Goal: Task Accomplishment & Management: Manage account settings

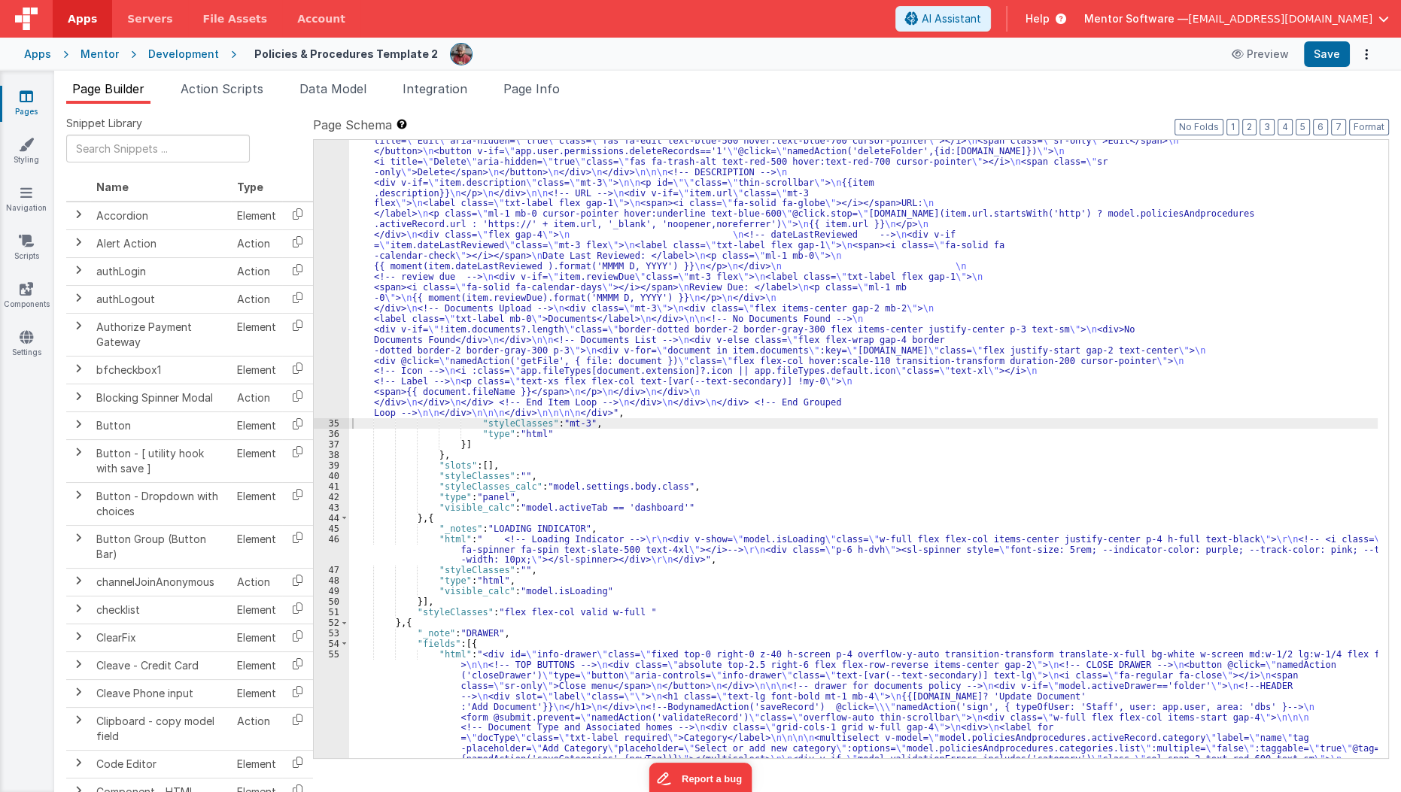
scroll to position [1493, 0]
click at [20, 100] on icon at bounding box center [27, 96] width 14 height 15
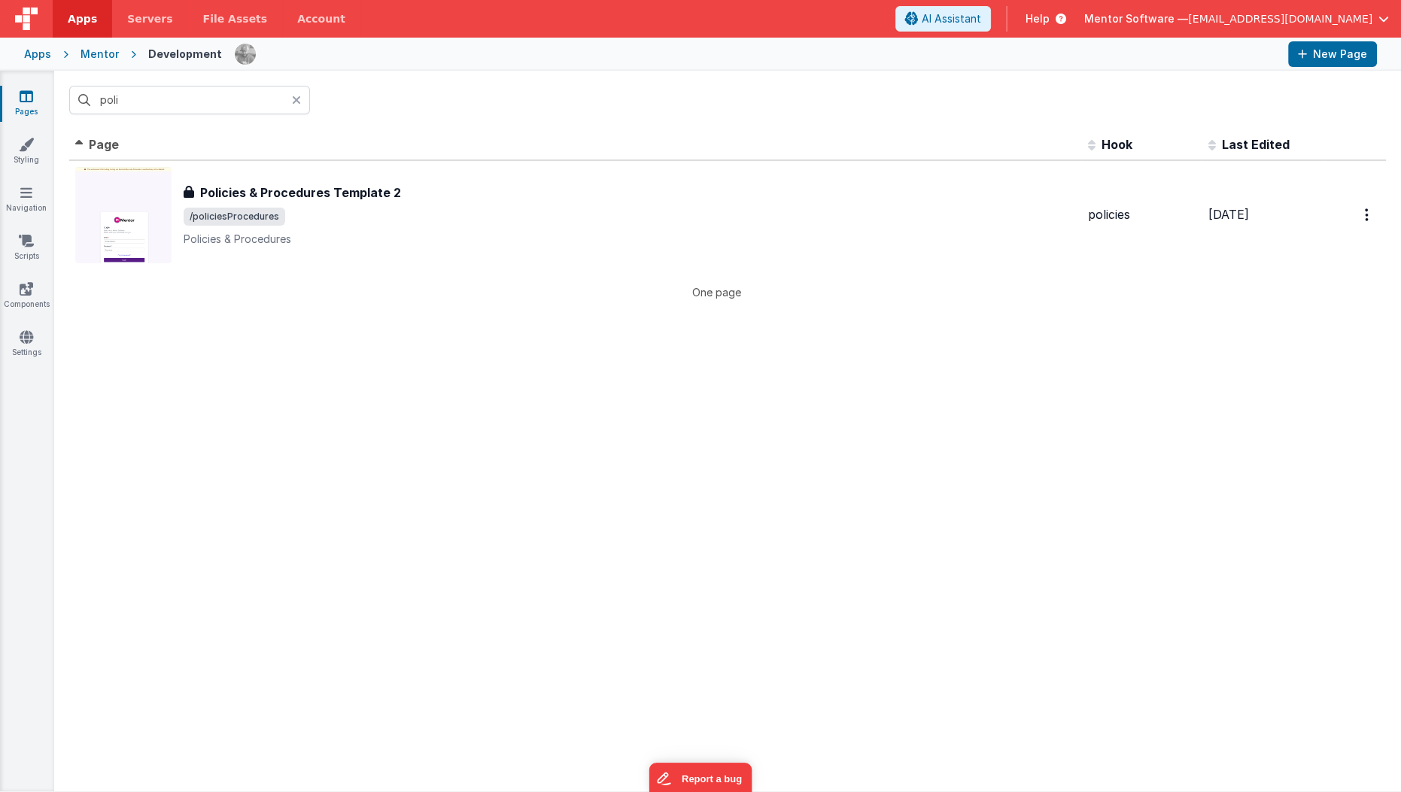
click at [9, 95] on link "Pages" at bounding box center [26, 104] width 54 height 30
click at [294, 126] on div "poli" at bounding box center [727, 100] width 1347 height 59
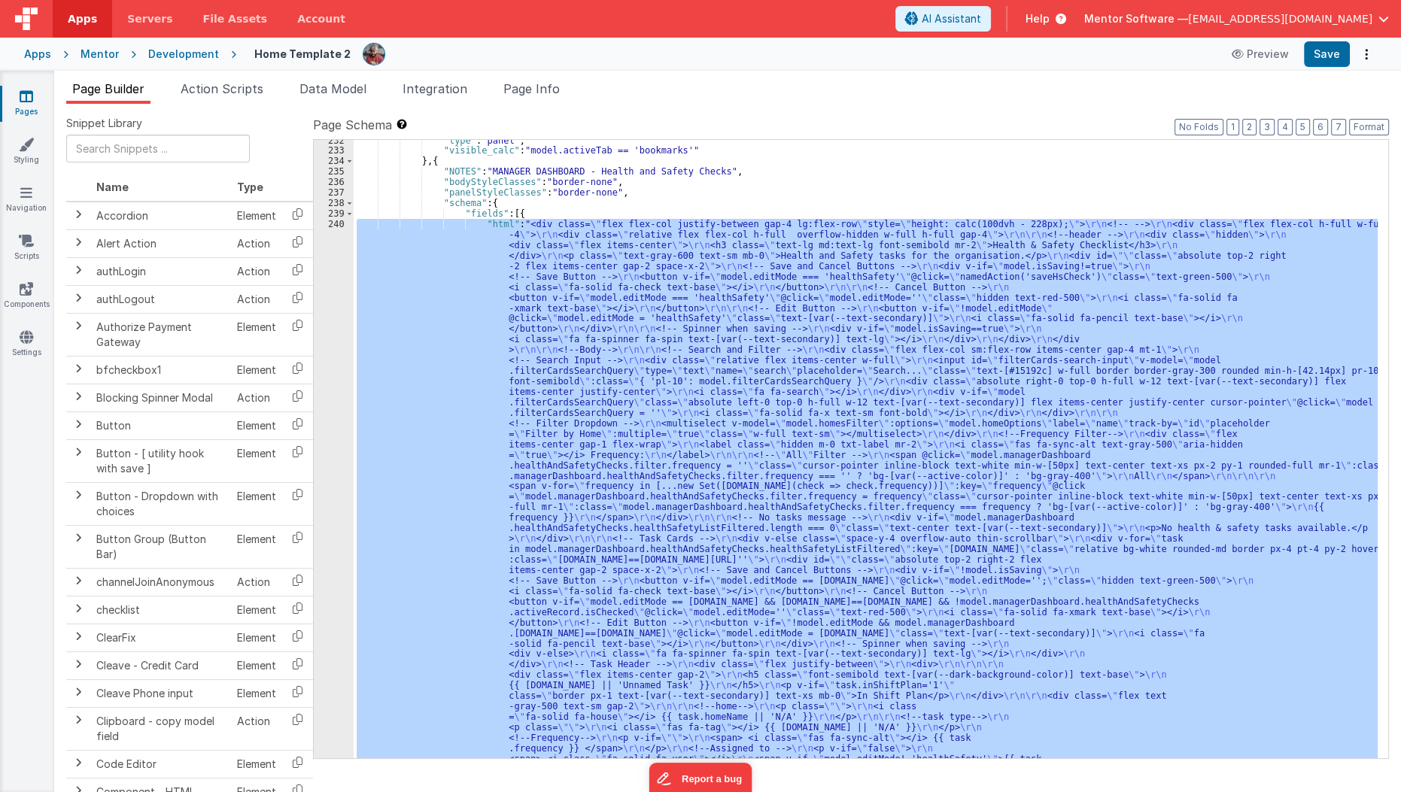
scroll to position [3277, 0]
drag, startPoint x: 0, startPoint y: 0, endPoint x: 20, endPoint y: 99, distance: 101.4
click at [20, 99] on icon at bounding box center [27, 96] width 14 height 15
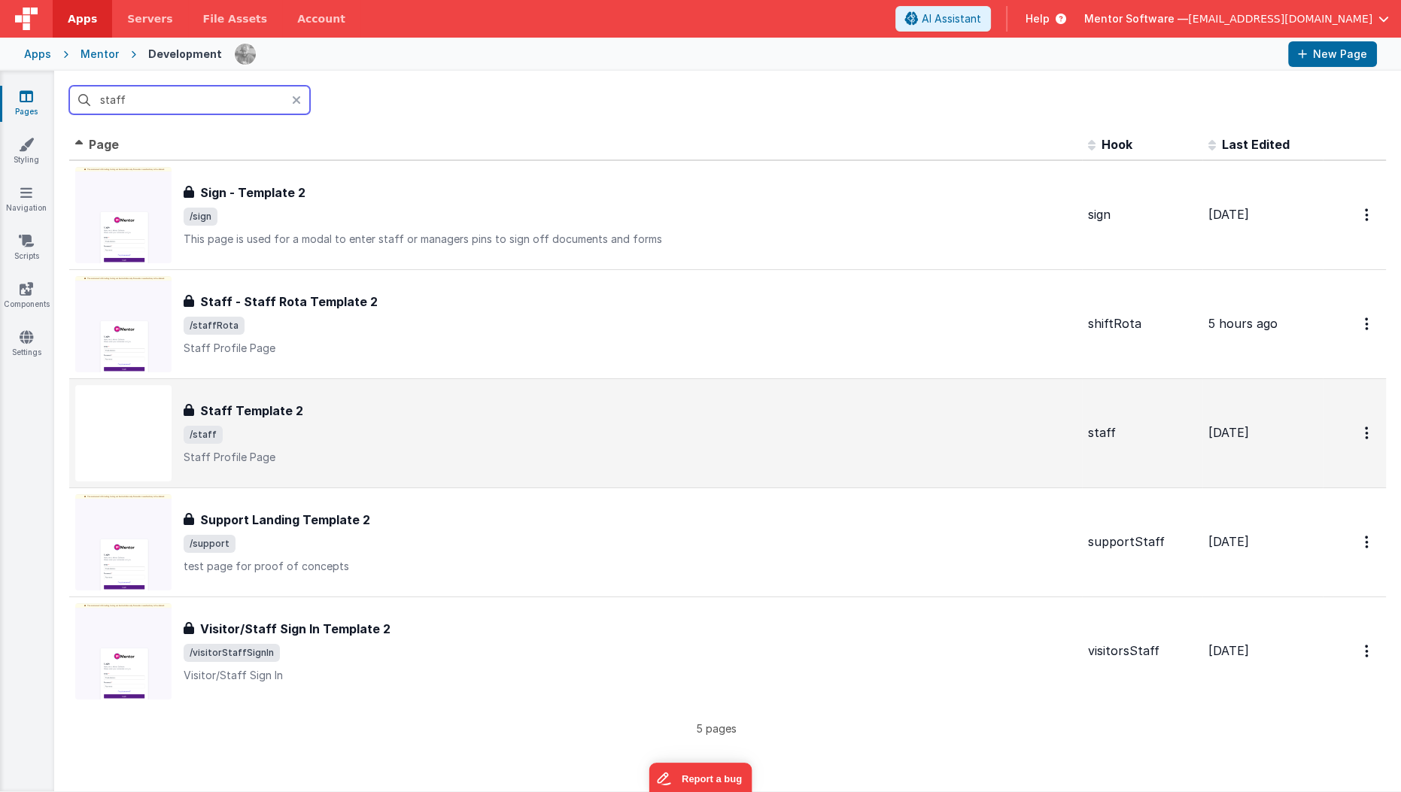
type input "staff"
click at [330, 386] on div "Staff Template 2 Staff Template 2 /staff Staff Profile Page" at bounding box center [575, 433] width 1001 height 96
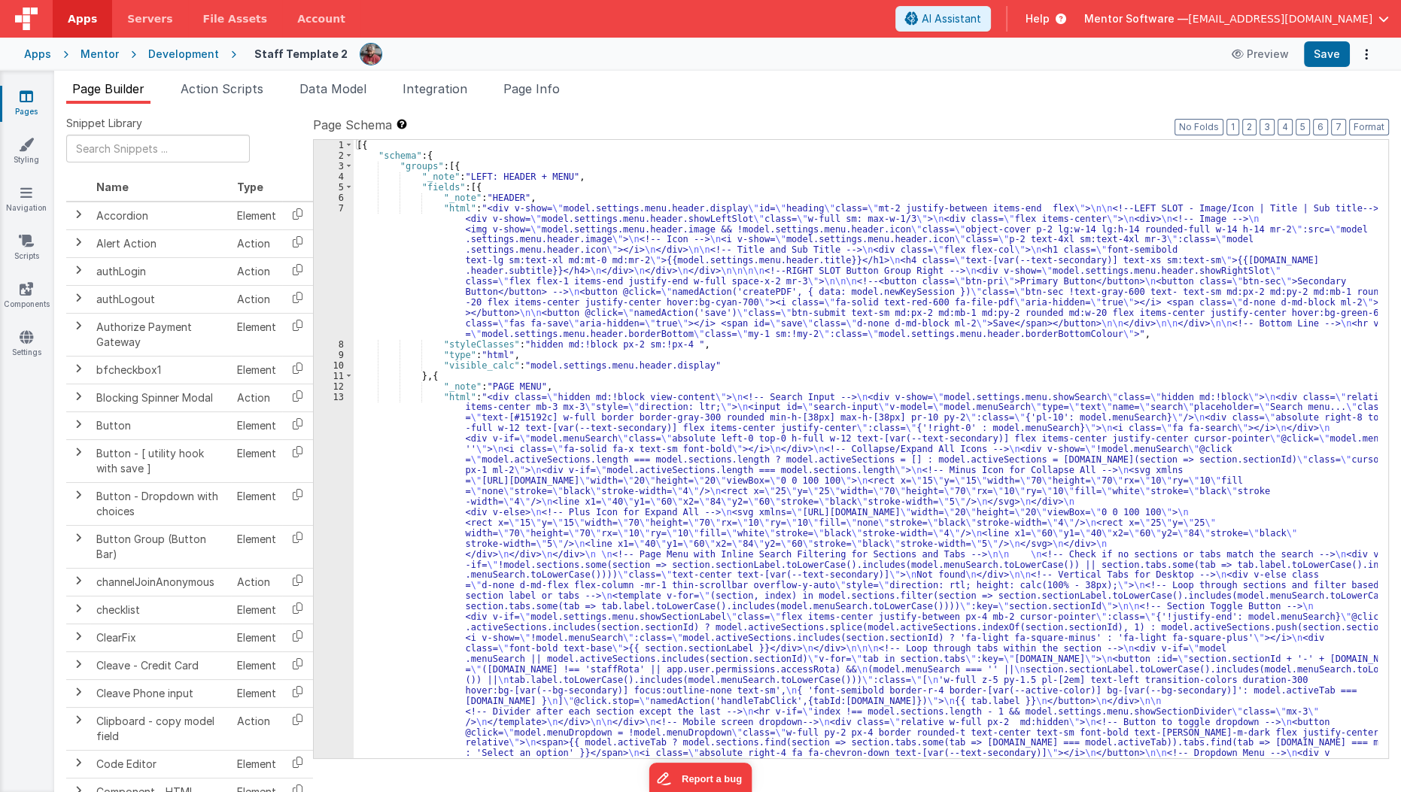
click at [530, 411] on div "[{ "schema" : { "groups" : [{ "_note" : "LEFT: HEADER + MENU" , "fields" : [{ "…" at bounding box center [866, 732] width 1025 height 1185
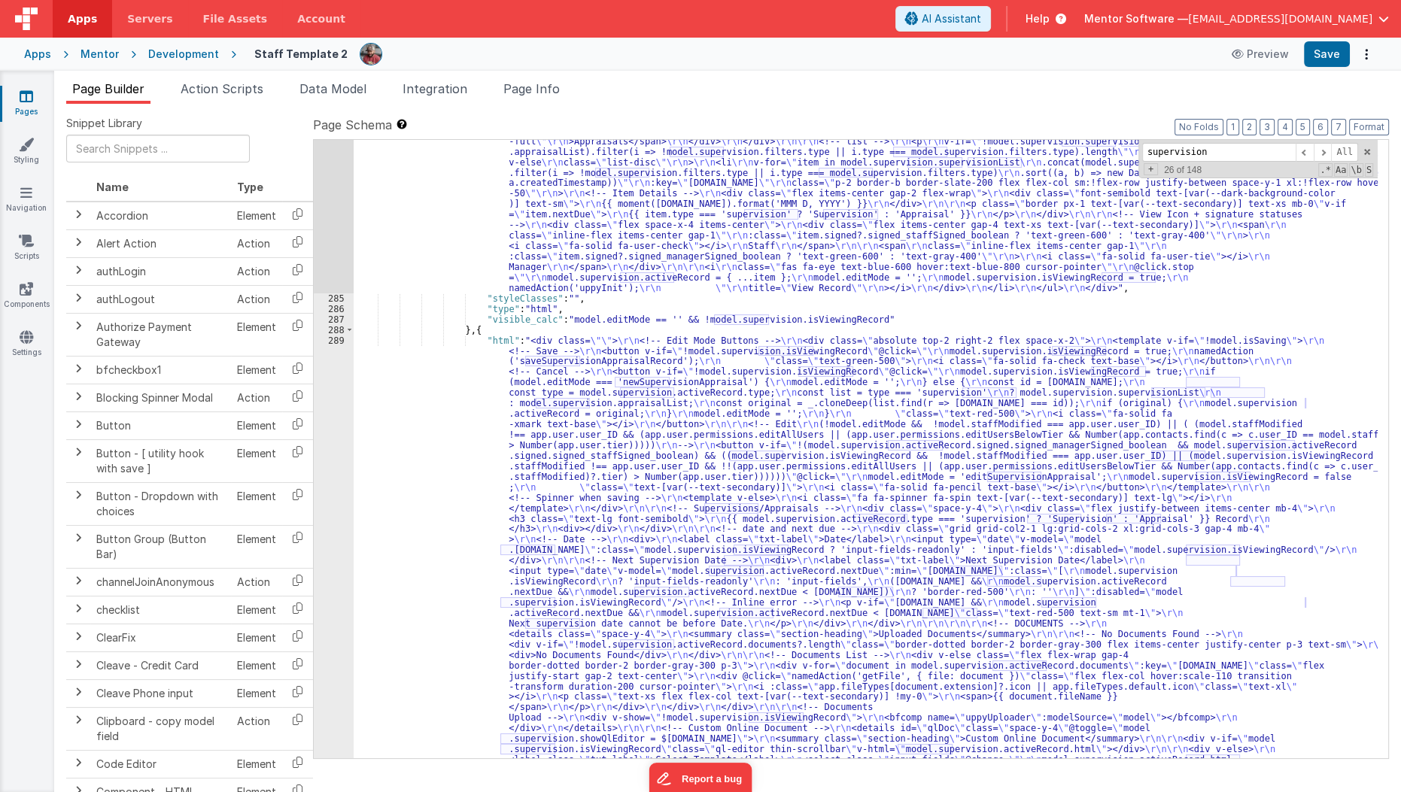
scroll to position [14997, 0]
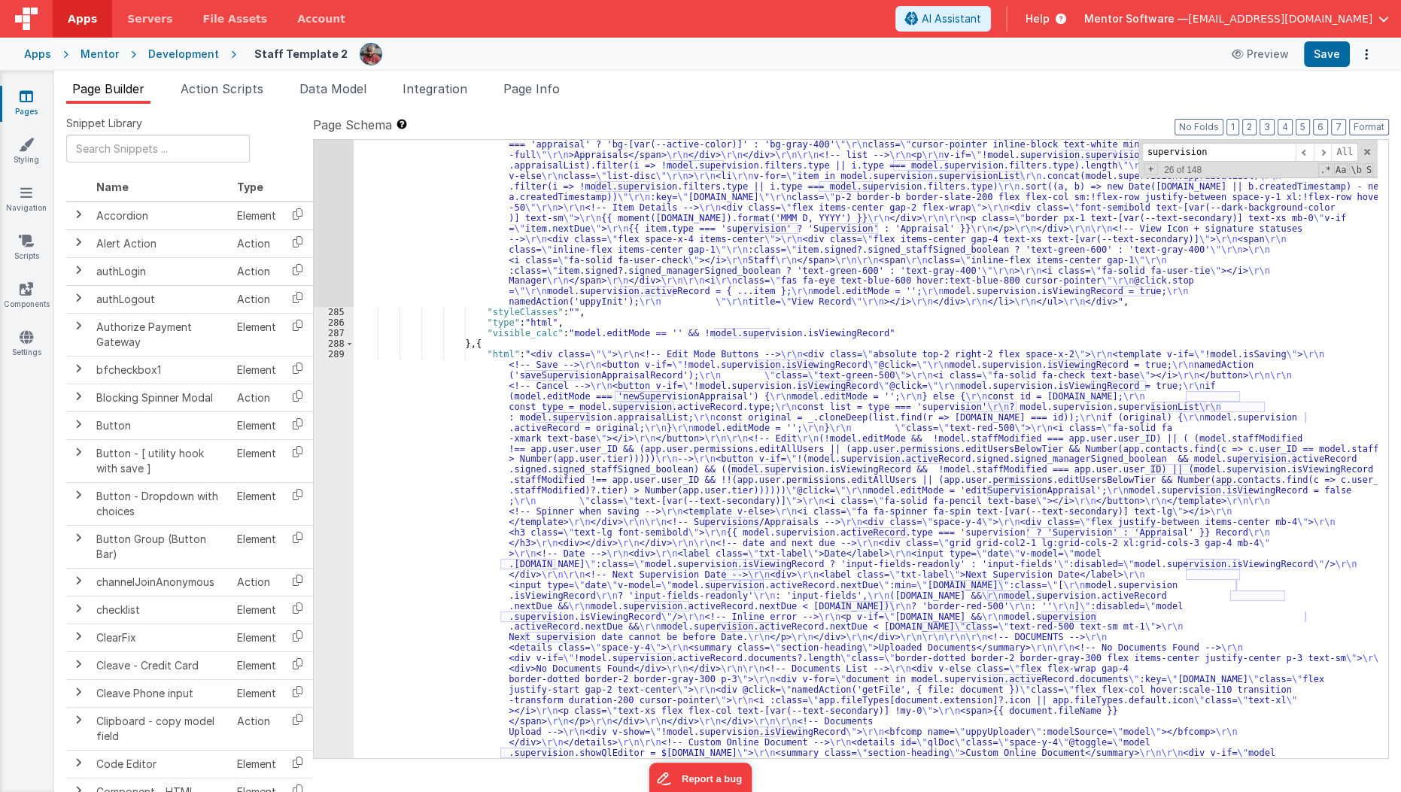
type input "supervision"
click at [406, 180] on div ""html" : " \r\n <div class= \"\" > \r\n <div class= \"\" > \r\n <!-- Heading --…" at bounding box center [866, 699] width 1025 height 1457
click at [331, 213] on div "284" at bounding box center [334, 139] width 40 height 336
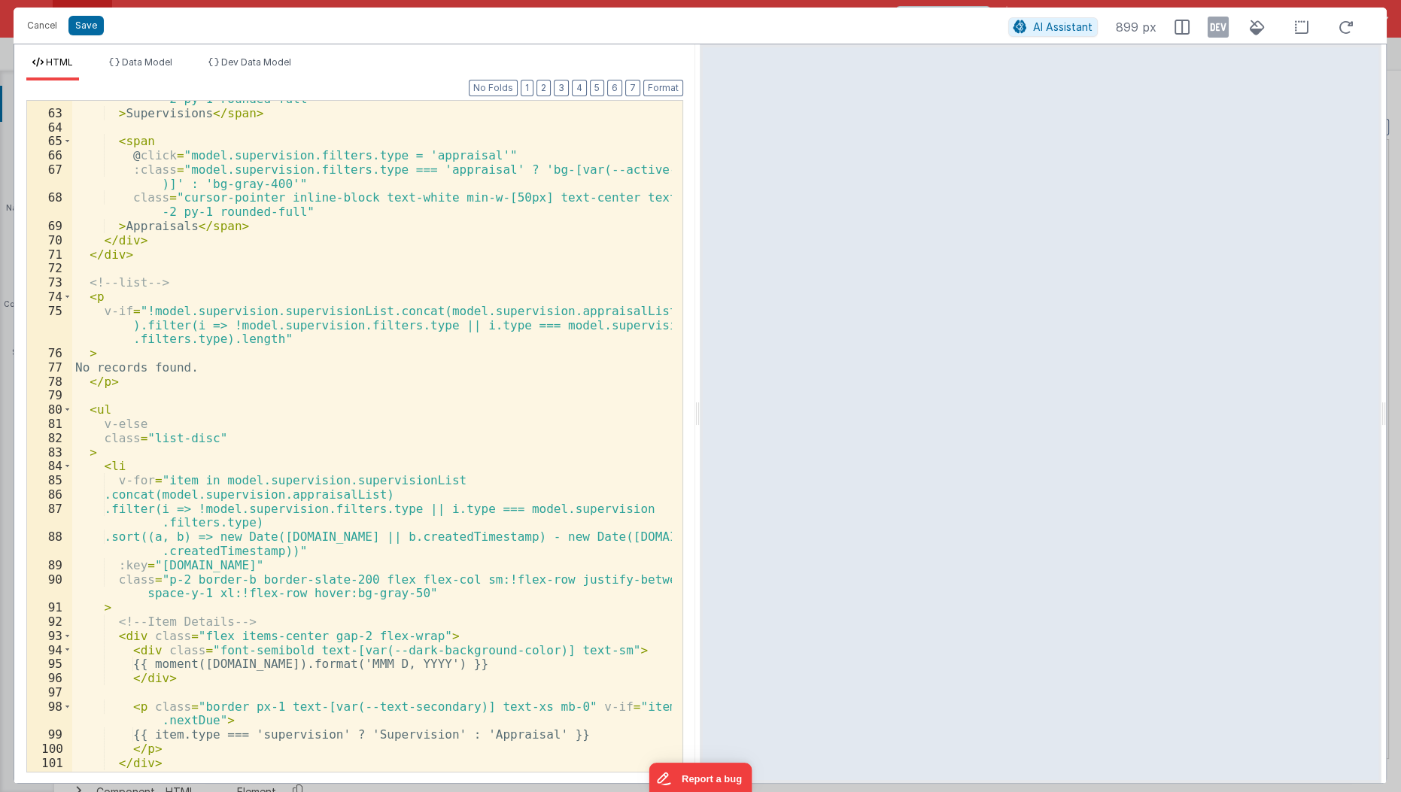
scroll to position [1041, 0]
click at [68, 634] on span at bounding box center [67, 636] width 8 height 14
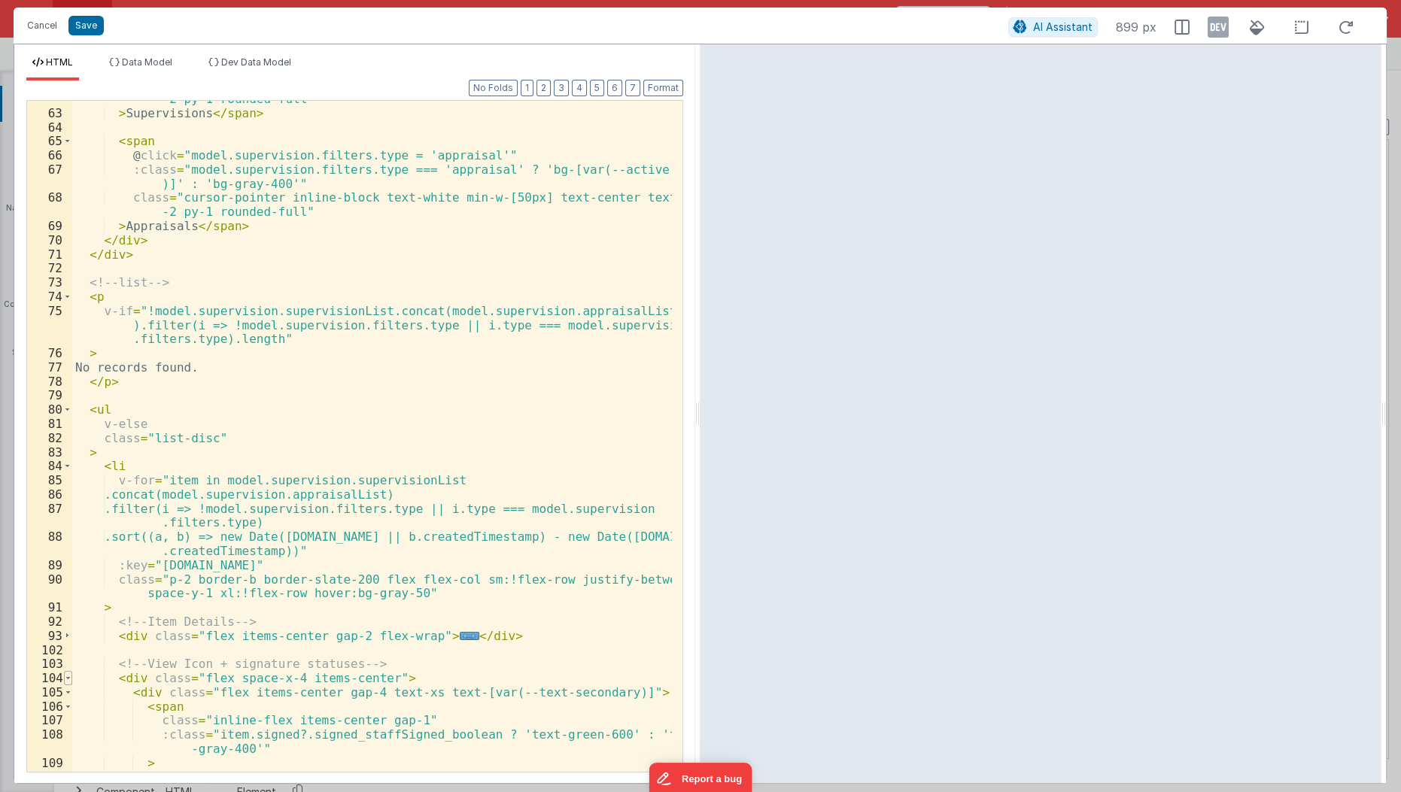
click at [65, 675] on span at bounding box center [68, 678] width 8 height 14
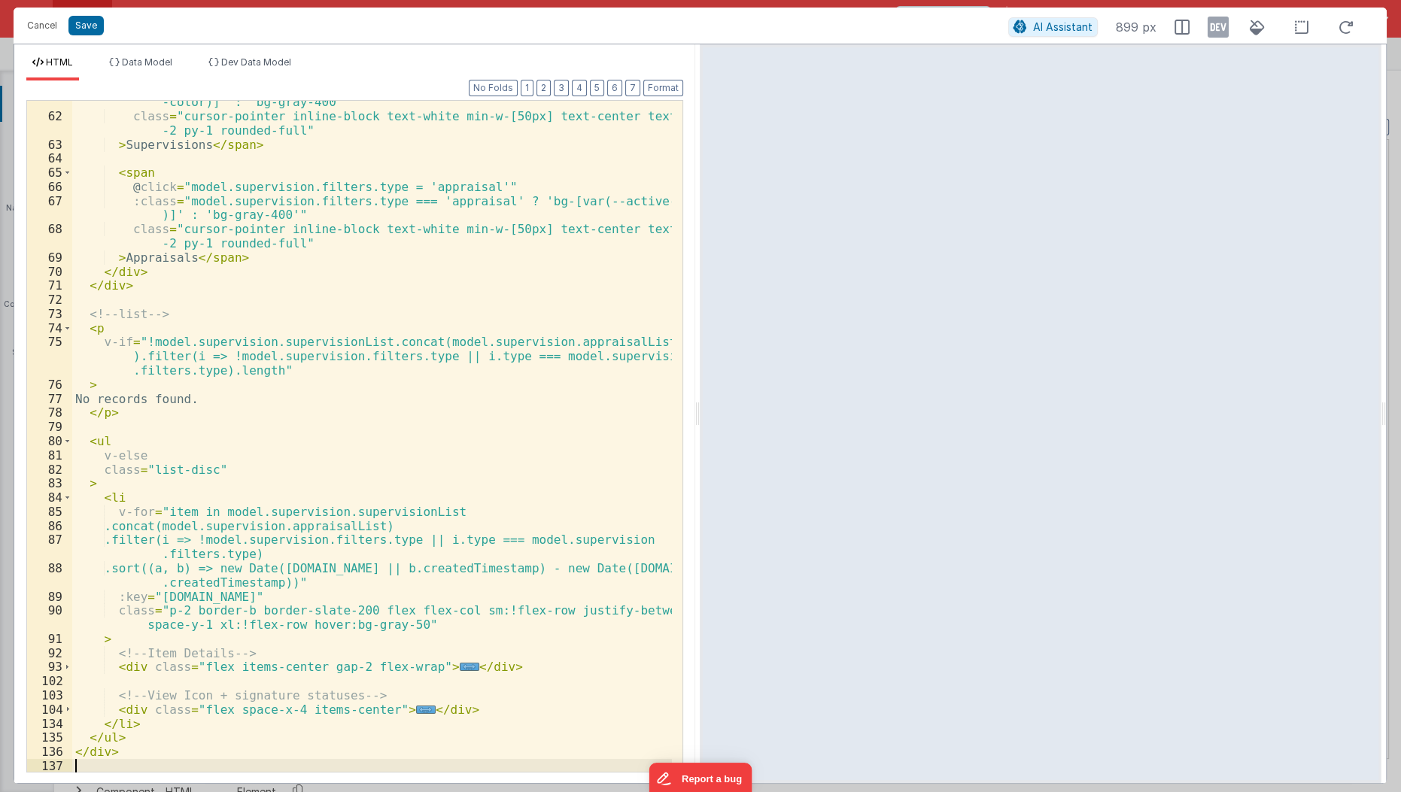
scroll to position [1009, 0]
click at [669, 92] on button "Format" at bounding box center [663, 88] width 40 height 17
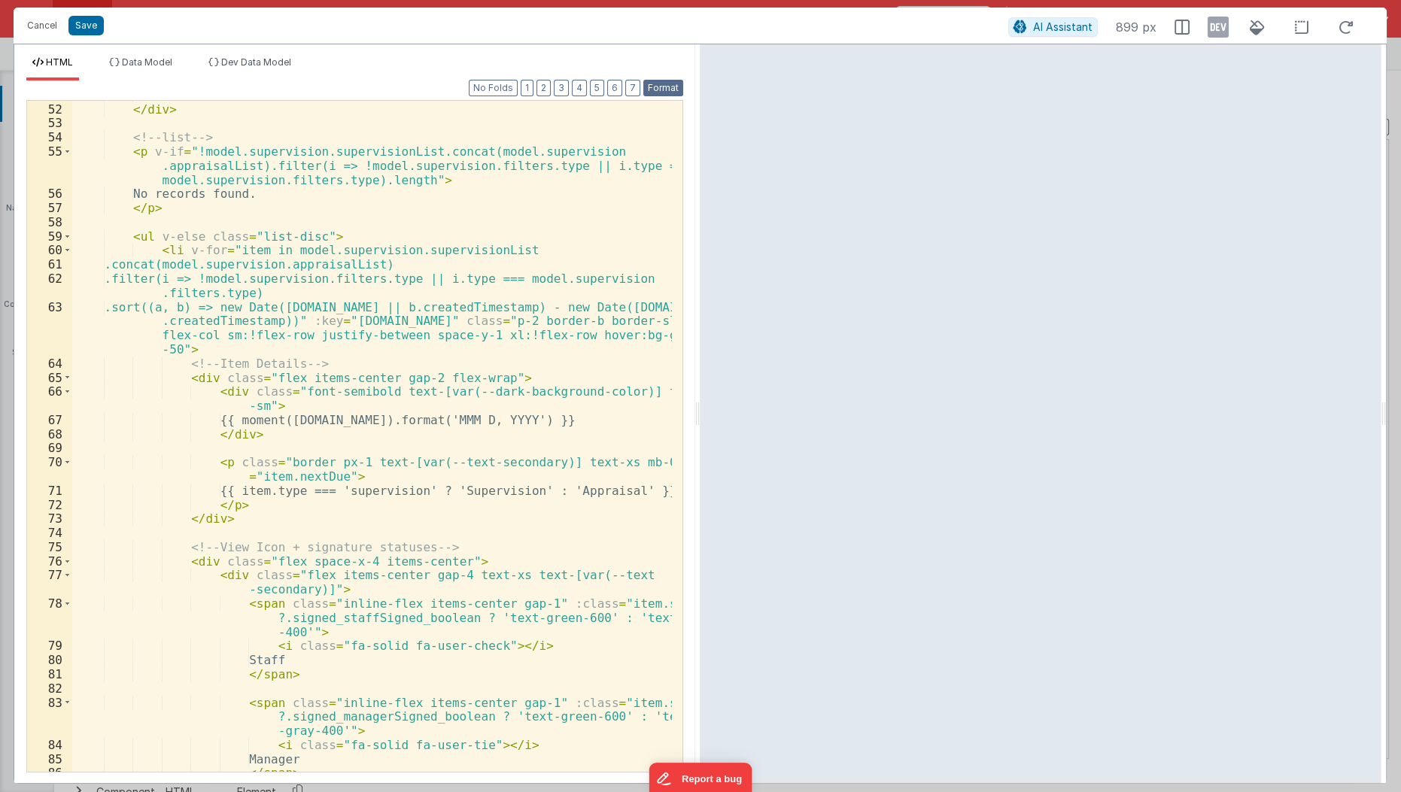
scroll to position [914, 0]
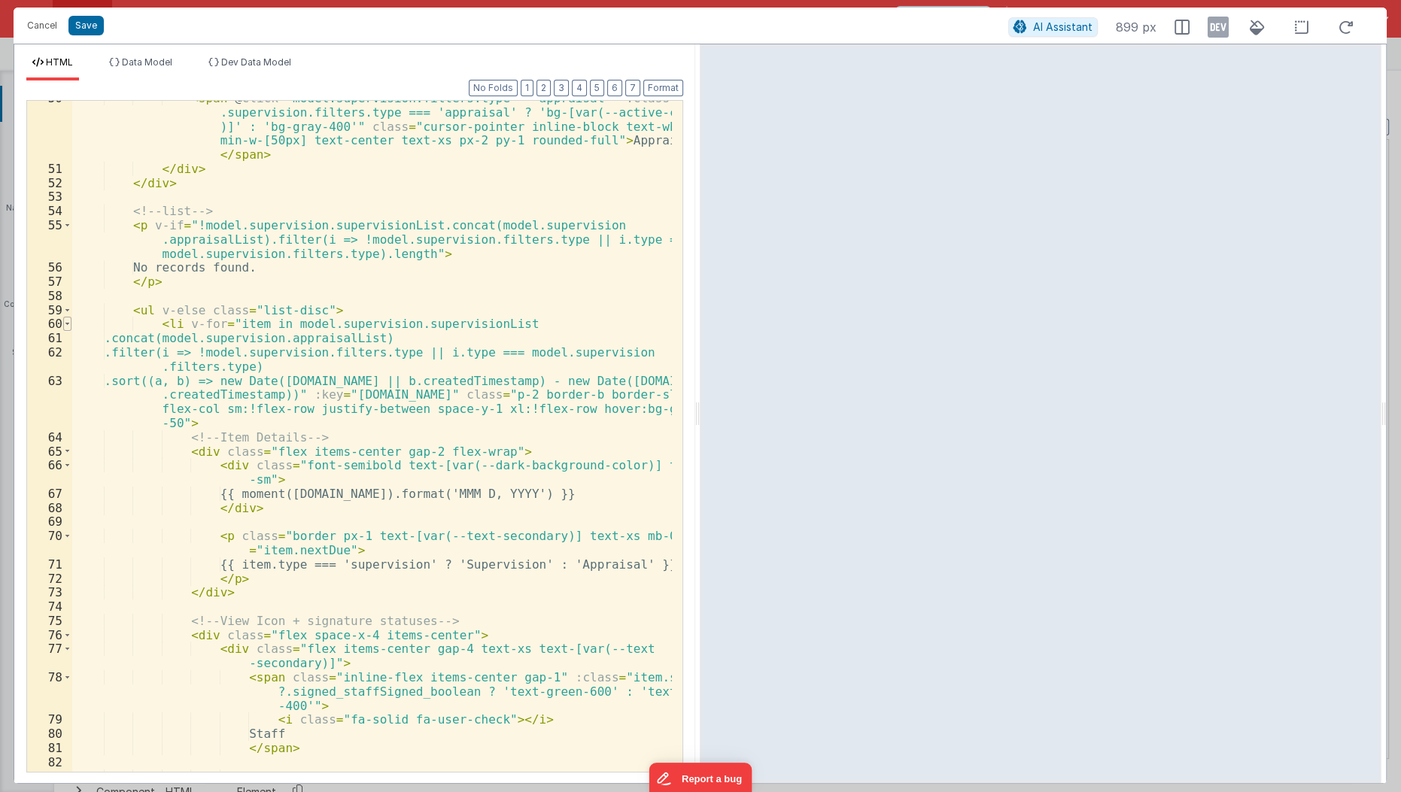
click at [68, 317] on span at bounding box center [67, 324] width 8 height 14
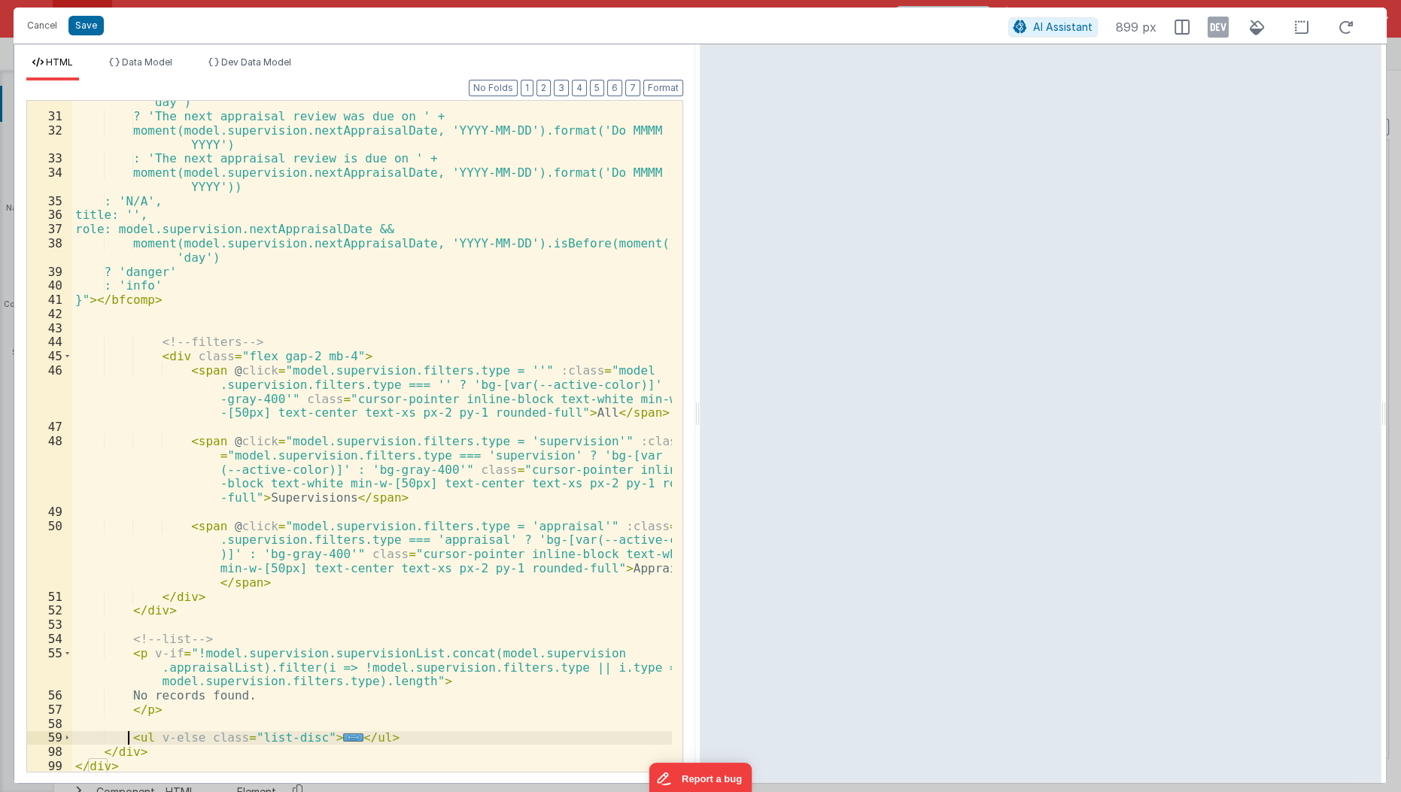
click at [128, 734] on div "? (moment(model.supervision.nextAppraisalDate, 'YYYY-MM-DD').isBefore(moment(),…" at bounding box center [372, 438] width 601 height 715
click at [335, 733] on div "? (moment(model.supervision.nextAppraisalDate, 'YYYY-MM-DD').isBefore(moment(),…" at bounding box center [372, 436] width 600 height 671
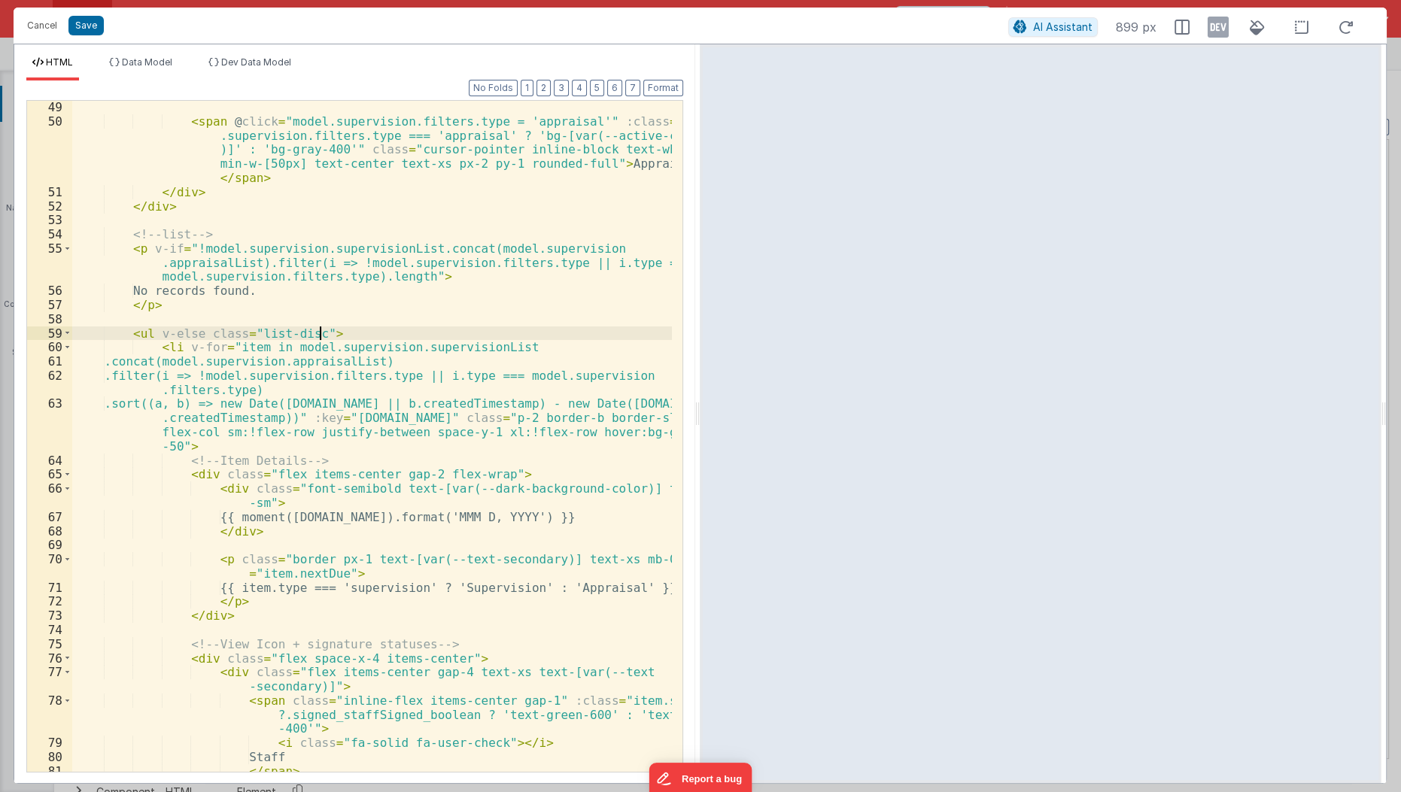
scroll to position [907, 0]
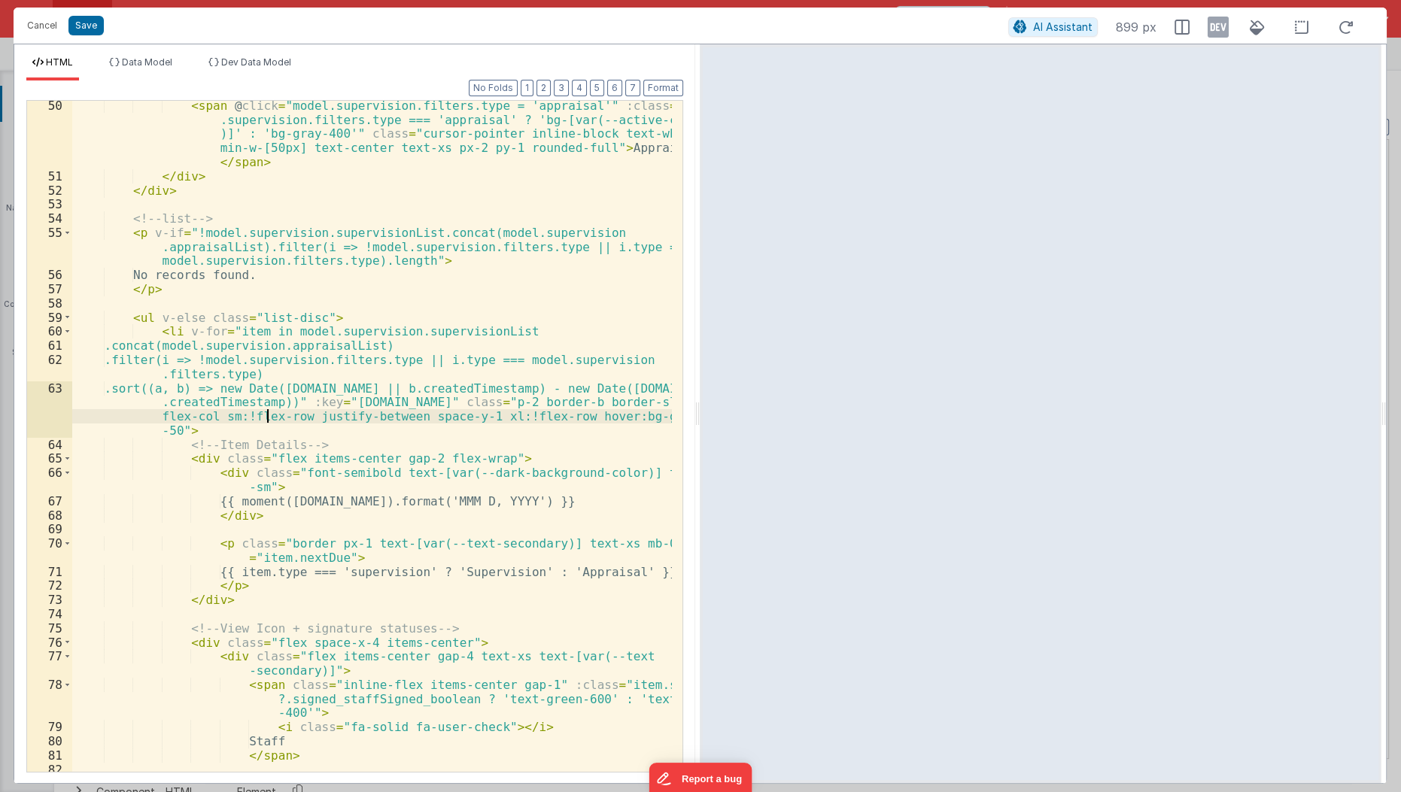
click at [266, 420] on div "< span @ click = "model.supervision.filters.type = 'appraisal'" :class = "model…" at bounding box center [372, 491] width 601 height 785
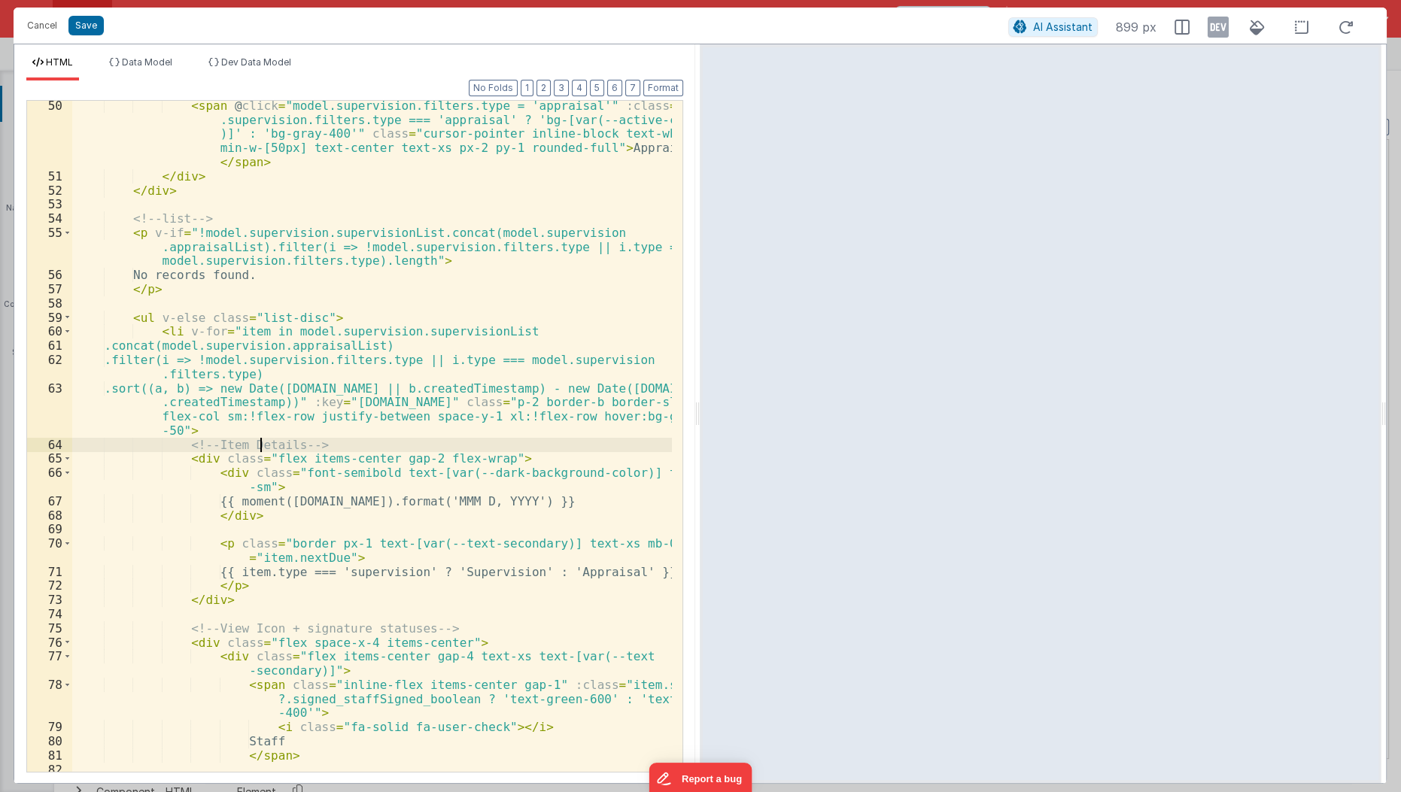
click at [261, 442] on div "< span @ click = "model.supervision.filters.type = 'appraisal'" :class = "model…" at bounding box center [372, 491] width 601 height 785
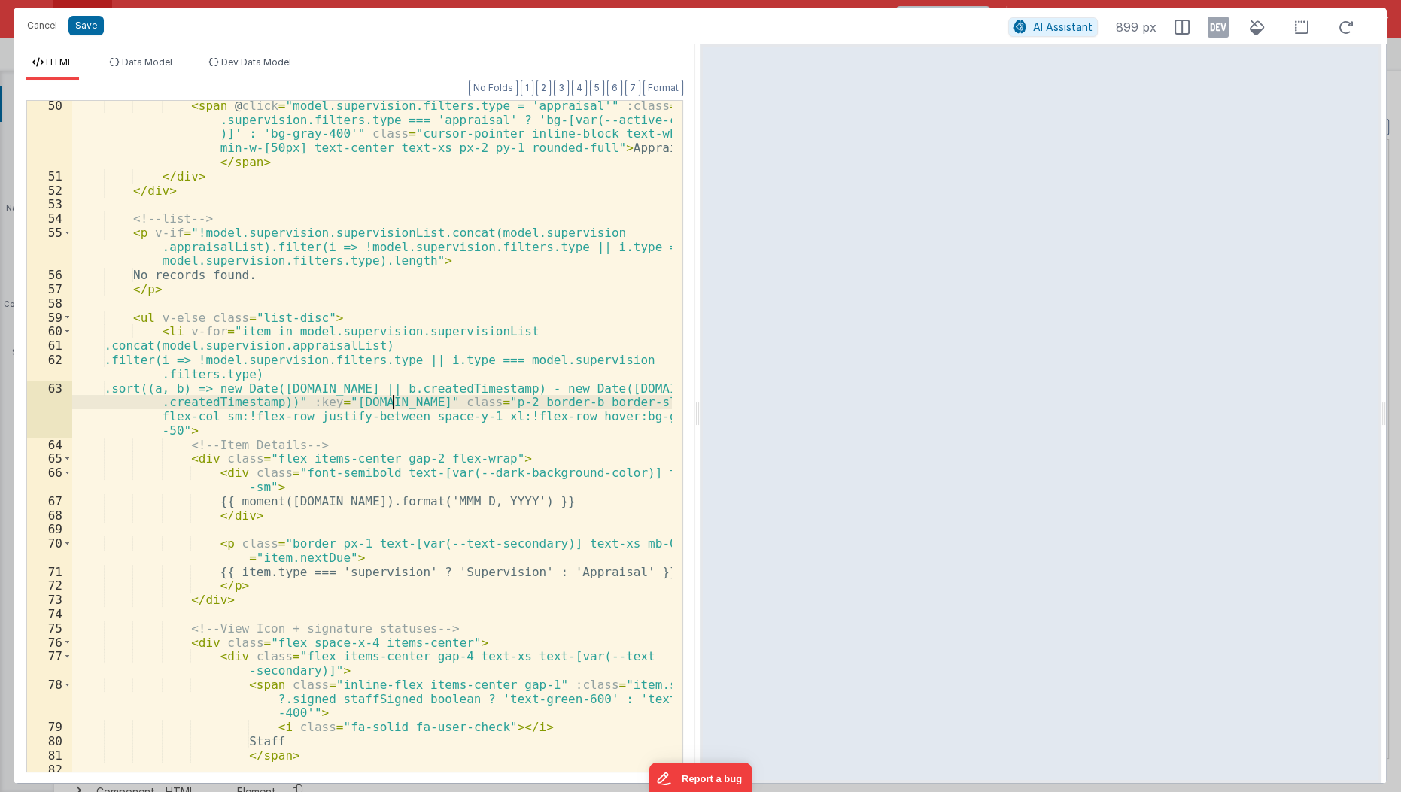
click at [390, 400] on div "< span @ click = "model.supervision.filters.type = 'appraisal'" :class = "model…" at bounding box center [372, 491] width 601 height 785
paste textarea
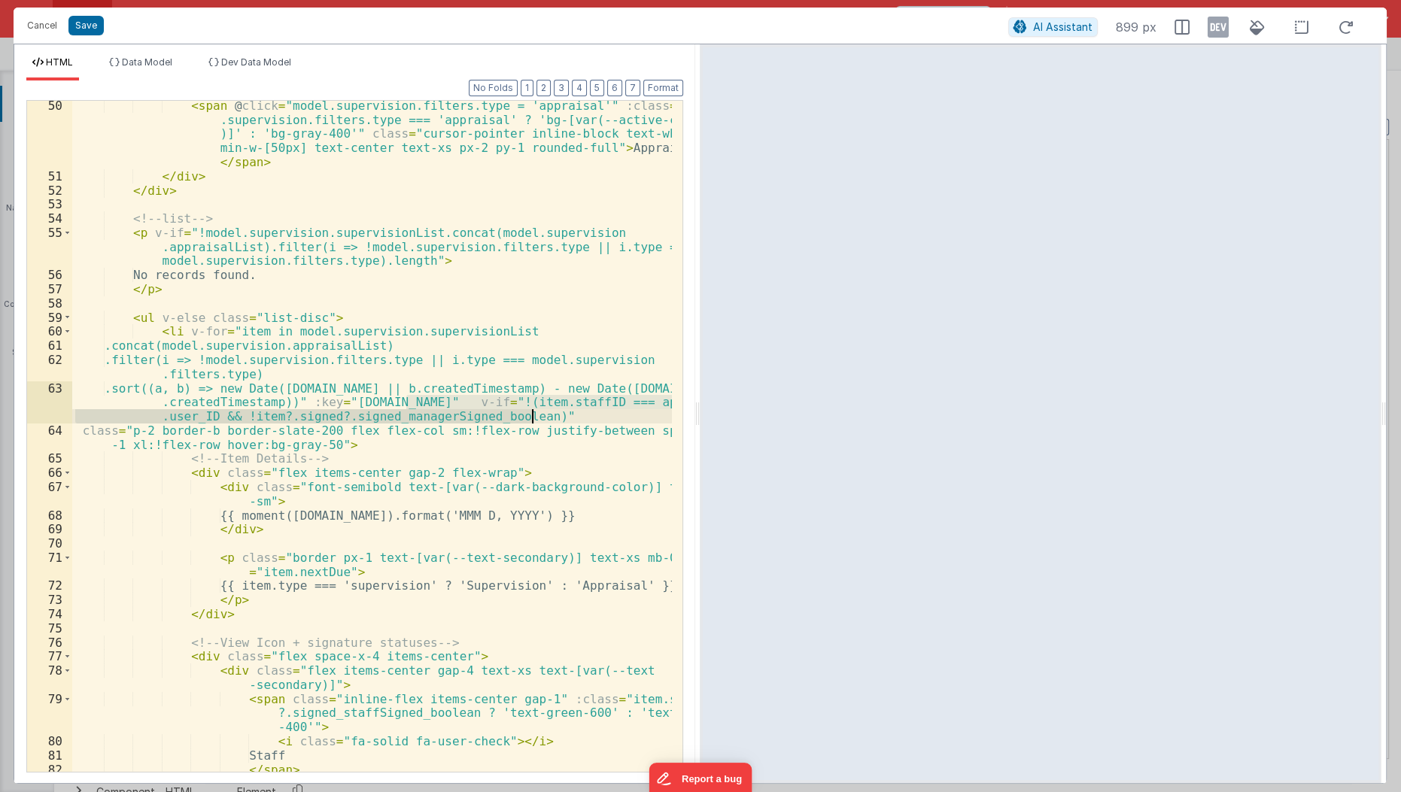
drag, startPoint x: 403, startPoint y: 403, endPoint x: 563, endPoint y: 412, distance: 159.8
click at [563, 412] on div "< span @ click = "model.supervision.filters.type = 'appraisal'" :class = "model…" at bounding box center [372, 478] width 601 height 758
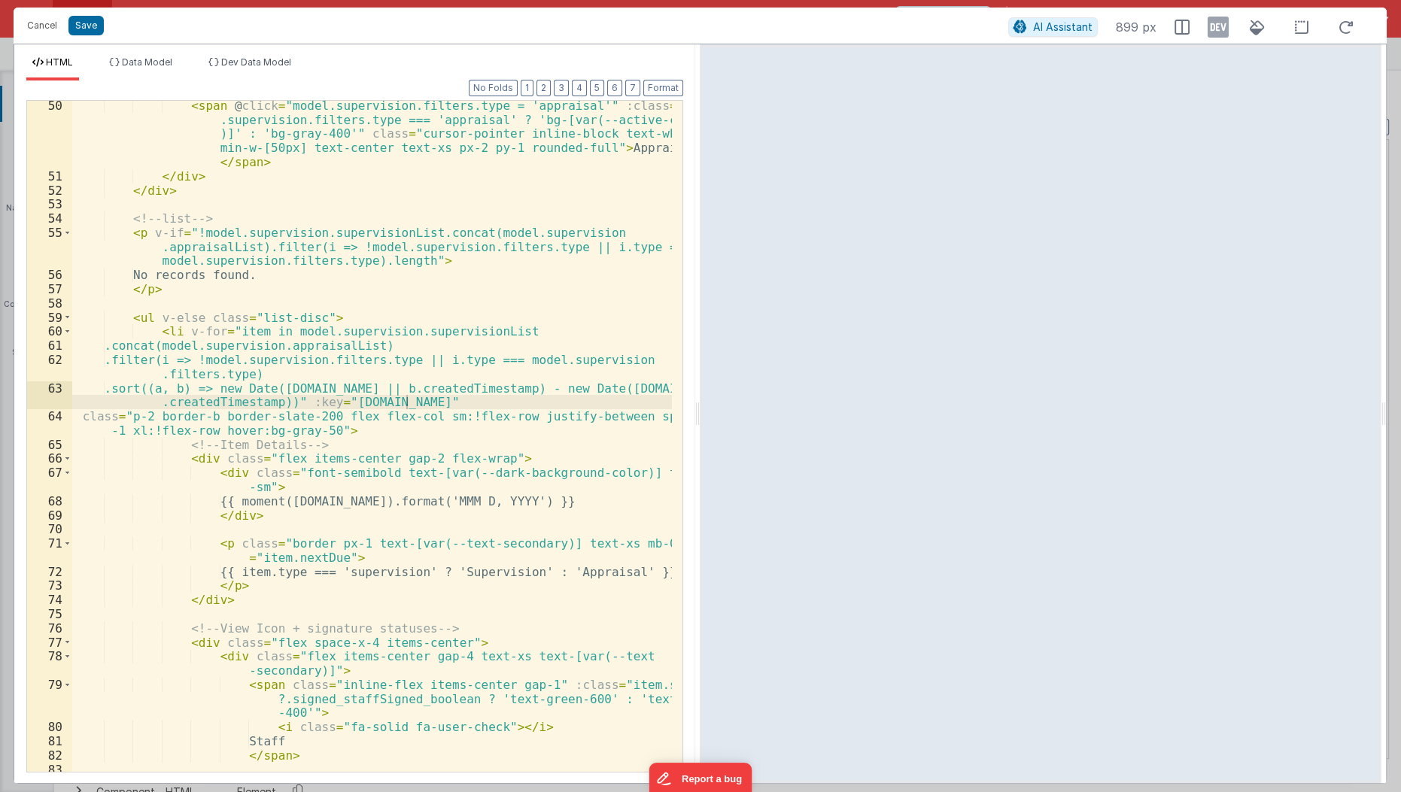
click at [44, 12] on div "Cancel Save AI Assistant 899 px" at bounding box center [700, 26] width 1373 height 36
click at [44, 23] on button "Cancel" at bounding box center [42, 25] width 45 height 21
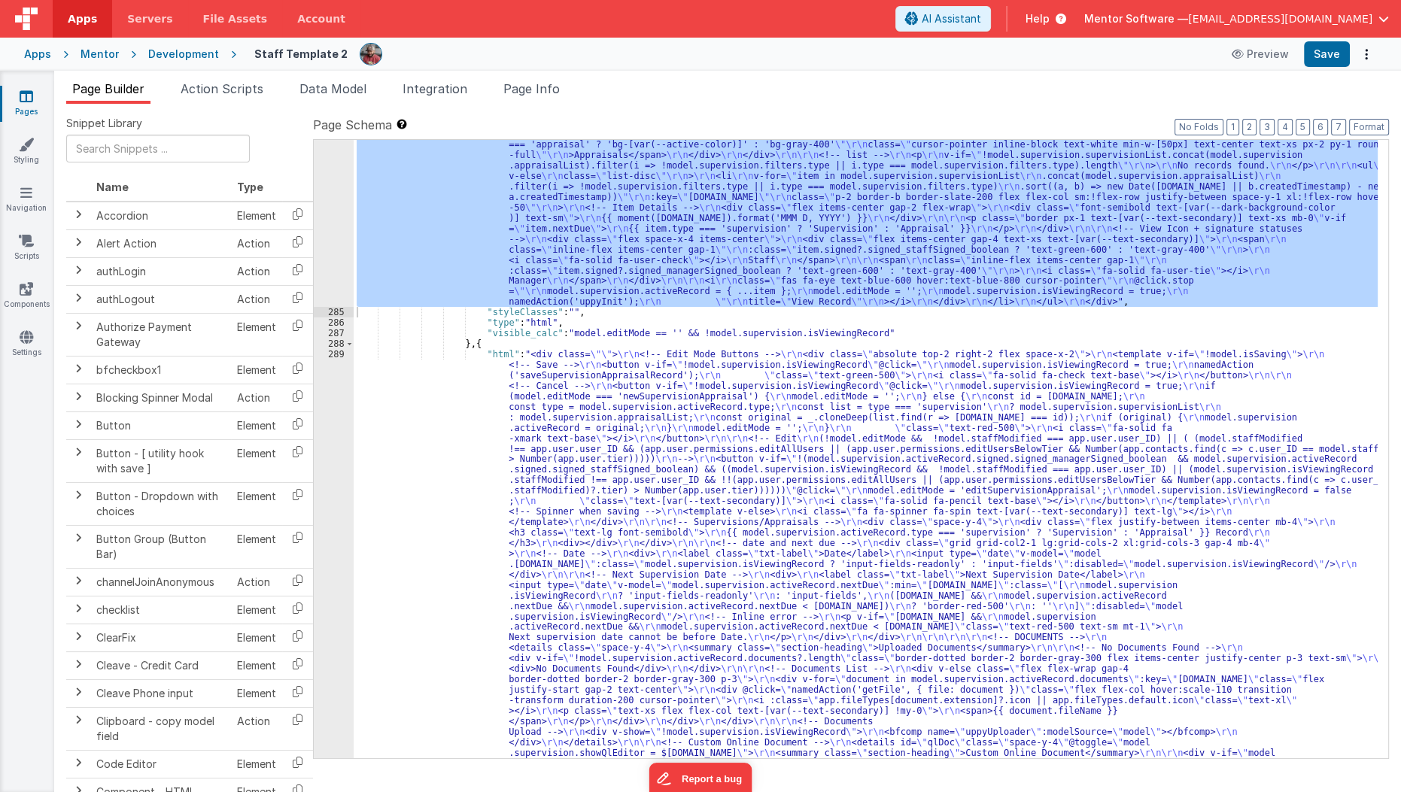
click at [29, 97] on icon at bounding box center [27, 96] width 14 height 15
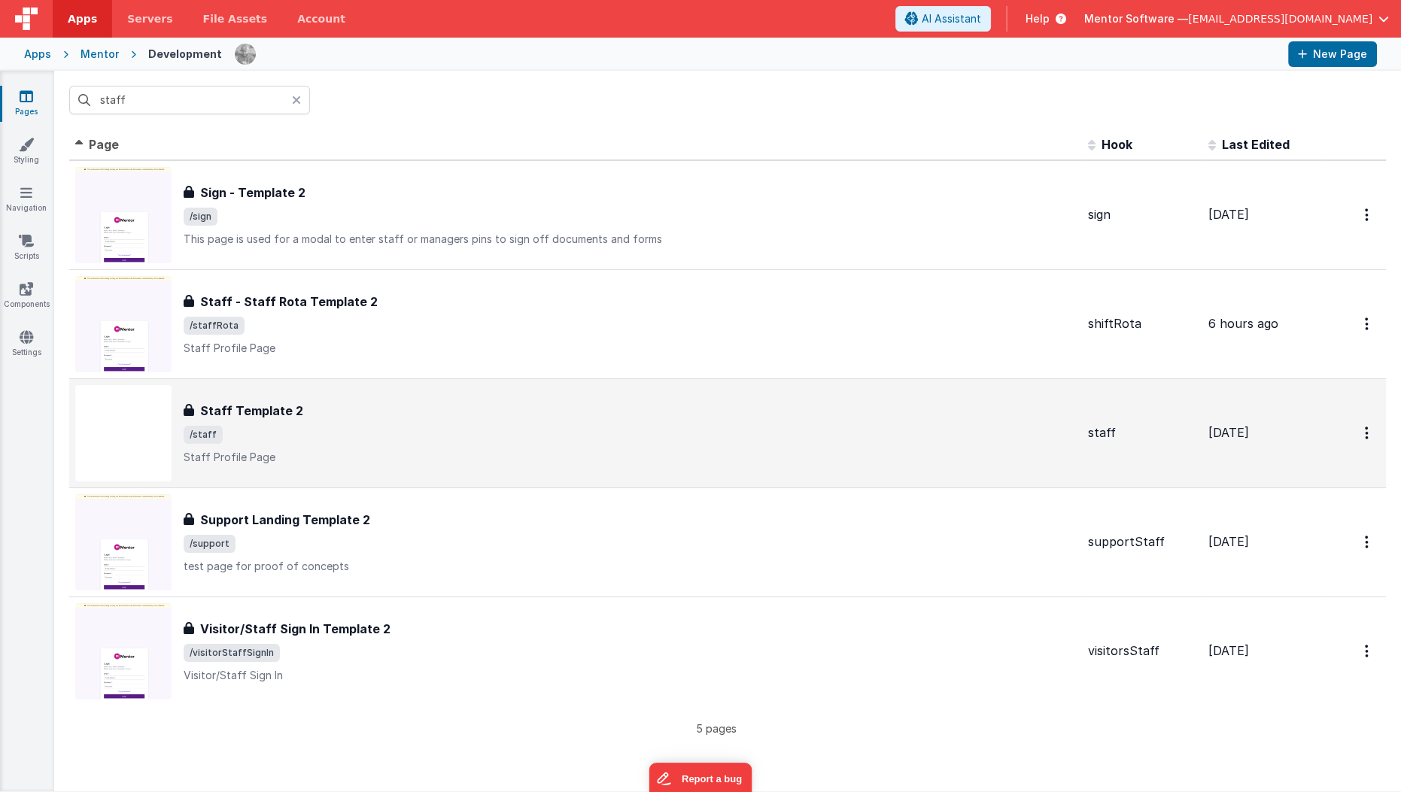
click at [254, 410] on h3 "Staff Template 2" at bounding box center [251, 411] width 103 height 18
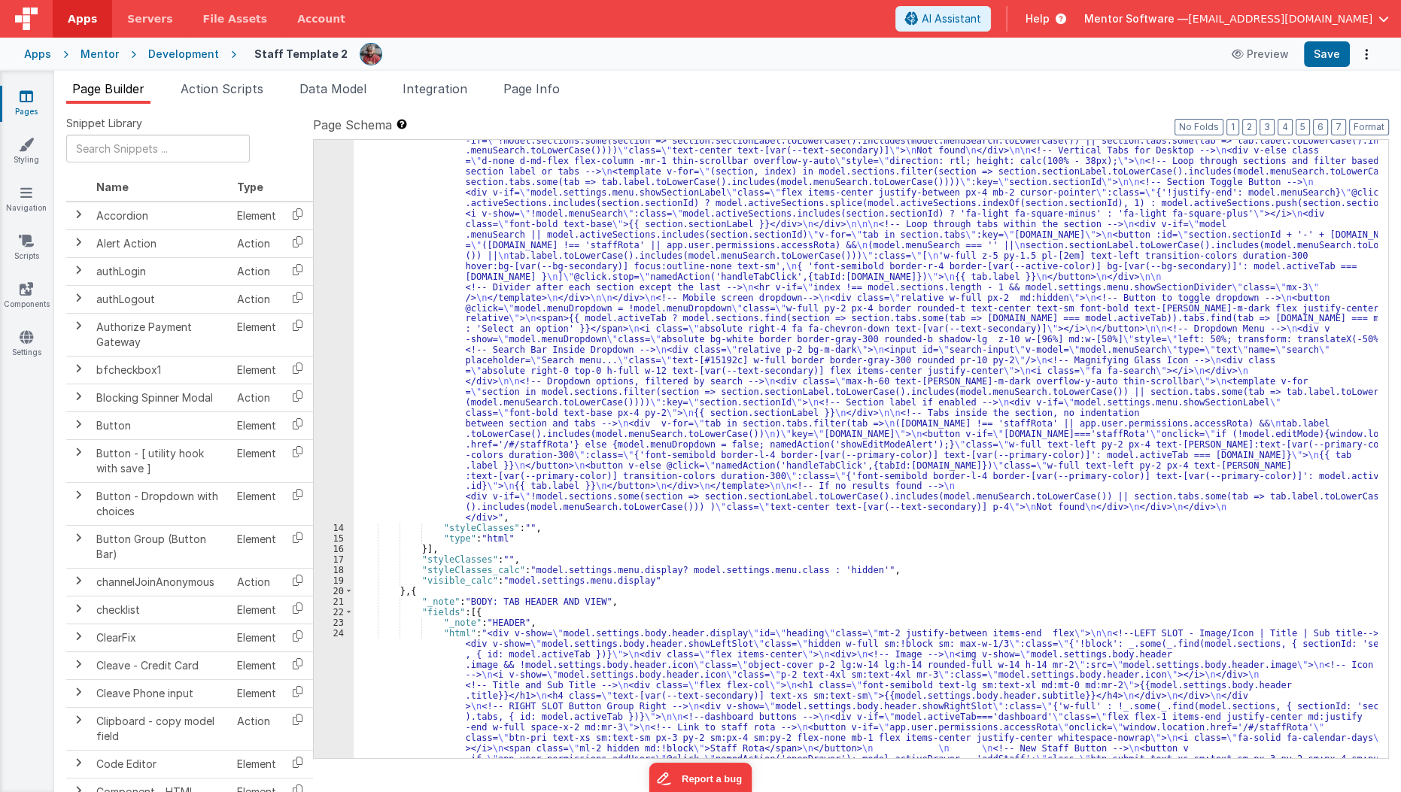
scroll to position [424, 0]
click at [586, 612] on div ""html" : "<div class= \" hidden md:!block view-content \" > \n <!-- Search Inpu…" at bounding box center [866, 807] width 1025 height 1678
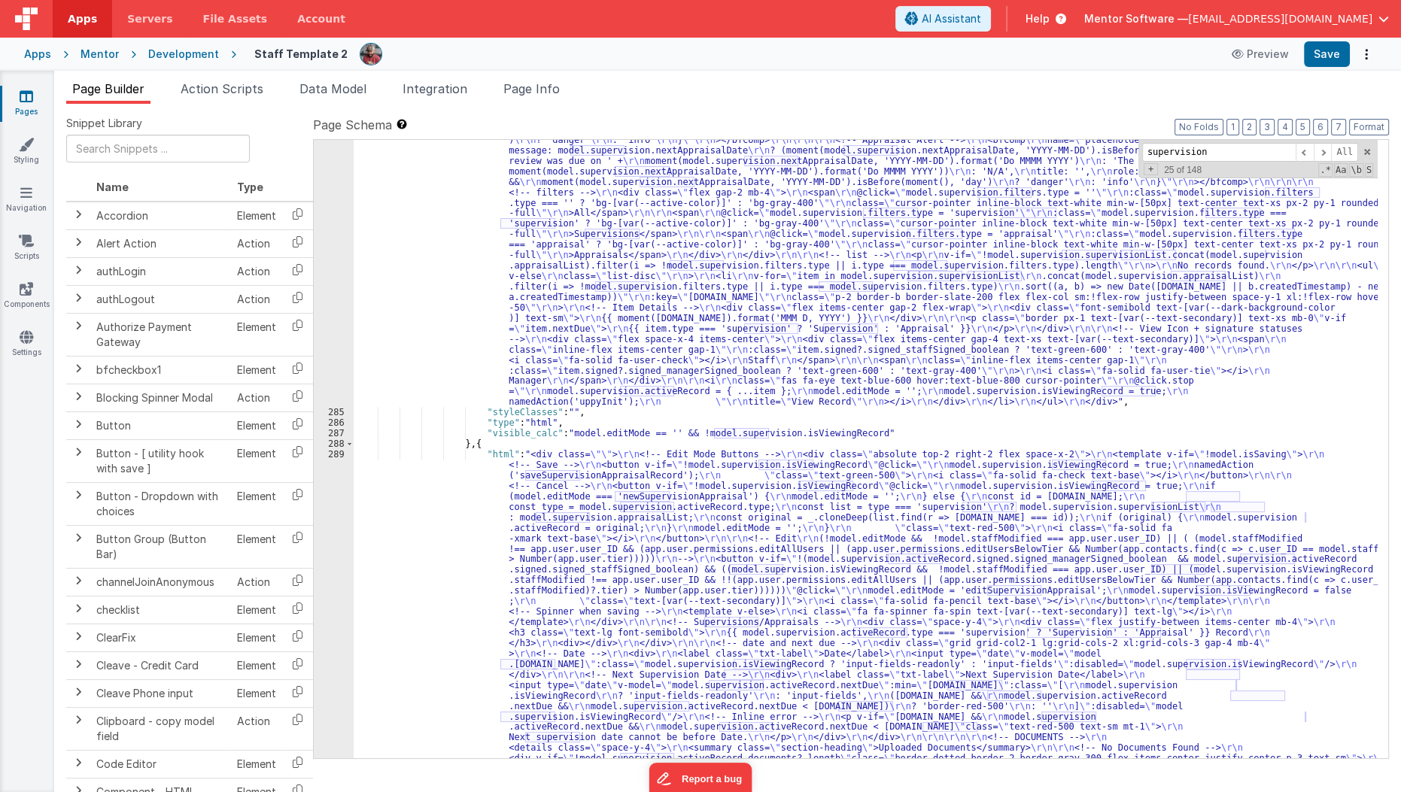
scroll to position [14898, 0]
type input "supervision"
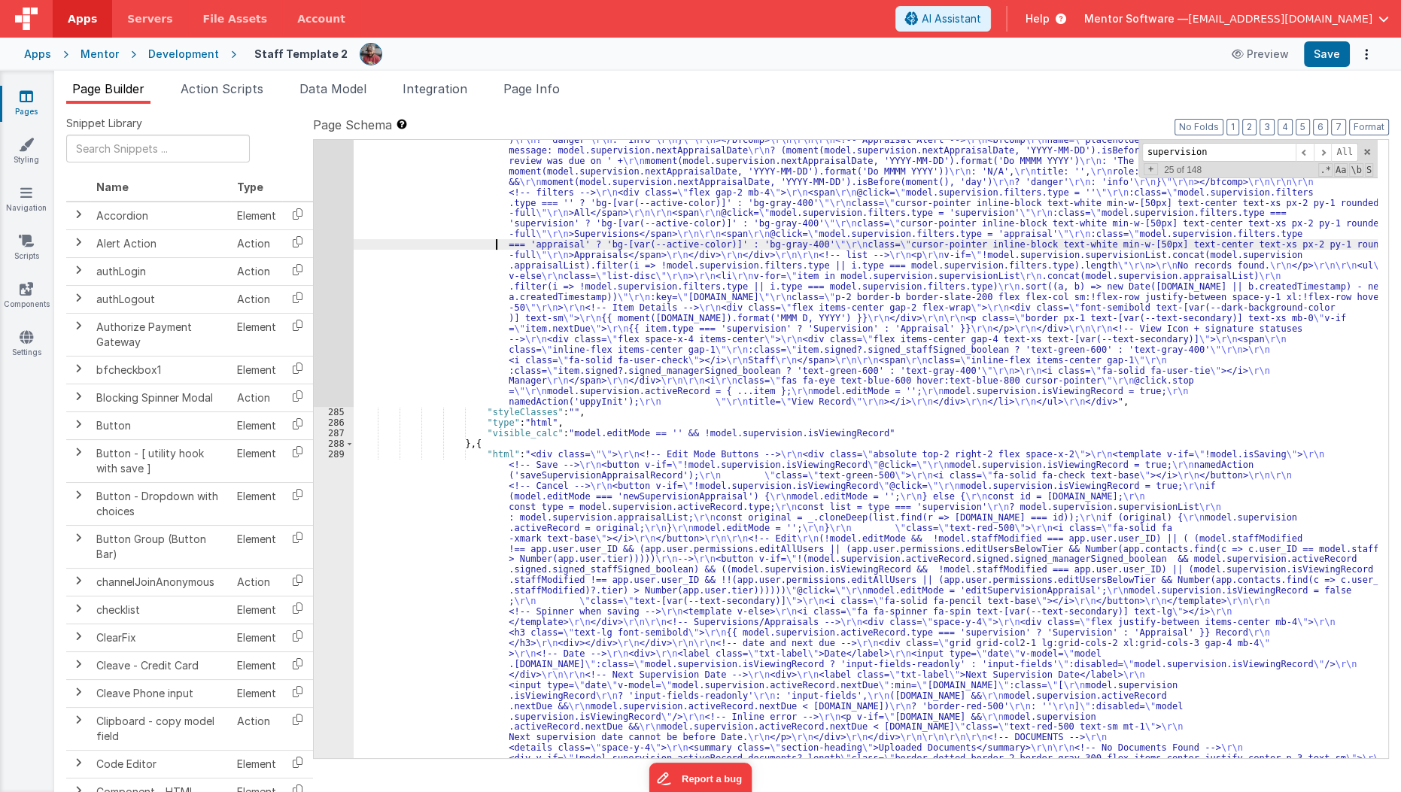
click at [461, 241] on div ""html" : " \r\n <div class= \"\" > \r\n <div class= \"\" > \r\n <!-- Heading --…" at bounding box center [866, 799] width 1025 height 1457
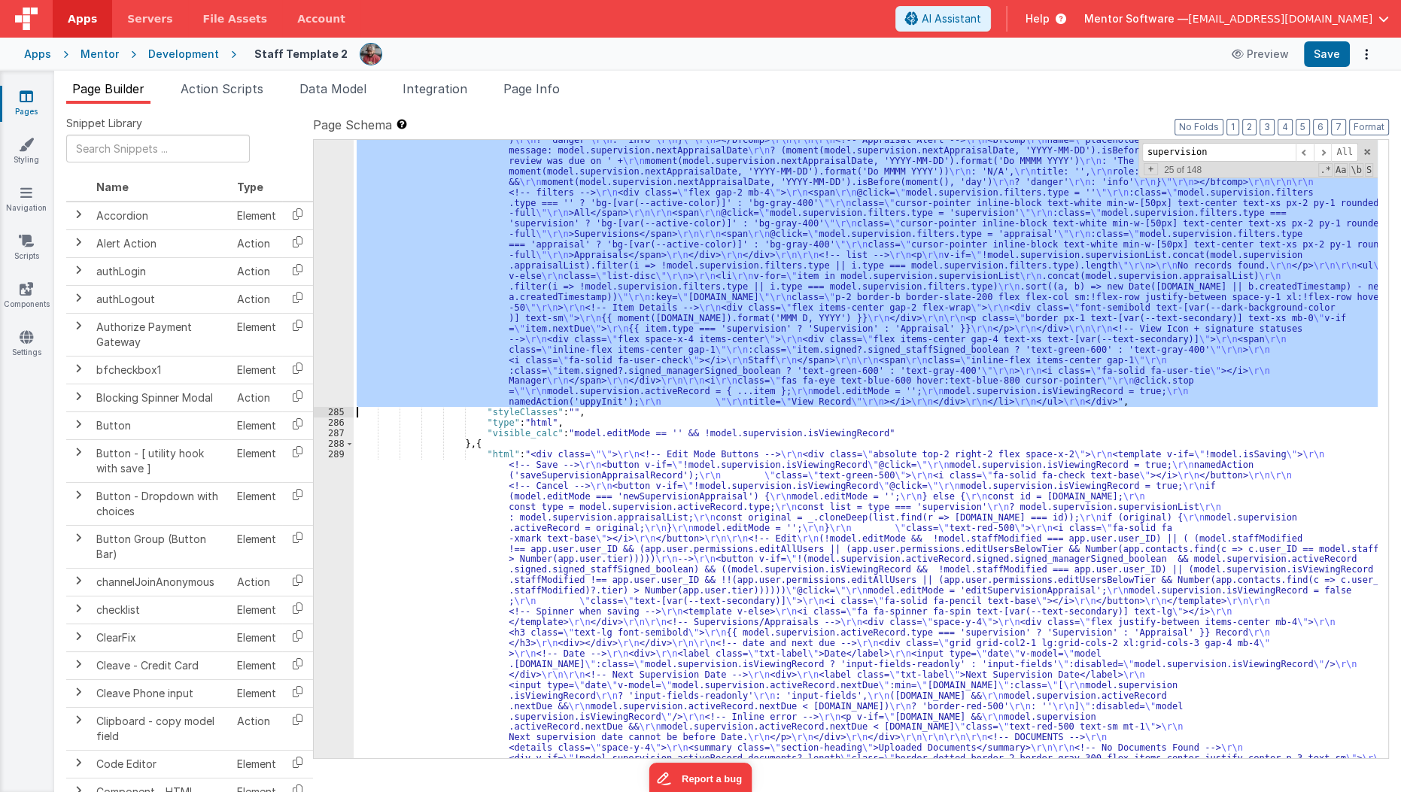
click at [325, 292] on div "284" at bounding box center [334, 239] width 40 height 336
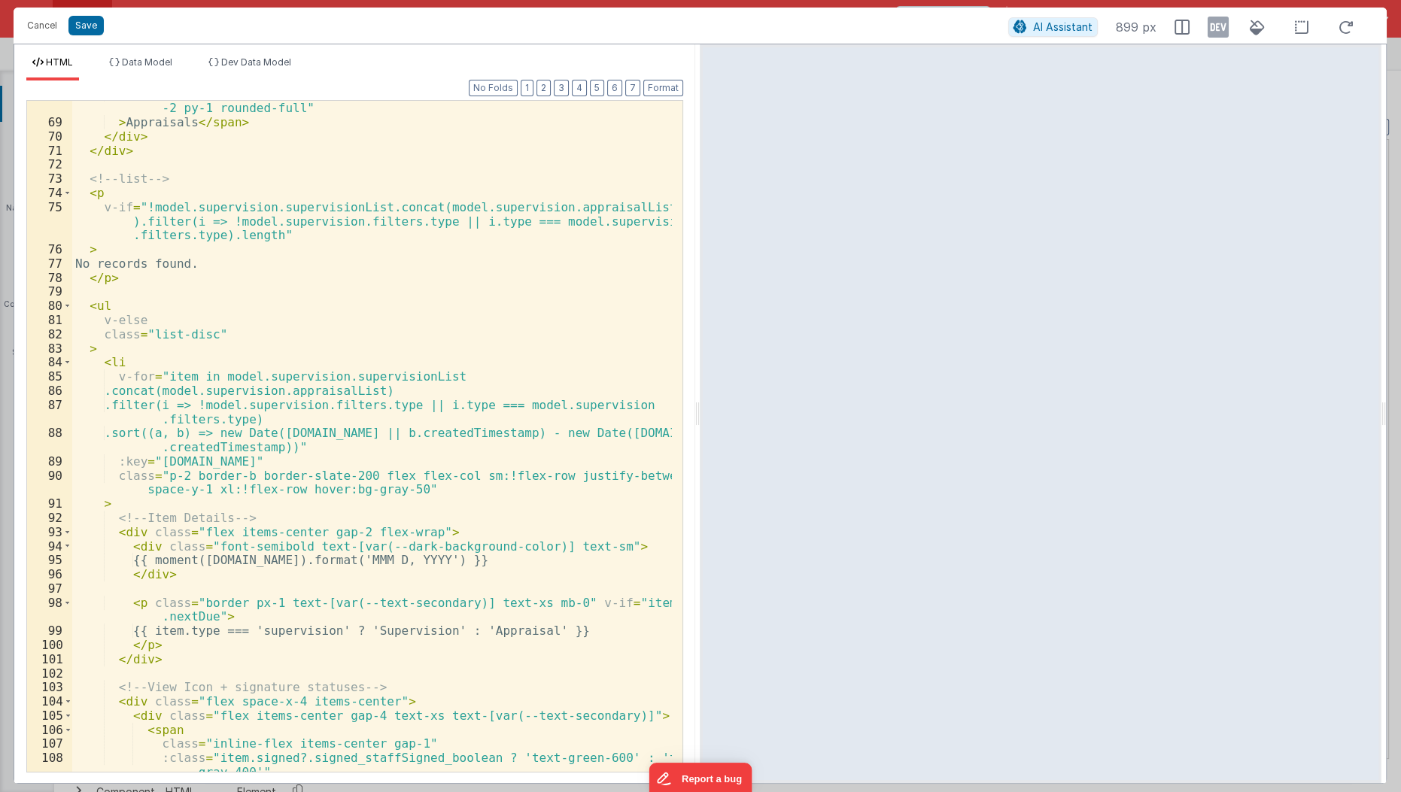
scroll to position [1148, 0]
click at [240, 518] on div "class = "cursor-pointer inline-block text-white min-w-[50px] text-center text-x…" at bounding box center [372, 441] width 601 height 715
click at [302, 436] on div "class = "cursor-pointer inline-block text-white min-w-[50px] text-center text-x…" at bounding box center [372, 441] width 601 height 715
click at [302, 441] on div "class = "cursor-pointer inline-block text-white min-w-[50px] text-center text-x…" at bounding box center [372, 441] width 601 height 715
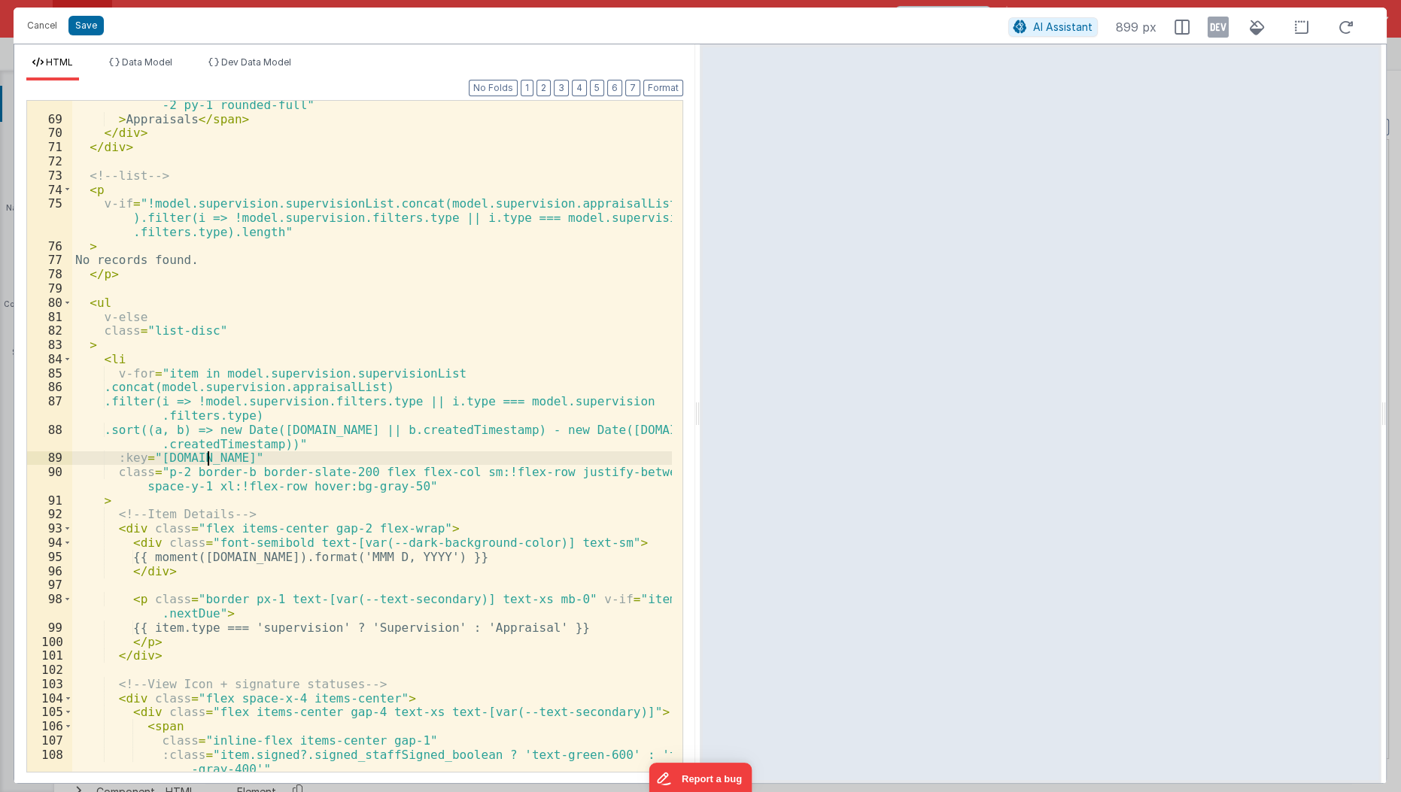
click at [255, 458] on div "class = "cursor-pointer inline-block text-white min-w-[50px] text-center text-x…" at bounding box center [372, 441] width 601 height 715
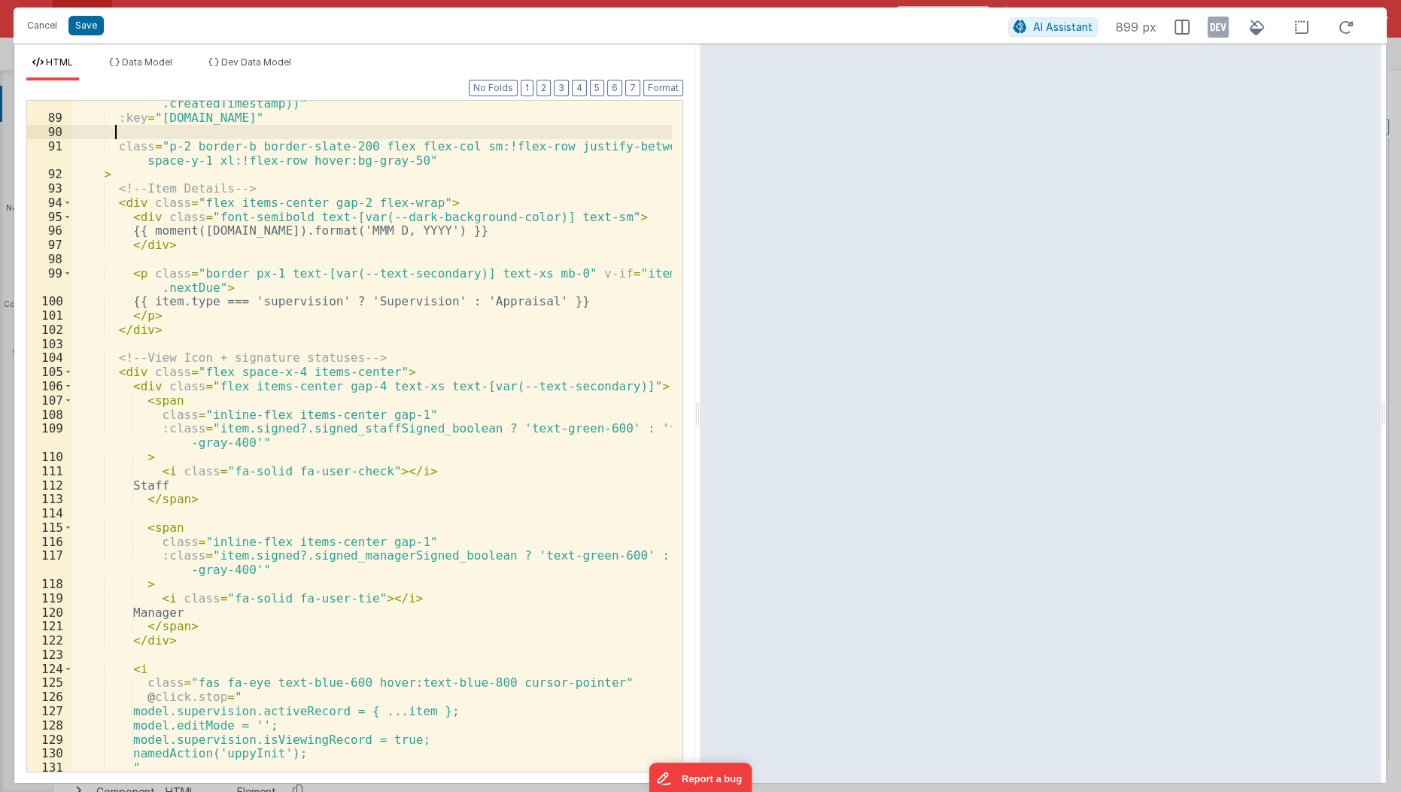
scroll to position [1575, 0]
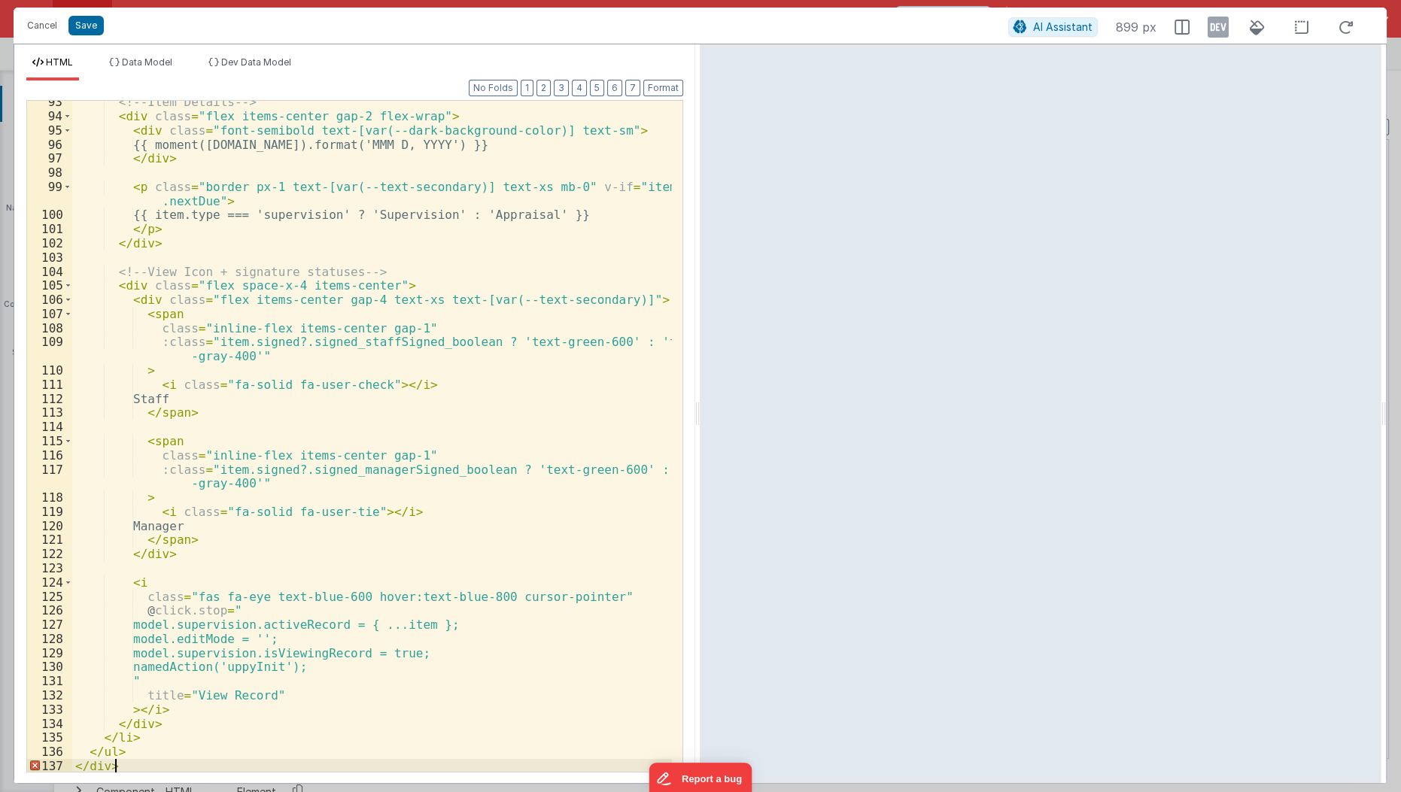
click at [175, 767] on div "<!-- Item Details --> < div class = "flex items-center gap-2 flex-wrap" > < div…" at bounding box center [372, 445] width 601 height 701
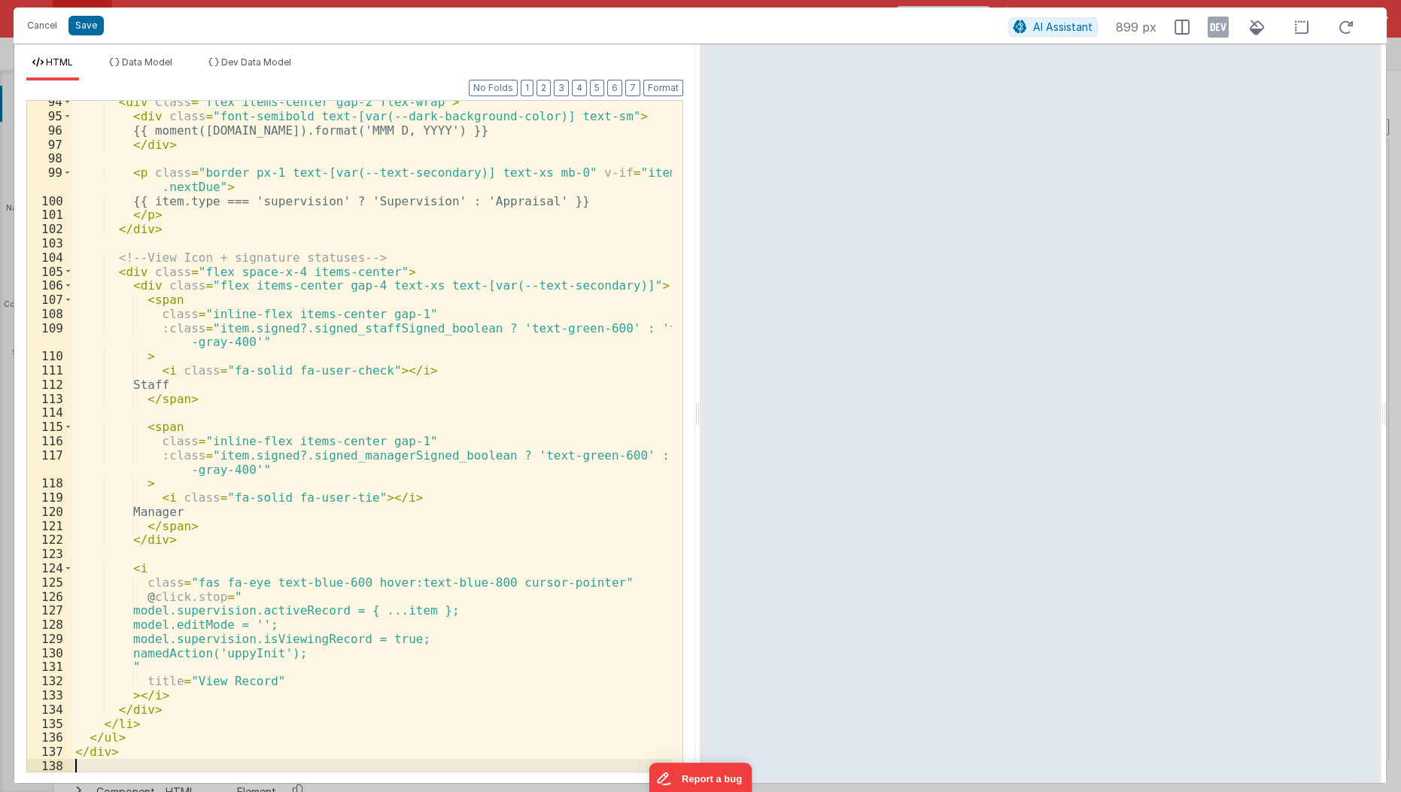
scroll to position [1589, 0]
click at [655, 85] on button "Format" at bounding box center [663, 88] width 40 height 17
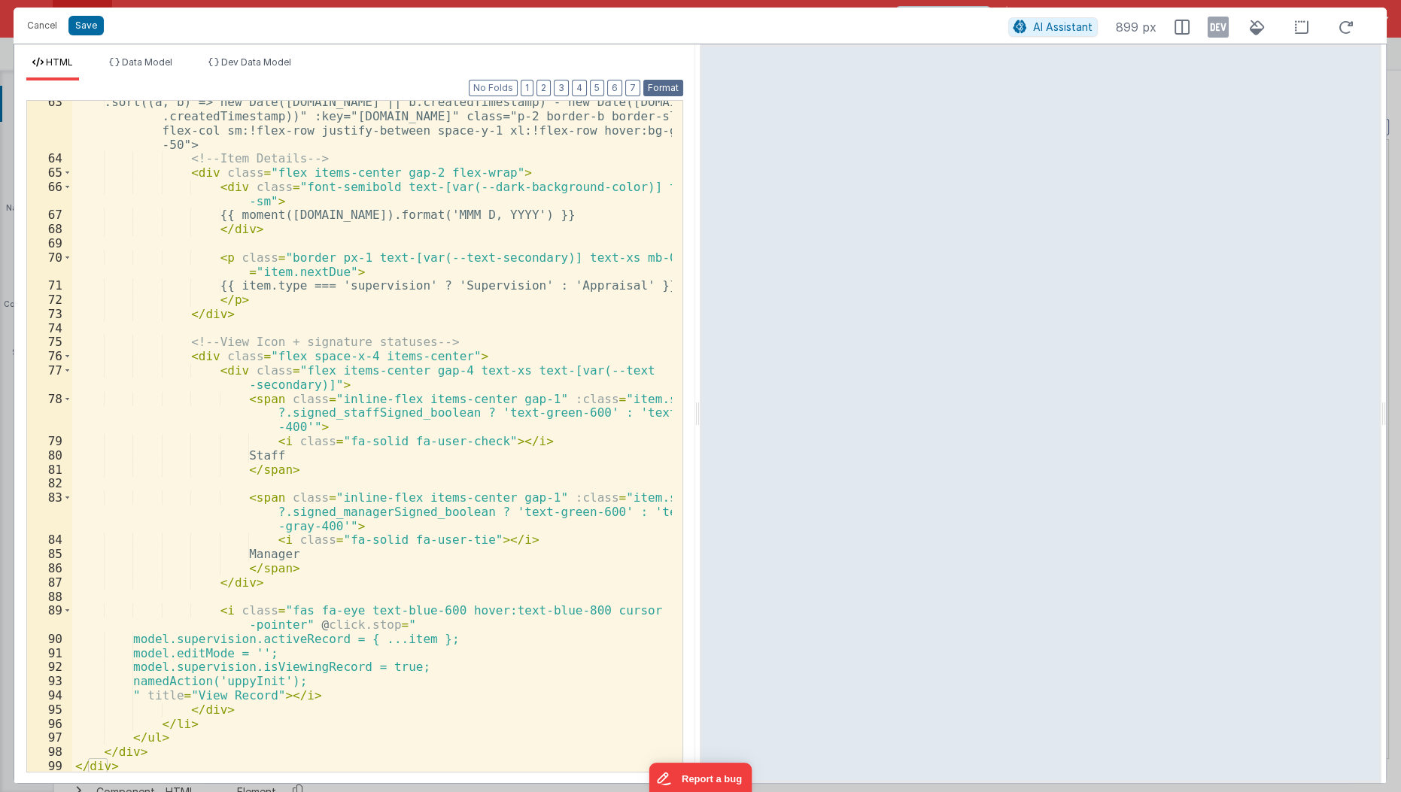
scroll to position [0, 0]
click at [300, 458] on div ".sort((a, b) => new Date(b.date || b.createdTimestamp) - new Date(a.date || a .…" at bounding box center [372, 466] width 601 height 743
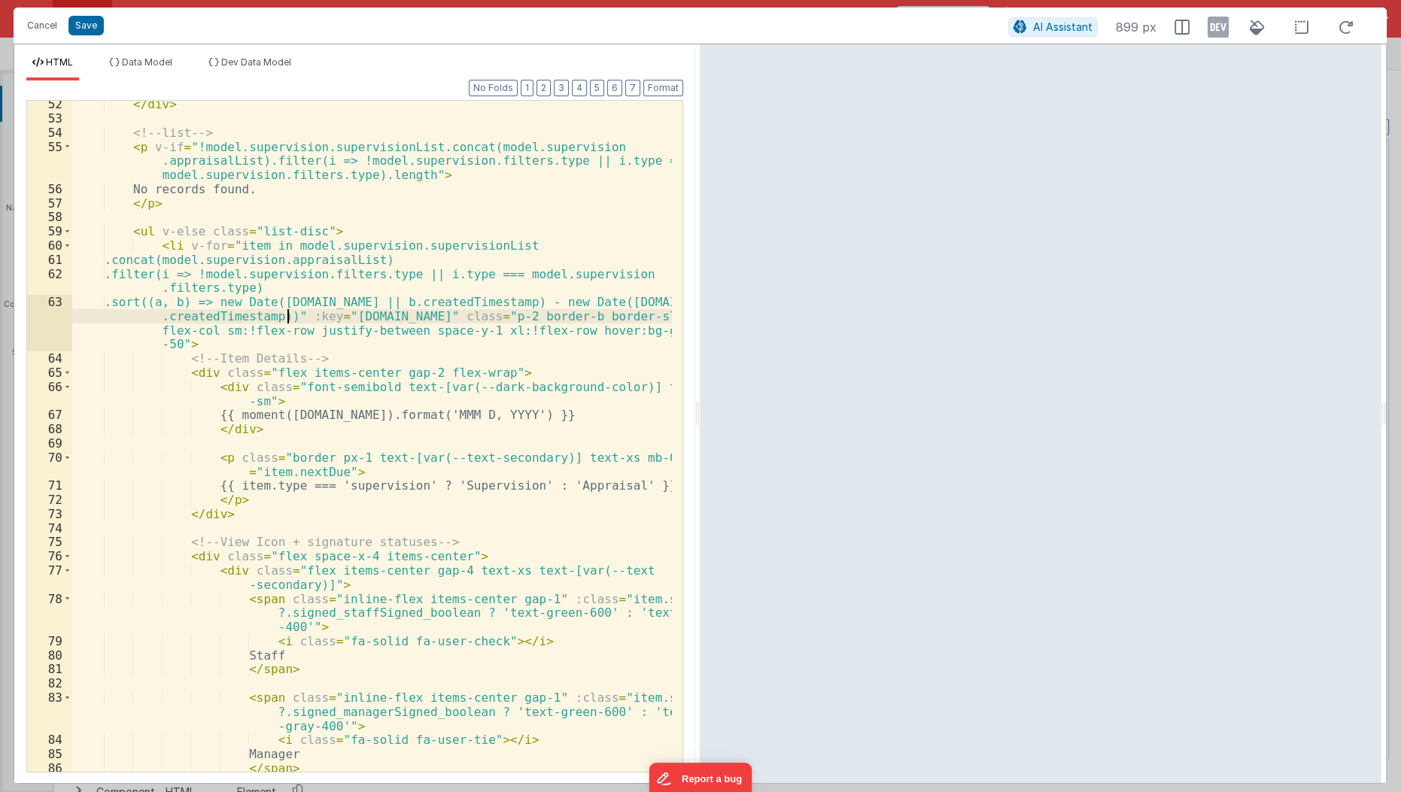
click at [289, 320] on div "</ div > <!-- list --> < p v-if = "!model.supervision.supervisionList.concat(mo…" at bounding box center [372, 447] width 601 height 701
paste textarea
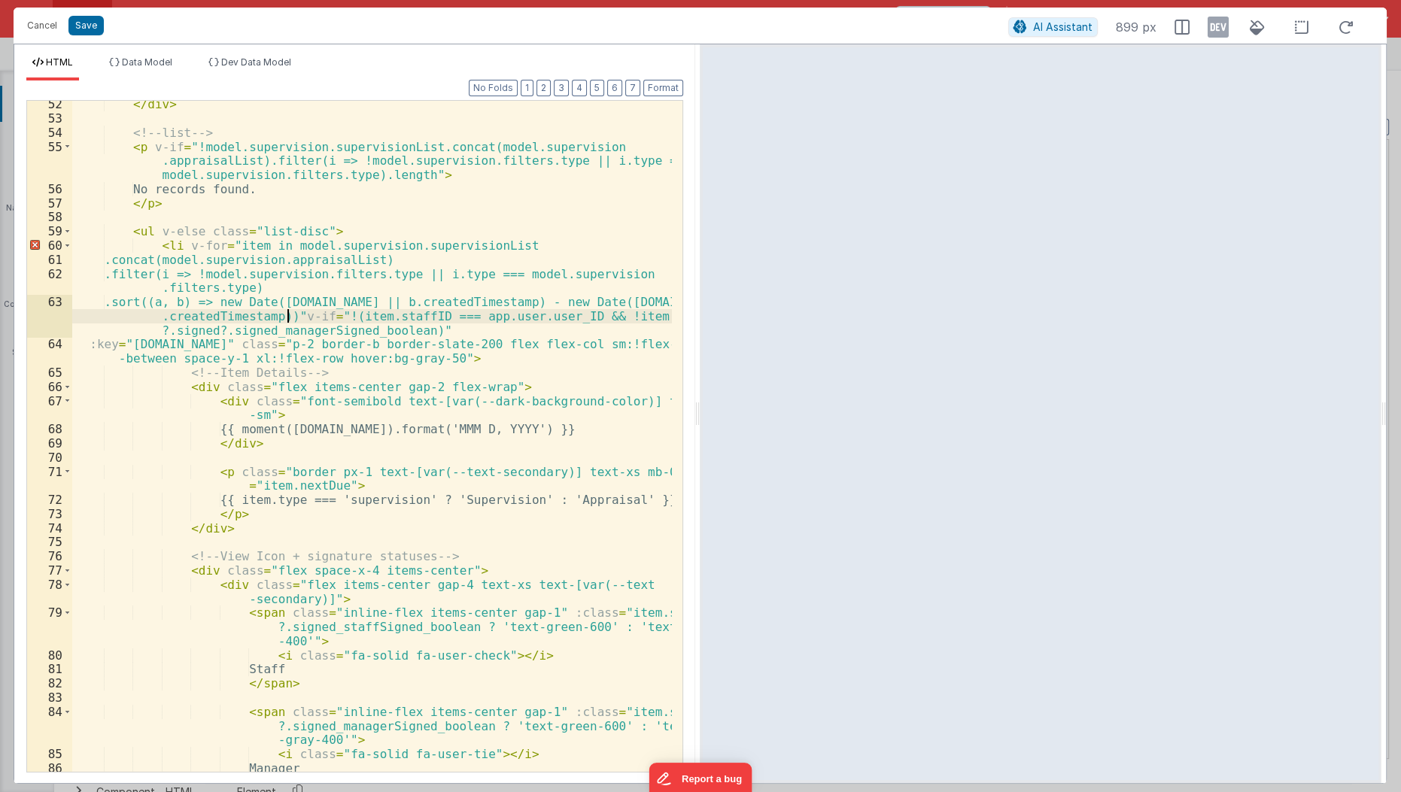
click at [284, 316] on div "</ div > <!-- list --> < p v-if = "!model.supervision.supervisionList.concat(mo…" at bounding box center [372, 447] width 601 height 701
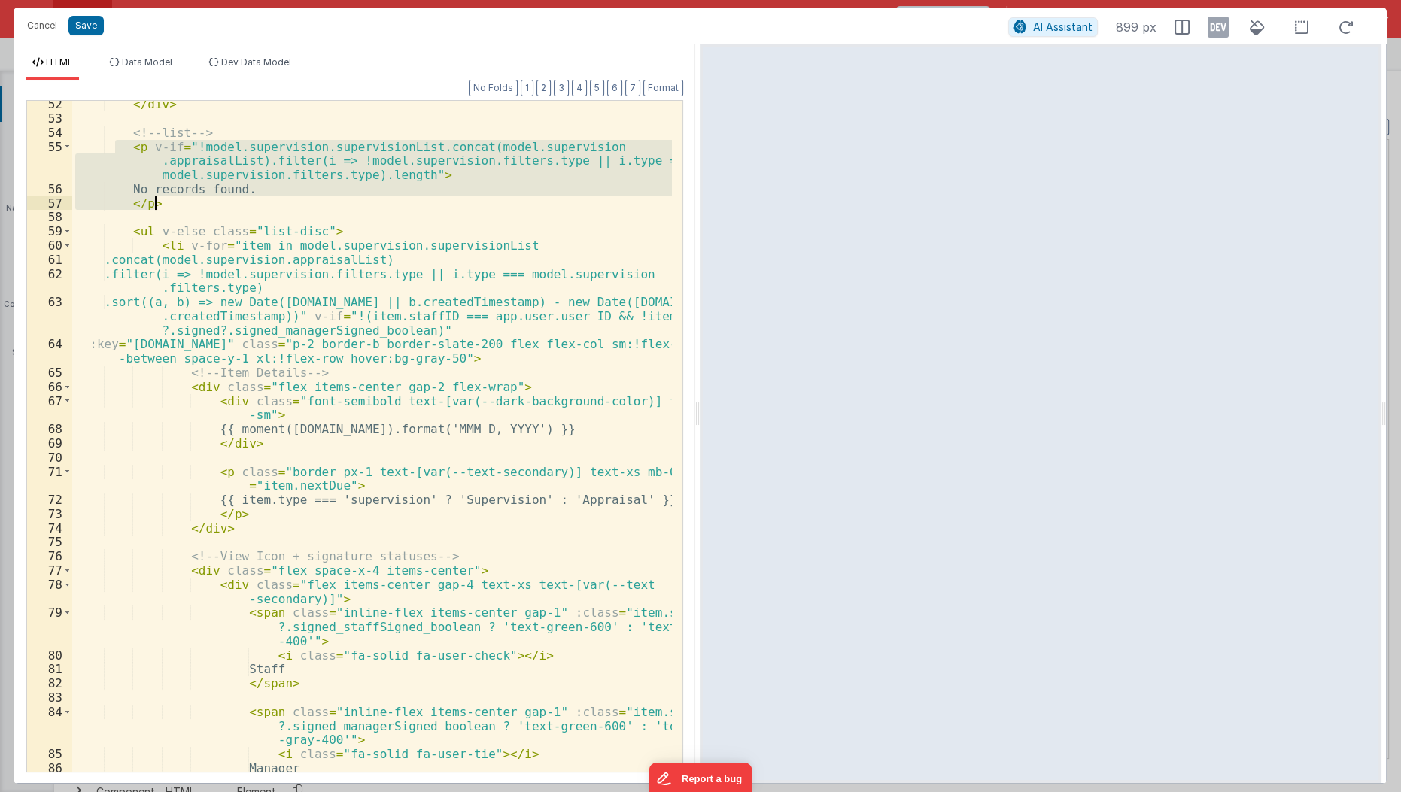
drag, startPoint x: 113, startPoint y: 144, endPoint x: 181, endPoint y: 202, distance: 89.6
click at [181, 202] on div "</ div > <!-- list --> < p v-if = "!model.supervision.supervisionList.concat(mo…" at bounding box center [372, 447] width 601 height 701
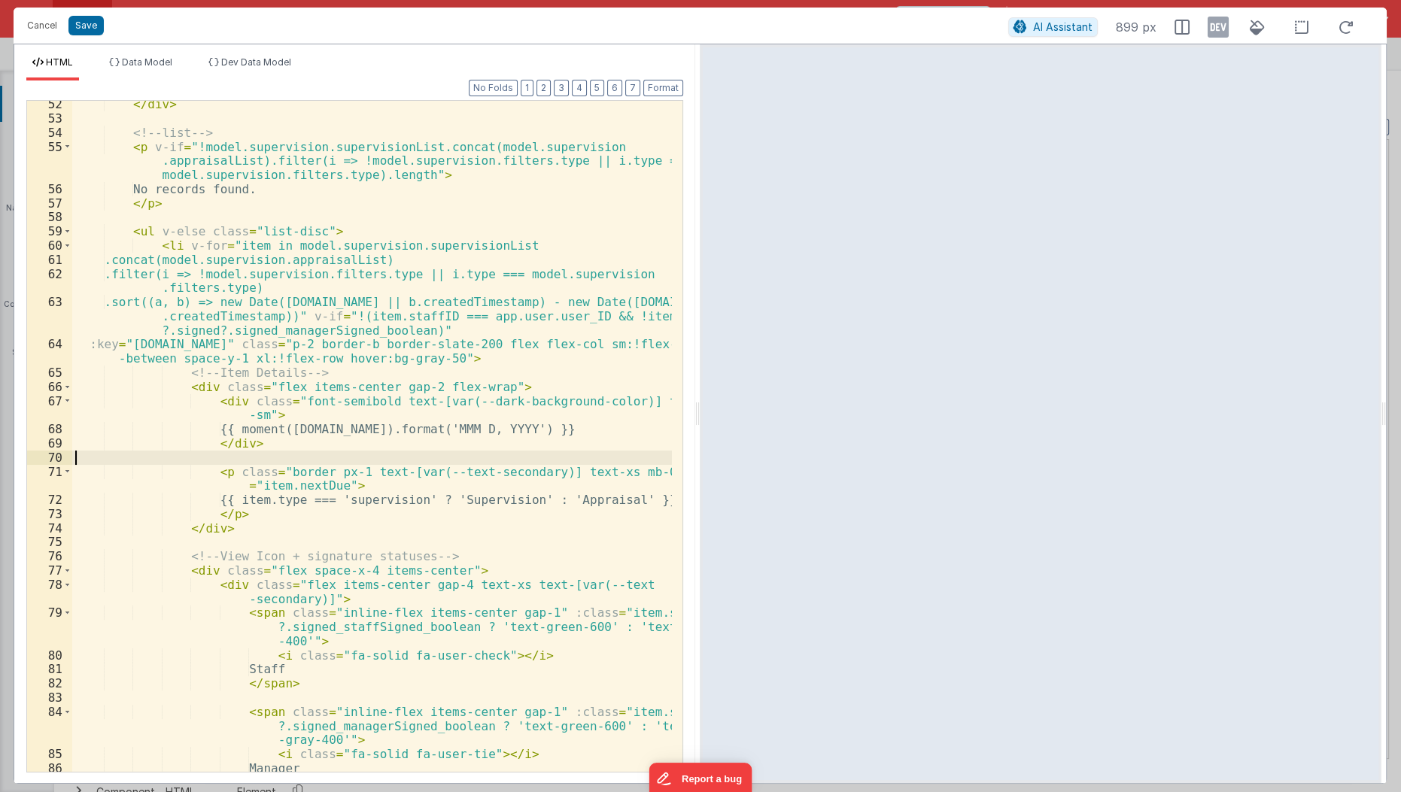
click at [263, 457] on div "</ div > <!-- list --> < p v-if = "!model.supervision.supervisionList.concat(mo…" at bounding box center [372, 447] width 601 height 701
click at [89, 32] on button "Save" at bounding box center [85, 26] width 35 height 20
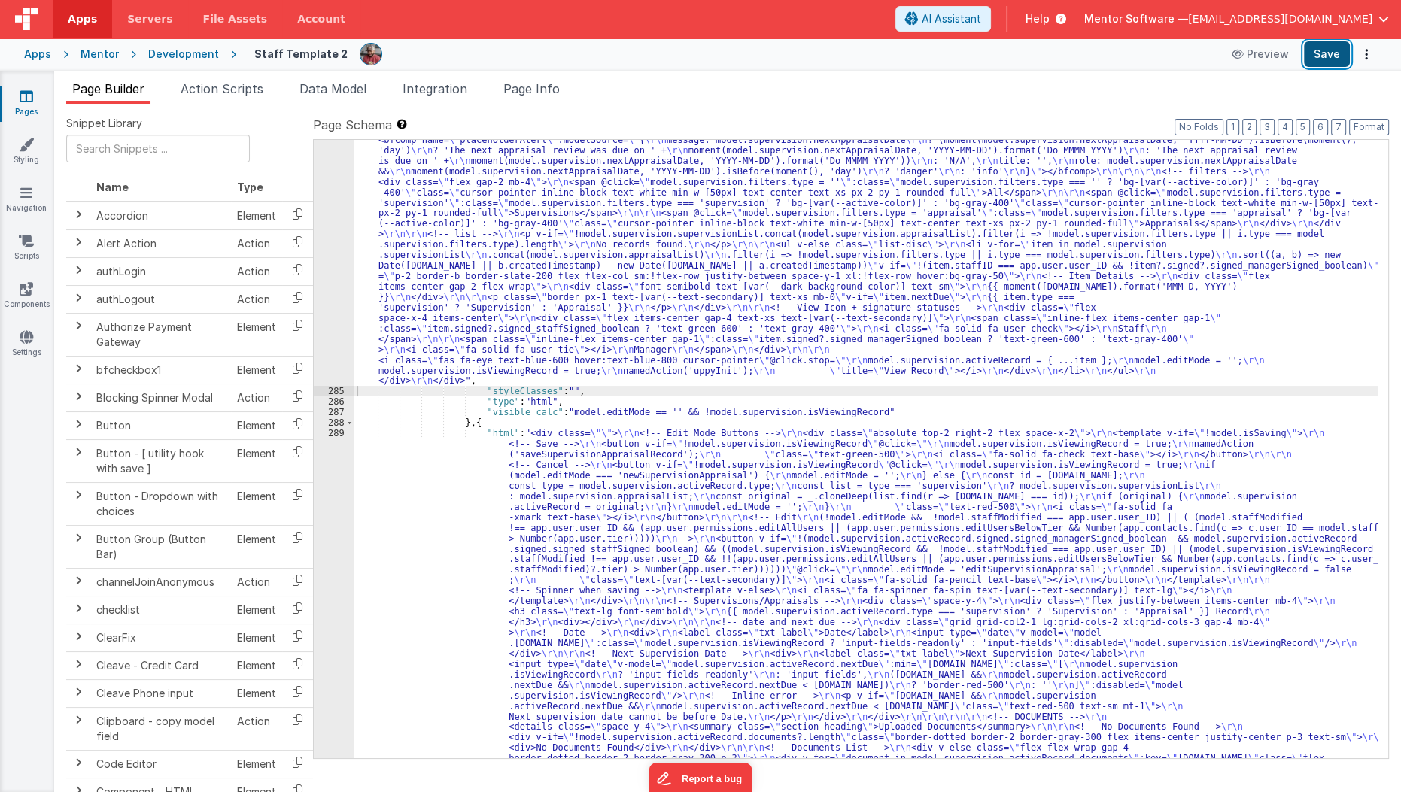
click at [1335, 58] on button "Save" at bounding box center [1327, 54] width 46 height 26
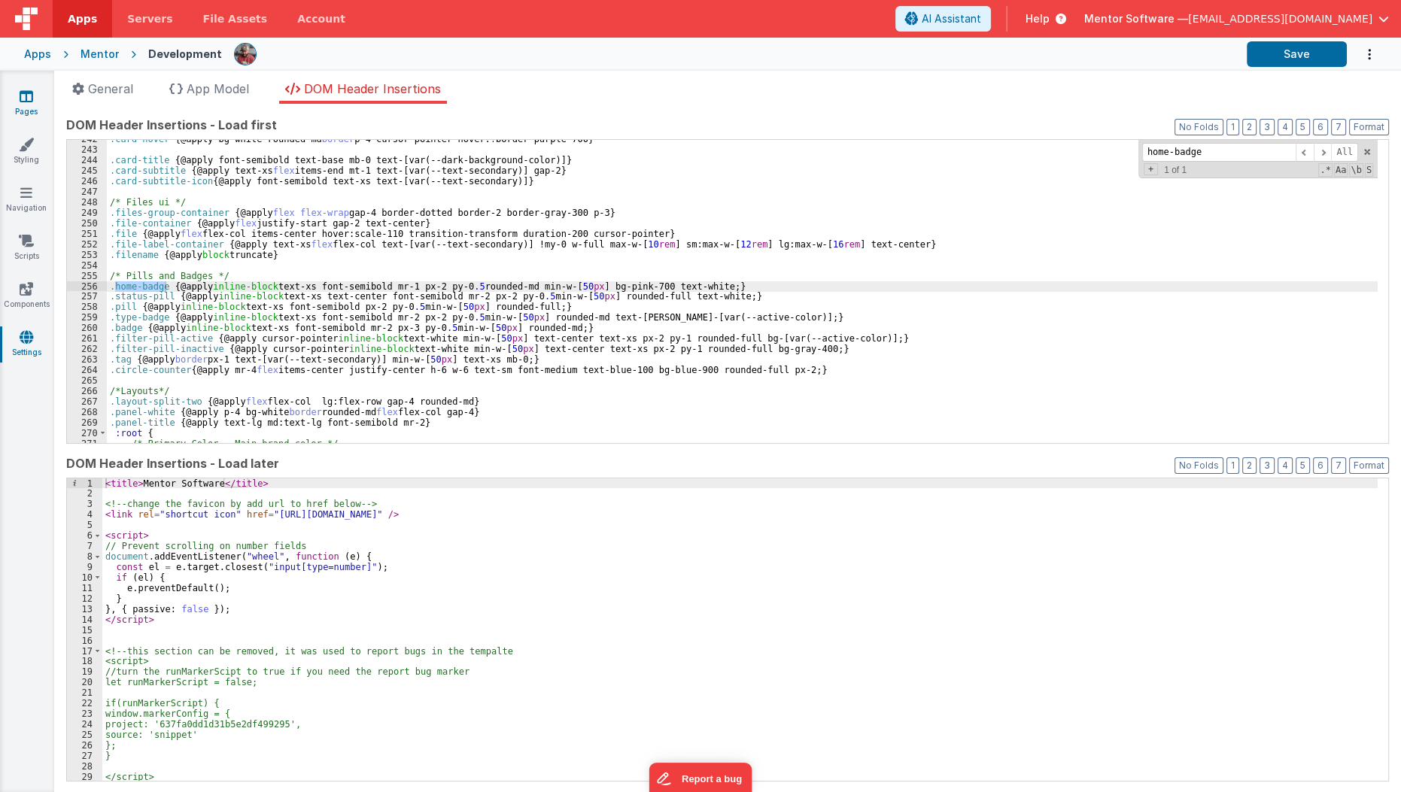
scroll to position [2565, 0]
click at [26, 103] on link "Pages" at bounding box center [26, 104] width 54 height 30
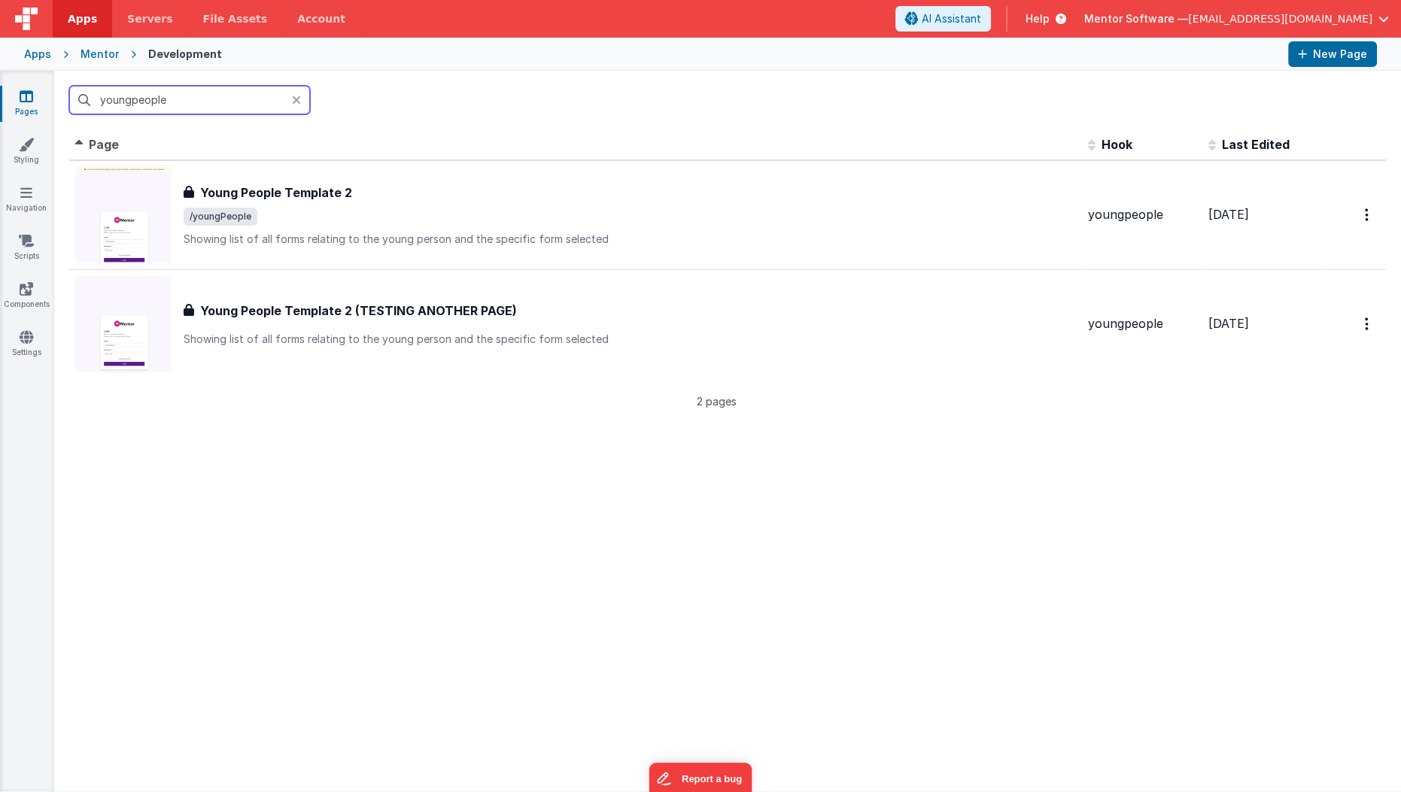
click at [266, 111] on input "youngpeople" at bounding box center [189, 100] width 241 height 29
type input "h"
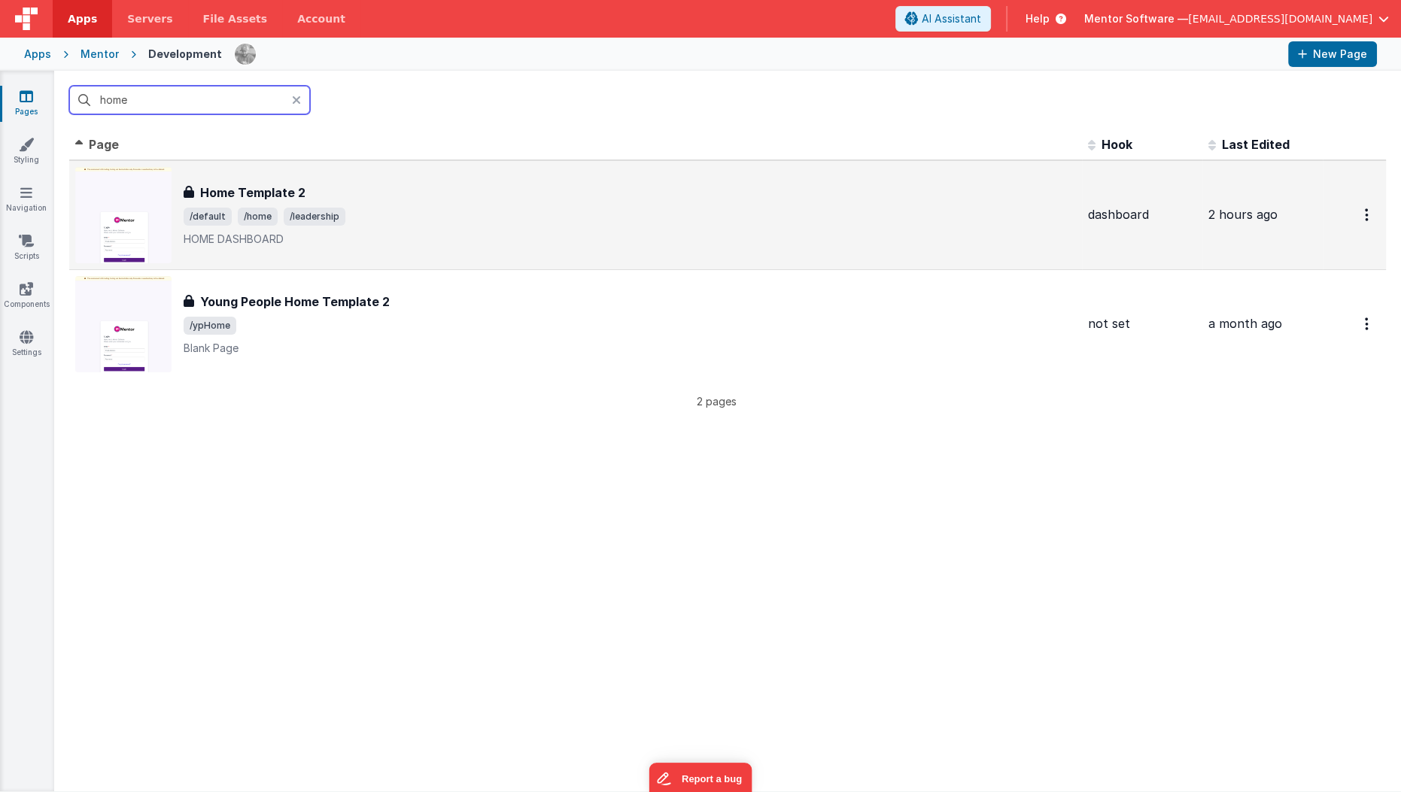
type input "home"
click at [238, 208] on span "/home" at bounding box center [258, 217] width 40 height 18
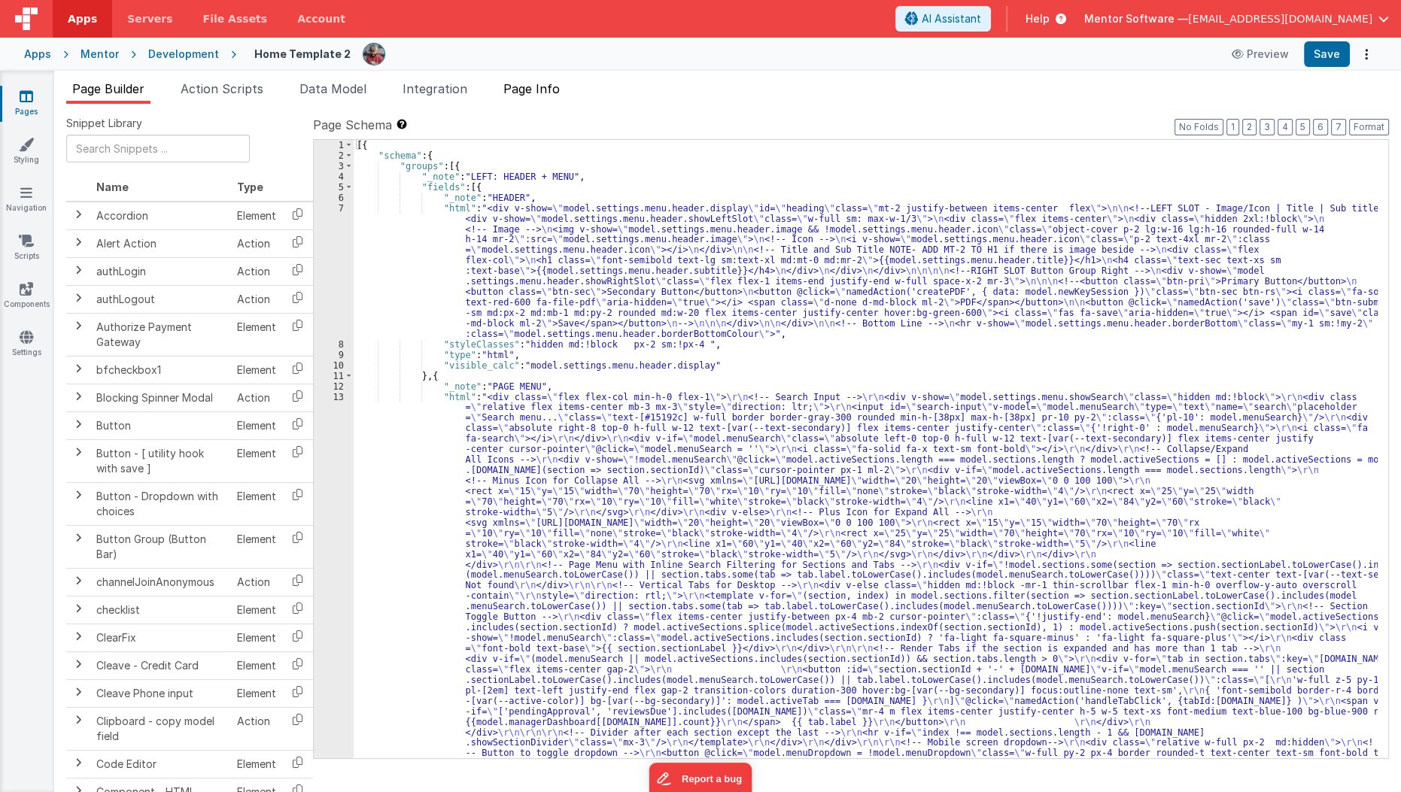
click at [533, 87] on span "Page Info" at bounding box center [531, 88] width 56 height 15
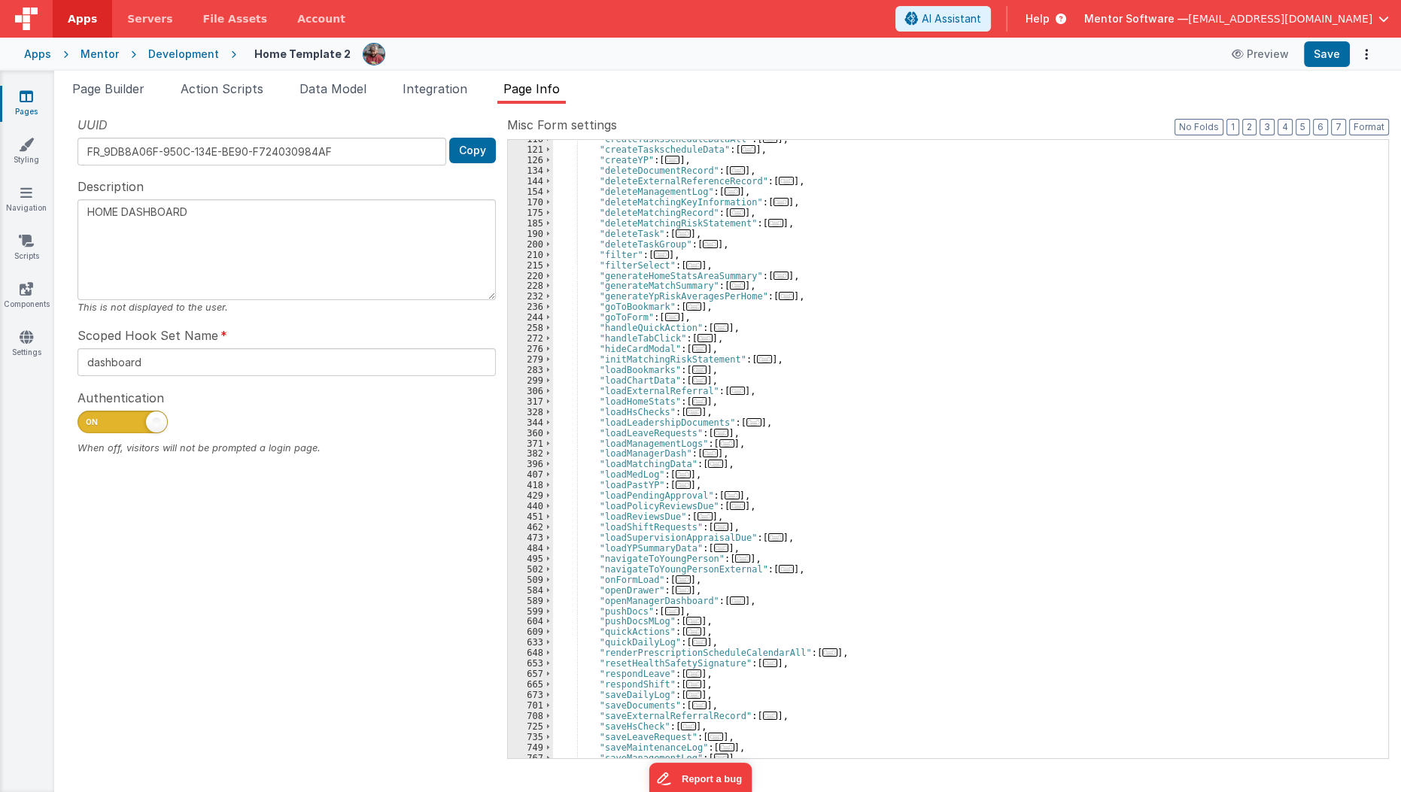
scroll to position [205, 0]
click at [676, 579] on span "..." at bounding box center [683, 580] width 15 height 8
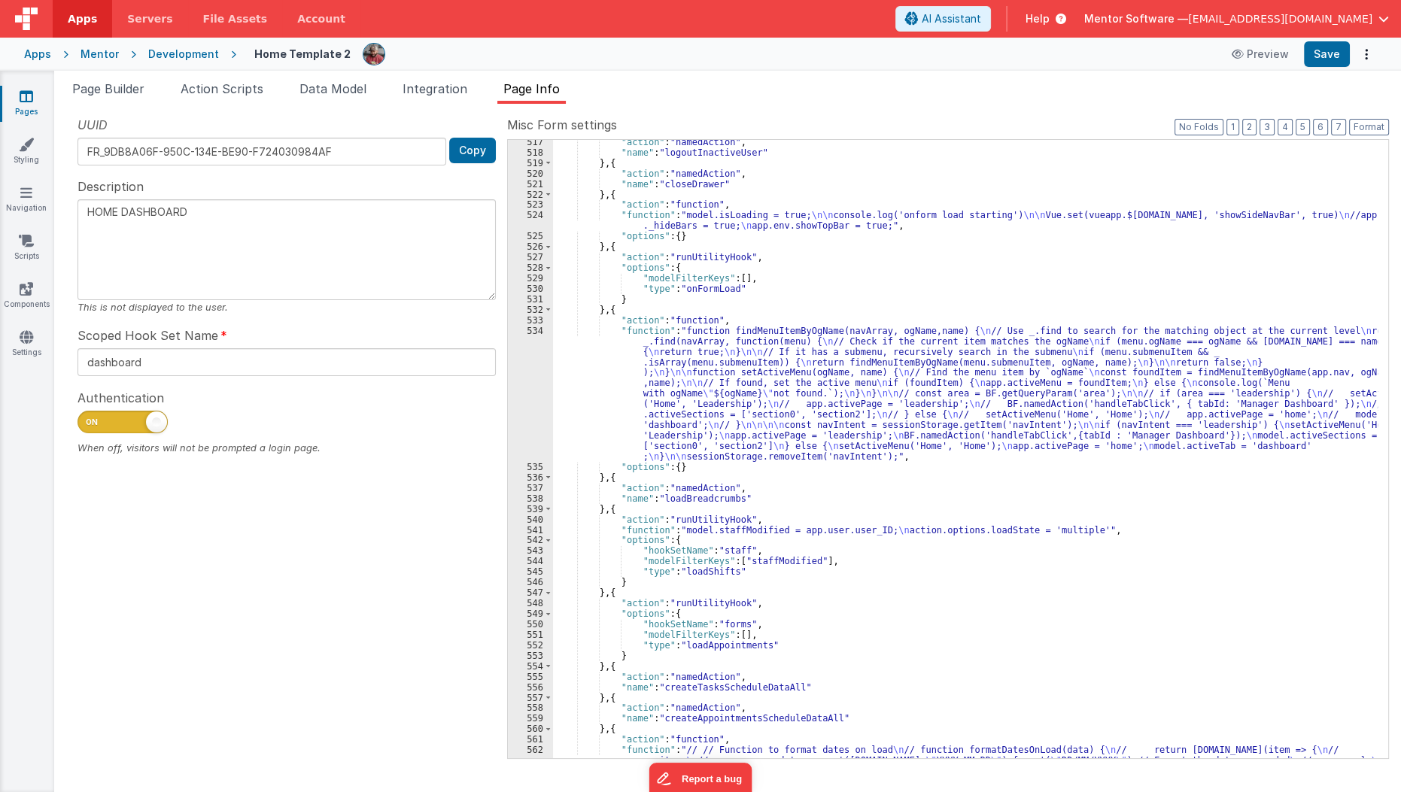
scroll to position [727, 0]
click at [676, 579] on div ""action" : "namedAction" , "name" : "logoutInactiveUser" } , { "action" : "name…" at bounding box center [965, 493] width 825 height 713
click at [621, 533] on div ""action" : "namedAction" , "name" : "logoutInactiveUser" } , { "action" : "name…" at bounding box center [965, 491] width 825 height 713
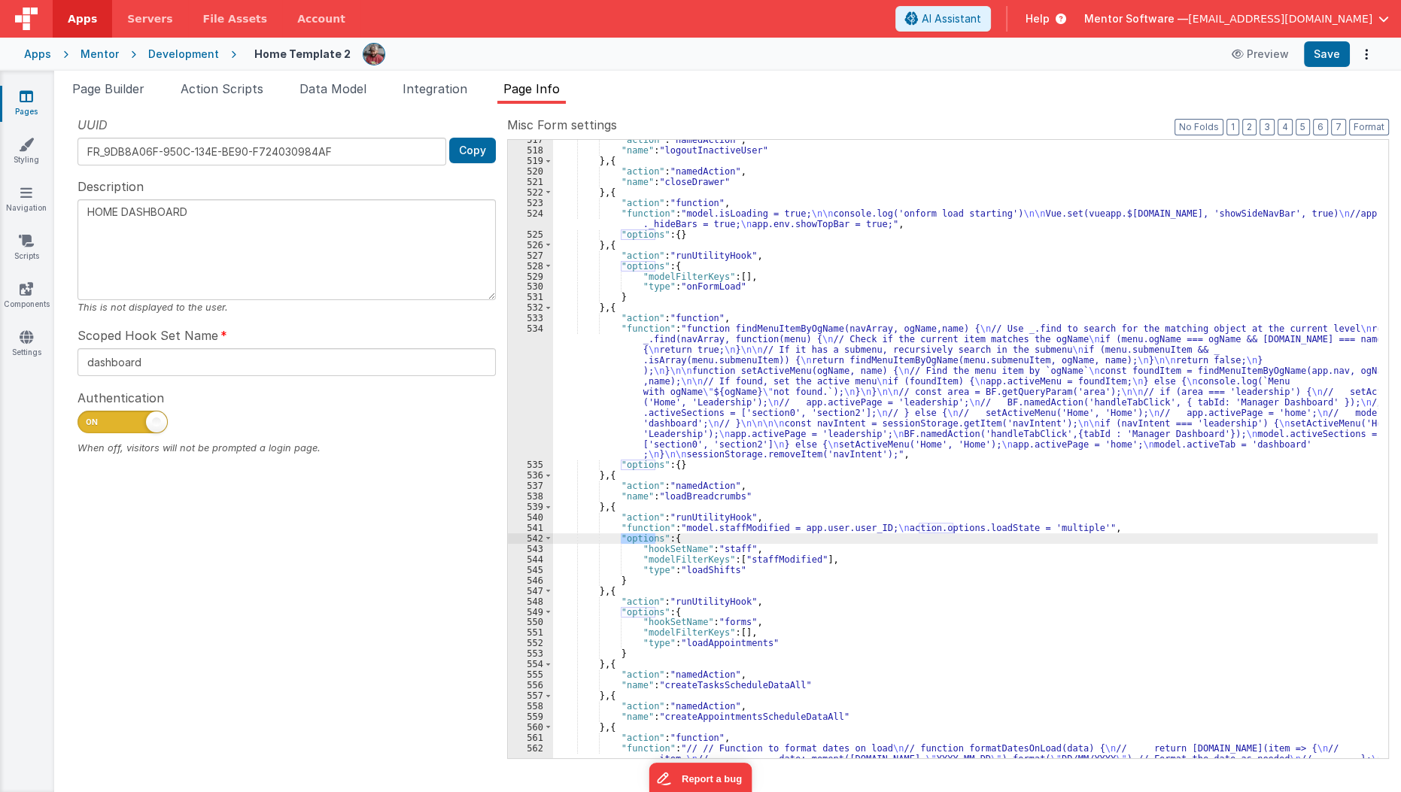
click at [621, 533] on div ""action" : "namedAction" , "name" : "logoutInactiveUser" } , { "action" : "name…" at bounding box center [965, 491] width 825 height 713
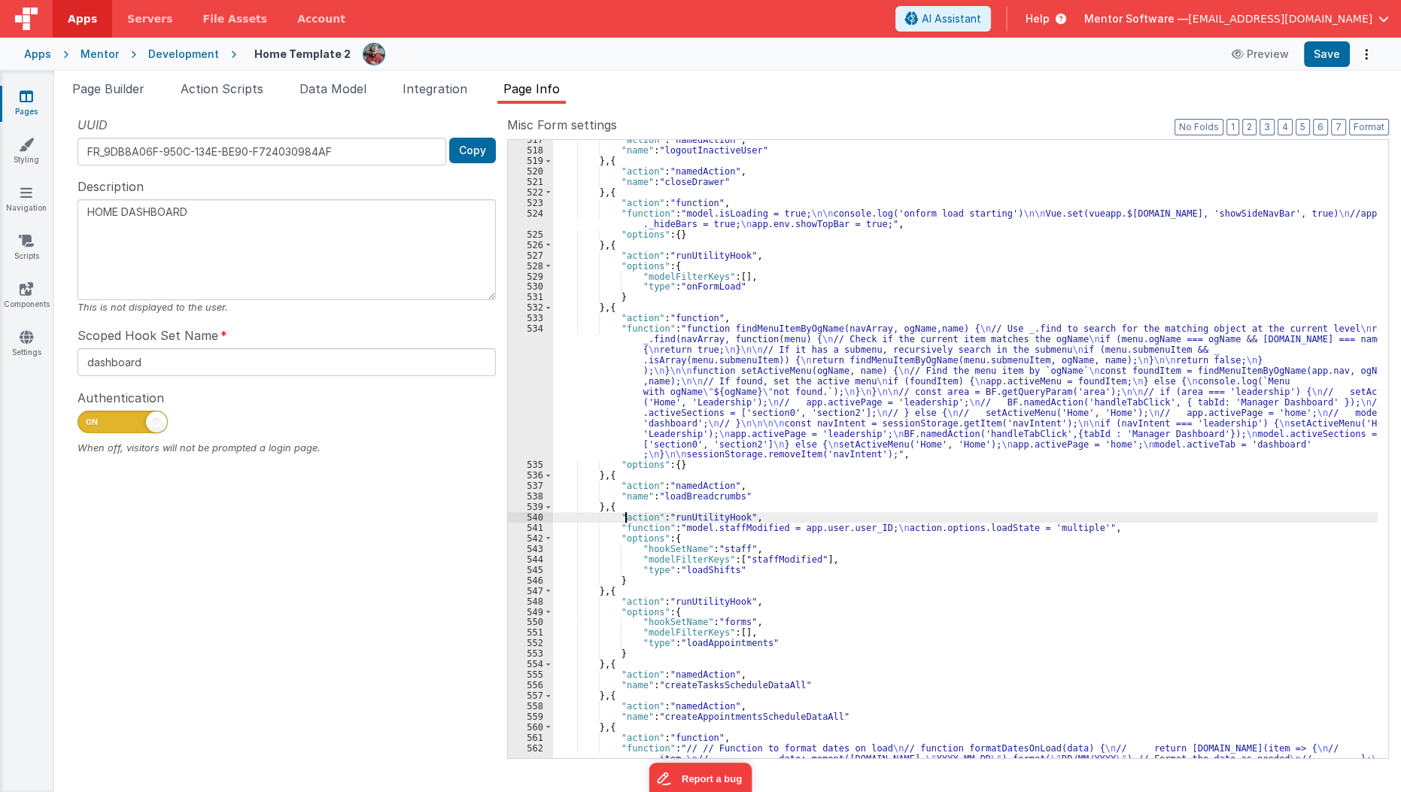
click at [625, 518] on div ""action" : "namedAction" , "name" : "logoutInactiveUser" } , { "action" : "name…" at bounding box center [965, 491] width 825 height 713
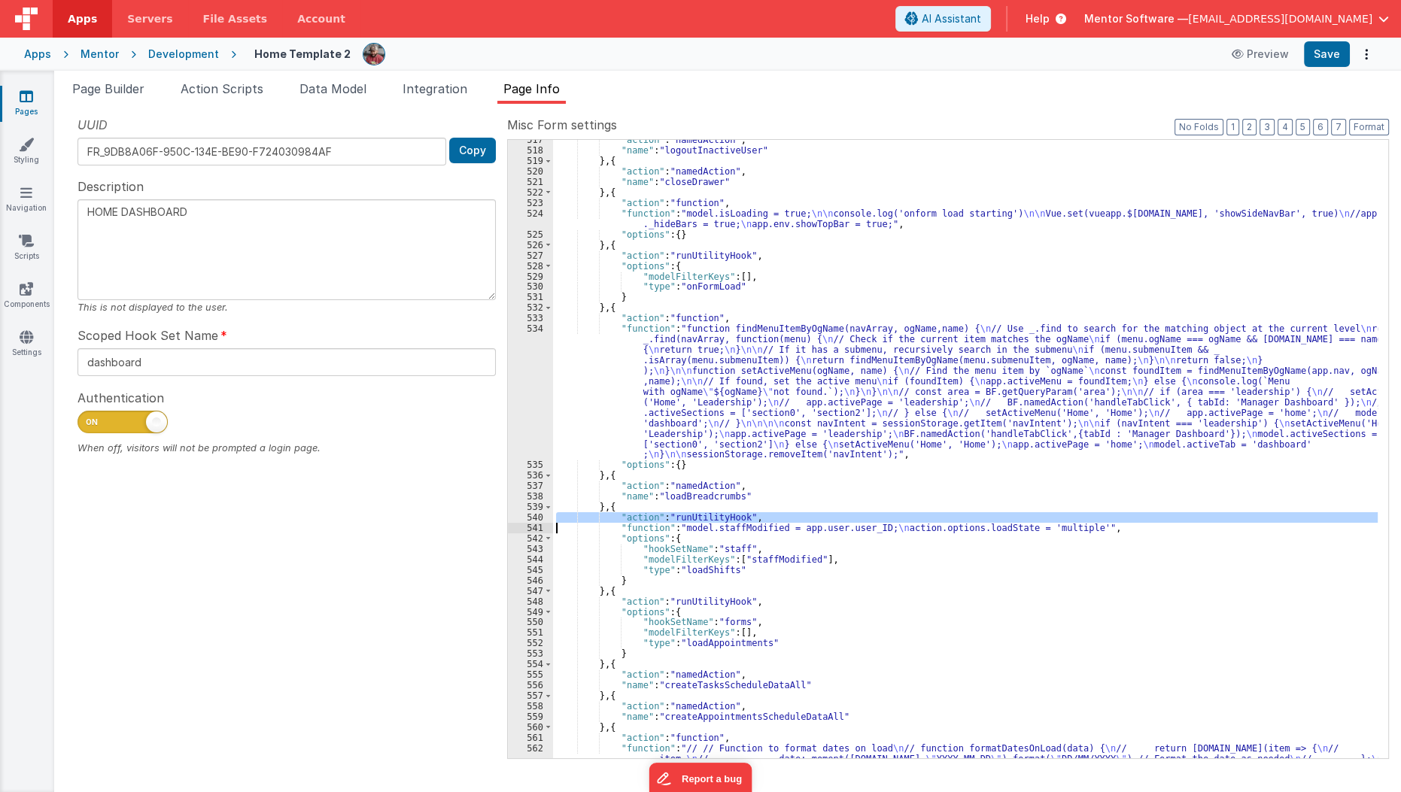
click at [625, 518] on div ""action" : "namedAction" , "name" : "logoutInactiveUser" } , { "action" : "name…" at bounding box center [965, 491] width 825 height 713
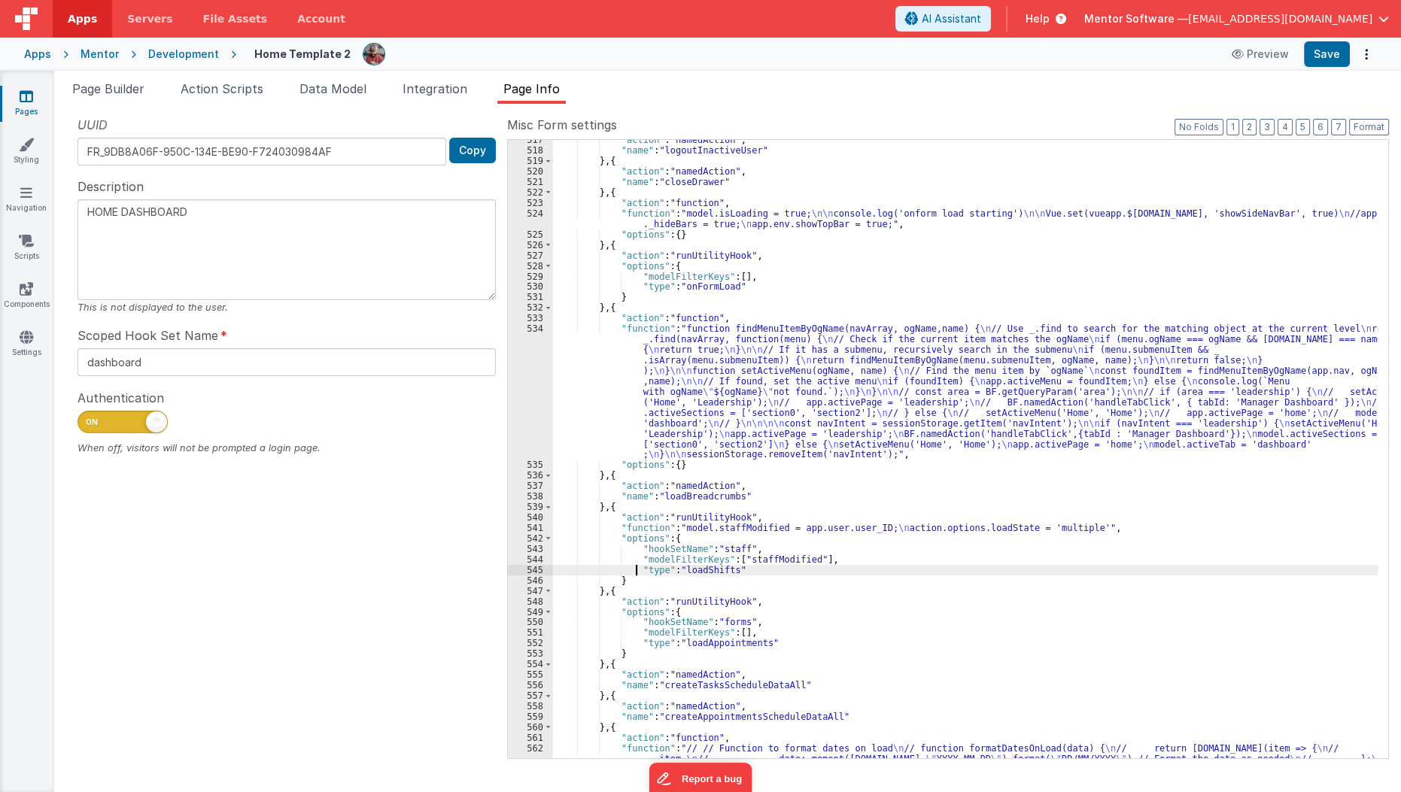
click at [635, 574] on div ""action" : "namedAction" , "name" : "logoutInactiveUser" } , { "action" : "name…" at bounding box center [965, 491] width 825 height 713
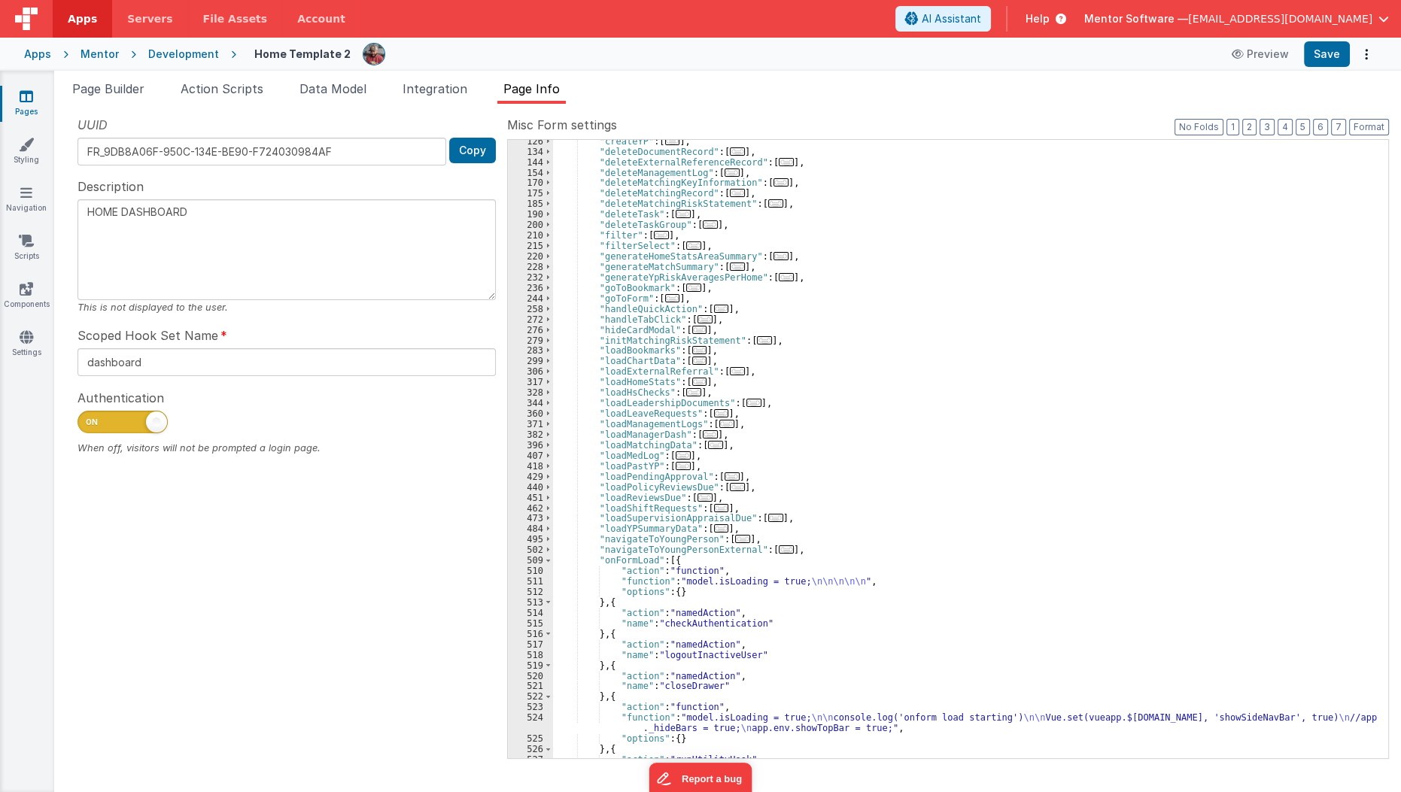
scroll to position [211, 0]
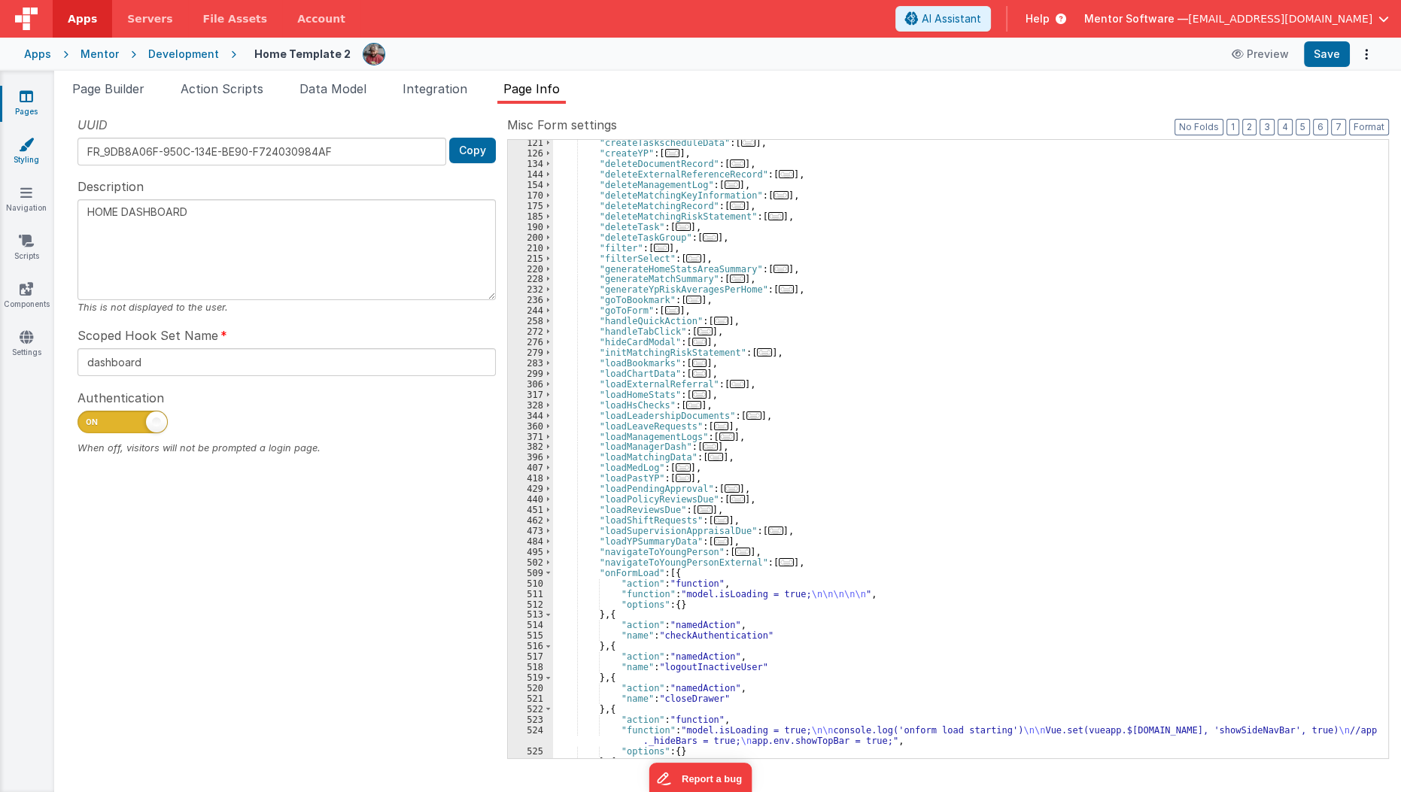
click at [33, 148] on icon at bounding box center [26, 144] width 15 height 15
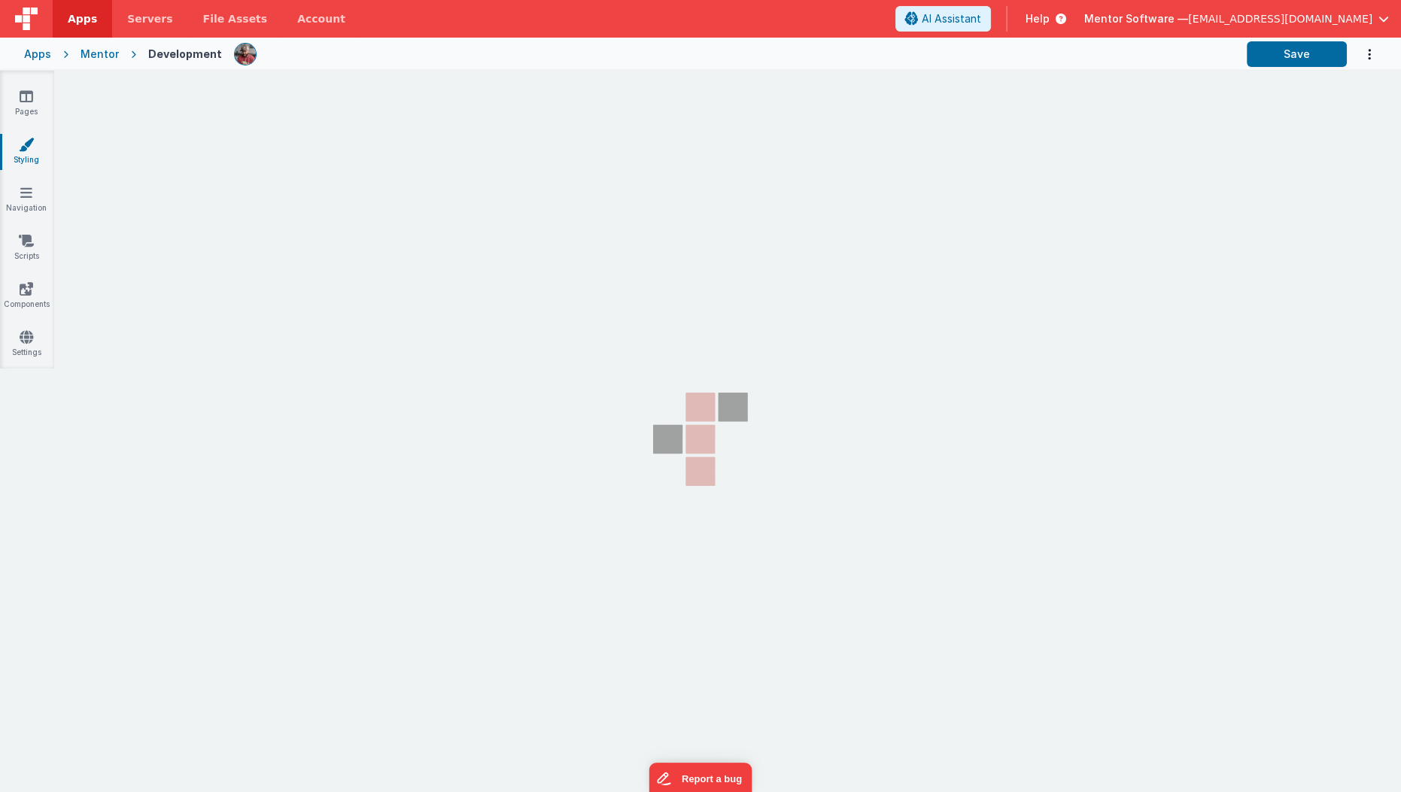
click at [33, 148] on icon at bounding box center [26, 144] width 15 height 15
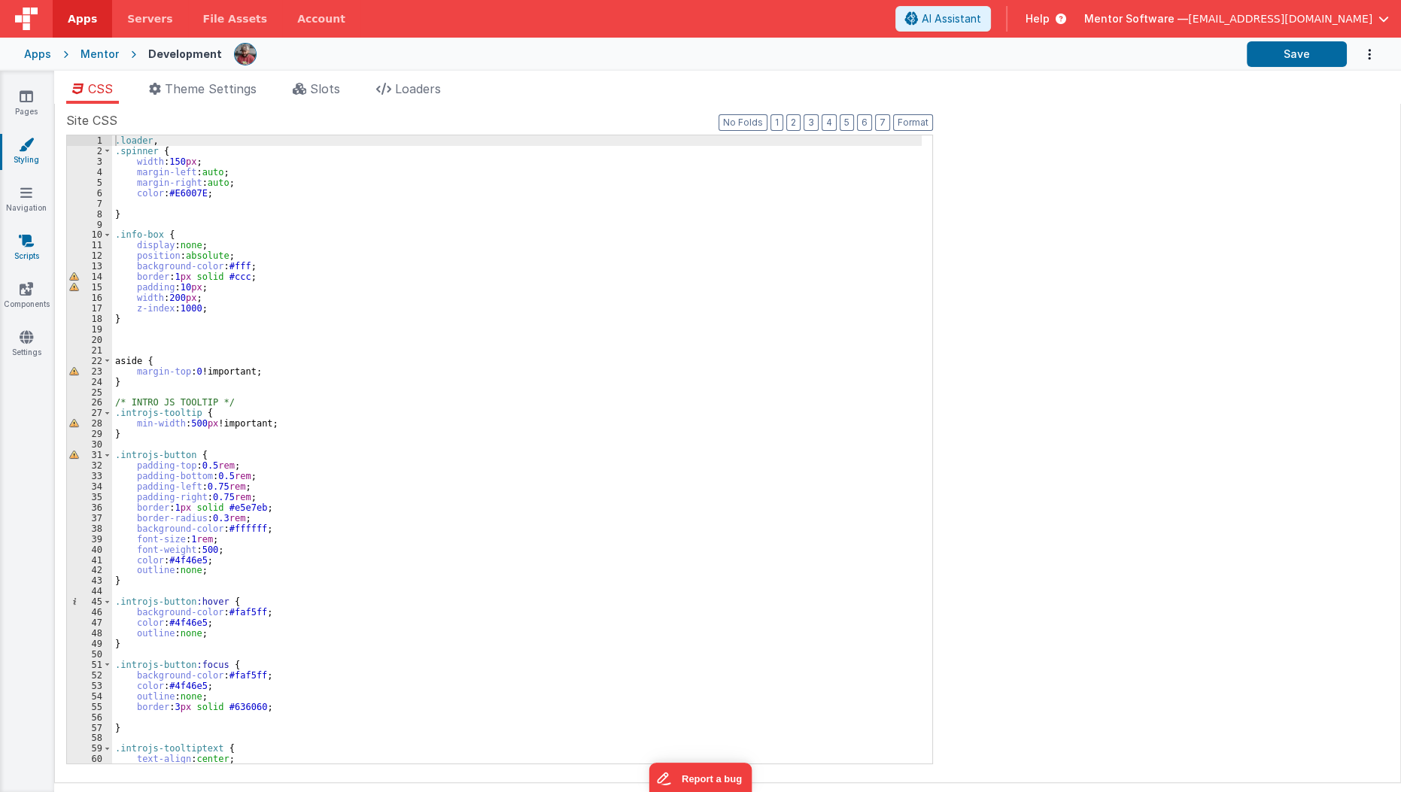
click at [27, 251] on link "Scripts" at bounding box center [26, 248] width 54 height 30
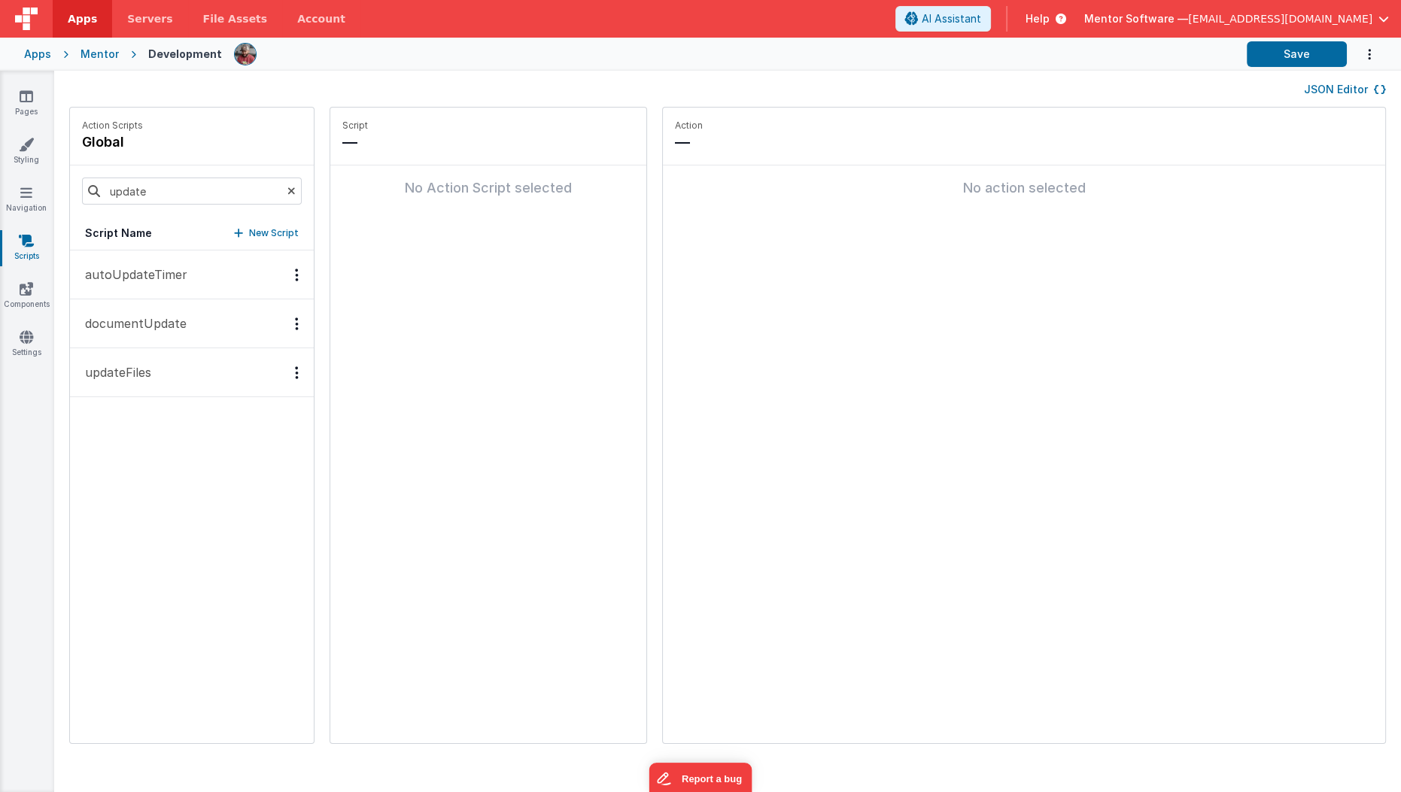
click at [287, 189] on icon at bounding box center [291, 191] width 8 height 51
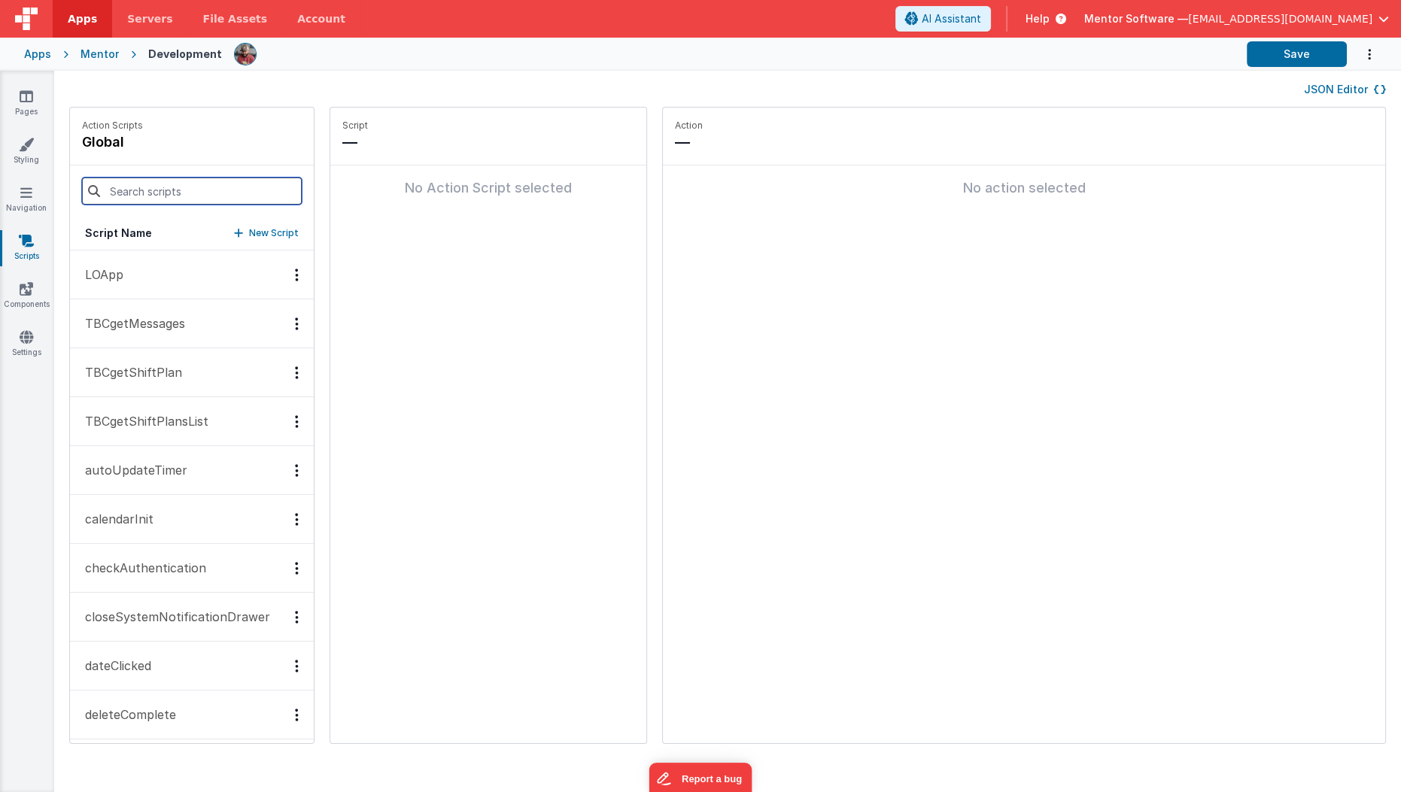
click at [211, 197] on input at bounding box center [192, 191] width 220 height 27
click at [32, 285] on icon at bounding box center [27, 288] width 14 height 15
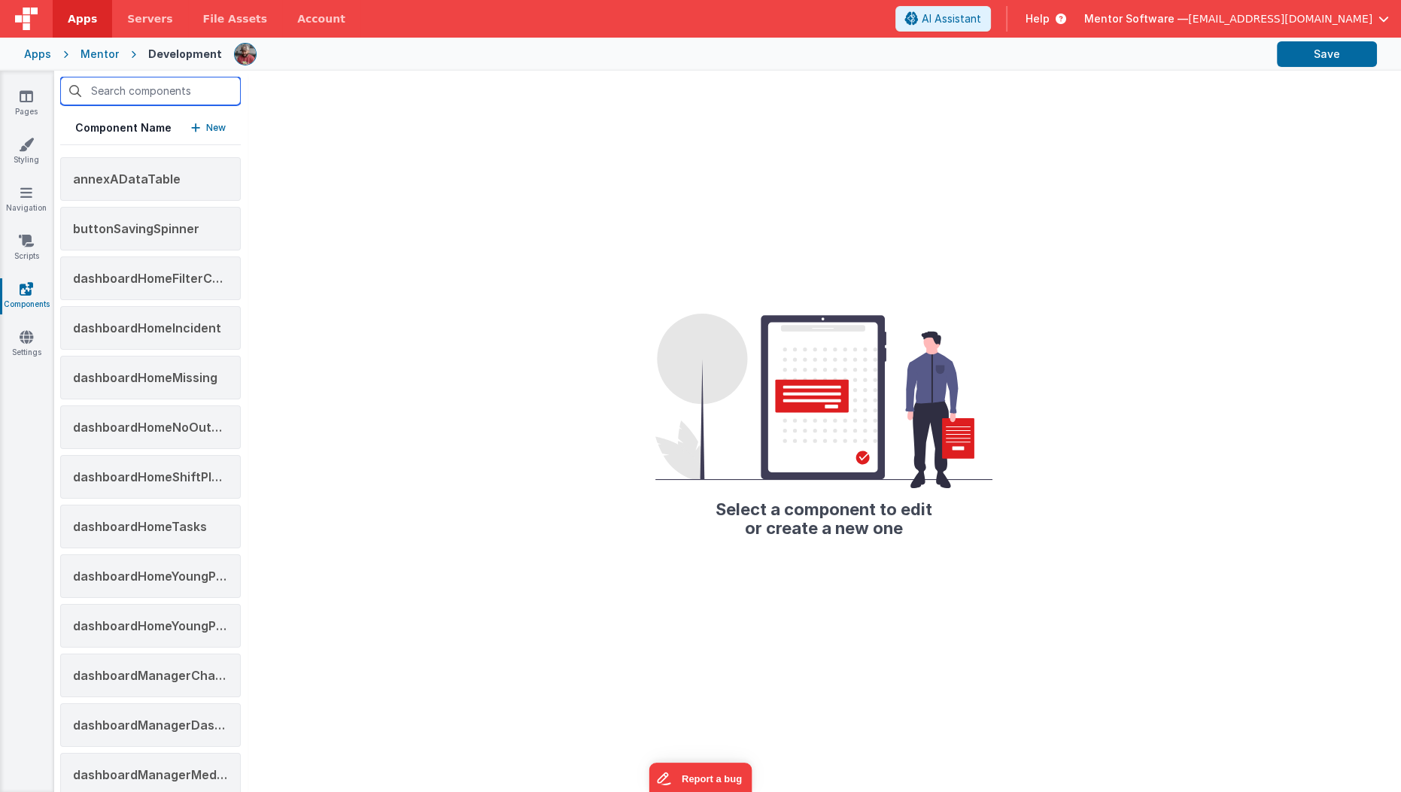
click at [147, 93] on input "text" at bounding box center [150, 91] width 181 height 29
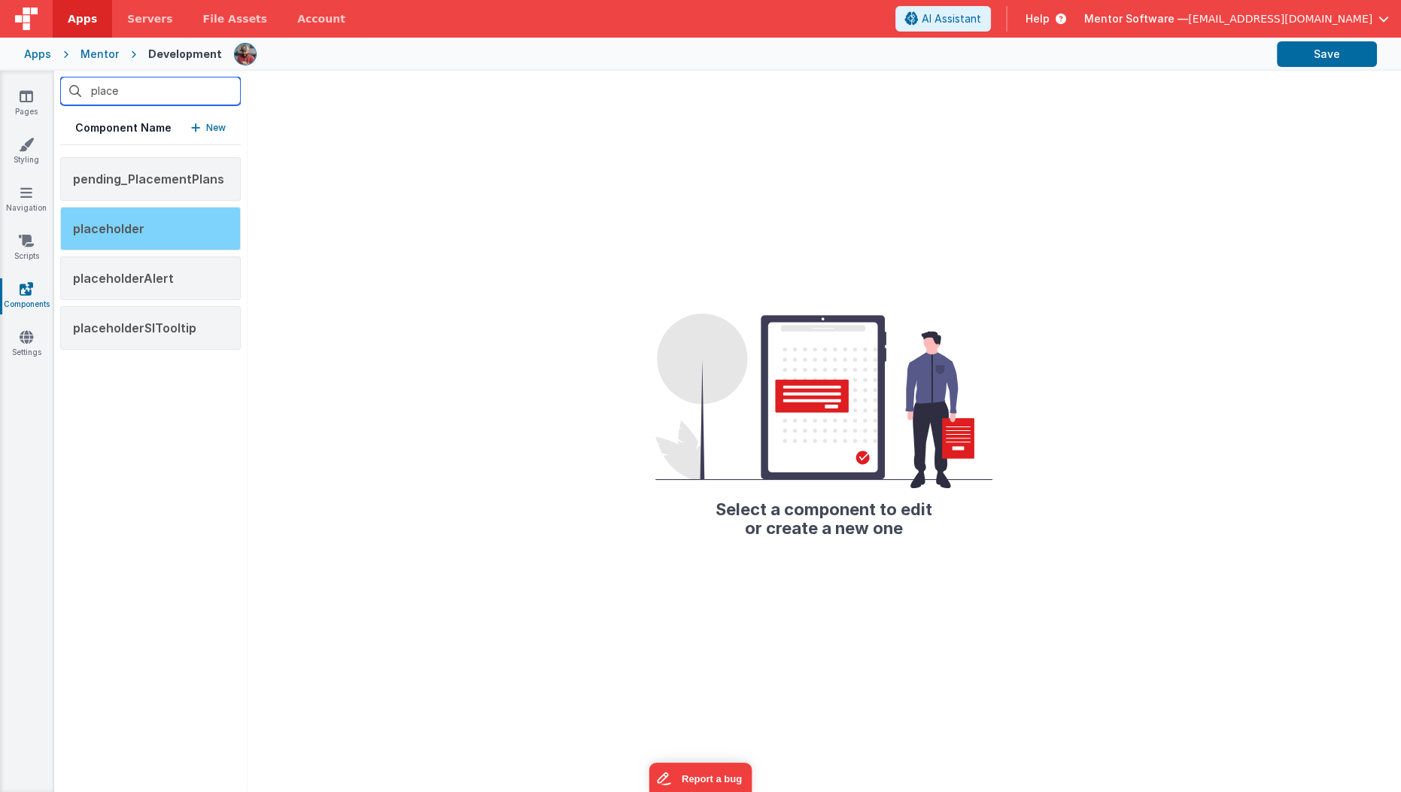
type input "place"
click at [169, 228] on div "placeholder" at bounding box center [150, 229] width 181 height 44
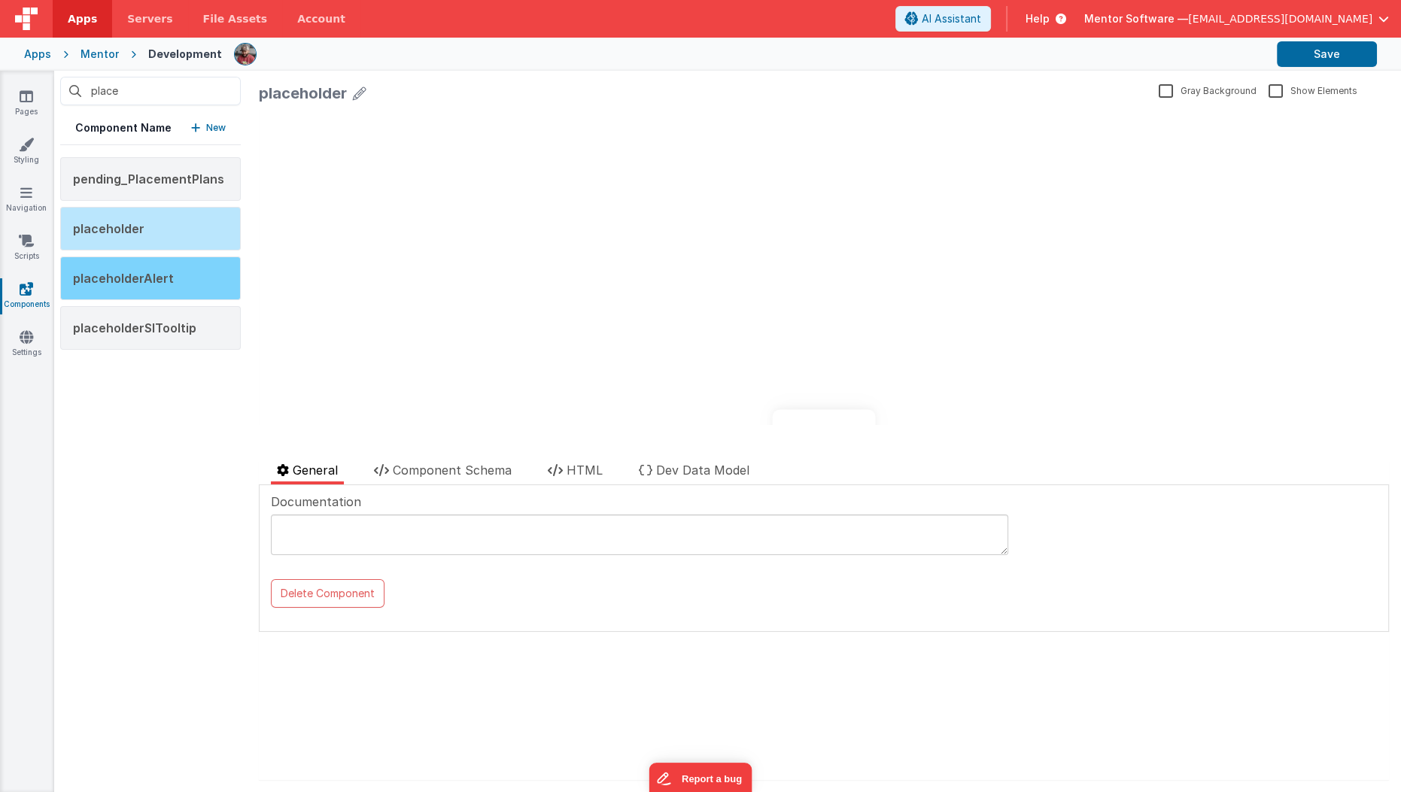
click at [160, 271] on span "placeholderAlert" at bounding box center [123, 278] width 101 height 15
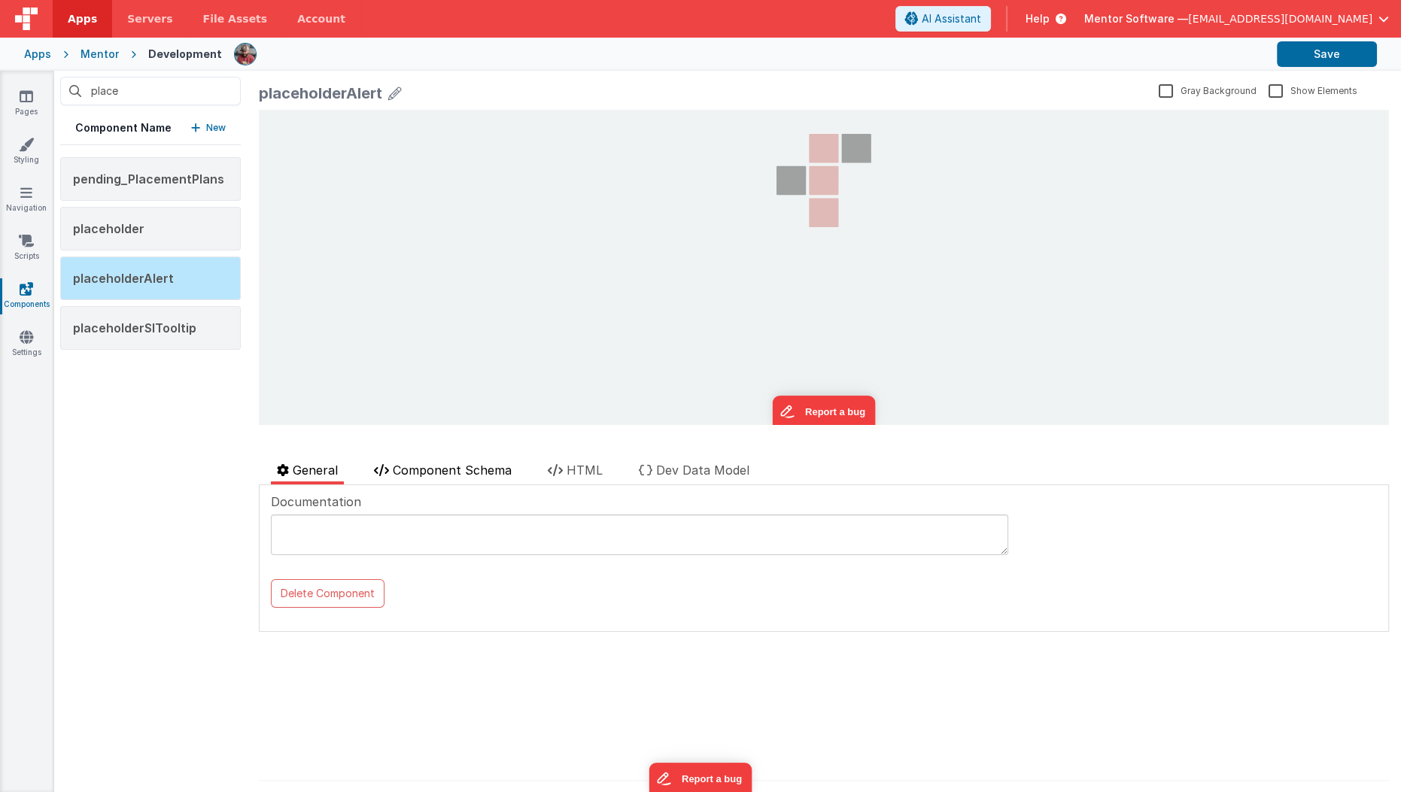
click at [493, 471] on span "Component Schema" at bounding box center [452, 470] width 119 height 15
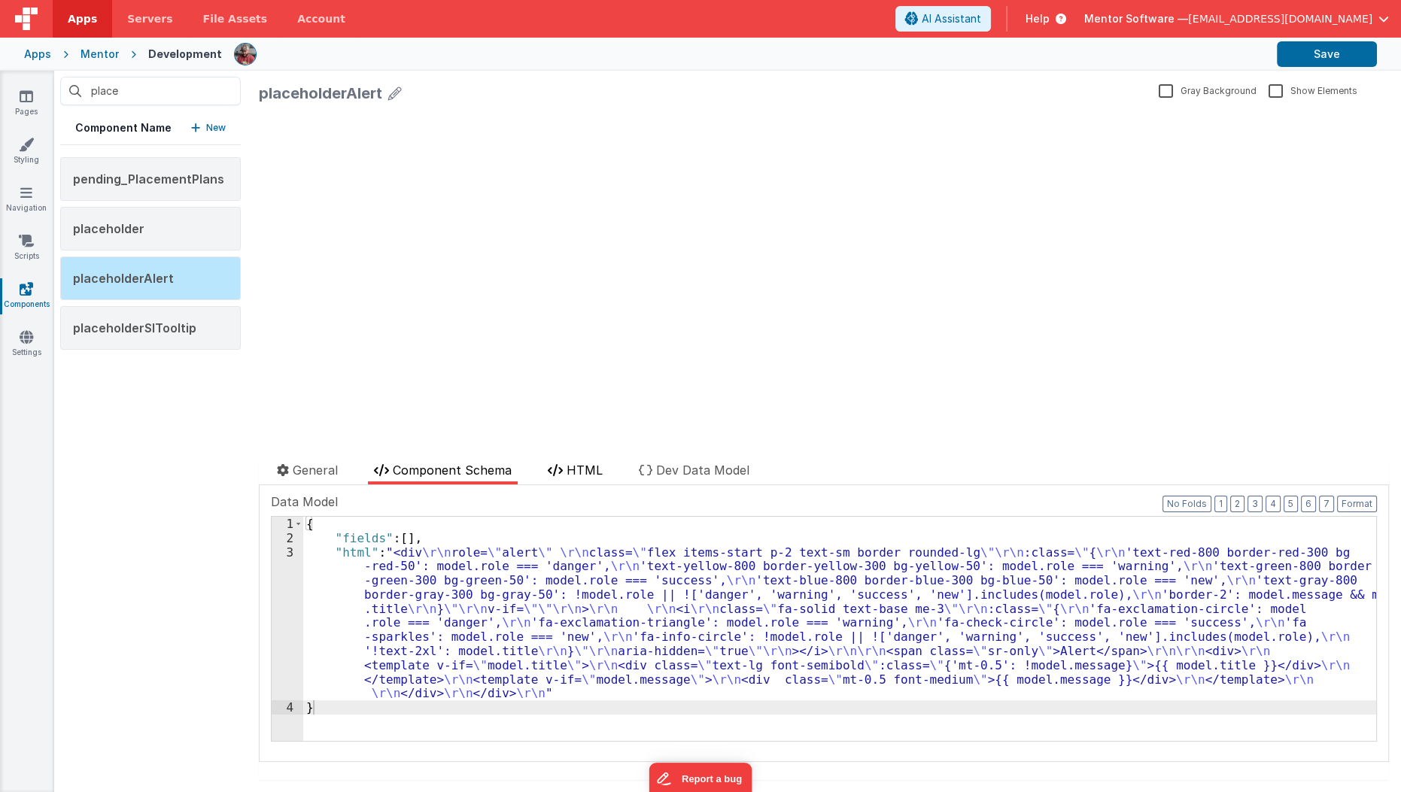
click at [598, 477] on li "HTML" at bounding box center [575, 472] width 67 height 23
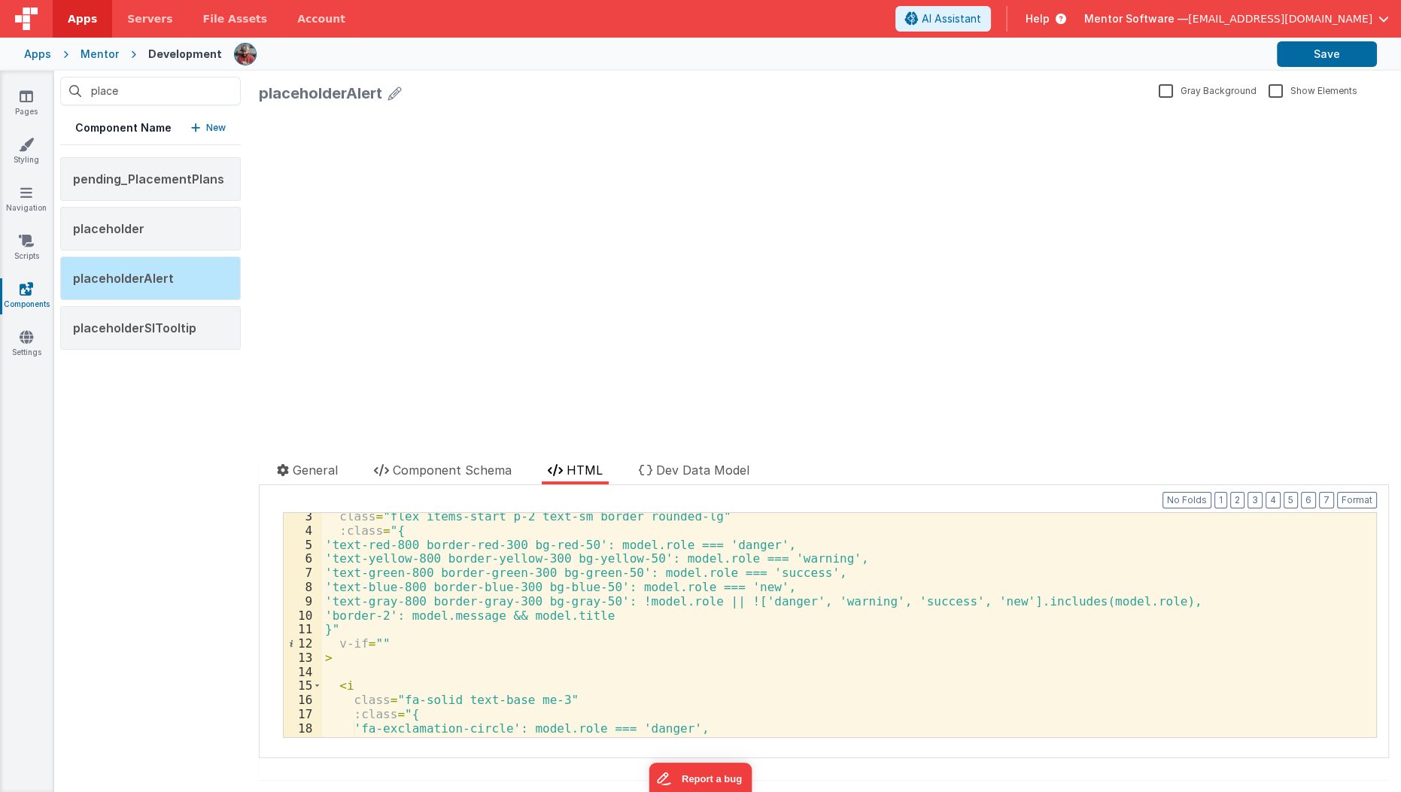
scroll to position [195, 0]
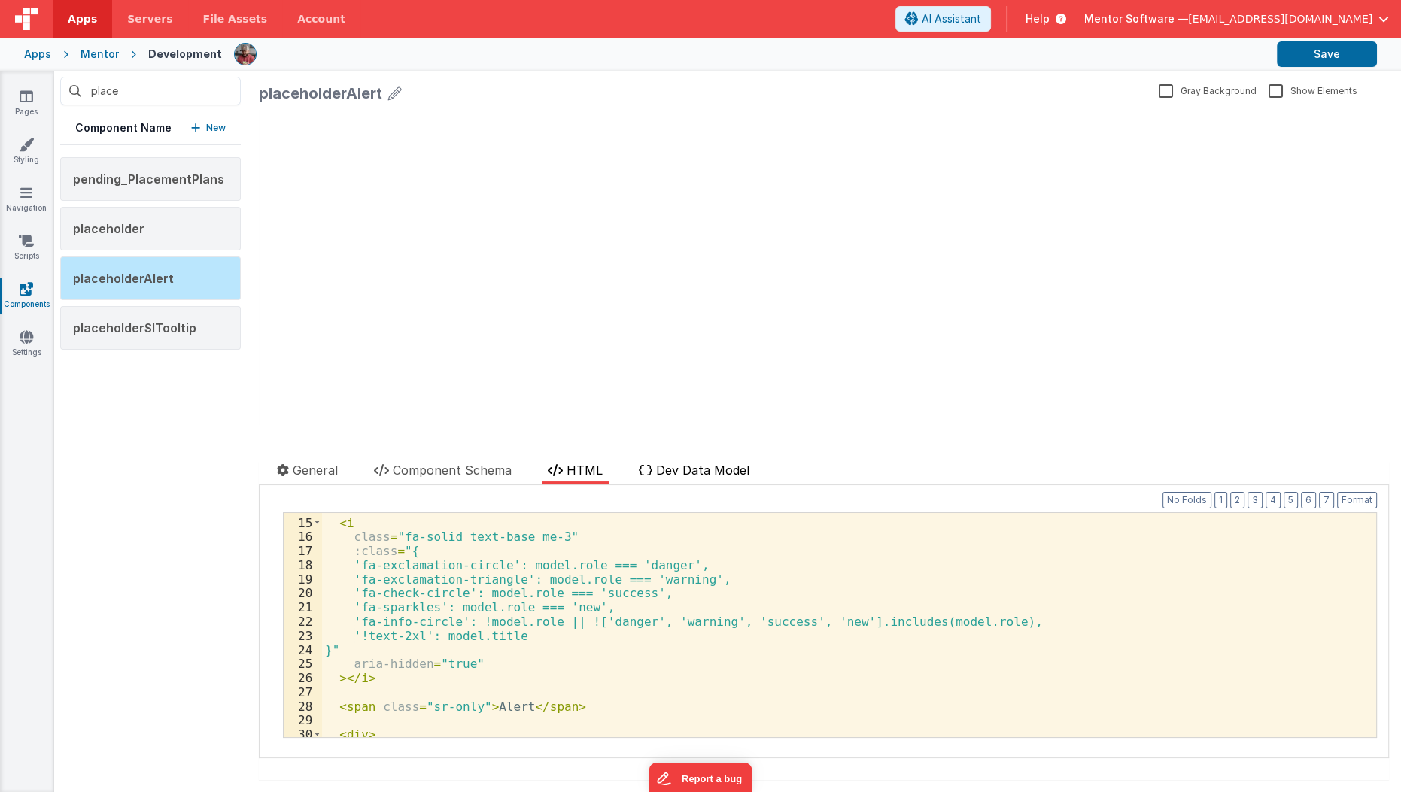
click at [709, 476] on span "Dev Data Model" at bounding box center [702, 470] width 93 height 15
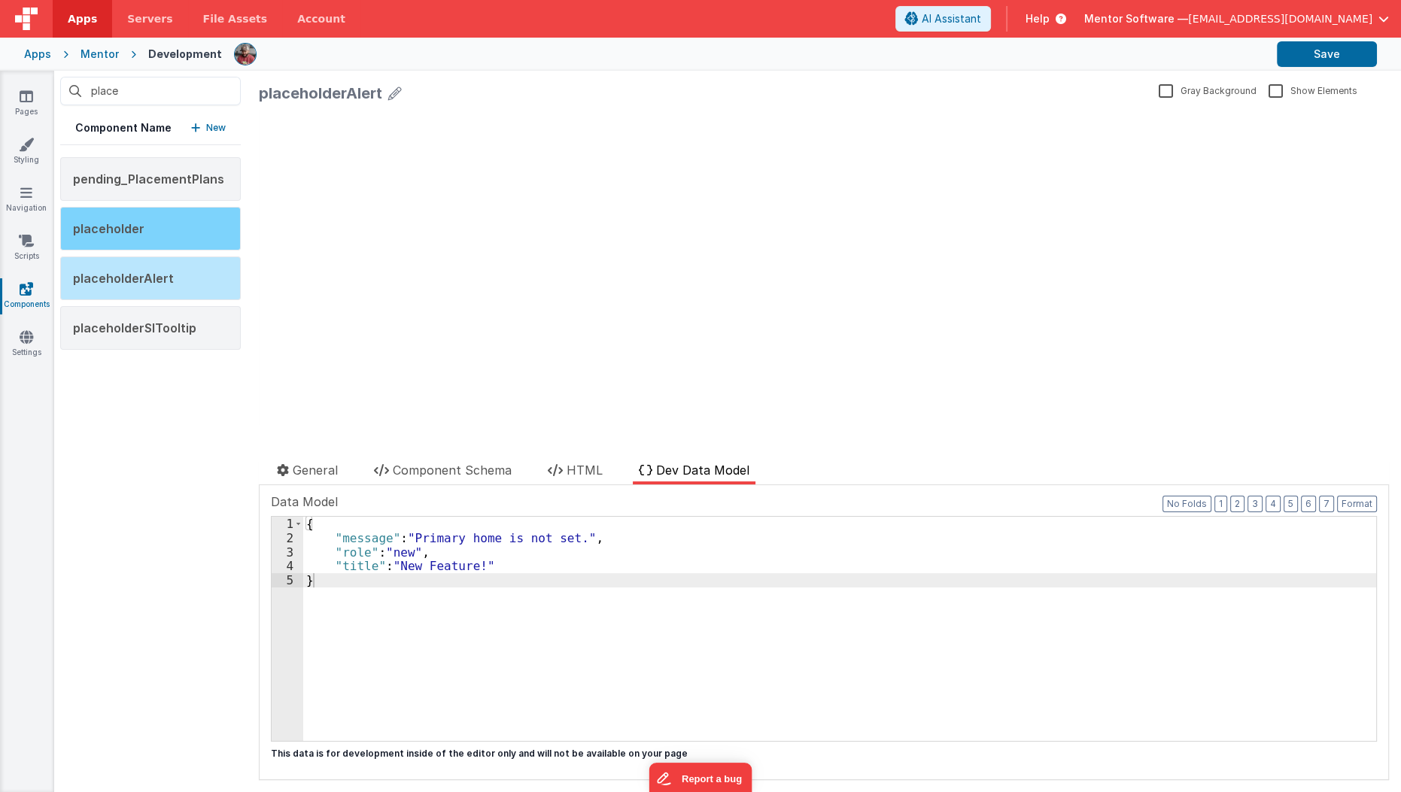
click at [180, 227] on div "placeholder" at bounding box center [150, 229] width 181 height 44
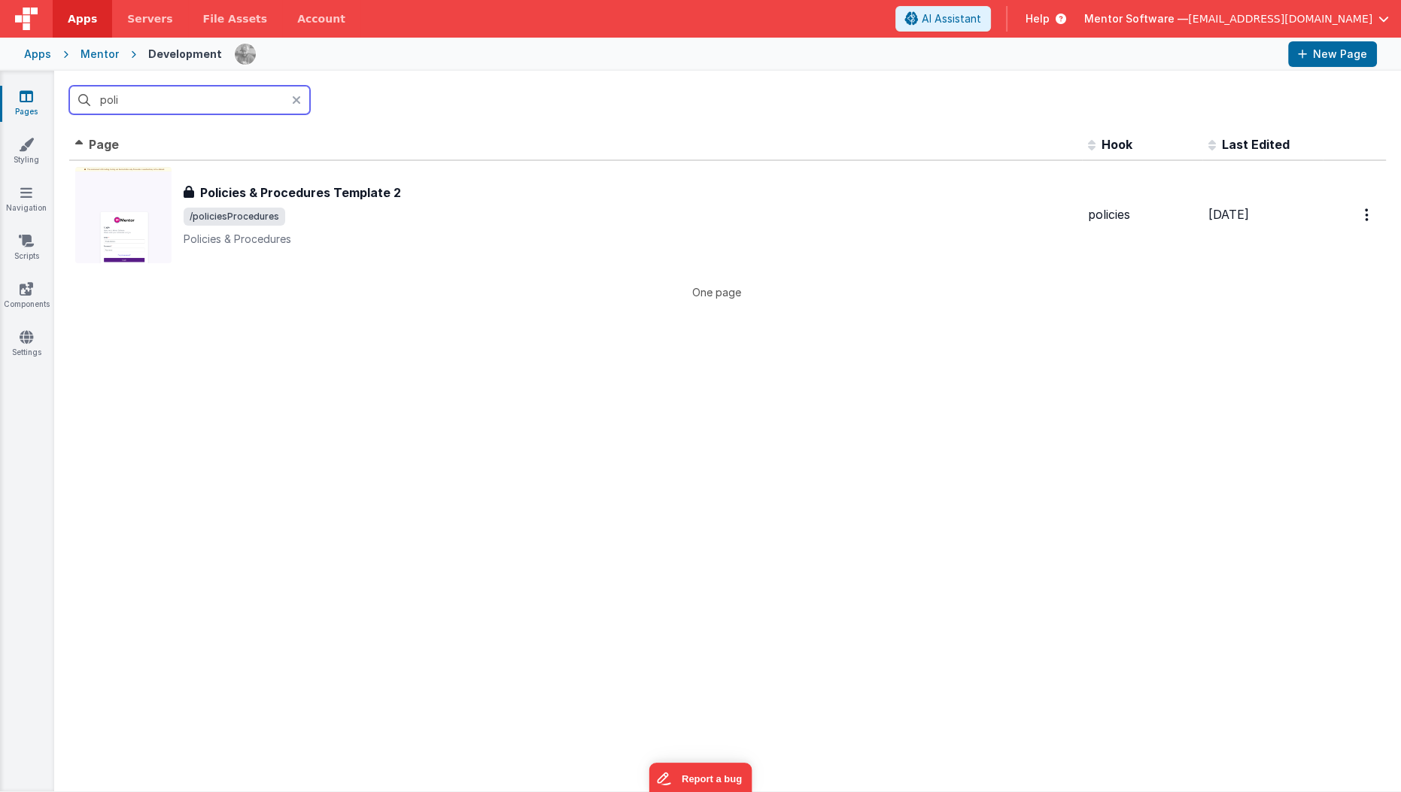
drag, startPoint x: 0, startPoint y: 0, endPoint x: 172, endPoint y: 102, distance: 200.4
click at [172, 102] on input "poli" at bounding box center [189, 100] width 241 height 29
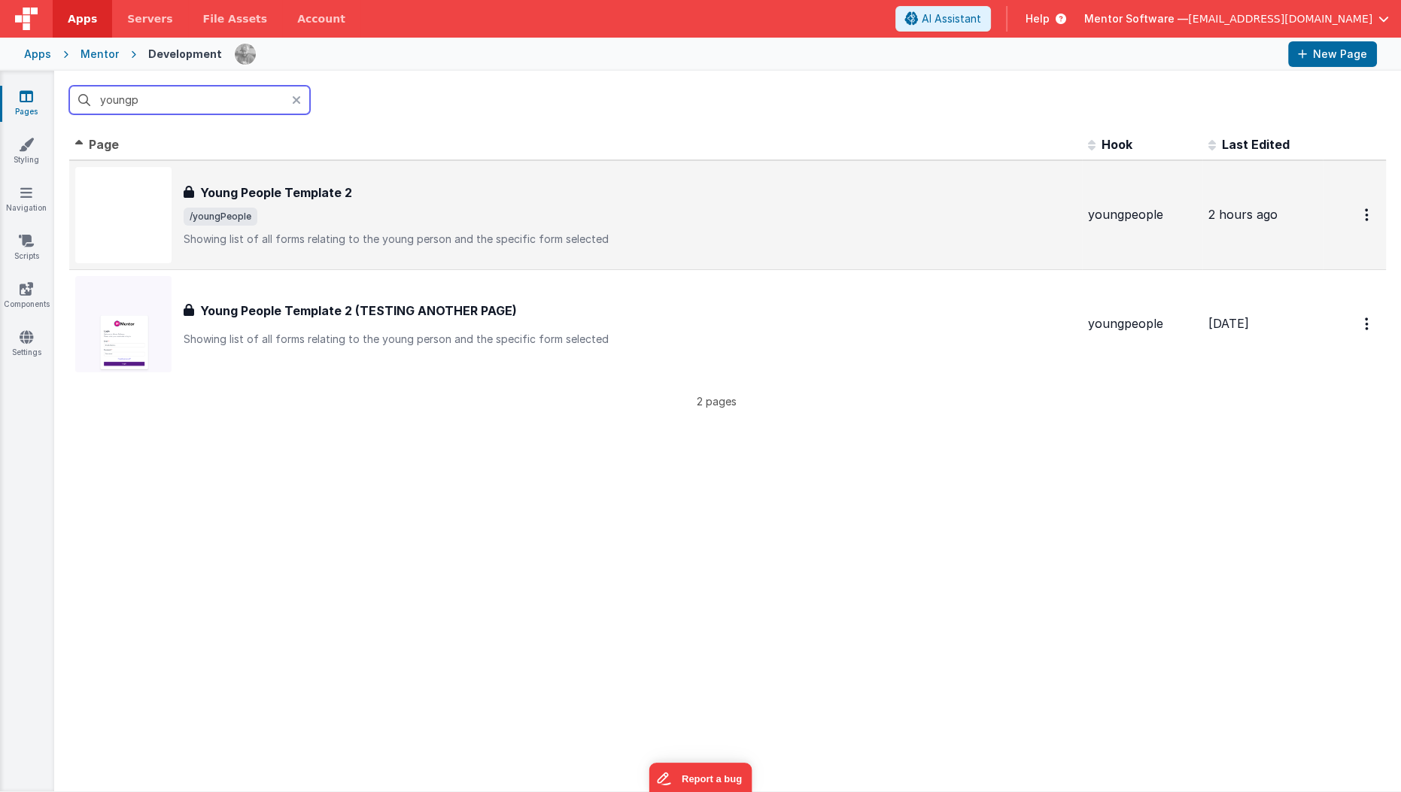
type input "youngp"
click at [349, 223] on span "/youngPeople" at bounding box center [630, 217] width 892 height 18
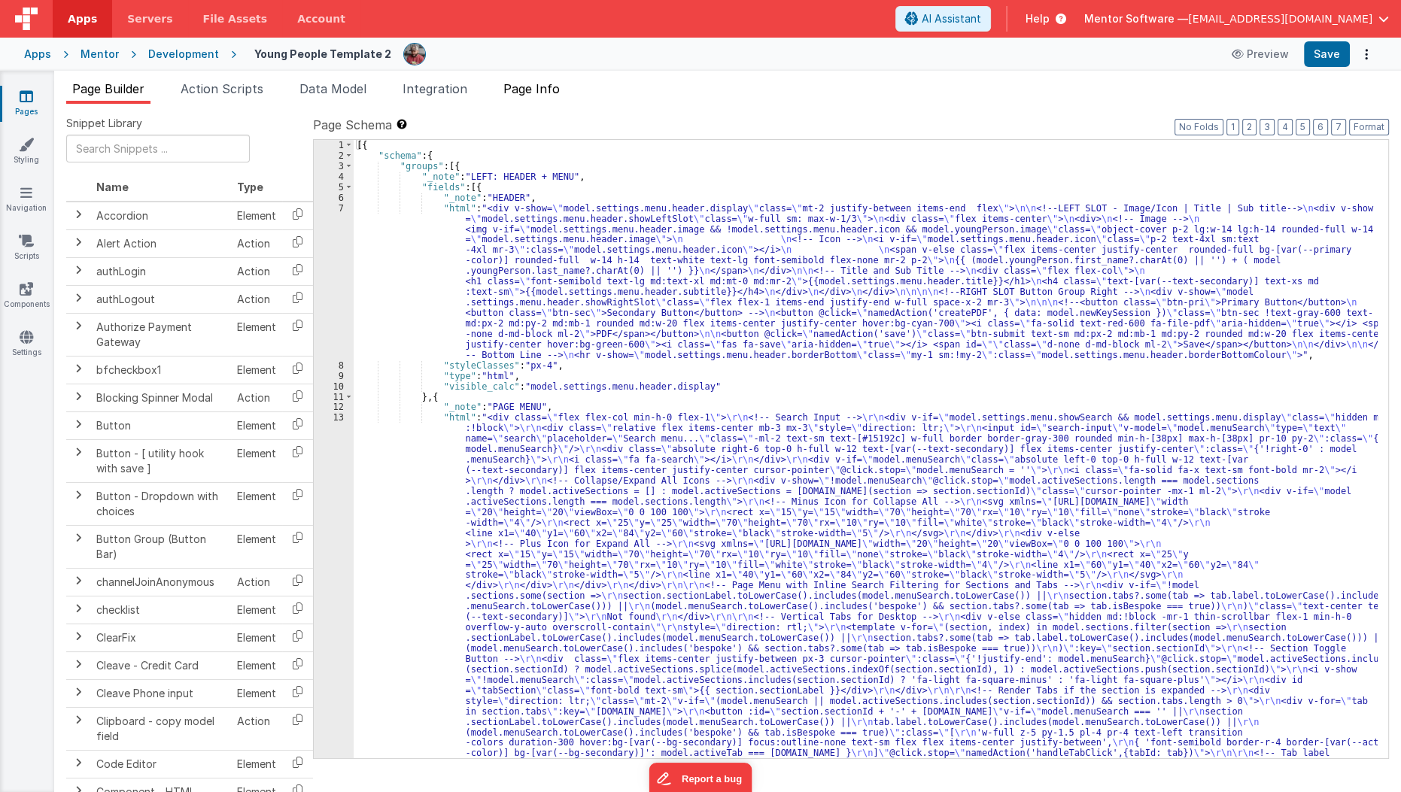
click at [555, 81] on span "Page Info" at bounding box center [531, 88] width 56 height 15
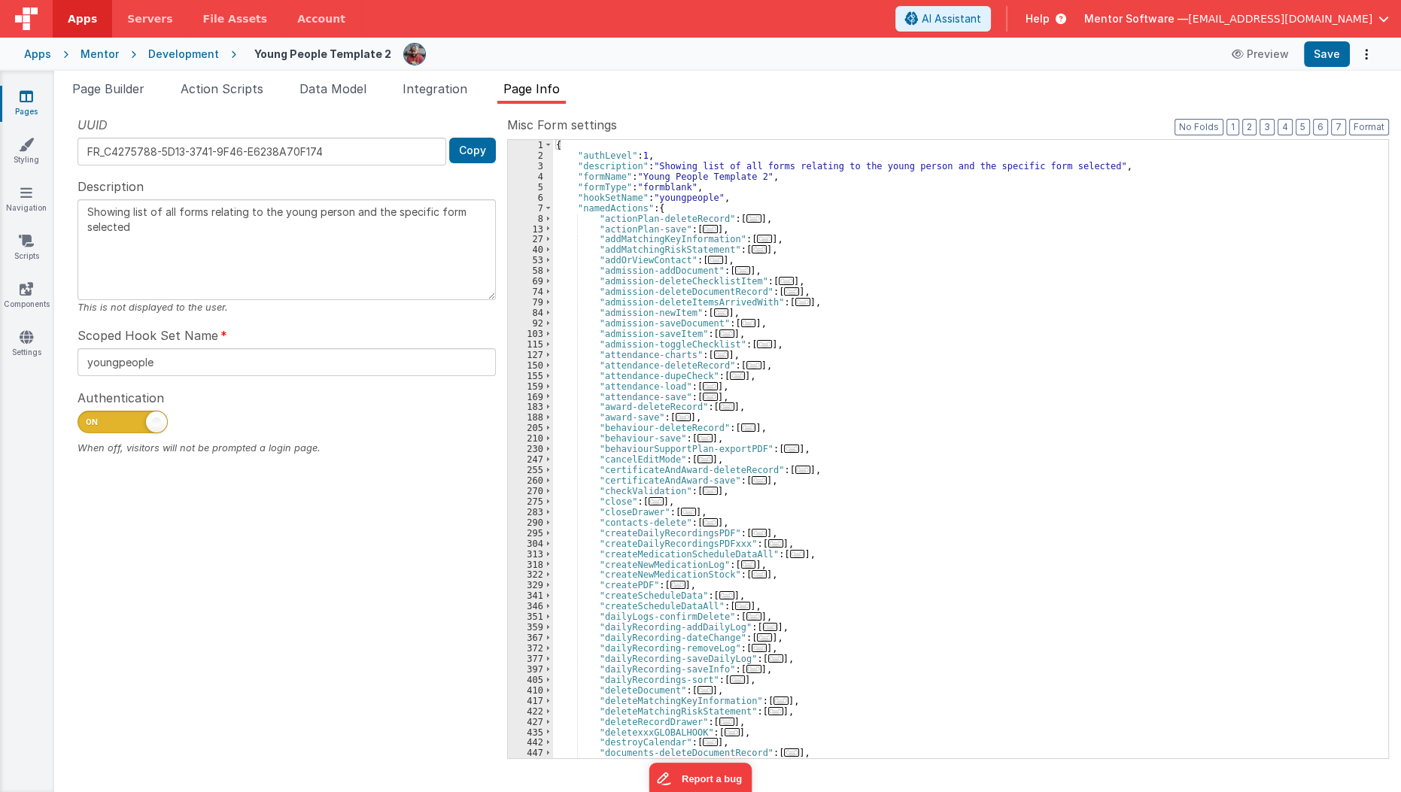
click at [779, 393] on div "{ "authLevel" : 1 , "description" : "Showing list of all forms relating to the …" at bounding box center [965, 460] width 825 height 640
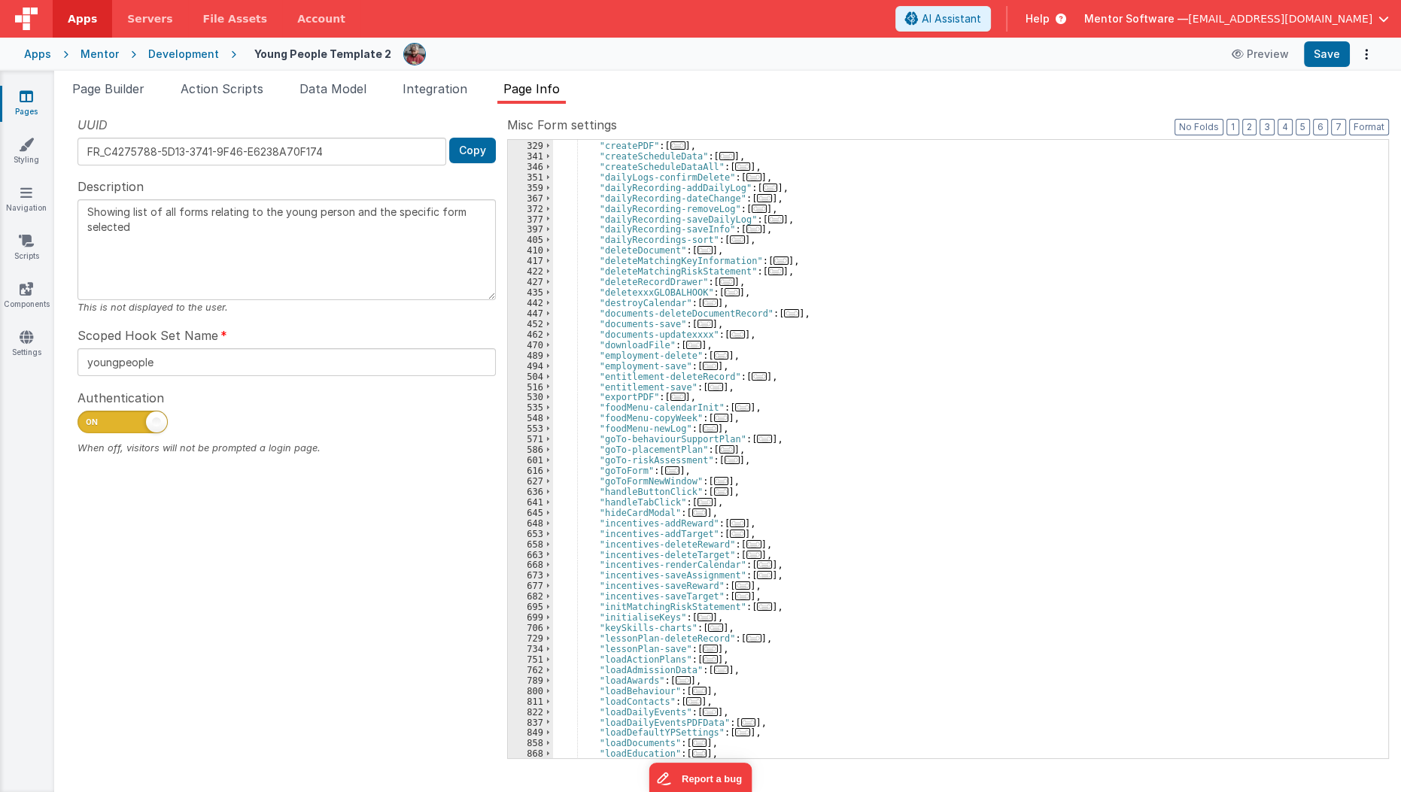
scroll to position [445, 0]
click at [697, 498] on span "..." at bounding box center [704, 496] width 15 height 8
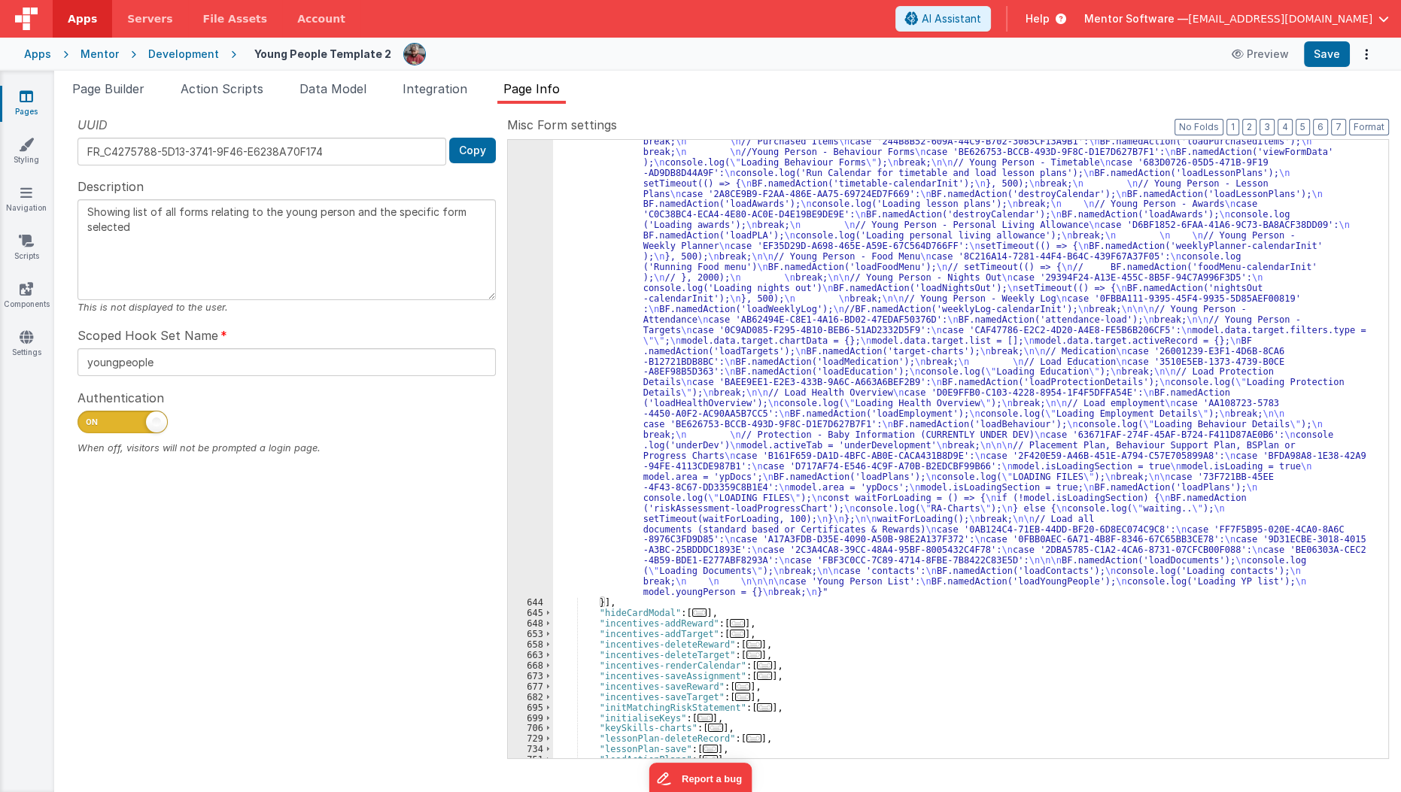
scroll to position [1157, 0]
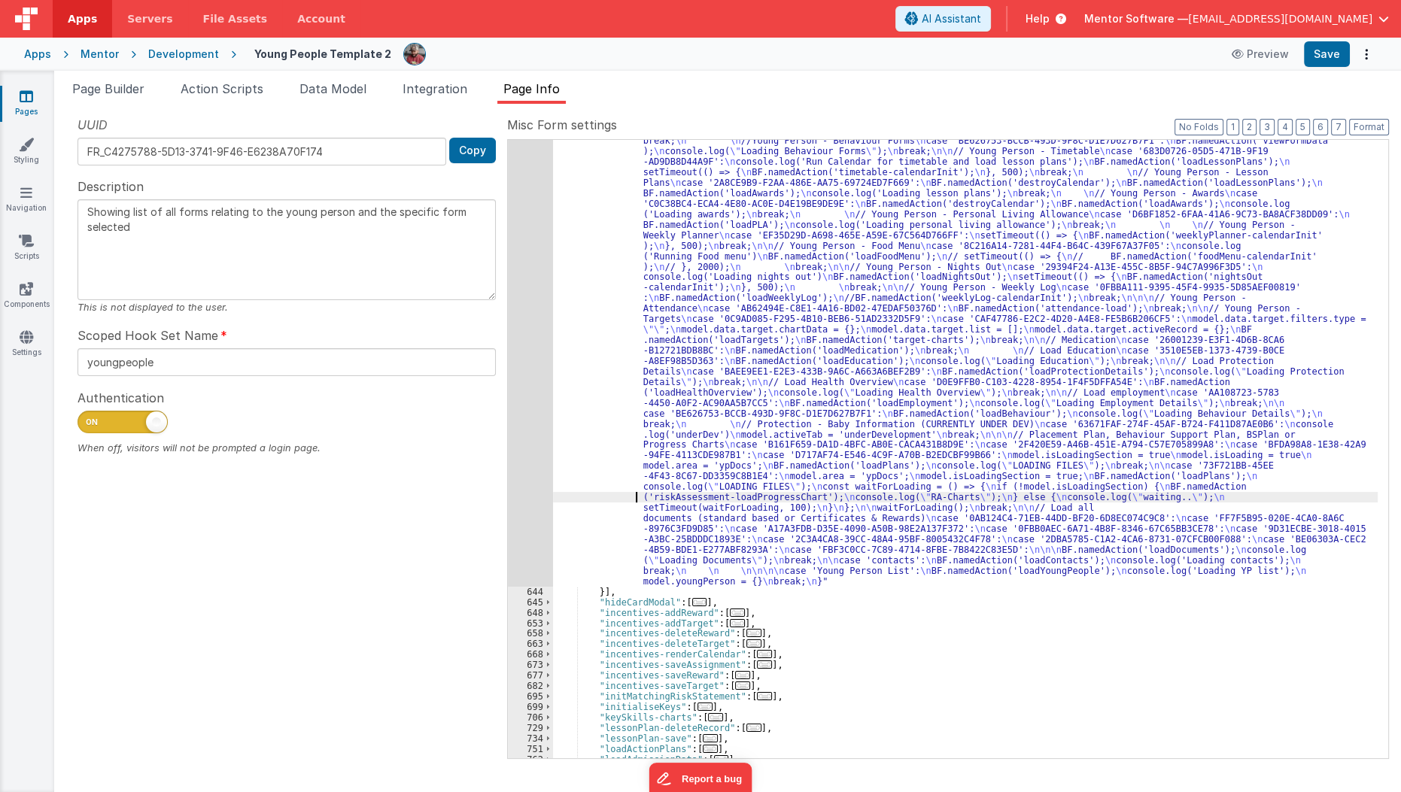
click at [606, 495] on div ""function" : "const tabId = action.options.tabId; \n let activeTabId; \n let is…" at bounding box center [965, 507] width 825 height 1415
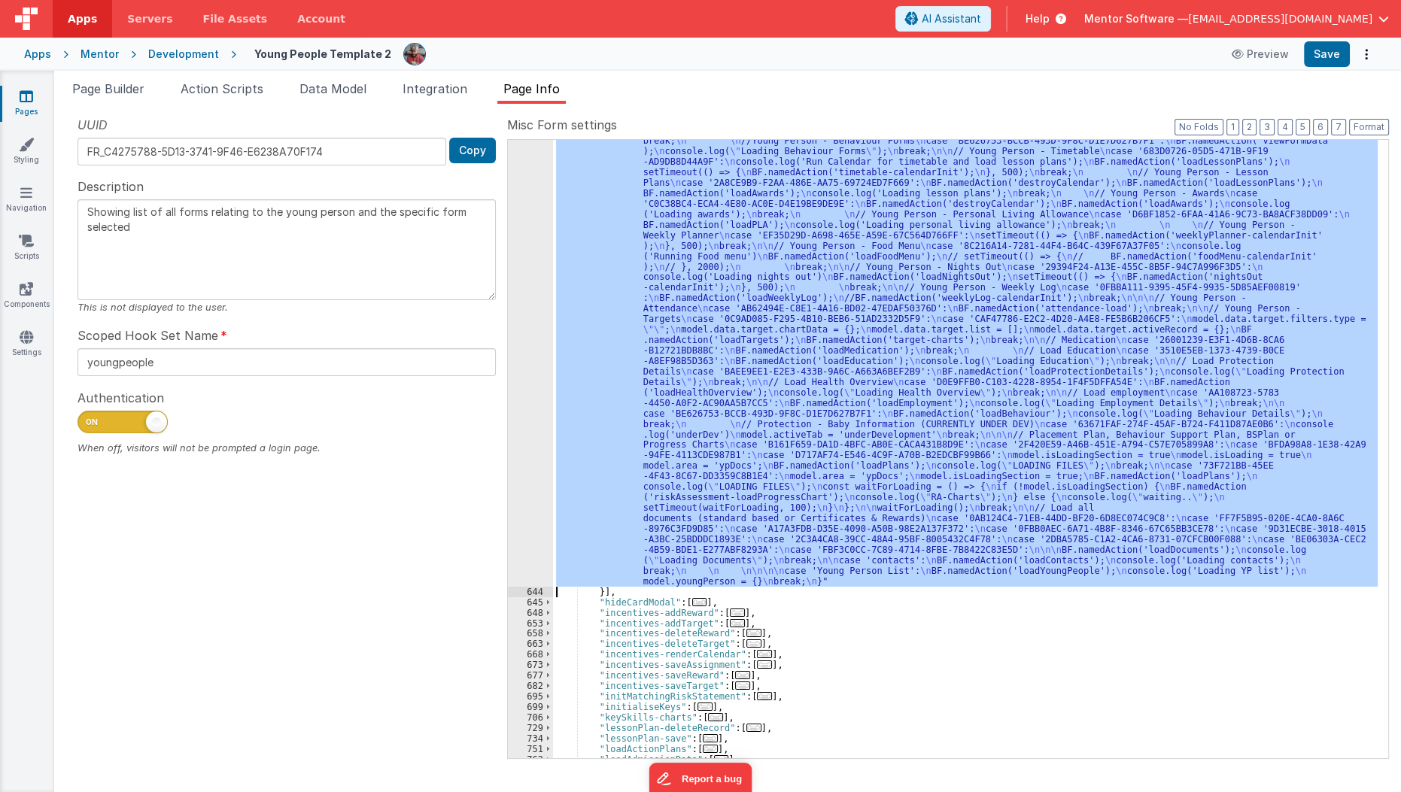
click at [516, 518] on div "643" at bounding box center [530, 193] width 45 height 786
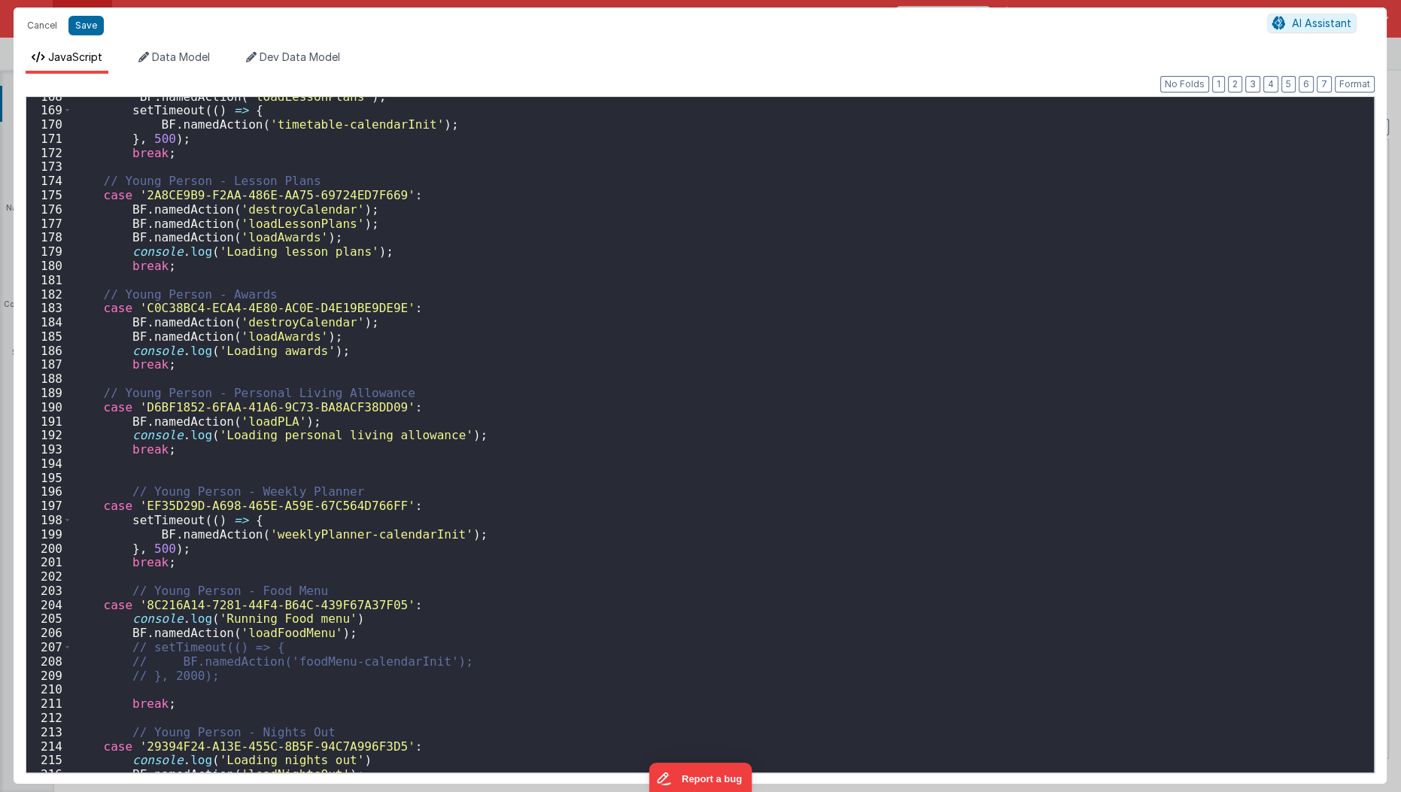
scroll to position [2393, 0]
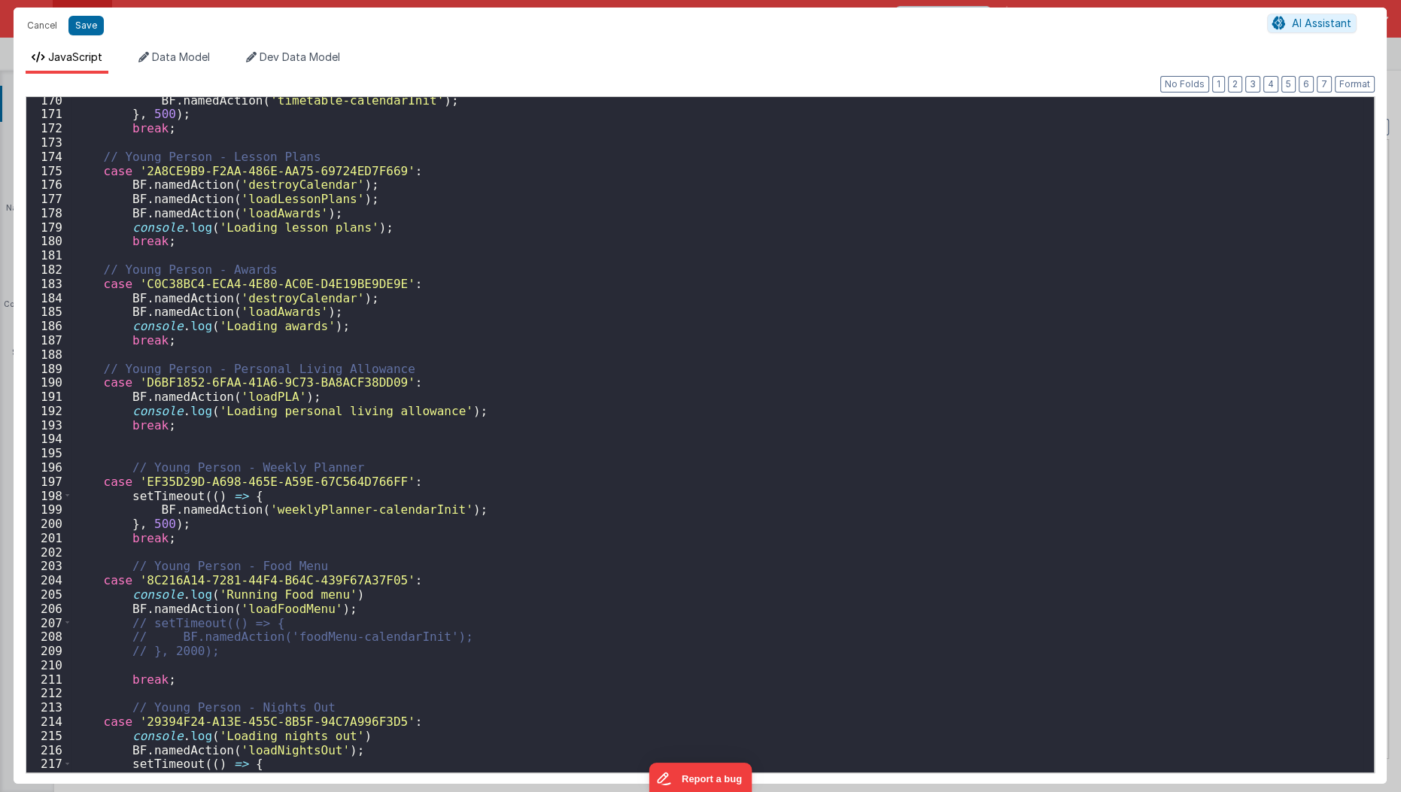
click at [516, 518] on div "BF . namedAction ( 'timetable-calendarInit' ) ; } , 500 ) ; break ; // Young Pe…" at bounding box center [717, 445] width 1293 height 705
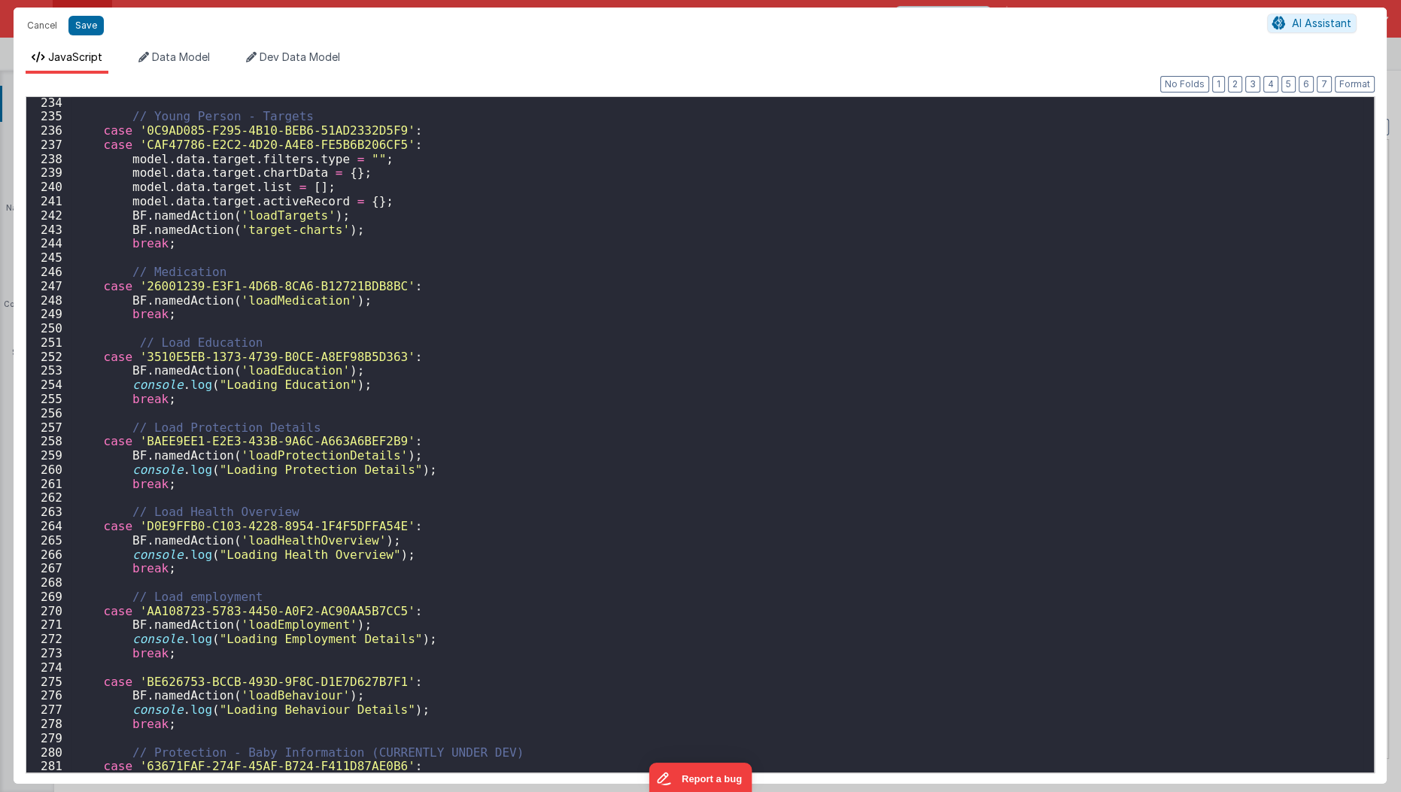
scroll to position [3295, 0]
click at [516, 518] on div "// Young Person - Targets case '0C9AD085-F295-4B10-BEB6-51AD2332D5F9' : case 'C…" at bounding box center [717, 448] width 1293 height 705
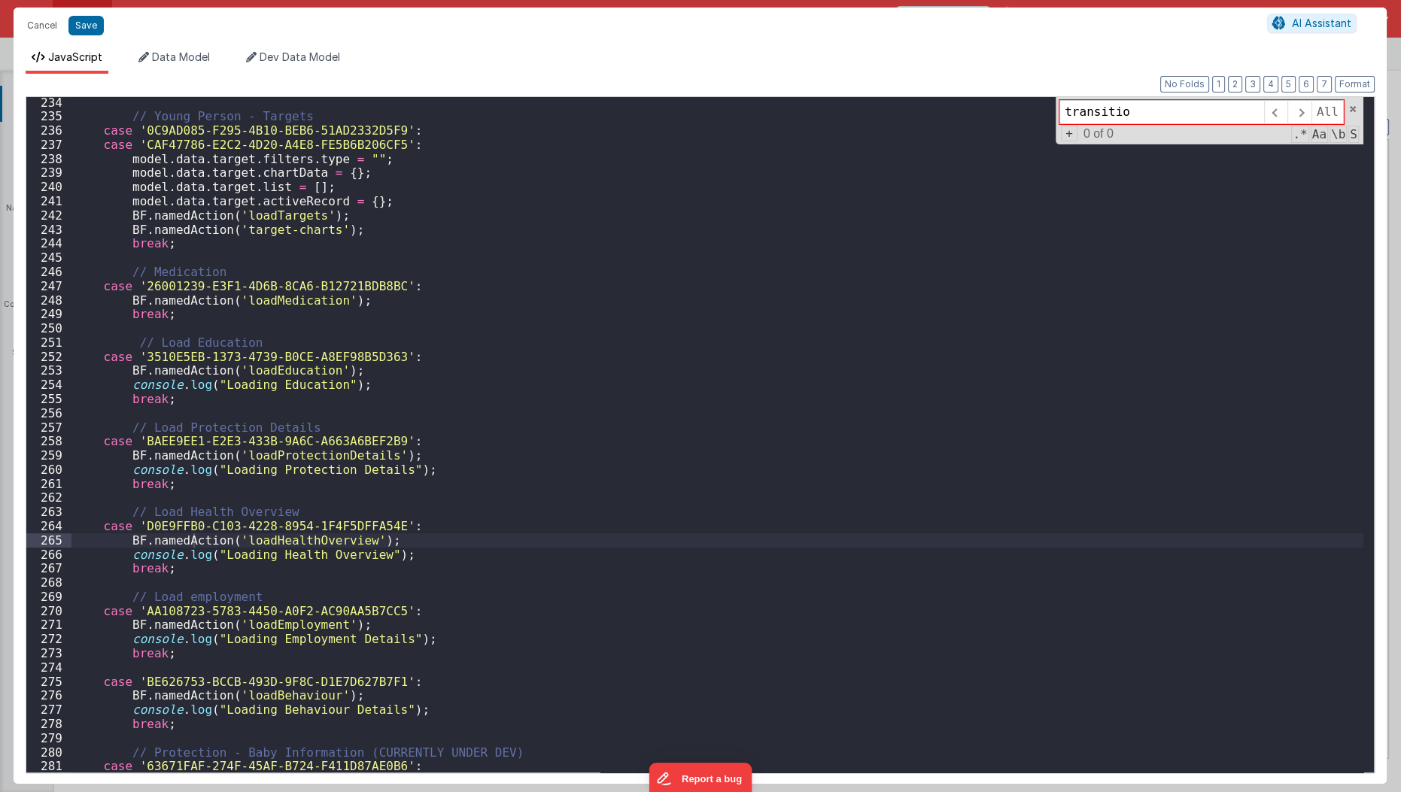
type input "transition"
drag, startPoint x: 512, startPoint y: 519, endPoint x: 50, endPoint y: 26, distance: 676.5
click at [50, 26] on button "Cancel" at bounding box center [42, 25] width 45 height 21
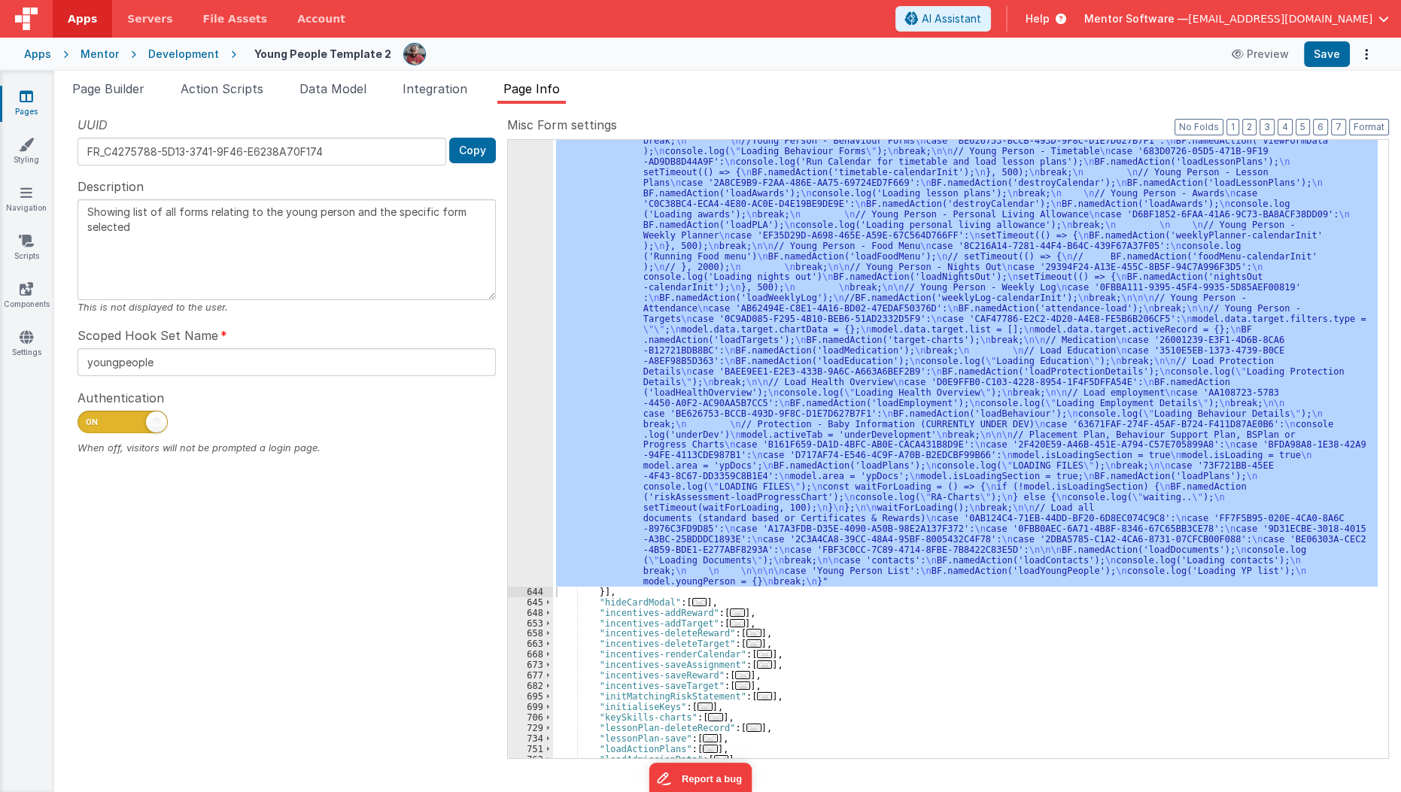
click at [27, 105] on link "Pages" at bounding box center [26, 104] width 54 height 30
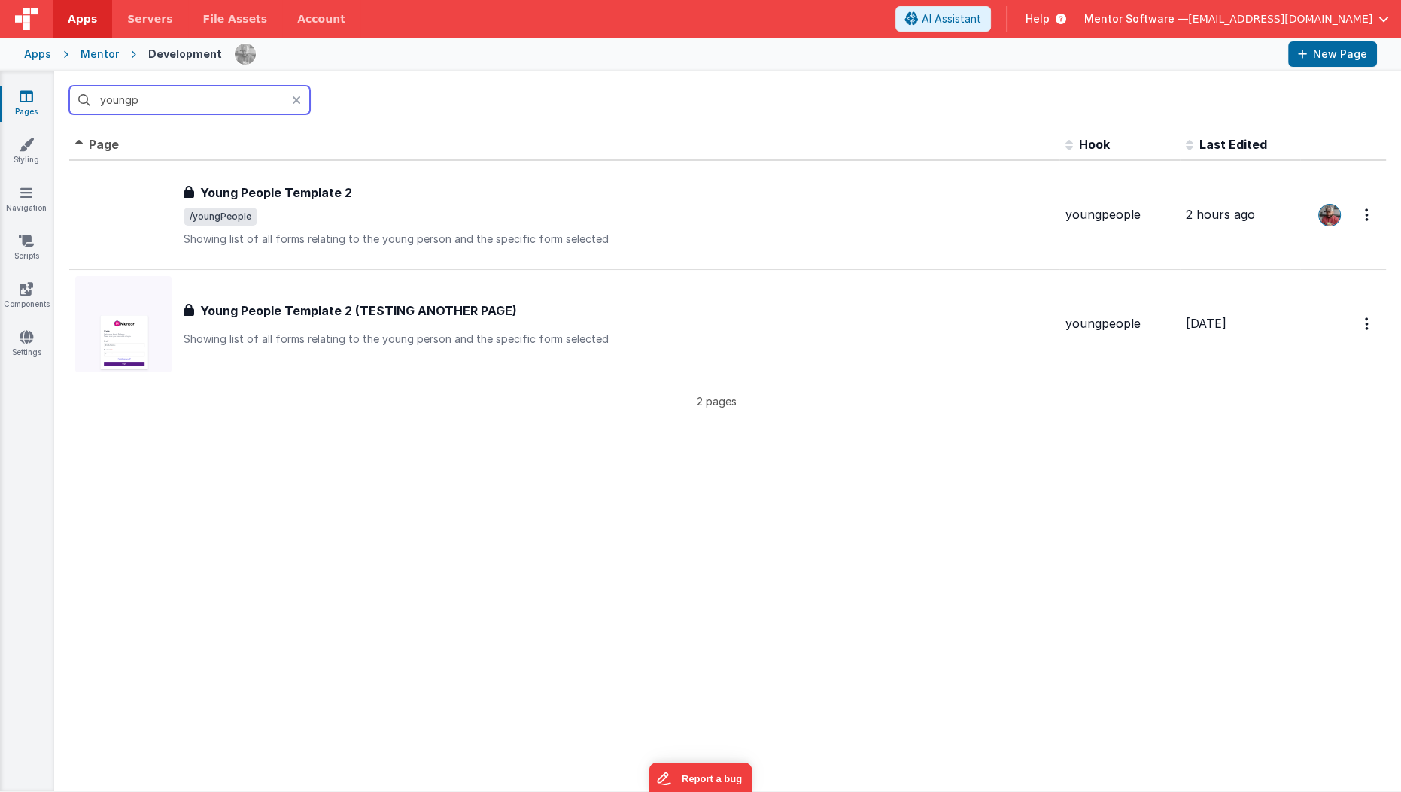
click at [178, 112] on input "youngp" at bounding box center [189, 100] width 241 height 29
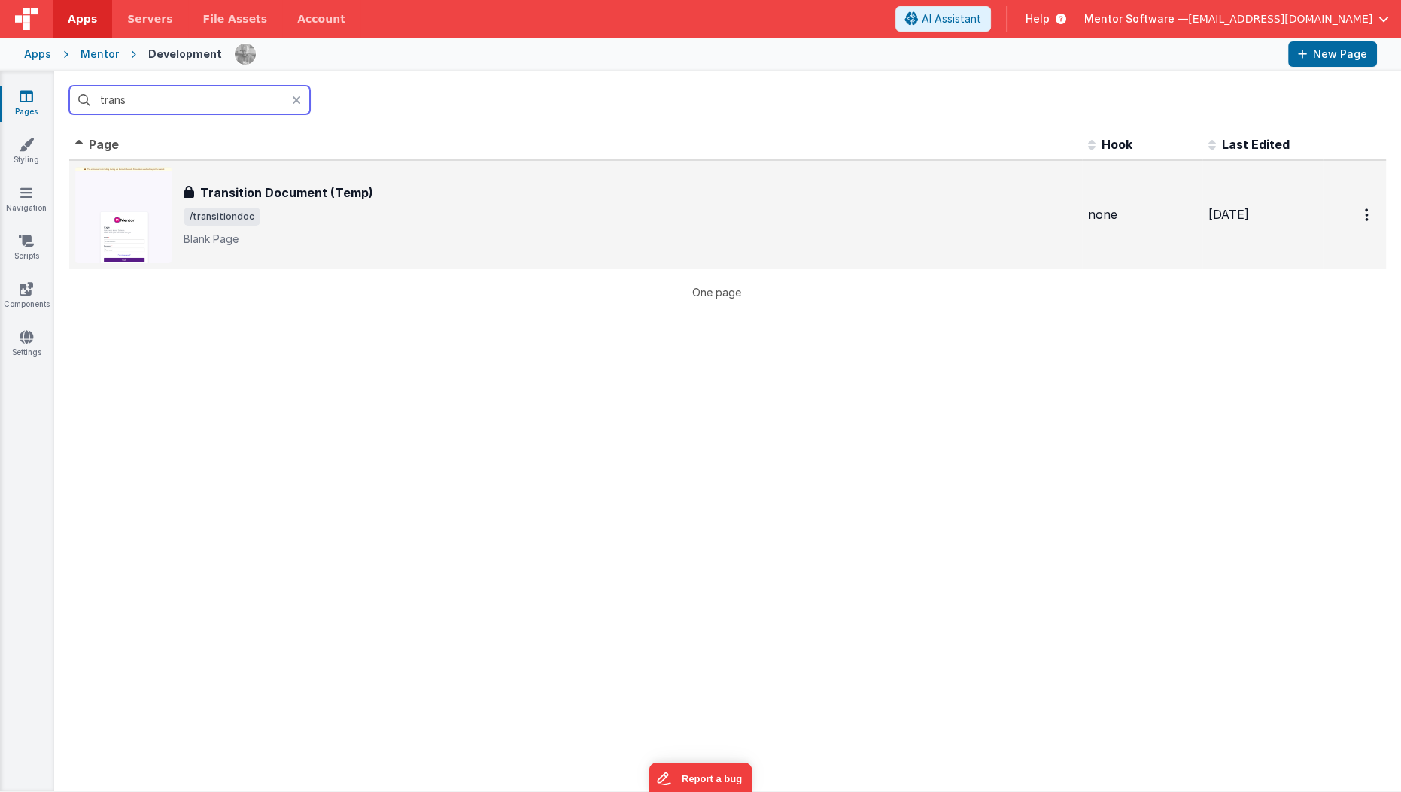
type input "trans"
click at [314, 228] on div "Transition Document (Temp) Transition Document (Temp) /transitiondoc Blank Page" at bounding box center [630, 215] width 892 height 63
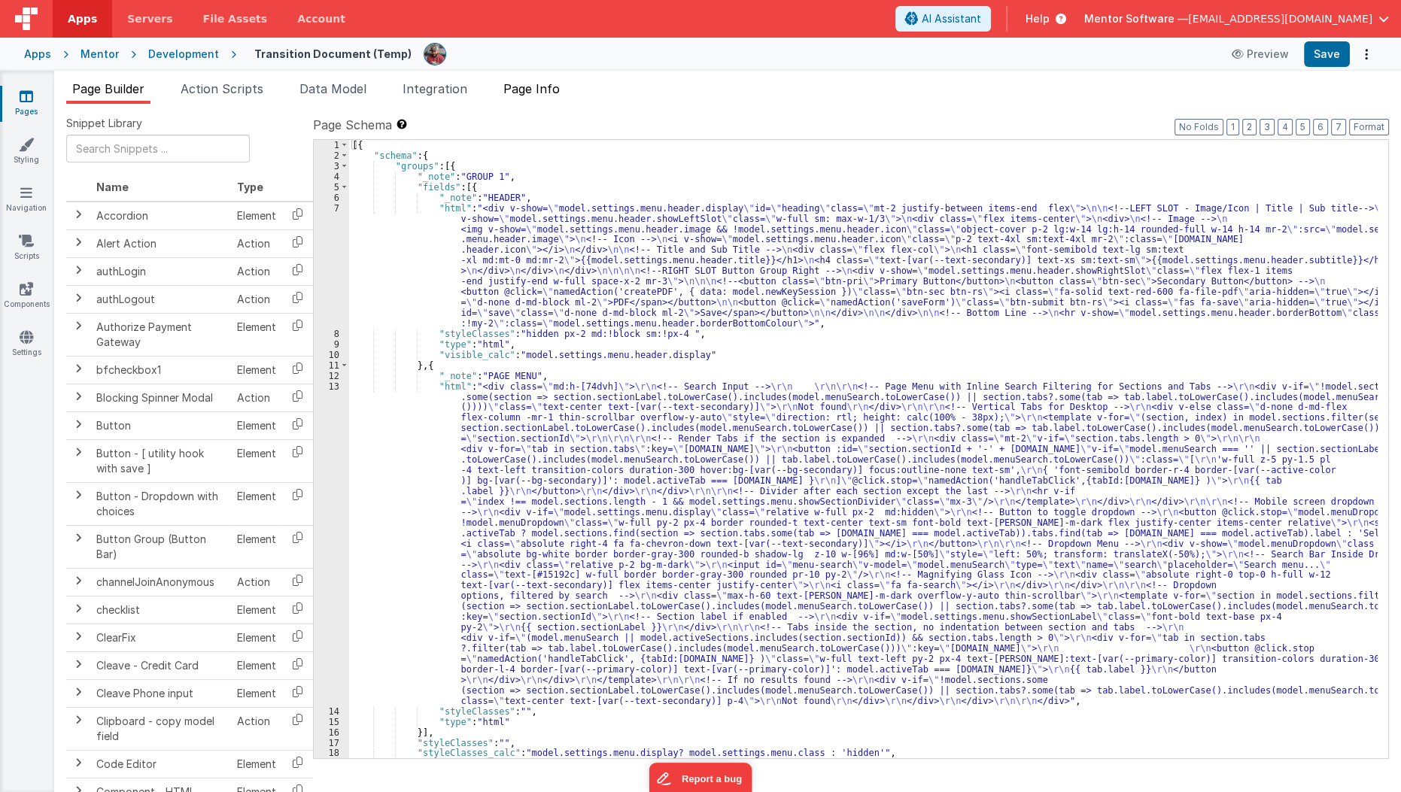
click at [543, 100] on li "Page Info" at bounding box center [531, 92] width 68 height 24
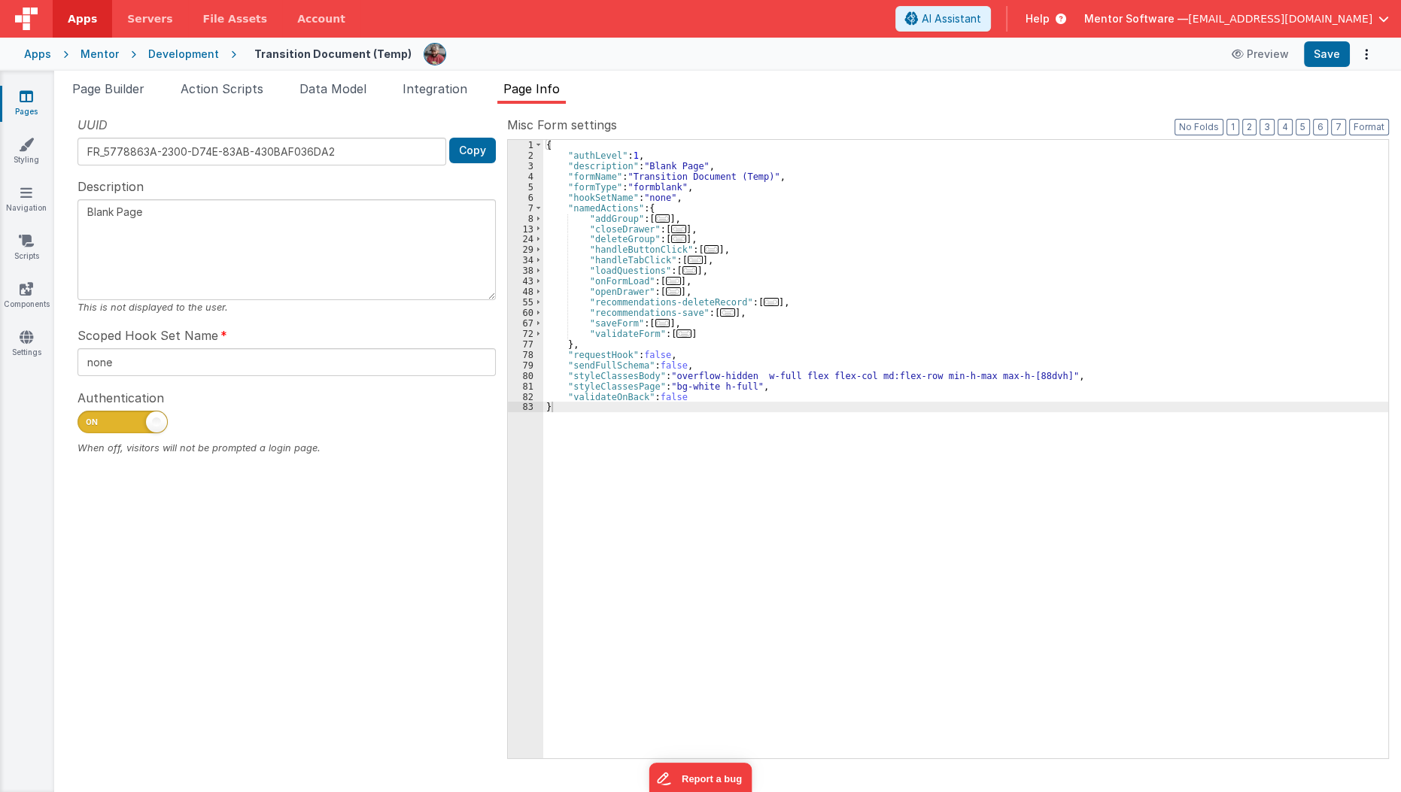
click at [667, 281] on span "..." at bounding box center [673, 281] width 15 height 8
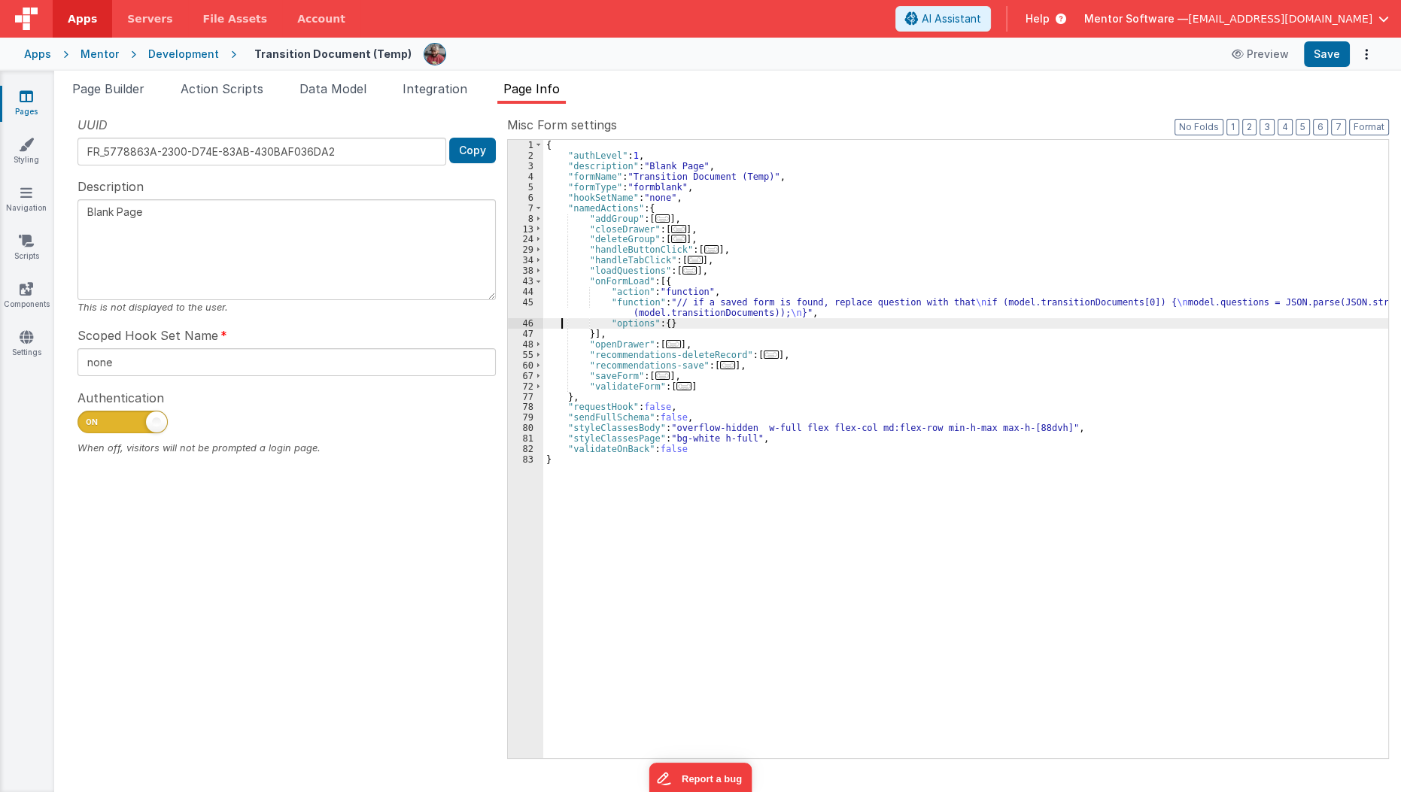
click at [562, 326] on div "{ "authLevel" : 1 , "description" : "Blank Page" , "formName" : "Transition Doc…" at bounding box center [966, 460] width 846 height 640
click at [148, 91] on li "Page Builder" at bounding box center [108, 92] width 84 height 24
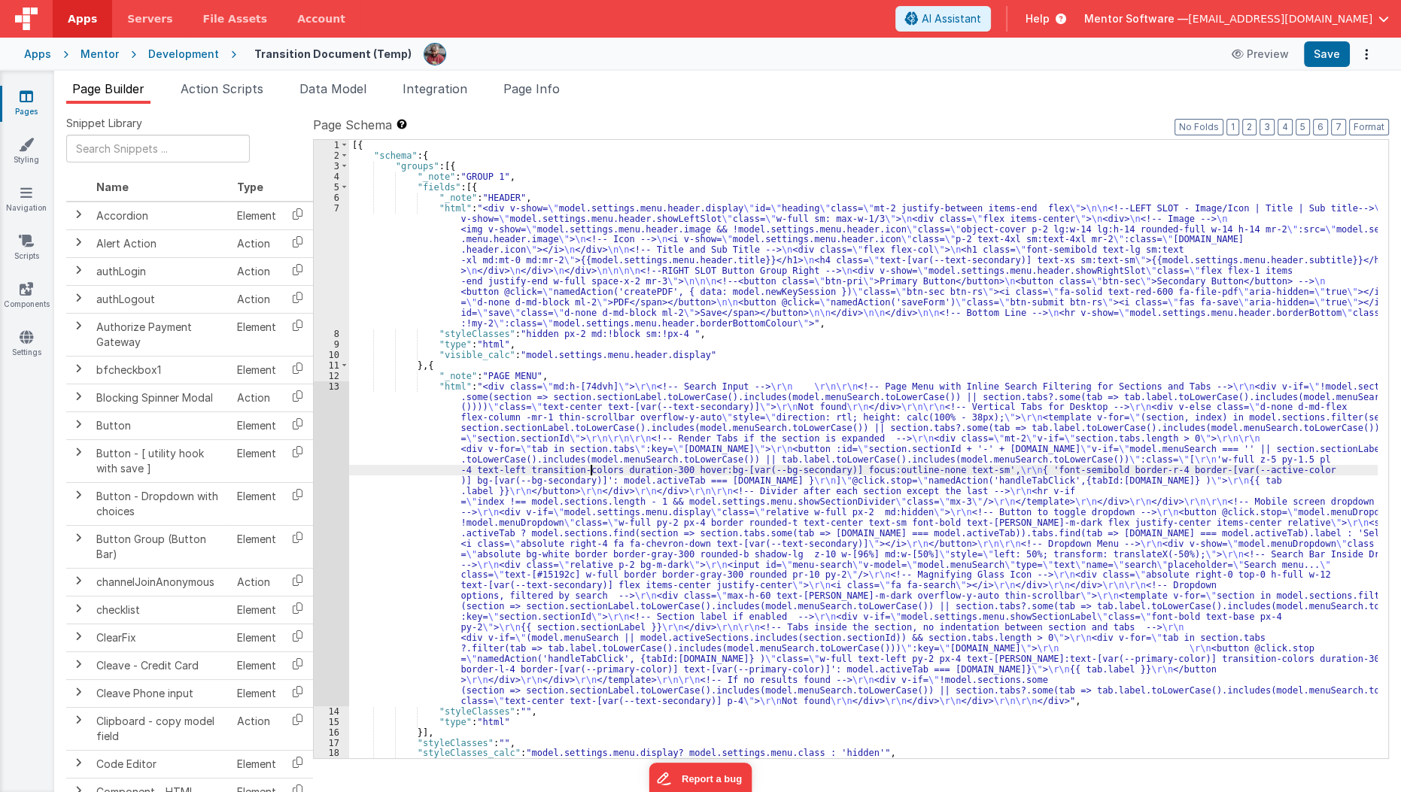
click at [588, 470] on div "[{ "schema" : { "groups" : [{ "_note" : "GROUP 1" , "fields" : [{ "_note" : "HE…" at bounding box center [863, 460] width 1029 height 640
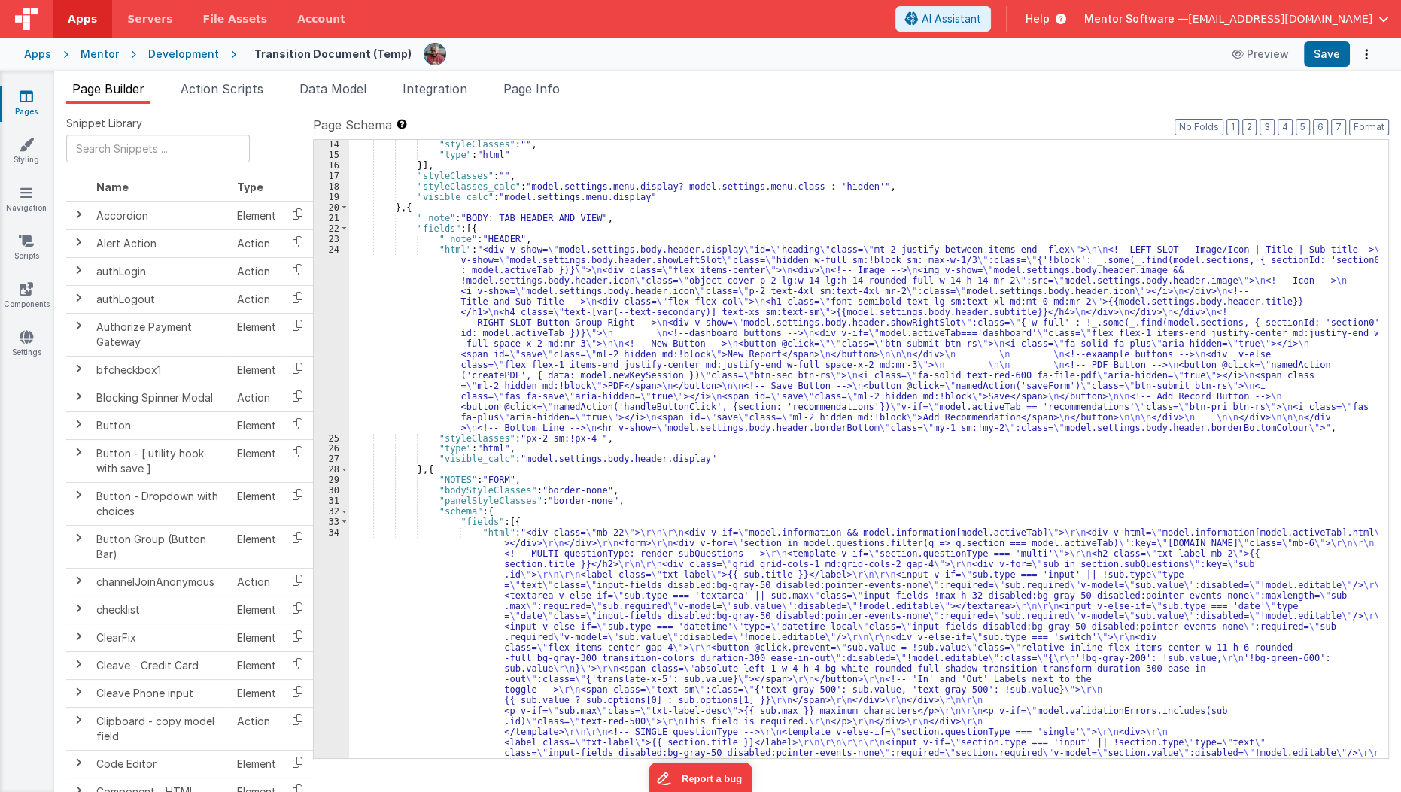
scroll to position [553, 0]
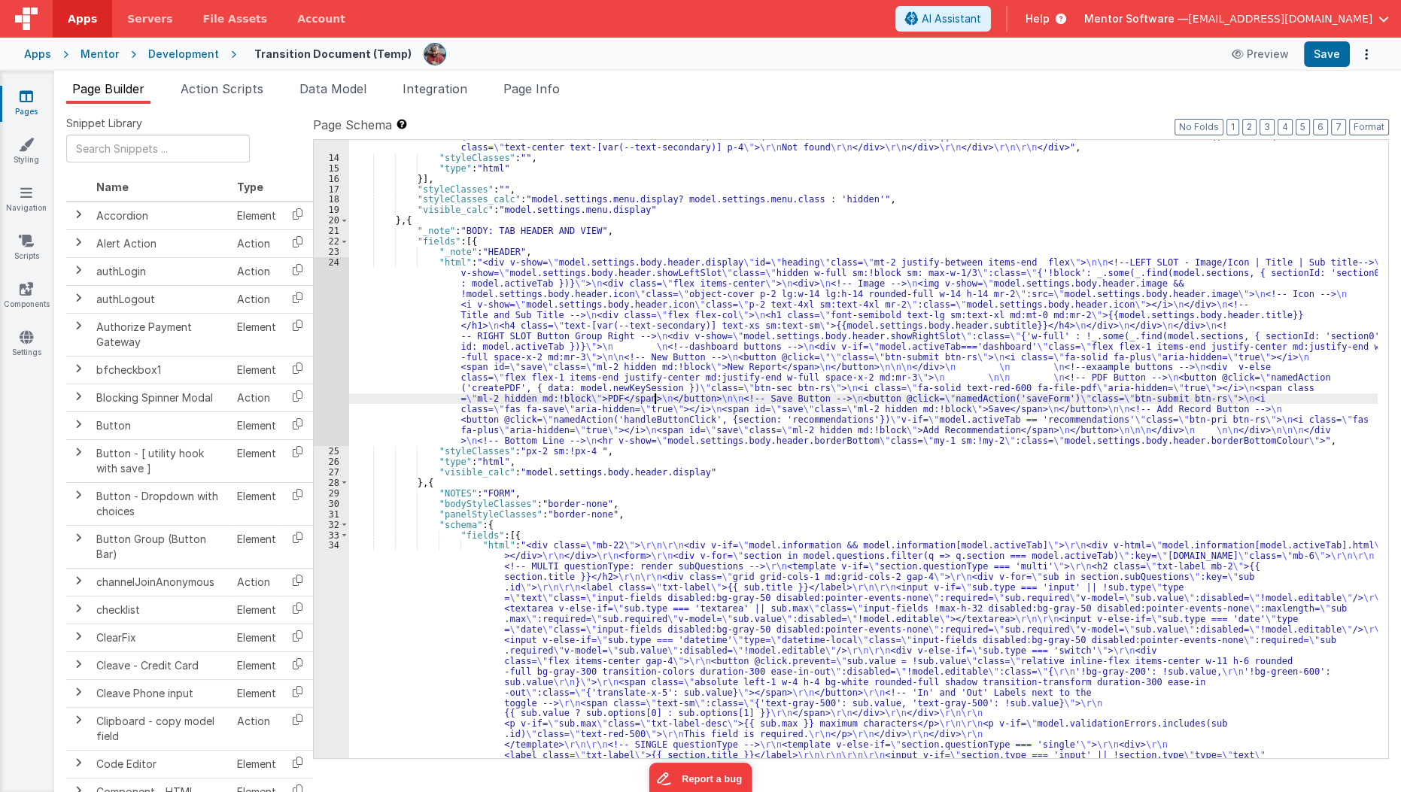
click at [655, 395] on div ""html" : "<div class= \" md:h-[74dvh] \" > \r\n <!-- Search Input --> \r\n \r\n…" at bounding box center [863, 604] width 1029 height 1552
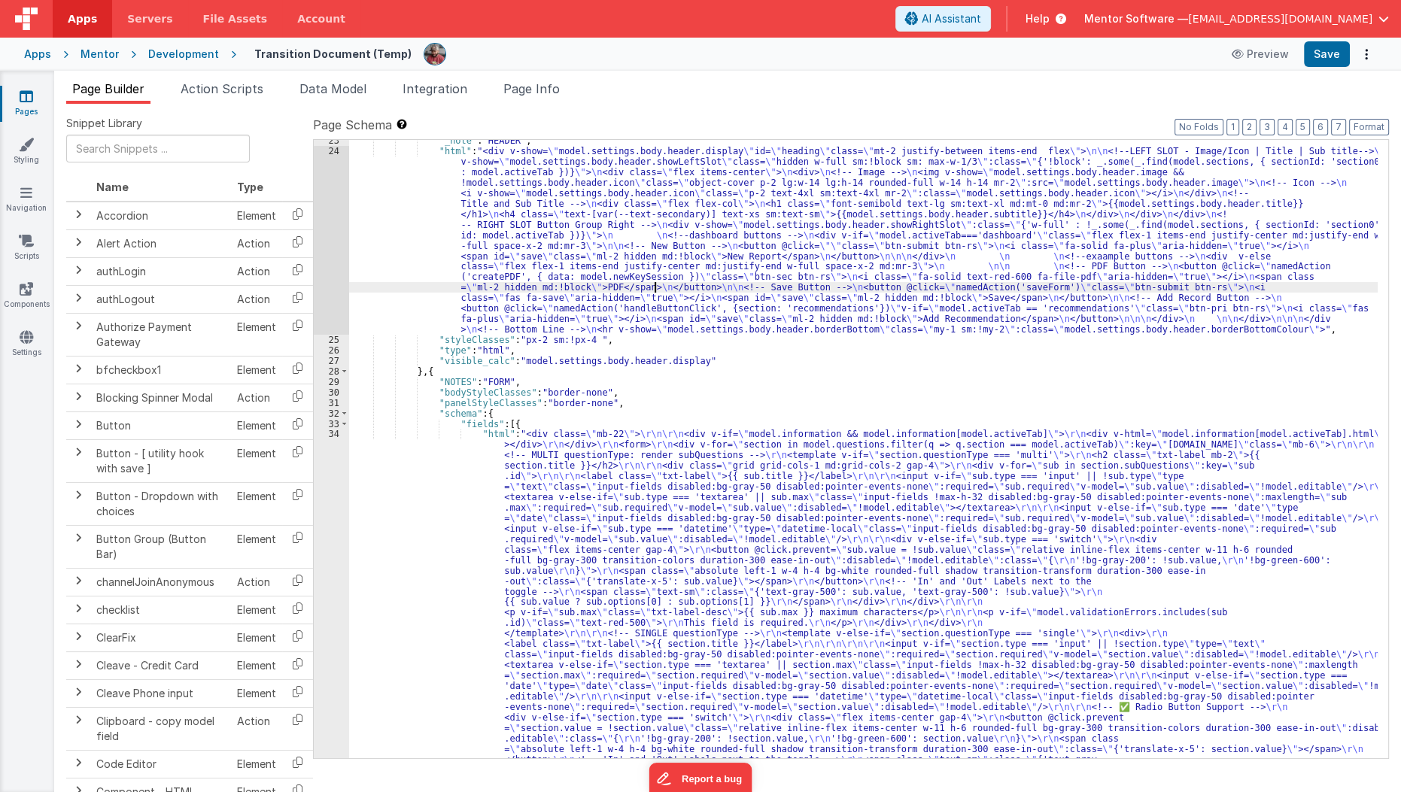
scroll to position [665, 0]
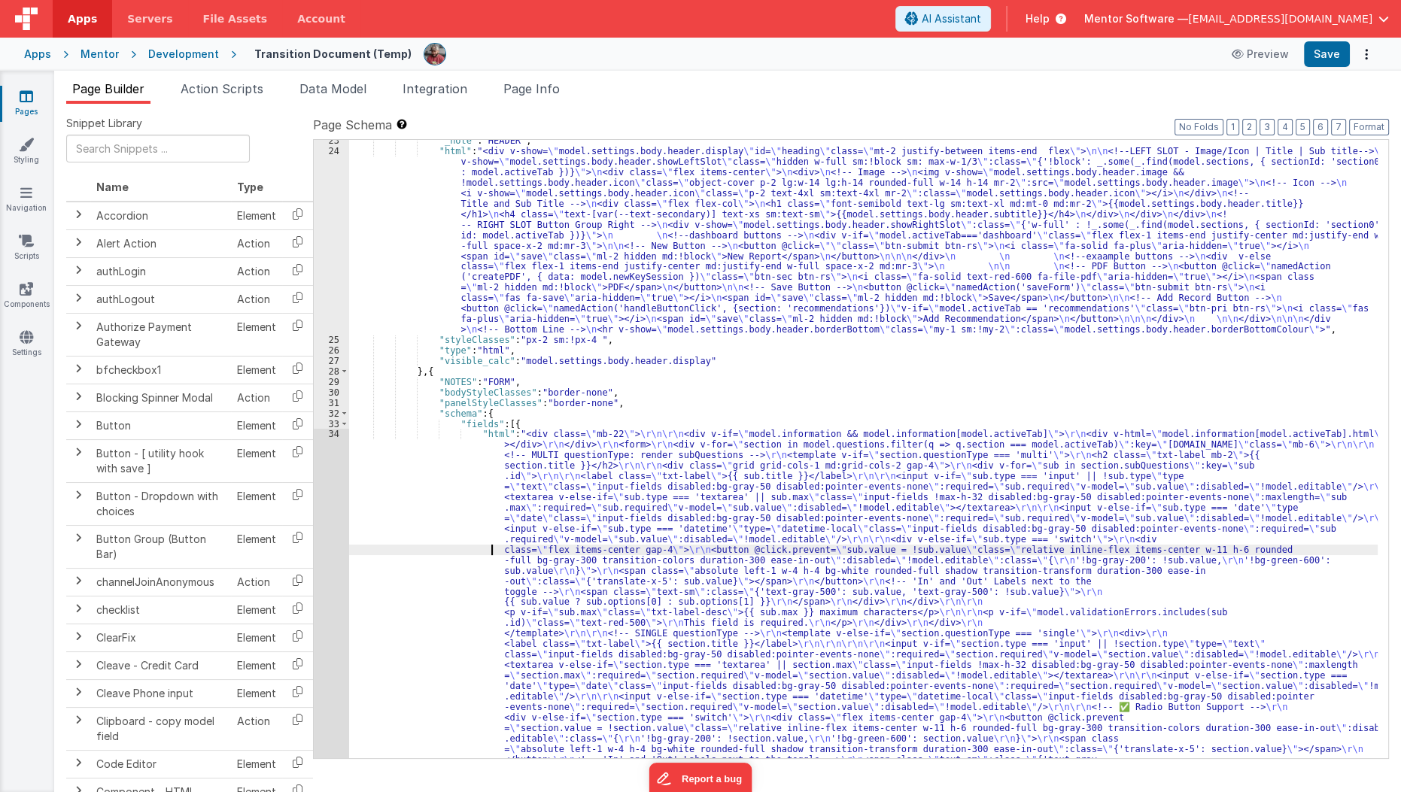
click at [417, 552] on div ""_note" : "HEADER" , "html" : "<div v-show= \" model.settings.body.header.displ…" at bounding box center [863, 753] width 1029 height 1237
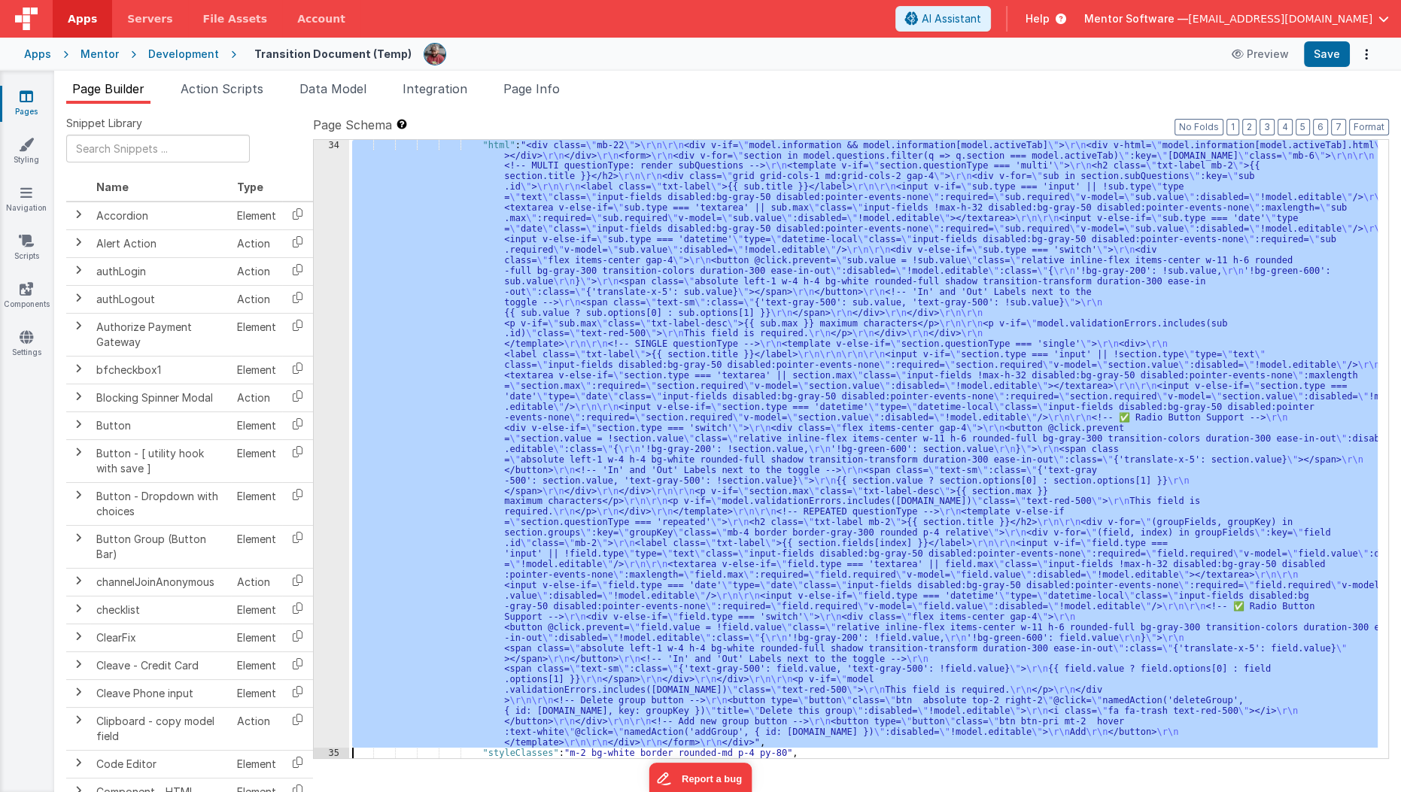
scroll to position [955, 0]
click at [338, 573] on div "34" at bounding box center [331, 444] width 35 height 608
click at [325, 575] on div "34" at bounding box center [331, 444] width 35 height 608
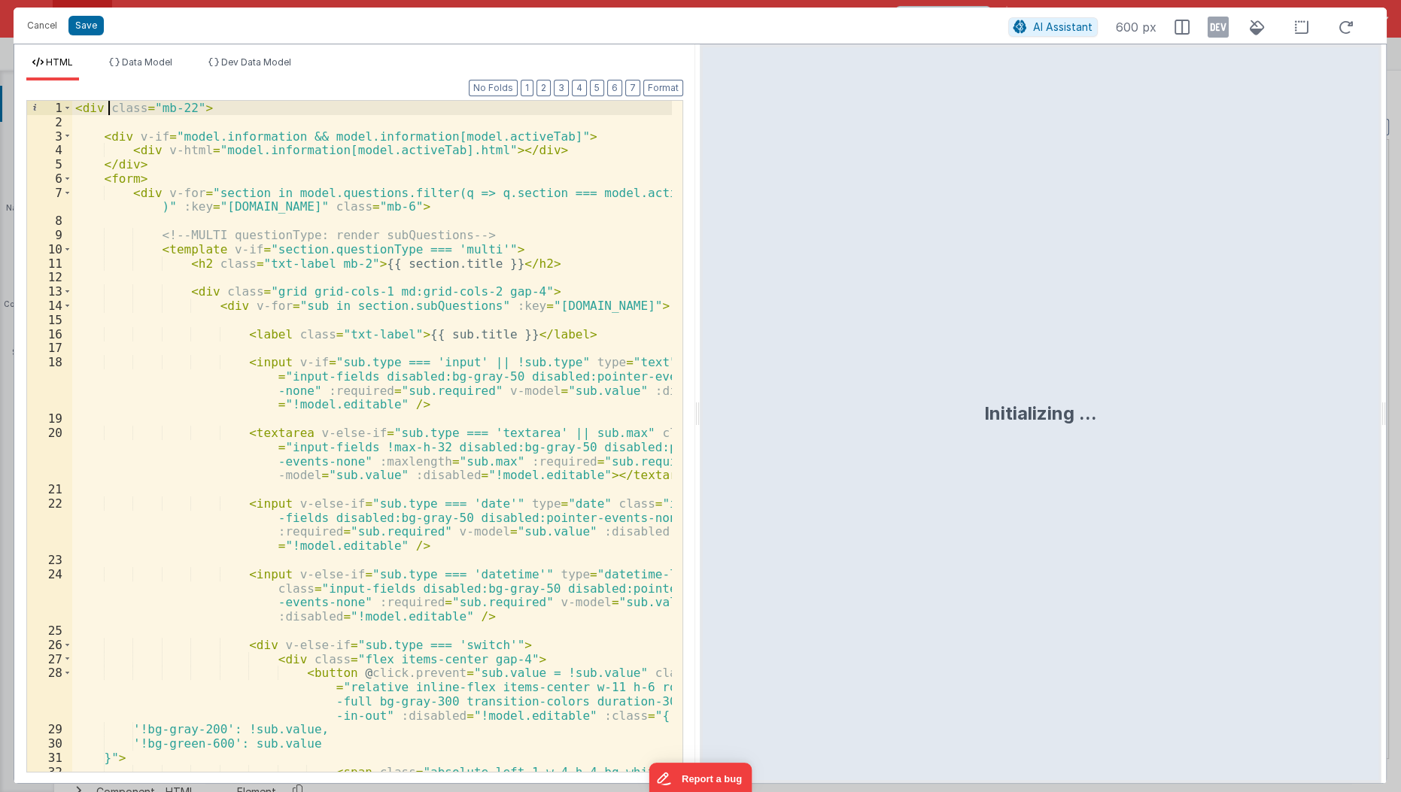
click at [108, 105] on div "< div class = "mb-22" > < div v-if = "model.information && model.information[mo…" at bounding box center [372, 472] width 601 height 743
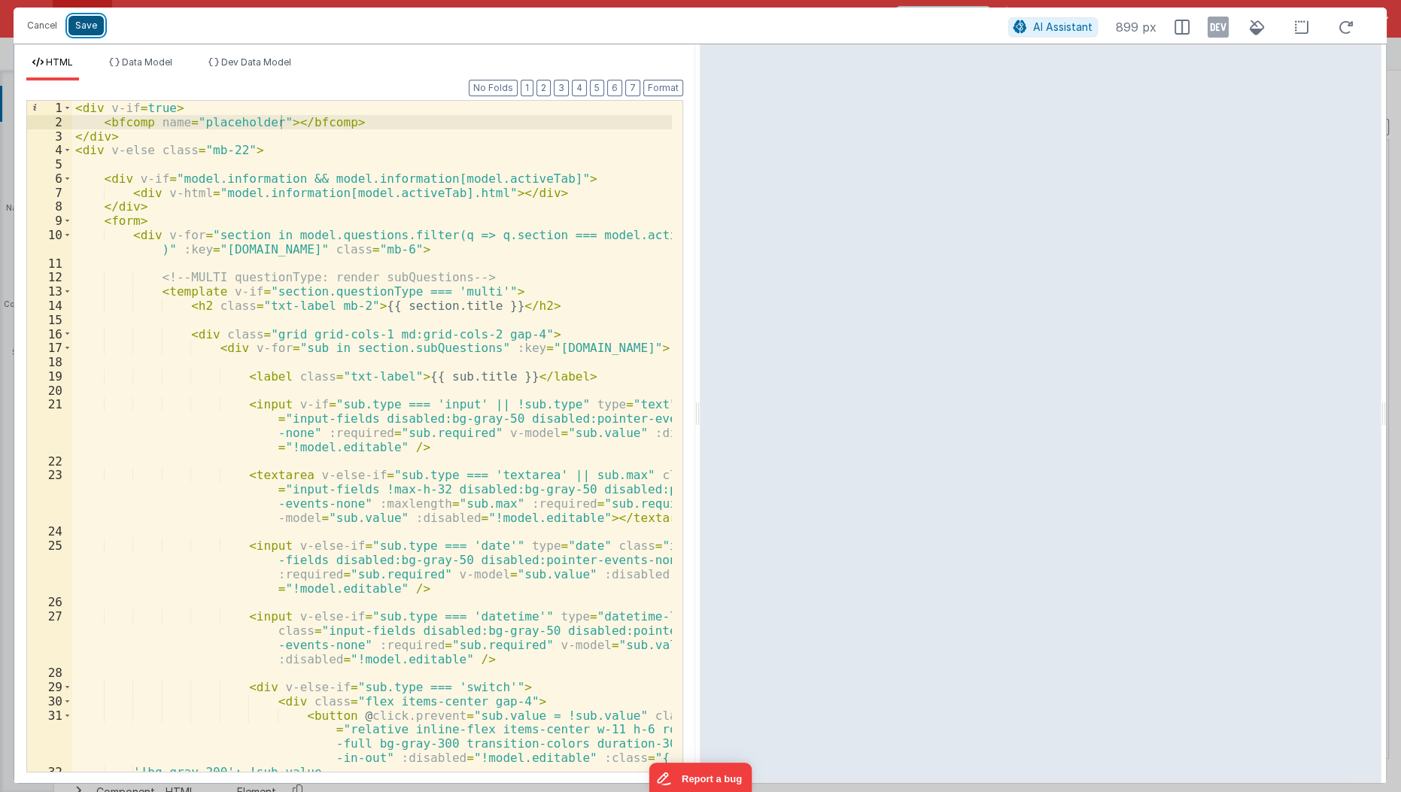
click at [87, 23] on button "Save" at bounding box center [85, 26] width 35 height 20
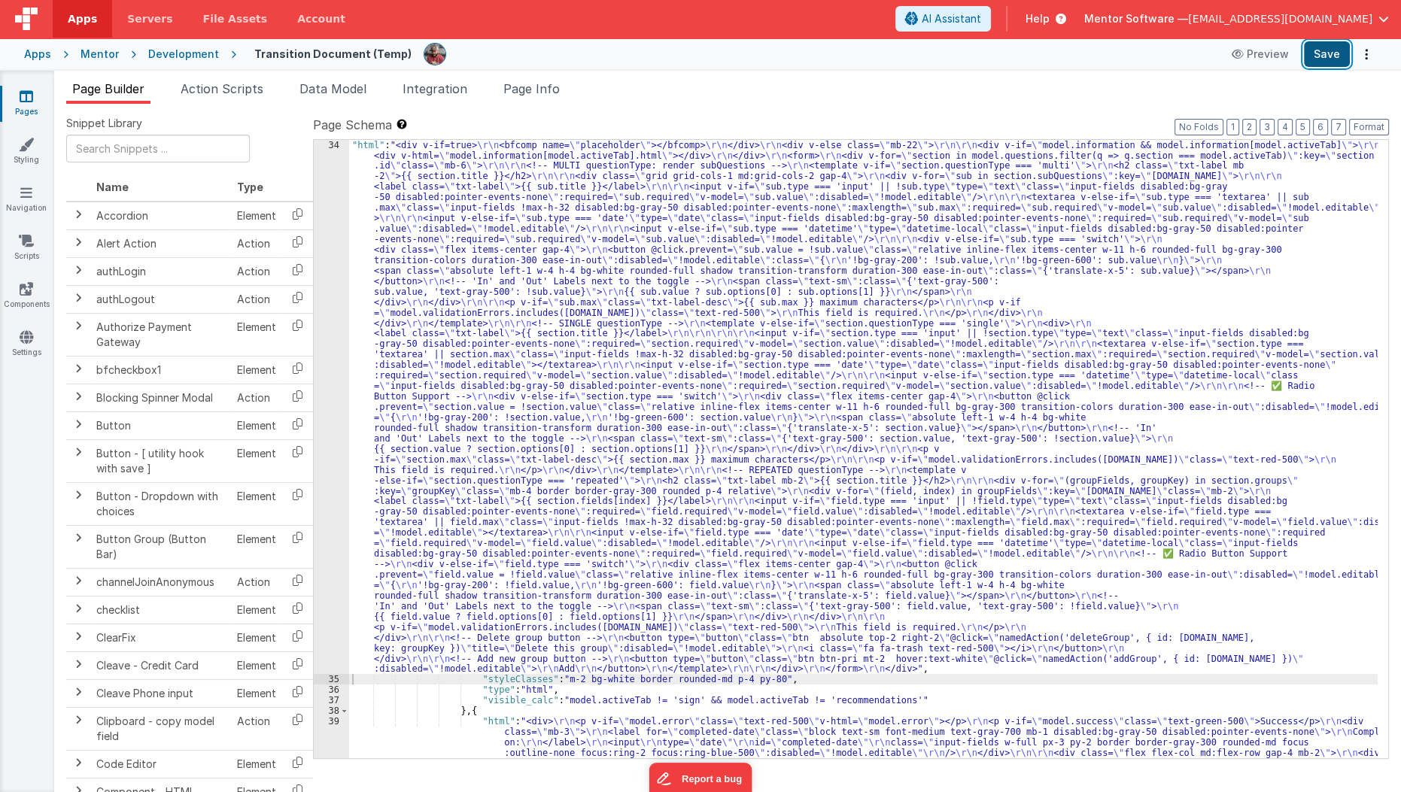
click at [1340, 59] on button "Save" at bounding box center [1327, 54] width 46 height 26
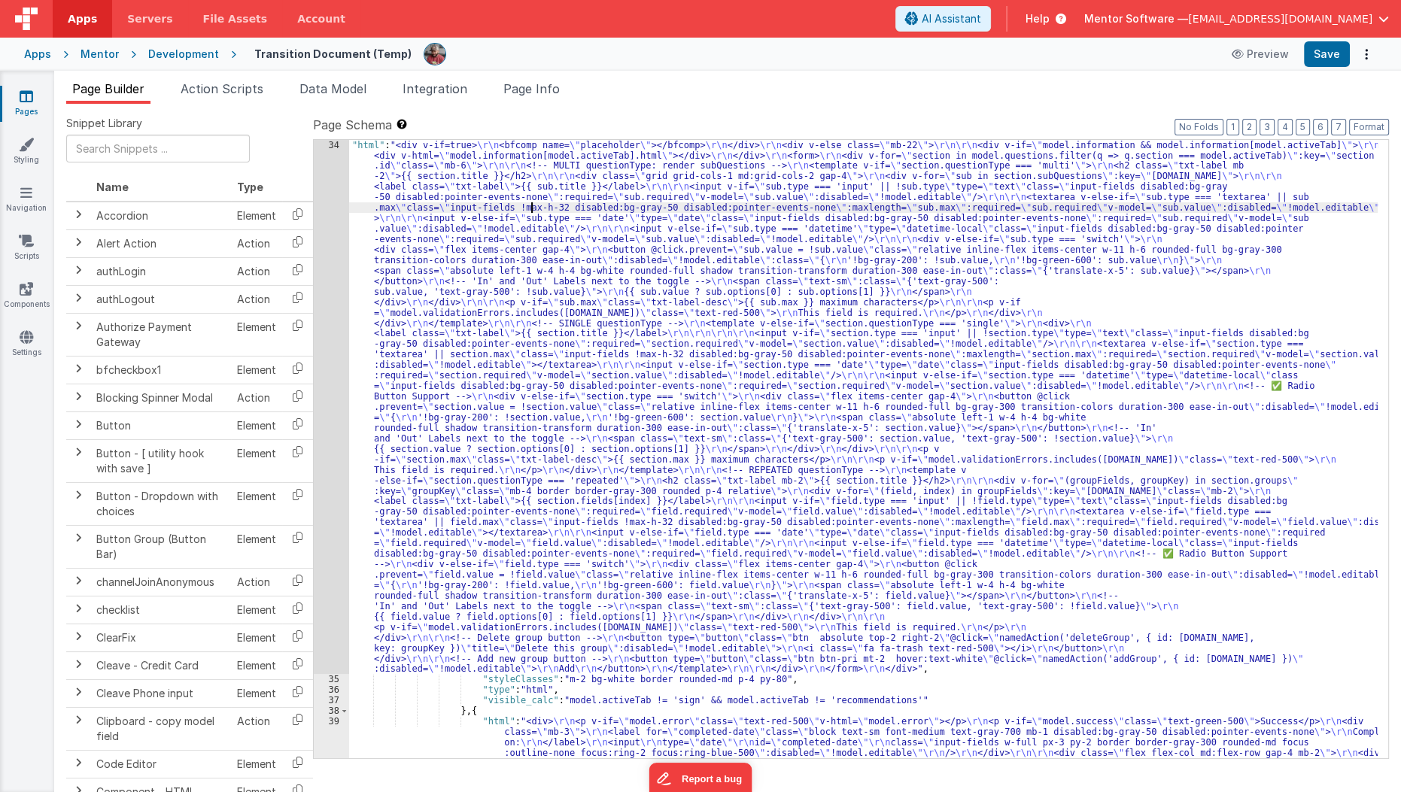
click at [530, 207] on div ""html" : "<div v-if=true> \r\n <bfcomp name= \" placeholder \" ></bfcomp> \r\n …" at bounding box center [863, 763] width 1029 height 1247
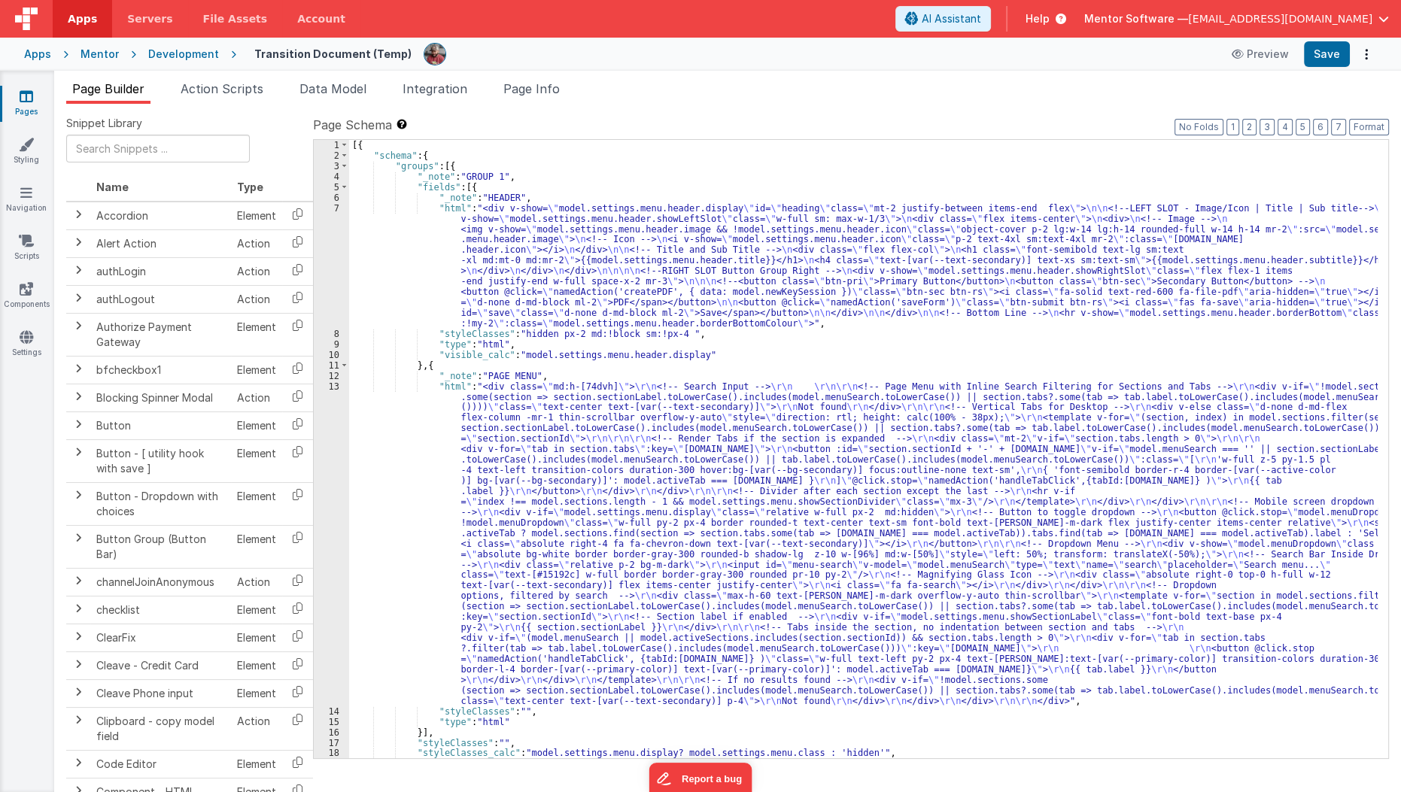
scroll to position [1263, 0]
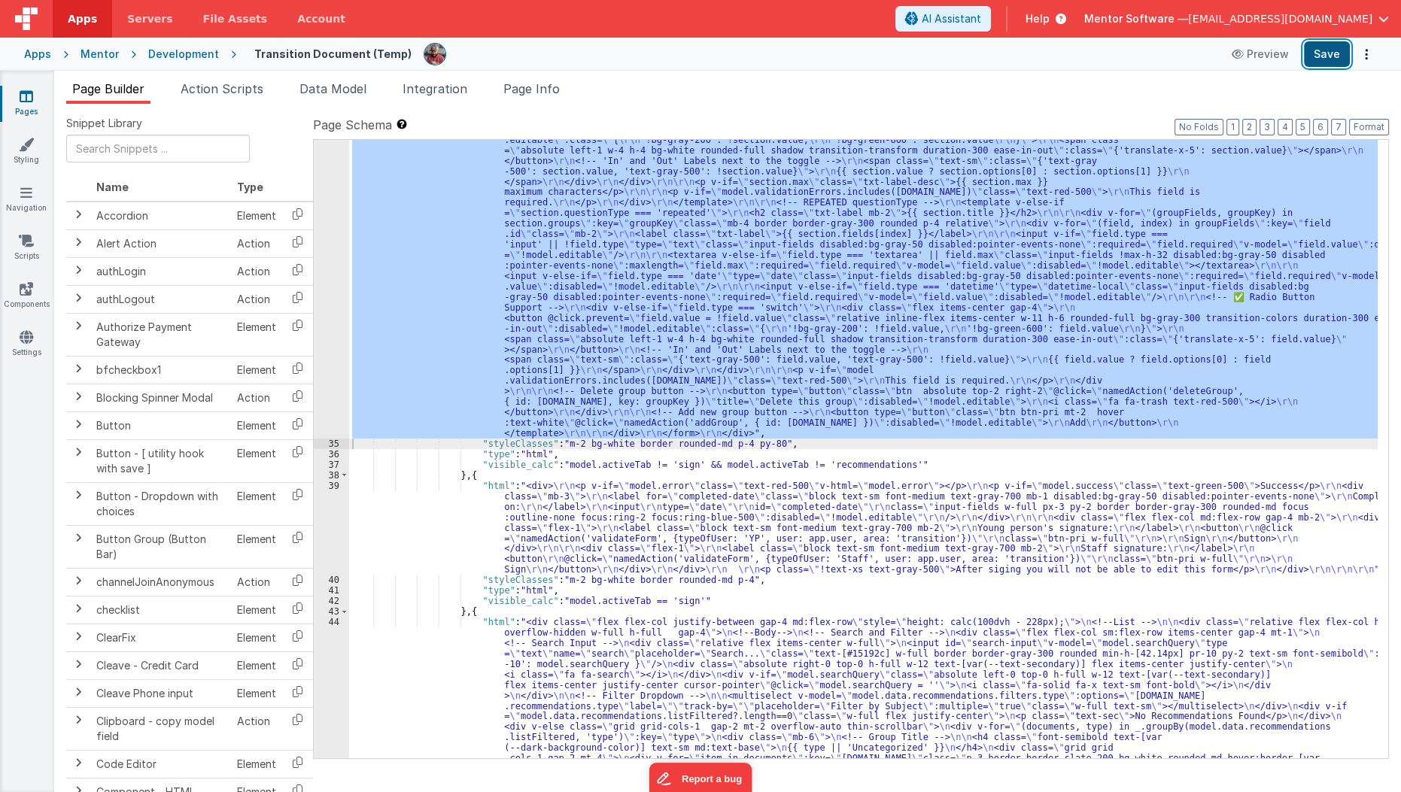
click at [1333, 58] on button "Save" at bounding box center [1327, 54] width 46 height 26
click at [334, 84] on span "Data Model" at bounding box center [332, 88] width 67 height 15
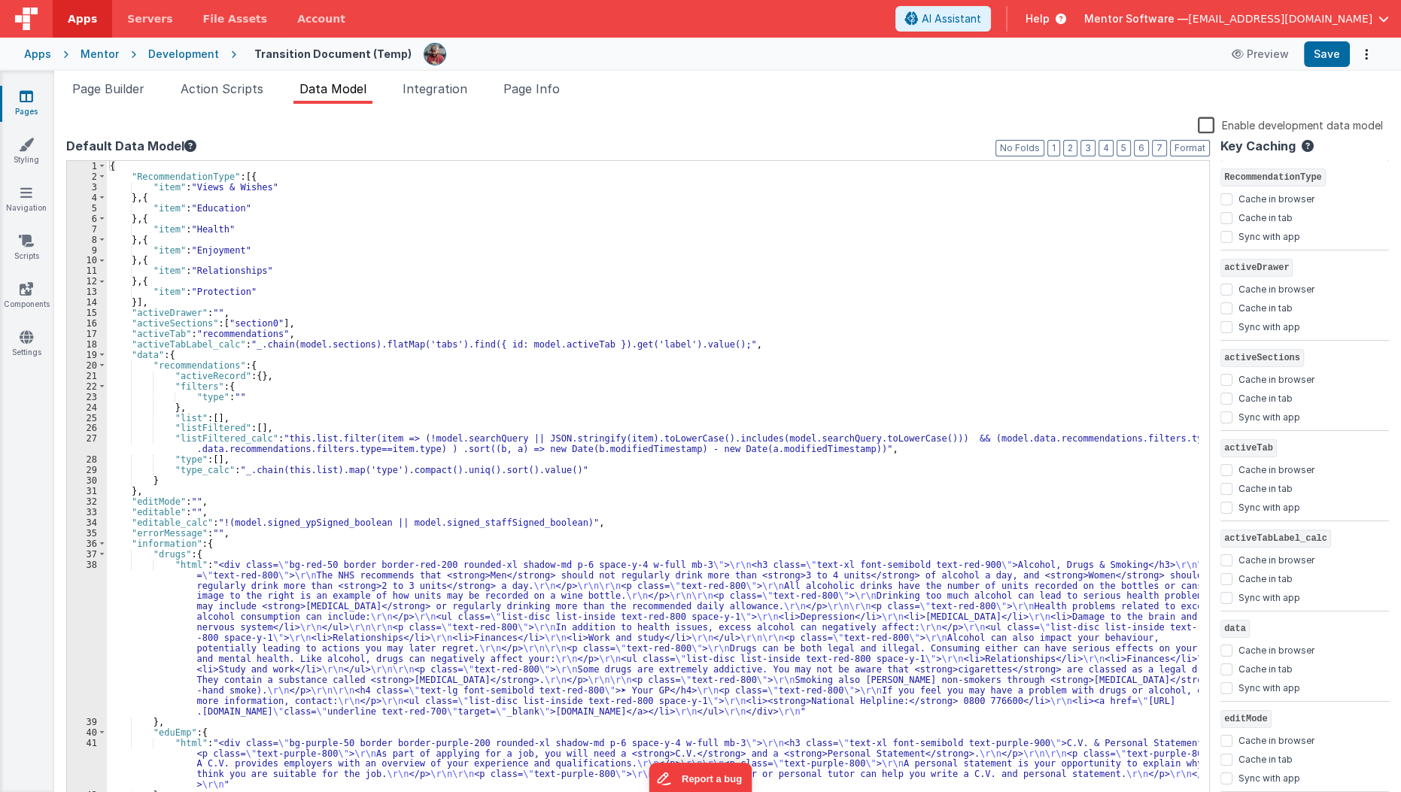
click at [18, 114] on link "Pages" at bounding box center [26, 104] width 54 height 30
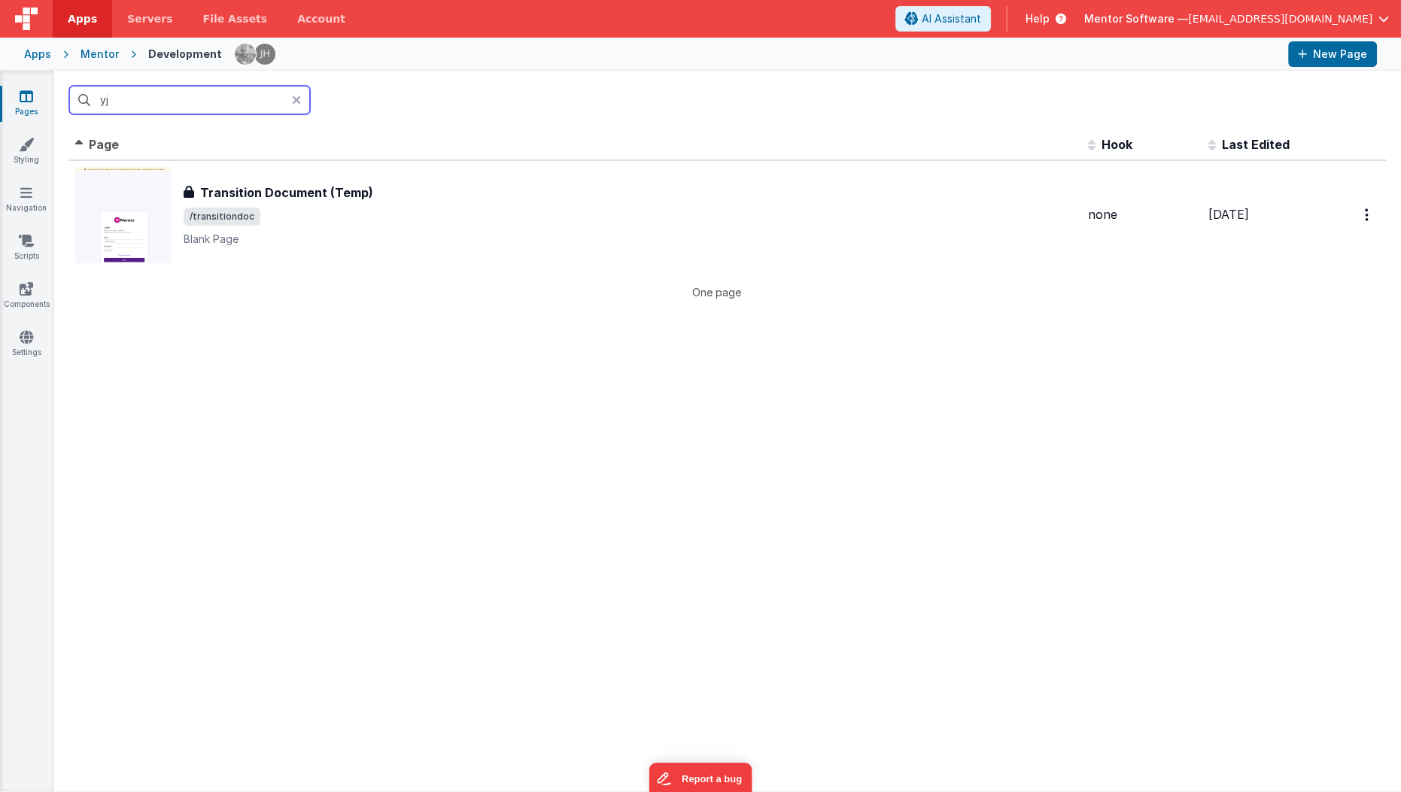
click at [220, 100] on input "yj" at bounding box center [189, 100] width 241 height 29
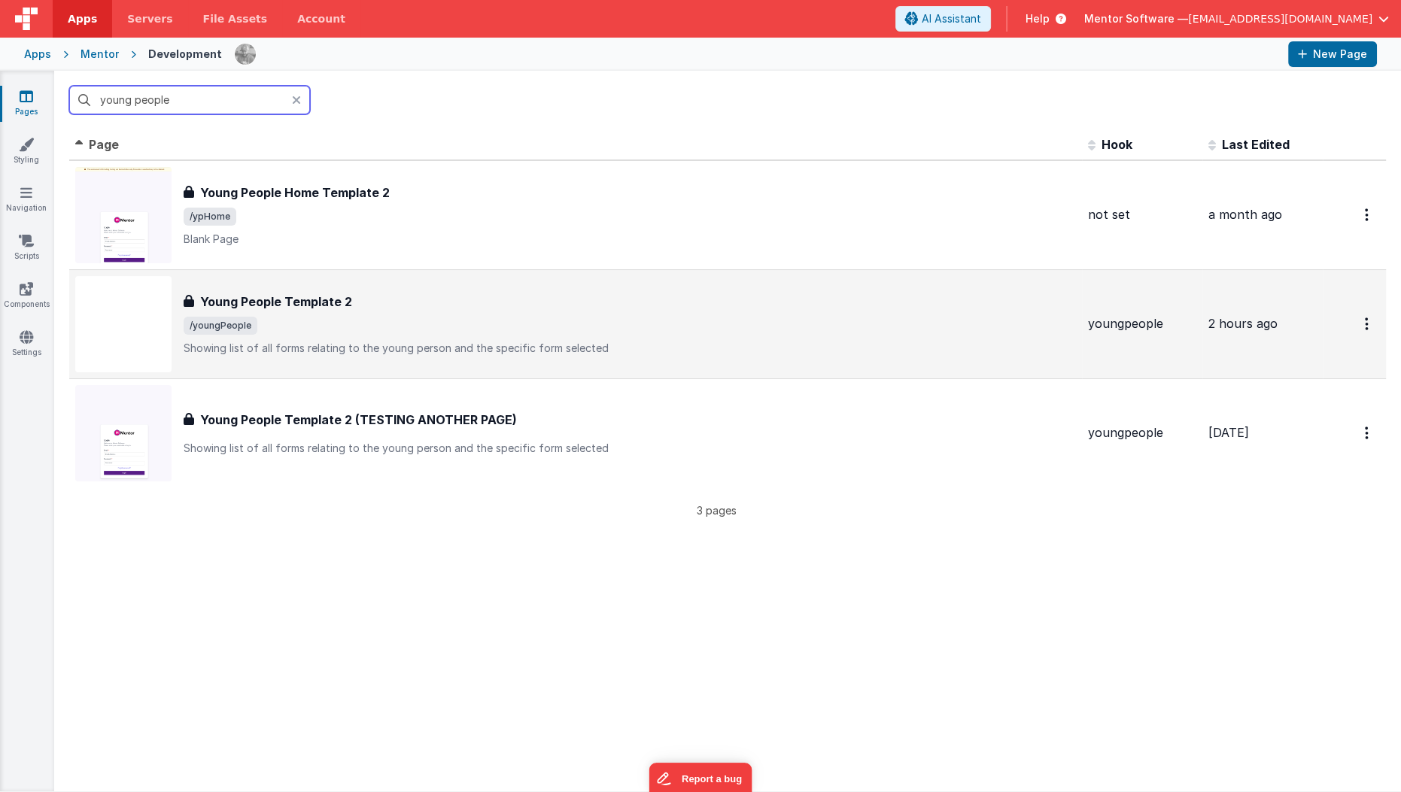
type input "young people"
click at [412, 327] on span "/youngPeople" at bounding box center [630, 326] width 892 height 18
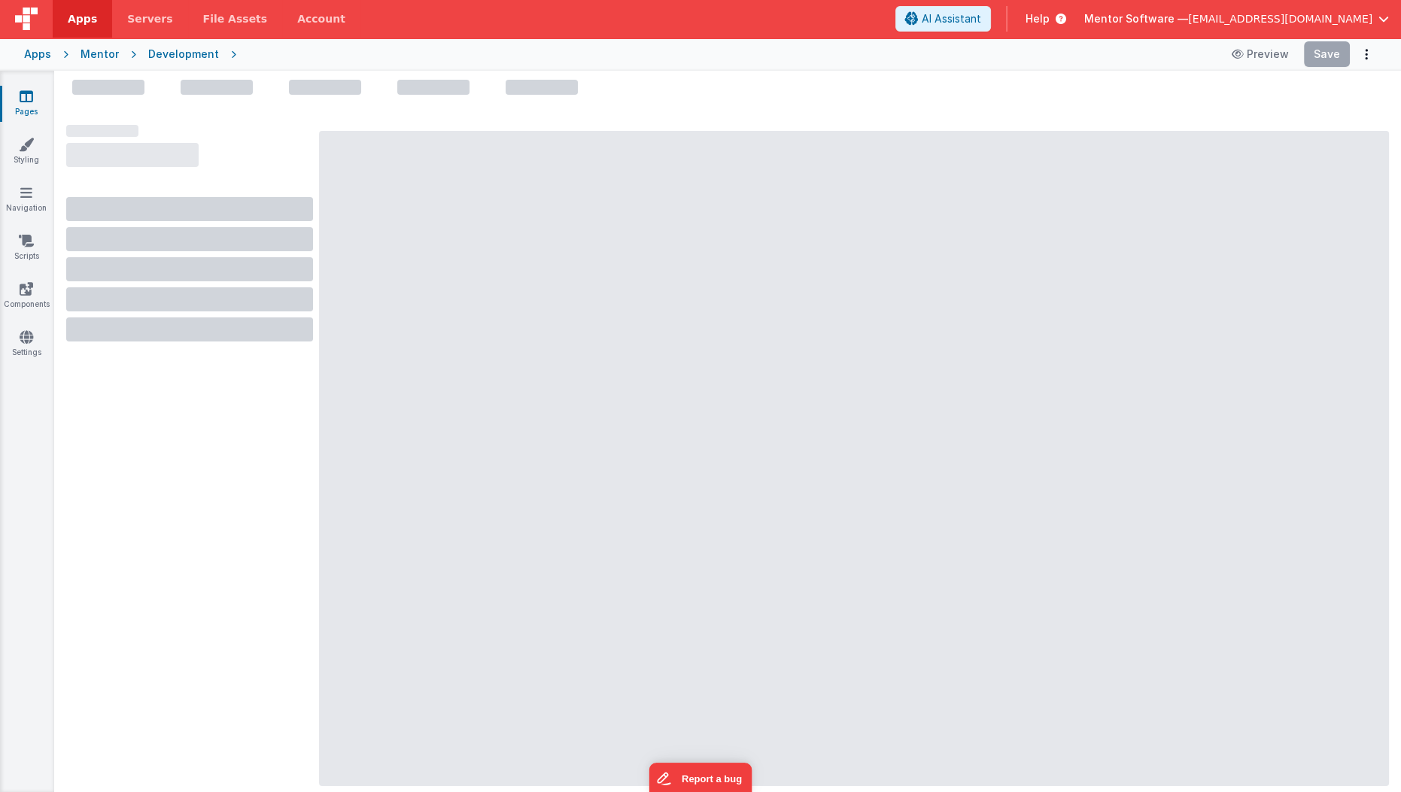
click at [586, 264] on div at bounding box center [854, 458] width 1070 height 655
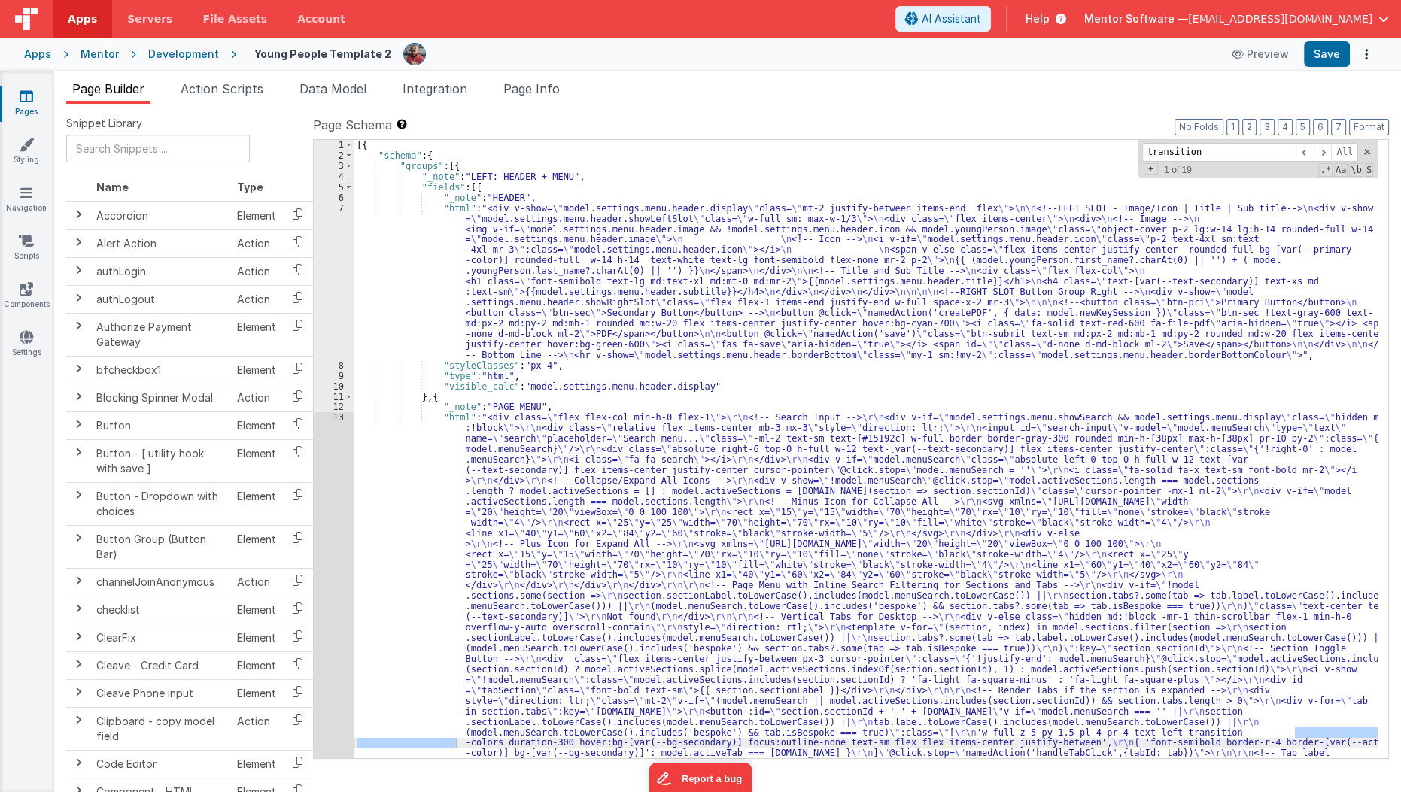
scroll to position [4053, 0]
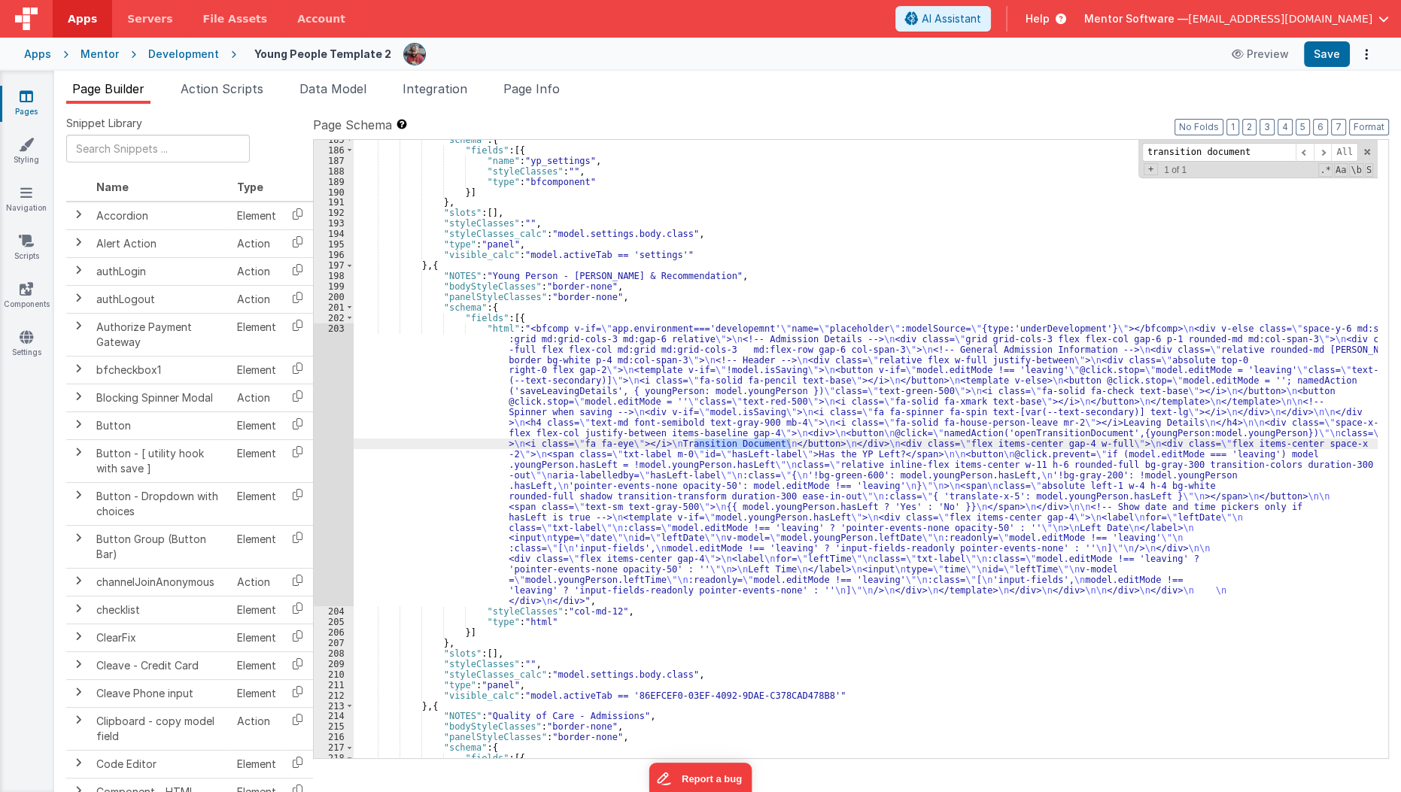
type input "transition document"
click at [463, 428] on div ""schema" : { "fields" : [{ "name" : "yp_settings" , "styleClasses" : "" , "type…" at bounding box center [866, 455] width 1025 height 640
click at [451, 458] on div ""schema" : { "fields" : [{ "name" : "yp_settings" , "styleClasses" : "" , "type…" at bounding box center [866, 455] width 1025 height 640
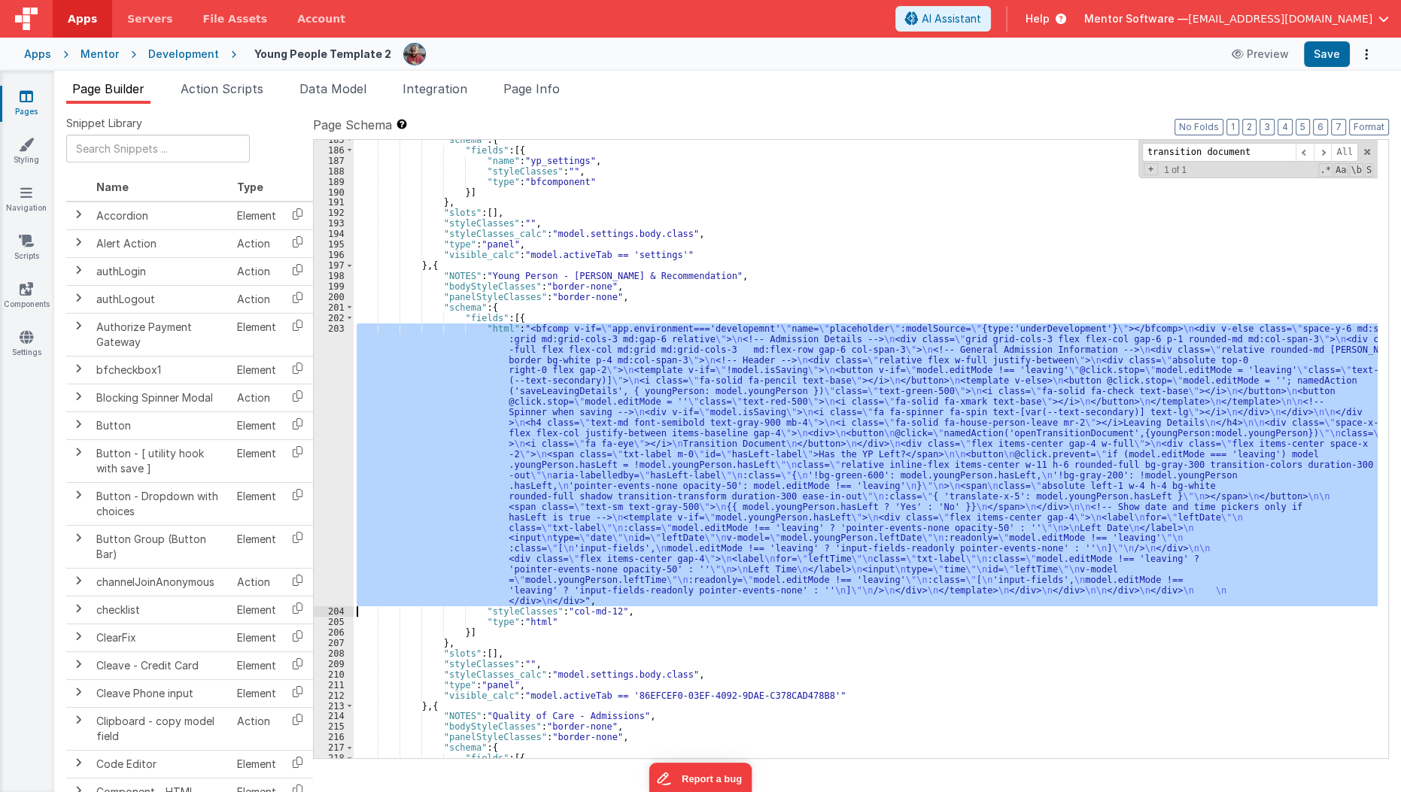
click at [327, 461] on div "203" at bounding box center [334, 465] width 40 height 283
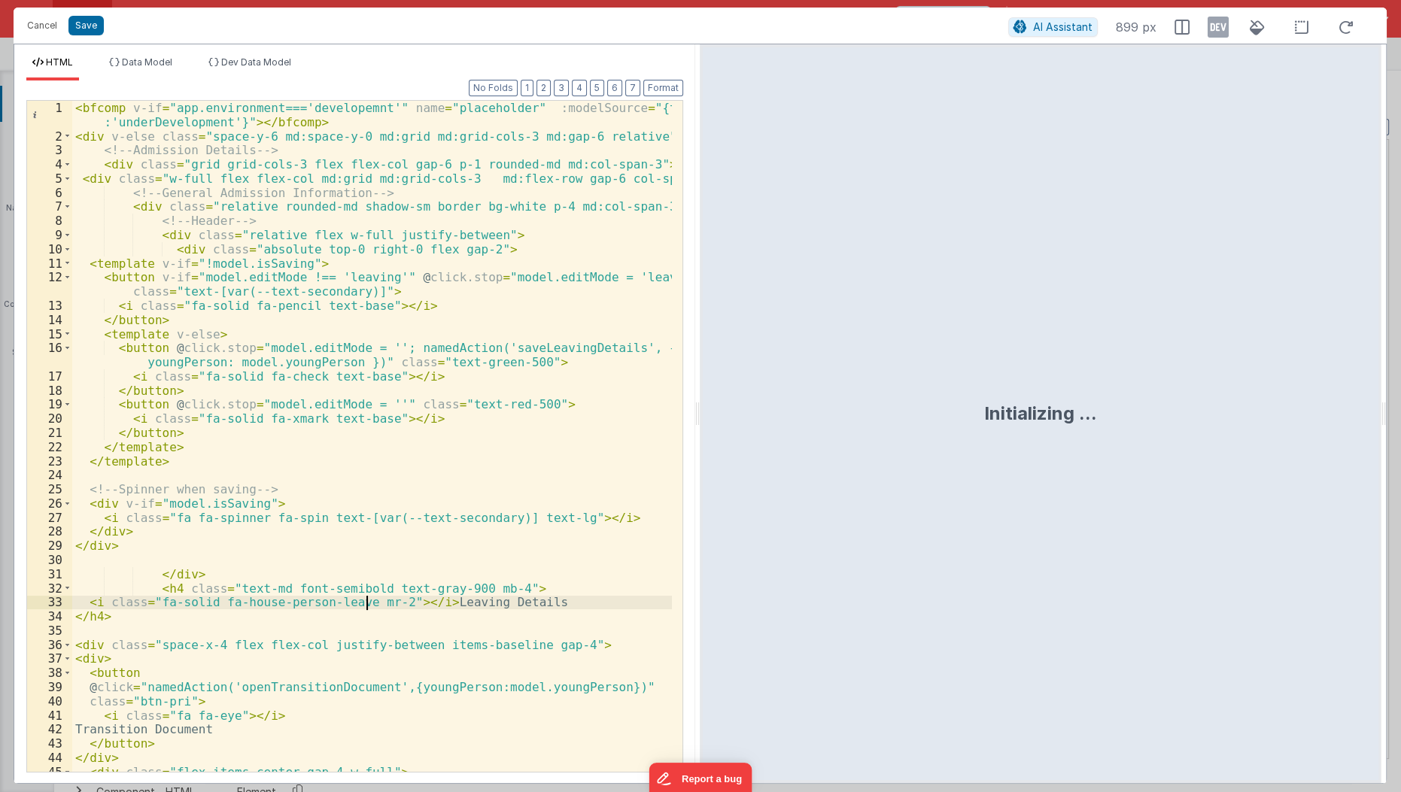
click at [363, 595] on div "< bfcomp v-if = "app.environment==='developemnt'" name = "placeholder" :modelSo…" at bounding box center [372, 458] width 601 height 715
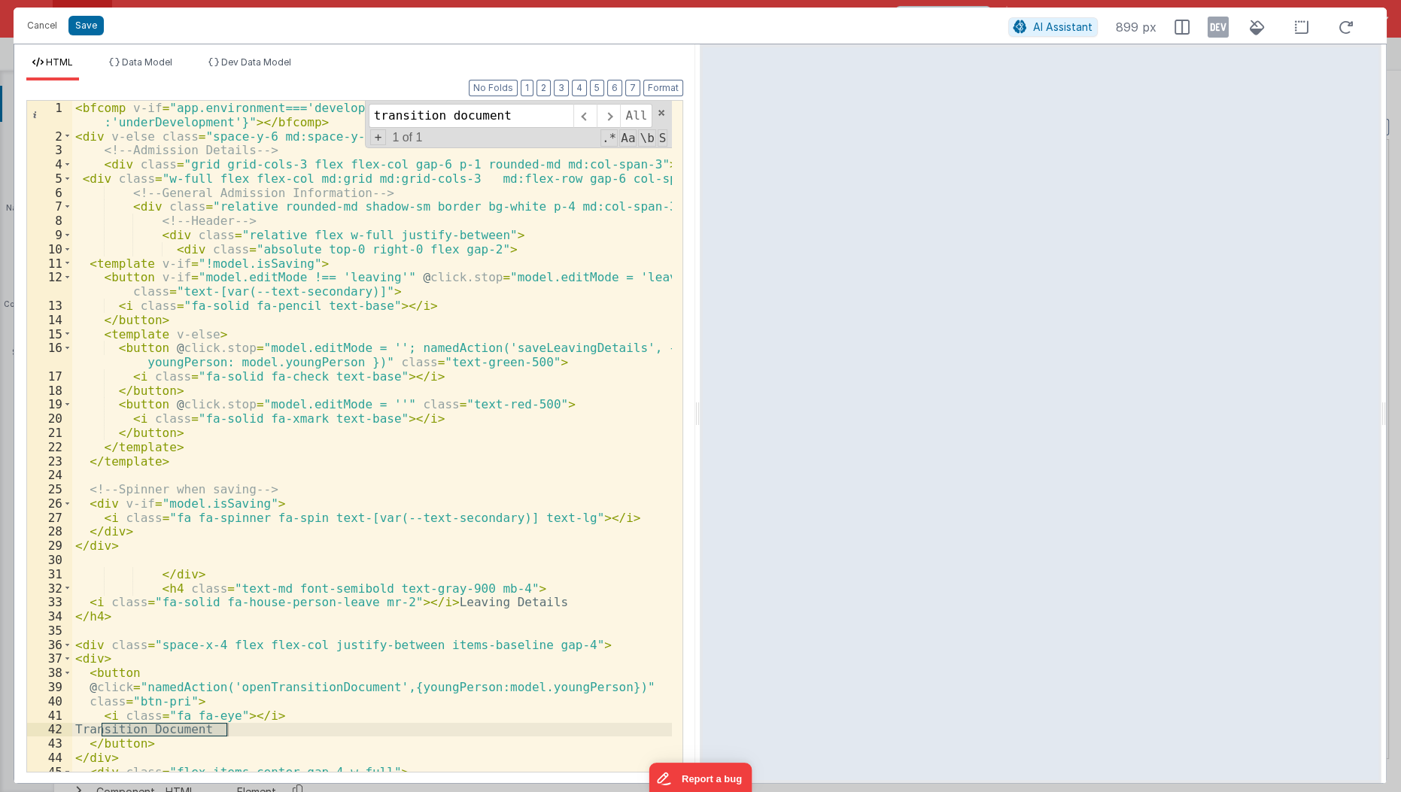
type input "transition document"
click at [102, 654] on div "< bfcomp v-if = "app.environment==='developemnt'" name = "placeholder" :modelSo…" at bounding box center [372, 458] width 601 height 715
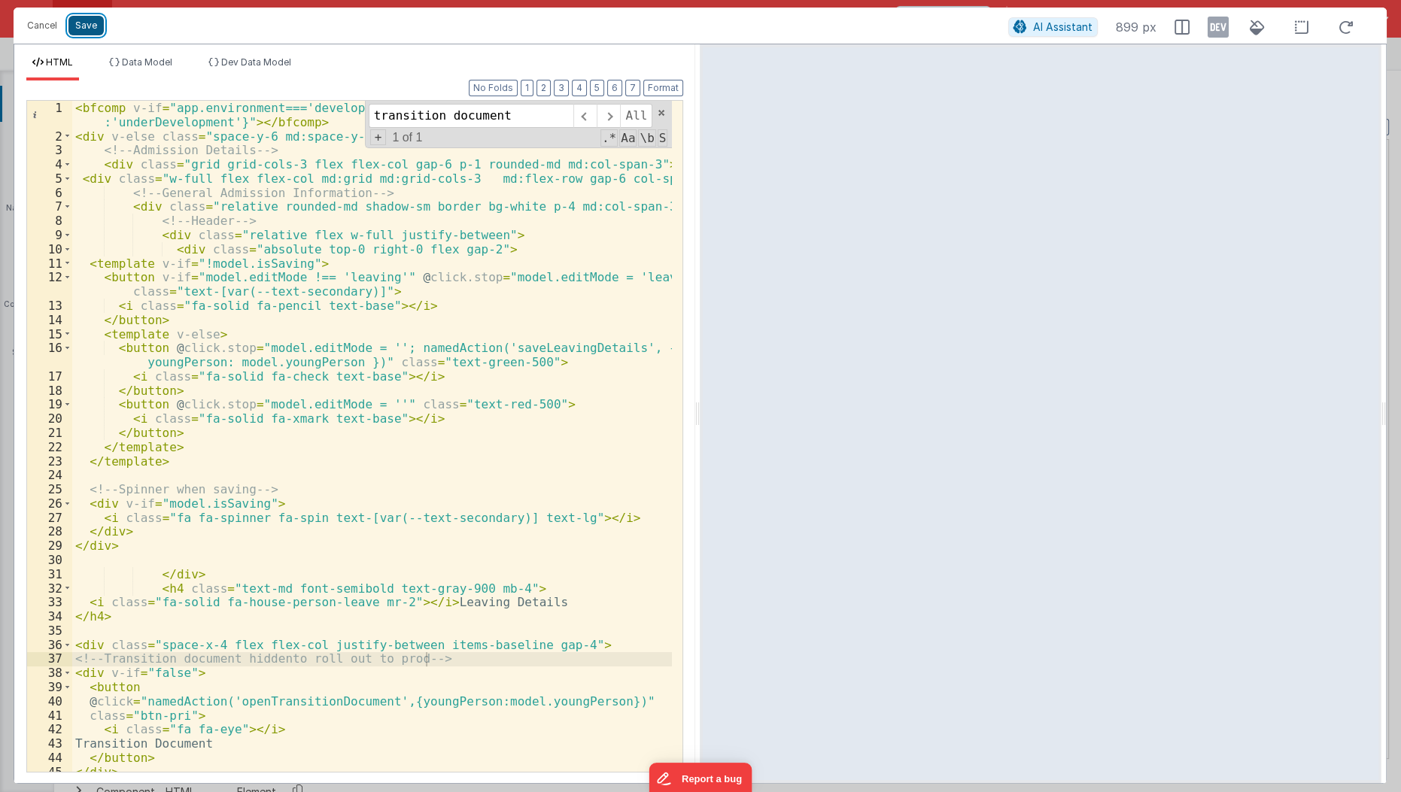
click at [83, 25] on button "Save" at bounding box center [85, 26] width 35 height 20
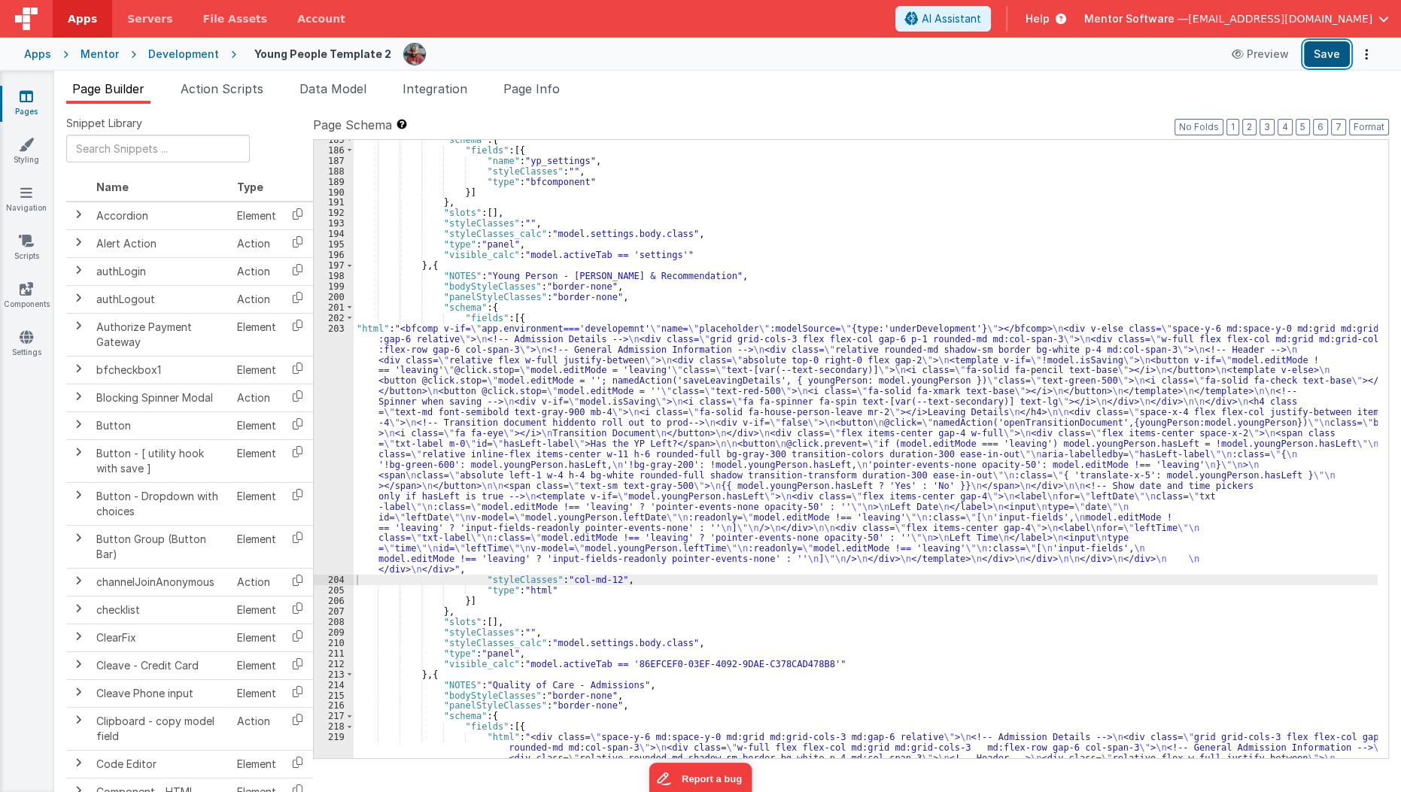
click at [1320, 55] on button "Save" at bounding box center [1327, 54] width 46 height 26
click at [8, 110] on link "Pages" at bounding box center [26, 104] width 54 height 30
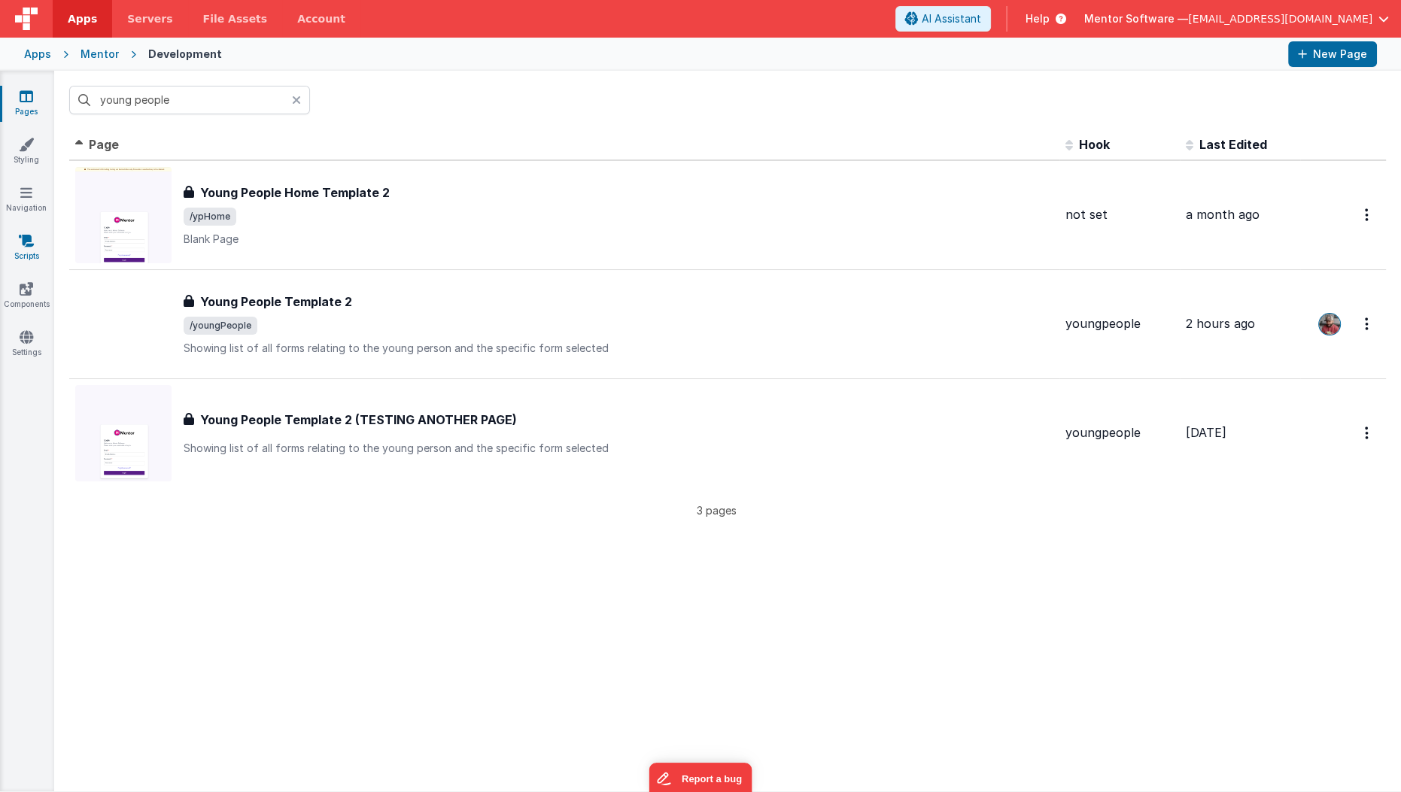
click at [29, 250] on link "Scripts" at bounding box center [26, 248] width 54 height 30
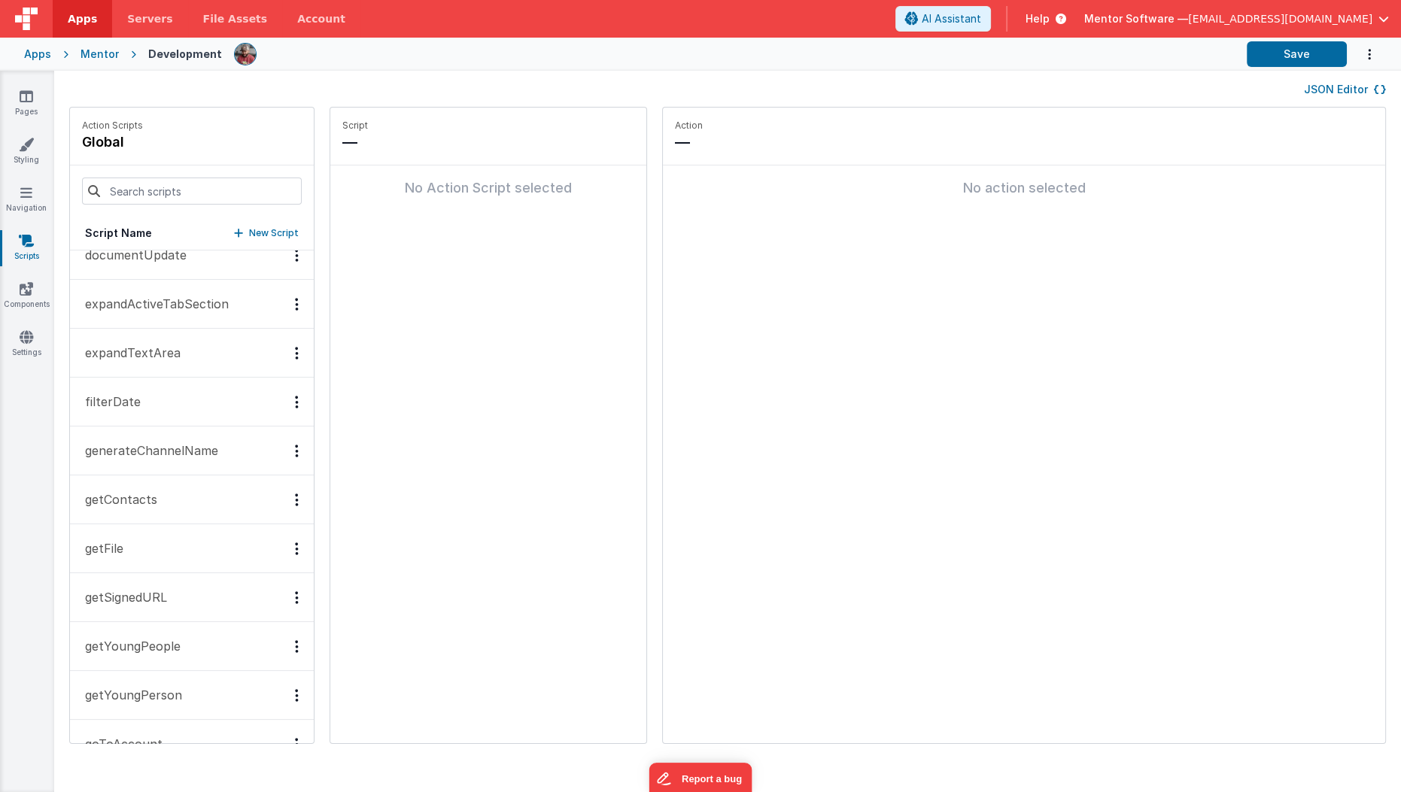
scroll to position [605, 0]
click at [226, 184] on input at bounding box center [192, 191] width 220 height 27
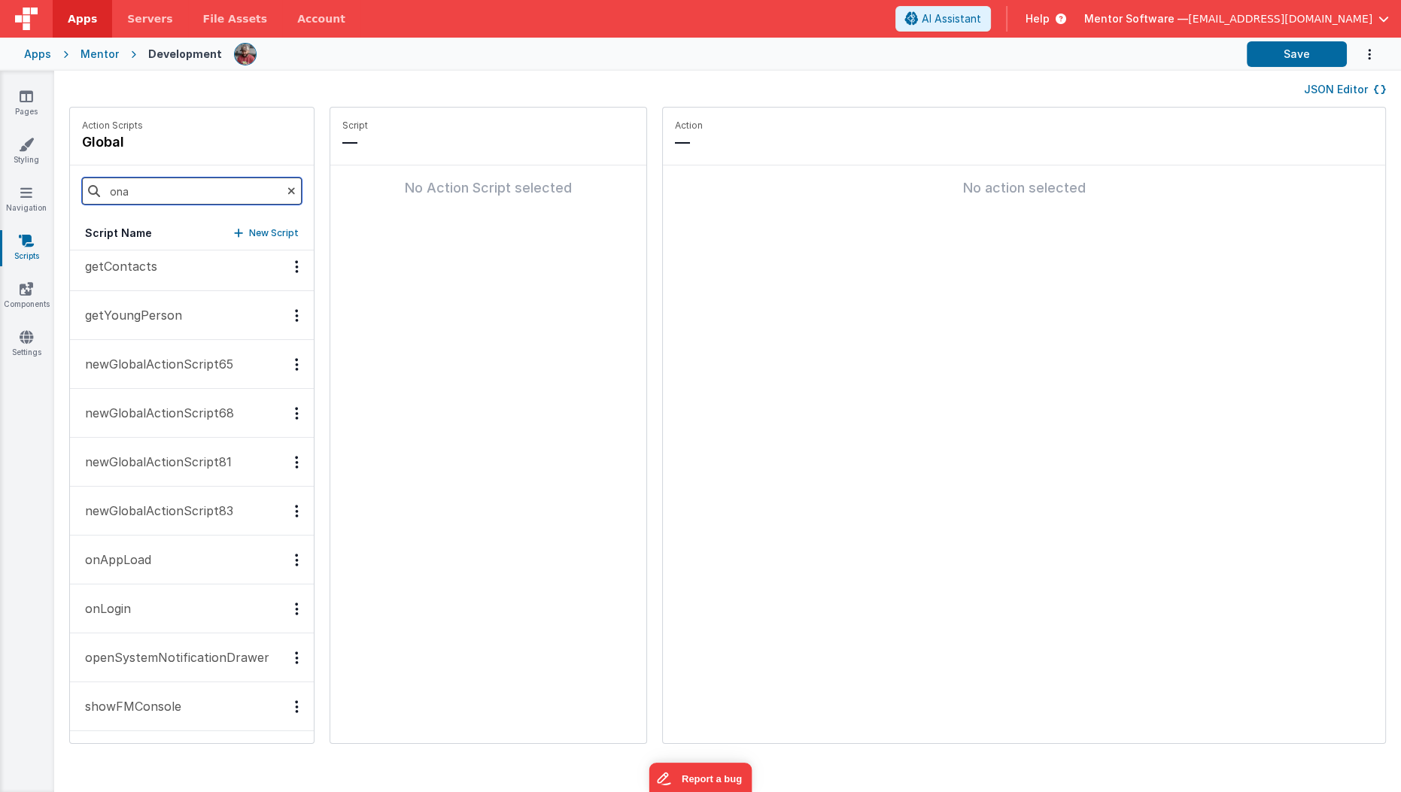
scroll to position [0, 0]
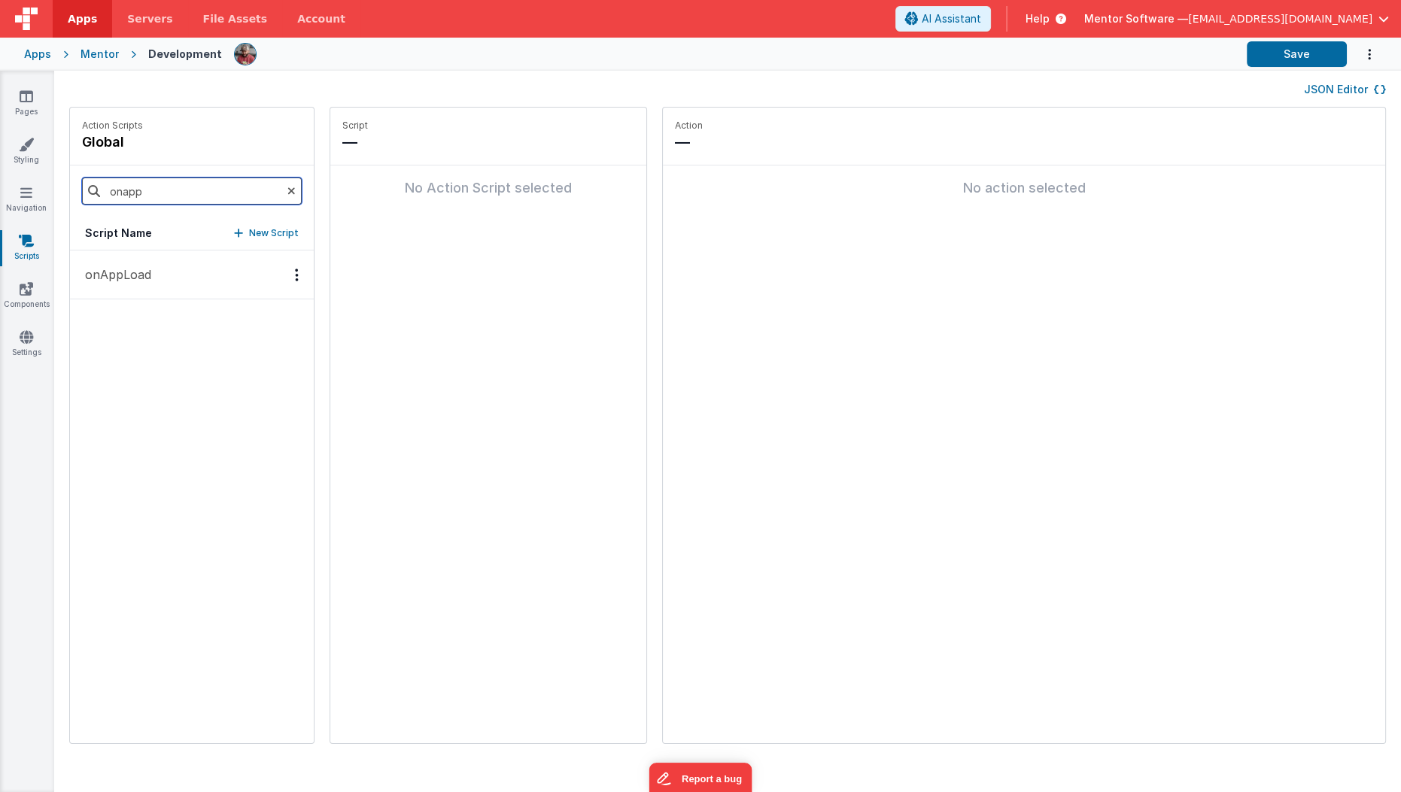
type input "onapp"
click at [121, 267] on p "onAppLoad" at bounding box center [113, 275] width 75 height 18
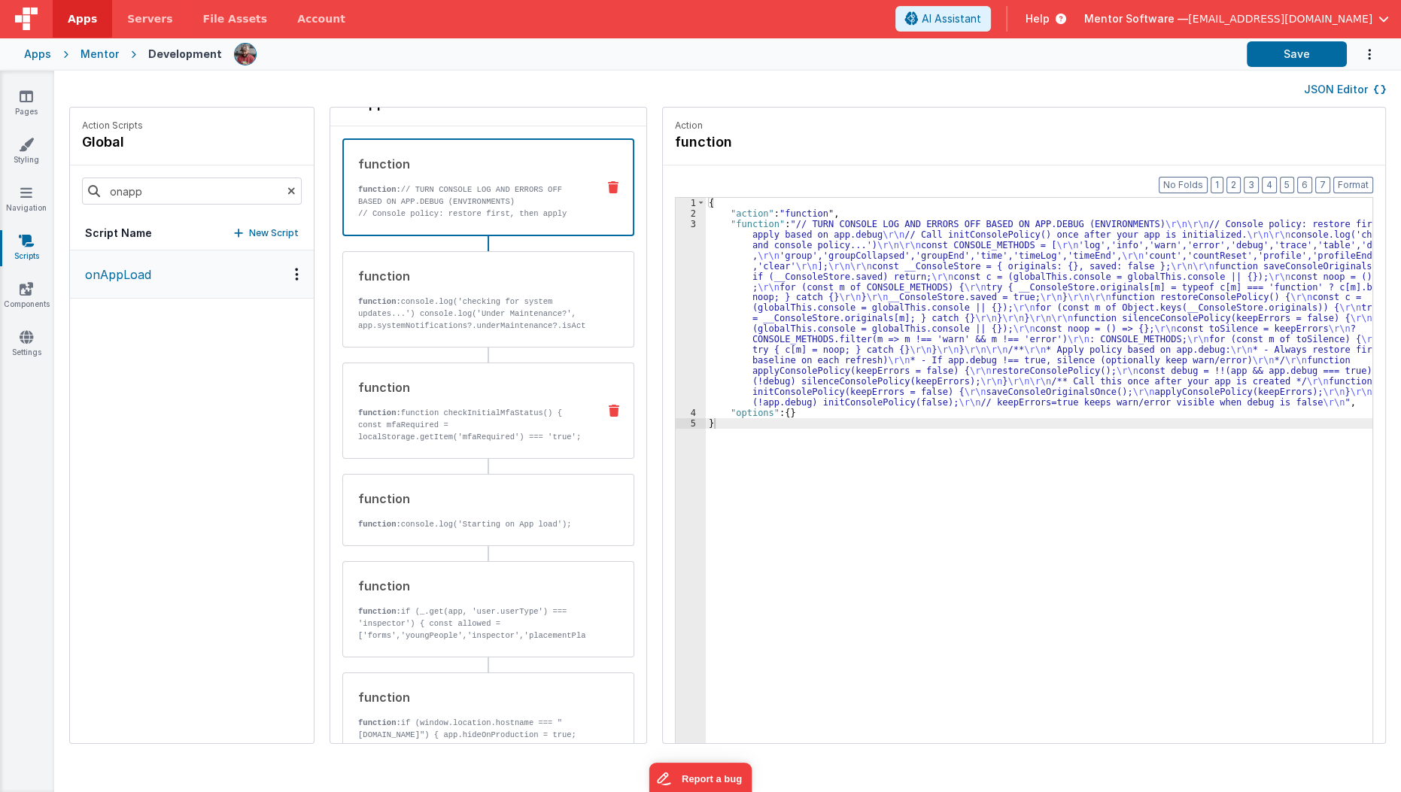
scroll to position [41, 0]
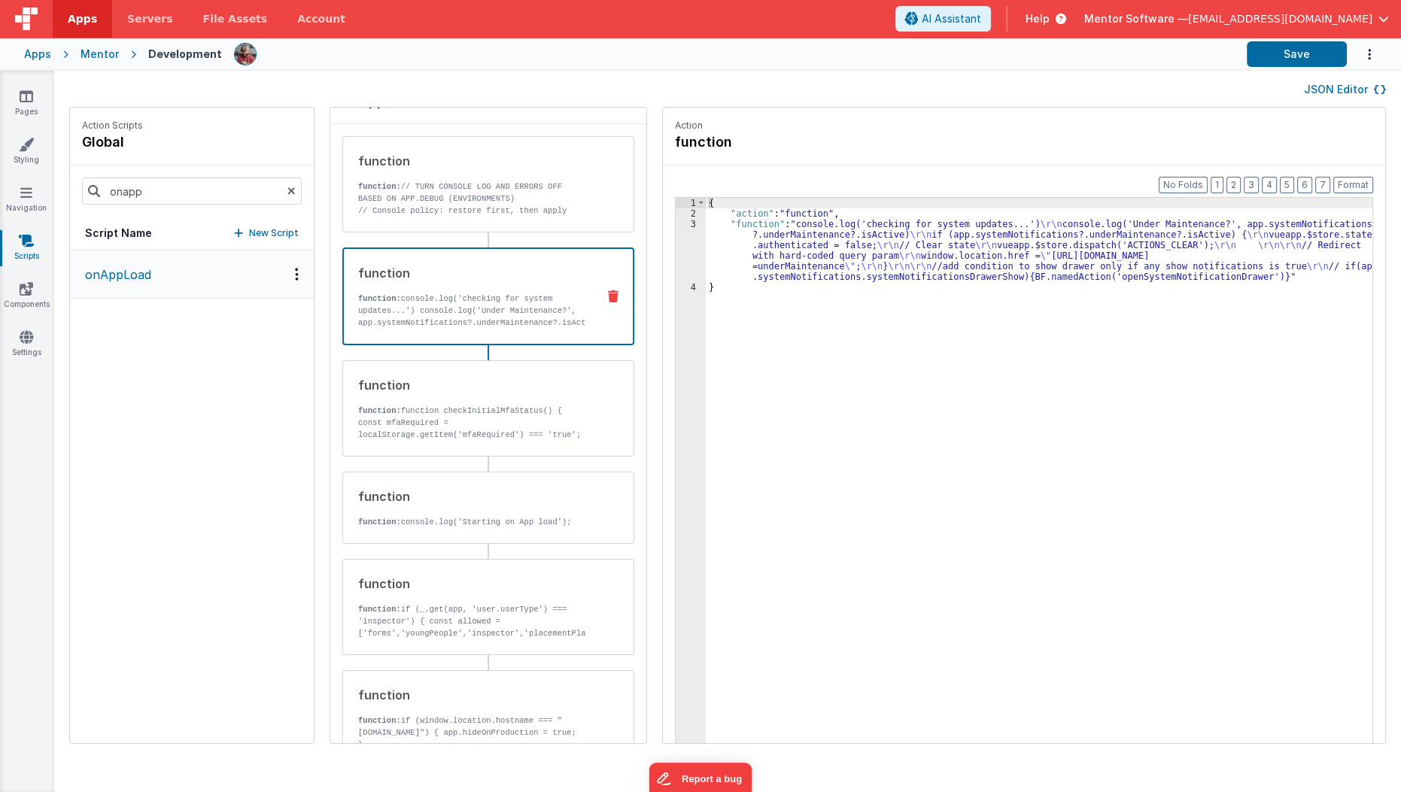
click at [485, 281] on div "function function: console.log('checking for system updates...') console.log('U…" at bounding box center [464, 296] width 241 height 65
click at [710, 253] on div "{ "action" : "function" , "function" : "console.log('checking for system update…" at bounding box center [1048, 505] width 685 height 614
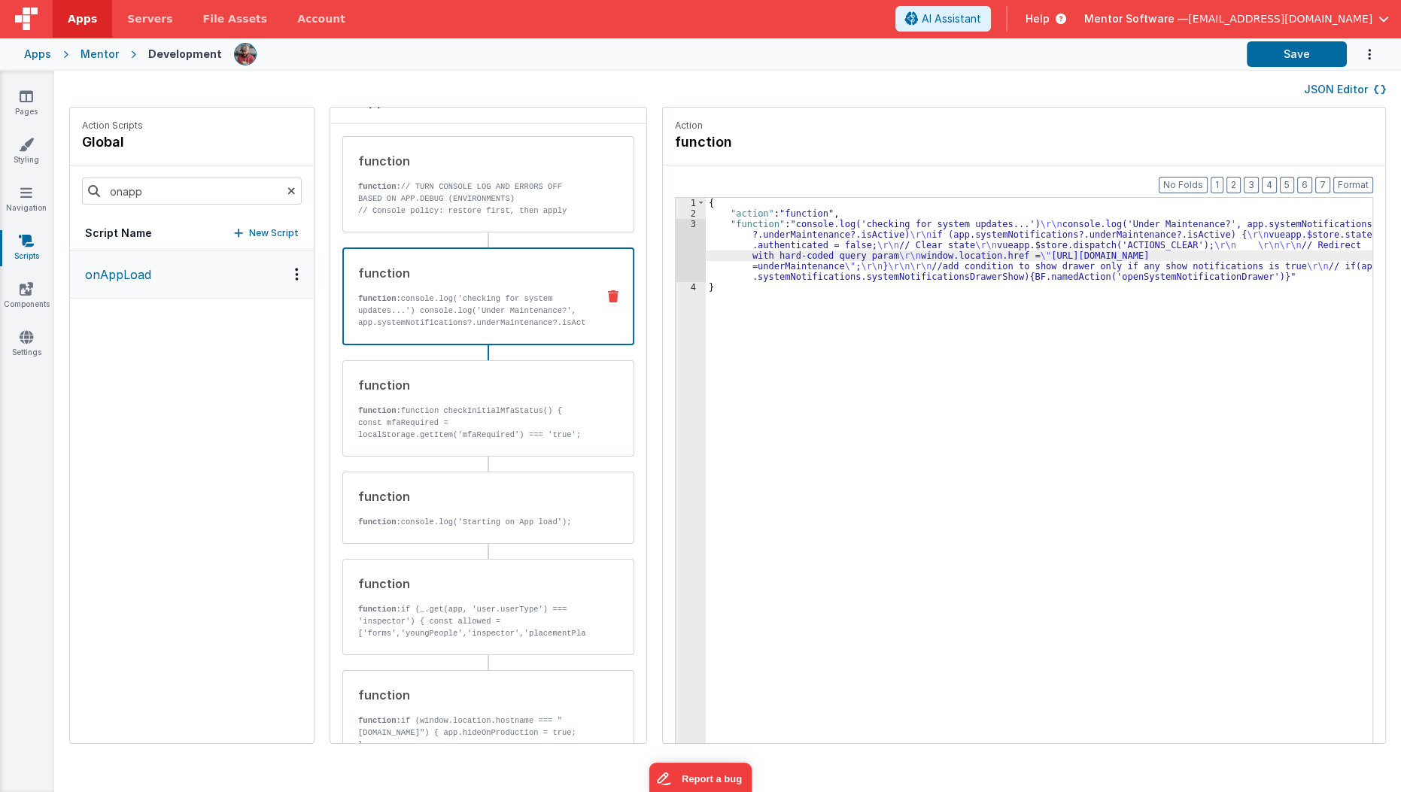
click at [676, 255] on div "3" at bounding box center [691, 250] width 30 height 63
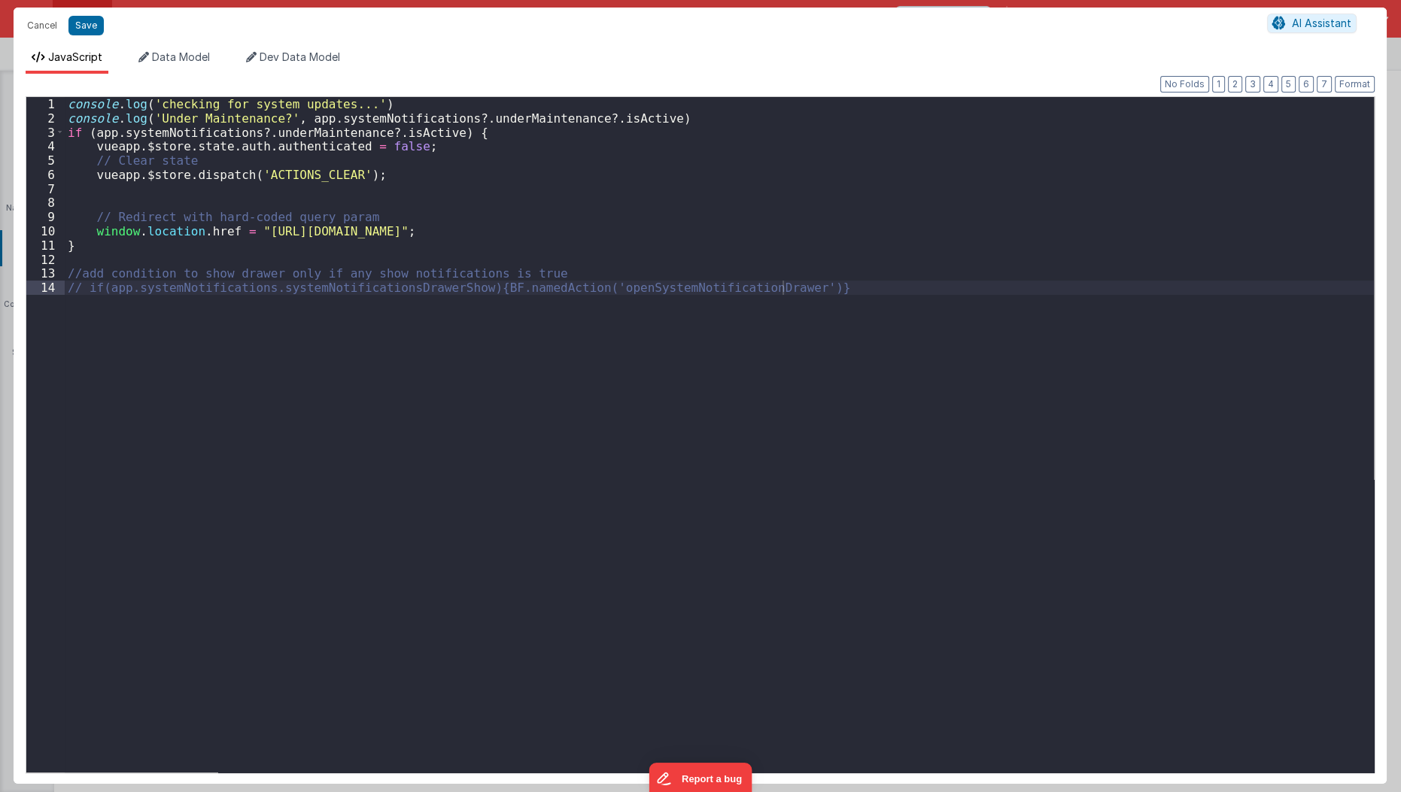
click at [676, 255] on div "Cancel Save AI Assistant JavaScript Data Model Dev Data Model Format 7 6 5 4 3 …" at bounding box center [700, 396] width 1401 height 792
click at [41, 32] on button "Cancel" at bounding box center [42, 25] width 45 height 21
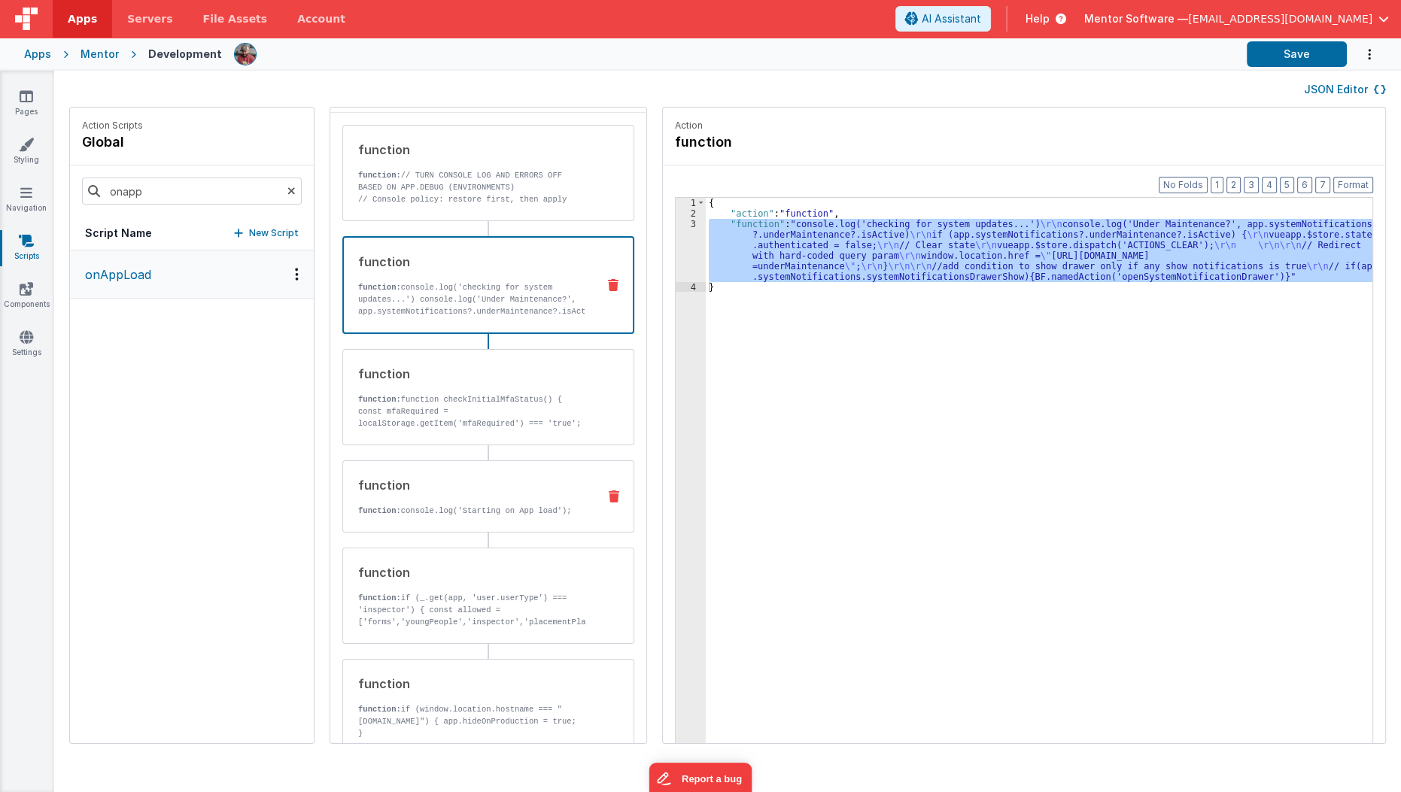
scroll to position [236, 0]
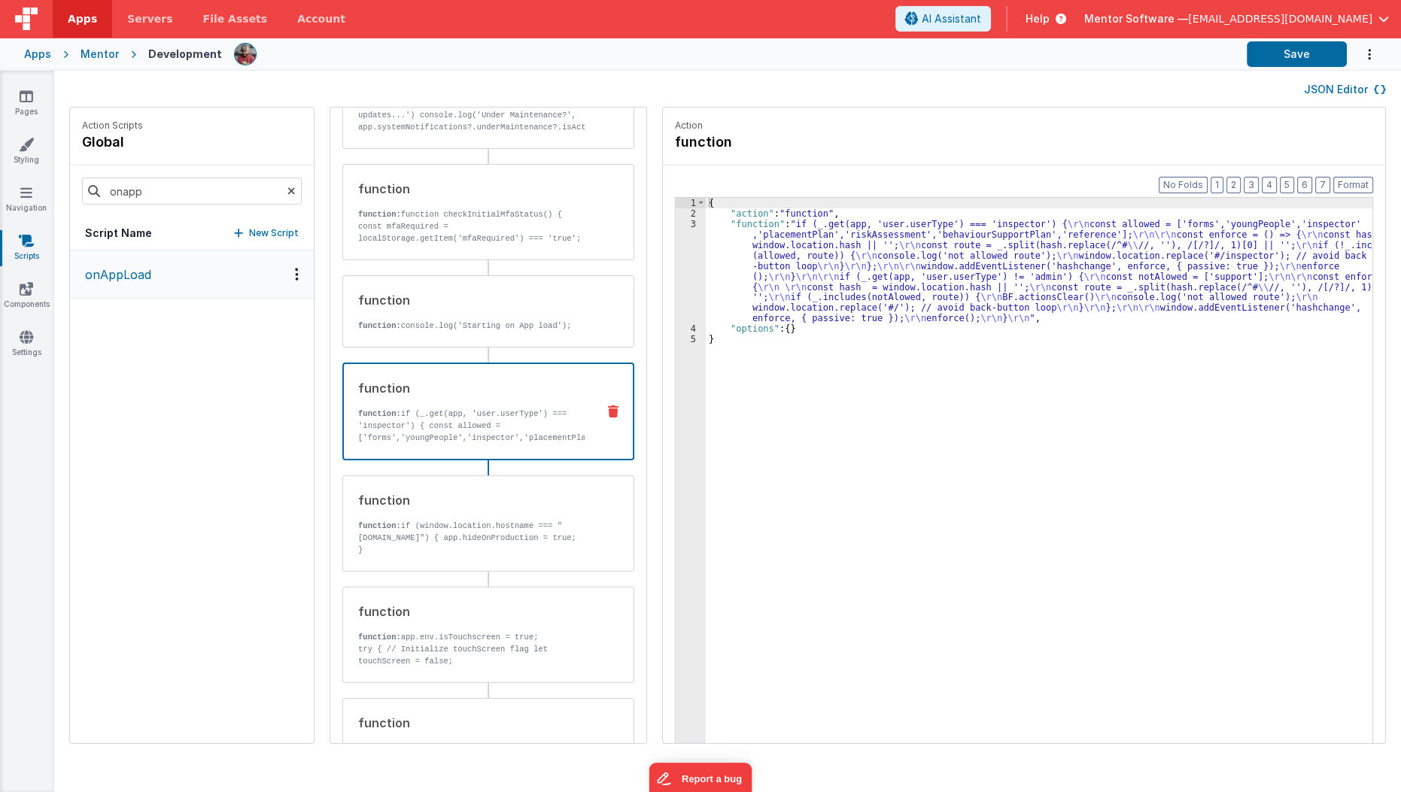
click at [473, 434] on p "function: if (_.get(app, 'user.userType') === 'inspector') { const allowed = ['…" at bounding box center [471, 426] width 226 height 36
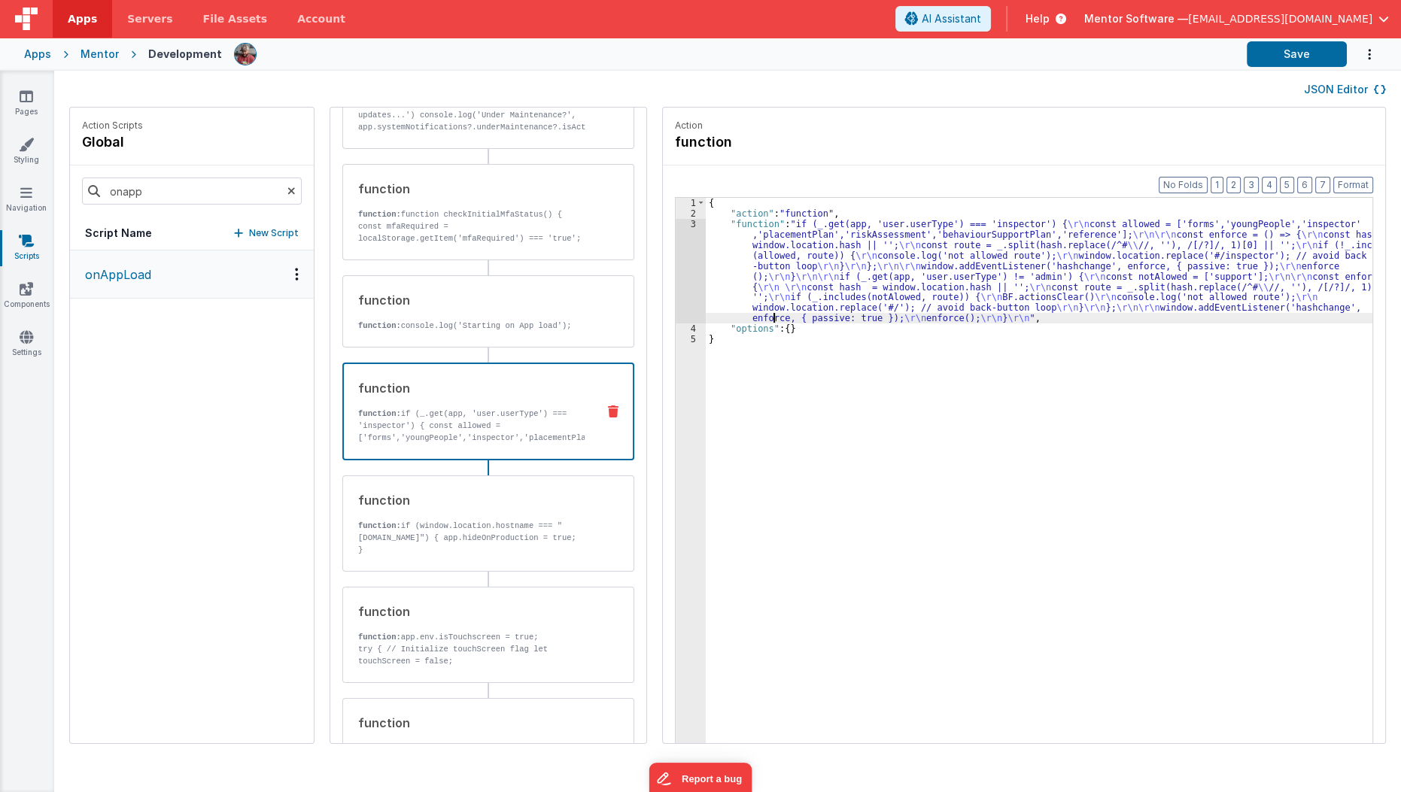
click at [754, 312] on div "{ "action" : "function" , "function" : "if (_.get(app, 'user.userType') === 'in…" at bounding box center [1048, 505] width 685 height 614
click at [676, 269] on div "3" at bounding box center [691, 271] width 30 height 105
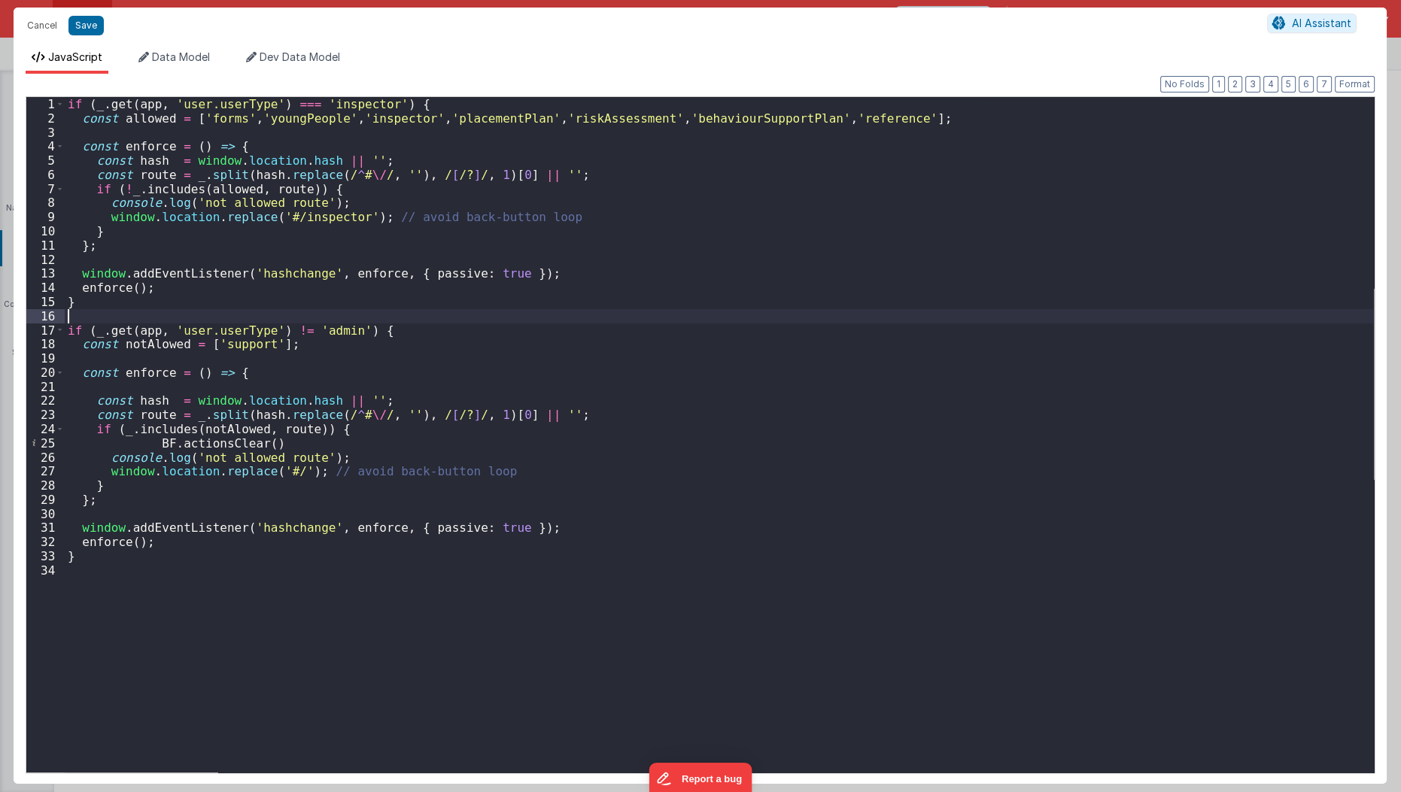
click at [179, 321] on div "if ( _ . get ( app , 'user.userType' ) === 'inspector' ) { const allowed = [ 'f…" at bounding box center [720, 449] width 1310 height 705
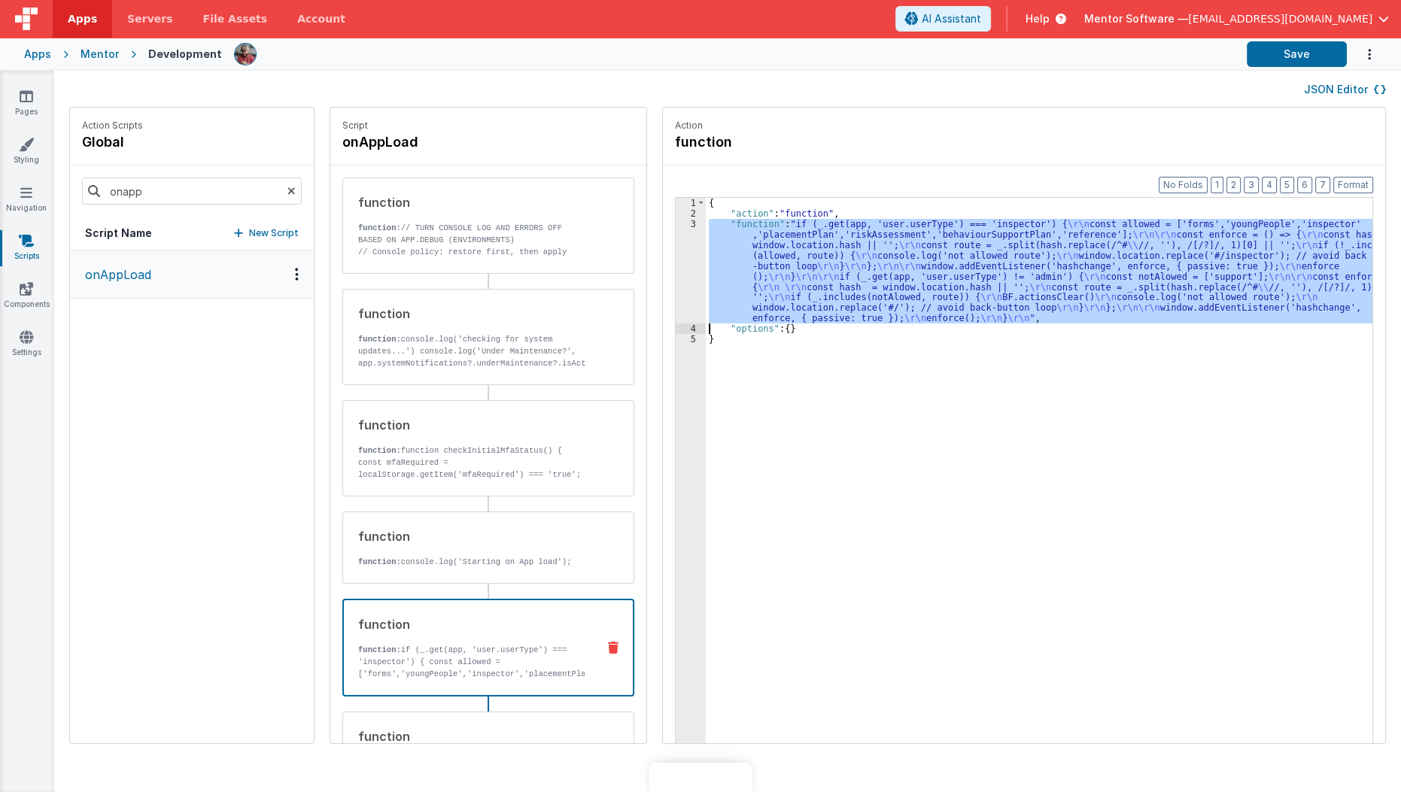
click at [822, 250] on div "{ "action" : "function" , "function" : "if (_.get(app, 'user.userType') === 'in…" at bounding box center [1039, 494] width 667 height 592
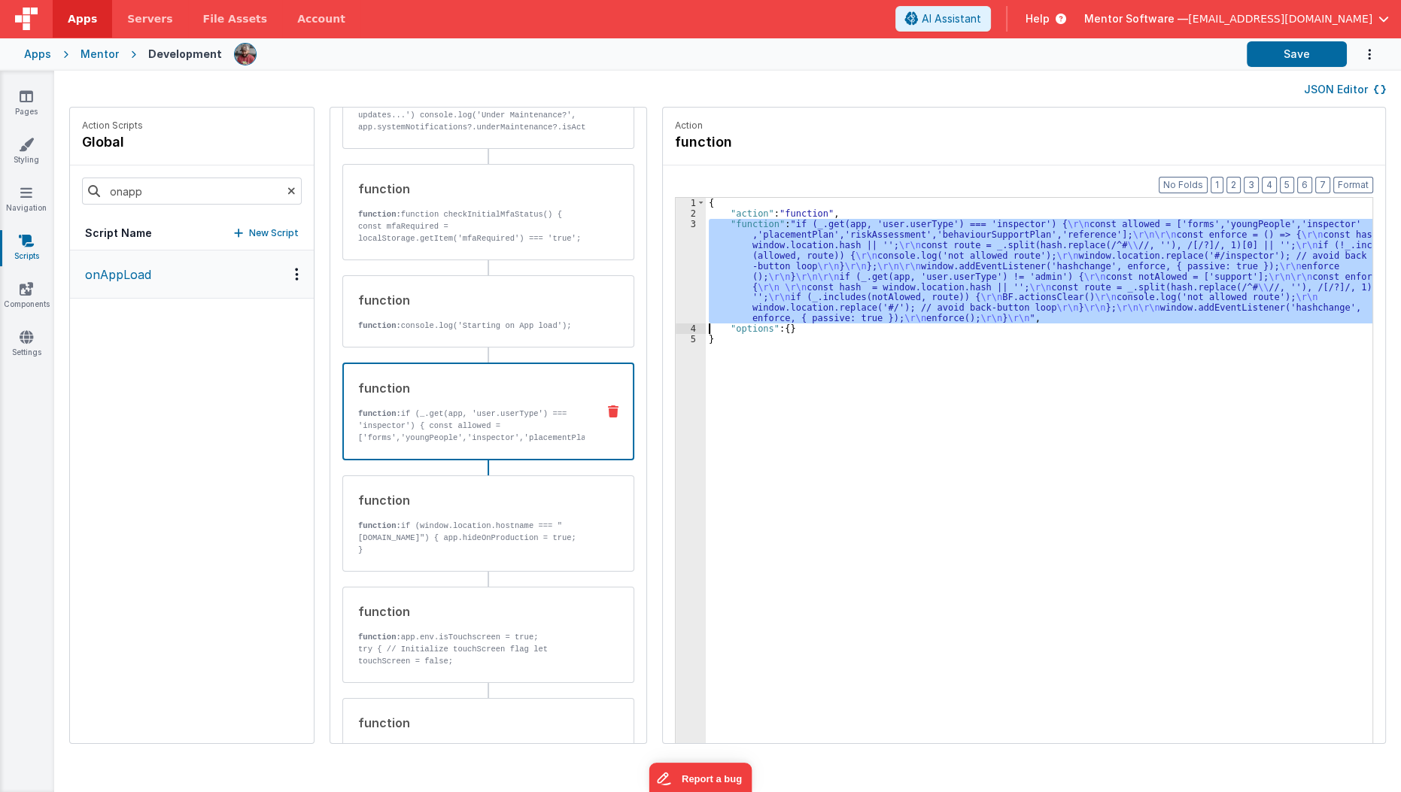
click at [677, 289] on div "3" at bounding box center [691, 271] width 30 height 105
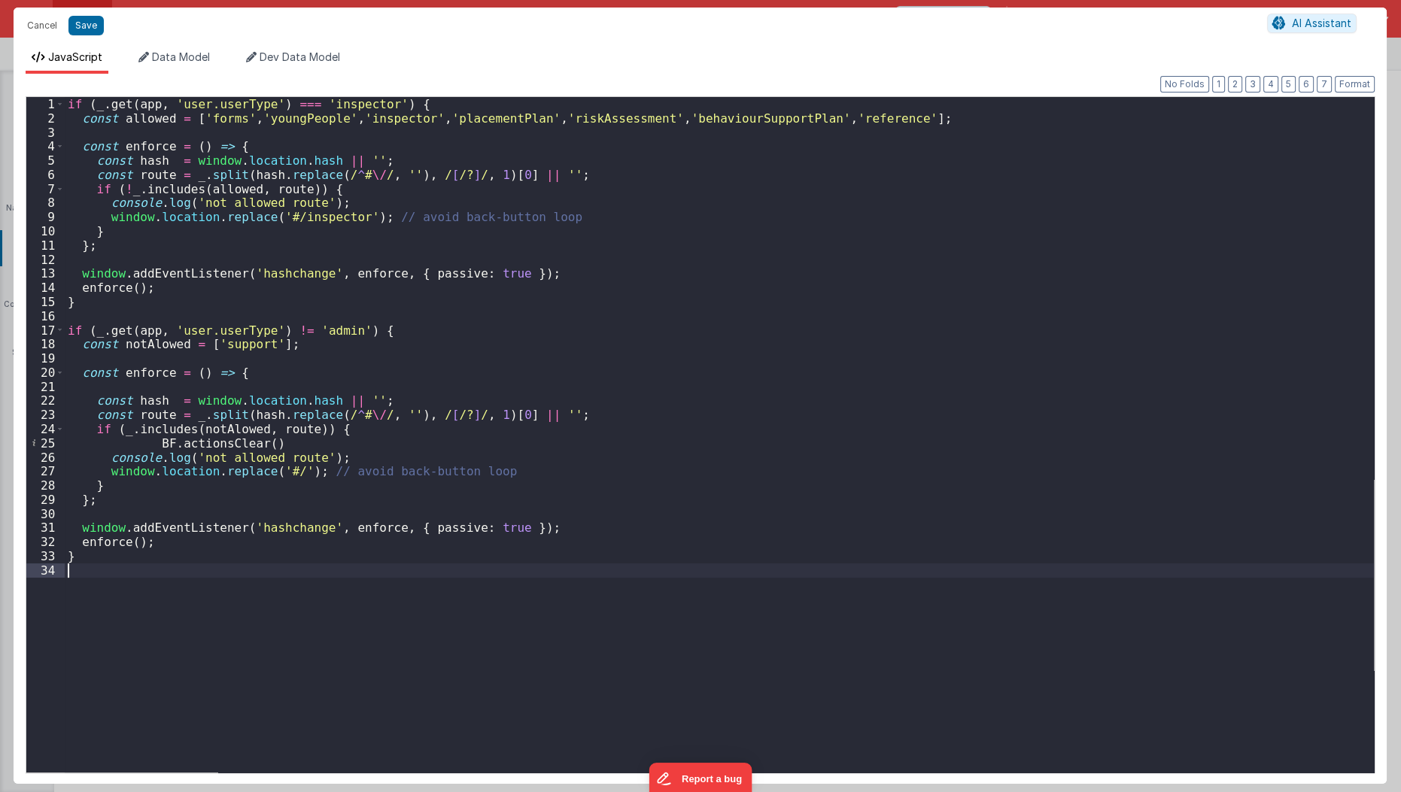
click at [185, 710] on div "if ( _ . get ( app , 'user.userType' ) === 'inspector' ) { const allowed = [ 'f…" at bounding box center [720, 449] width 1310 height 705
paste textarea
click at [96, 123] on div "if ( _ . get ( app , 'user.userType' ) === 'inspector' ) { const allowed = [ 'f…" at bounding box center [720, 449] width 1310 height 705
click at [80, 123] on div "if ( _ . get ( app , 'user.userType' ) === 'inspector' ) { const allowed = [ 'f…" at bounding box center [720, 449] width 1310 height 705
drag, startPoint x: 150, startPoint y: 621, endPoint x: 157, endPoint y: 619, distance: 7.7
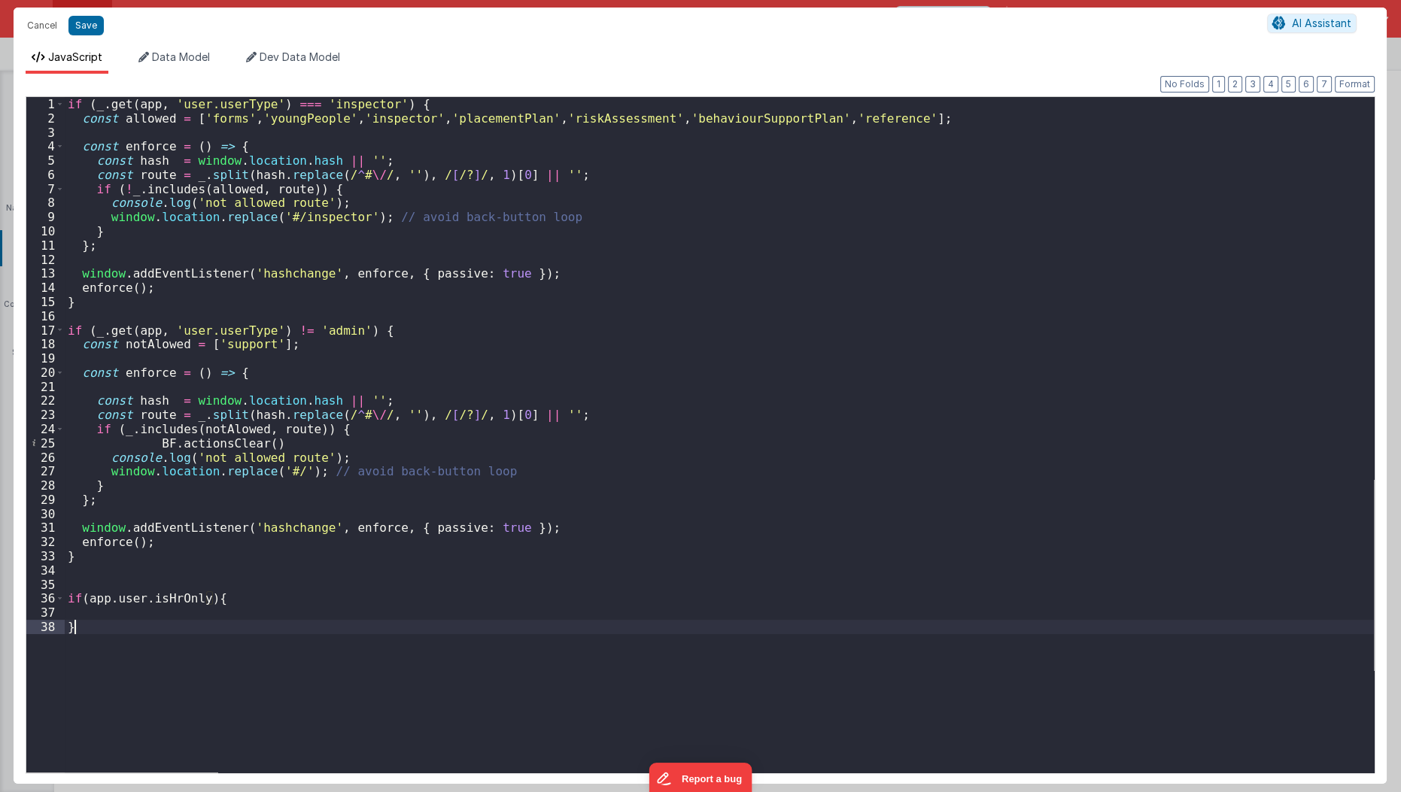
click at [157, 619] on div "if ( _ . get ( app , 'user.userType' ) === 'inspector' ) { const allowed = [ 'f…" at bounding box center [720, 449] width 1310 height 705
click at [170, 612] on div "if ( _ . get ( app , 'user.userType' ) === 'inspector' ) { const allowed = [ 'f…" at bounding box center [720, 449] width 1310 height 705
paste textarea
click at [227, 612] on div "if ( _ . get ( app , 'user.userType' ) === 'inspector' ) { const allowed = [ 'f…" at bounding box center [720, 449] width 1310 height 705
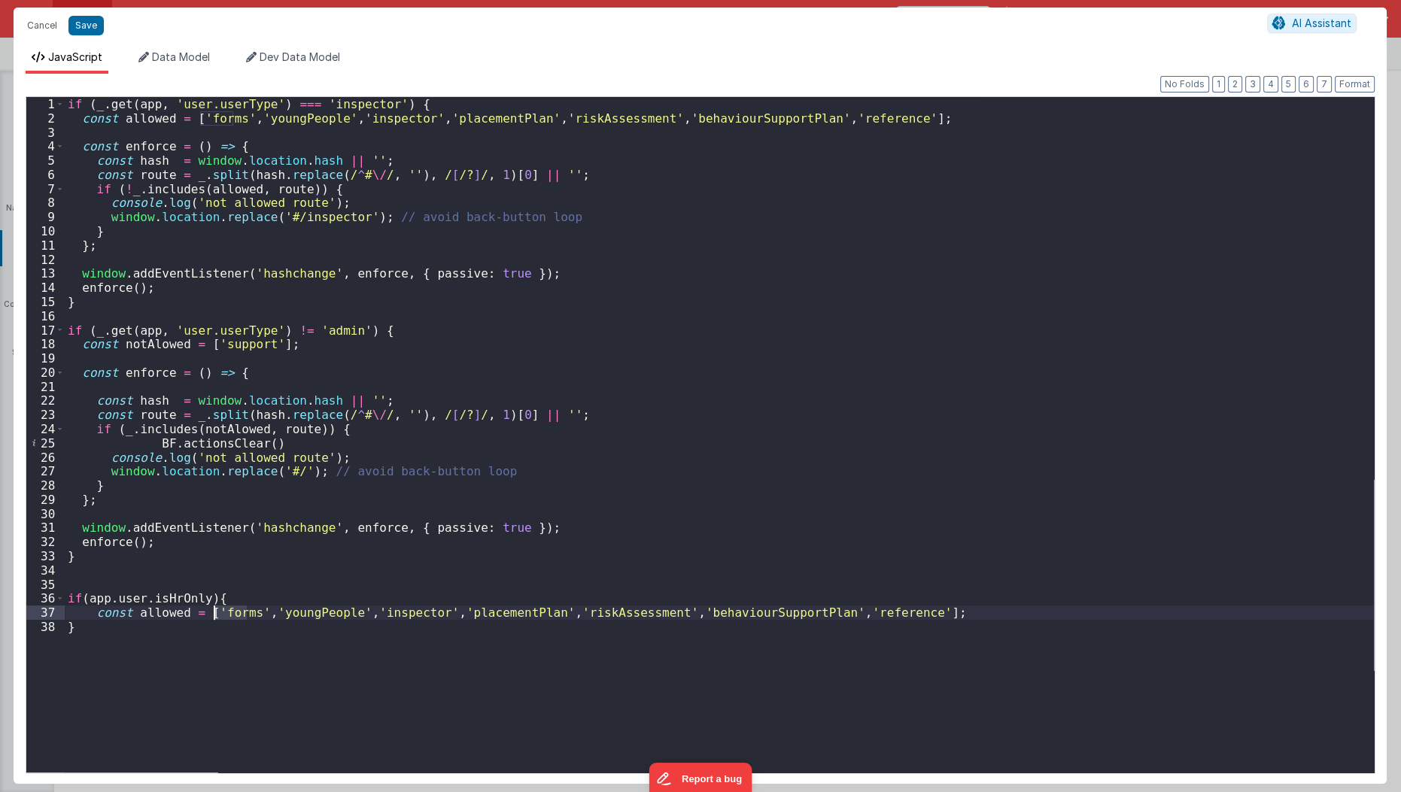
click at [227, 612] on div "if ( _ . get ( app , 'user.userType' ) === 'inspector' ) { const allowed = [ 'f…" at bounding box center [720, 449] width 1310 height 705
click at [285, 615] on div "if ( _ . get ( app , 'user.userType' ) === 'inspector' ) { const allowed = [ 'f…" at bounding box center [720, 449] width 1310 height 705
click at [329, 619] on div "if ( _ . get ( app , 'user.userType' ) === 'inspector' ) { const allowed = [ 'f…" at bounding box center [720, 449] width 1310 height 705
click at [332, 614] on div "if ( _ . get ( app , 'user.userType' ) === 'inspector' ) { const allowed = [ 'f…" at bounding box center [720, 449] width 1310 height 705
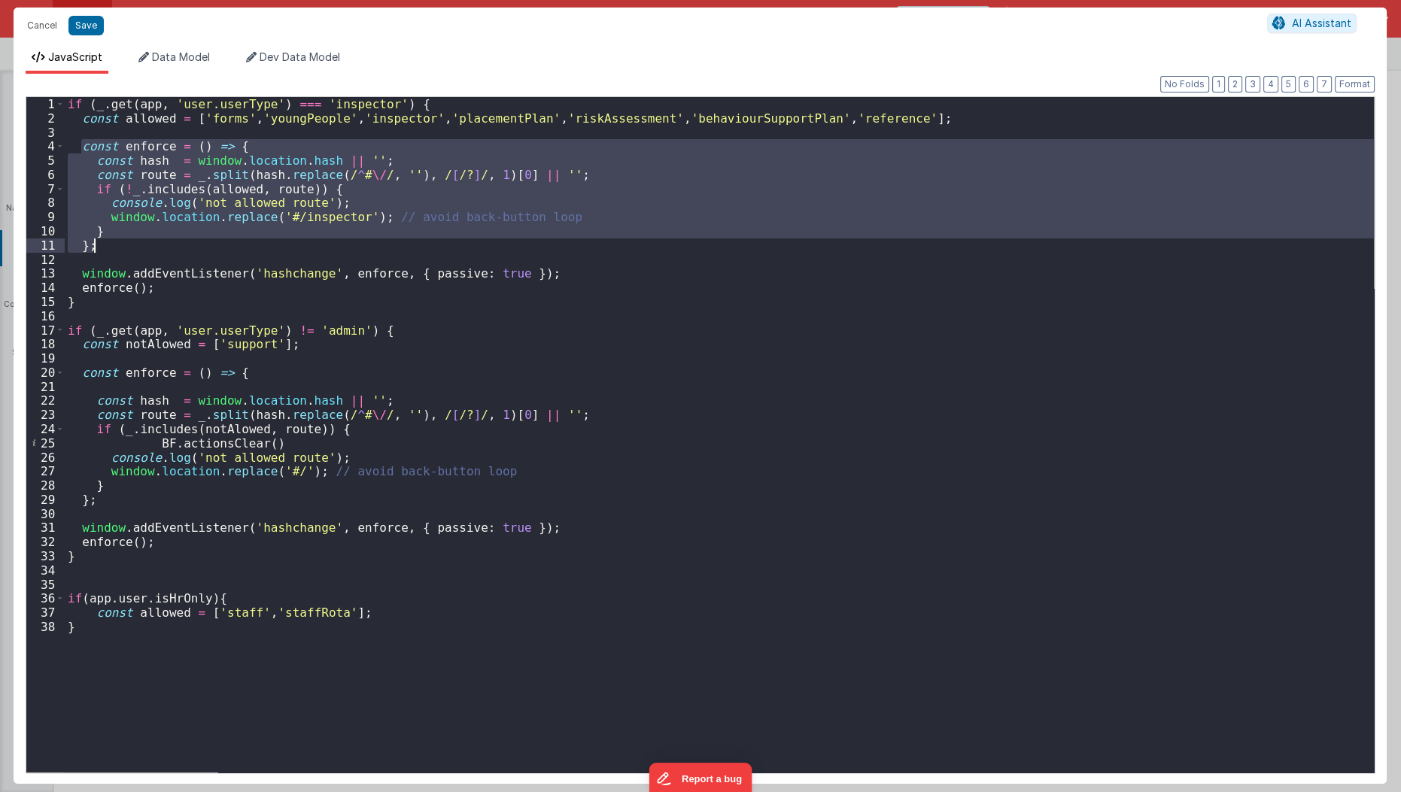
drag, startPoint x: 78, startPoint y: 140, endPoint x: 117, endPoint y: 240, distance: 107.4
click at [117, 240] on div "if ( _ . get ( app , 'user.userType' ) === 'inspector' ) { const allowed = [ 'f…" at bounding box center [720, 449] width 1310 height 705
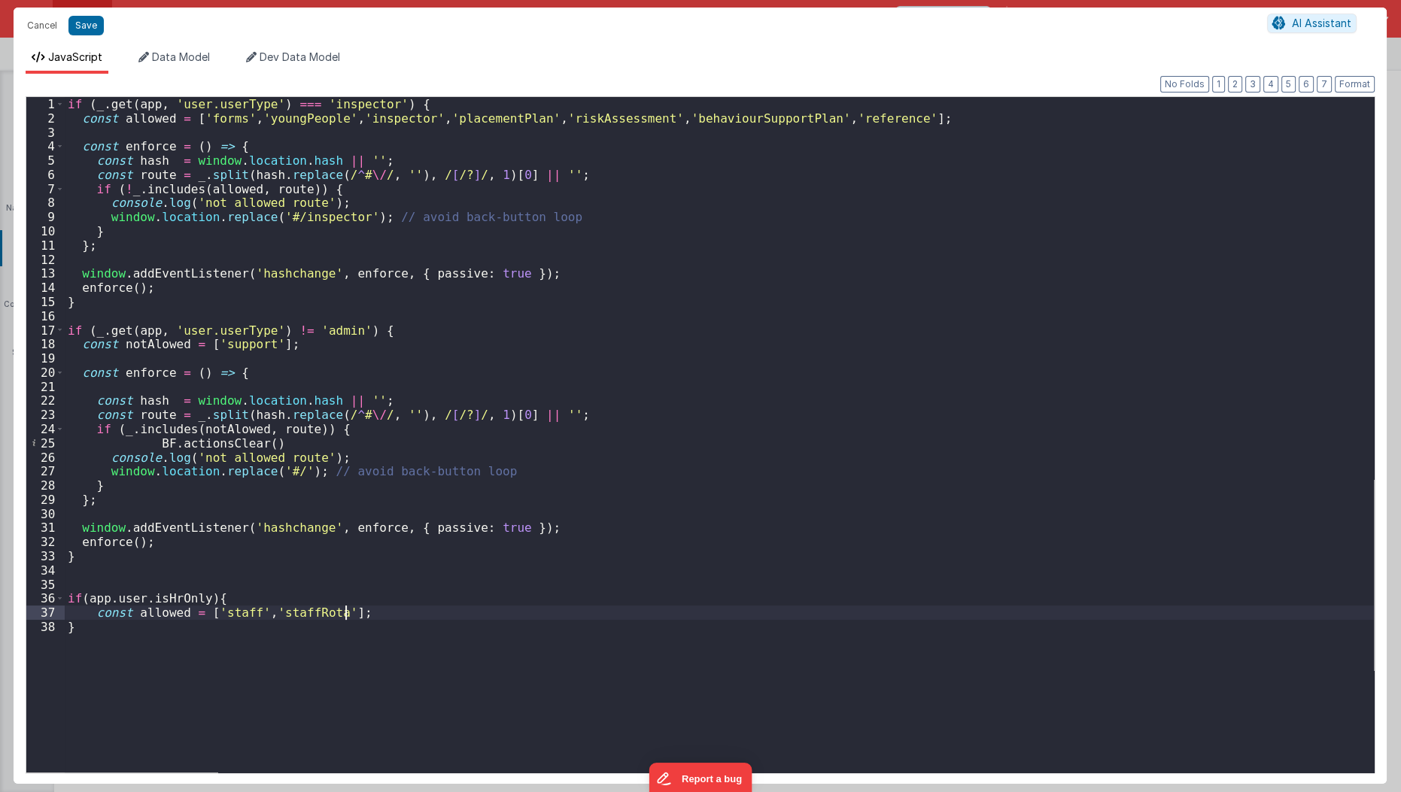
click at [375, 614] on div "if ( _ . get ( app , 'user.userType' ) === 'inspector' ) { const allowed = [ 'f…" at bounding box center [720, 449] width 1310 height 705
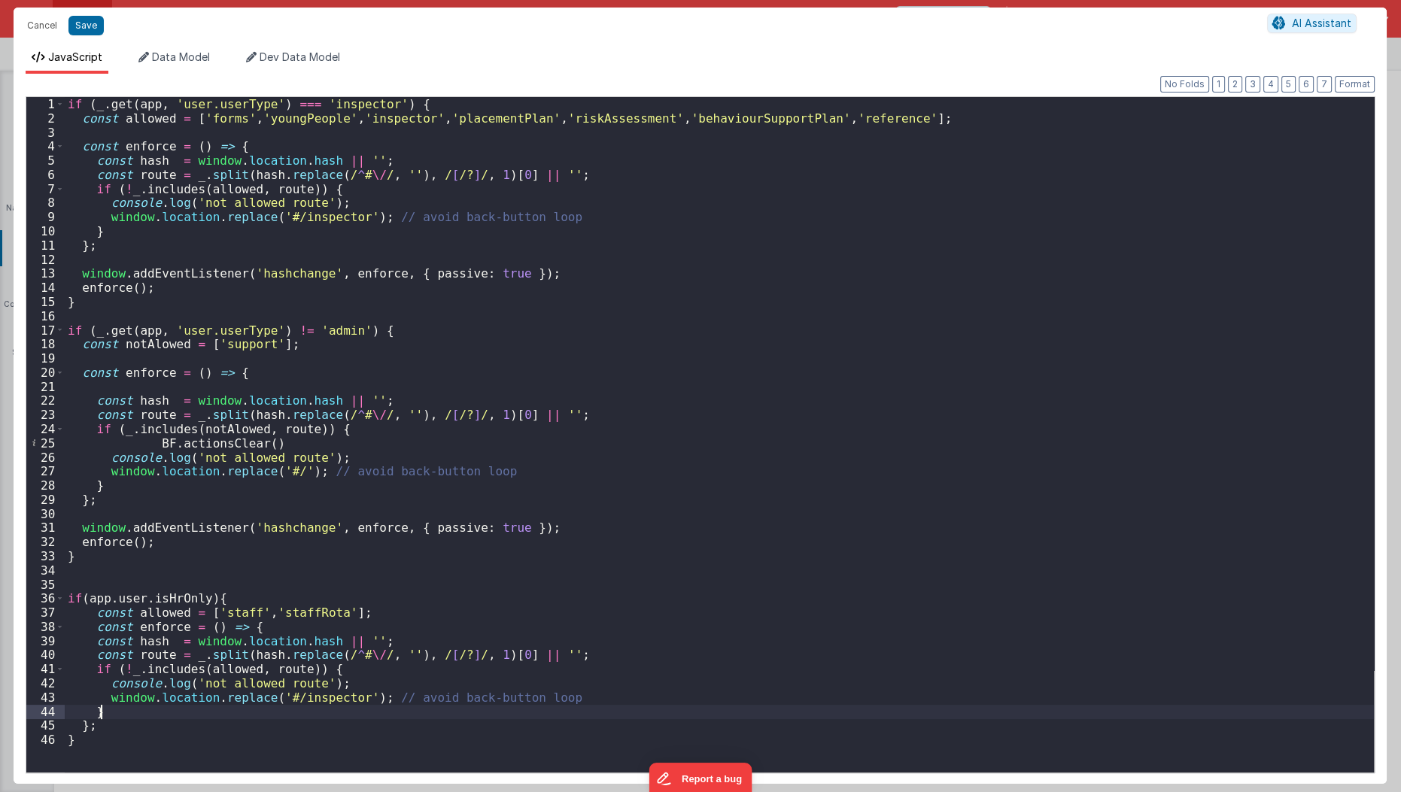
click at [321, 706] on div "if ( _ . get ( app , 'user.userType' ) === 'inspector' ) { const allowed = [ 'f…" at bounding box center [720, 449] width 1310 height 705
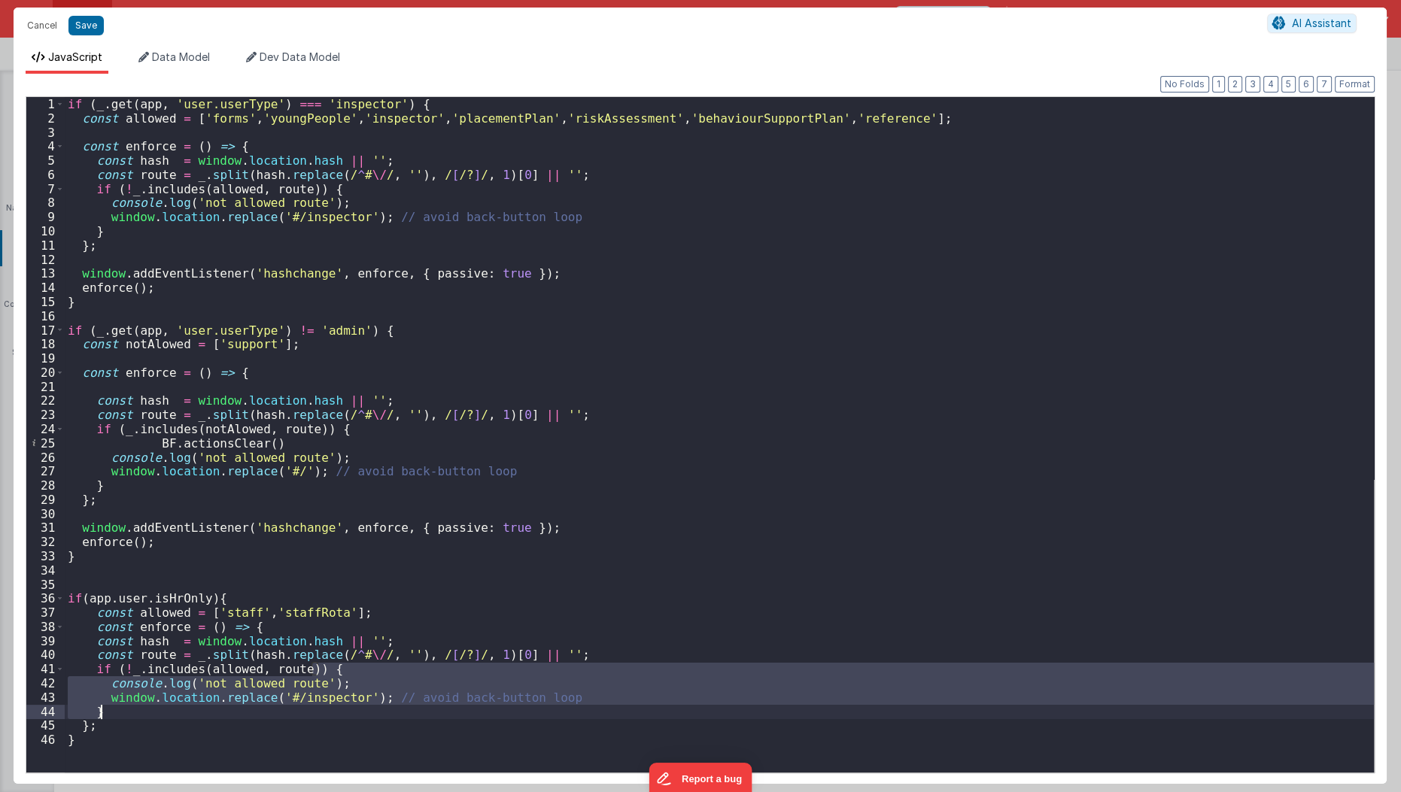
click at [321, 706] on div "if ( _ . get ( app , 'user.userType' ) === 'inspector' ) { const allowed = [ 'f…" at bounding box center [720, 449] width 1310 height 705
click at [332, 697] on div "if ( _ . get ( app , 'user.userType' ) === 'inspector' ) { const allowed = [ 'f…" at bounding box center [719, 435] width 1309 height 676
click at [332, 697] on div "if ( _ . get ( app , 'user.userType' ) === 'inspector' ) { const allowed = [ 'f…" at bounding box center [720, 449] width 1310 height 705
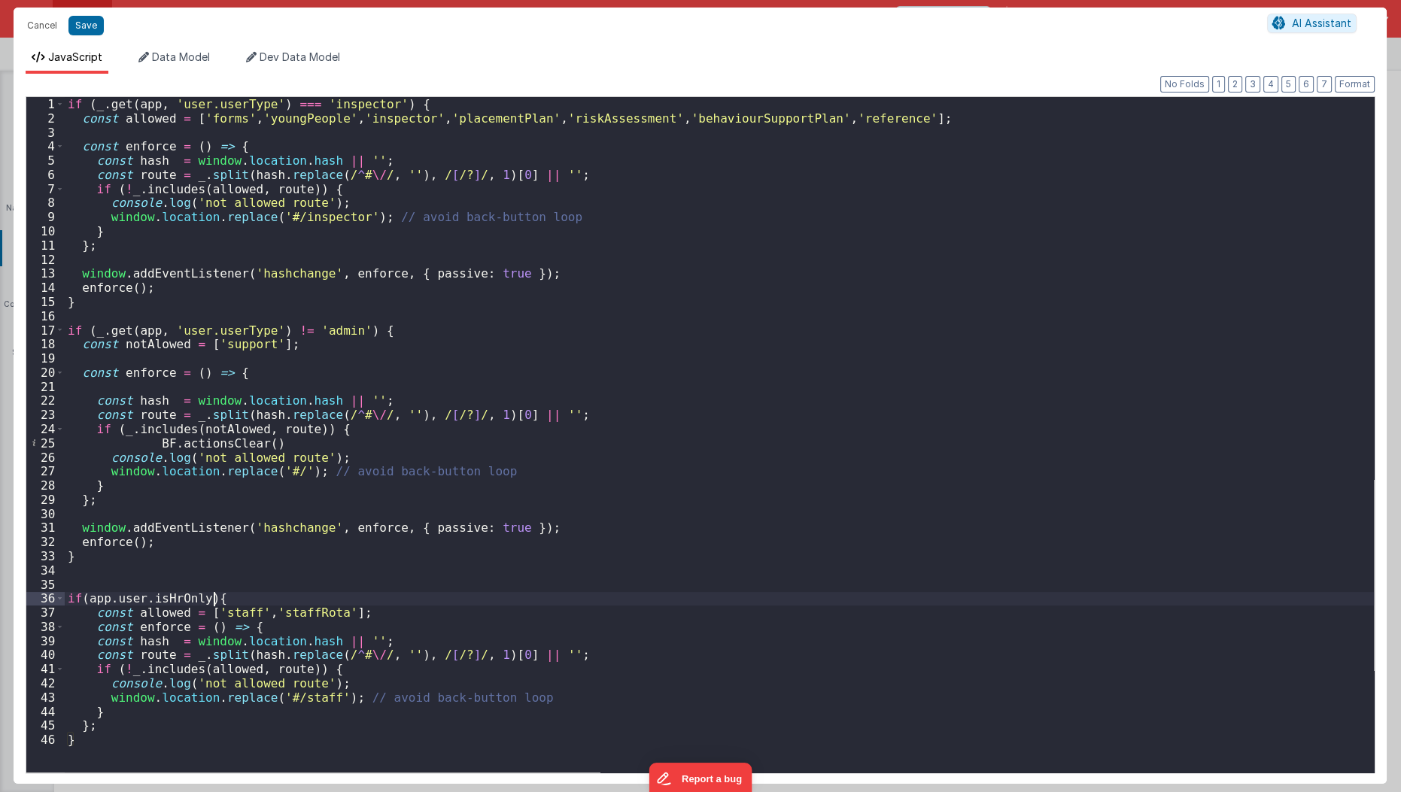
click at [341, 601] on div "if ( _ . get ( app , 'user.userType' ) === 'inspector' ) { const allowed = [ 'f…" at bounding box center [720, 449] width 1310 height 705
click at [713, 411] on div "if ( _ . get ( app , 'user.userType' ) === 'inspector' ) { const allowed = [ 'f…" at bounding box center [720, 449] width 1310 height 705
click at [68, 36] on div "Cancel Save AI Assistant" at bounding box center [700, 26] width 1373 height 36
click at [80, 31] on button "Save" at bounding box center [85, 26] width 35 height 20
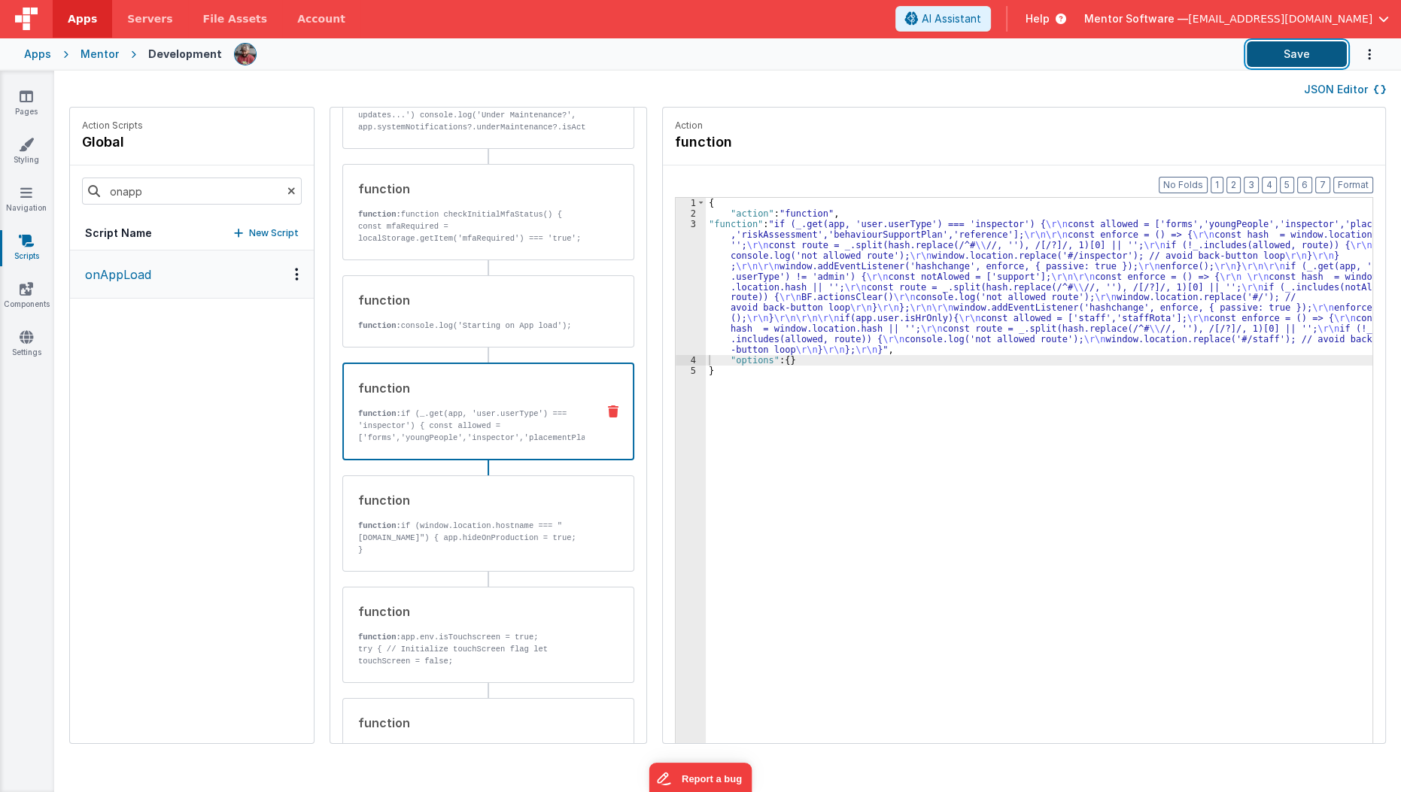
click at [1291, 62] on button "Save" at bounding box center [1297, 54] width 100 height 26
click at [736, 257] on div "{ "action" : "function" , "function" : "if (_.get(app, 'user.userType') === 'in…" at bounding box center [1048, 505] width 685 height 614
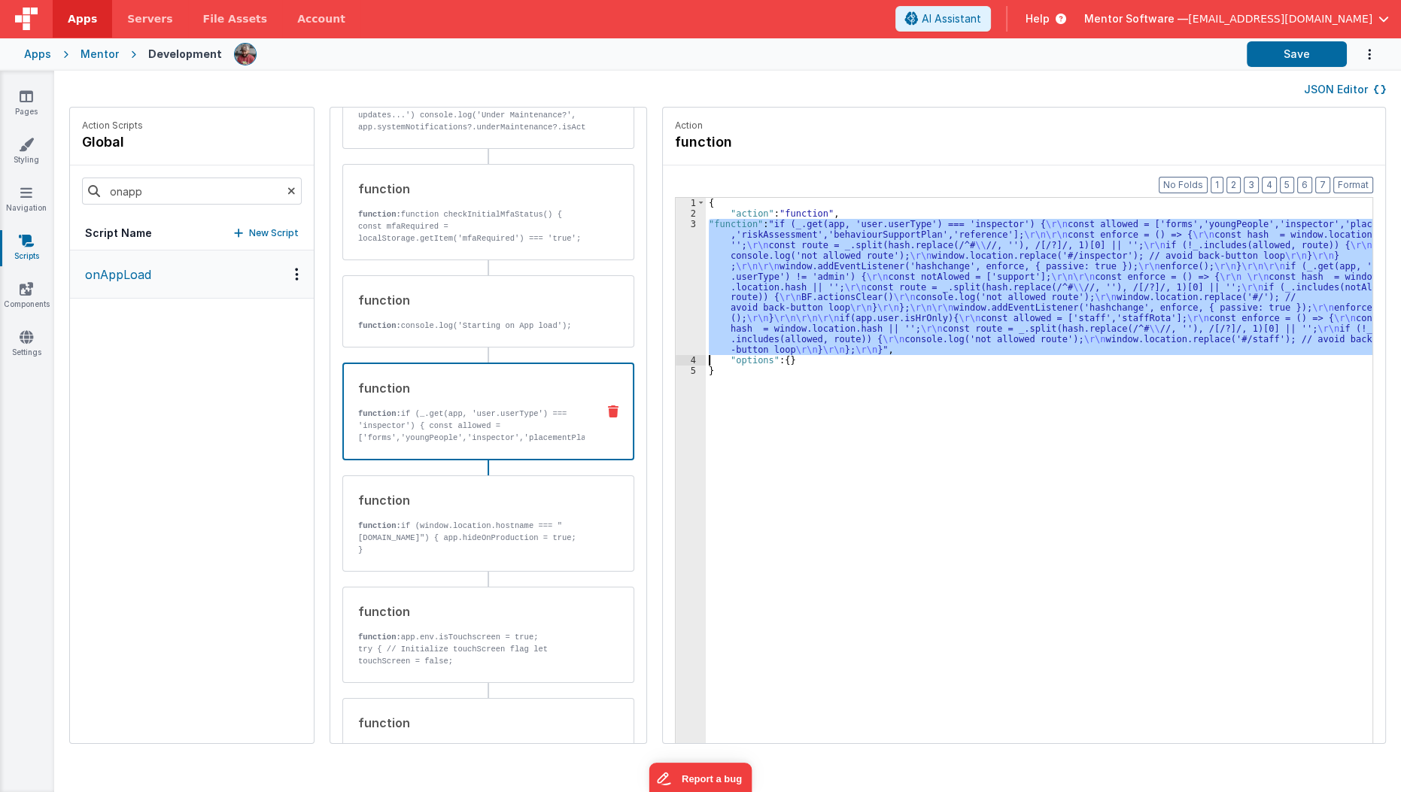
click at [676, 287] on div "3" at bounding box center [691, 287] width 30 height 136
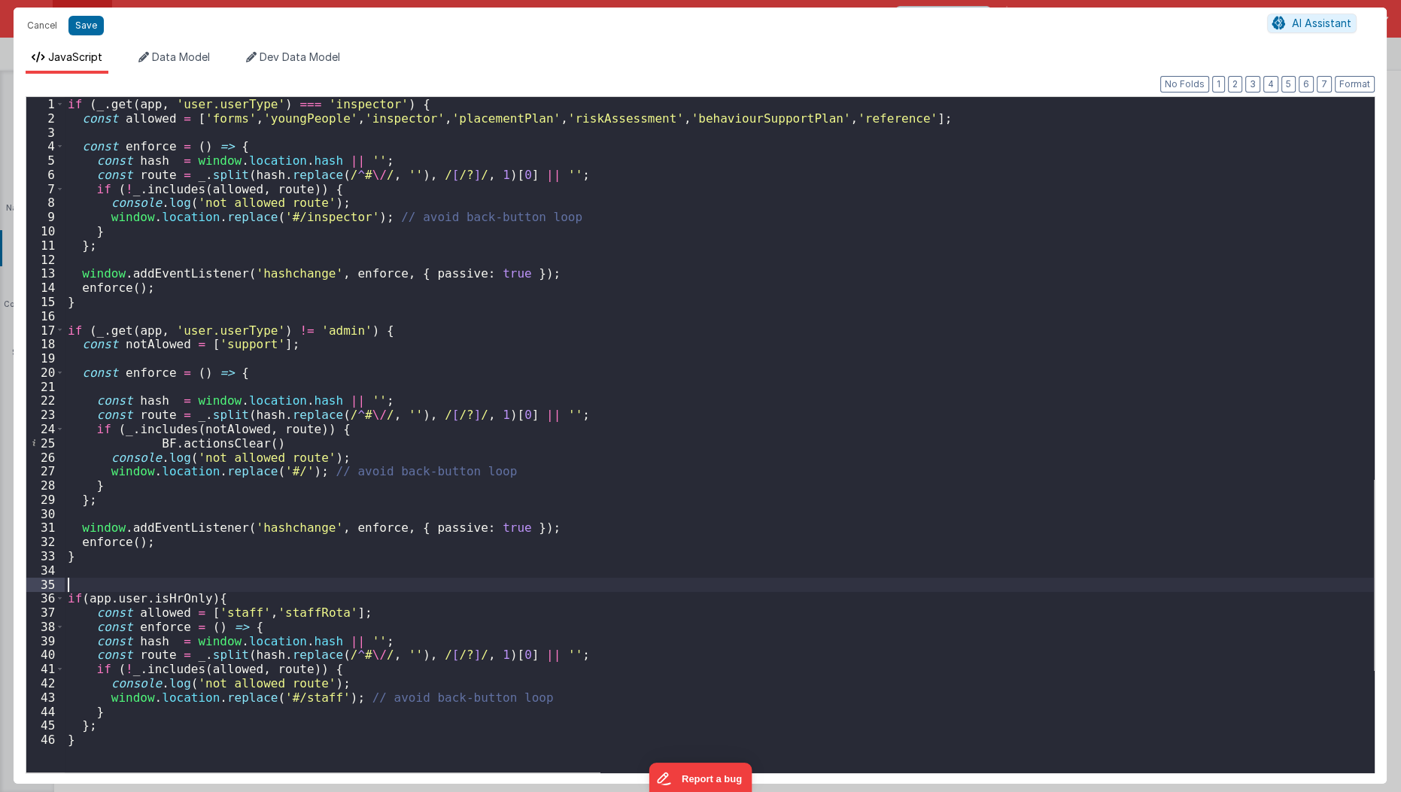
click at [138, 591] on div "if ( _ . get ( app , 'user.userType' ) === 'inspector' ) { const allowed = [ 'f…" at bounding box center [720, 449] width 1310 height 705
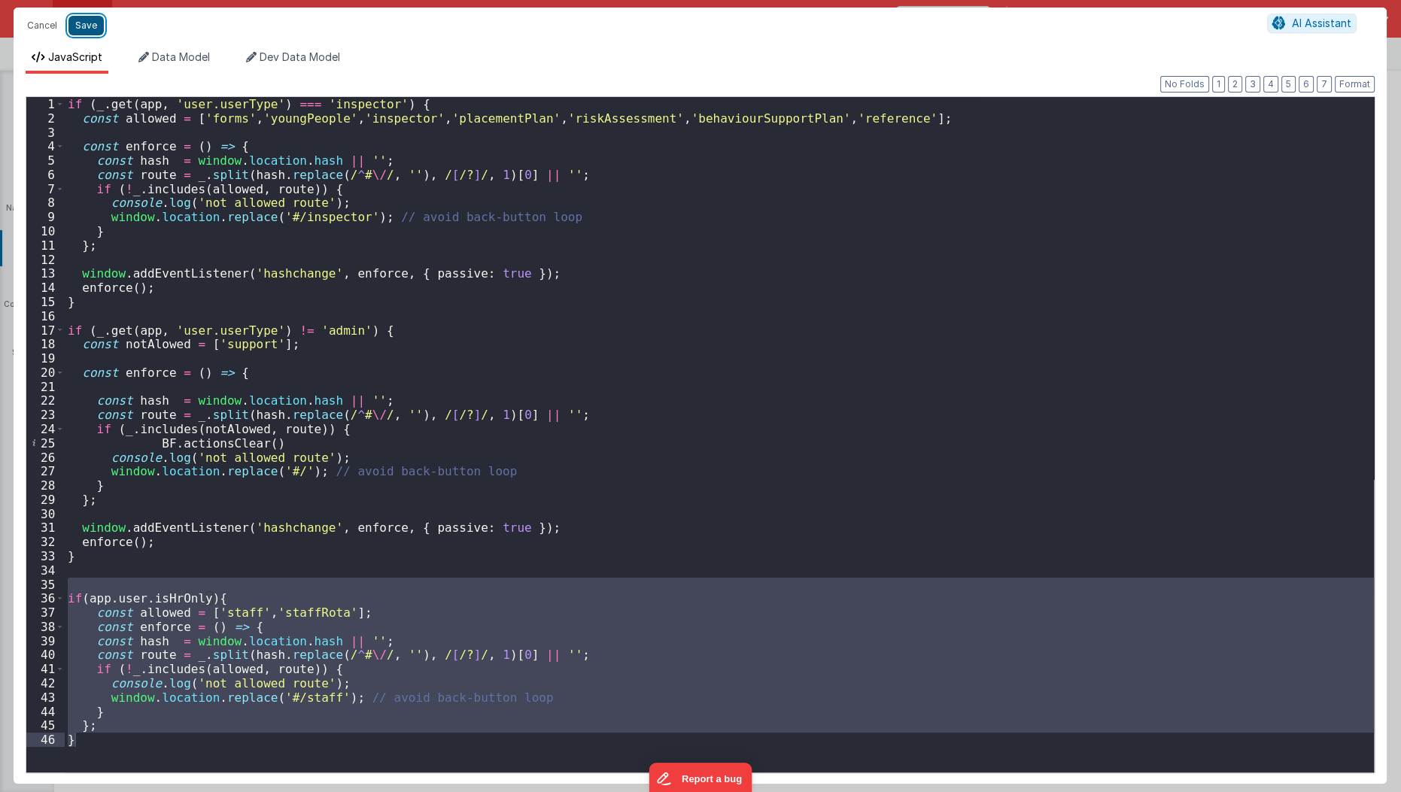
click at [89, 26] on button "Save" at bounding box center [85, 26] width 35 height 20
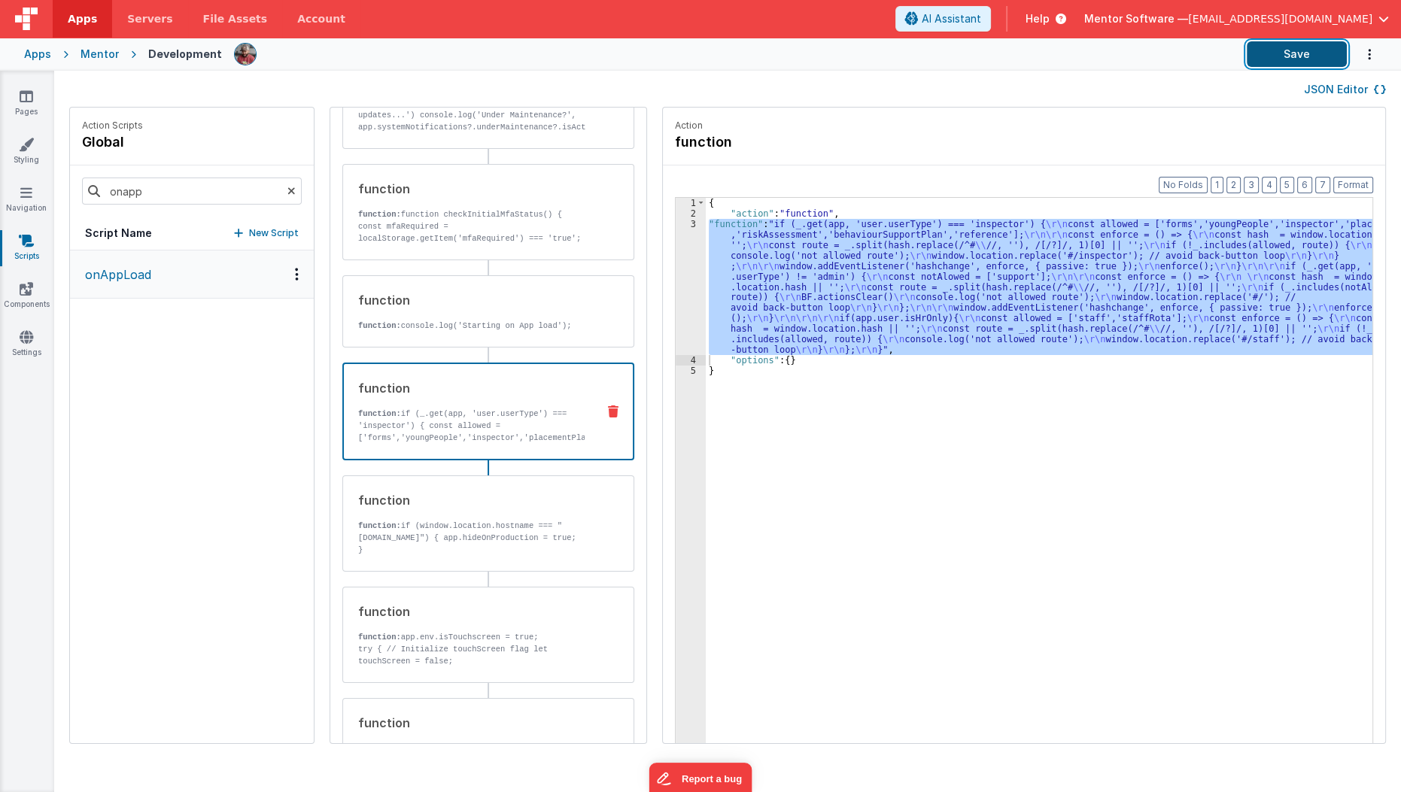
click at [1318, 43] on button "Save" at bounding box center [1297, 54] width 100 height 26
click at [813, 333] on div "{ "action" : "function" , "function" : "if (_.get(app, 'user.userType') === 'in…" at bounding box center [1039, 494] width 667 height 592
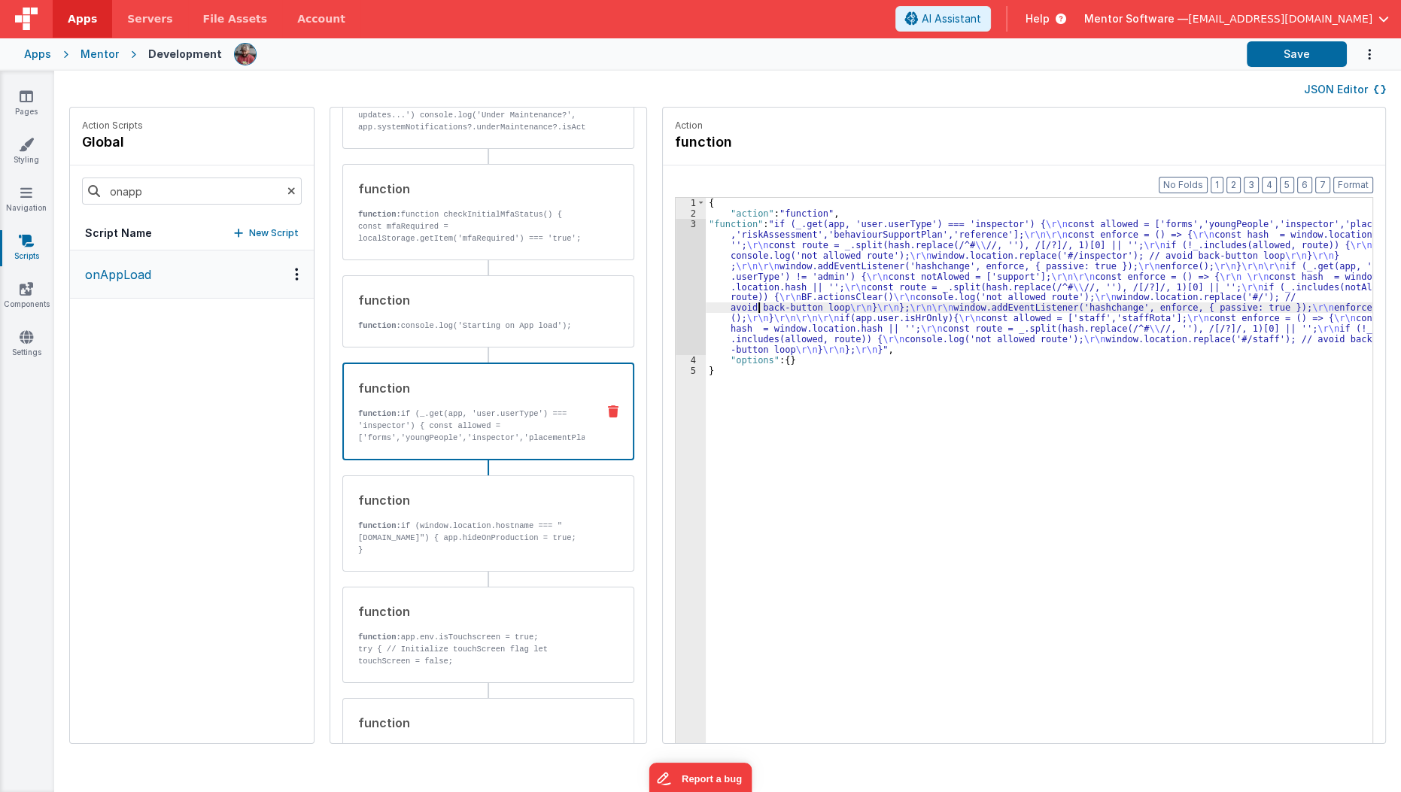
click at [740, 310] on div "{ "action" : "function" , "function" : "if (_.get(app, 'user.userType') === 'in…" at bounding box center [1048, 505] width 685 height 614
click at [676, 315] on div "3" at bounding box center [691, 287] width 30 height 136
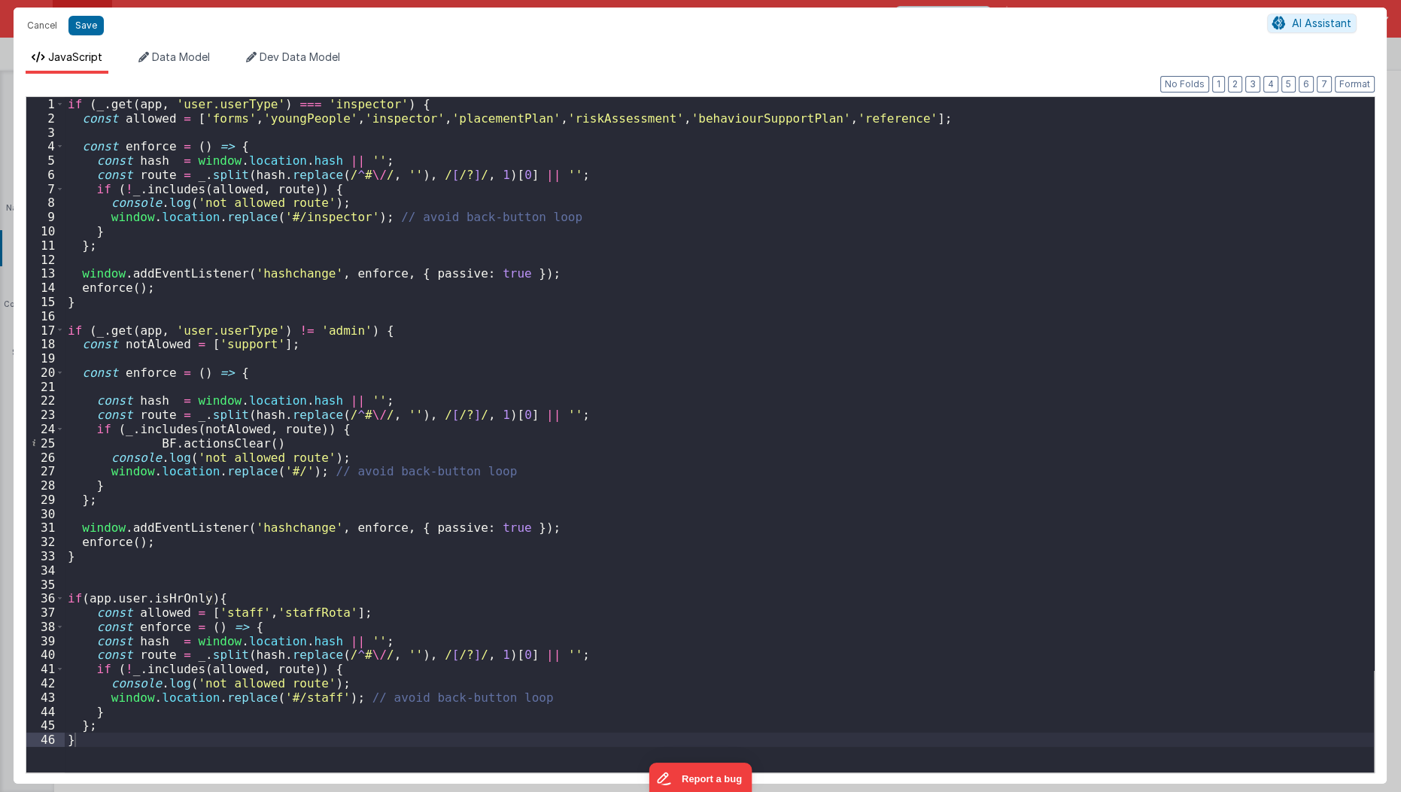
click at [334, 585] on div "if ( _ . get ( app , 'user.userType' ) === 'inspector' ) { const allowed = [ 'f…" at bounding box center [720, 449] width 1310 height 705
click at [327, 597] on div "if ( _ . get ( app , 'user.userType' ) === 'inspector' ) { const allowed = [ 'f…" at bounding box center [720, 449] width 1310 height 705
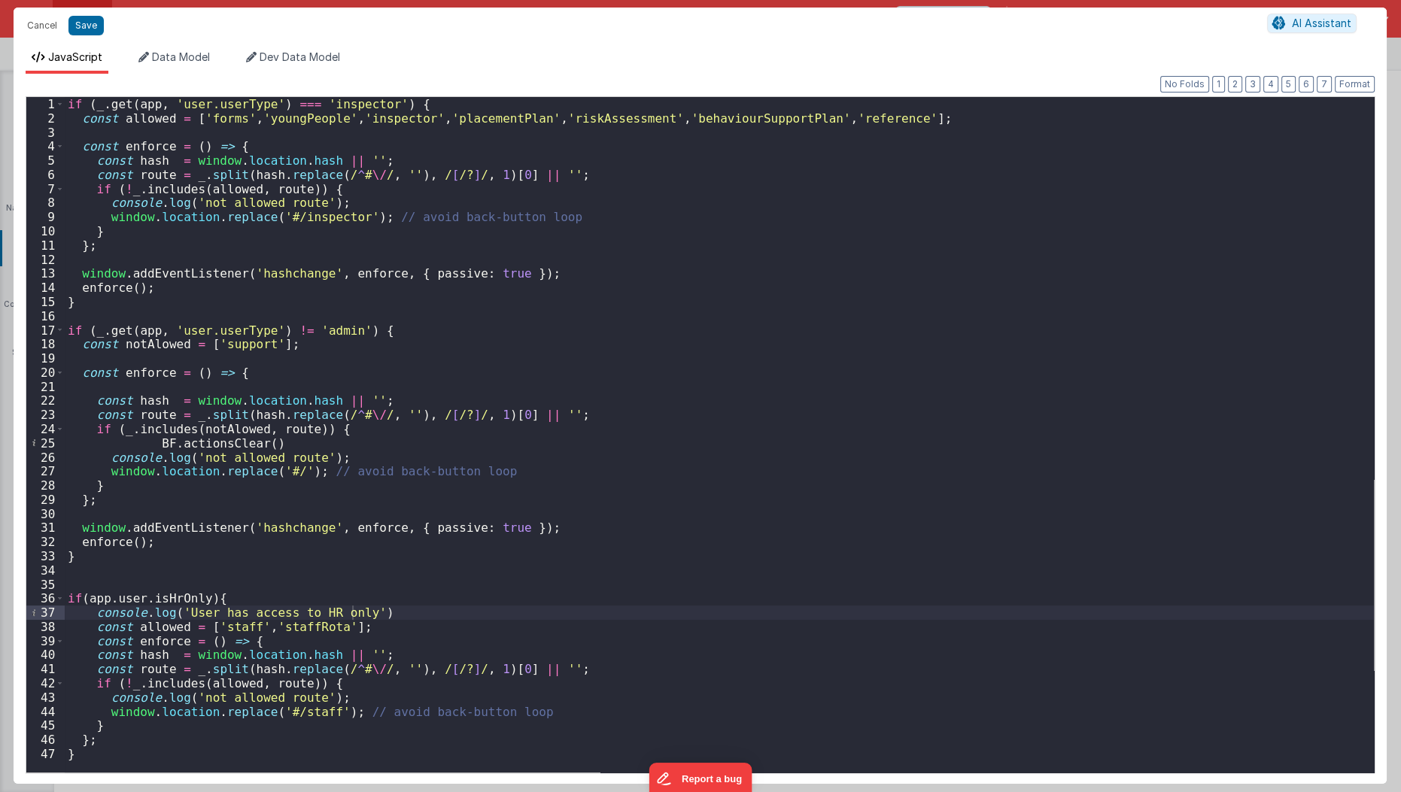
click at [85, 38] on div "Cancel Save AI Assistant" at bounding box center [700, 26] width 1373 height 36
click at [87, 34] on button "Save" at bounding box center [85, 26] width 35 height 20
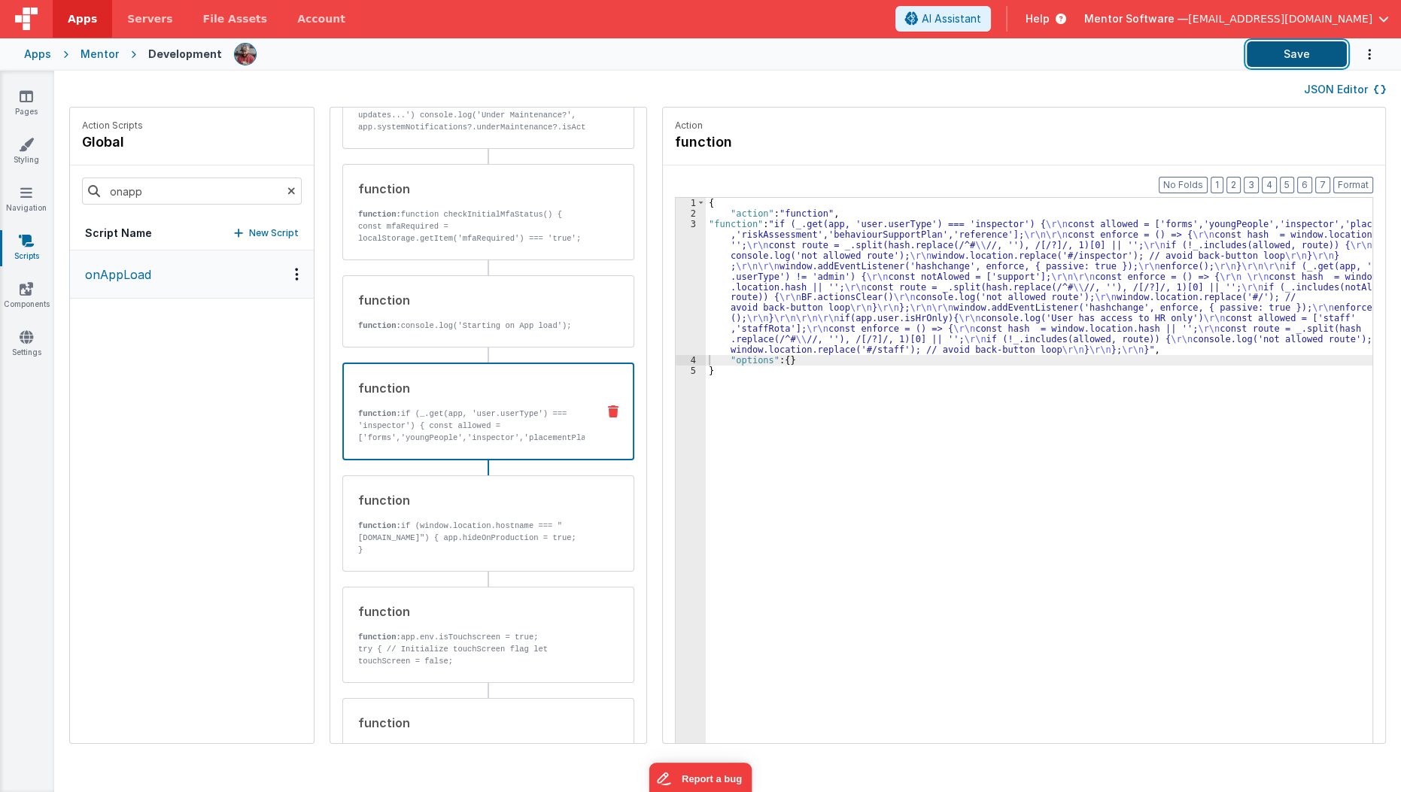
click at [1280, 63] on button "Save" at bounding box center [1297, 54] width 100 height 26
click at [1306, 60] on button "Save" at bounding box center [1297, 54] width 100 height 26
click at [812, 373] on div "{ "action" : "function" , "function" : "if (_.get(app, 'user.userType') === 'in…" at bounding box center [1048, 505] width 685 height 614
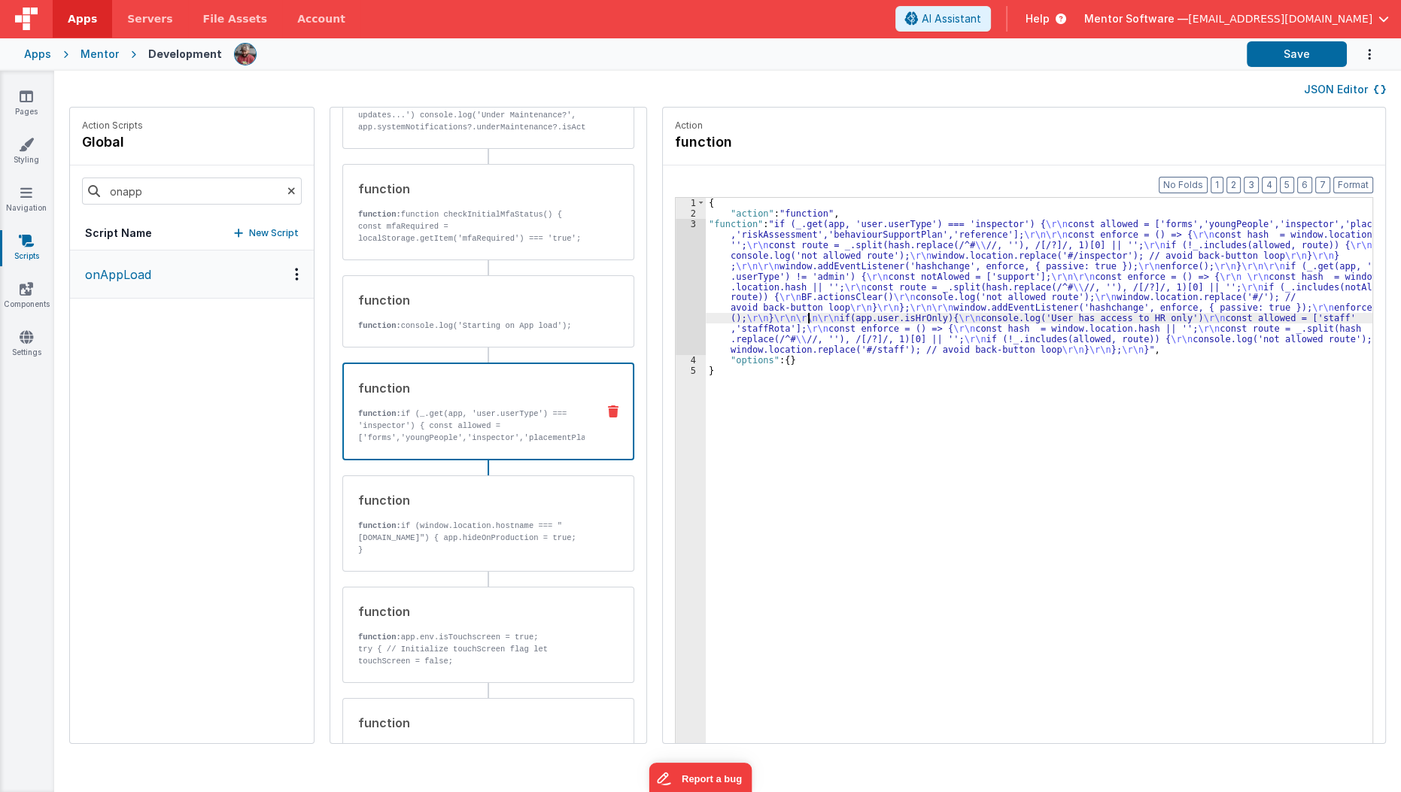
click at [790, 314] on div "{ "action" : "function" , "function" : "if (_.get(app, 'user.userType') === 'in…" at bounding box center [1048, 505] width 685 height 614
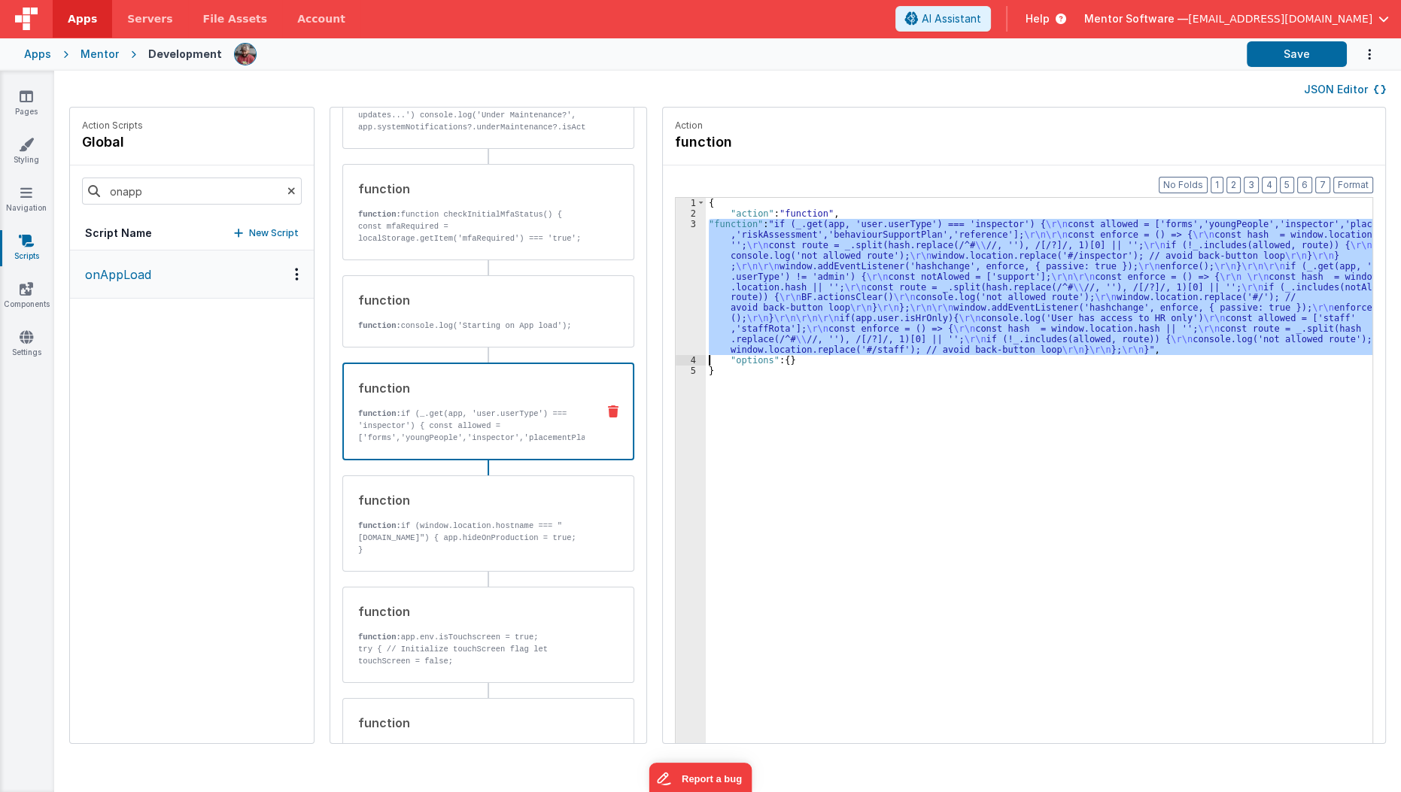
click at [676, 302] on div "3" at bounding box center [691, 287] width 30 height 136
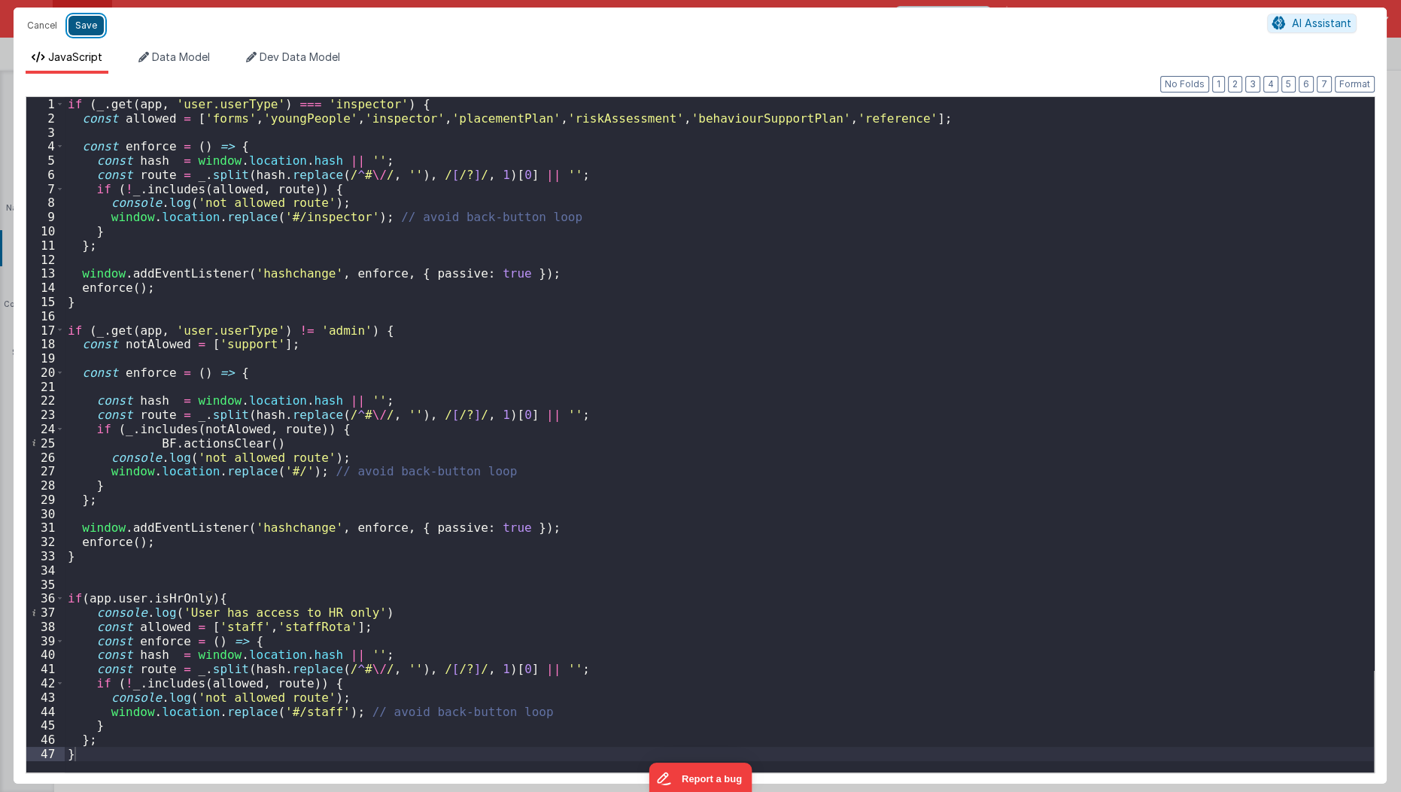
click at [84, 24] on button "Save" at bounding box center [85, 26] width 35 height 20
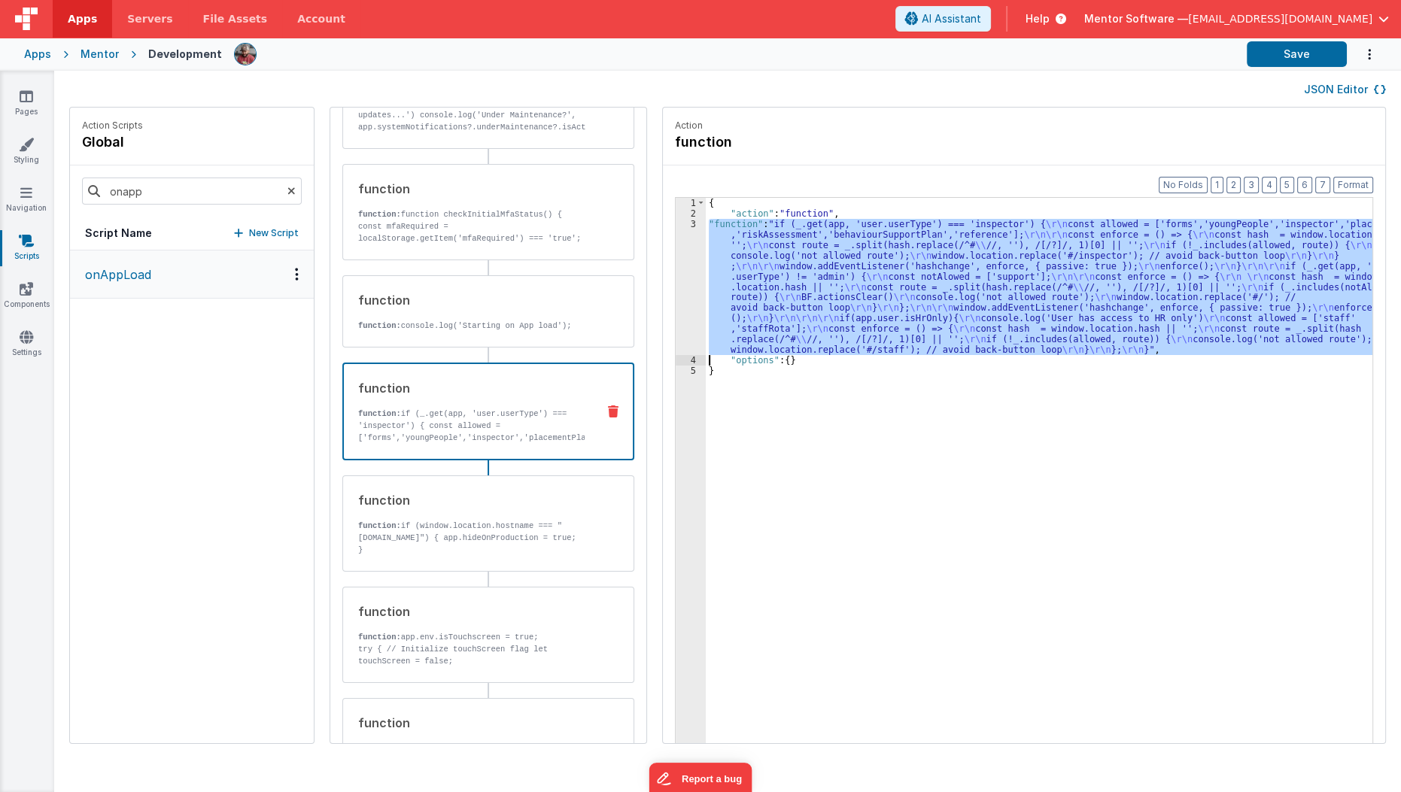
click at [822, 286] on div "{ "action" : "function" , "function" : "if (_.get(app, 'user.userType') === 'in…" at bounding box center [1039, 494] width 667 height 592
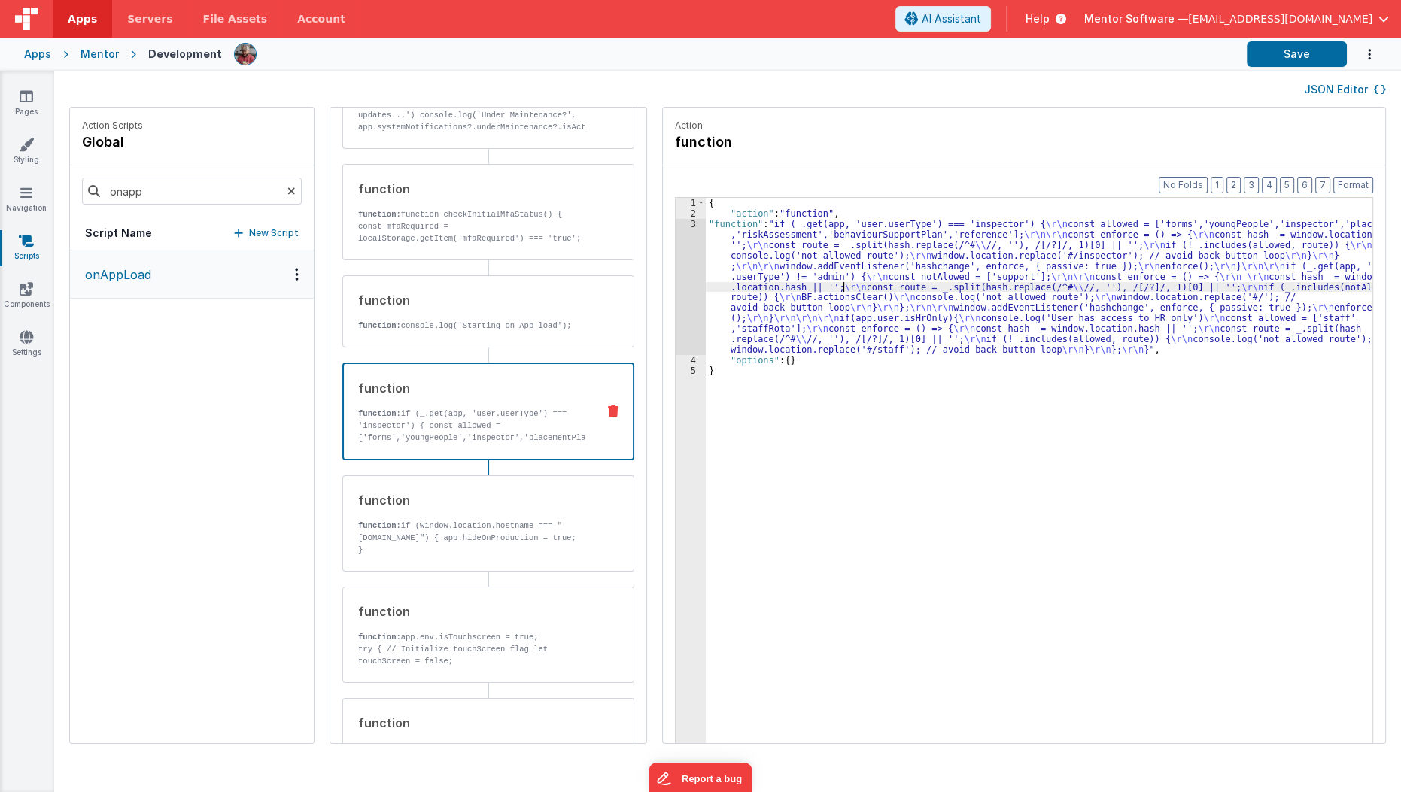
click at [676, 330] on div "3" at bounding box center [691, 287] width 30 height 136
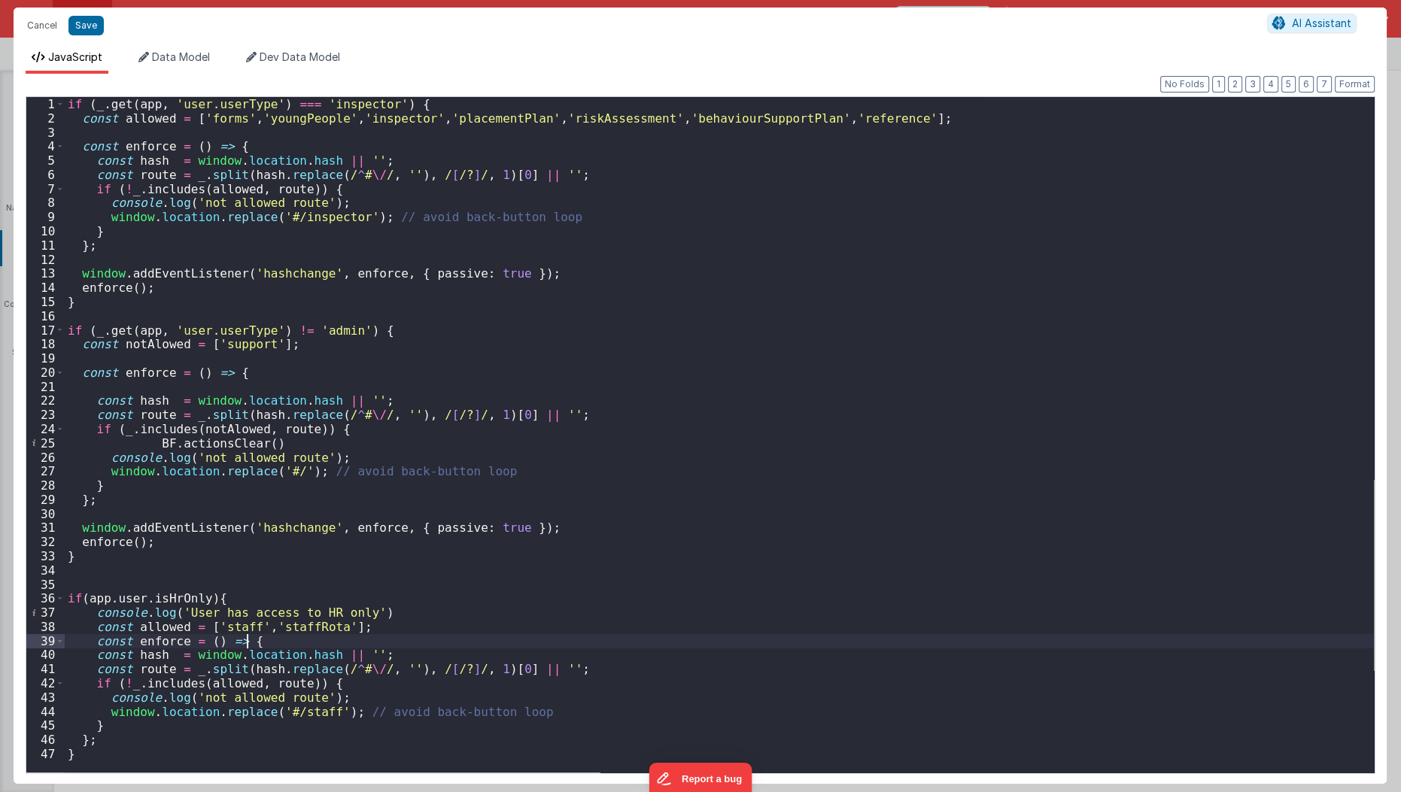
click at [271, 638] on div "if ( _ . get ( app , 'user.userType' ) === 'inspector' ) { const allowed = [ 'f…" at bounding box center [720, 449] width 1310 height 705
click at [181, 594] on div "if ( _ . get ( app , 'user.userType' ) === 'inspector' ) { const allowed = [ 'f…" at bounding box center [720, 449] width 1310 height 705
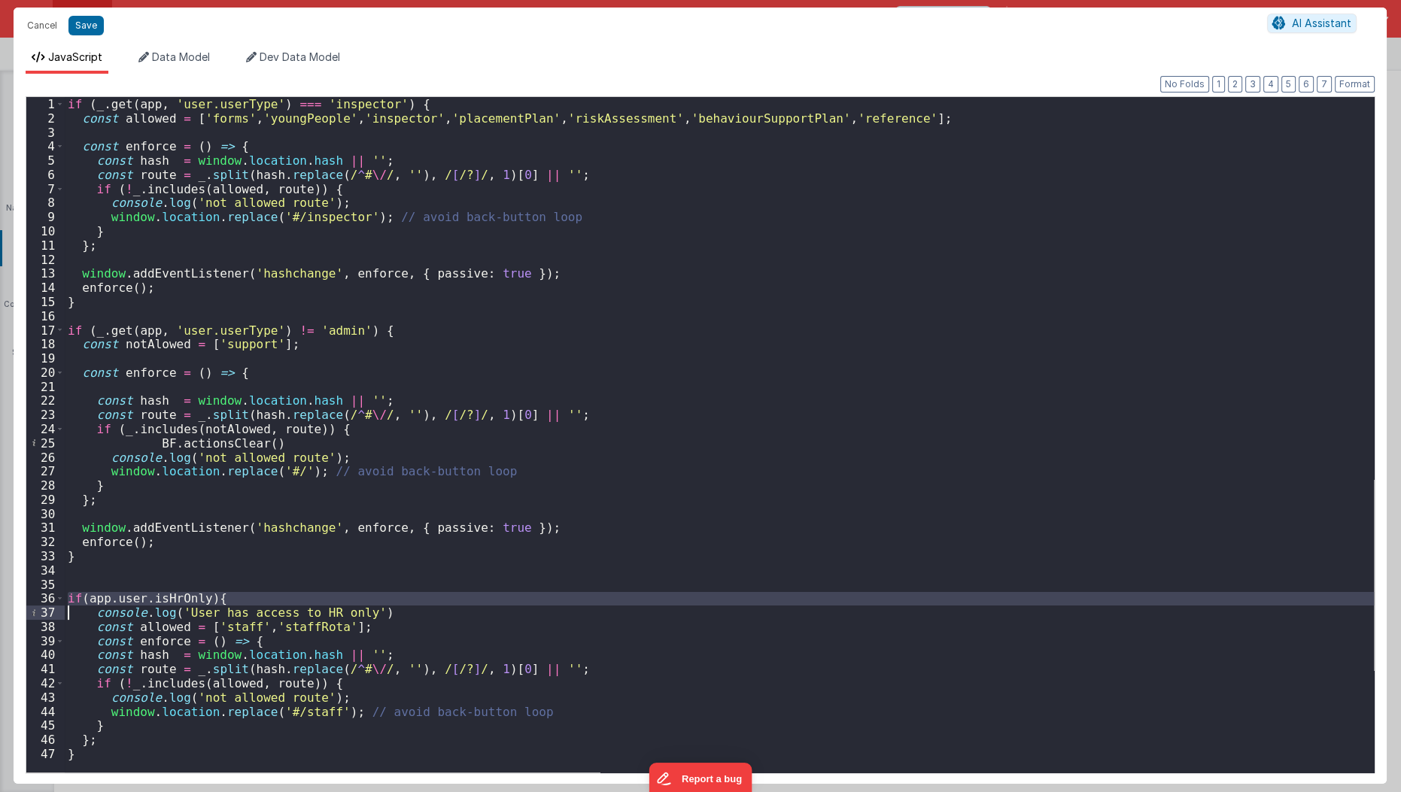
click at [181, 594] on div "if ( _ . get ( app , 'user.userType' ) === 'inspector' ) { const allowed = [ 'f…" at bounding box center [719, 435] width 1309 height 676
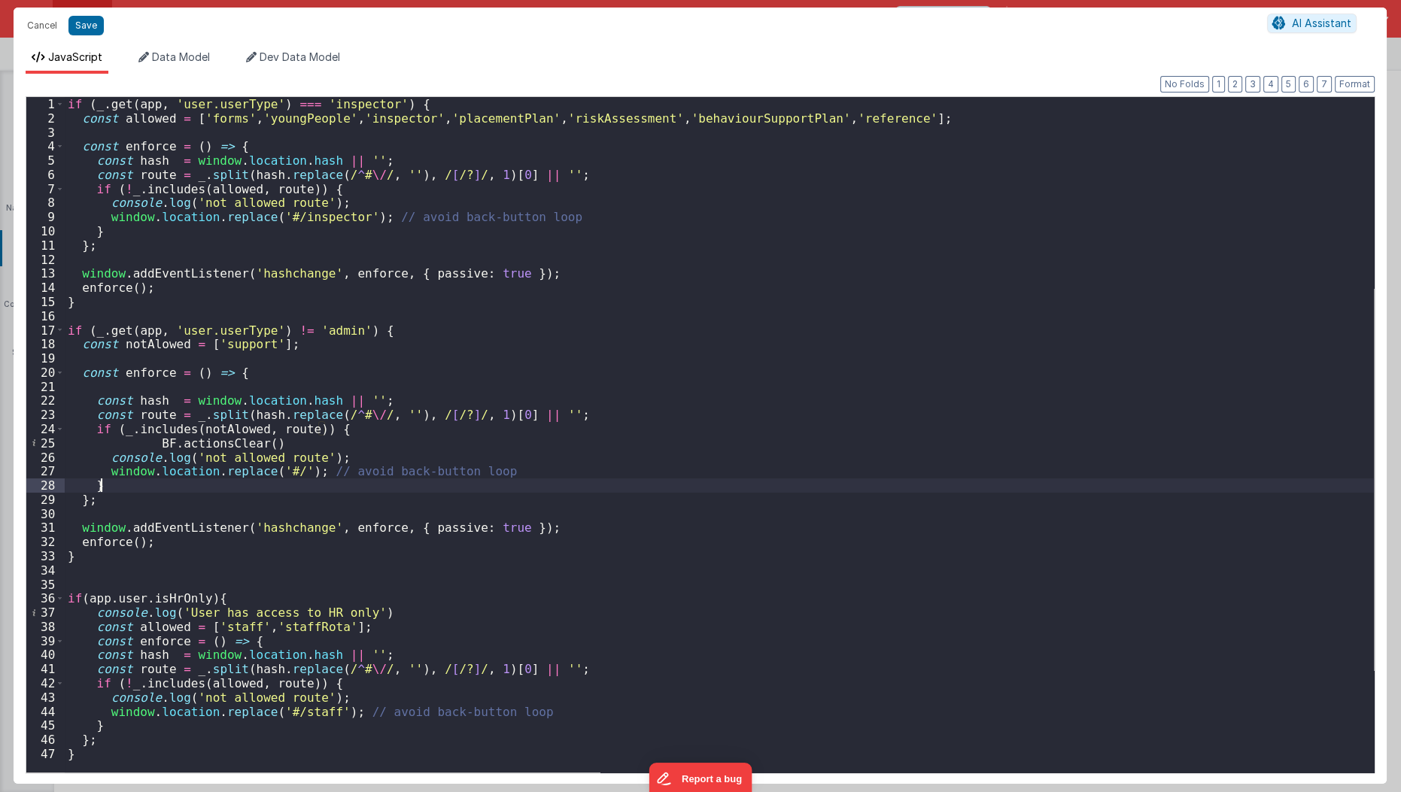
click at [744, 487] on div "if ( _ . get ( app , 'user.userType' ) === 'inspector' ) { const allowed = [ 'f…" at bounding box center [720, 449] width 1310 height 705
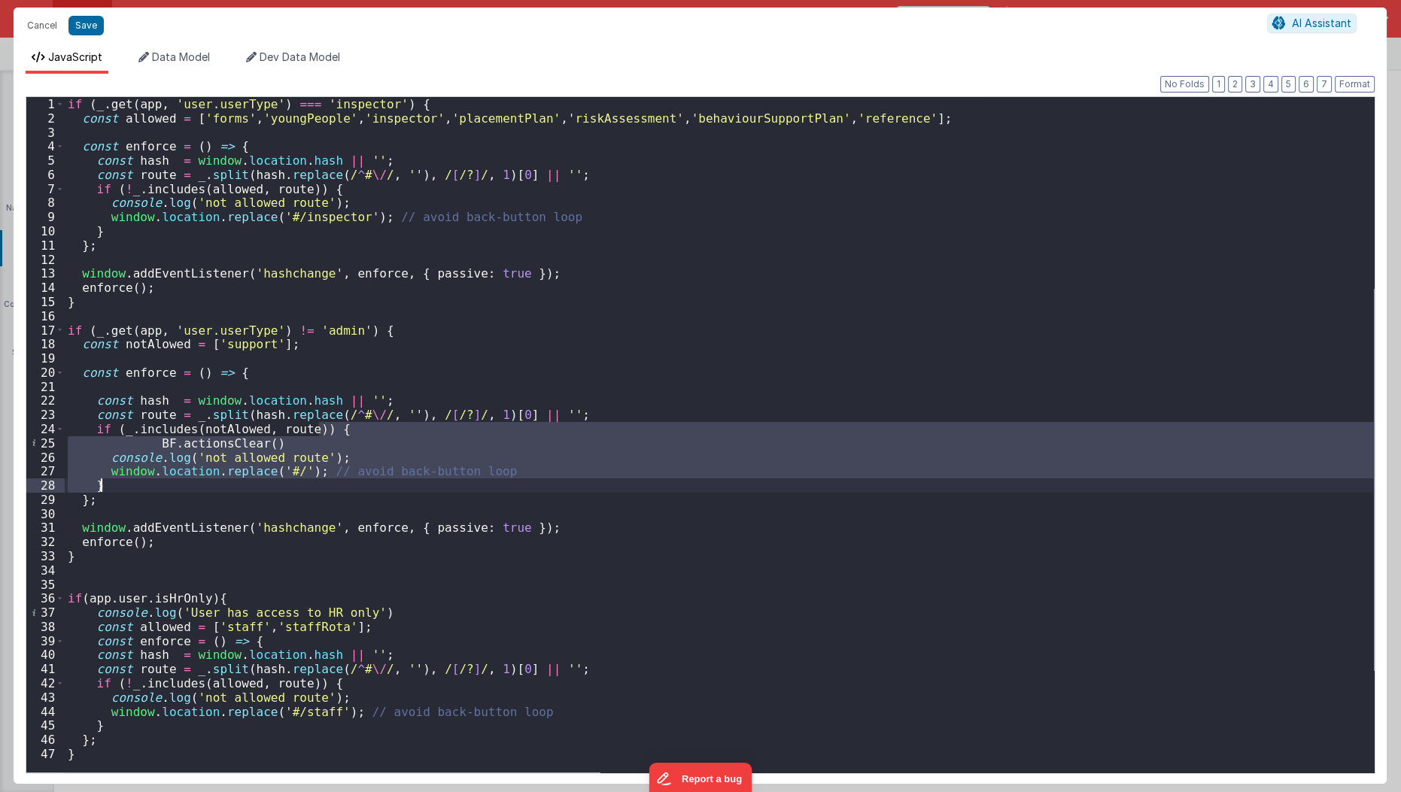
click at [744, 487] on div "if ( _ . get ( app , 'user.userType' ) === 'inspector' ) { const allowed = [ 'f…" at bounding box center [720, 449] width 1310 height 705
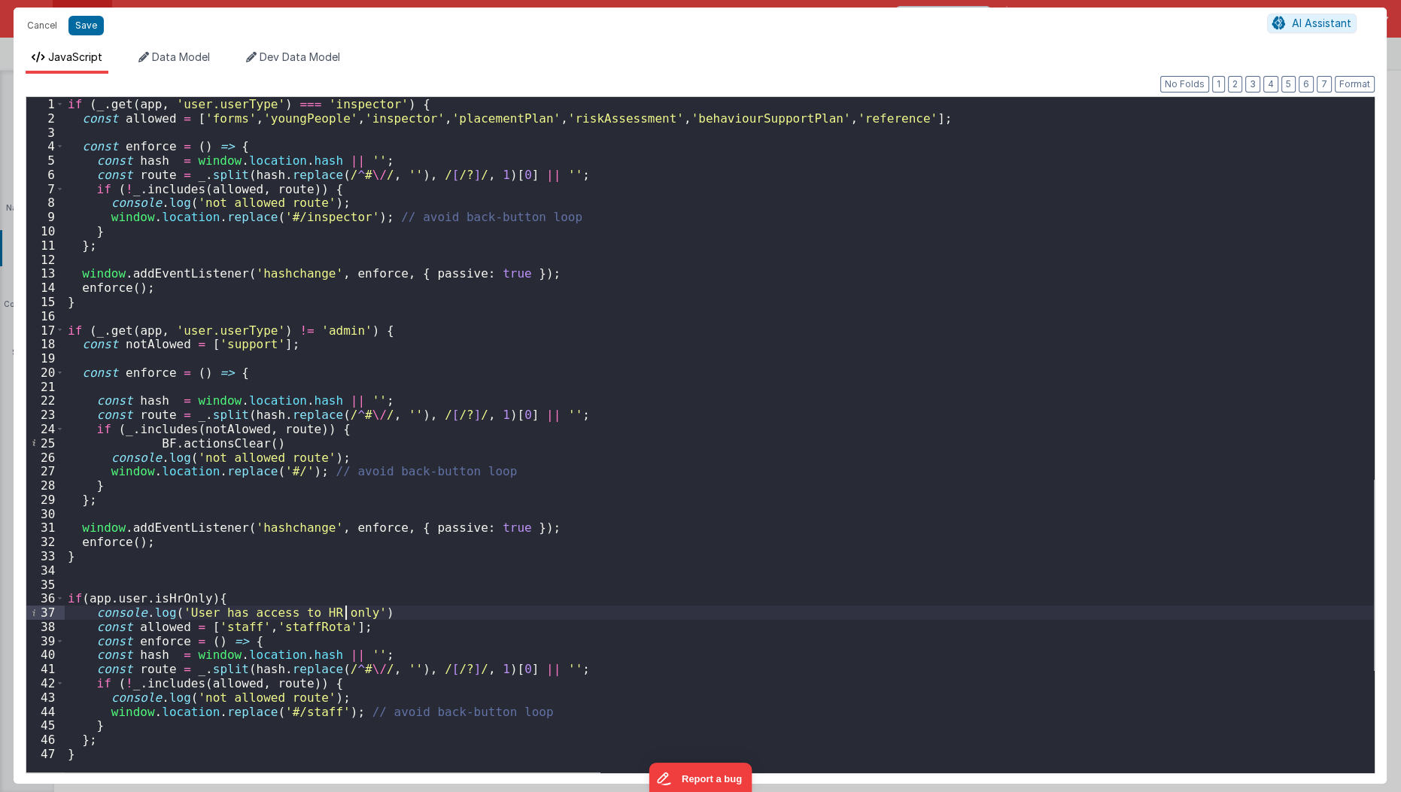
click at [344, 615] on div "if ( _ . get ( app , 'user.userType' ) === 'inspector' ) { const allowed = [ 'f…" at bounding box center [720, 449] width 1310 height 705
click at [178, 586] on div "if ( _ . get ( app , 'user.userType' ) === 'inspector' ) { const allowed = [ 'f…" at bounding box center [720, 449] width 1310 height 705
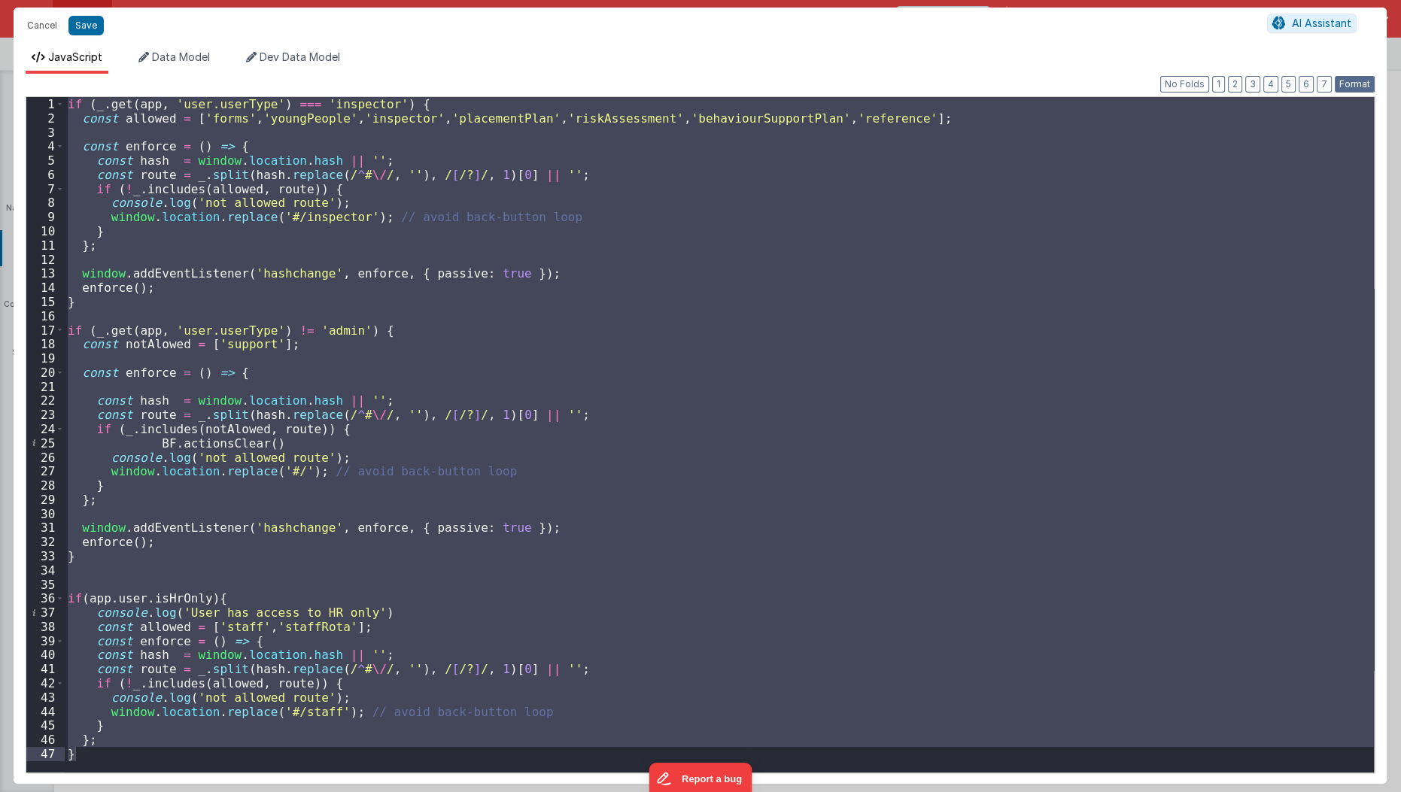
click at [1363, 82] on button "Format" at bounding box center [1355, 84] width 40 height 17
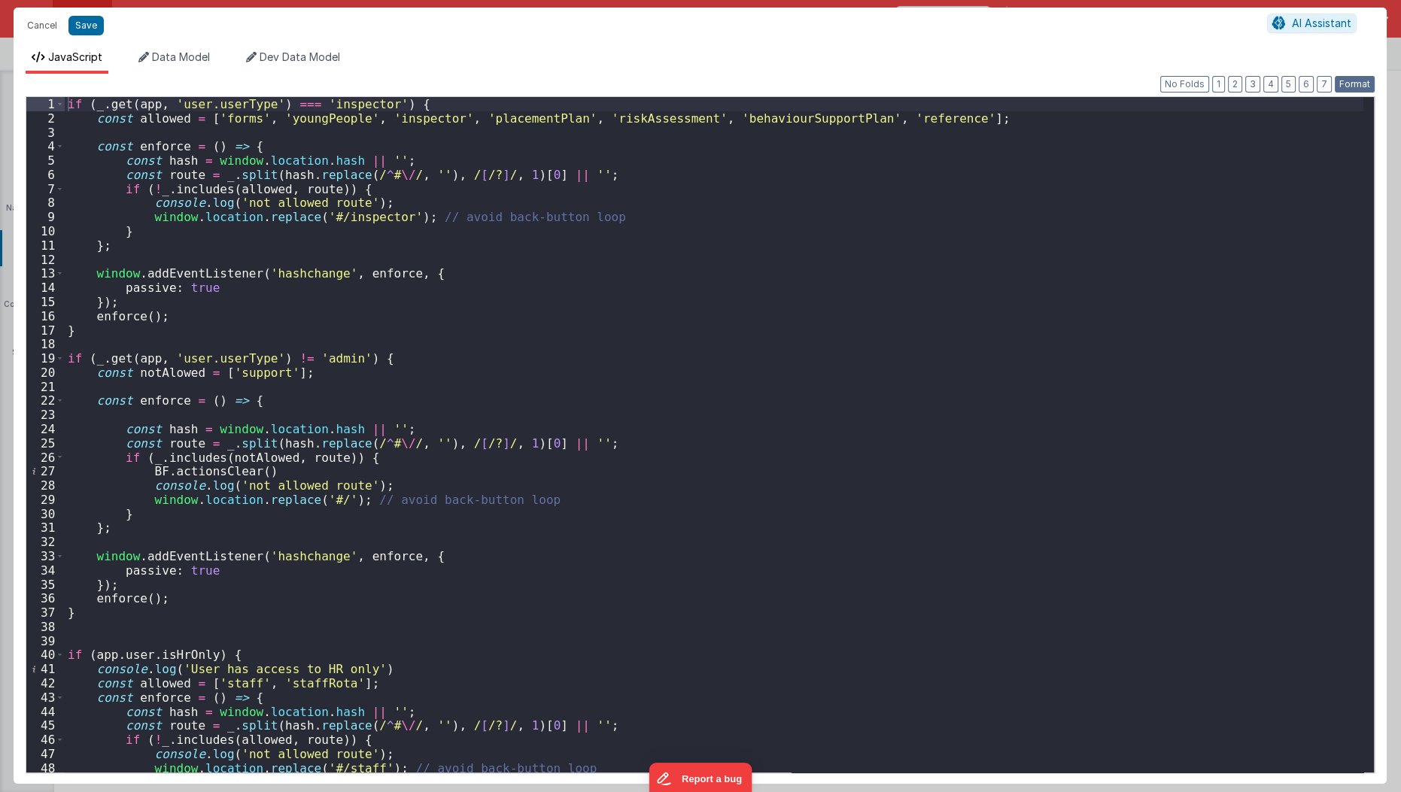
scroll to position [44, 0]
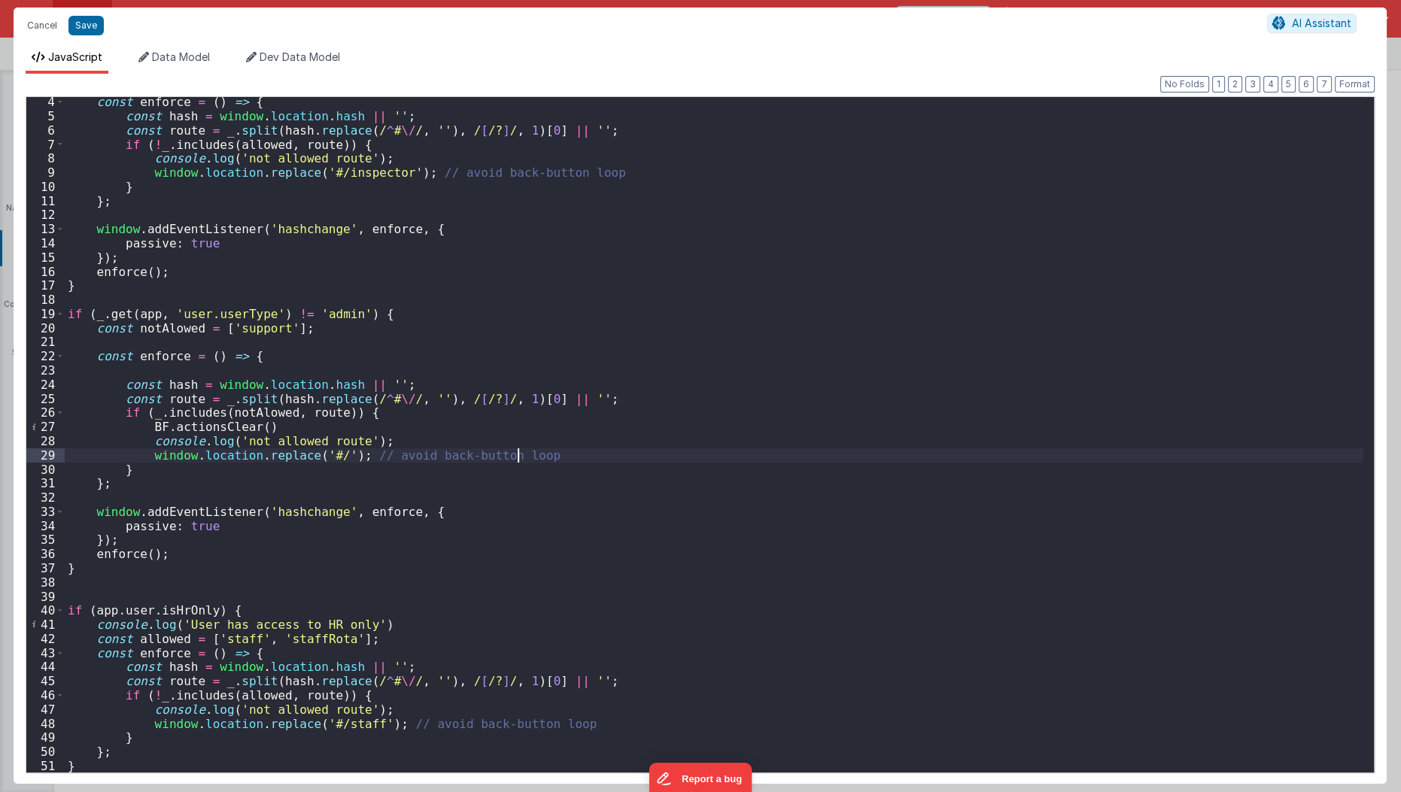
click at [885, 451] on div "const enforce = ( ) => { const hash = window . location . hash || '' ; const ro…" at bounding box center [714, 447] width 1299 height 705
click at [528, 518] on div "const enforce = ( ) => { const hash = window . location . hash || '' ; const ro…" at bounding box center [714, 447] width 1299 height 705
click at [253, 528] on div "const enforce = ( ) => { const hash = window . location . hash || '' ; const ro…" at bounding box center [714, 447] width 1299 height 705
click at [207, 608] on div "const enforce = ( ) => { const hash = window . location . hash || '' ; const ro…" at bounding box center [714, 447] width 1299 height 705
click at [98, 614] on div "const enforce = ( ) => { const hash = window . location . hash || '' ; const ro…" at bounding box center [714, 447] width 1299 height 705
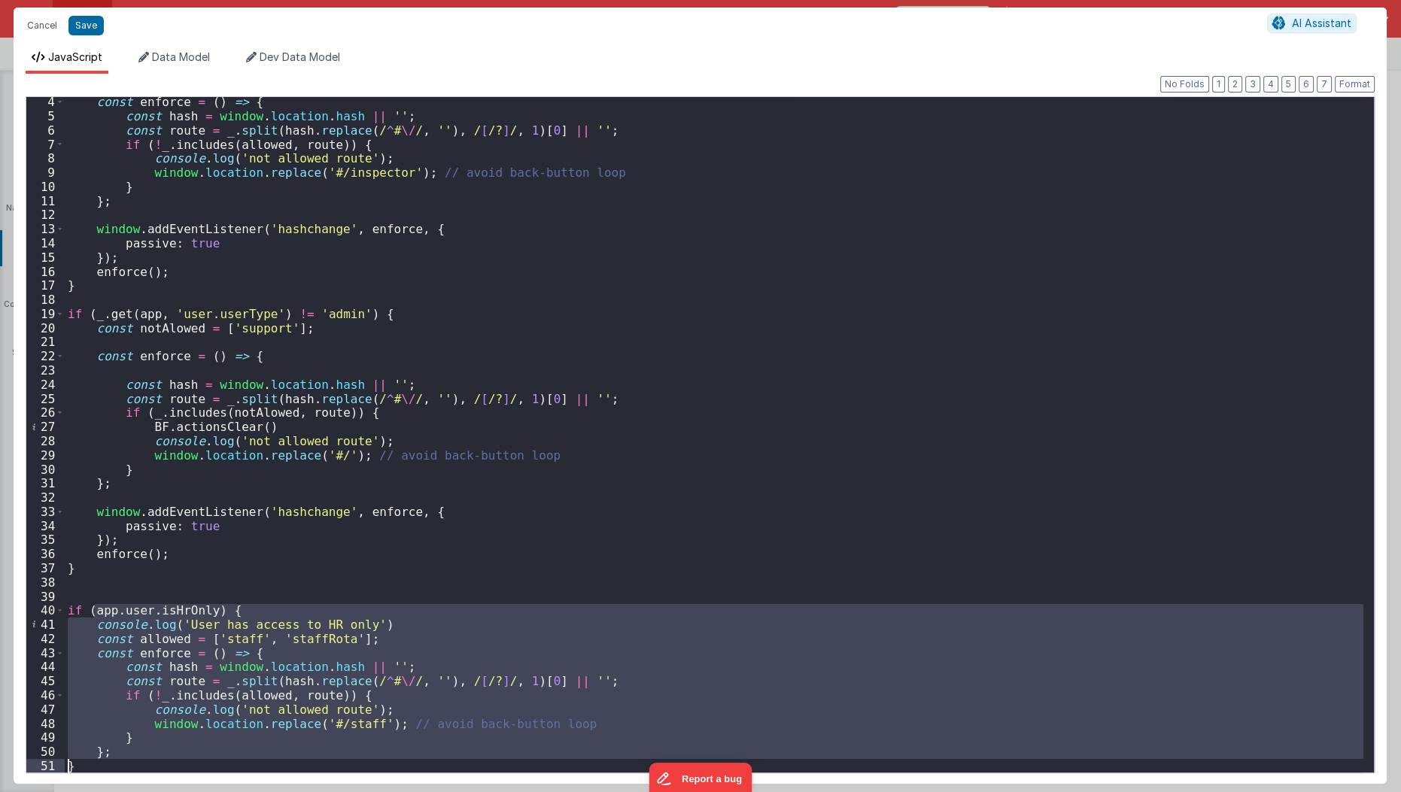
click at [203, 608] on div "const enforce = ( ) => { const hash = window . location . hash || '' ; const ro…" at bounding box center [714, 435] width 1299 height 676
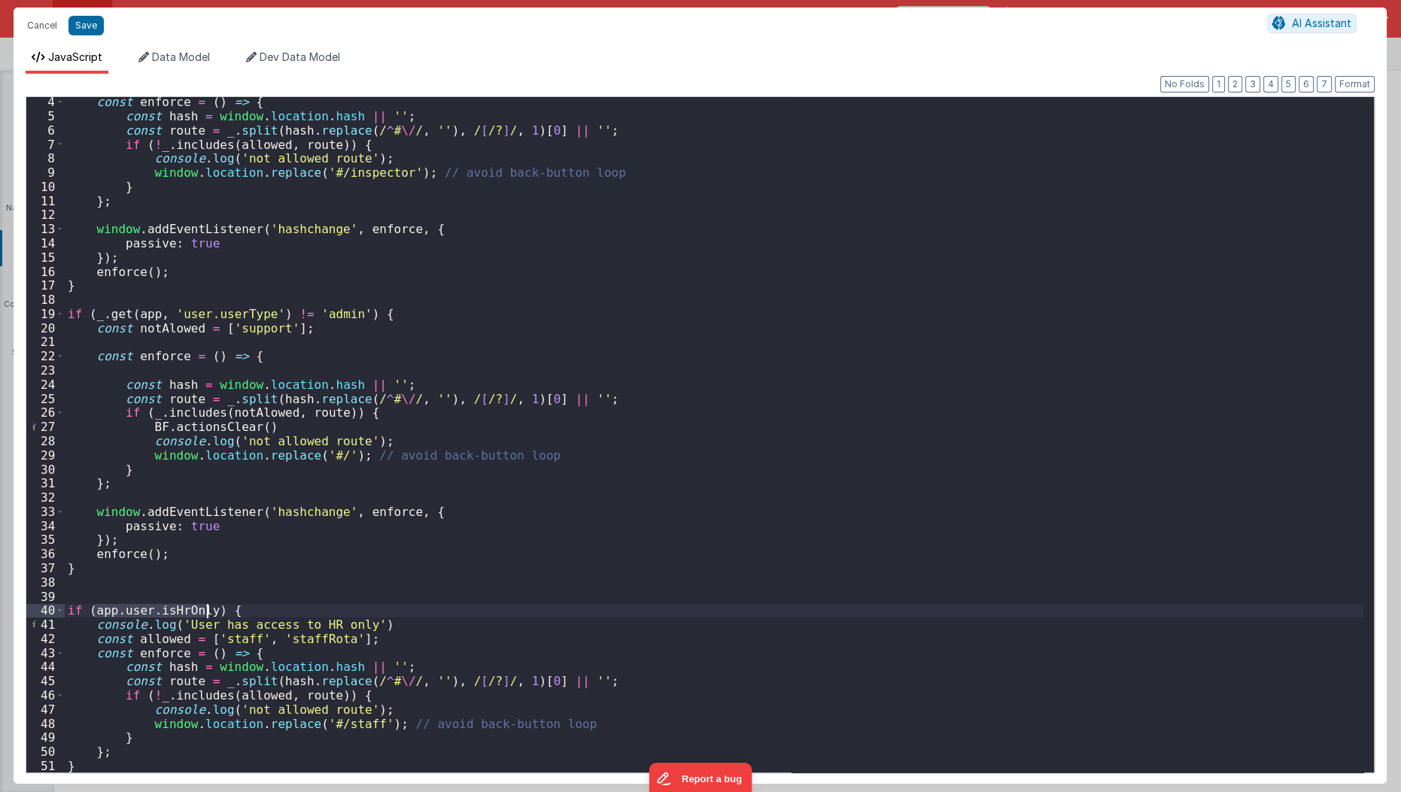
click at [203, 608] on div "const enforce = ( ) => { const hash = window . location . hash || '' ; const ro…" at bounding box center [714, 447] width 1299 height 705
click at [209, 735] on div "const enforce = ( ) => { const hash = window . location . hash || '' ; const ro…" at bounding box center [714, 447] width 1299 height 705
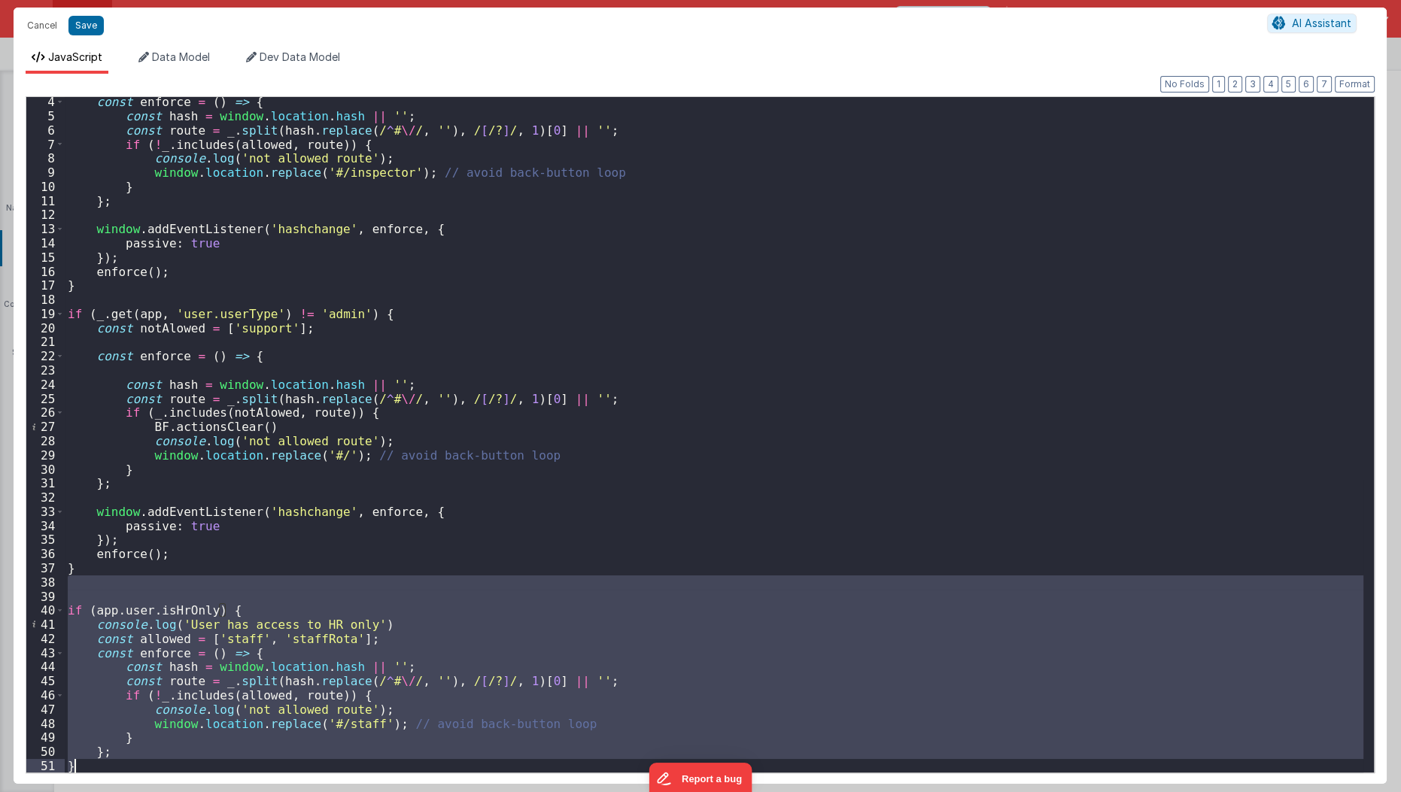
drag, startPoint x: 142, startPoint y: 578, endPoint x: 153, endPoint y: 765, distance: 187.6
click at [153, 765] on div "const enforce = ( ) => { const hash = window . location . hash || '' ; const ro…" at bounding box center [714, 447] width 1299 height 705
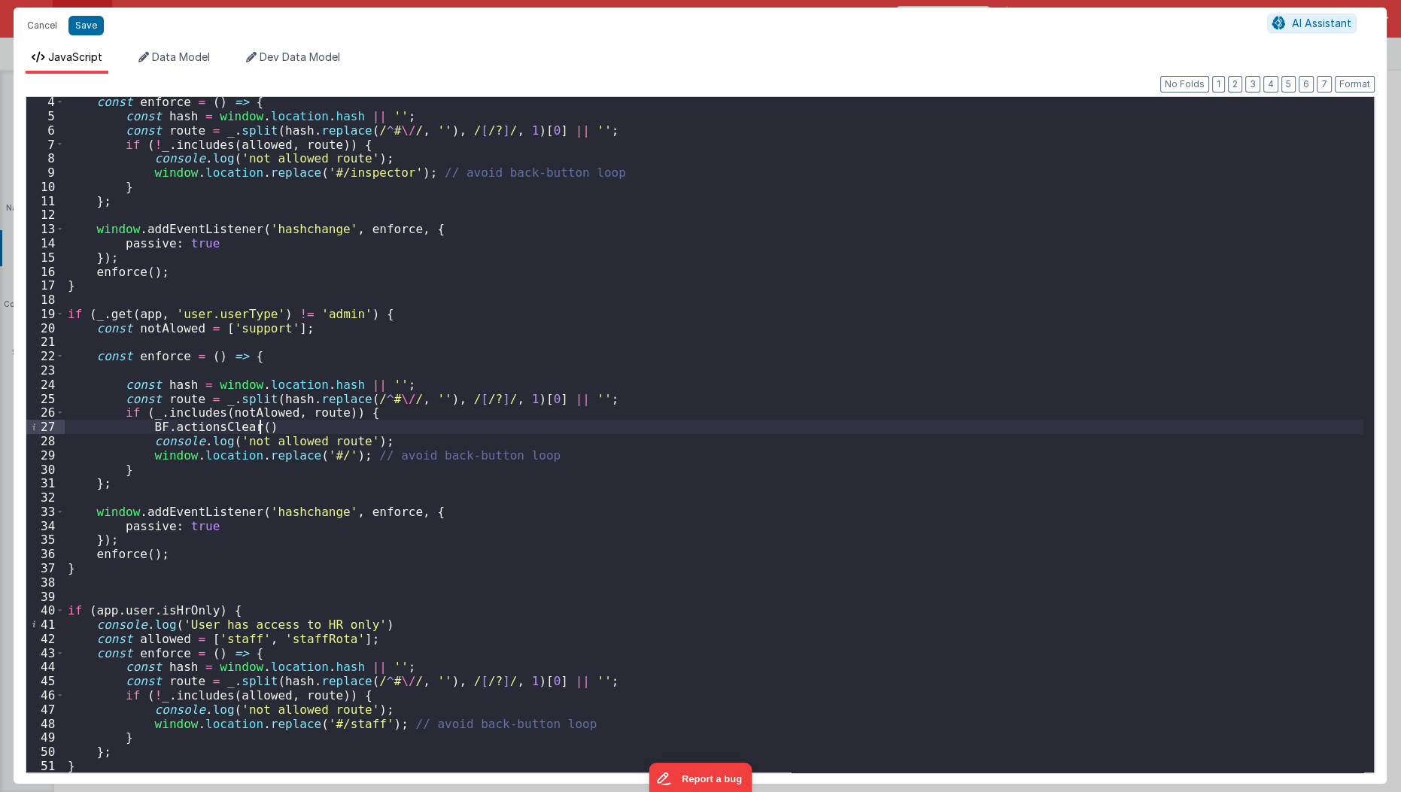
click at [393, 424] on div "const enforce = ( ) => { const hash = window . location . hash || '' ; const ro…" at bounding box center [714, 447] width 1299 height 705
click at [153, 737] on div "const enforce = ( ) => { const hash = window . location . hash || '' ; const ro…" at bounding box center [714, 447] width 1299 height 705
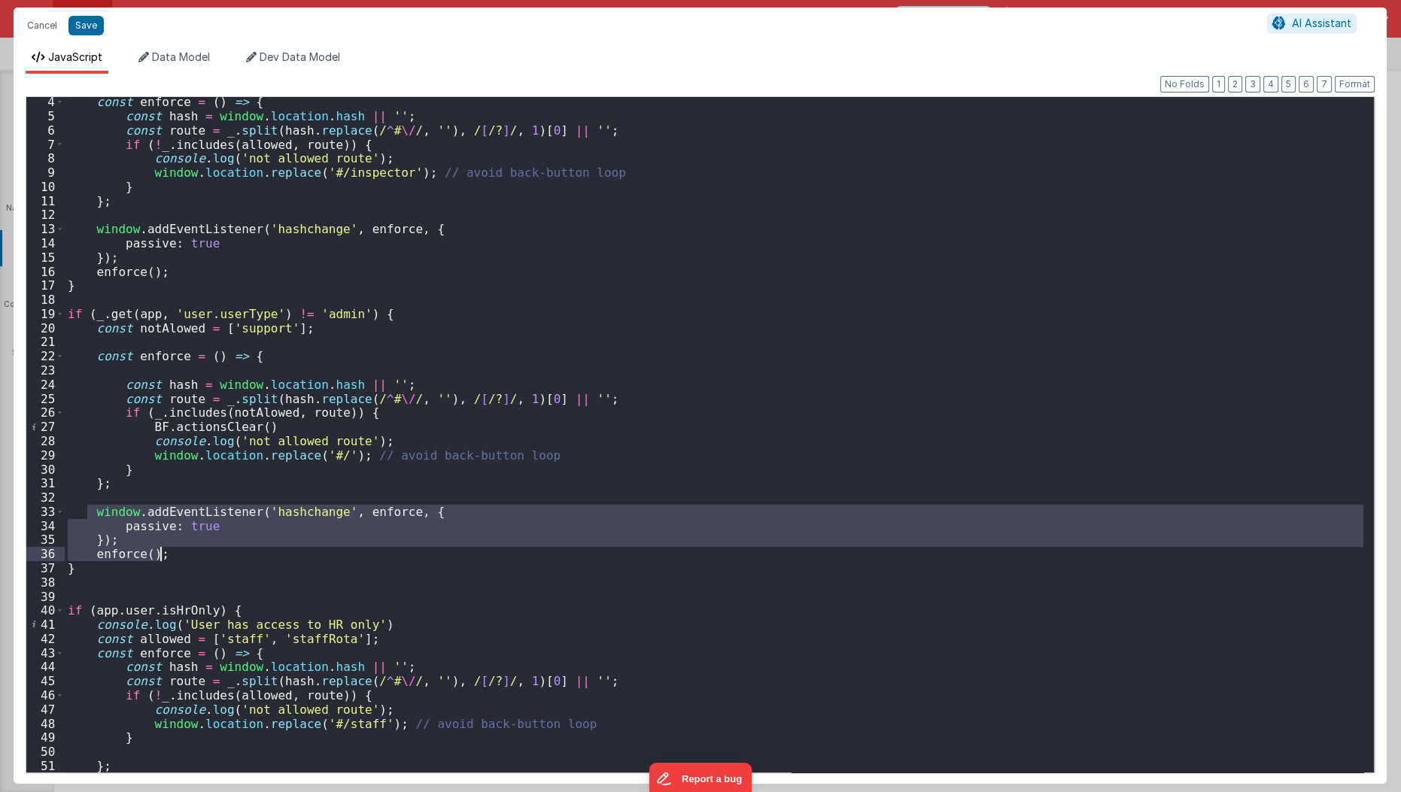
drag, startPoint x: 88, startPoint y: 509, endPoint x: 255, endPoint y: 555, distance: 173.0
click at [255, 555] on div "const enforce = ( ) => { const hash = window . location . hash || '' ; const ro…" at bounding box center [714, 447] width 1299 height 705
click at [157, 723] on div "const enforce = ( ) => { const hash = window . location . hash || '' ; const ro…" at bounding box center [714, 447] width 1299 height 705
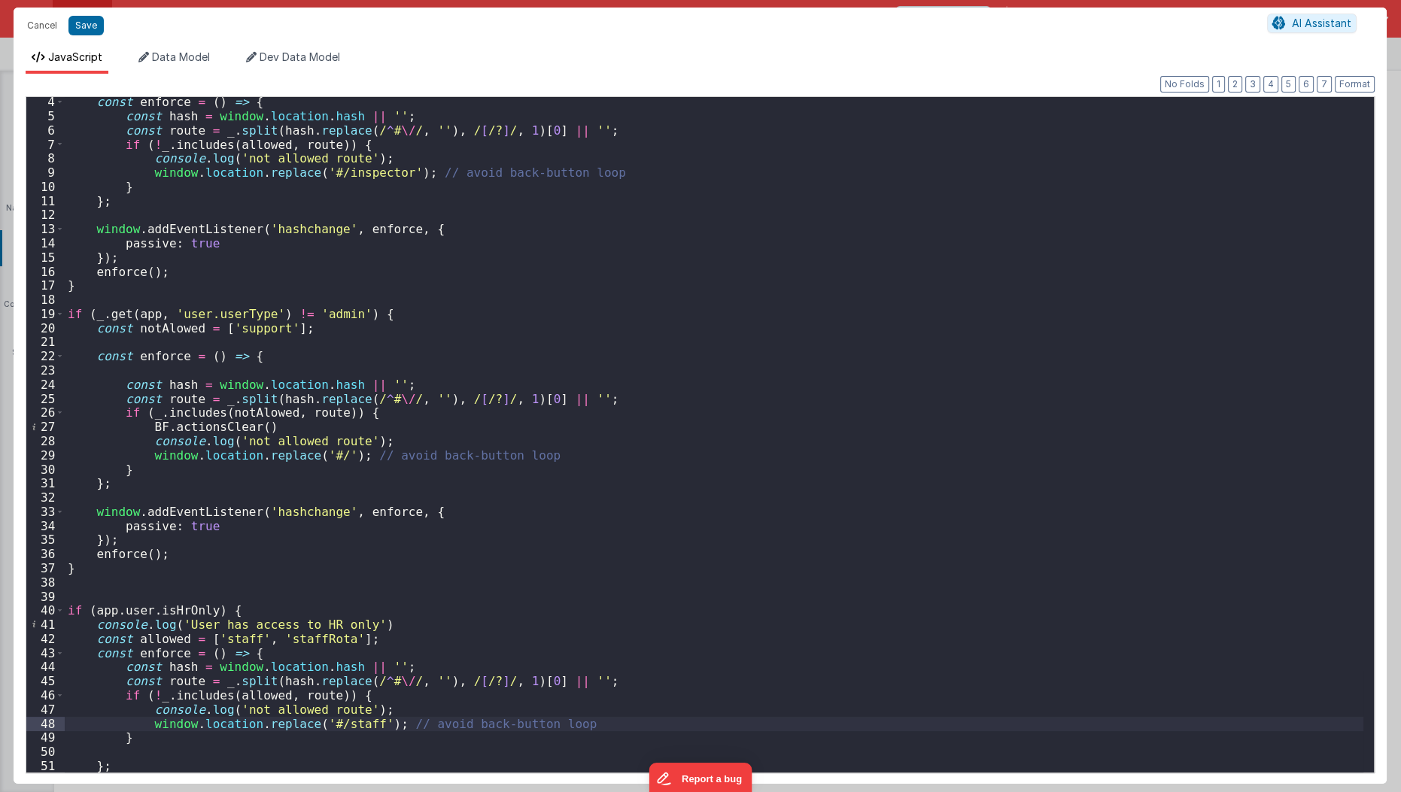
click at [141, 740] on div "const enforce = ( ) => { const hash = window . location . hash || '' ; const ro…" at bounding box center [714, 447] width 1299 height 705
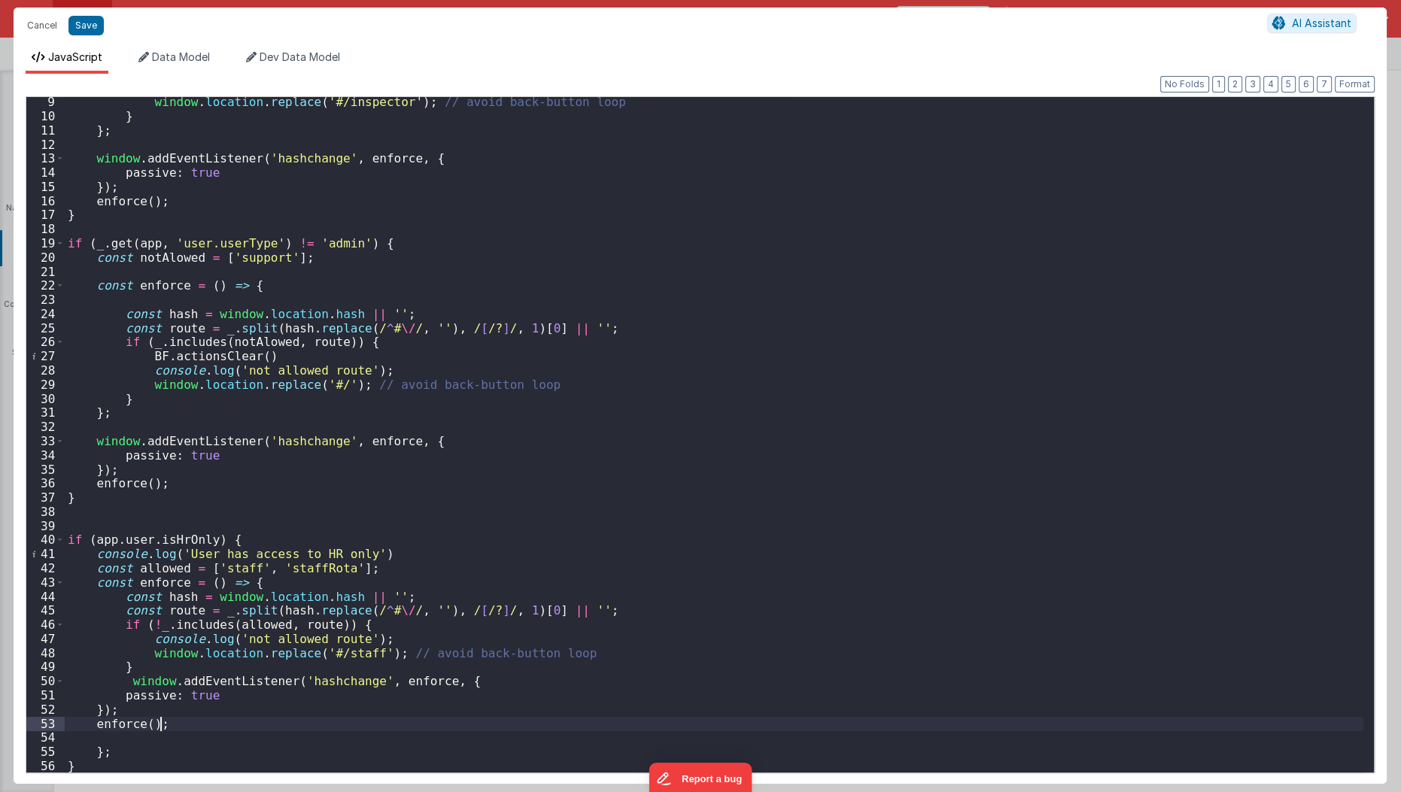
scroll to position [115, 0]
click at [1344, 81] on button "Format" at bounding box center [1355, 84] width 40 height 17
click at [85, 35] on button "Save" at bounding box center [85, 26] width 35 height 20
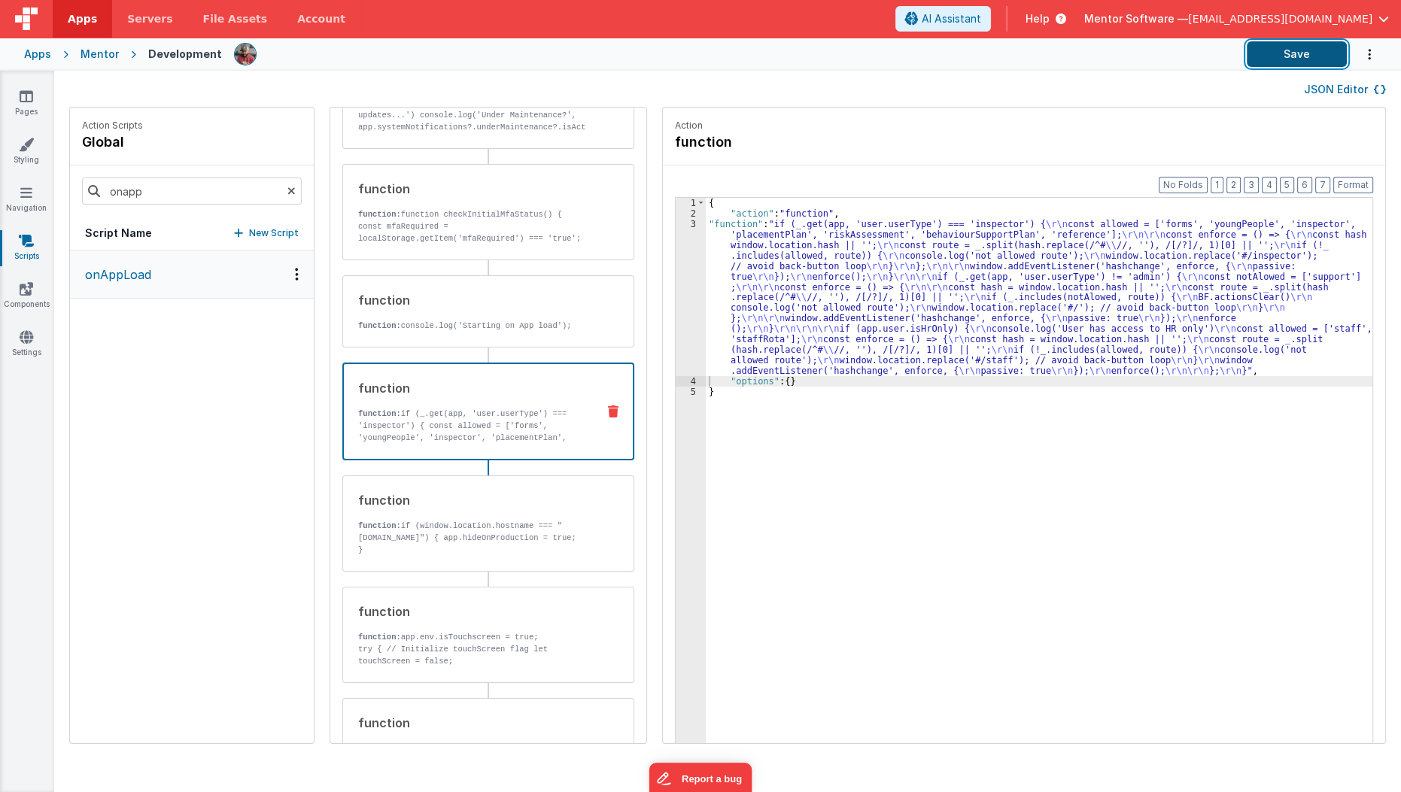
click at [1298, 51] on button "Save" at bounding box center [1297, 54] width 100 height 26
click at [822, 304] on div "{ "action" : "function" , "function" : "if (_.get(app, 'user.userType') === 'in…" at bounding box center [1048, 505] width 685 height 614
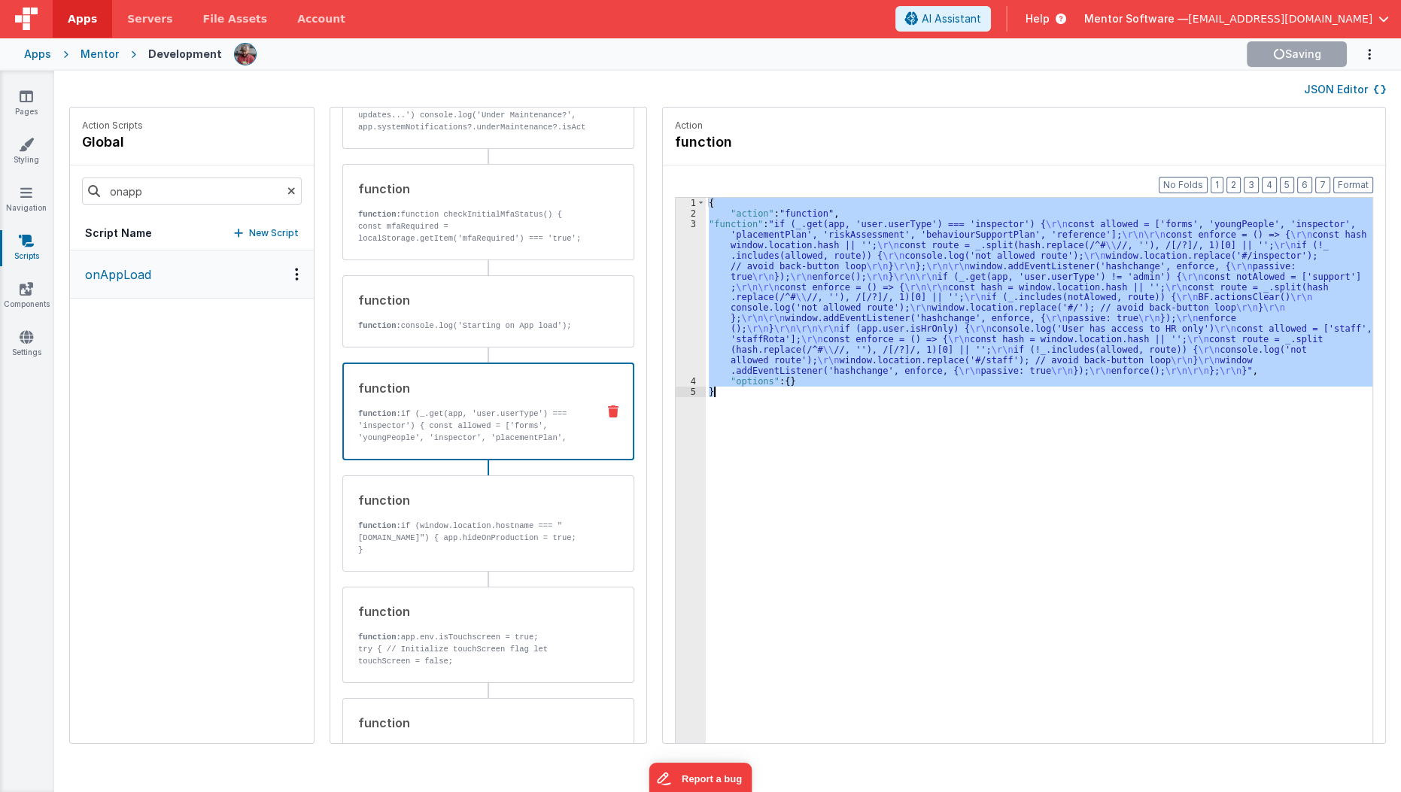
click at [870, 323] on div "{ "action" : "function" , "function" : "if (_.get(app, 'user.userType') === 'in…" at bounding box center [1039, 494] width 667 height 592
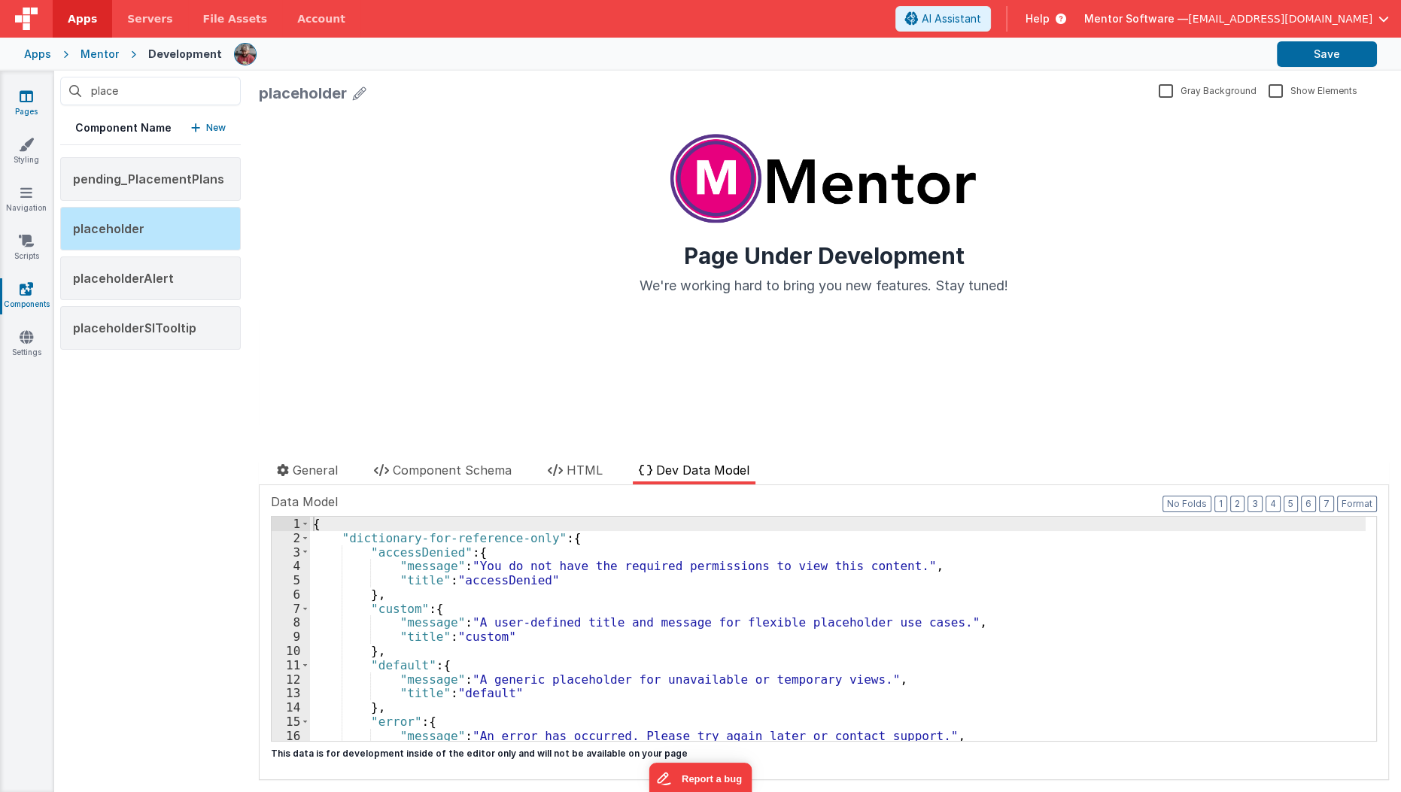
click at [17, 102] on link "Pages" at bounding box center [26, 104] width 54 height 30
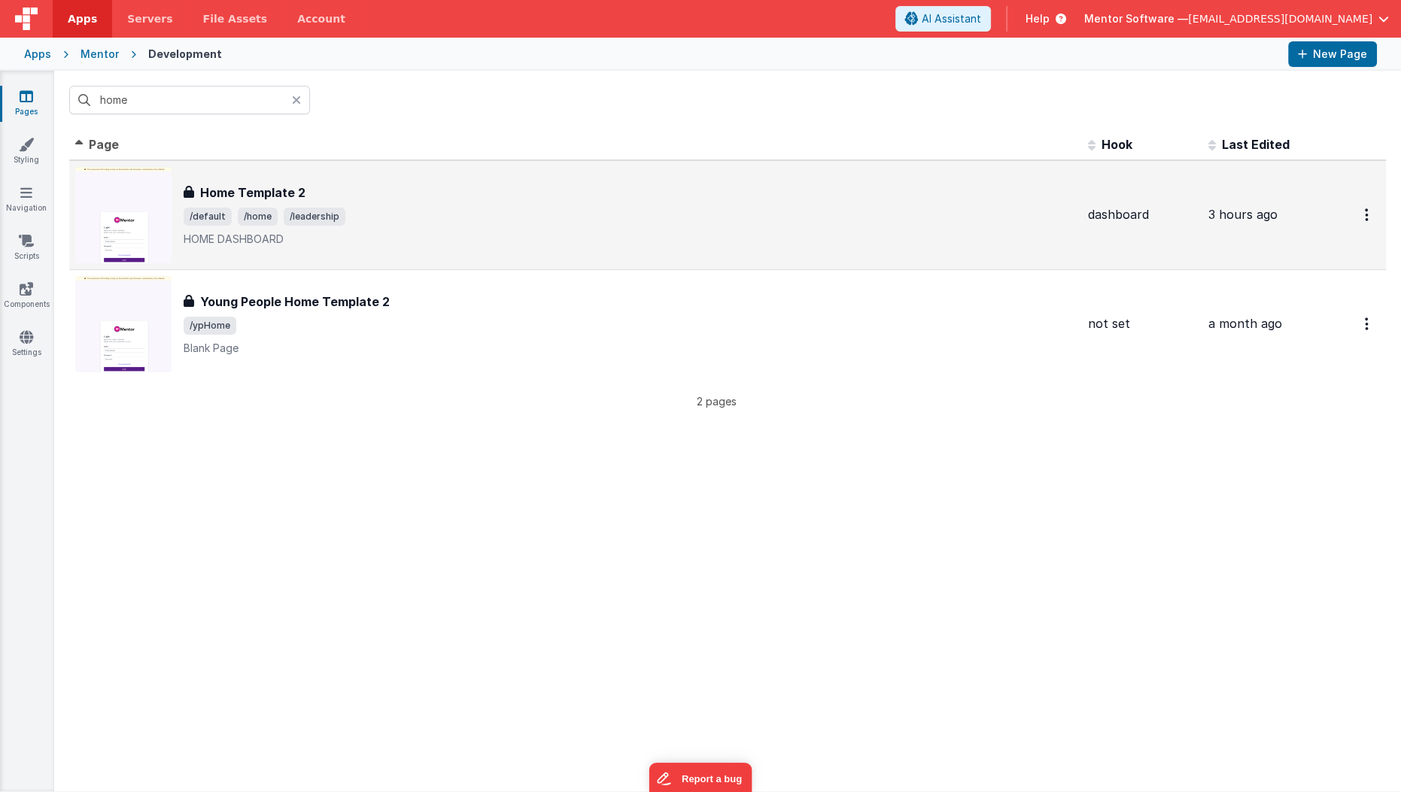
click at [284, 200] on h3 "Home Template 2" at bounding box center [252, 193] width 105 height 18
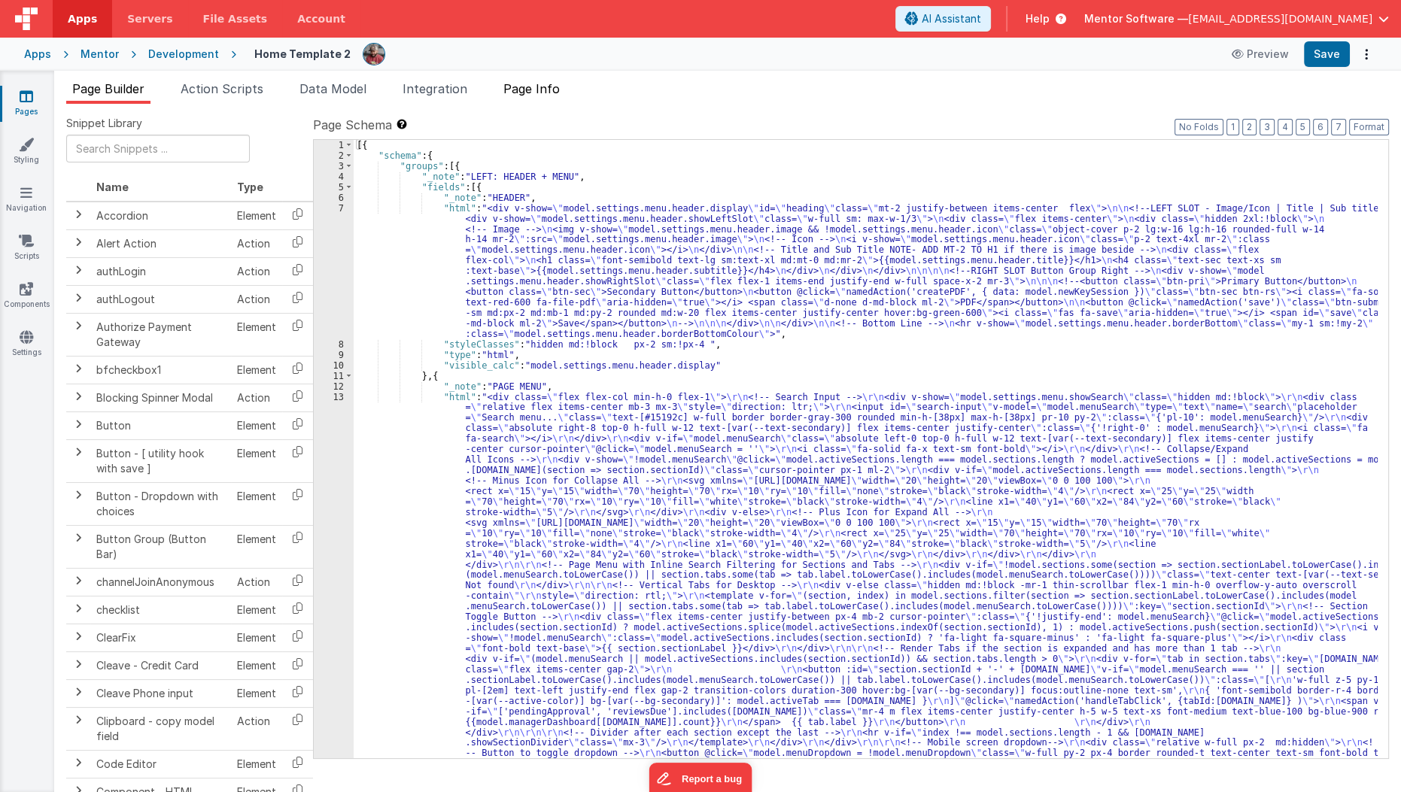
click at [531, 82] on span "Page Info" at bounding box center [531, 88] width 56 height 15
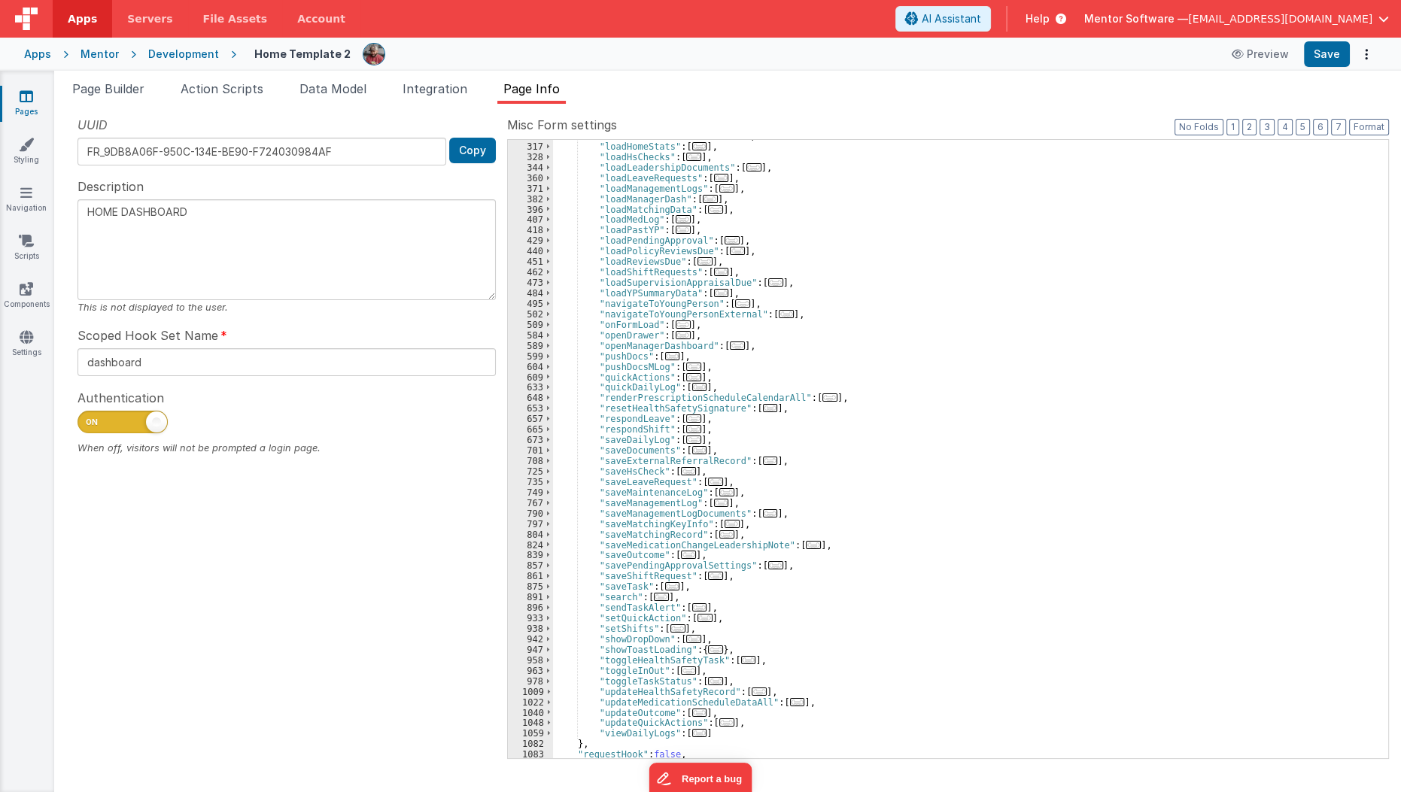
scroll to position [460, 0]
click at [676, 322] on span "..." at bounding box center [683, 325] width 15 height 8
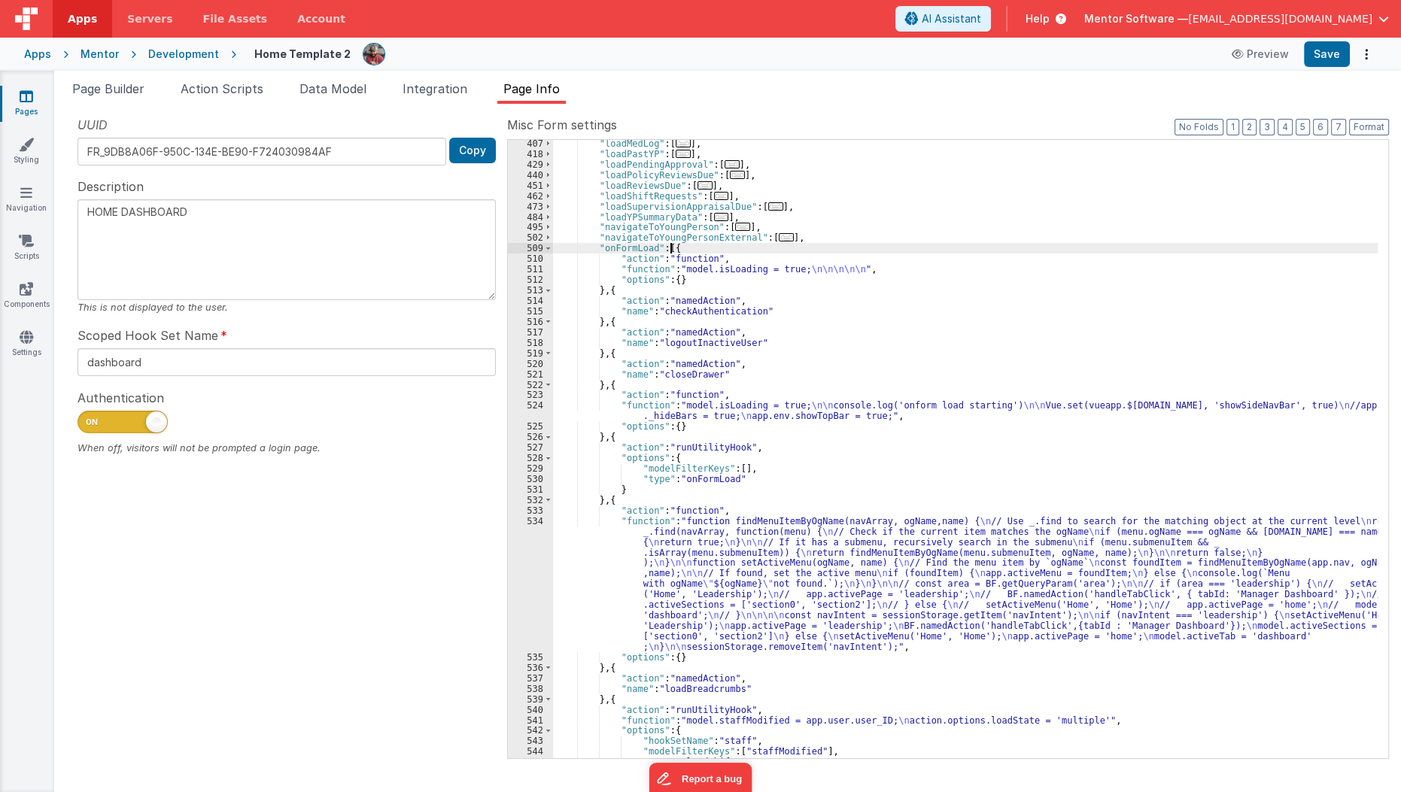
scroll to position [536, 0]
click at [609, 561] on div ""loadMedLog" : [ ... ] , "loadPastYP" : [ ... ] , "loadPendingApproval" : [ ...…" at bounding box center [965, 458] width 825 height 640
click at [588, 601] on div ""loadMedLog" : [ ... ] , "loadPastYP" : [ ... ] , "loadPendingApproval" : [ ...…" at bounding box center [965, 458] width 825 height 640
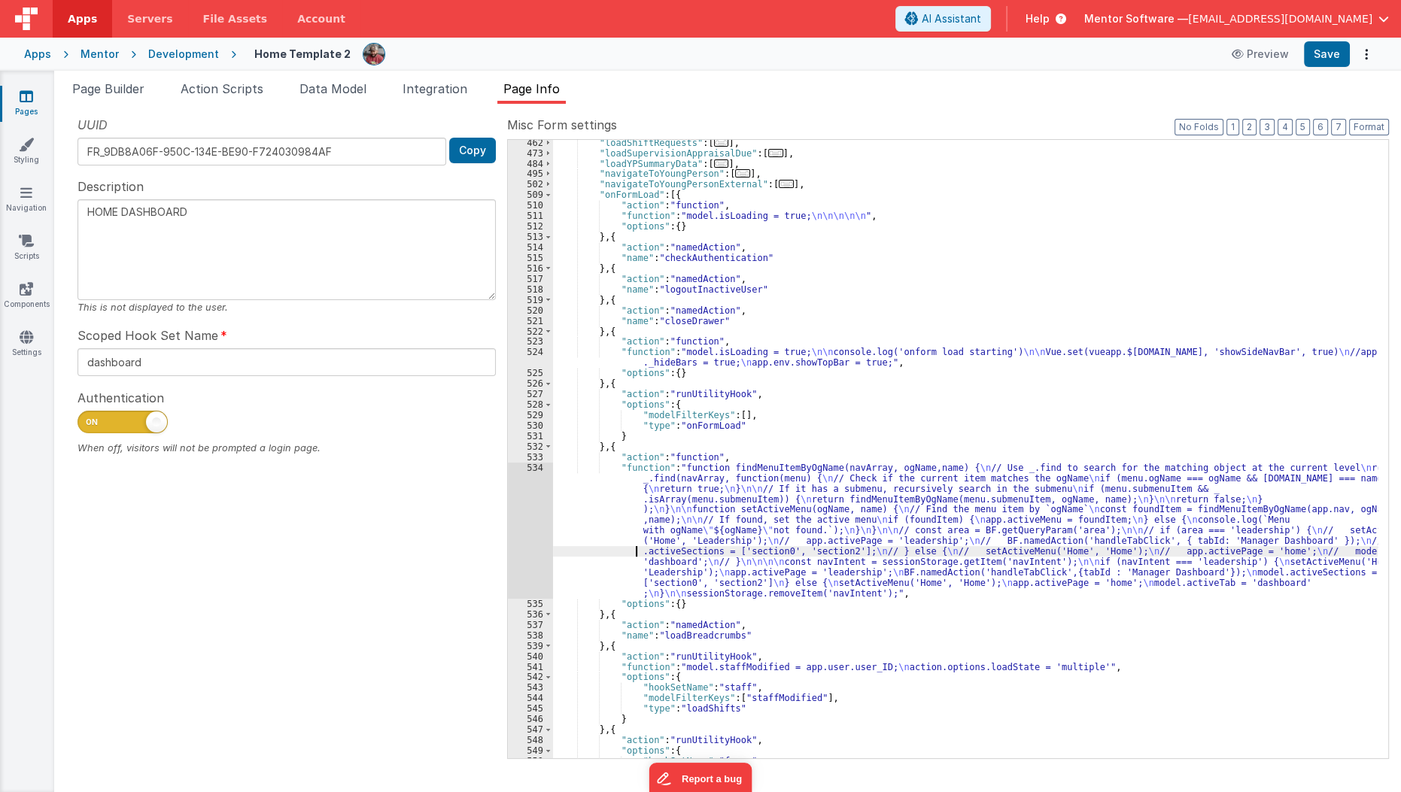
click at [533, 542] on div "534" at bounding box center [530, 531] width 45 height 136
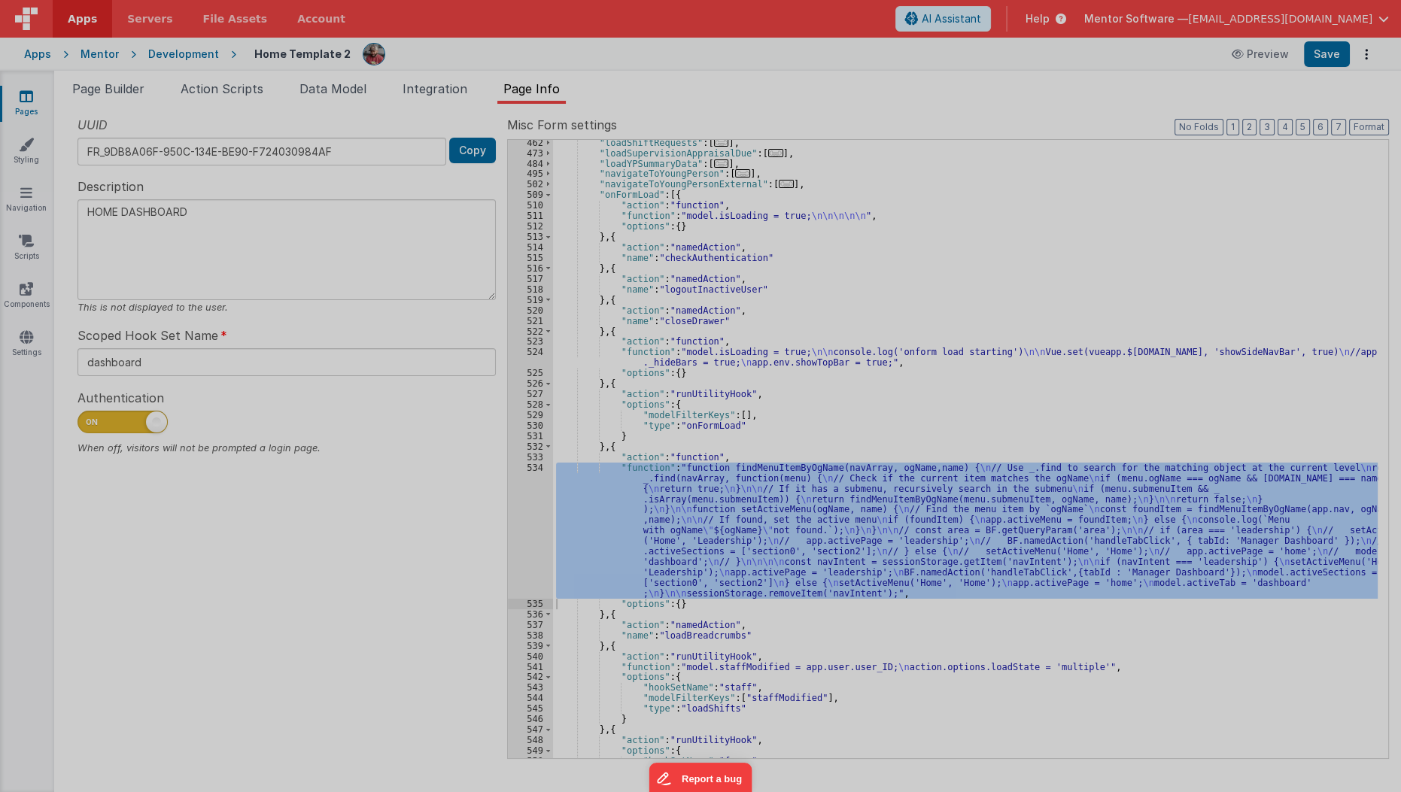
click at [533, 542] on div at bounding box center [700, 396] width 1401 height 792
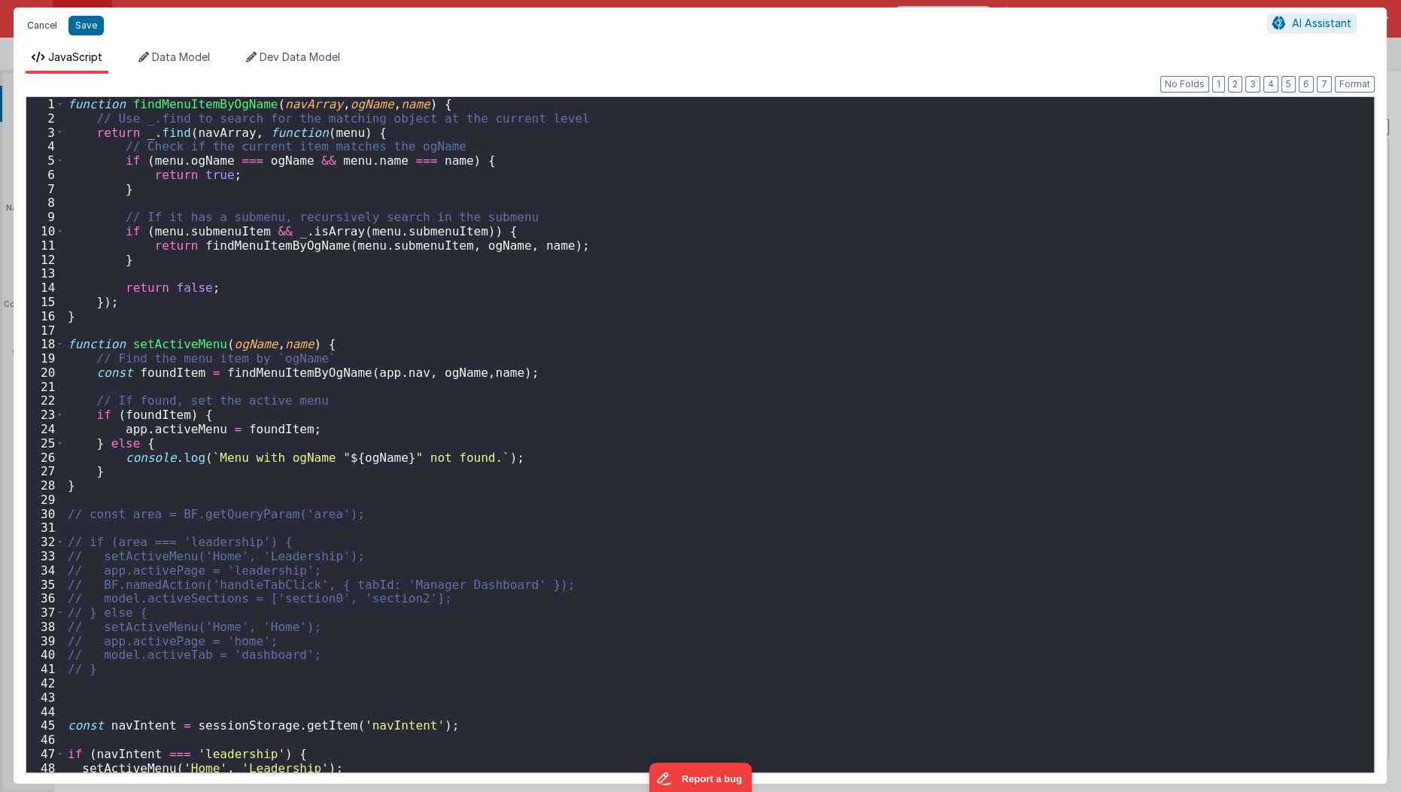
click at [52, 23] on button "Cancel" at bounding box center [42, 25] width 45 height 21
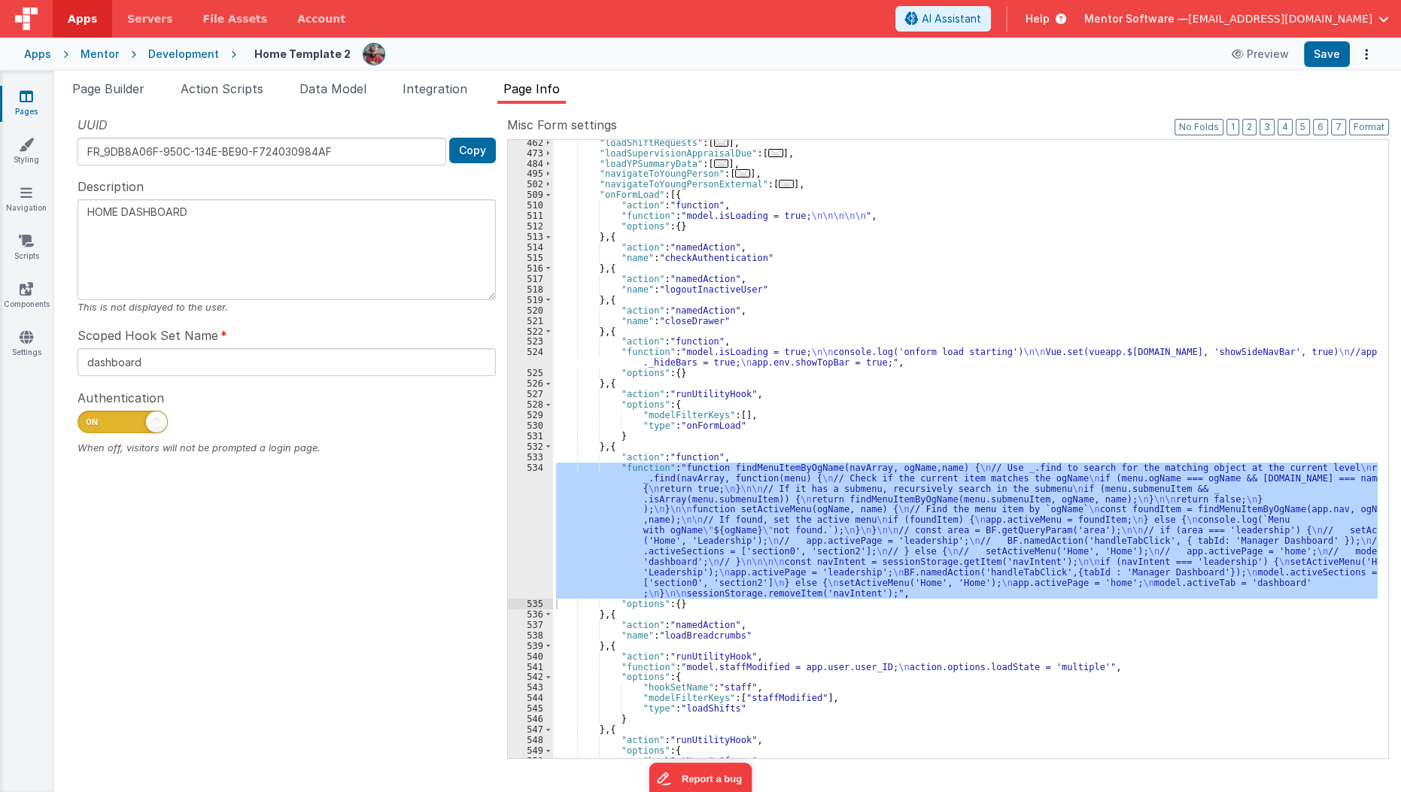
click at [17, 93] on link "Pages" at bounding box center [26, 104] width 54 height 30
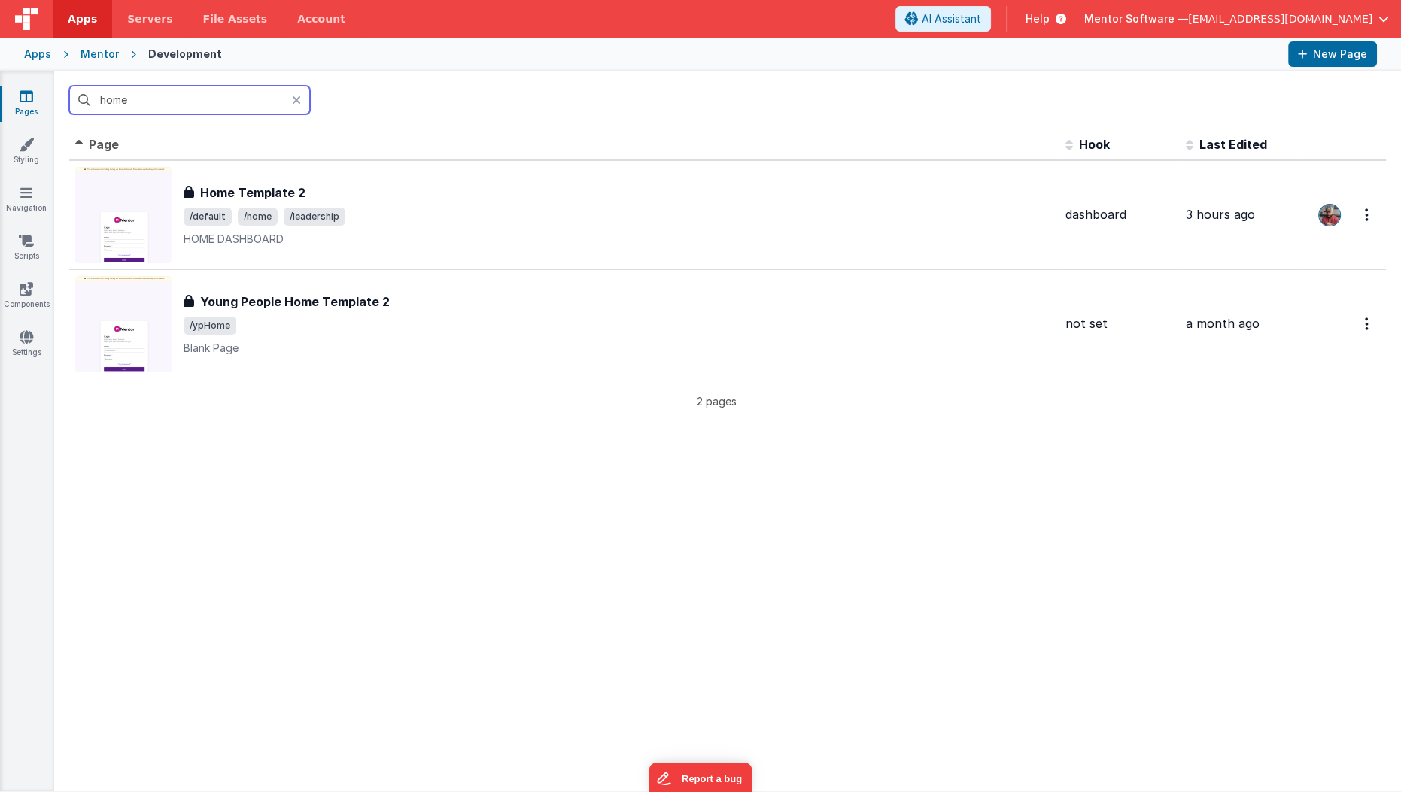
click at [163, 105] on input "home" at bounding box center [189, 100] width 241 height 29
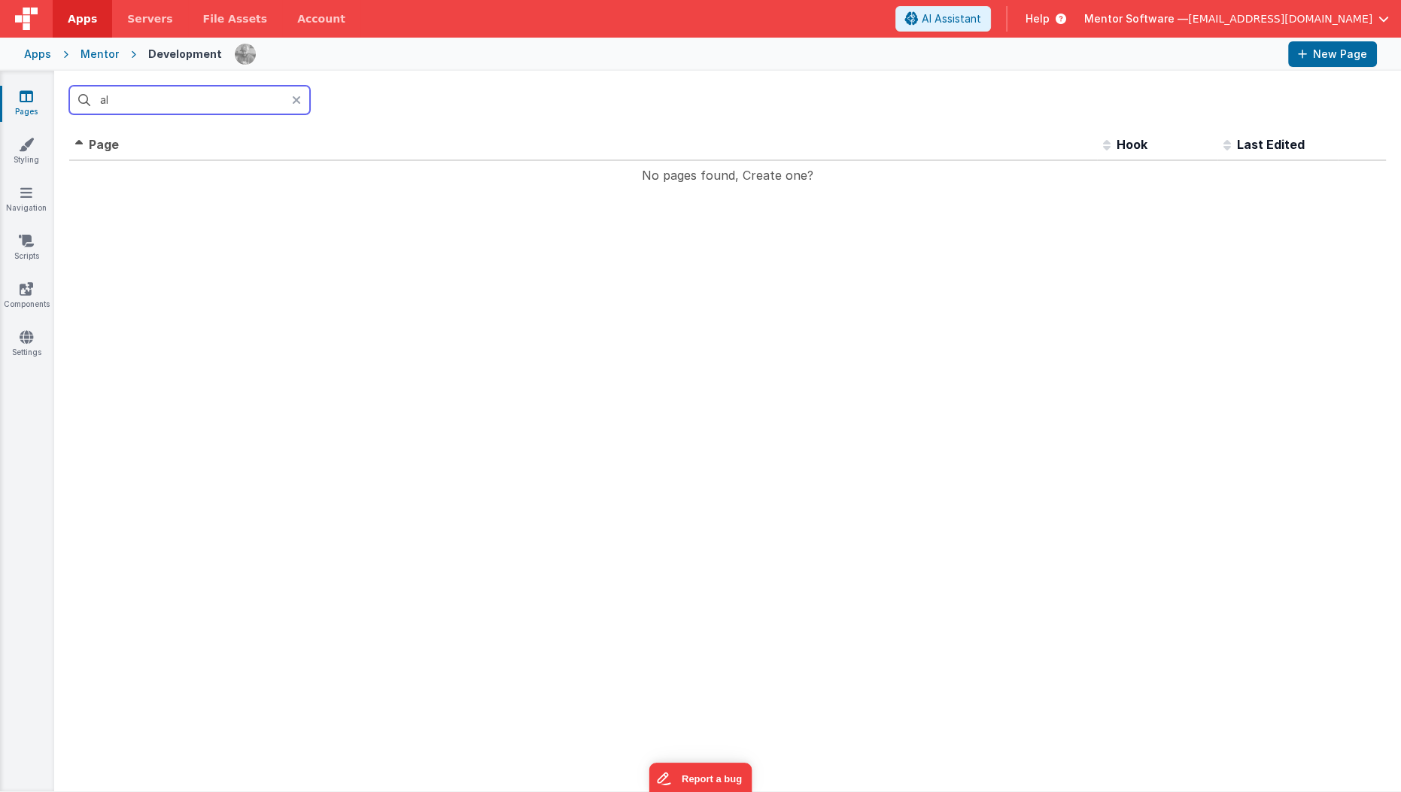
type input "a"
type input "place"
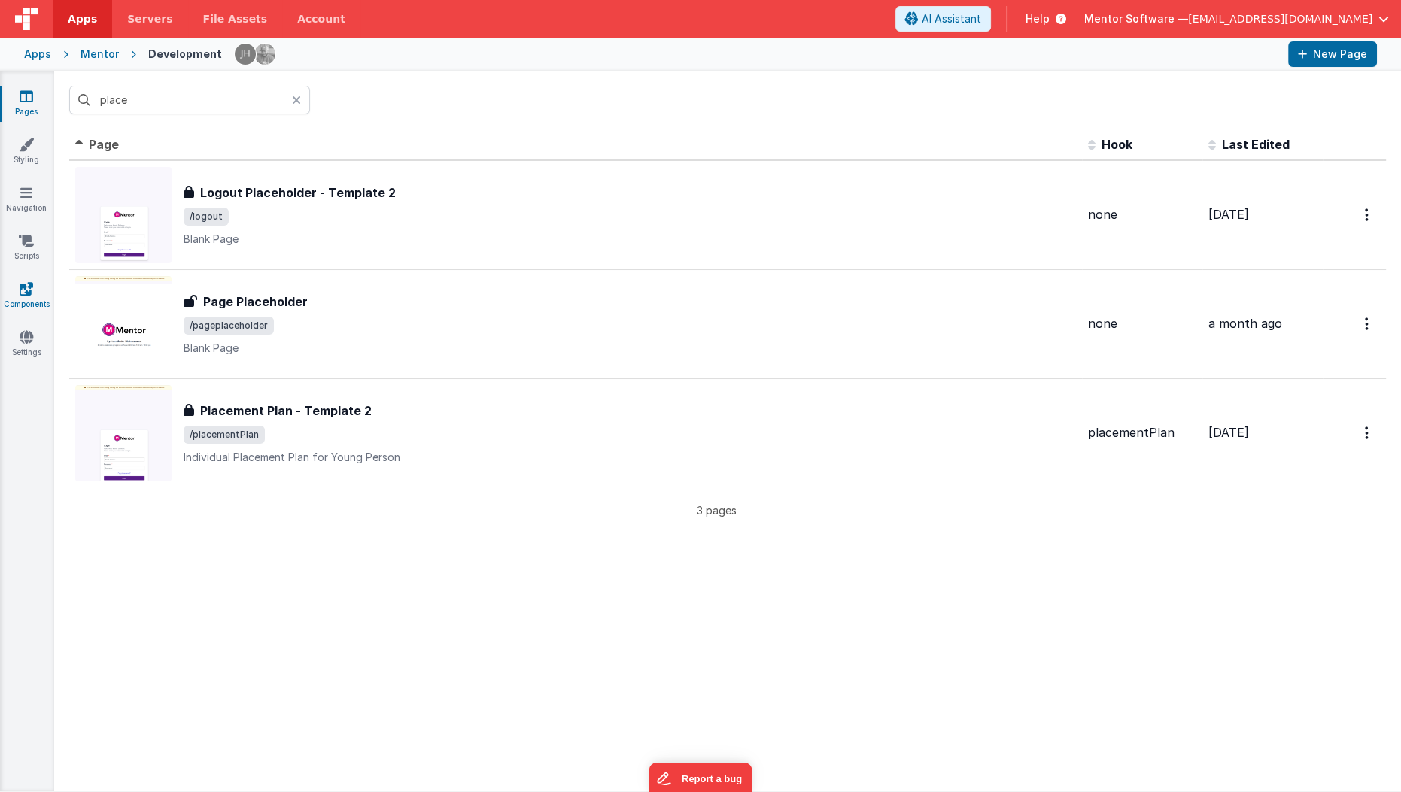
click at [11, 305] on link "Components" at bounding box center [26, 296] width 54 height 30
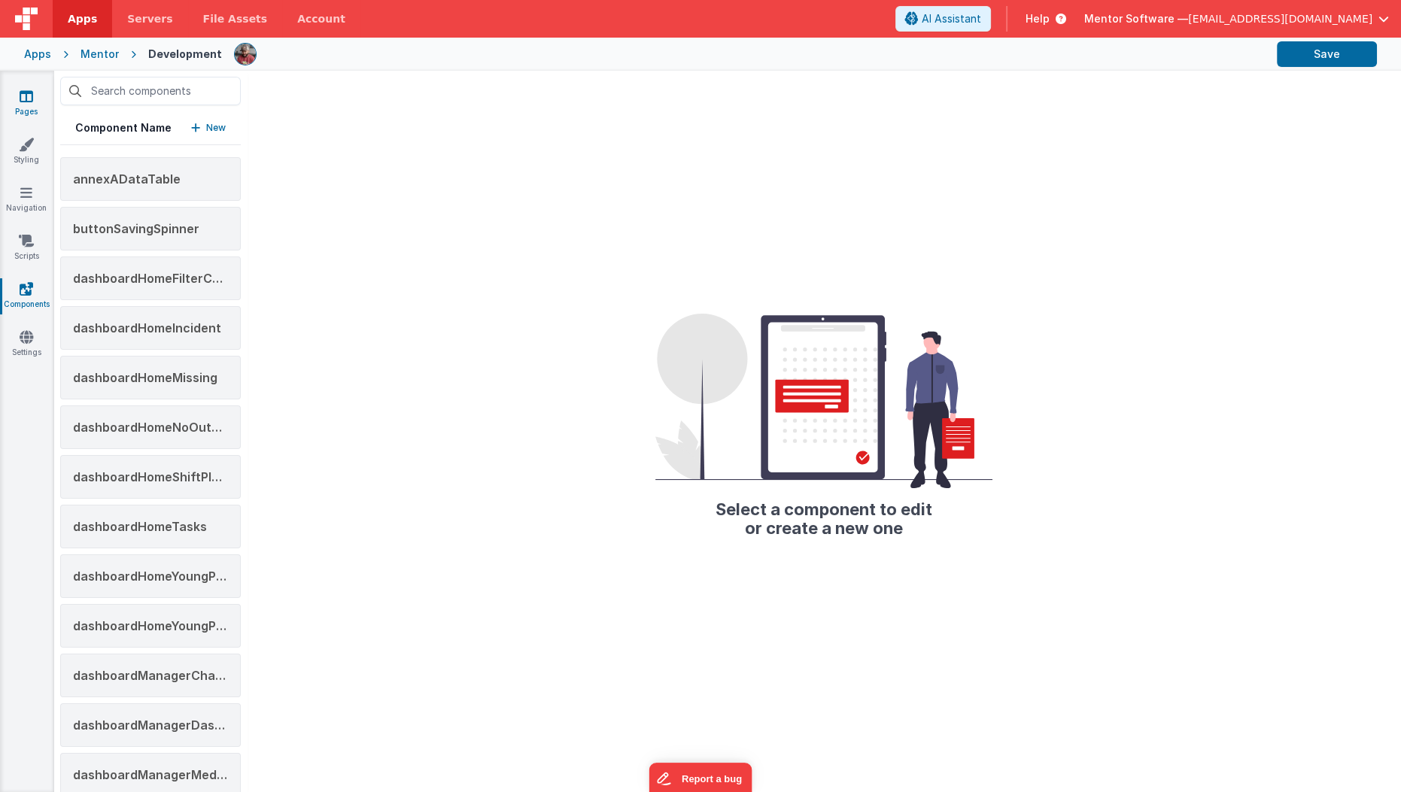
click at [41, 97] on link "Pages" at bounding box center [26, 104] width 54 height 30
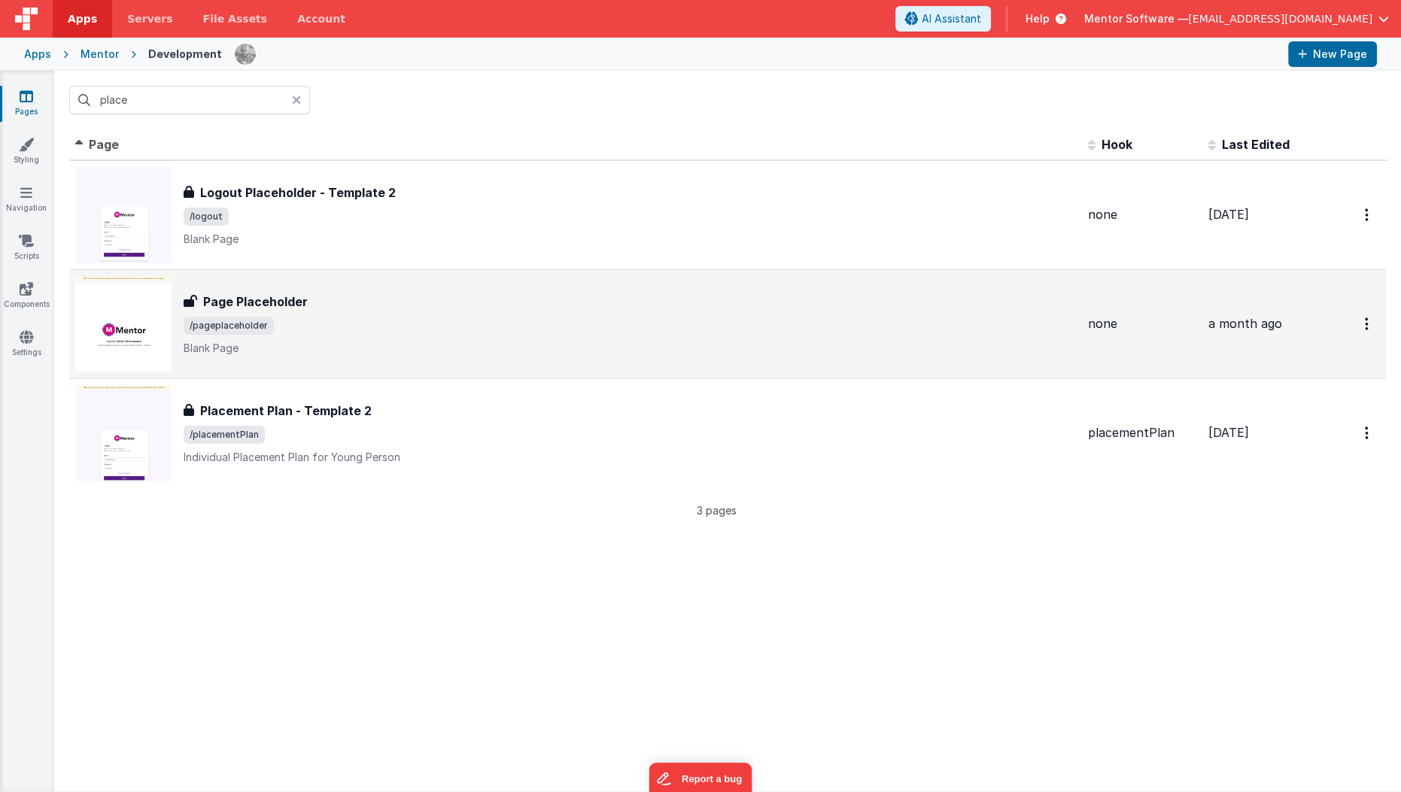
click at [430, 348] on p "Blank Page" at bounding box center [630, 348] width 892 height 15
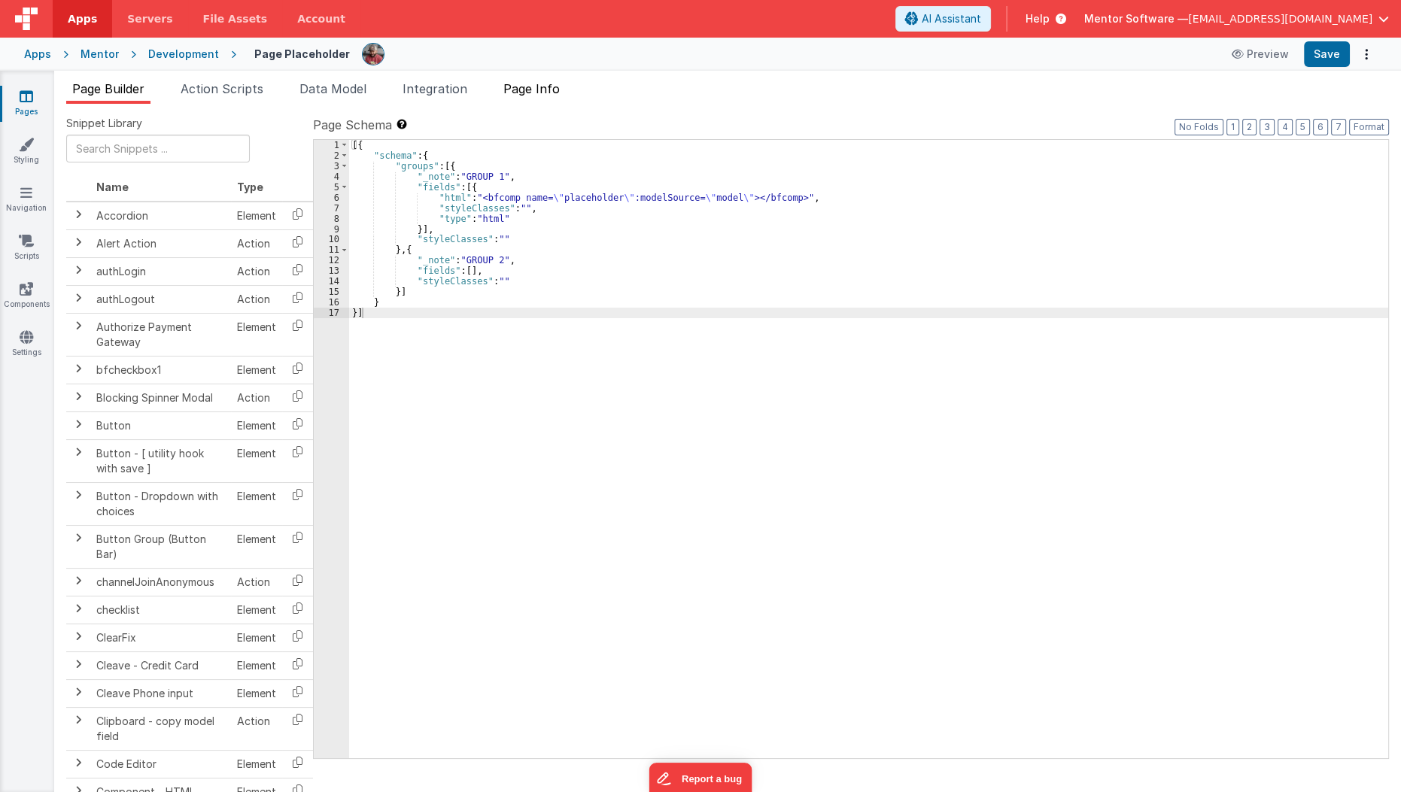
click at [560, 82] on span "Page Info" at bounding box center [531, 88] width 56 height 15
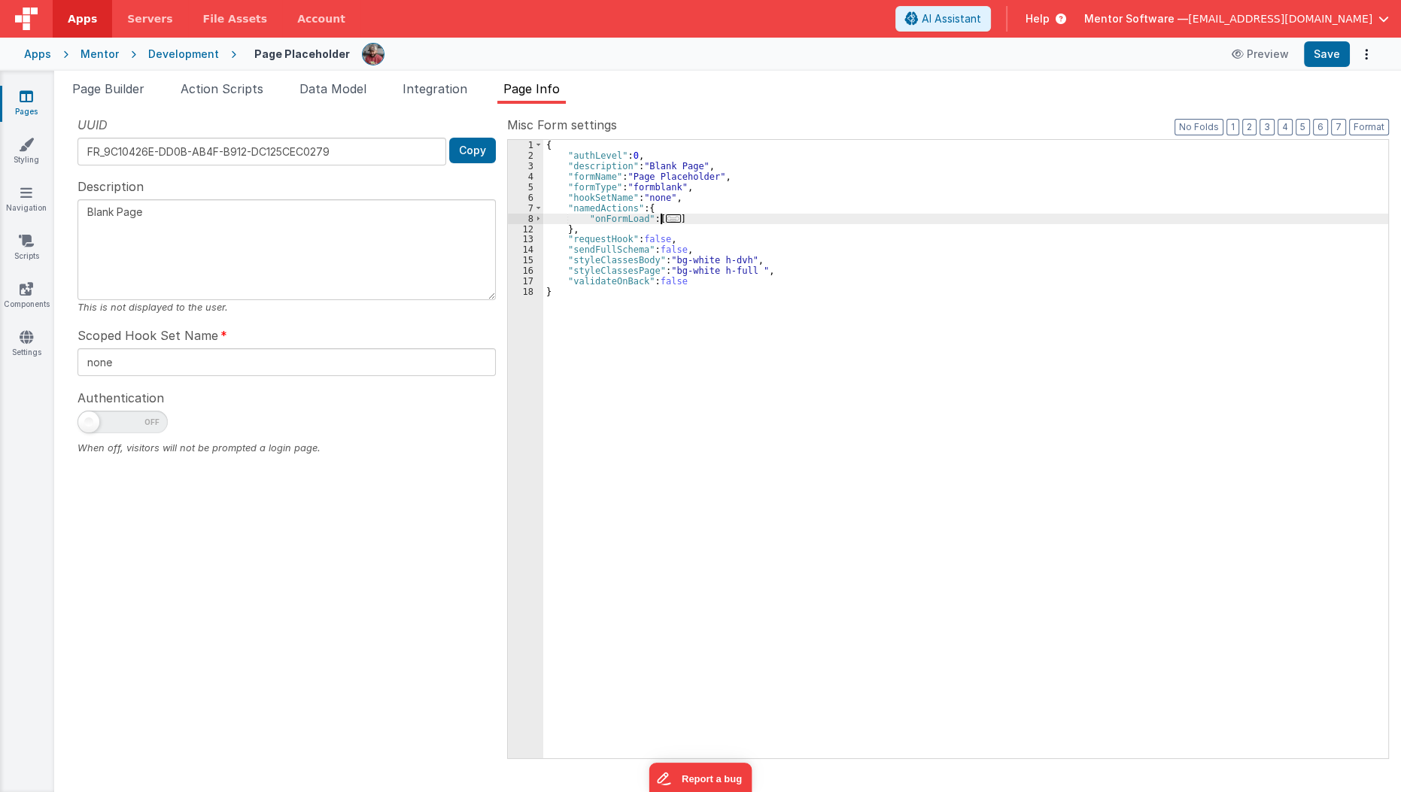
click at [660, 221] on div "{ "authLevel" : 0 , "description" : "Blank Page" , "formName" : "Page Placehold…" at bounding box center [966, 460] width 846 height 640
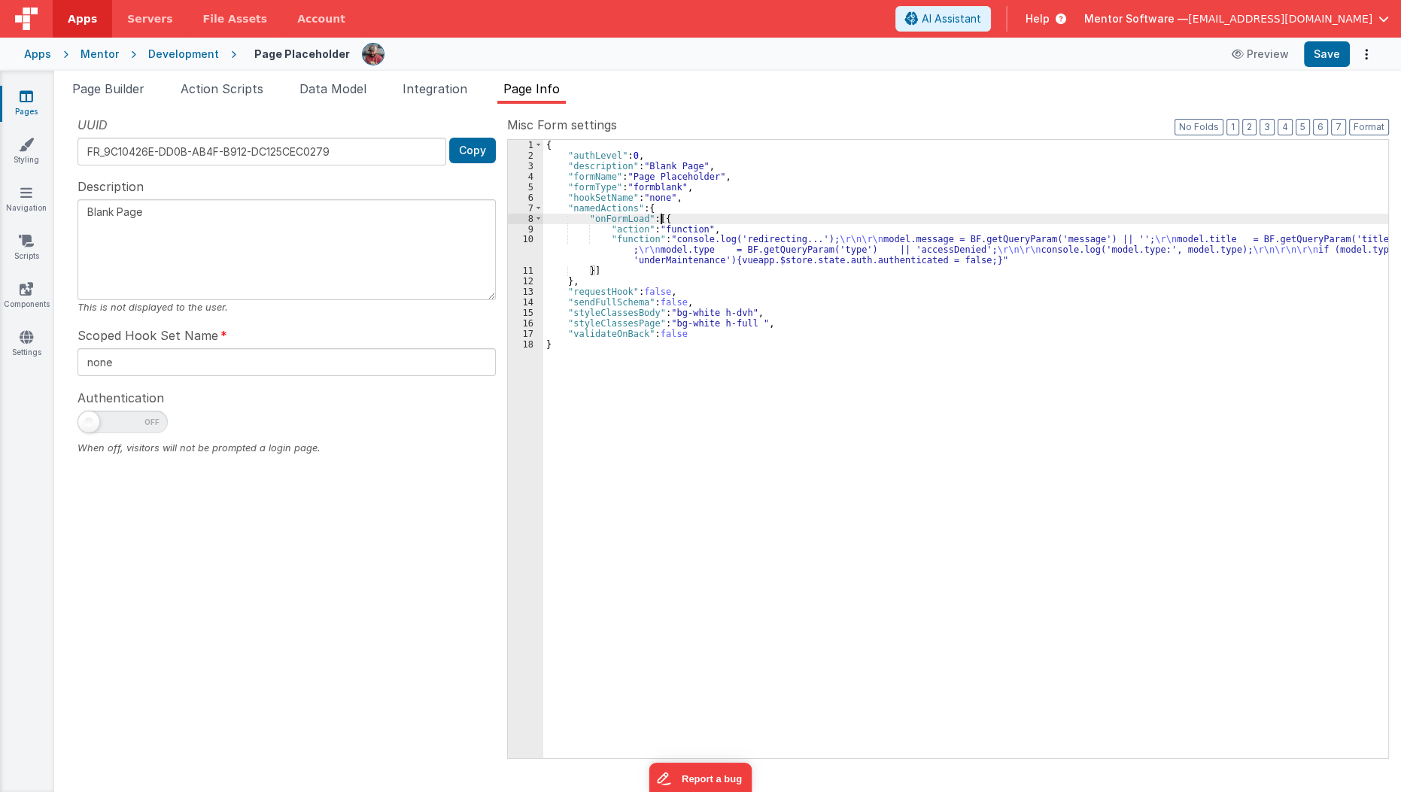
click at [657, 242] on div "{ "authLevel" : 0 , "description" : "Blank Page" , "formName" : "Page Placehold…" at bounding box center [966, 460] width 846 height 640
click at [520, 256] on div "10" at bounding box center [525, 250] width 35 height 32
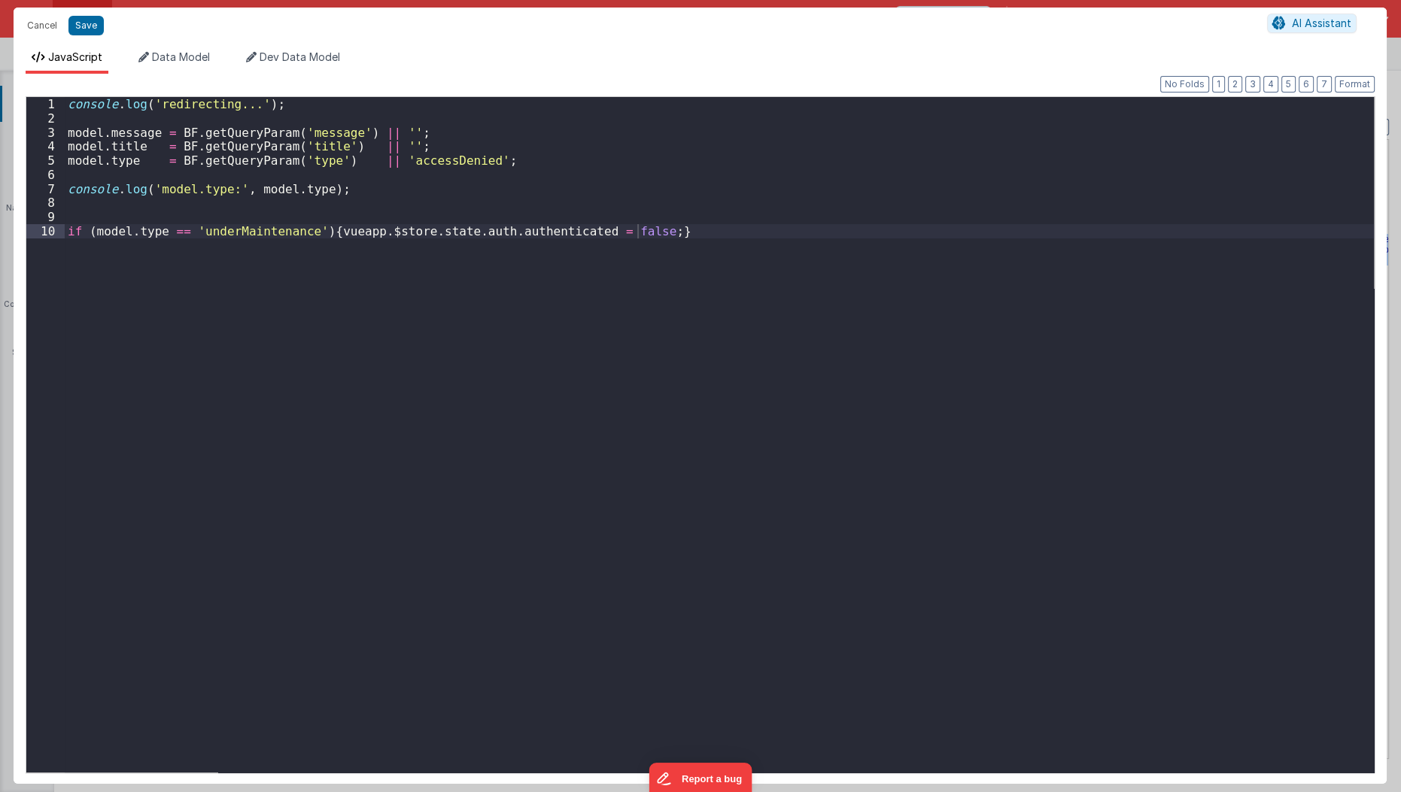
click at [520, 256] on div "Cancel Save AI Assistant JavaScript Data Model Dev Data Model Format 7 6 5 4 3 …" at bounding box center [700, 396] width 1401 height 792
click at [83, 26] on button "Save" at bounding box center [85, 26] width 35 height 20
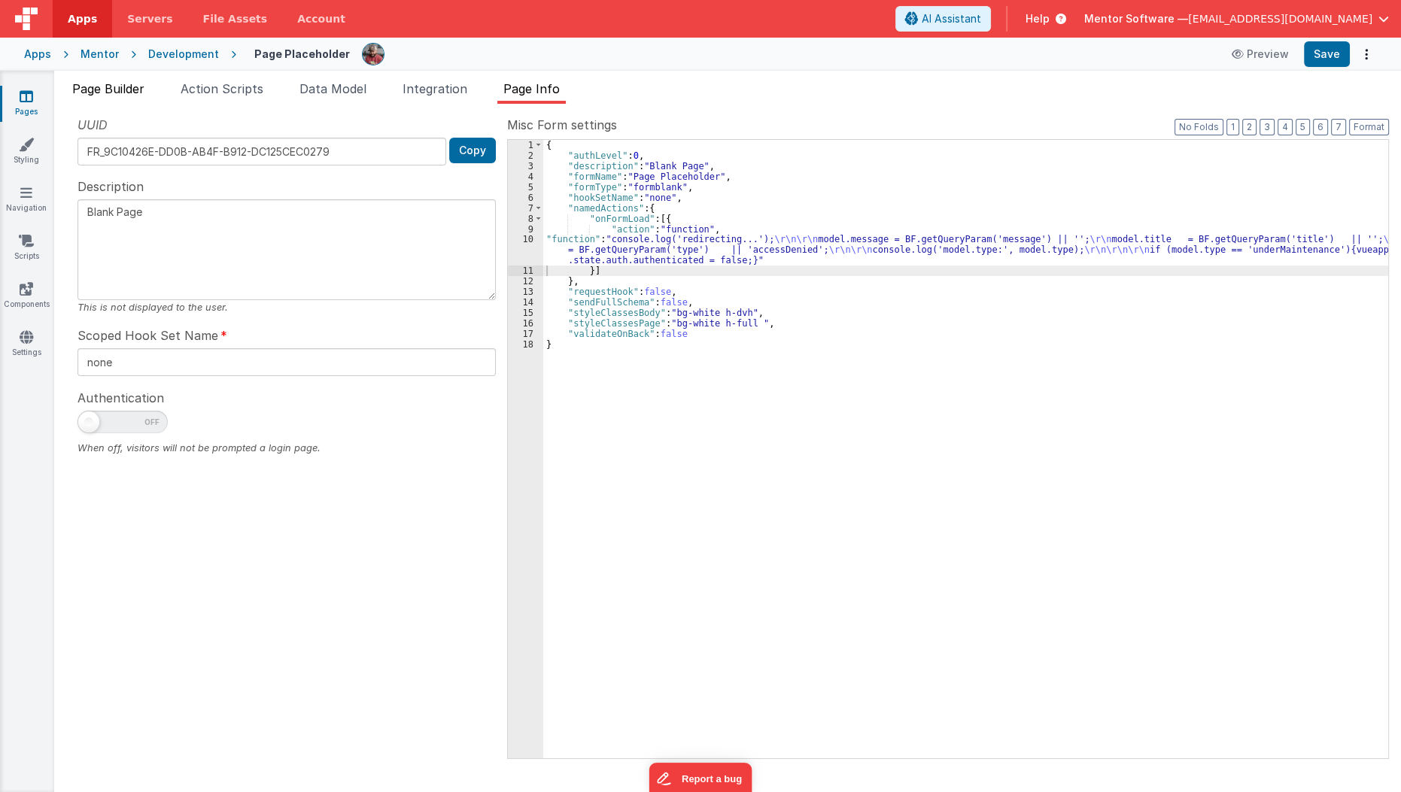
click at [129, 82] on span "Page Builder" at bounding box center [108, 88] width 72 height 15
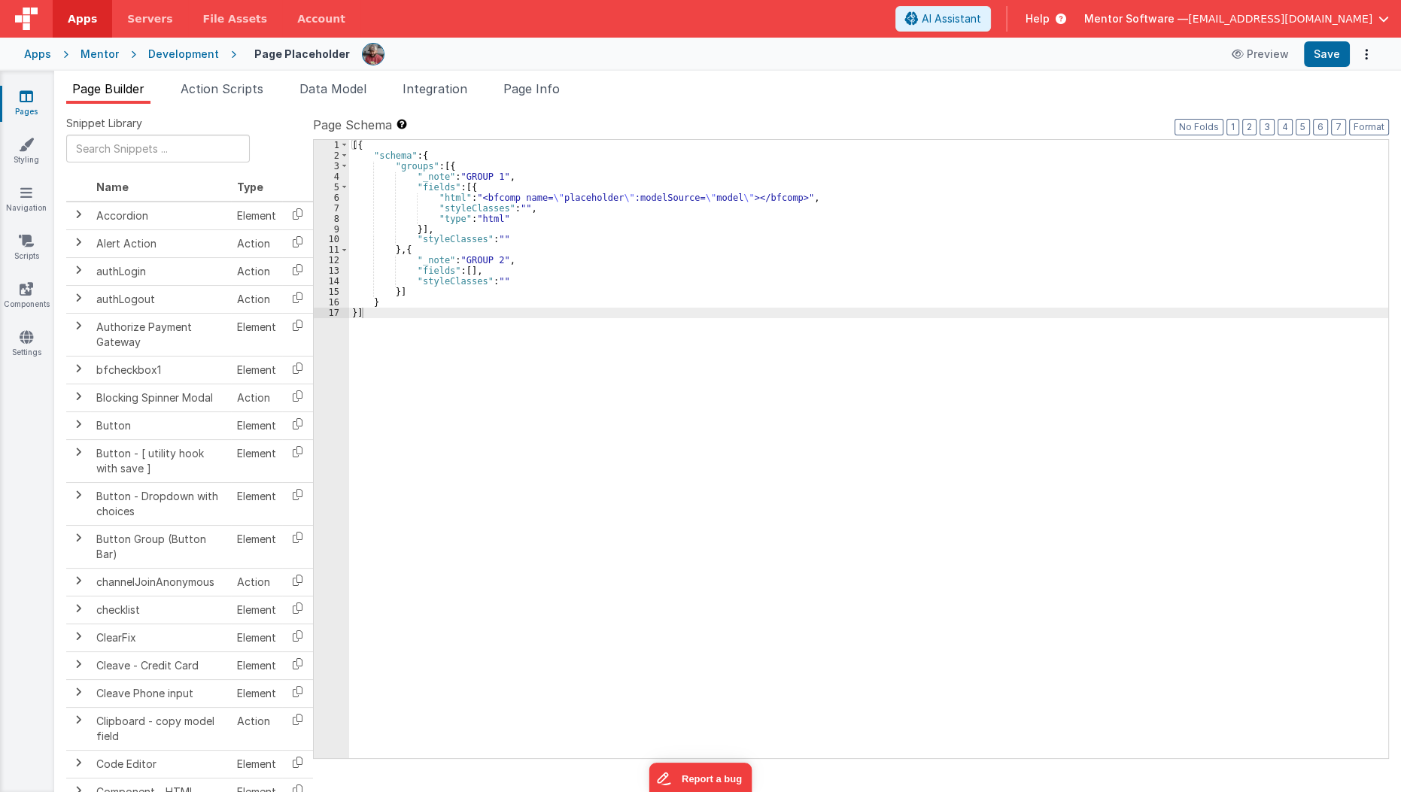
click at [31, 111] on link "Pages" at bounding box center [26, 104] width 54 height 30
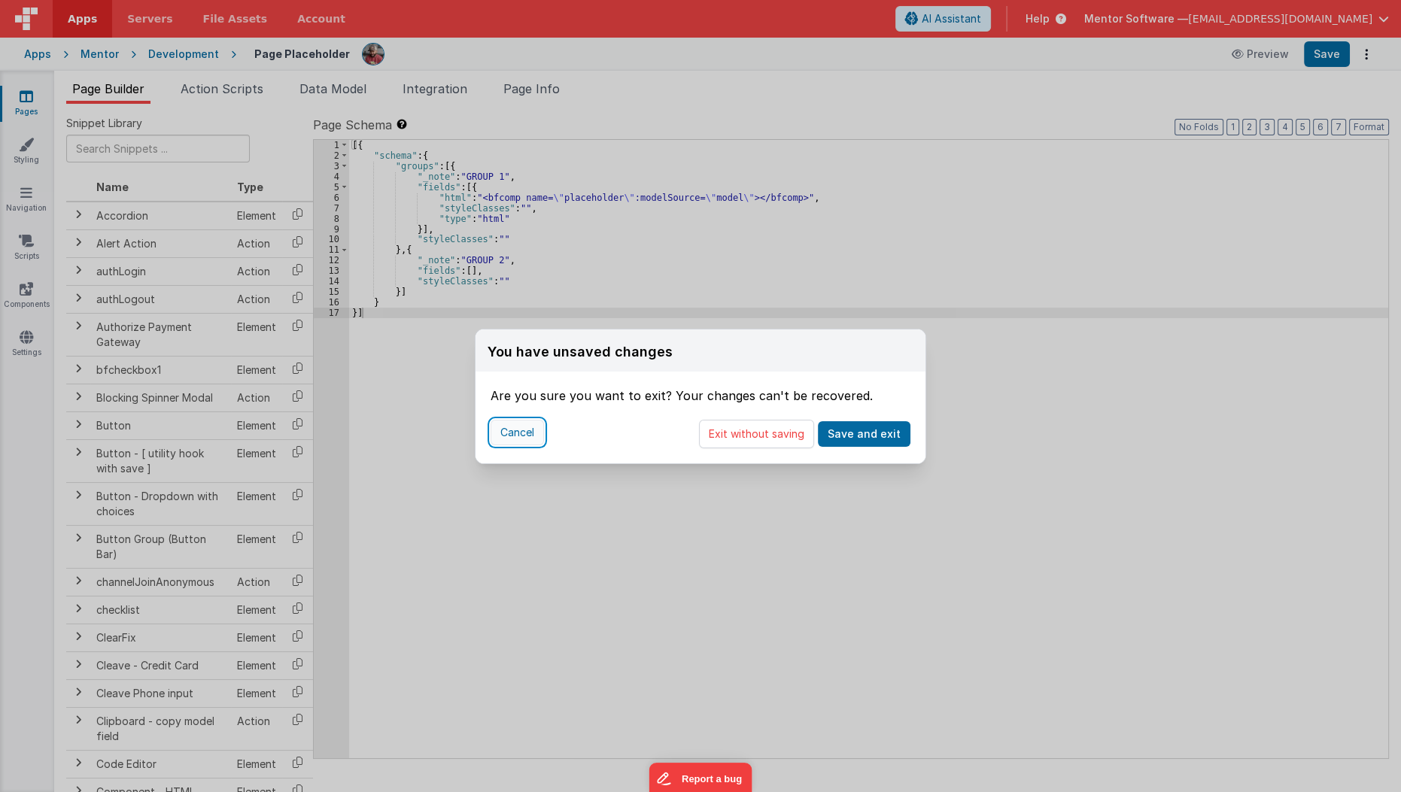
click at [509, 431] on button "Cancel" at bounding box center [517, 433] width 53 height 26
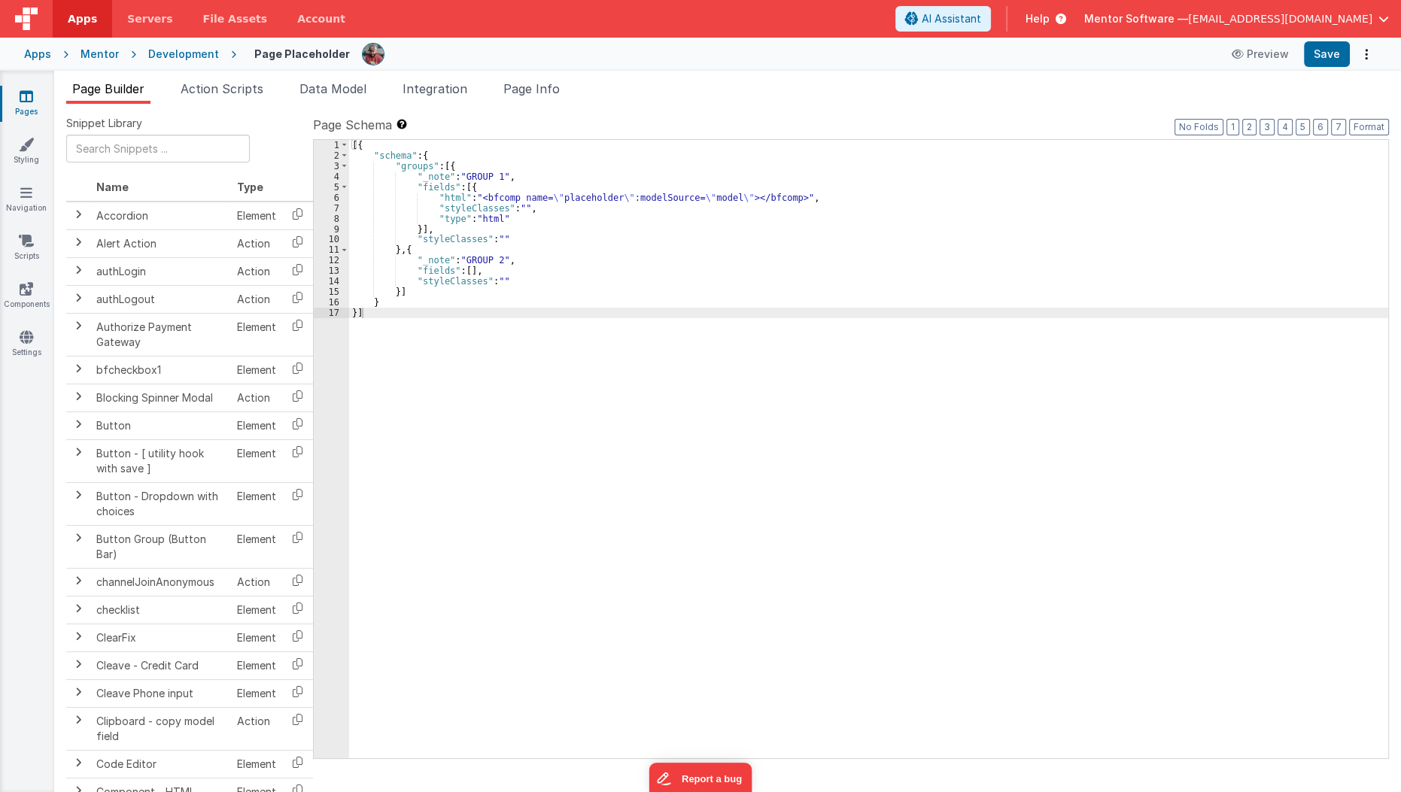
click at [93, 10] on link "Apps" at bounding box center [82, 19] width 59 height 38
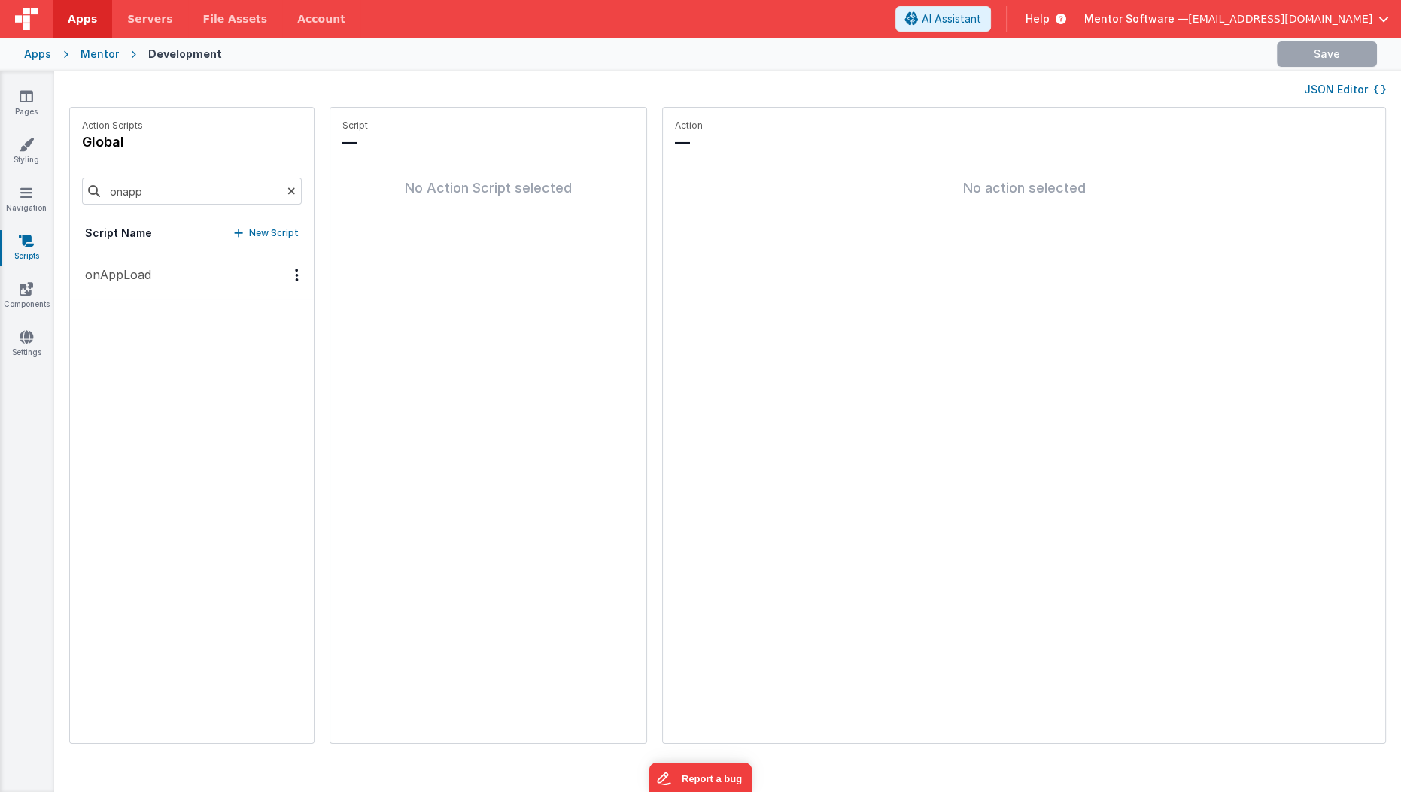
click at [208, 255] on button "onAppLoad" at bounding box center [192, 275] width 244 height 49
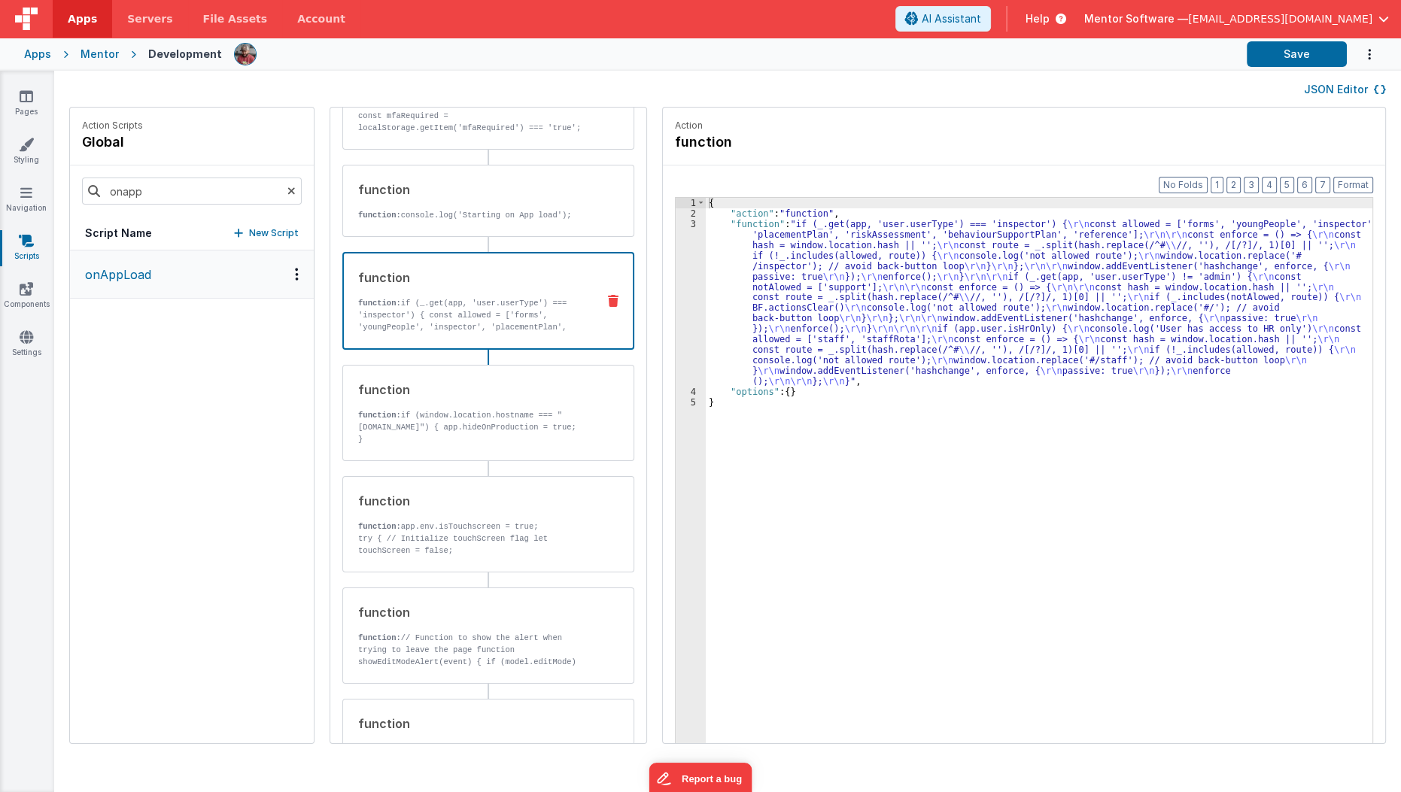
scroll to position [345, 0]
click at [501, 322] on p "function: if (_.get(app, 'user.userType') === 'inspector') { const allowed = ['…" at bounding box center [471, 329] width 226 height 60
drag, startPoint x: 712, startPoint y: 353, endPoint x: 667, endPoint y: 356, distance: 45.2
click at [675, 356] on div "1 2 3 4 5 { "action" : "function" , "function" : "if (_.get(app, 'user.userType…" at bounding box center [1024, 494] width 698 height 594
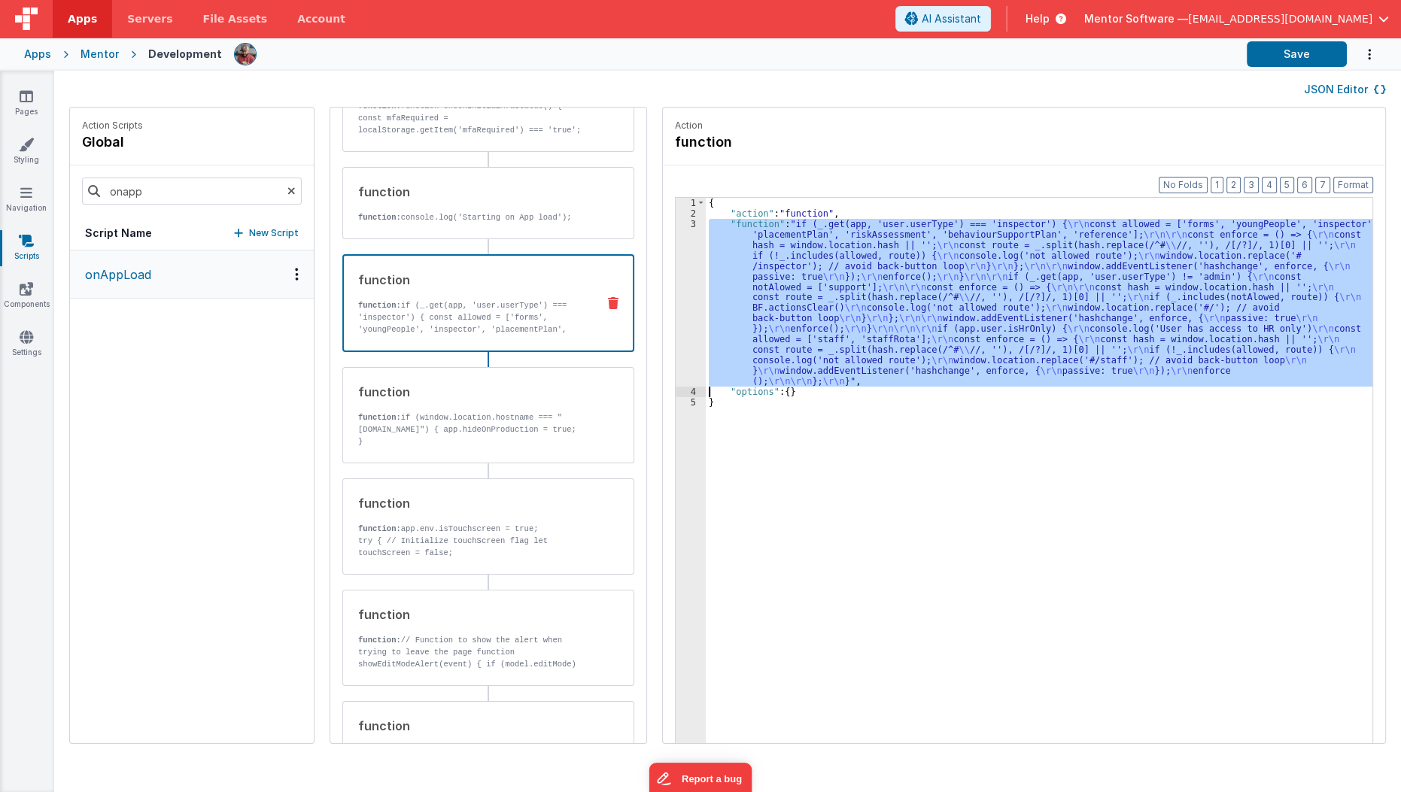
click at [676, 356] on div "3" at bounding box center [691, 303] width 30 height 168
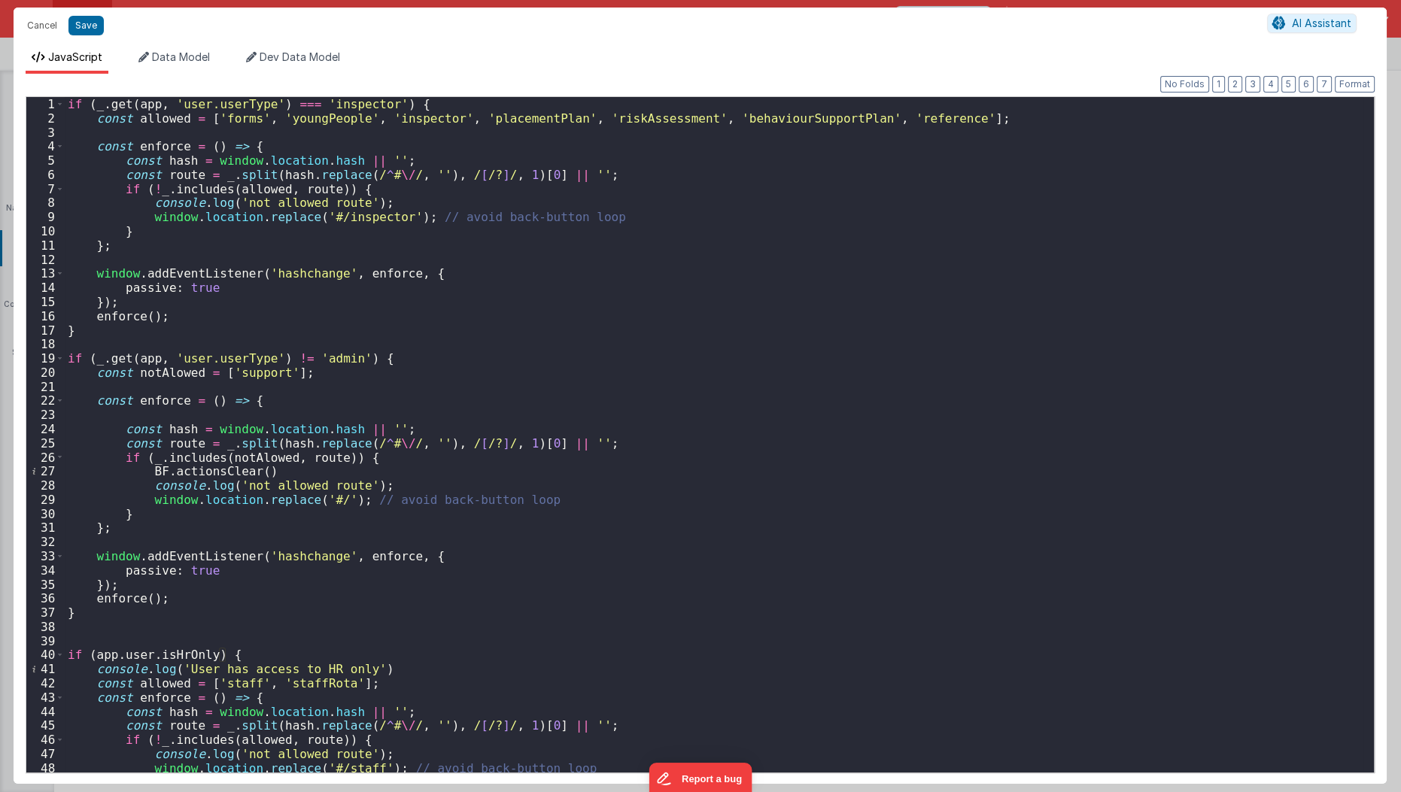
scroll to position [106, 0]
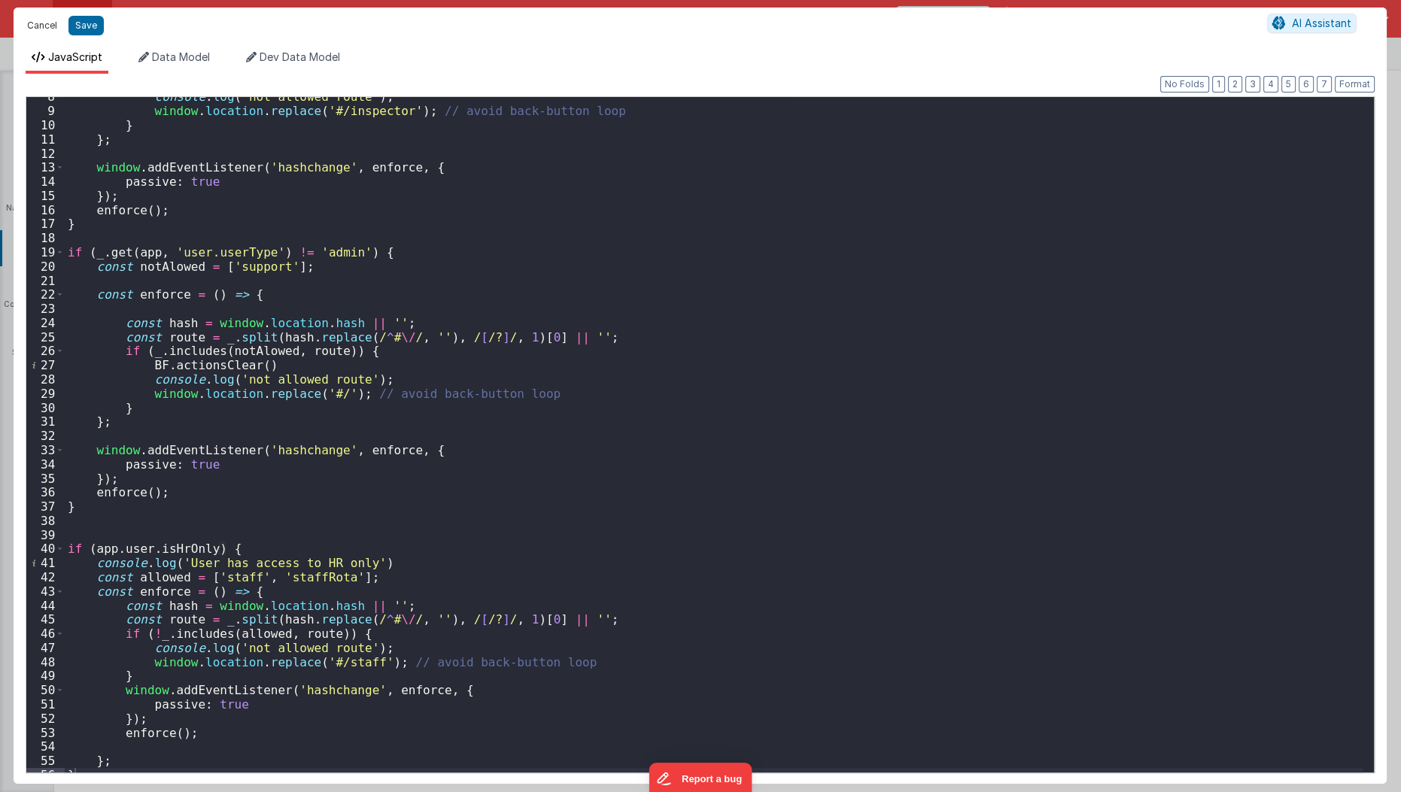
click at [50, 26] on button "Cancel" at bounding box center [42, 25] width 45 height 21
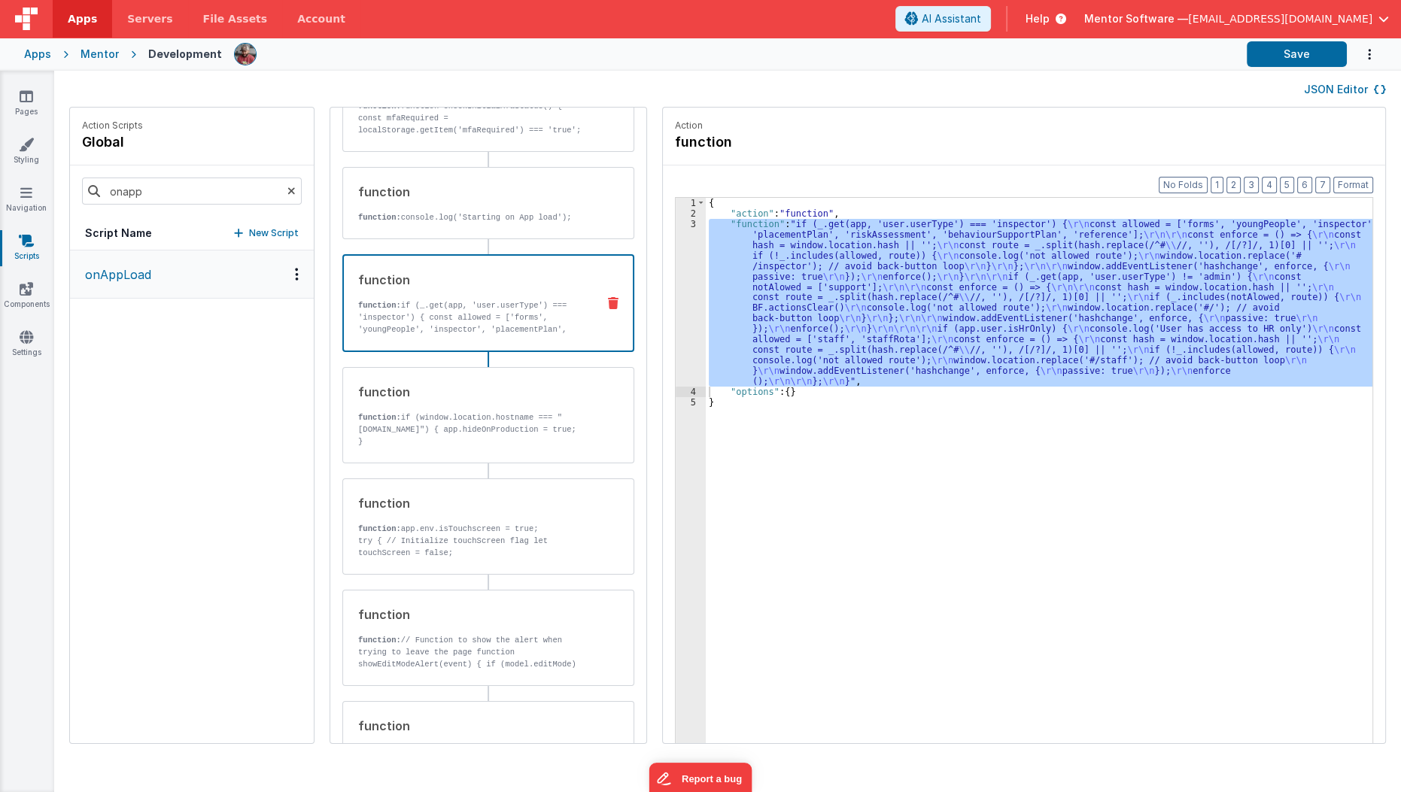
click at [287, 195] on icon at bounding box center [291, 191] width 8 height 51
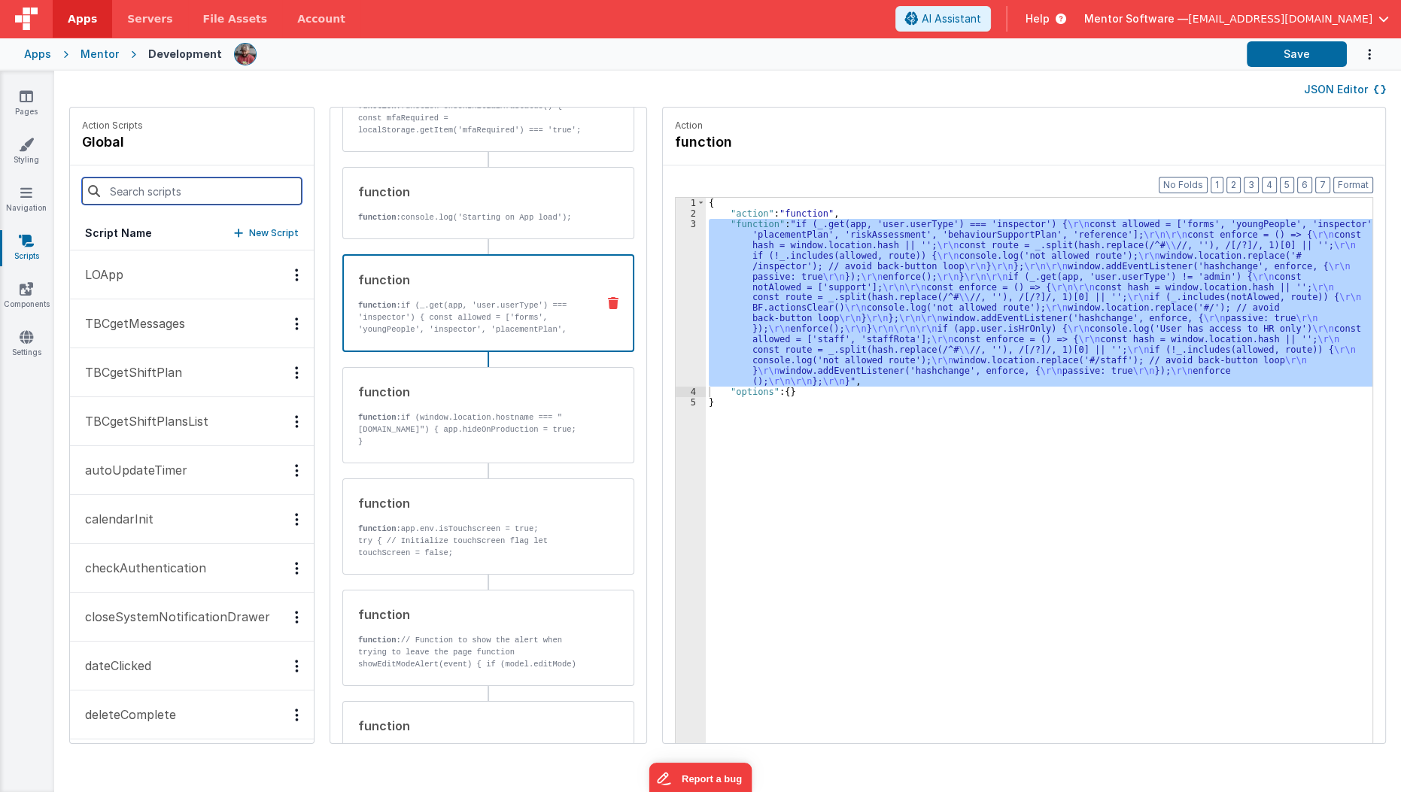
click at [218, 193] on input at bounding box center [192, 191] width 220 height 27
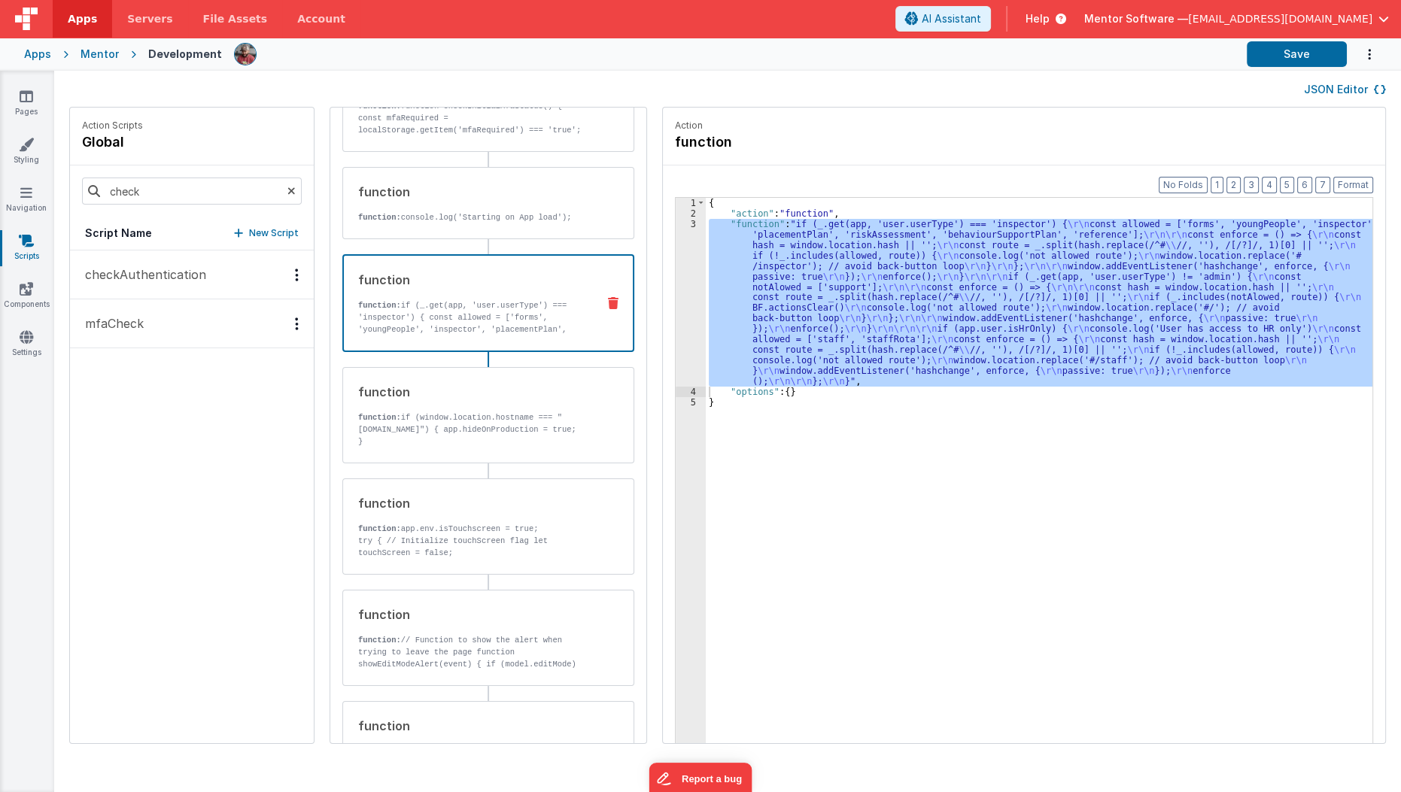
click at [194, 278] on p "checkAuthentication" at bounding box center [141, 275] width 130 height 18
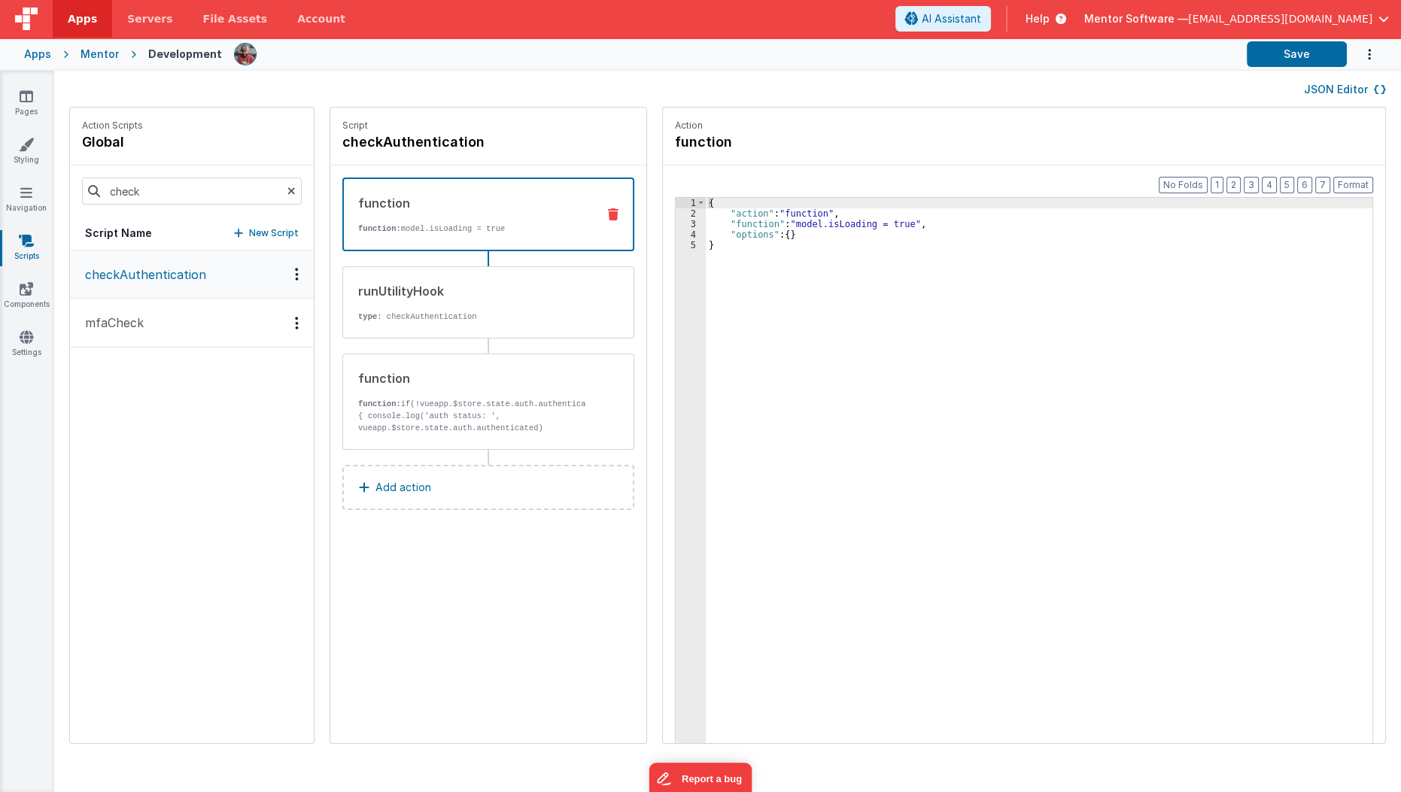
scroll to position [0, 0]
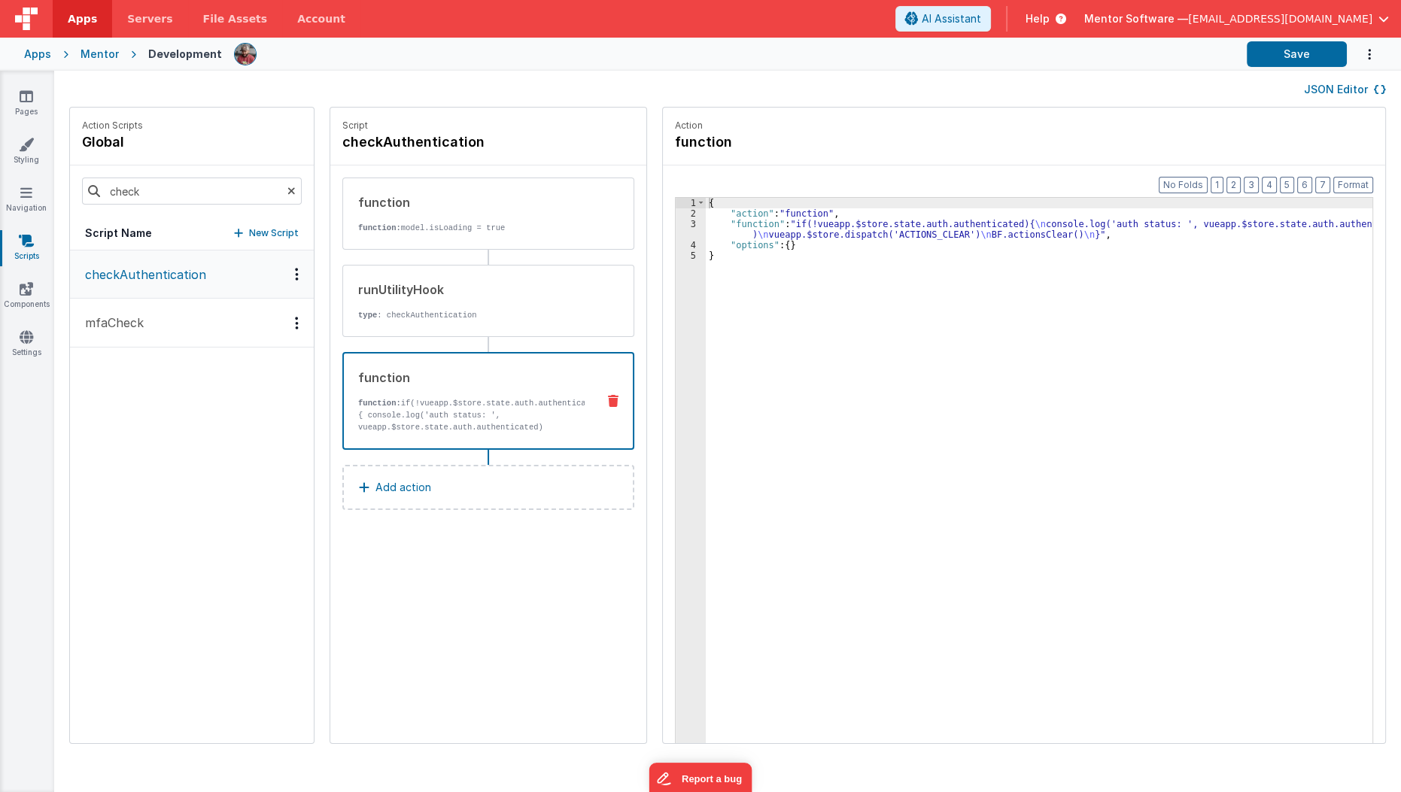
click at [488, 409] on p "function: if(!vueapp.$store.state.auth.authenticated){ console.log('auth status…" at bounding box center [471, 427] width 226 height 60
click at [782, 232] on div "{ "action" : "function" , "function" : "if(!vueapp.$store.state.auth.authentica…" at bounding box center [1048, 505] width 685 height 614
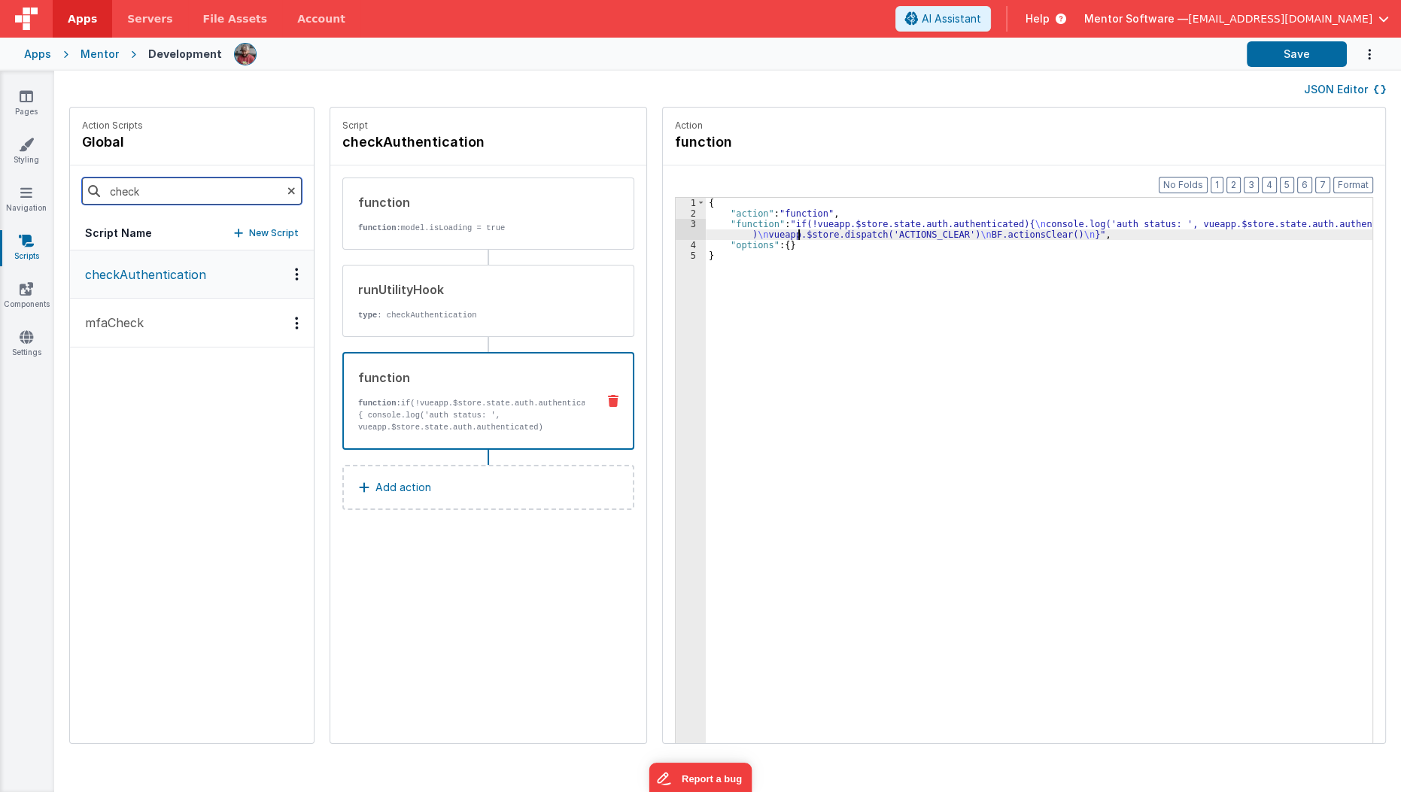
click at [156, 189] on input "check" at bounding box center [192, 191] width 220 height 27
type input "onapp"
click at [120, 275] on p "onAppLoad" at bounding box center [113, 275] width 75 height 18
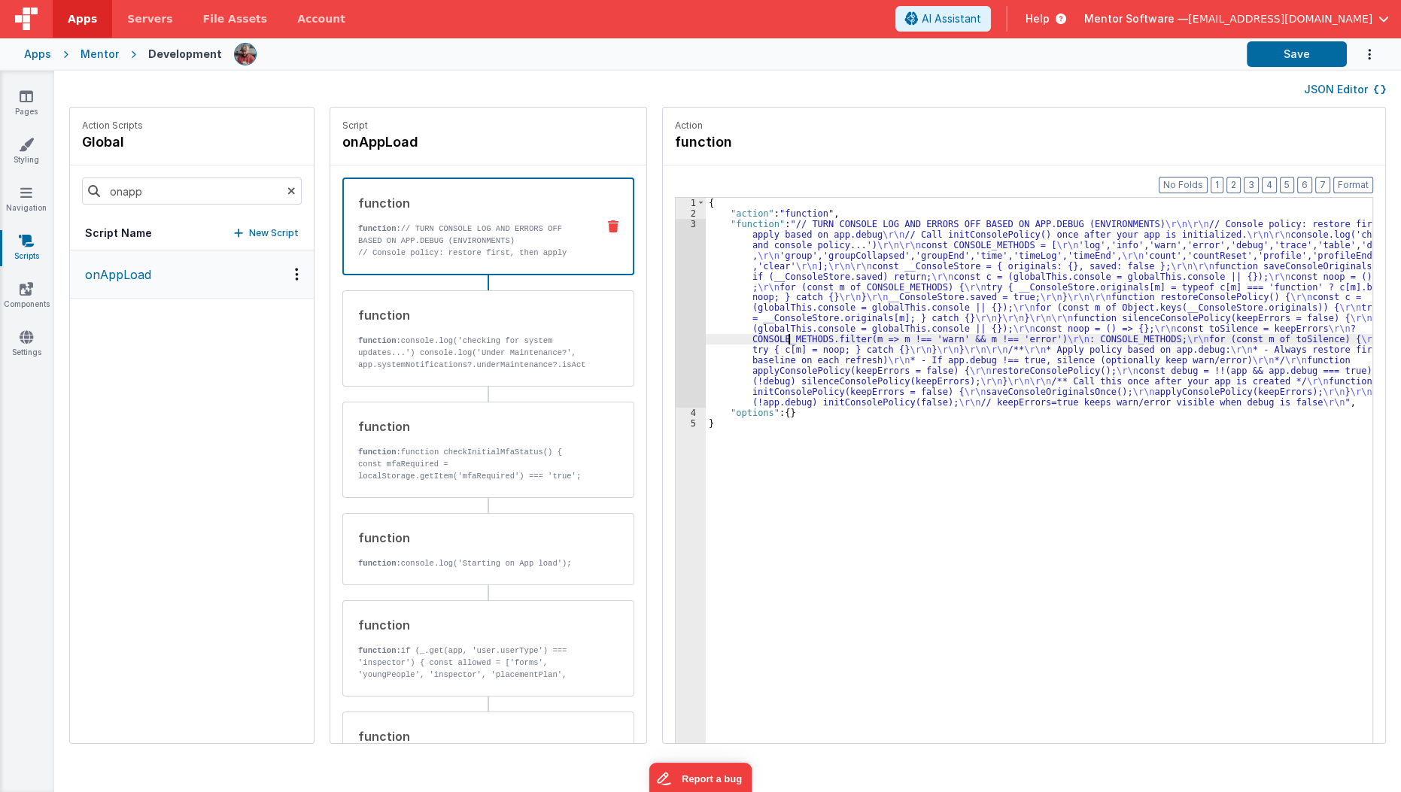
click at [768, 336] on div "{ "action" : "function" , "function" : "// TURN CONSOLE LOG AND ERRORS OFF BASE…" at bounding box center [1048, 505] width 685 height 614
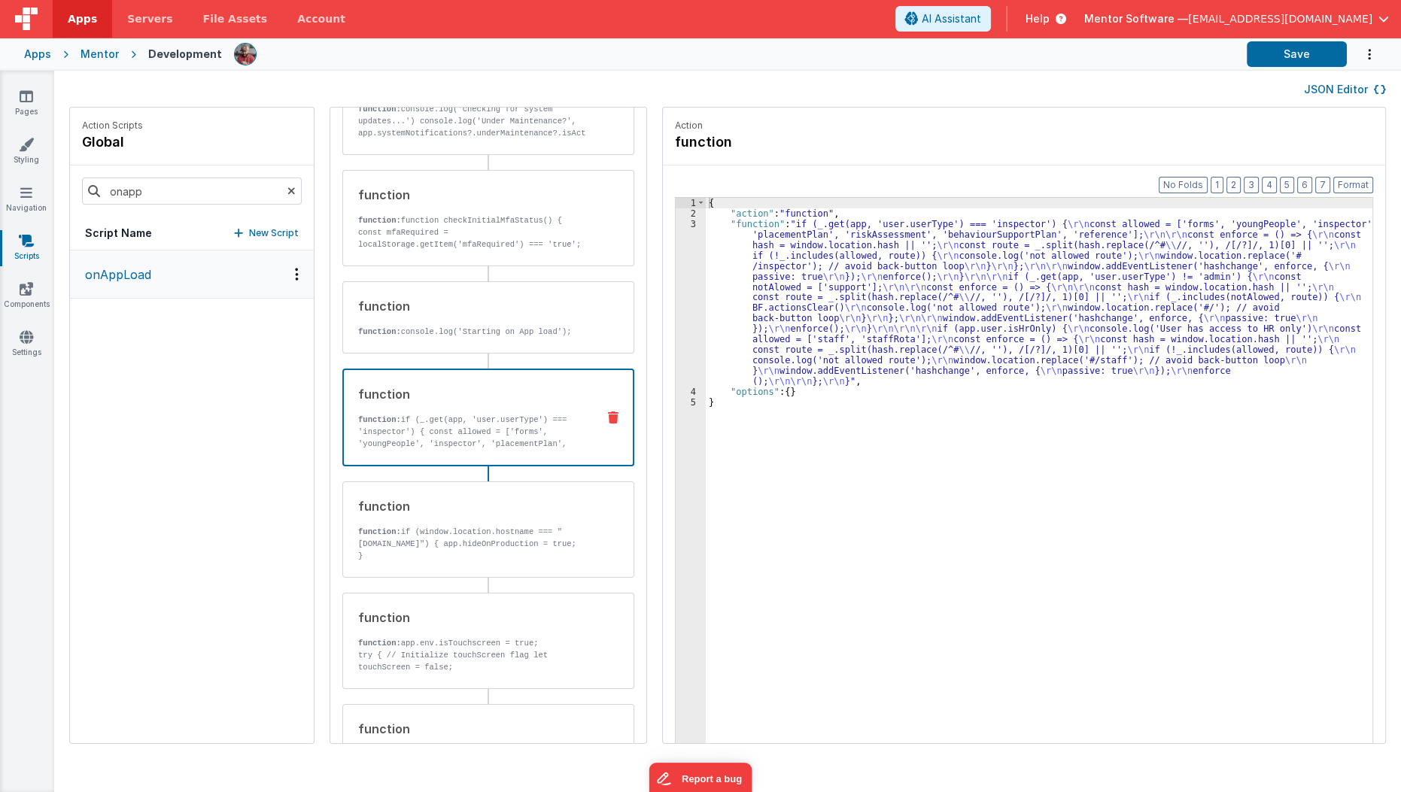
scroll to position [229, 0]
click at [515, 457] on div "function function: if (_.get(app, 'user.userType') === 'inspector') { const all…" at bounding box center [488, 419] width 292 height 98
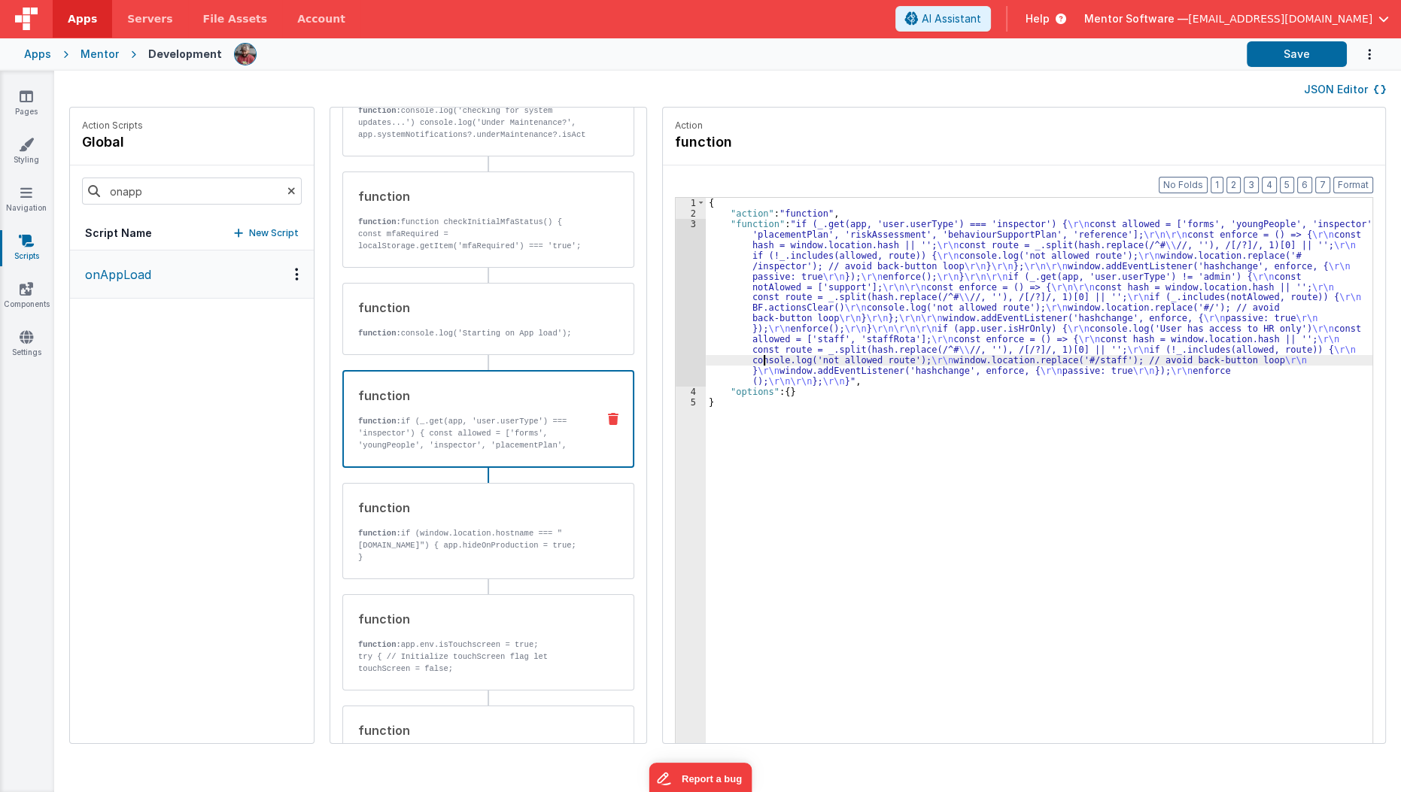
click at [744, 354] on div "{ "action" : "function" , "function" : "if (_.get(app, 'user.userType') === 'in…" at bounding box center [1048, 505] width 685 height 614
click at [680, 350] on div "3" at bounding box center [691, 303] width 30 height 168
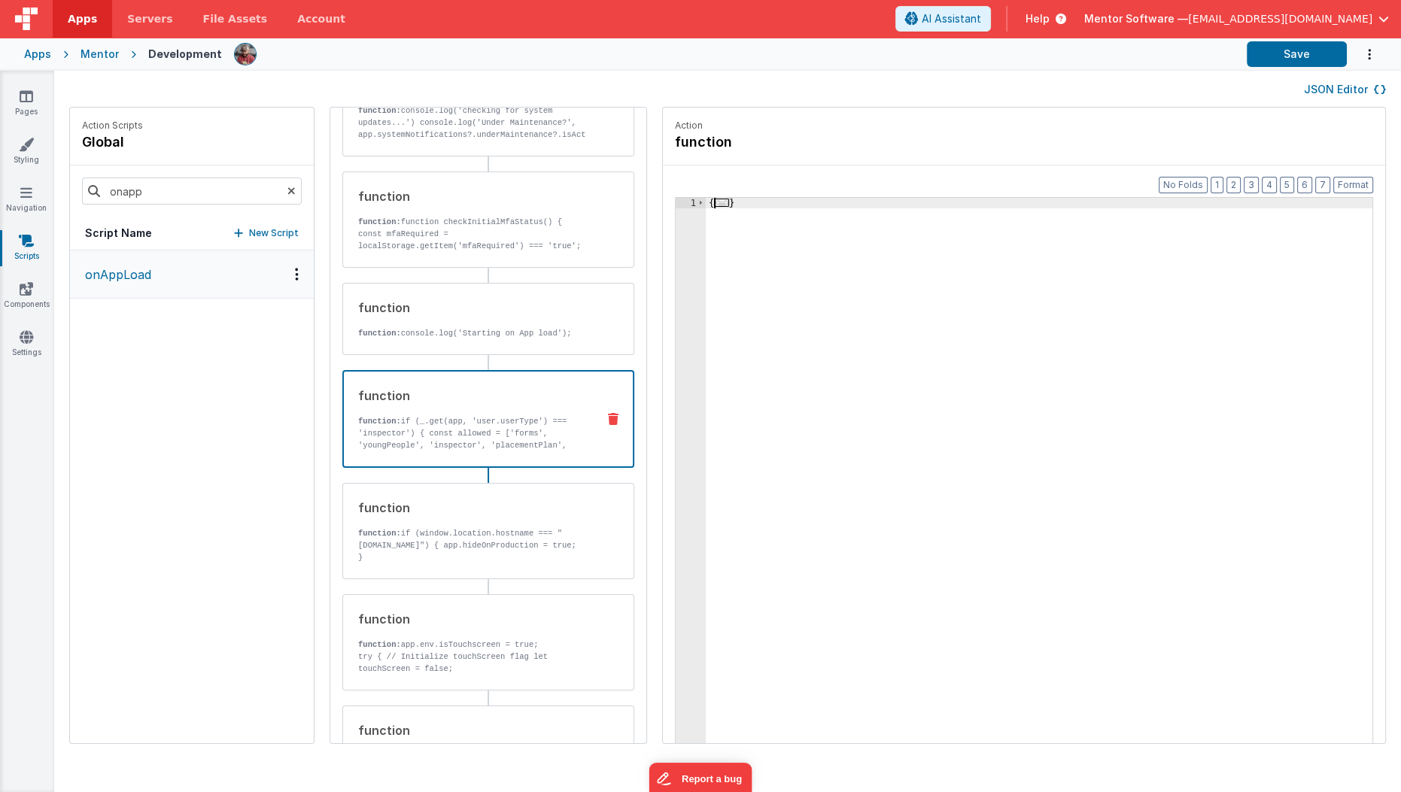
click at [714, 204] on span "..." at bounding box center [721, 203] width 15 height 8
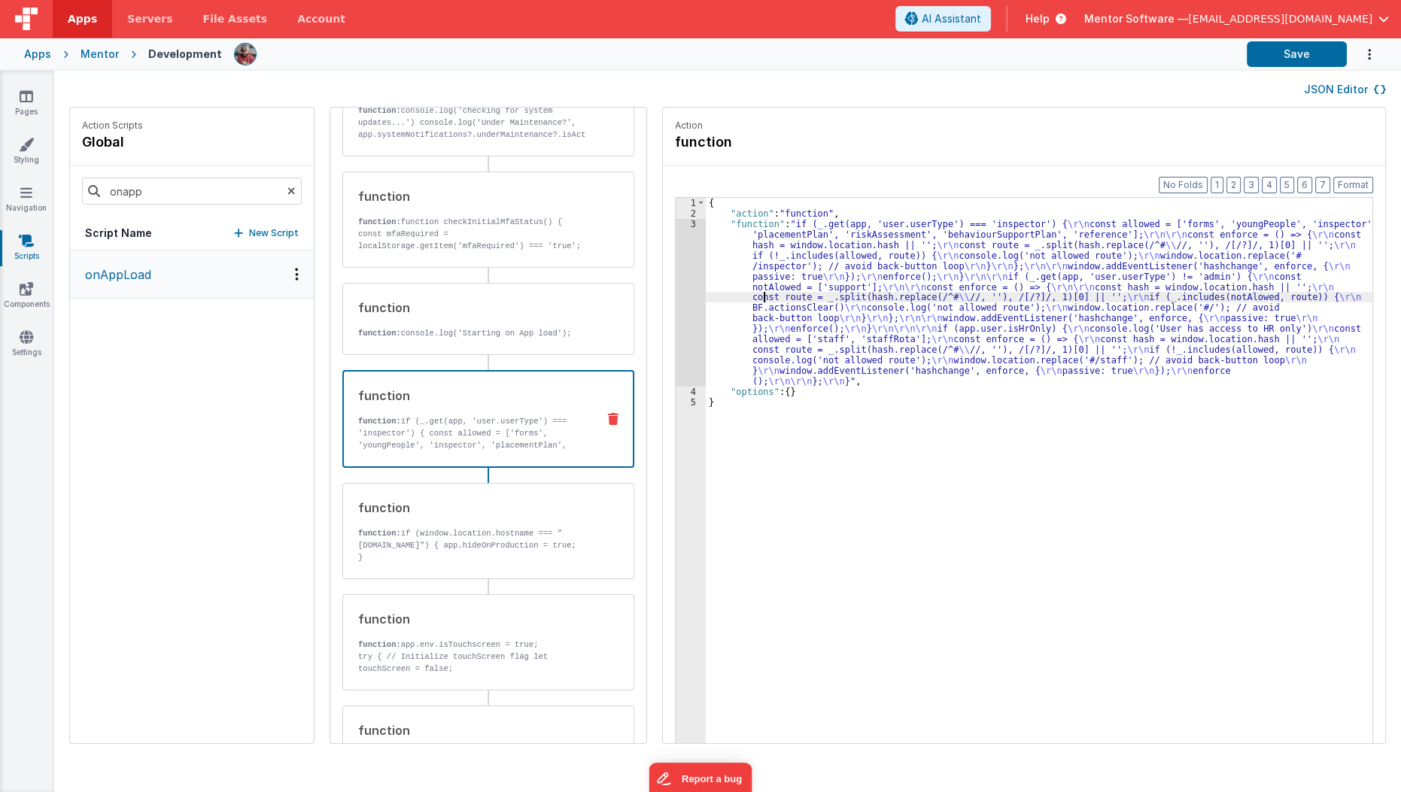
click at [746, 298] on div "{ "action" : "function" , "function" : "if (_.get(app, 'user.userType') === 'in…" at bounding box center [1048, 505] width 685 height 614
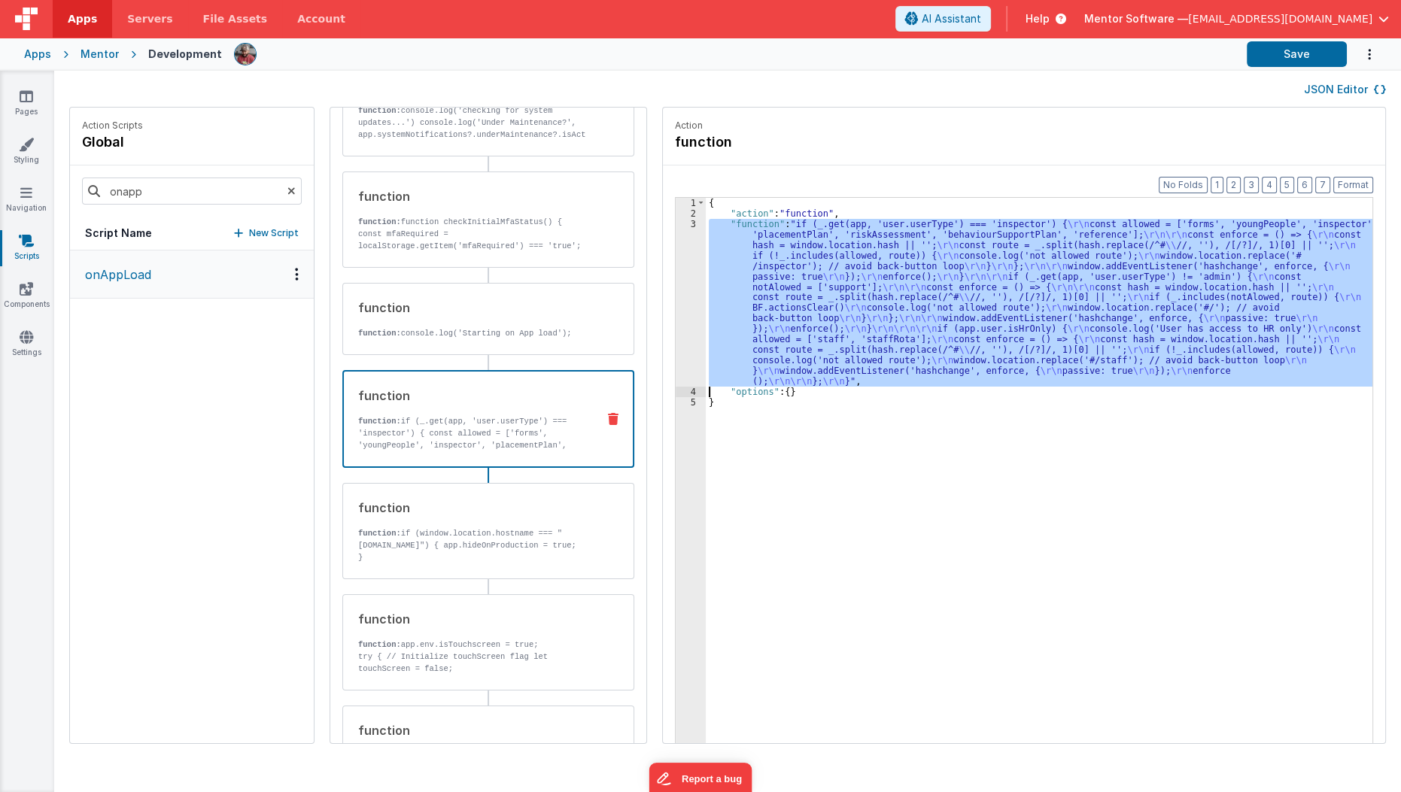
click at [676, 314] on div "3" at bounding box center [691, 303] width 30 height 168
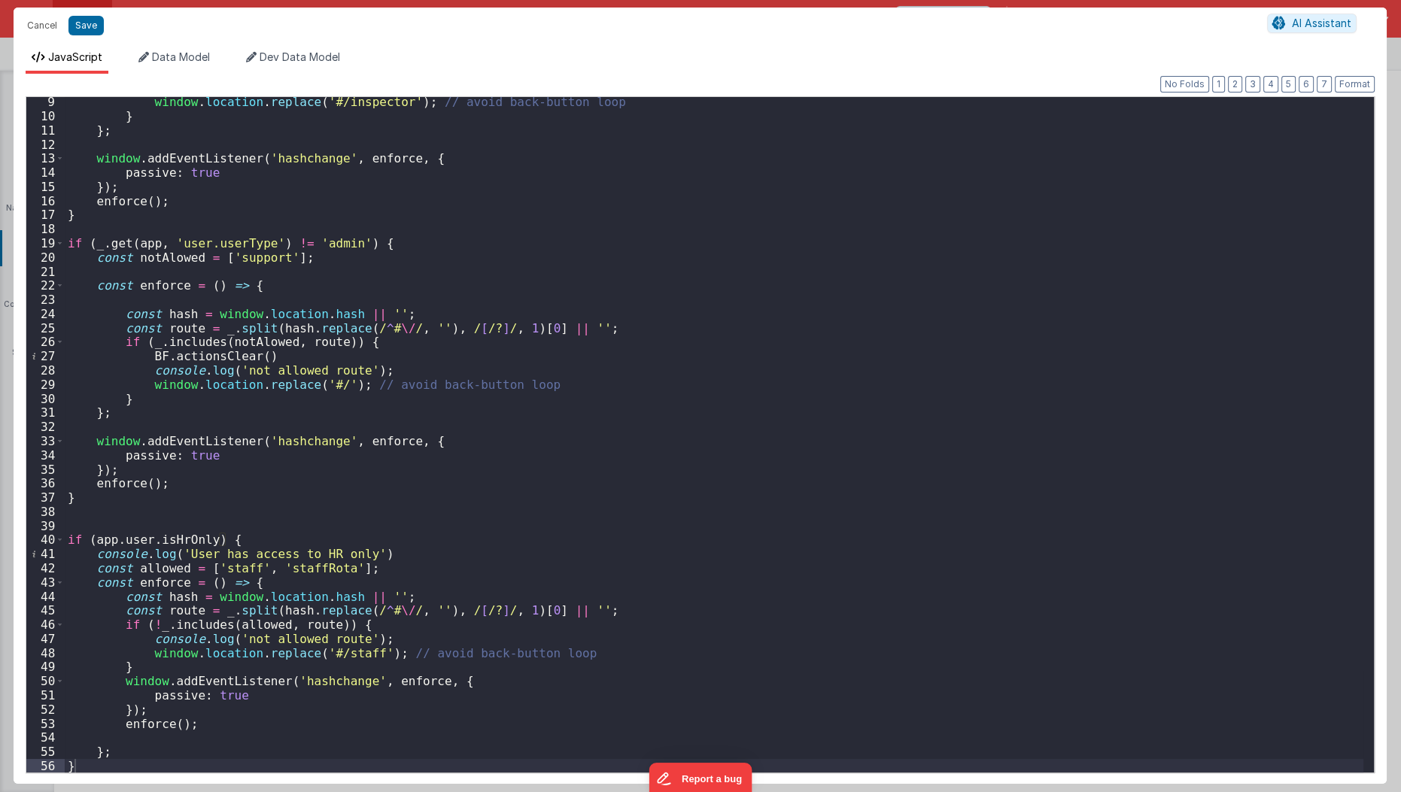
scroll to position [115, 0]
click at [205, 539] on div "window . location . replace ( '#/inspector' ) ; // avoid back-button loop } } ;…" at bounding box center [714, 447] width 1299 height 705
click at [96, 23] on button "Save" at bounding box center [85, 26] width 35 height 20
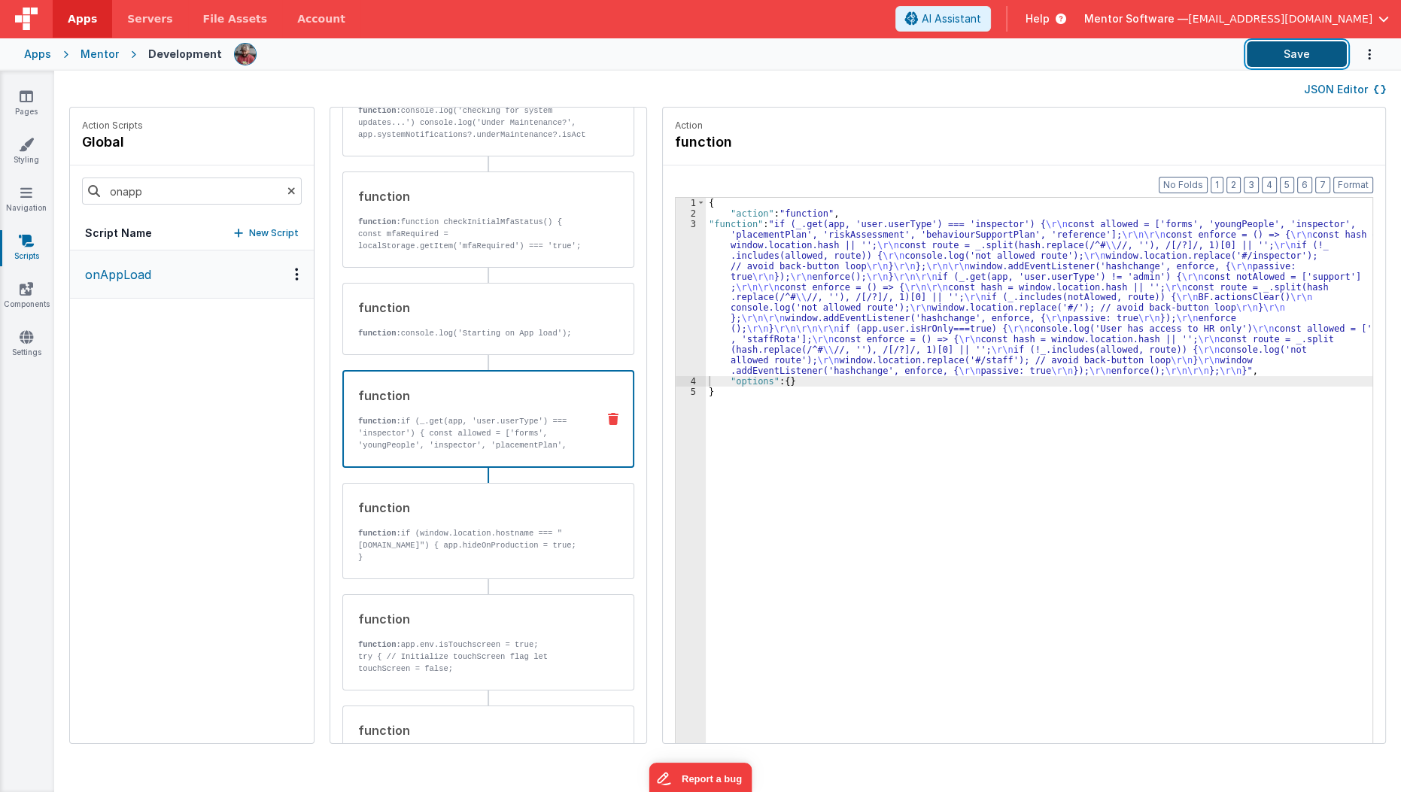
click at [1287, 56] on button "Save" at bounding box center [1297, 54] width 100 height 26
click at [745, 308] on div "{ "action" : "function" , "function" : "if (_.get(app, 'user.userType') === 'in…" at bounding box center [1048, 505] width 685 height 614
click at [676, 317] on div "3" at bounding box center [691, 297] width 30 height 157
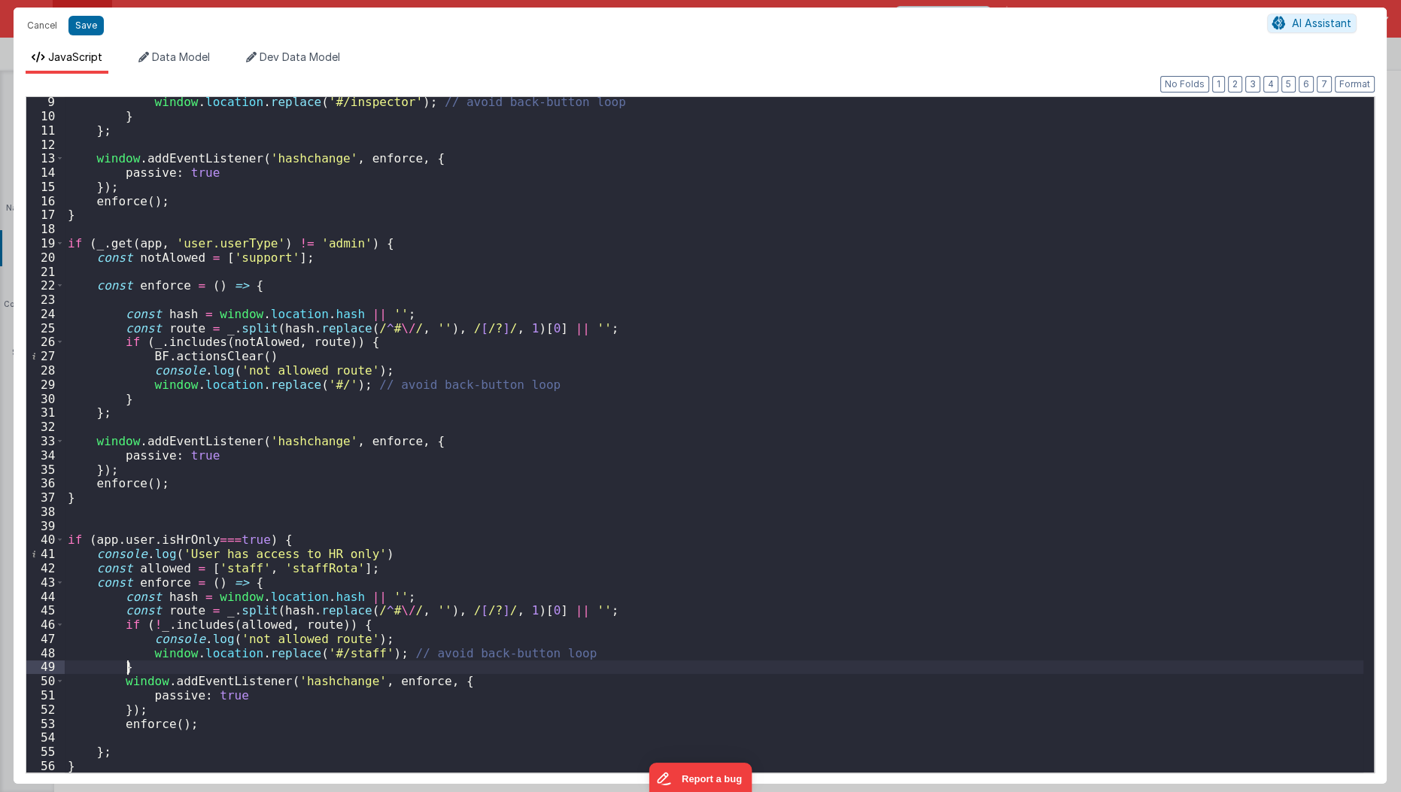
click at [339, 661] on div "window . location . replace ( '#/inspector' ) ; // avoid back-button loop } } ;…" at bounding box center [714, 447] width 1299 height 705
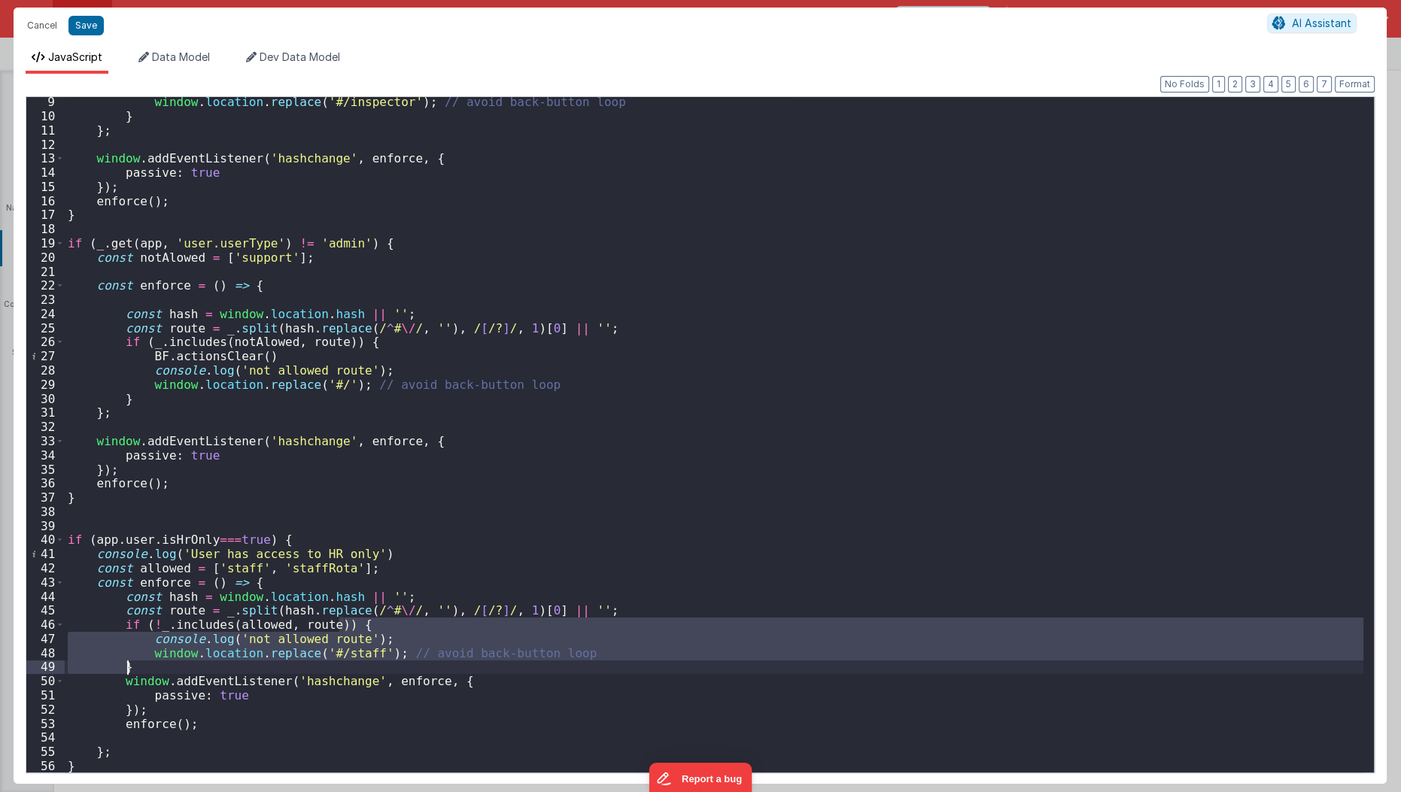
click at [339, 661] on div "window . location . replace ( '#/inspector' ) ; // avoid back-button loop } } ;…" at bounding box center [714, 447] width 1299 height 705
click at [342, 651] on div "window . location . replace ( '#/inspector' ) ; // avoid back-button loop } } ;…" at bounding box center [714, 435] width 1299 height 676
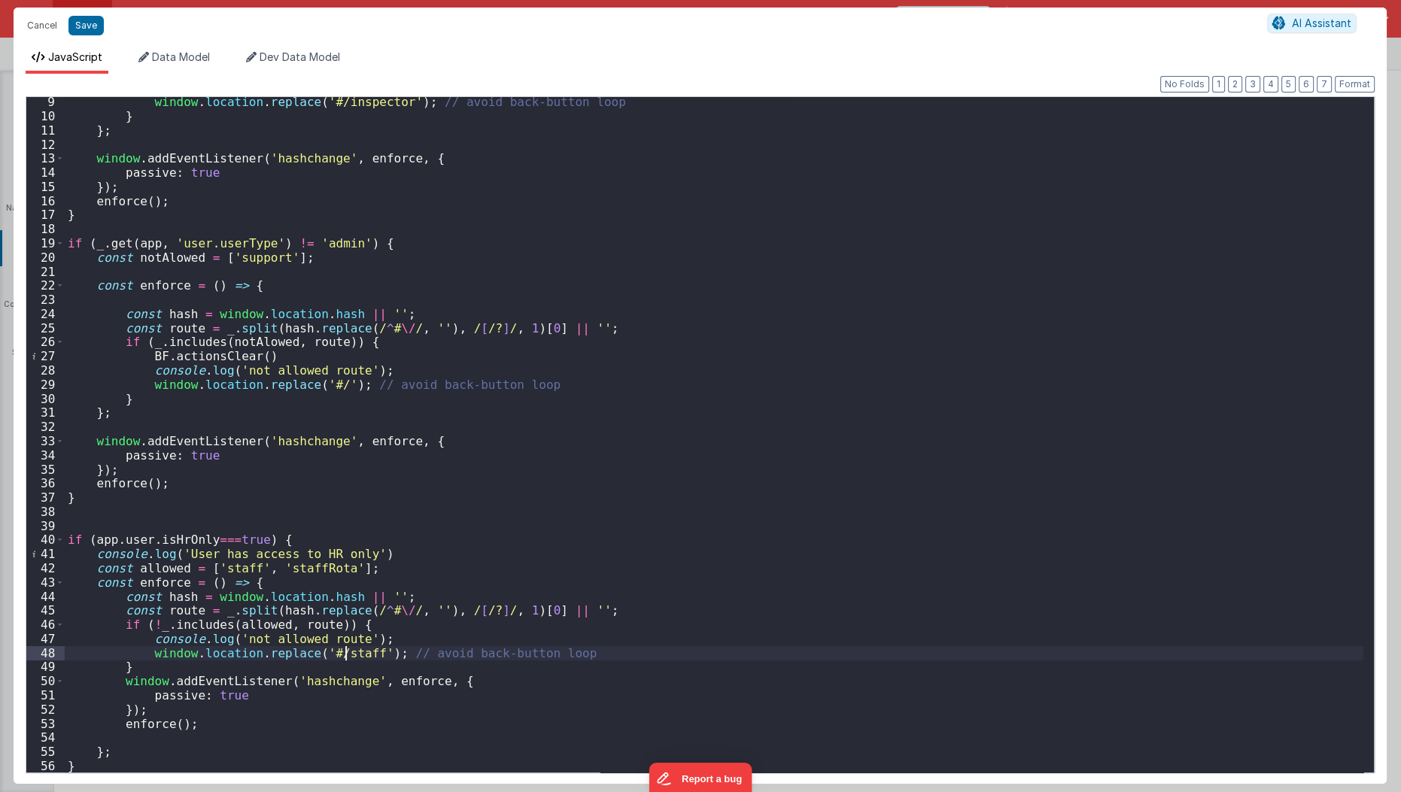
click at [342, 651] on div "window . location . replace ( '#/inspector' ) ; // avoid back-button loop } } ;…" at bounding box center [714, 447] width 1299 height 705
click at [269, 515] on div "window . location . replace ( '#/inspector' ) ; // avoid back-button loop } } ;…" at bounding box center [714, 447] width 1299 height 705
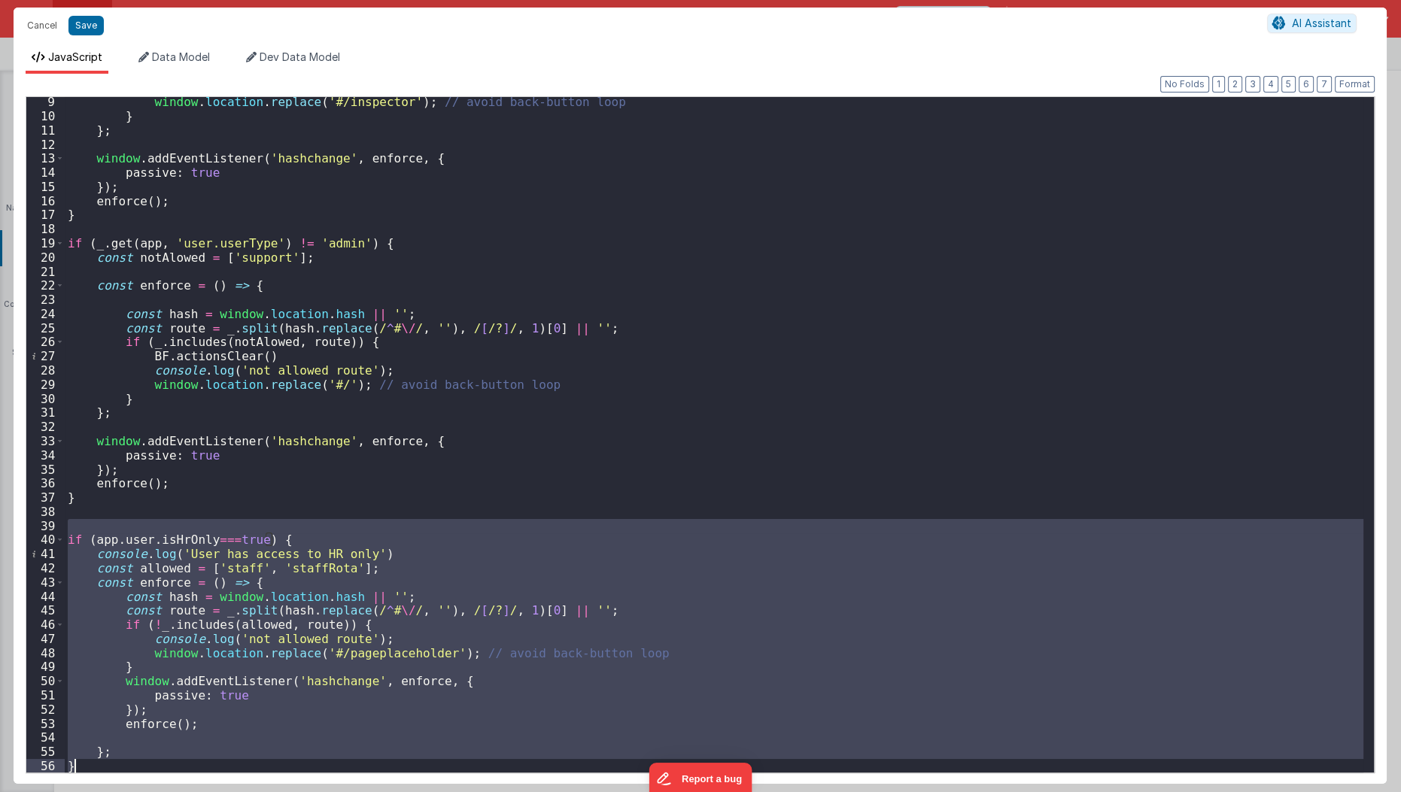
drag, startPoint x: 234, startPoint y: 521, endPoint x: 155, endPoint y: 792, distance: 281.4
click at [155, 792] on div "Cancel Save AI Assistant JavaScript Data Model Dev Data Model Format 7 6 5 4 3 …" at bounding box center [700, 396] width 1401 height 792
click at [382, 629] on div "window . location . replace ( '#/inspector' ) ; // avoid back-button loop } } ;…" at bounding box center [714, 435] width 1299 height 676
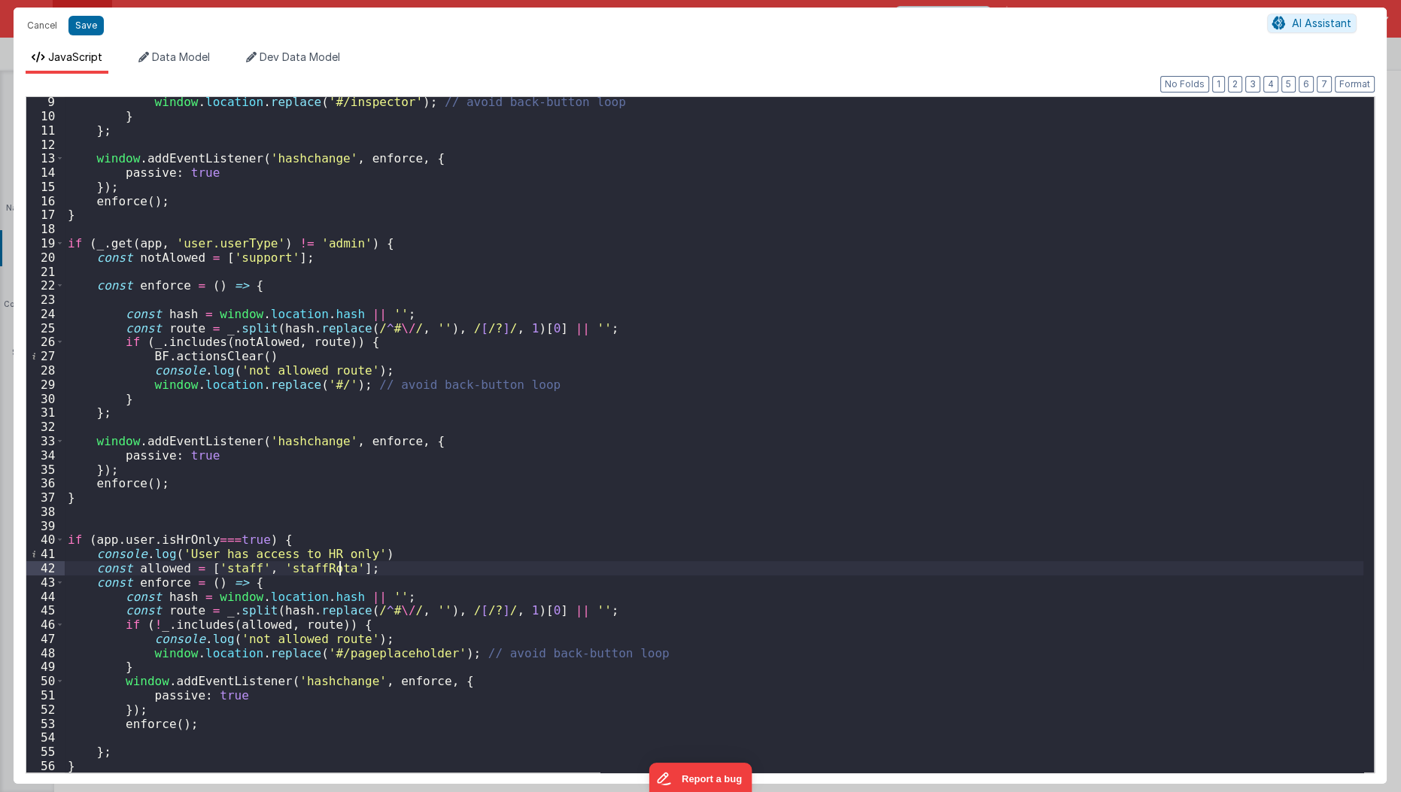
click at [340, 568] on div "window . location . replace ( '#/inspector' ) ; // avoid back-button loop } } ;…" at bounding box center [714, 447] width 1299 height 705
click at [357, 652] on div "window . location . replace ( '#/inspector' ) ; // avoid back-button loop } } ;…" at bounding box center [714, 447] width 1299 height 705
click at [353, 565] on div "window . location . replace ( '#/inspector' ) ; // avoid back-button loop } } ;…" at bounding box center [714, 447] width 1299 height 705
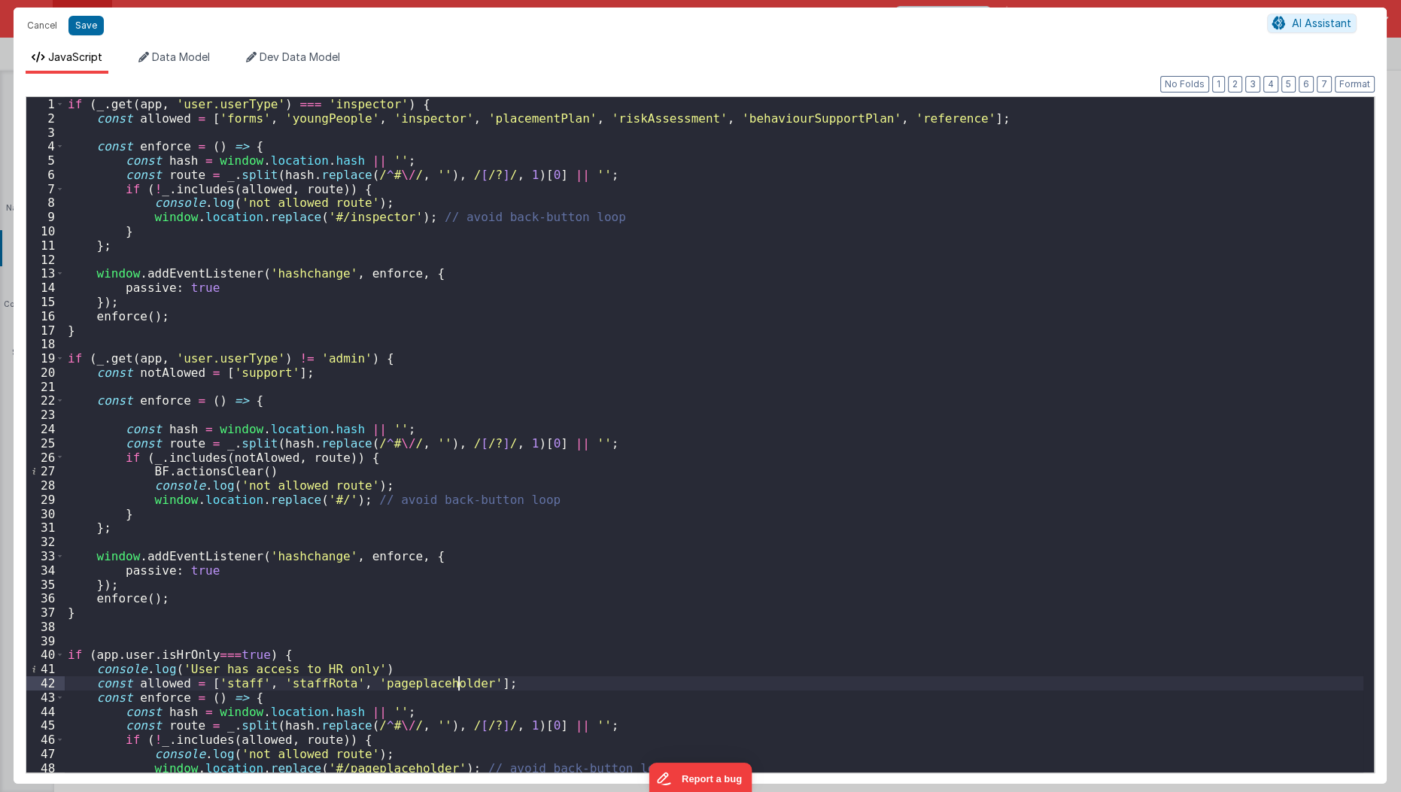
scroll to position [0, 0]
click at [919, 121] on div "if ( _ . get ( app , 'user.userType' ) === 'inspector' ) { const allowed = [ 'f…" at bounding box center [714, 449] width 1299 height 705
click at [908, 217] on div "if ( _ . get ( app , 'user.userType' ) === 'inspector' ) { const allowed = [ 'f…" at bounding box center [714, 449] width 1299 height 705
click at [707, 322] on div "if ( _ . get ( app , 'user.userType' ) === 'inspector' ) { const allowed = [ 'f…" at bounding box center [714, 449] width 1299 height 705
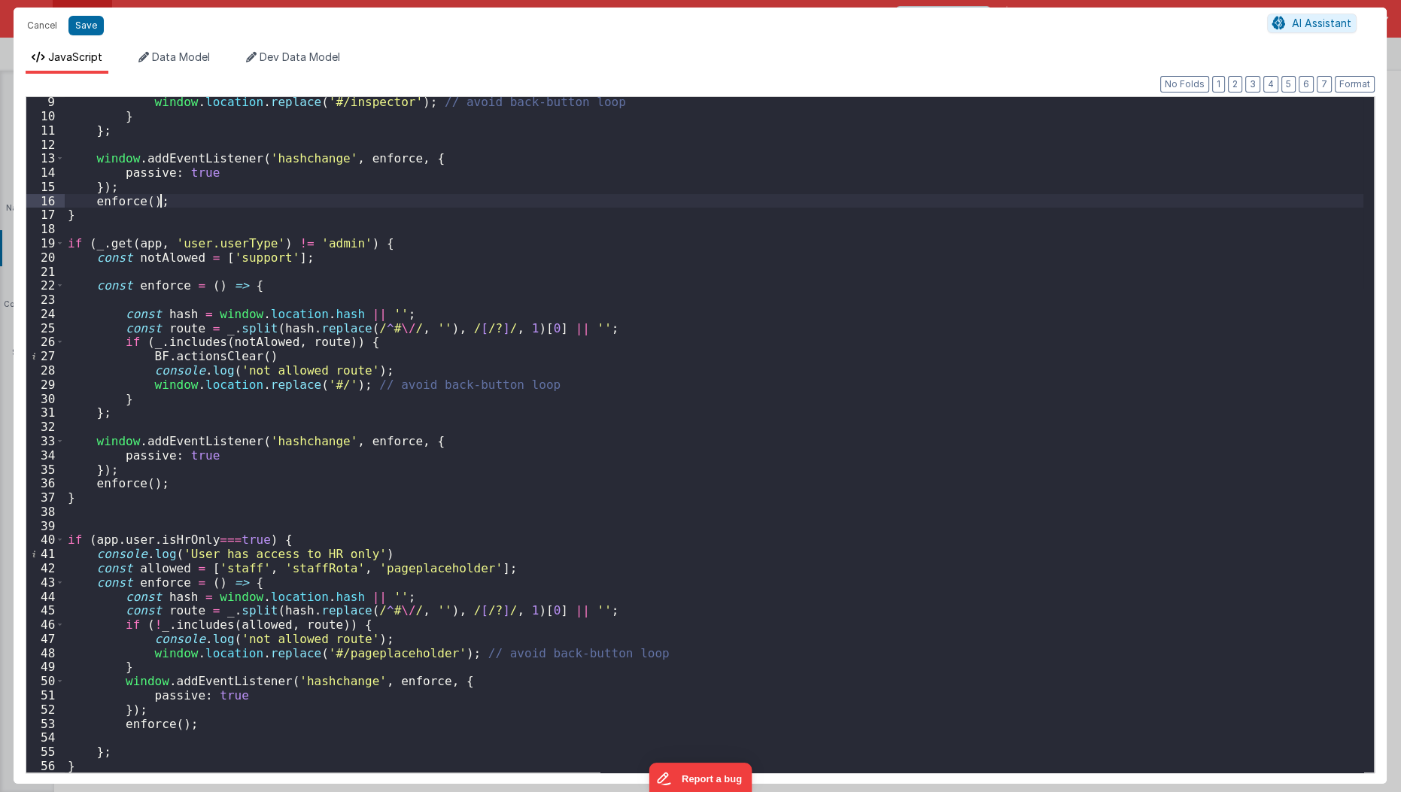
scroll to position [115, 0]
click at [87, 521] on div "window . location . replace ( '#/inspector' ) ; // avoid back-button loop } } ;…" at bounding box center [714, 447] width 1299 height 705
click at [211, 542] on div "window . location . replace ( '#/inspector' ) ; // avoid back-button loop } } ;…" at bounding box center [714, 447] width 1299 height 705
click at [278, 505] on div "window . location . replace ( '#/inspector' ) ; // avoid back-button loop } } ;…" at bounding box center [714, 447] width 1299 height 705
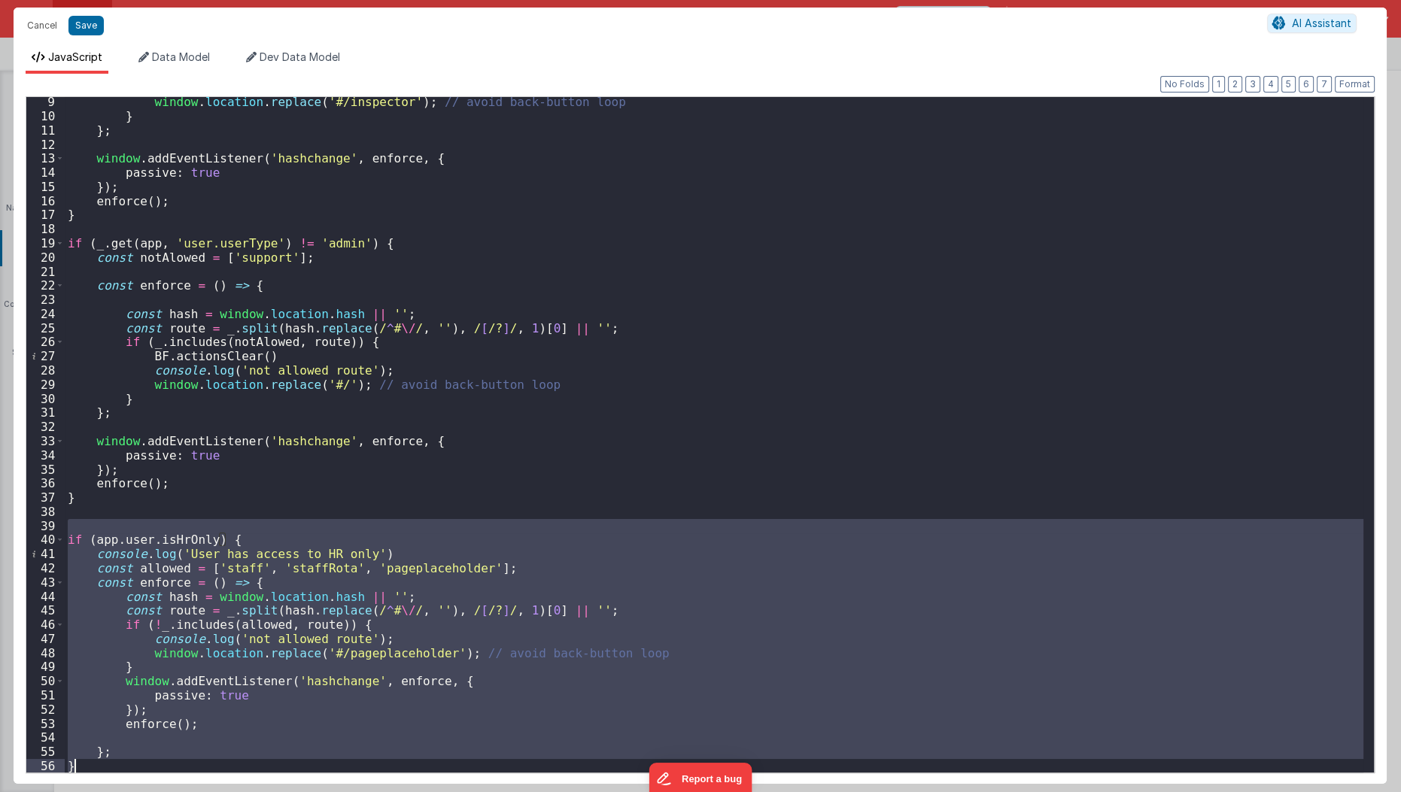
drag, startPoint x: 187, startPoint y: 520, endPoint x: 136, endPoint y: 792, distance: 277.1
click at [136, 792] on html "Cancel Save AI Assistant JavaScript Data Model Dev Data Model Format 7 6 5 4 3 …" at bounding box center [700, 396] width 1401 height 792
click at [230, 348] on div "window . location . replace ( '#/inspector' ) ; // avoid back-button loop } } ;…" at bounding box center [714, 447] width 1299 height 705
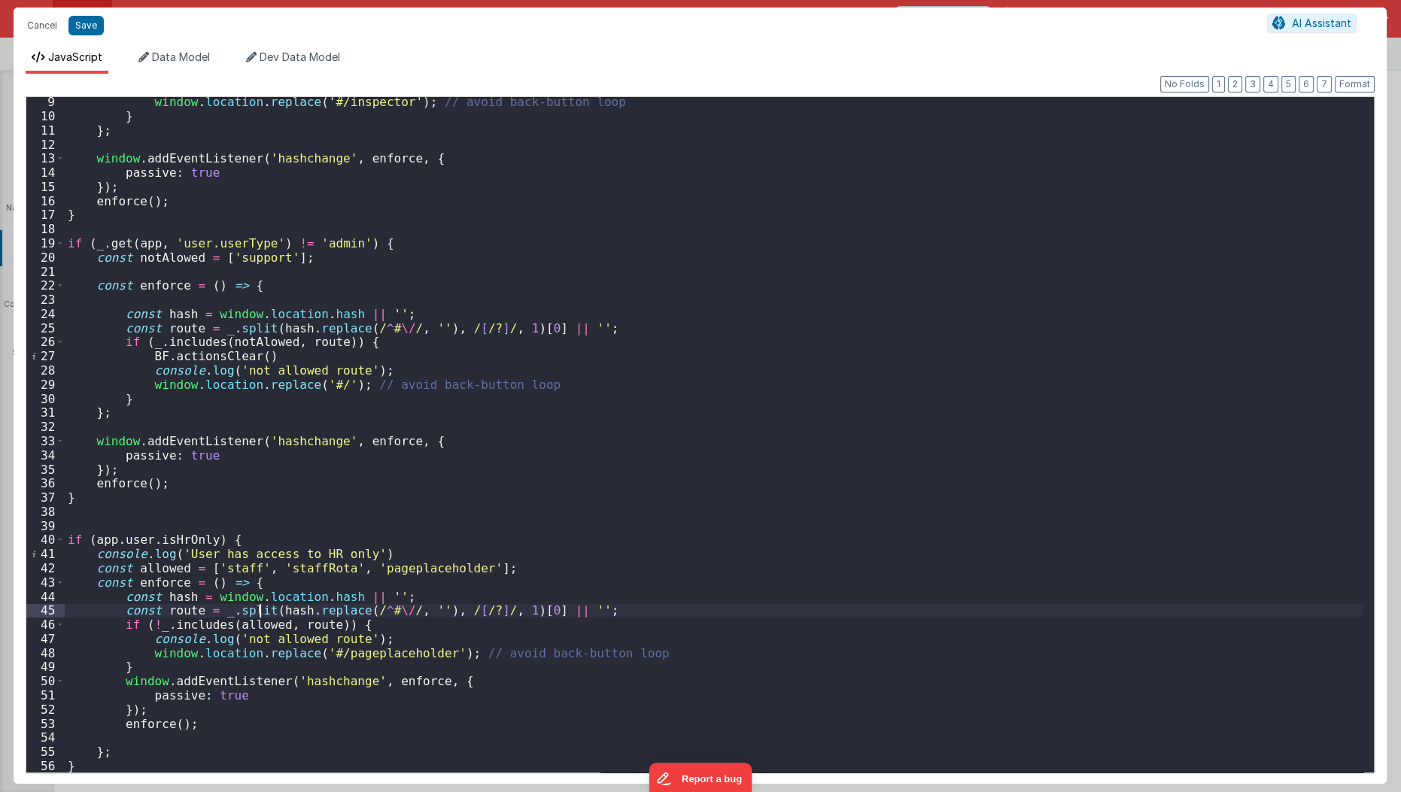
drag, startPoint x: 261, startPoint y: 613, endPoint x: 184, endPoint y: 528, distance: 115.0
click at [184, 528] on div "window . location . replace ( '#/inspector' ) ; // avoid back-button loop } } ;…" at bounding box center [714, 447] width 1299 height 705
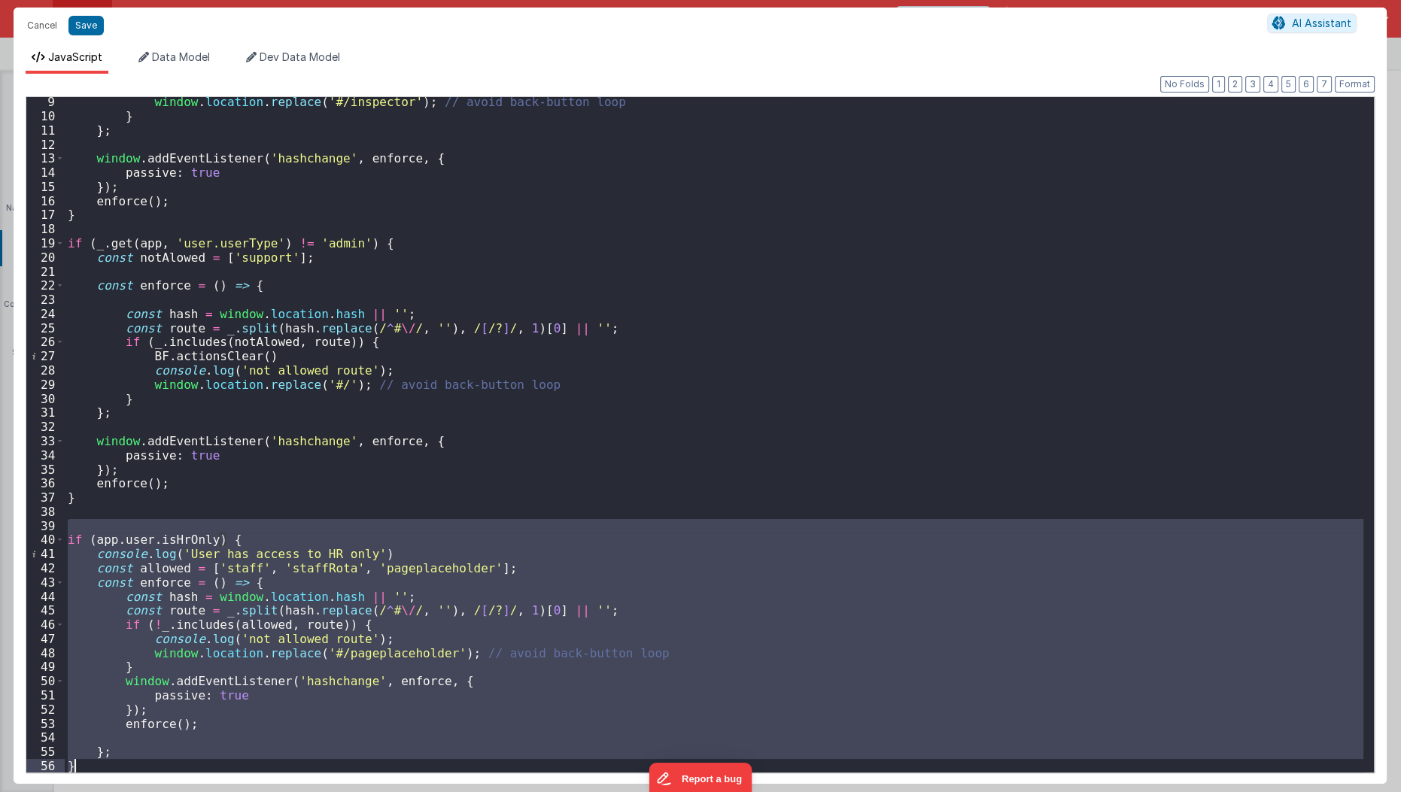
drag, startPoint x: 184, startPoint y: 528, endPoint x: 106, endPoint y: 790, distance: 273.1
click at [106, 790] on div "Cancel Save AI Assistant JavaScript Data Model Dev Data Model Format 7 6 5 4 3 …" at bounding box center [700, 396] width 1401 height 792
click at [49, 23] on button "Cancel" at bounding box center [42, 25] width 45 height 21
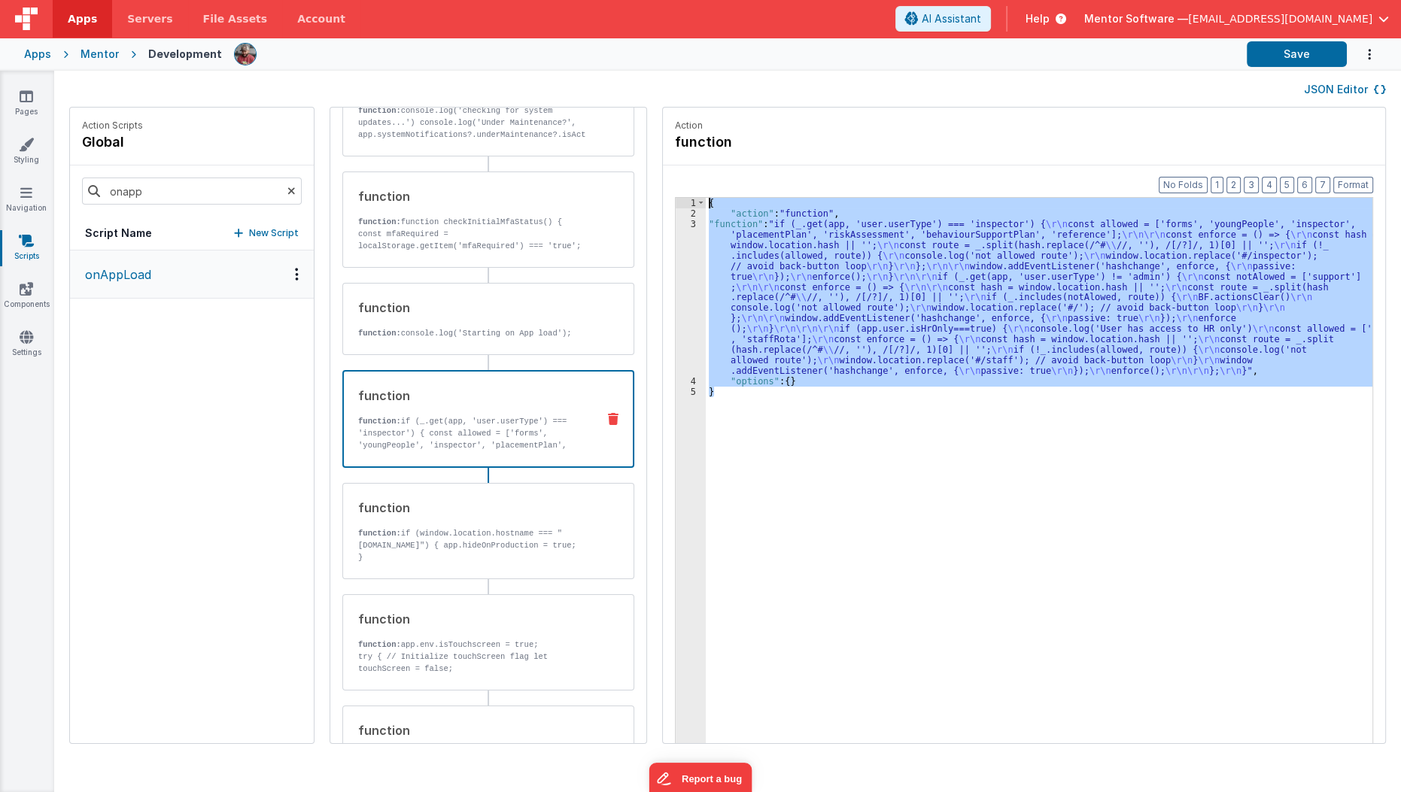
drag, startPoint x: 703, startPoint y: 397, endPoint x: 743, endPoint y: 124, distance: 275.9
click at [743, 124] on fieldset "Action function Format 7 6 5 4 3 2 1 No Folds 1 2 3 4 5 { "action" : "function"…" at bounding box center [1024, 426] width 722 height 636
click at [287, 189] on icon at bounding box center [291, 191] width 8 height 51
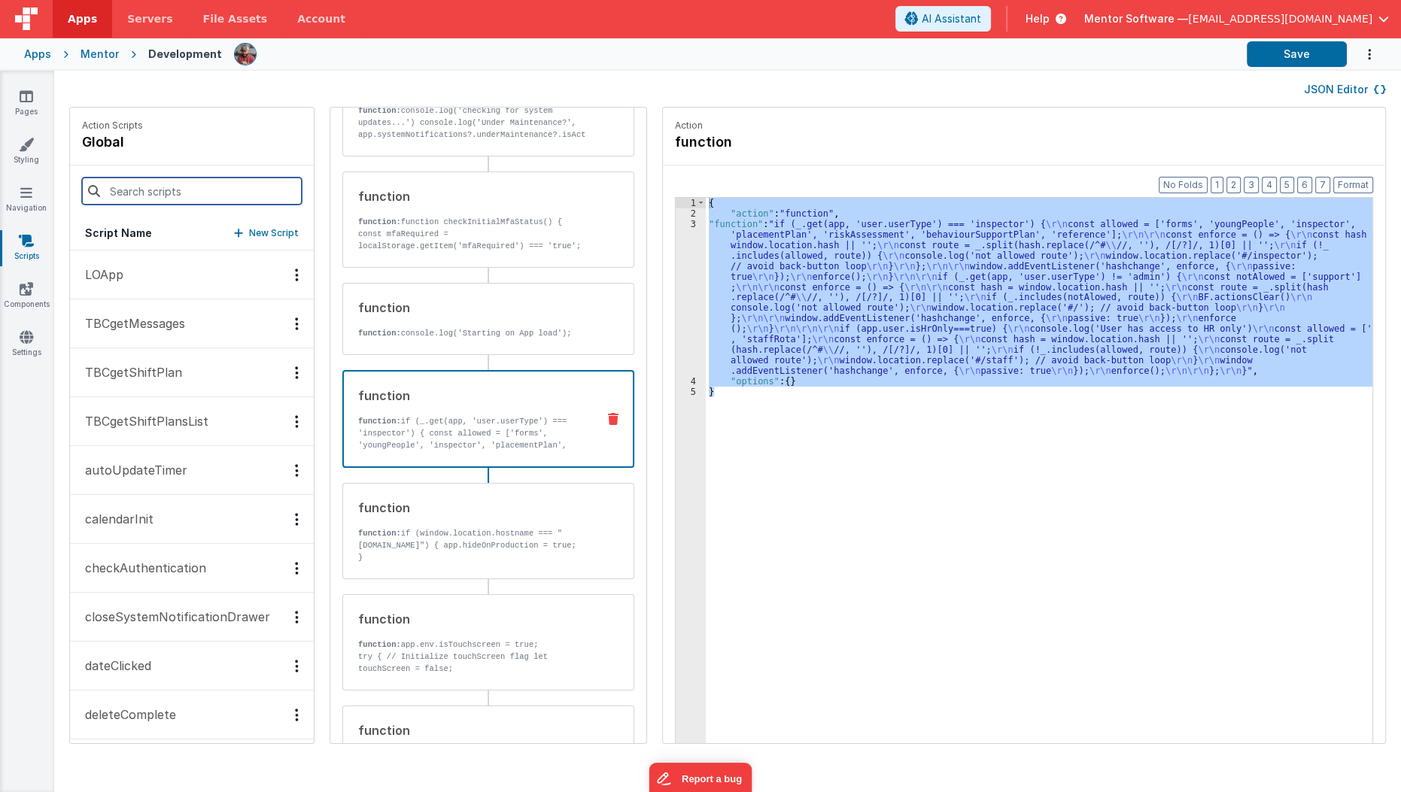
click at [265, 193] on input at bounding box center [192, 191] width 220 height 27
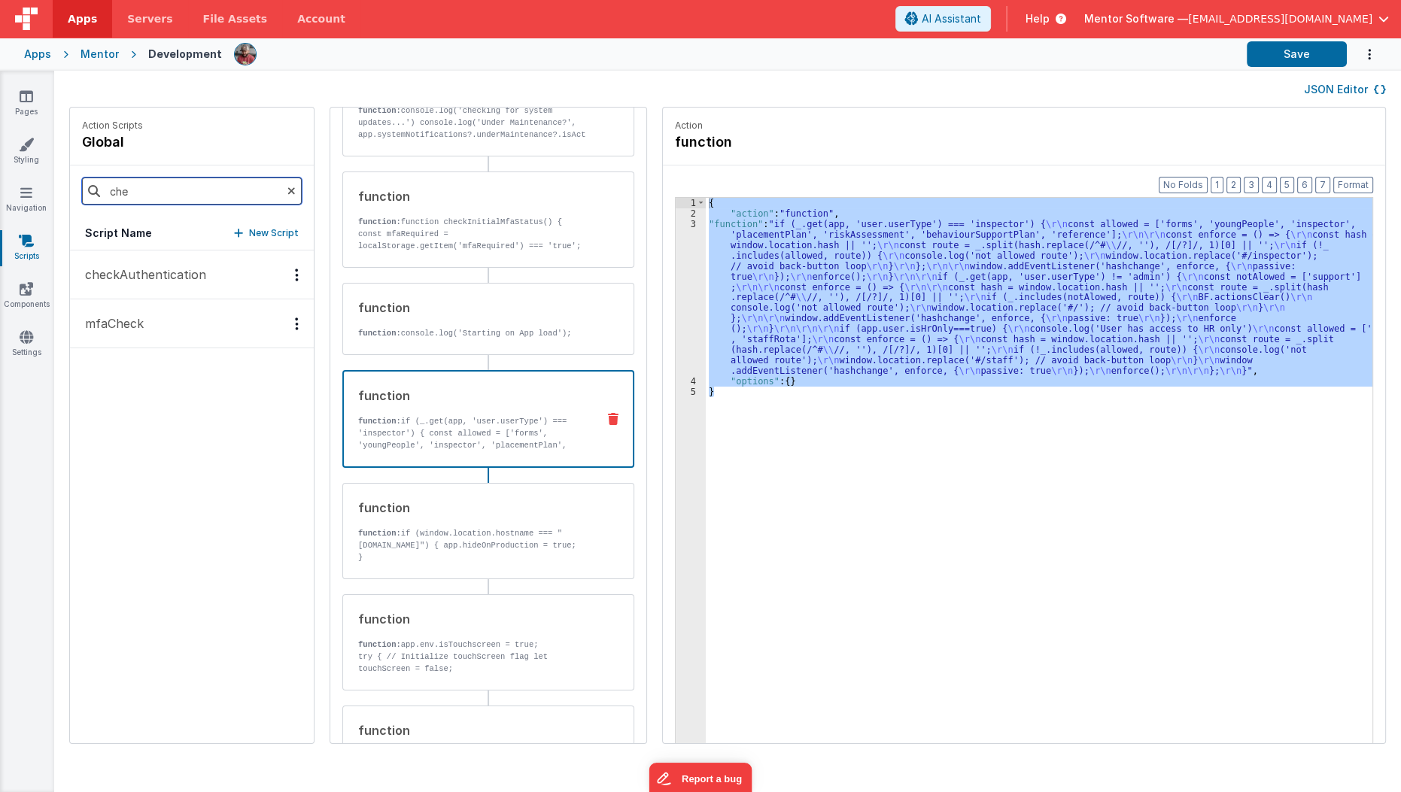
type input "che"
click at [255, 276] on button "checkAuthentication" at bounding box center [192, 275] width 244 height 49
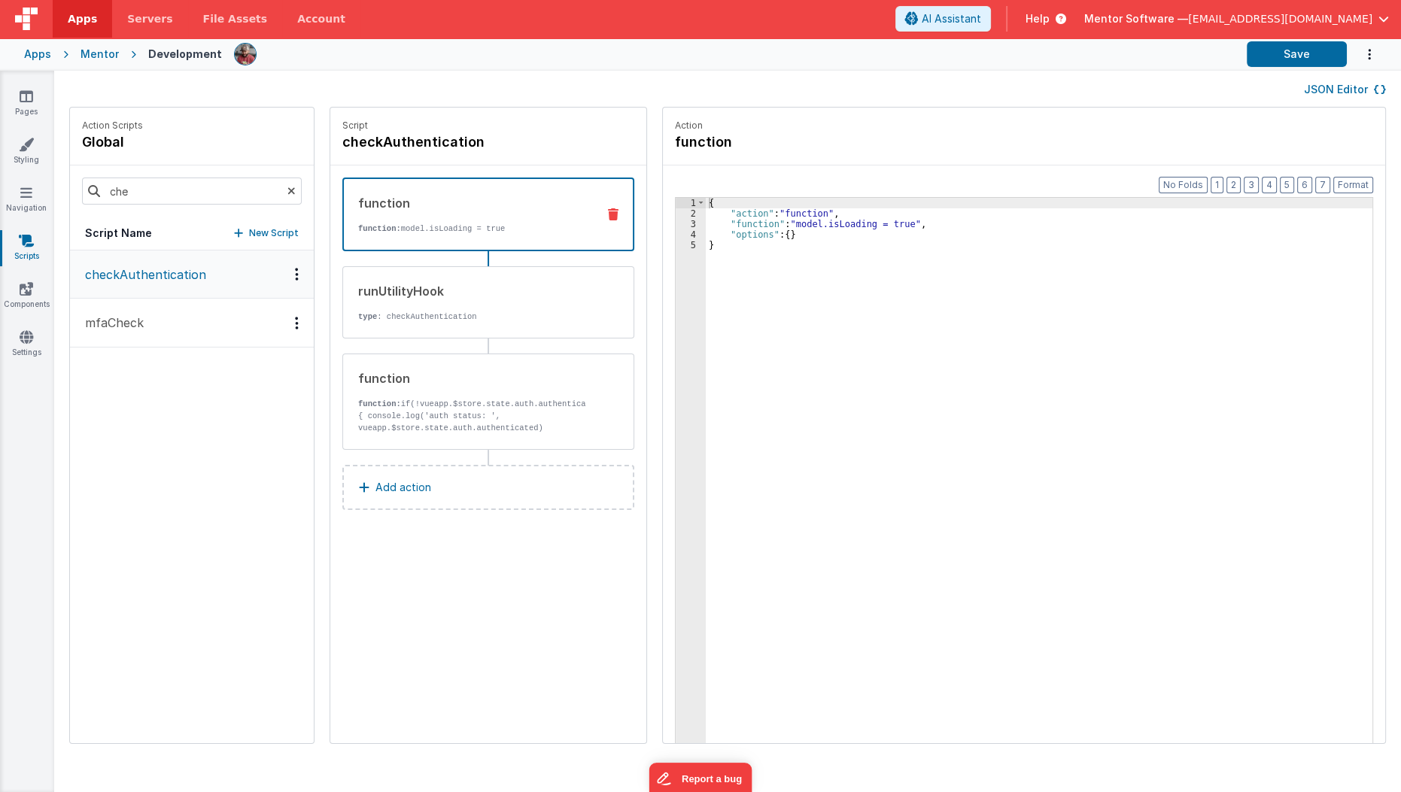
scroll to position [0, 0]
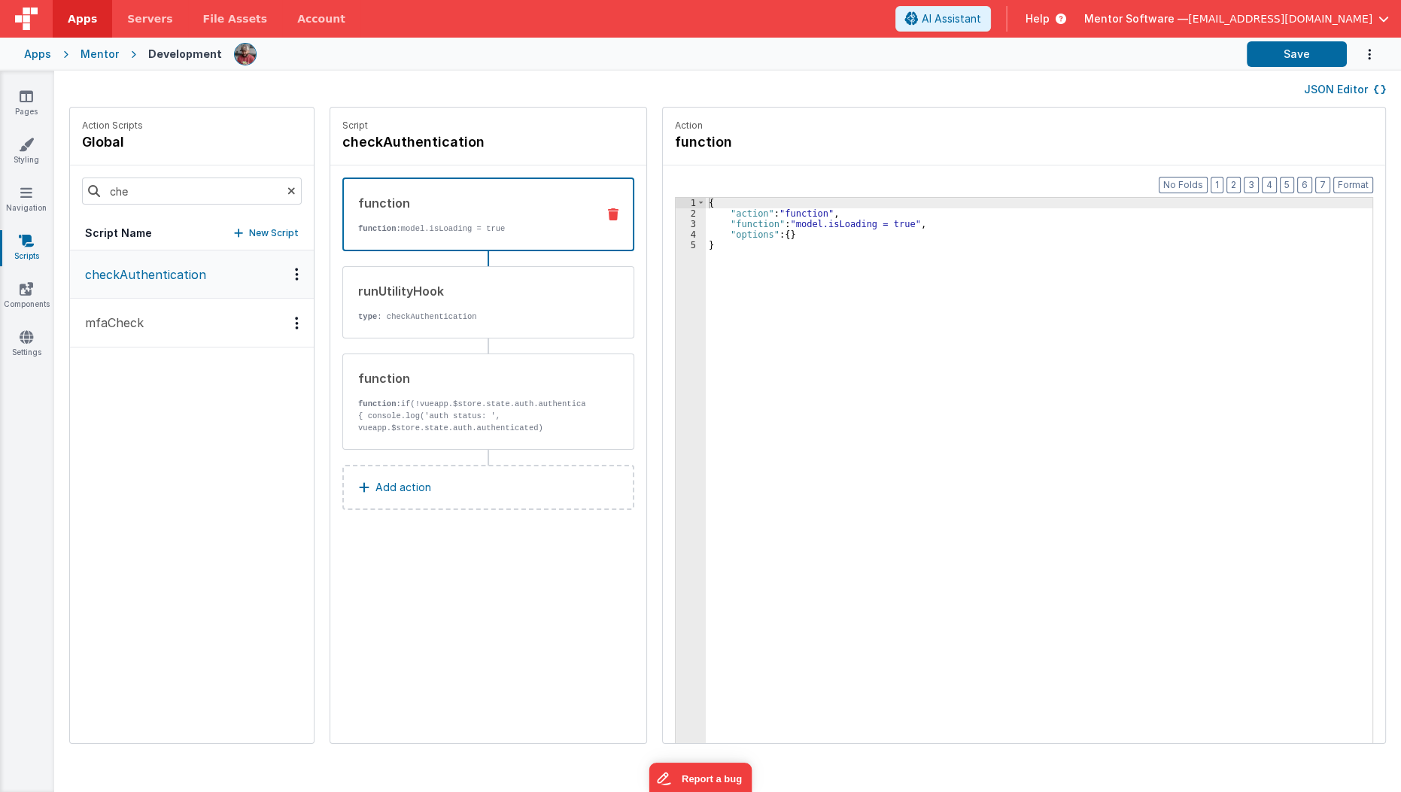
click at [388, 503] on button "Add action" at bounding box center [488, 487] width 292 height 45
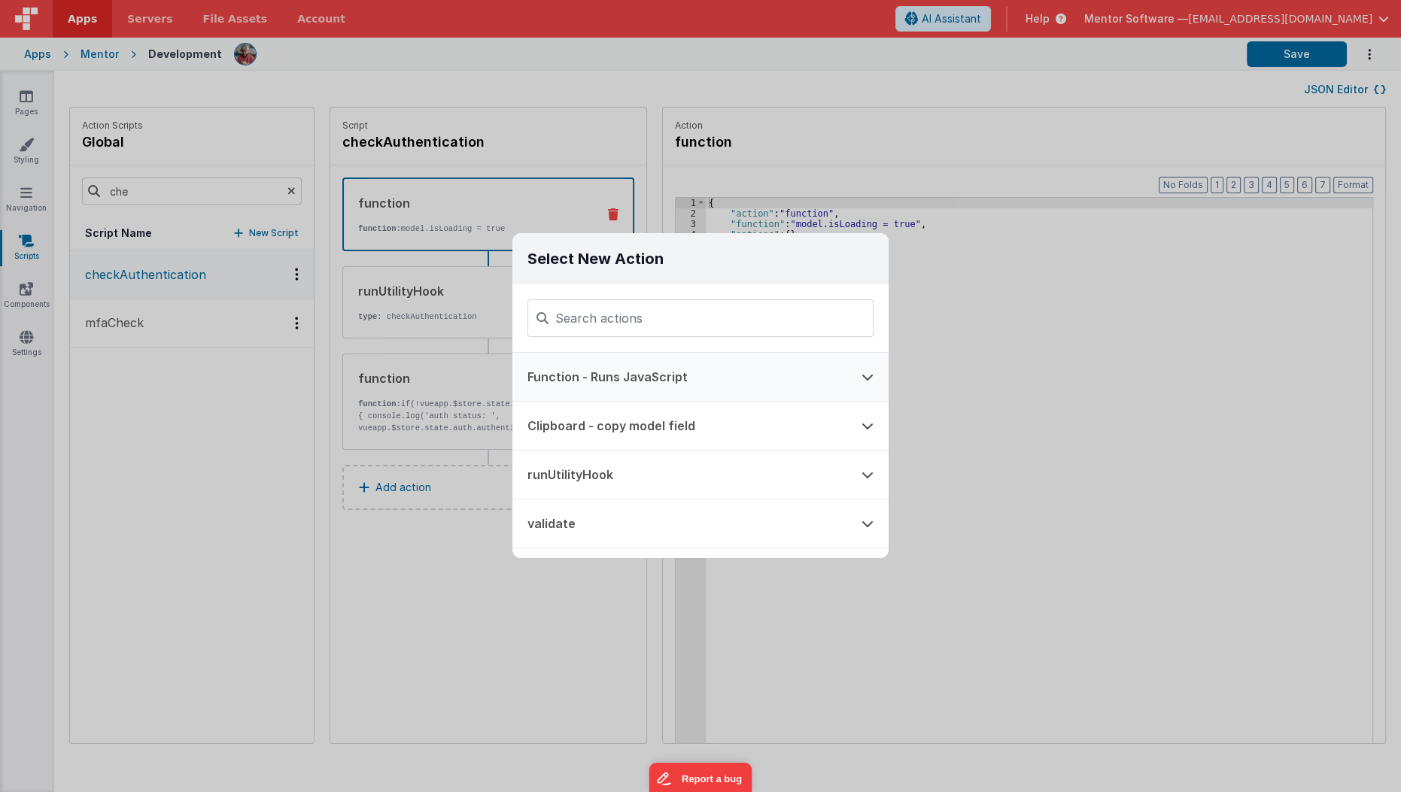
click at [752, 382] on button "Function - Runs JavaScript" at bounding box center [679, 377] width 334 height 48
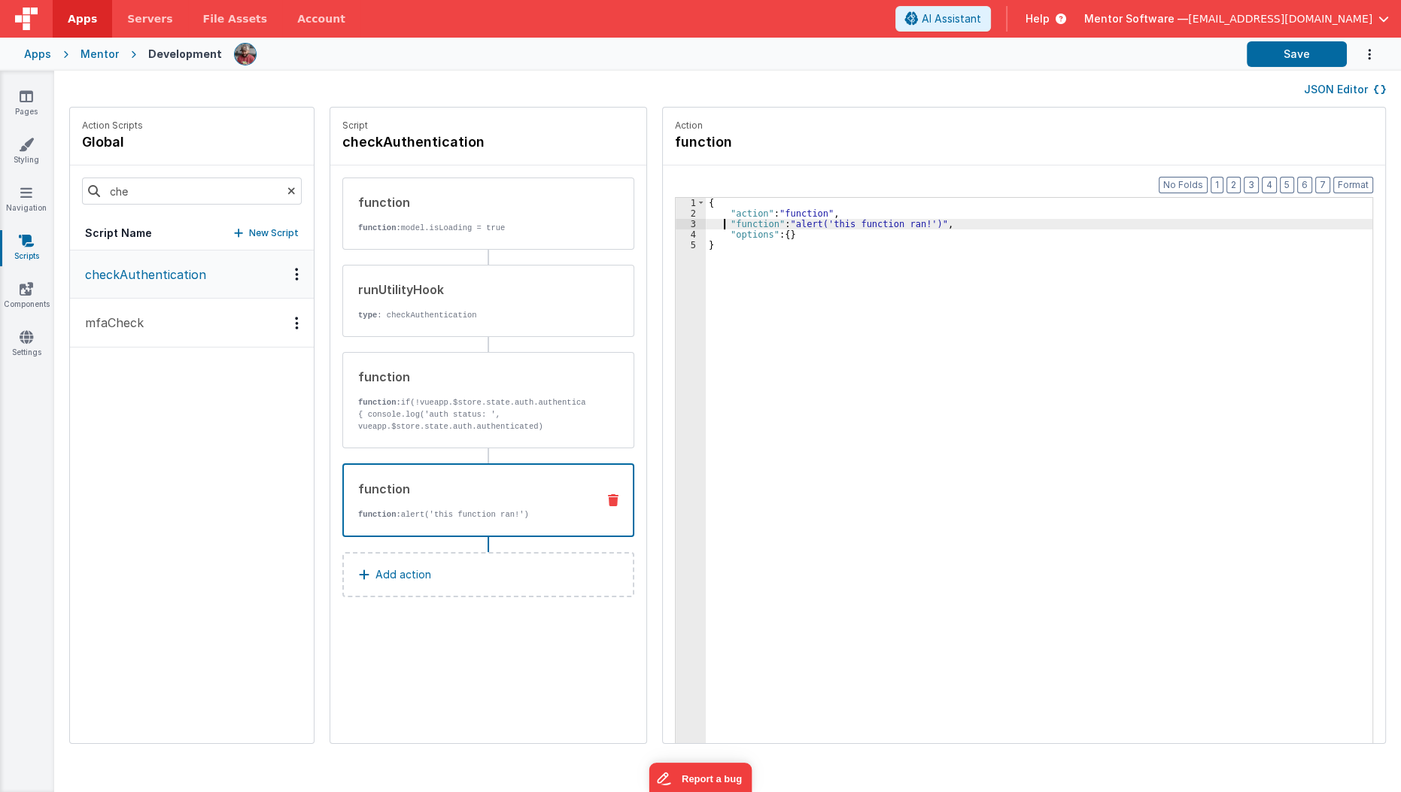
click at [706, 224] on div "{ "action" : "function" , "function" : "alert('this function ran!')" , "options…" at bounding box center [1048, 505] width 685 height 614
click at [676, 225] on div "3" at bounding box center [691, 224] width 30 height 11
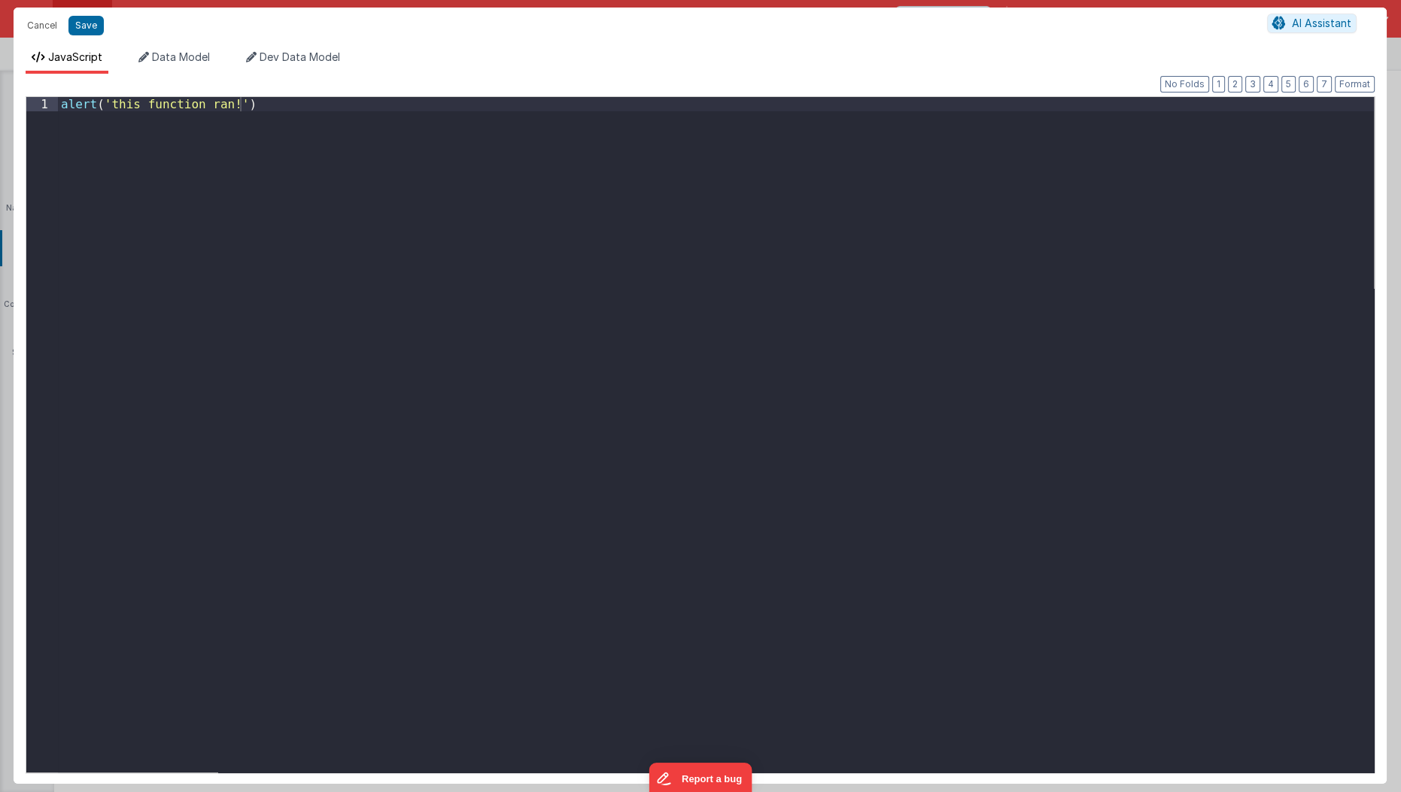
click at [672, 225] on div "Cancel Save AI Assistant JavaScript Data Model Dev Data Model Format 7 6 5 4 3 …" at bounding box center [700, 396] width 1401 height 792
click at [647, 321] on div "alert ( 'this function ran!' )" at bounding box center [716, 449] width 1317 height 705
click at [50, 34] on button "Cancel" at bounding box center [42, 25] width 45 height 21
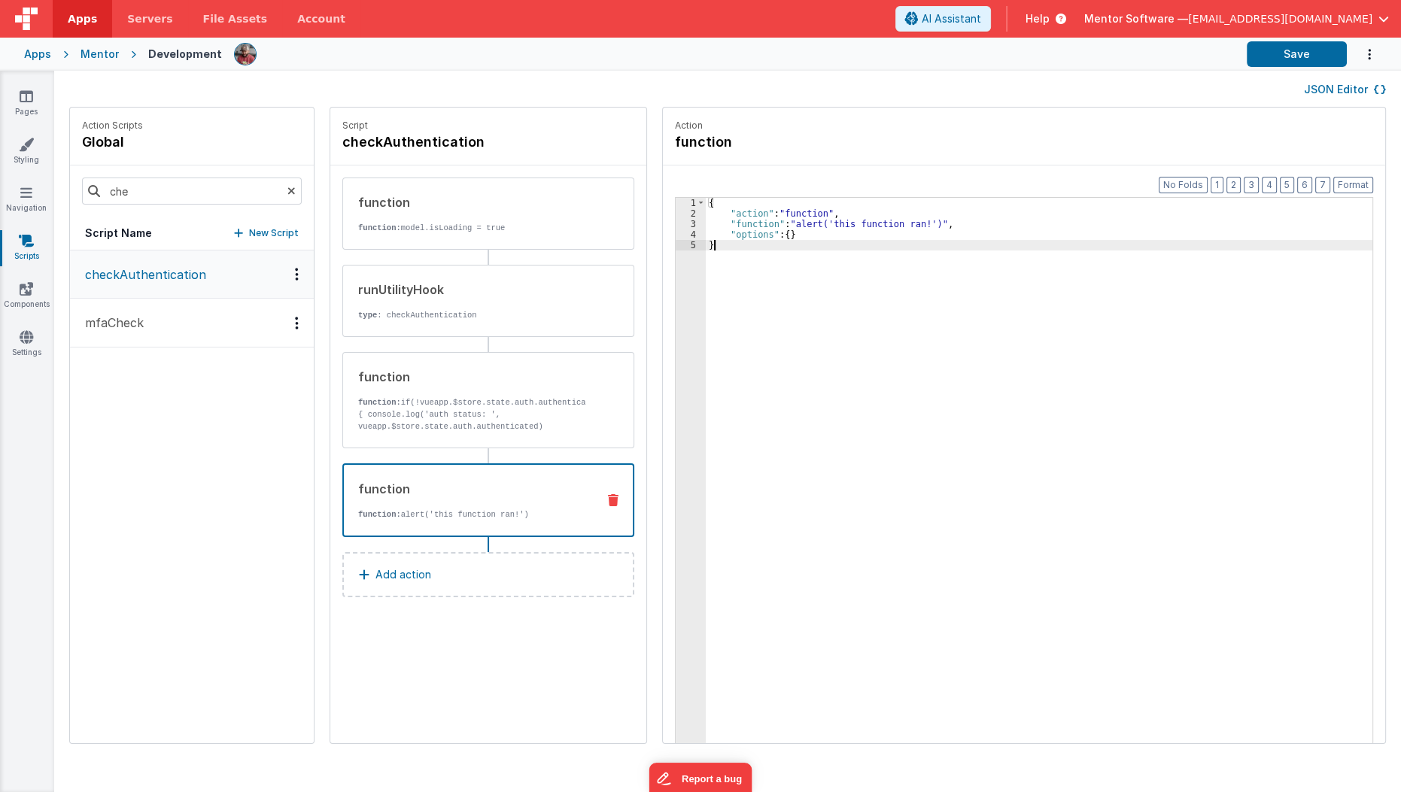
drag, startPoint x: 781, startPoint y: 279, endPoint x: 664, endPoint y: 153, distance: 172.0
click at [664, 153] on fieldset "Action function Format 7 6 5 4 3 2 1 No Folds 1 2 3 4 5 { "action" : "function"…" at bounding box center [1024, 426] width 722 height 636
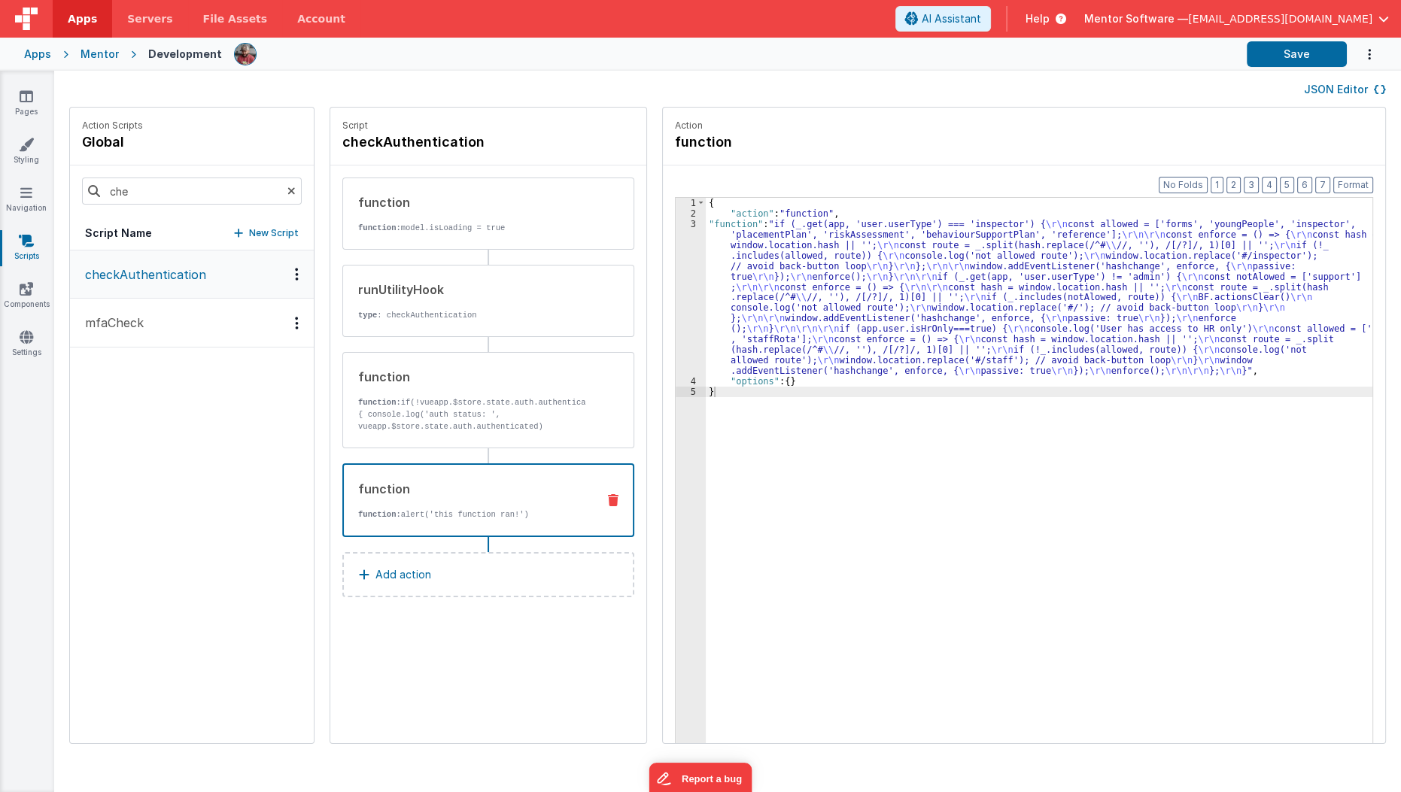
click at [664, 153] on div "Action function" at bounding box center [1024, 137] width 722 height 58
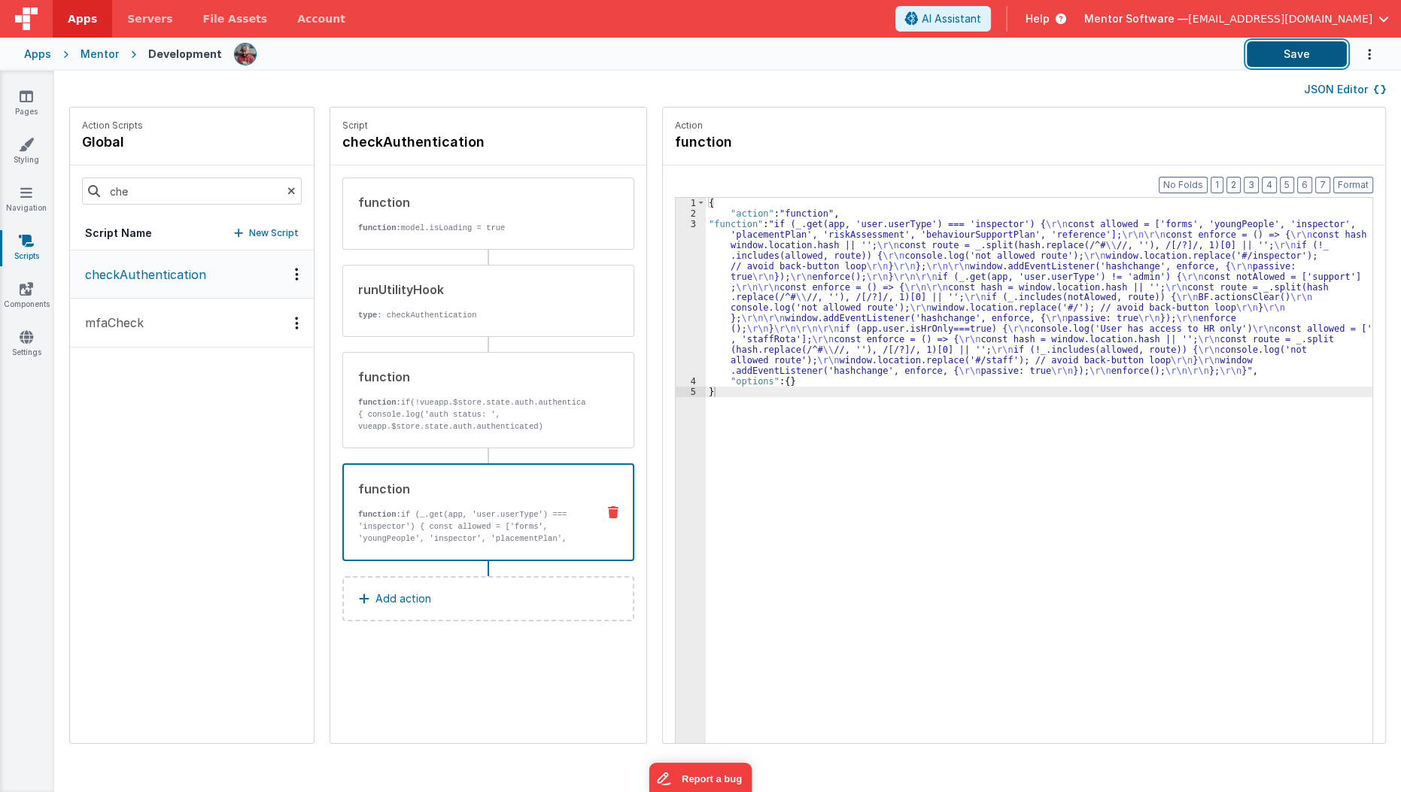
click at [1312, 57] on button "Save" at bounding box center [1297, 54] width 100 height 26
click at [807, 270] on div "{ "action" : "function" , "function" : "if (_.get(app, 'user.userType') === 'in…" at bounding box center [1048, 505] width 685 height 614
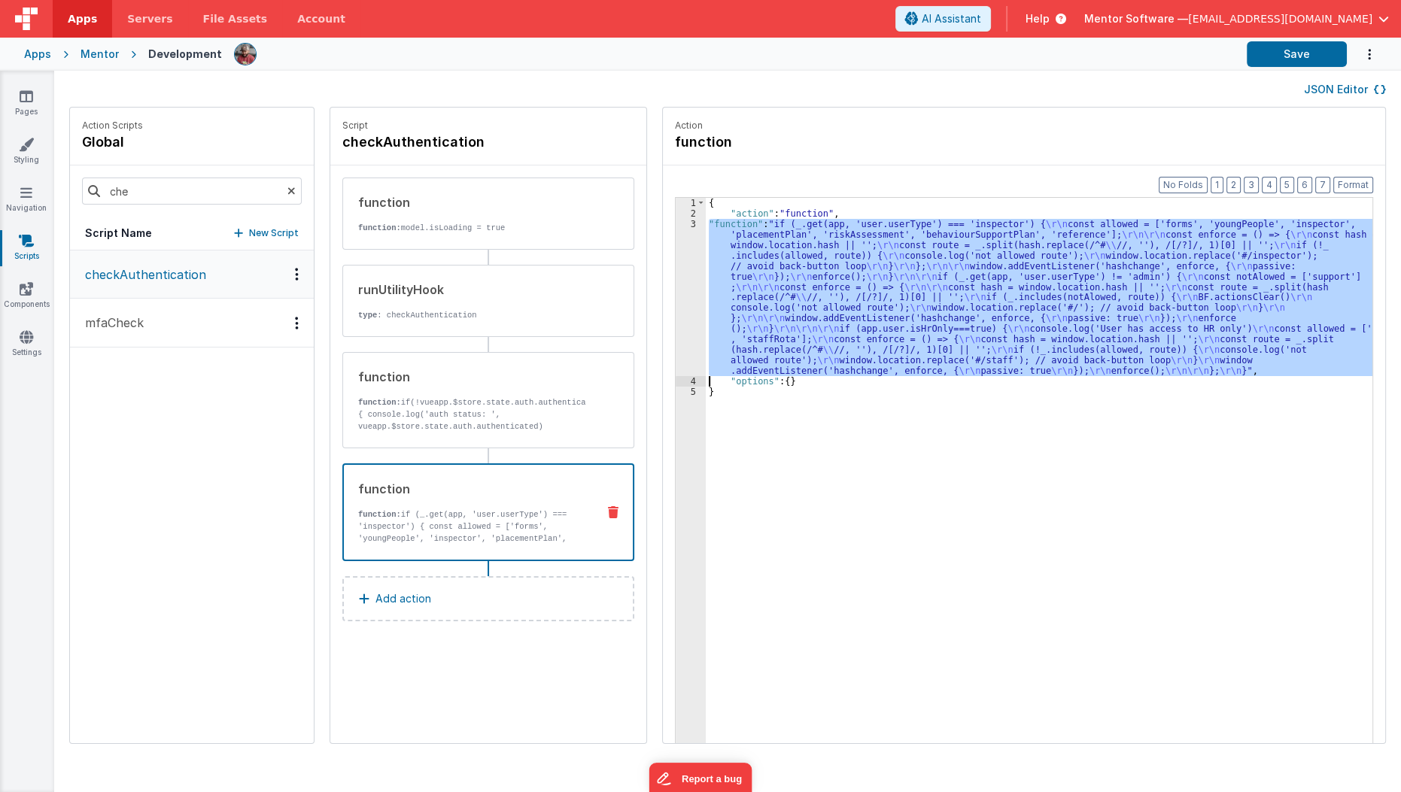
click at [676, 290] on div "3" at bounding box center [691, 297] width 30 height 157
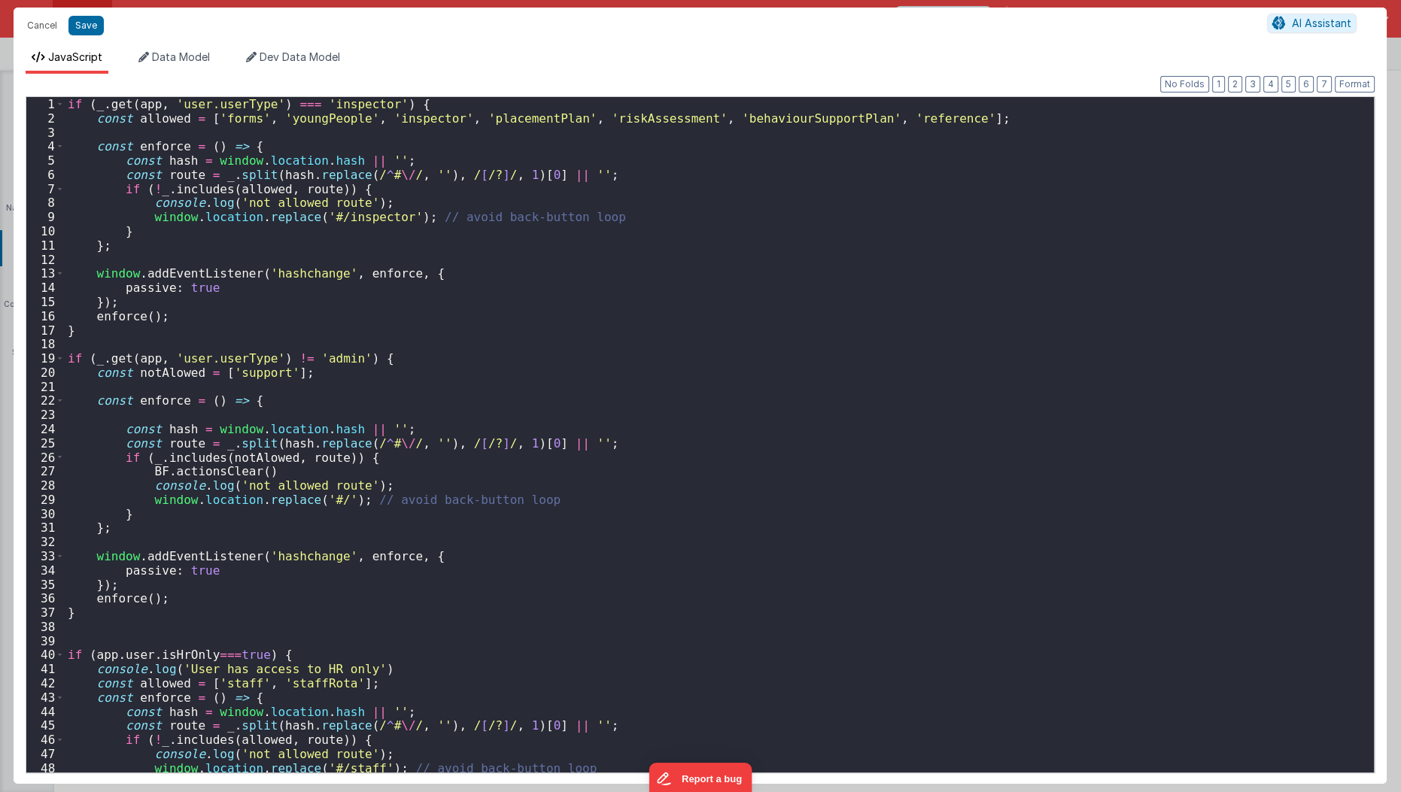
click at [666, 290] on div "Cancel Save AI Assistant JavaScript Data Model Dev Data Model Format 7 6 5 4 3 …" at bounding box center [700, 396] width 1401 height 792
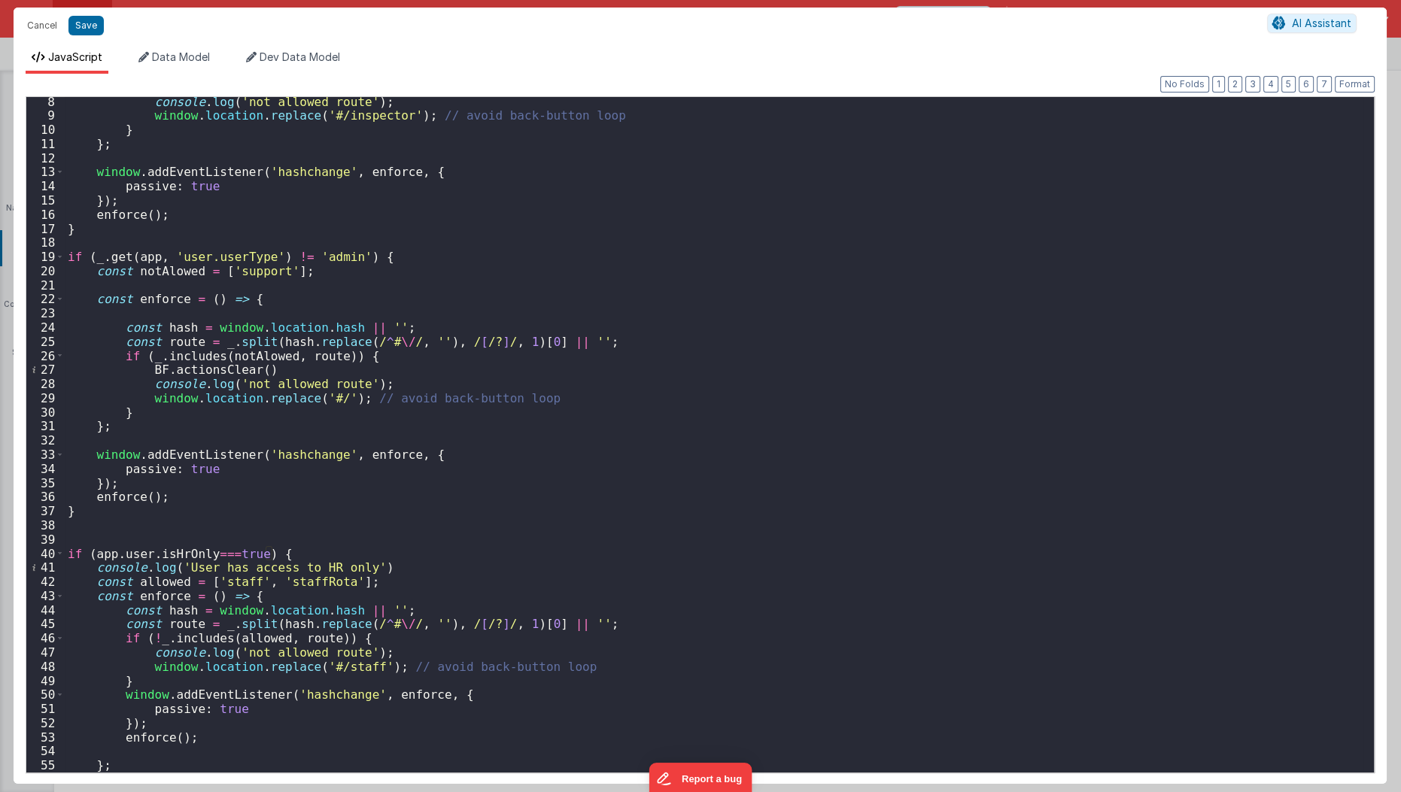
scroll to position [115, 0]
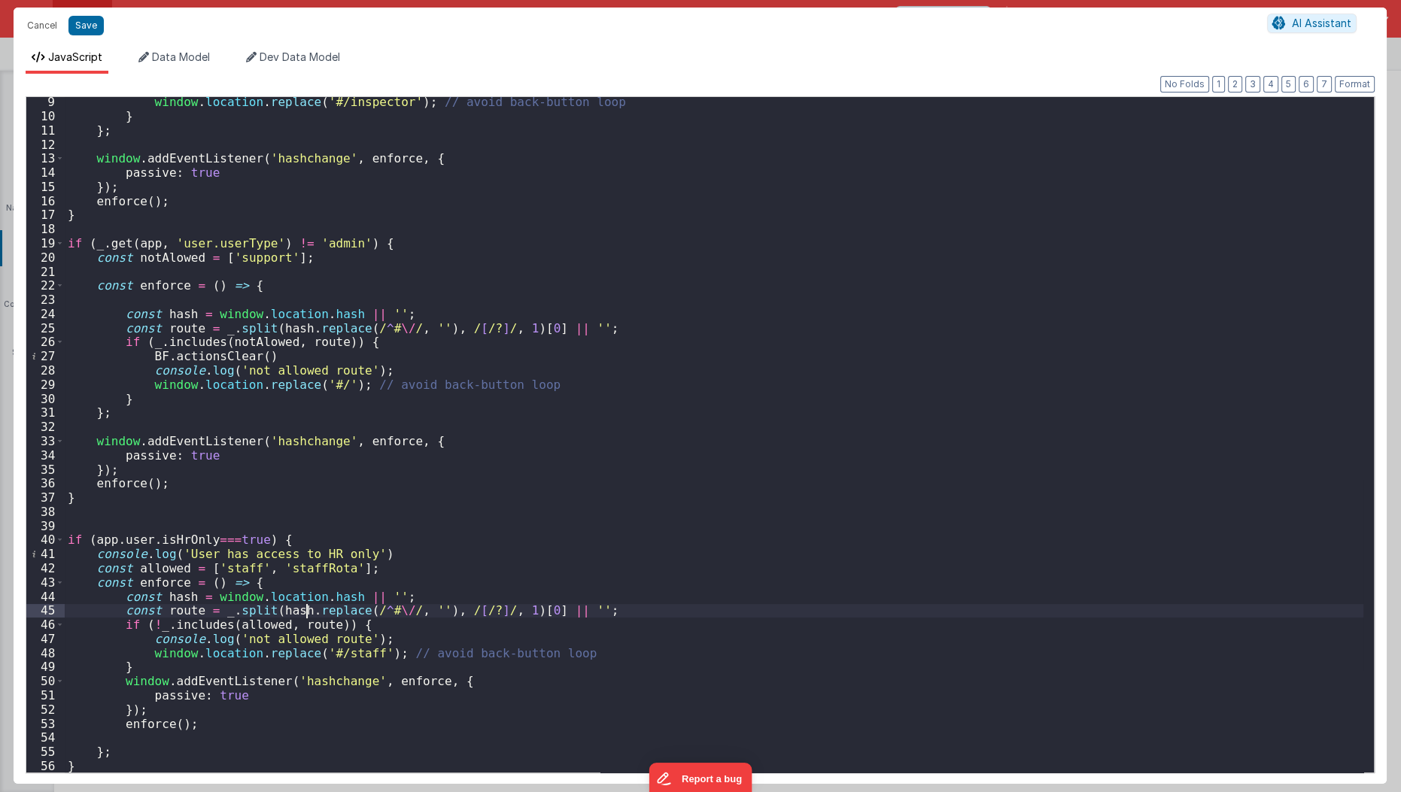
click at [304, 616] on div "window . location . replace ( '#/inspector' ) ; // avoid back-button loop } } ;…" at bounding box center [714, 447] width 1299 height 705
click at [269, 734] on div "window . location . replace ( '#/inspector' ) ; // avoid back-button loop } } ;…" at bounding box center [714, 447] width 1299 height 705
click at [334, 652] on div "window . location . replace ( '#/inspector' ) ; // avoid back-button loop } } ;…" at bounding box center [714, 447] width 1299 height 705
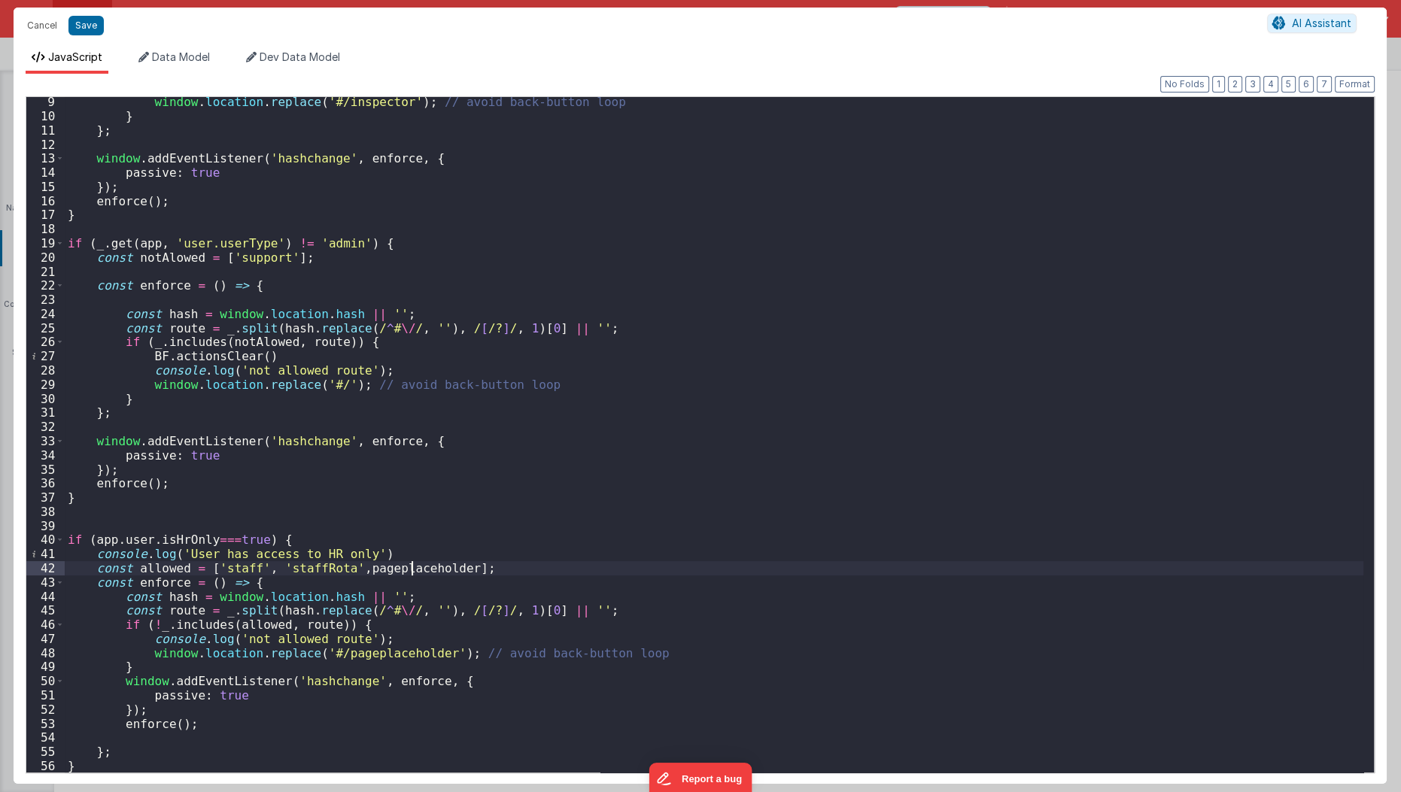
click at [412, 565] on div "window . location . replace ( '#/inspector' ) ; // avoid back-button loop } } ;…" at bounding box center [714, 447] width 1299 height 705
click at [396, 600] on div "window . location . replace ( '#/inspector' ) ; // avoid back-button loop } } ;…" at bounding box center [714, 447] width 1299 height 705
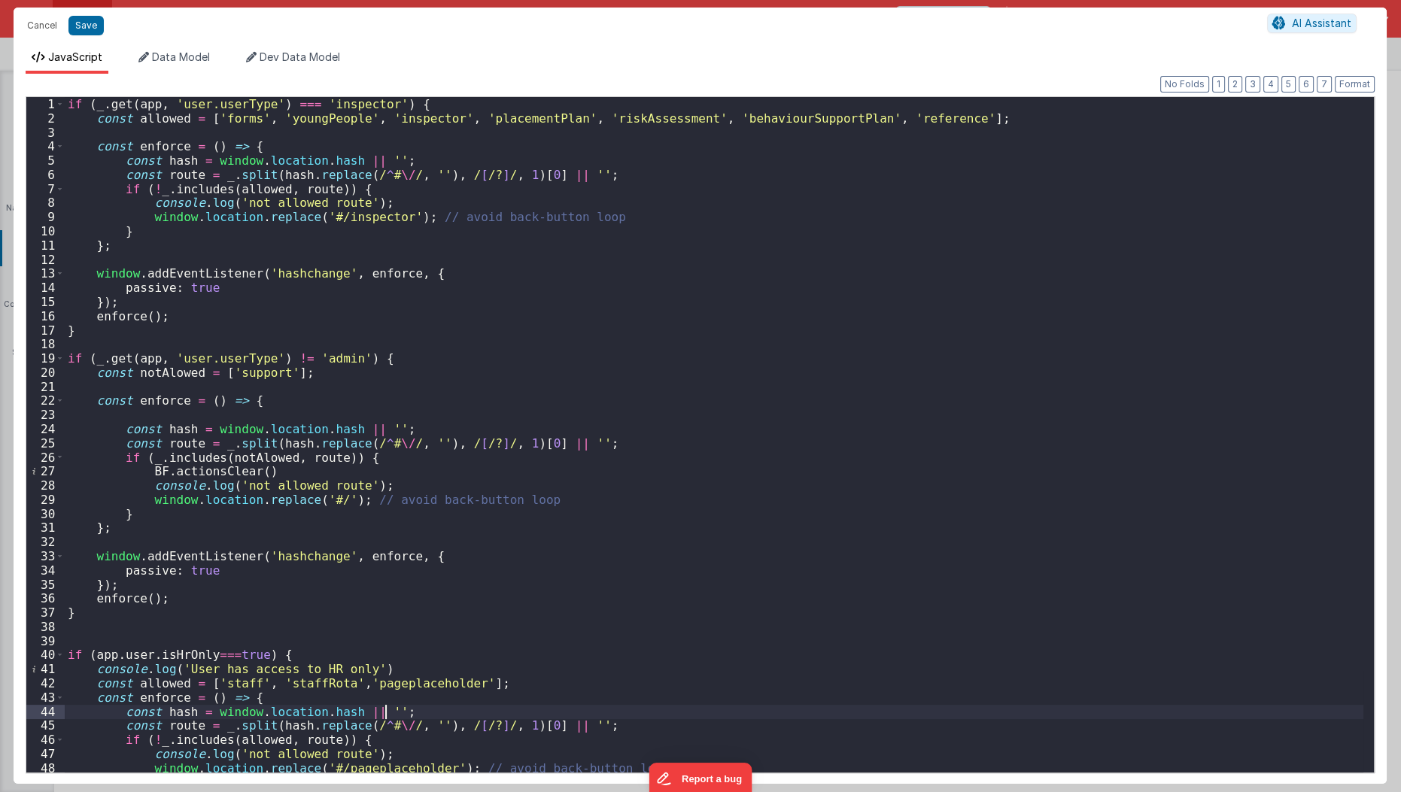
scroll to position [0, 0]
click at [916, 117] on div "if ( _ . get ( app , 'user.userType' ) === 'inspector' ) { const allowed = [ 'f…" at bounding box center [714, 449] width 1299 height 705
click at [846, 351] on div "if ( _ . get ( app , 'user.userType' ) === 'inspector' ) { const allowed = [ 'f…" at bounding box center [714, 449] width 1299 height 705
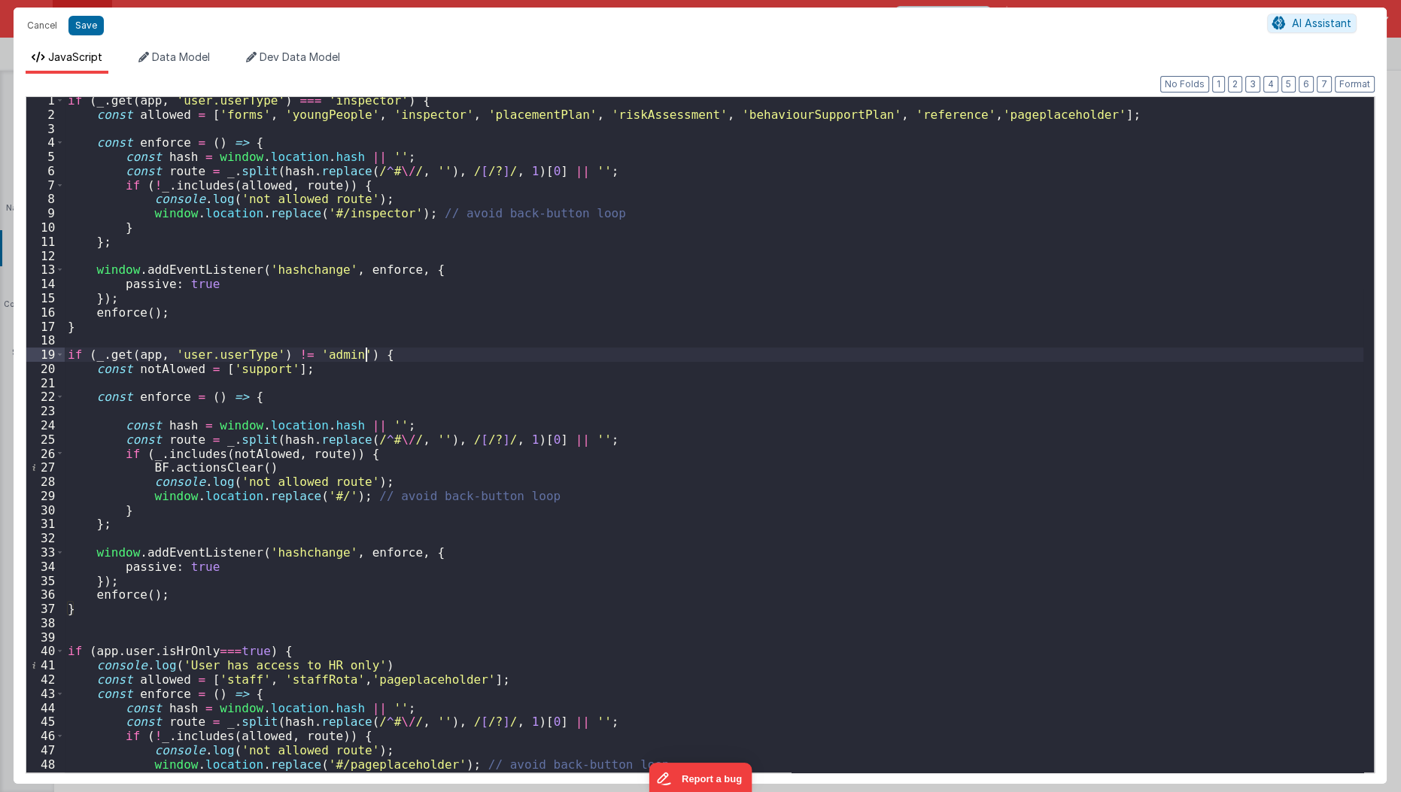
scroll to position [115, 0]
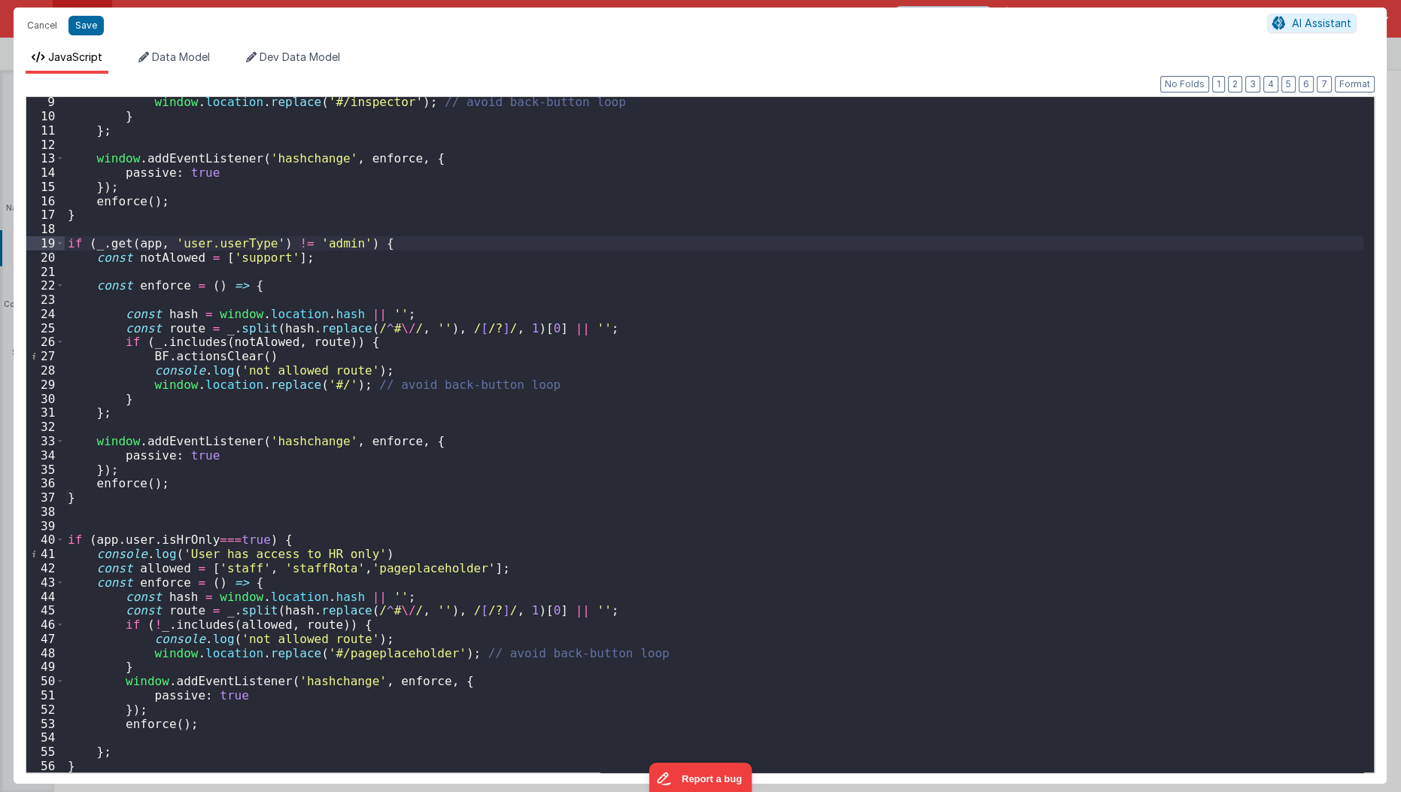
click at [91, 510] on div "window . location . replace ( '#/inspector' ) ; // avoid back-button loop } } ;…" at bounding box center [714, 447] width 1299 height 705
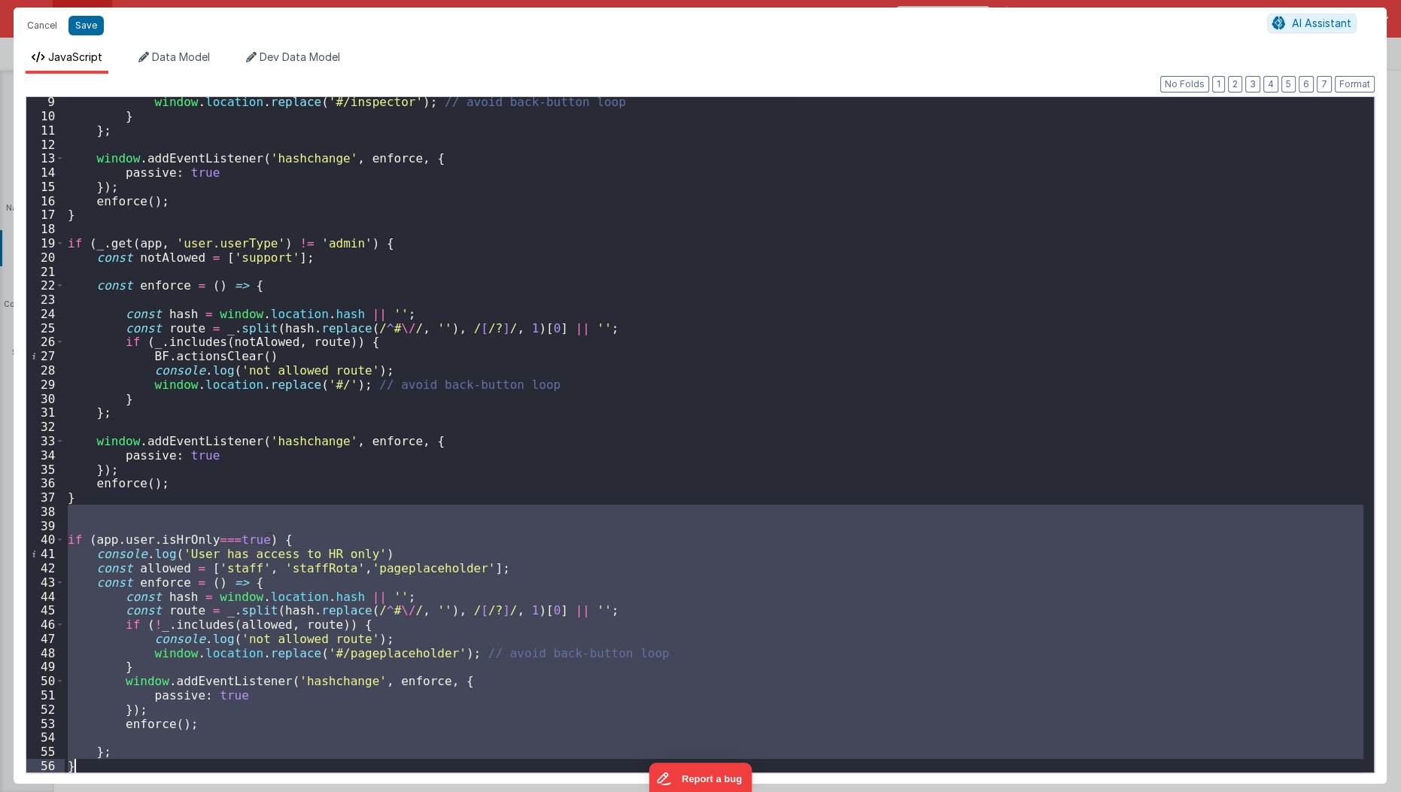
drag, startPoint x: 91, startPoint y: 510, endPoint x: 106, endPoint y: 792, distance: 281.8
click at [106, 792] on div "Cancel Save AI Assistant JavaScript Data Model Dev Data Model Format 7 6 5 4 3 …" at bounding box center [700, 396] width 1401 height 792
click at [364, 552] on div "window . location . replace ( '#/inspector' ) ; // avoid back-button loop } } ;…" at bounding box center [714, 435] width 1299 height 676
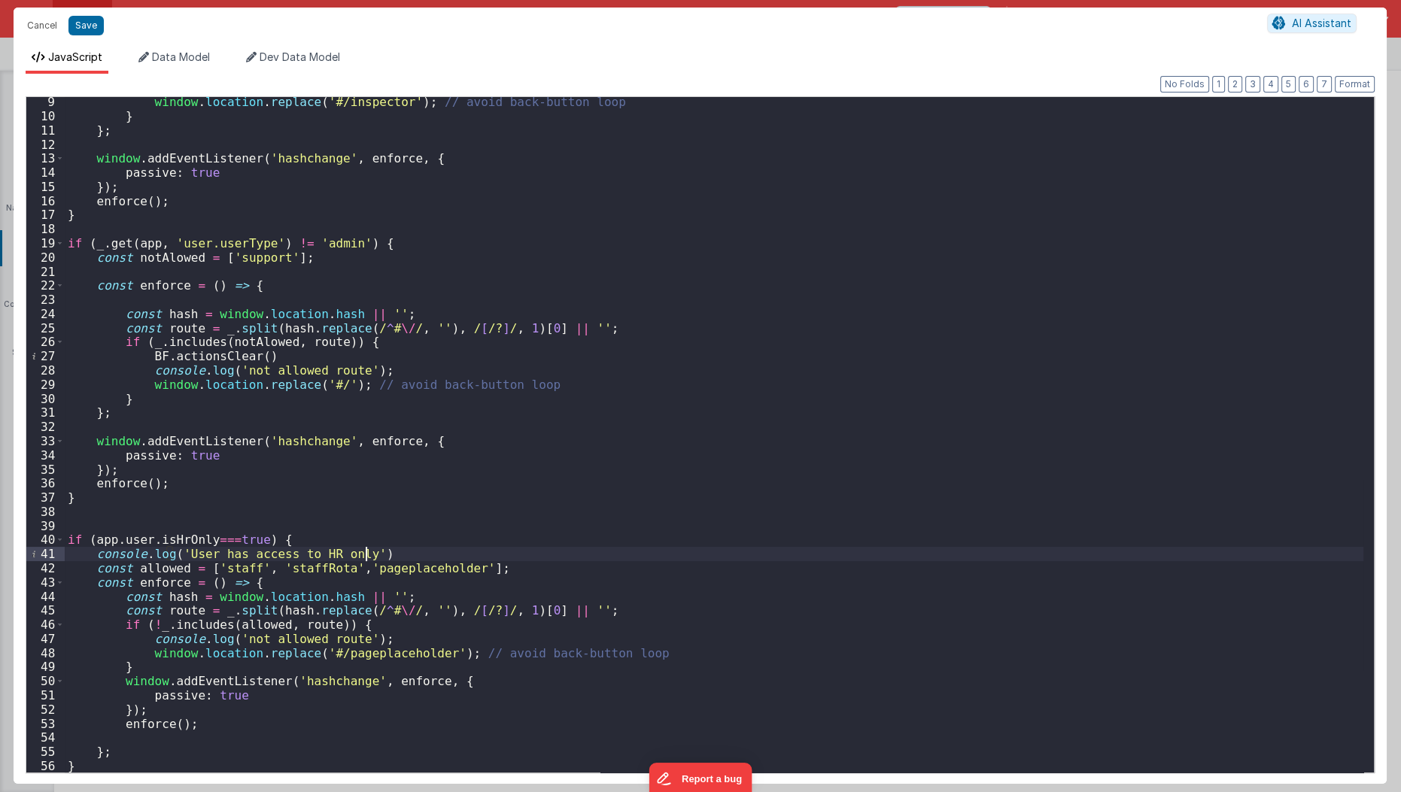
click at [123, 505] on div "window . location . replace ( '#/inspector' ) ; // avoid back-button loop } } ;…" at bounding box center [714, 447] width 1299 height 705
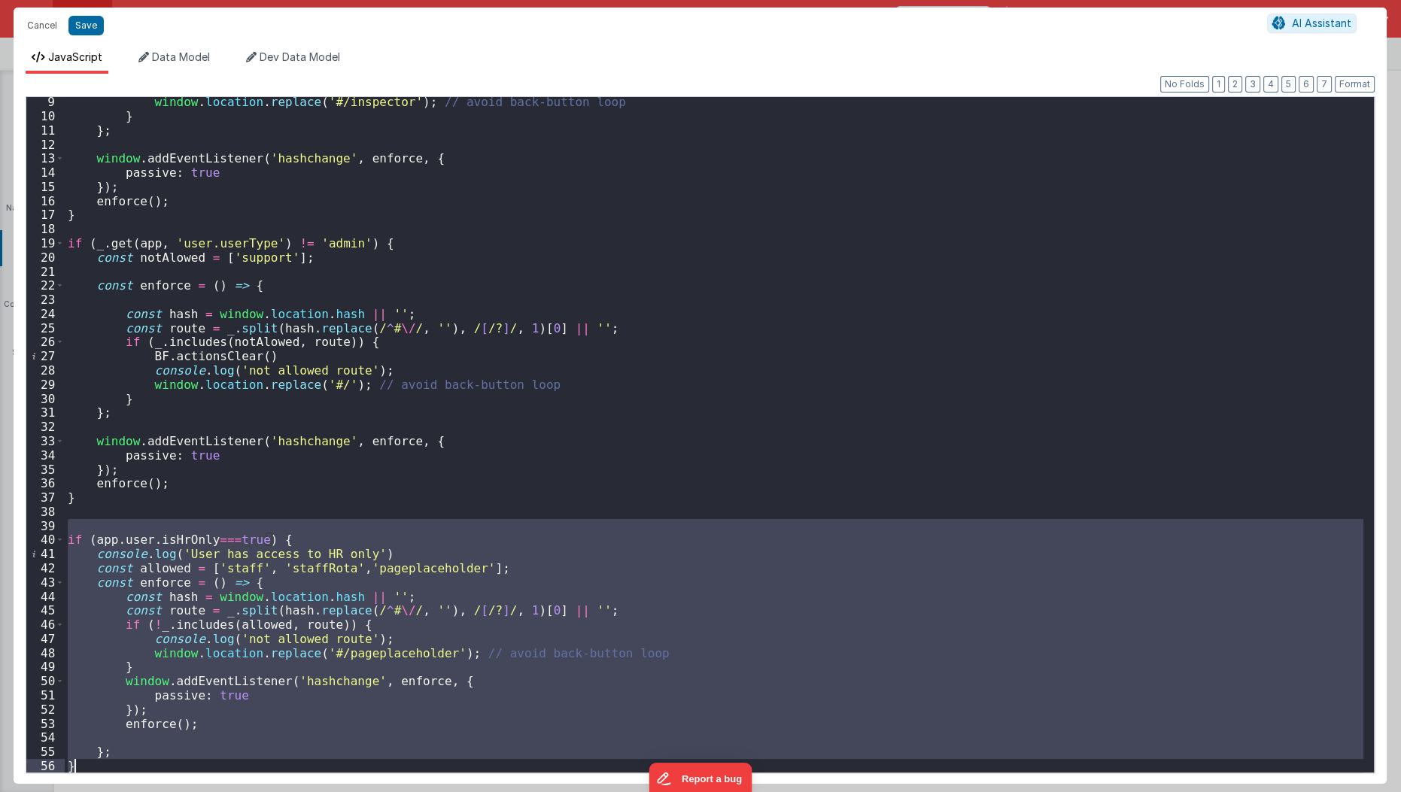
drag, startPoint x: 112, startPoint y: 520, endPoint x: 71, endPoint y: 792, distance: 275.5
click at [71, 792] on html "Cancel Save AI Assistant JavaScript Data Model Dev Data Model Format 7 6 5 4 3 …" at bounding box center [700, 396] width 1401 height 792
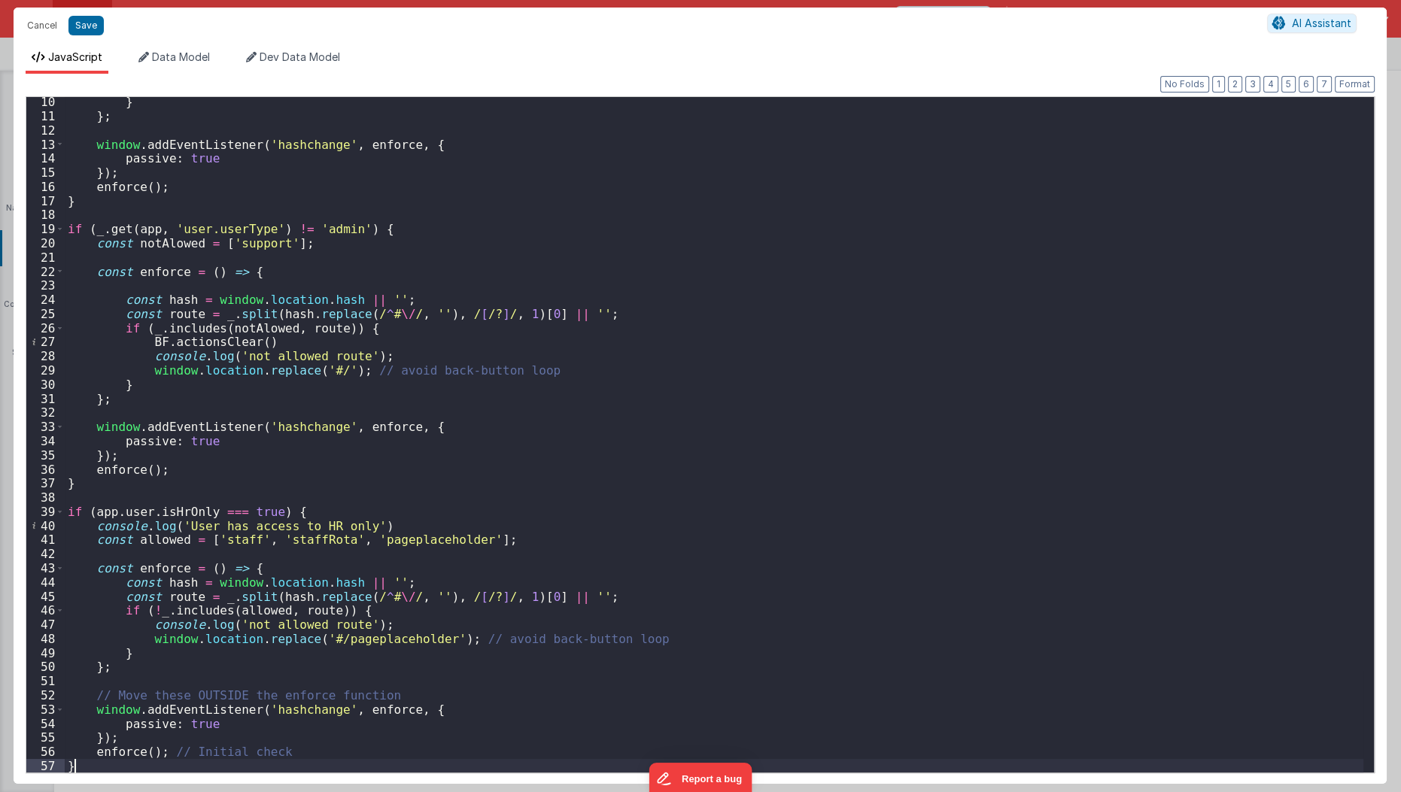
scroll to position [129, 0]
click at [81, 24] on button "Save" at bounding box center [85, 26] width 35 height 20
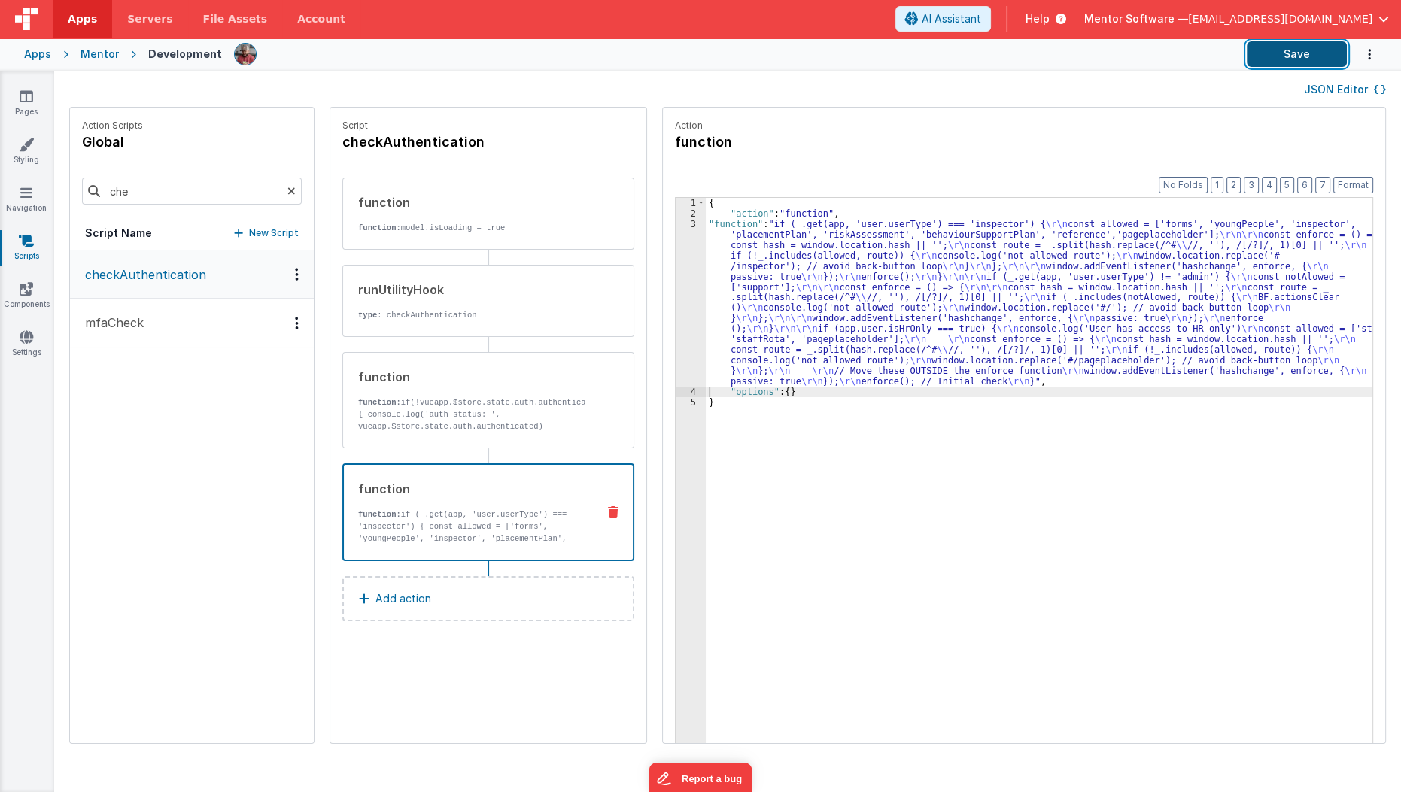
click at [1272, 56] on button "Save" at bounding box center [1297, 54] width 100 height 26
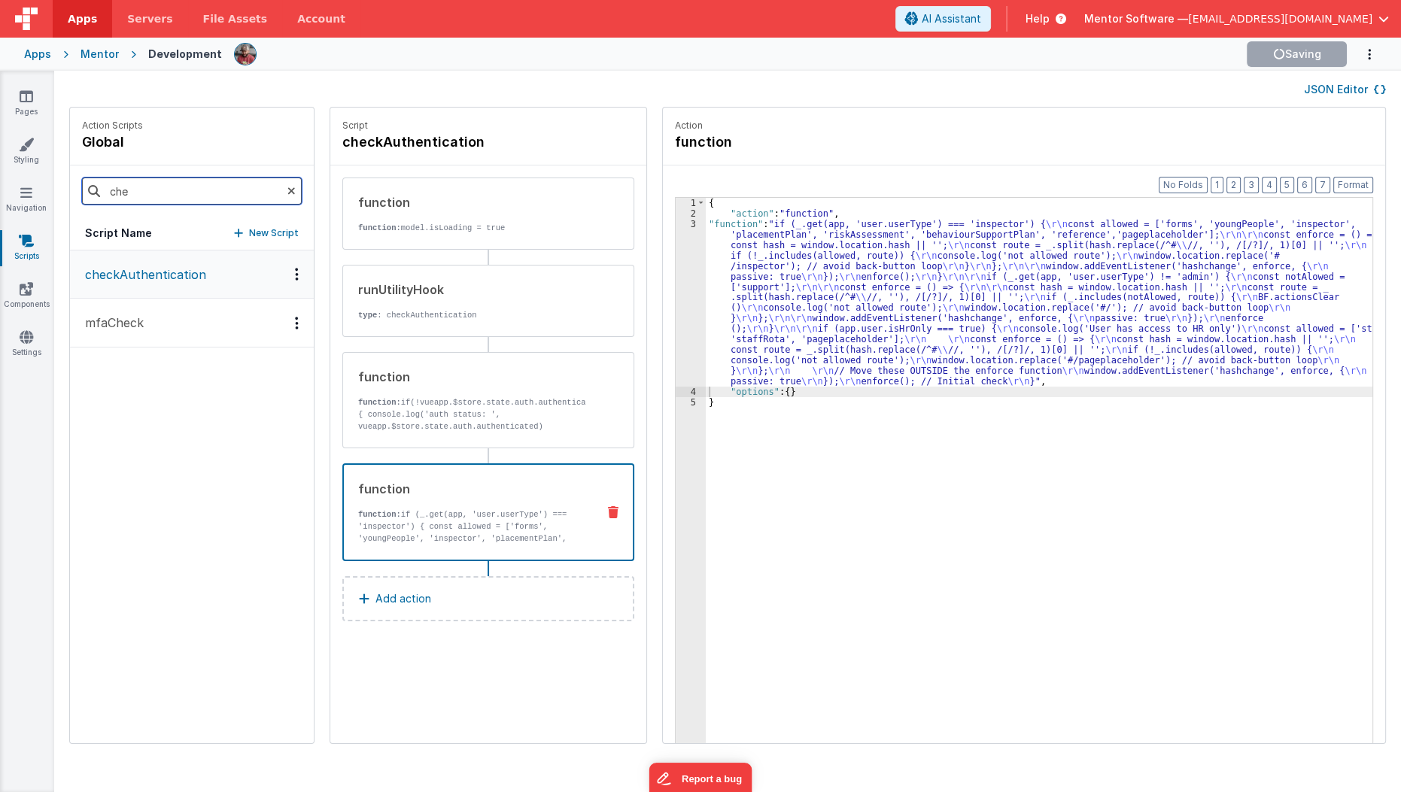
click at [134, 189] on input "che" at bounding box center [192, 191] width 220 height 27
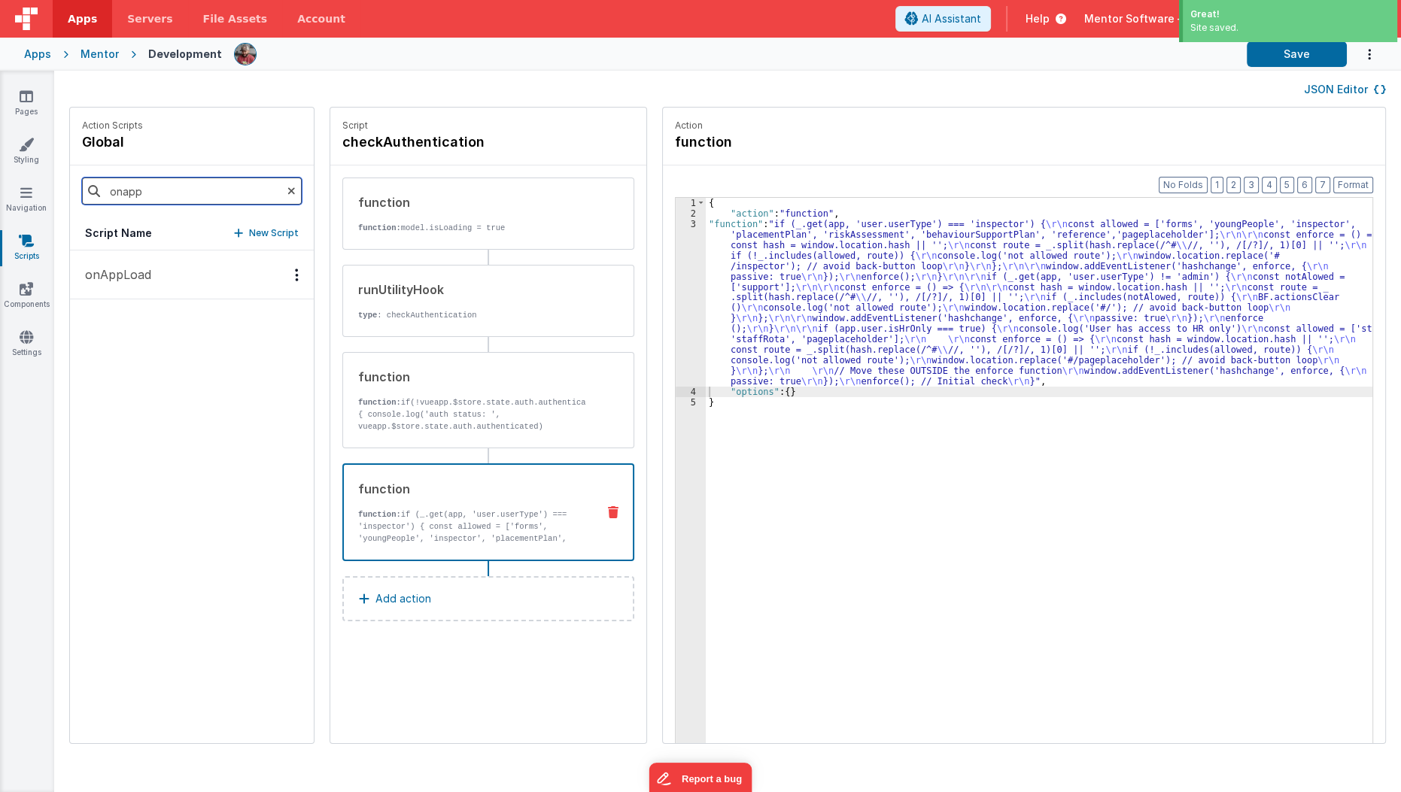
type input "onapp"
click at [104, 272] on p "onAppLoad" at bounding box center [113, 275] width 75 height 18
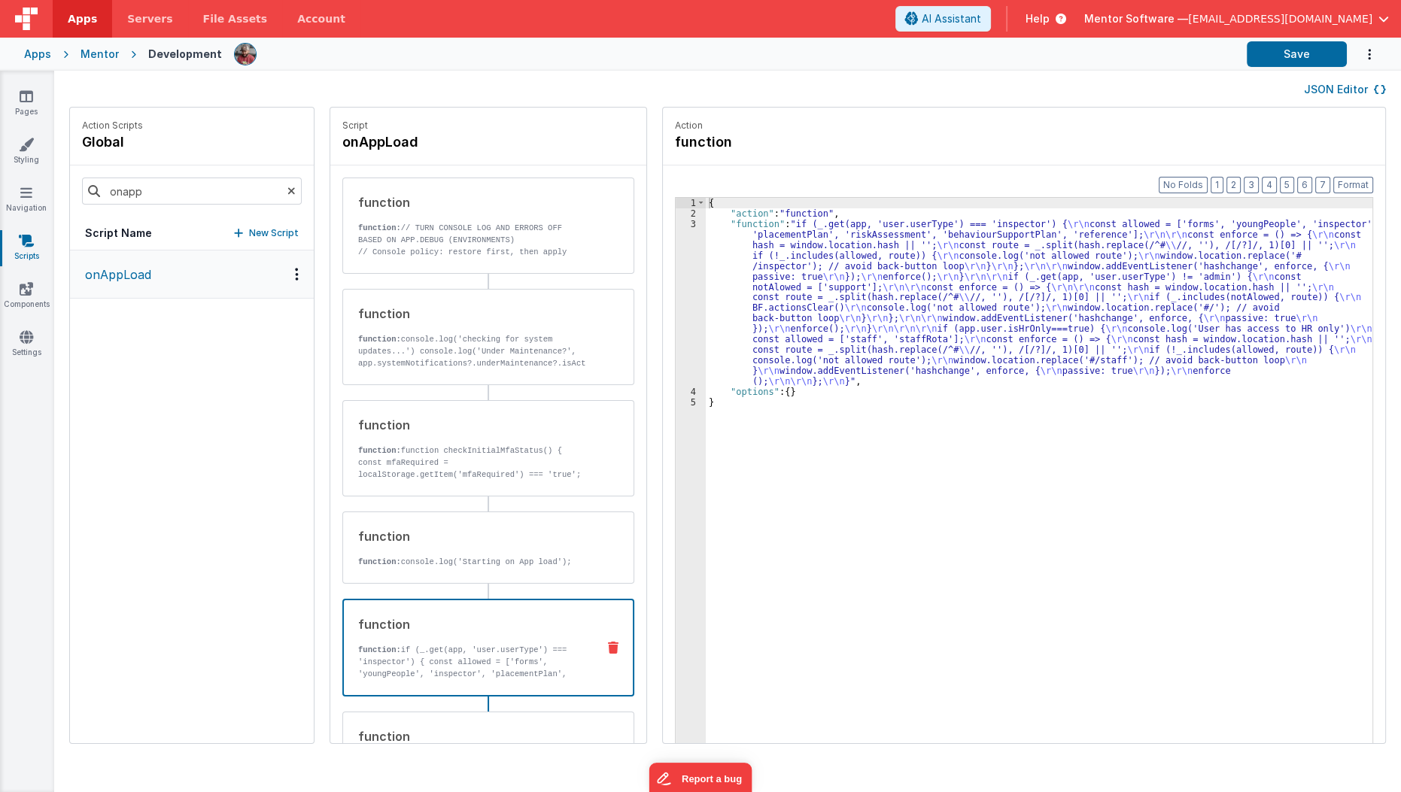
click at [445, 610] on div "function function: if (_.get(app, 'user.userType') === 'inspector') { const all…" at bounding box center [488, 648] width 292 height 98
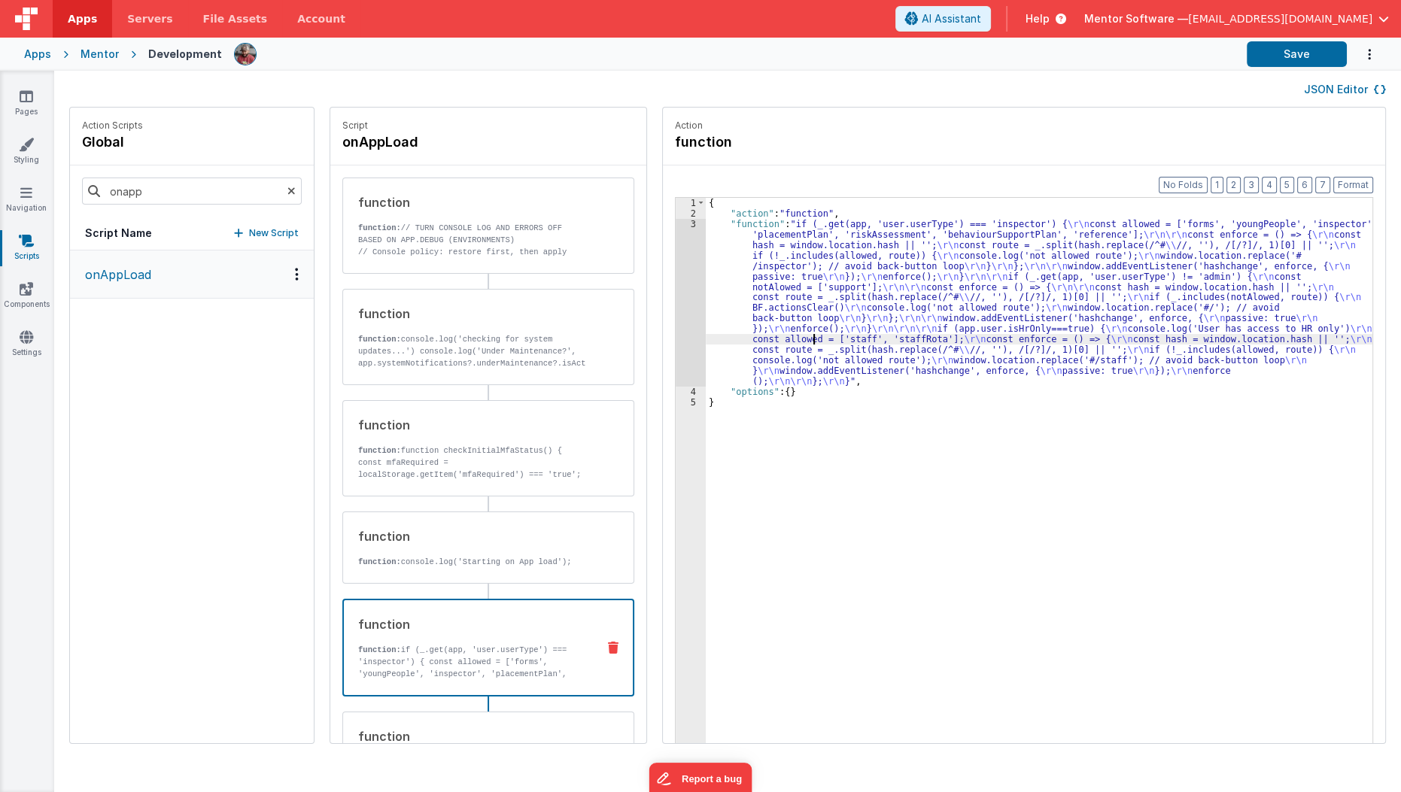
click at [793, 338] on div "{ "action" : "function" , "function" : "if (_.get(app, 'user.userType') === 'in…" at bounding box center [1048, 505] width 685 height 614
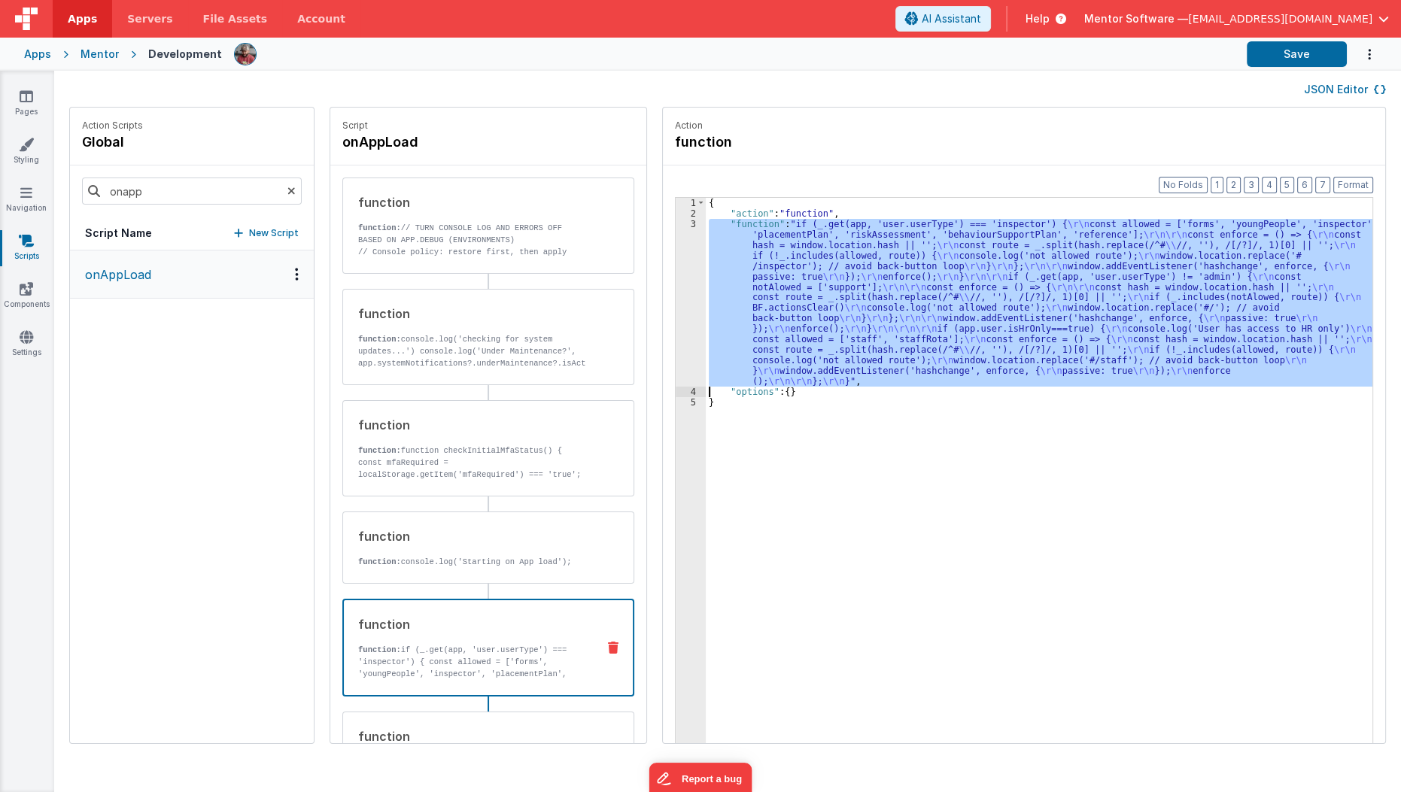
click at [676, 339] on div "3" at bounding box center [691, 303] width 30 height 168
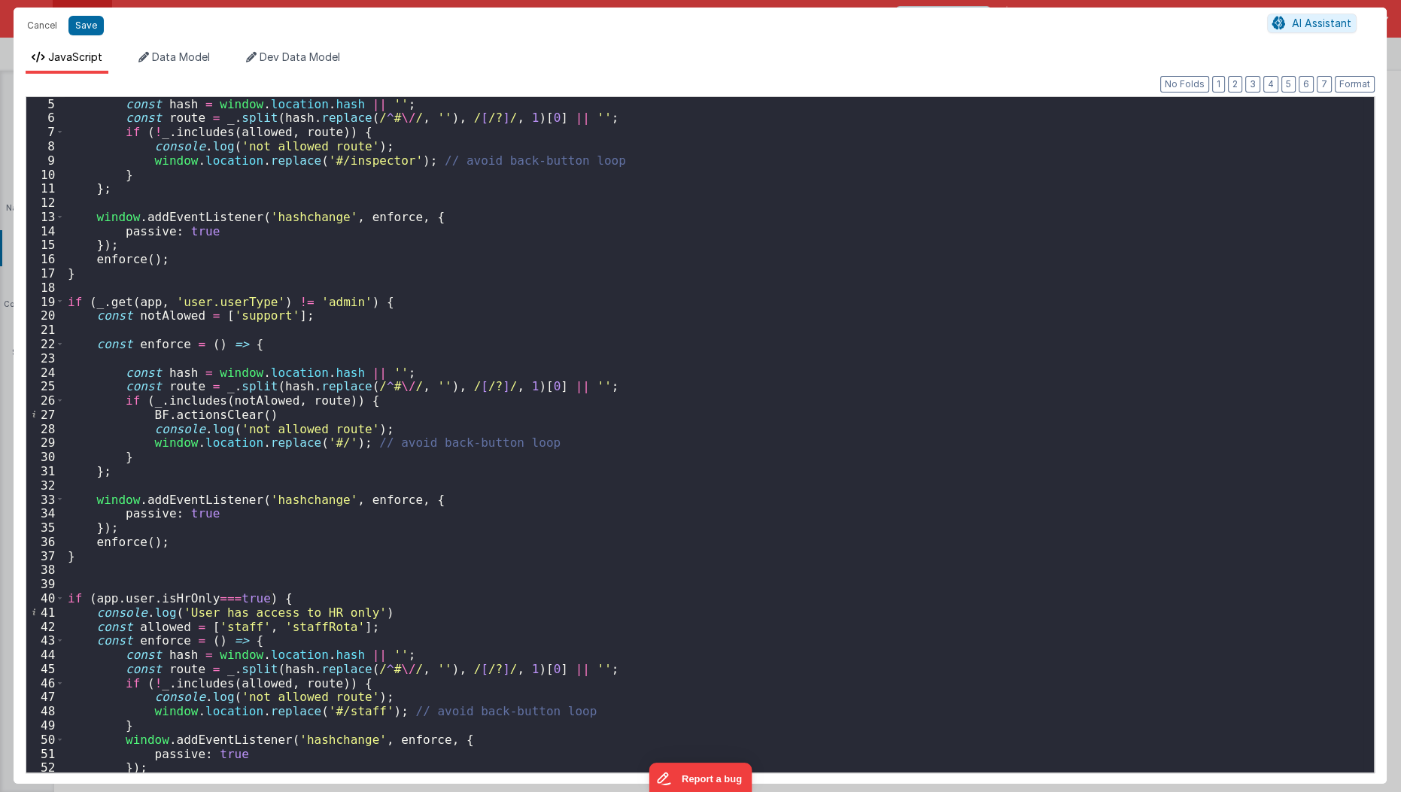
scroll to position [115, 0]
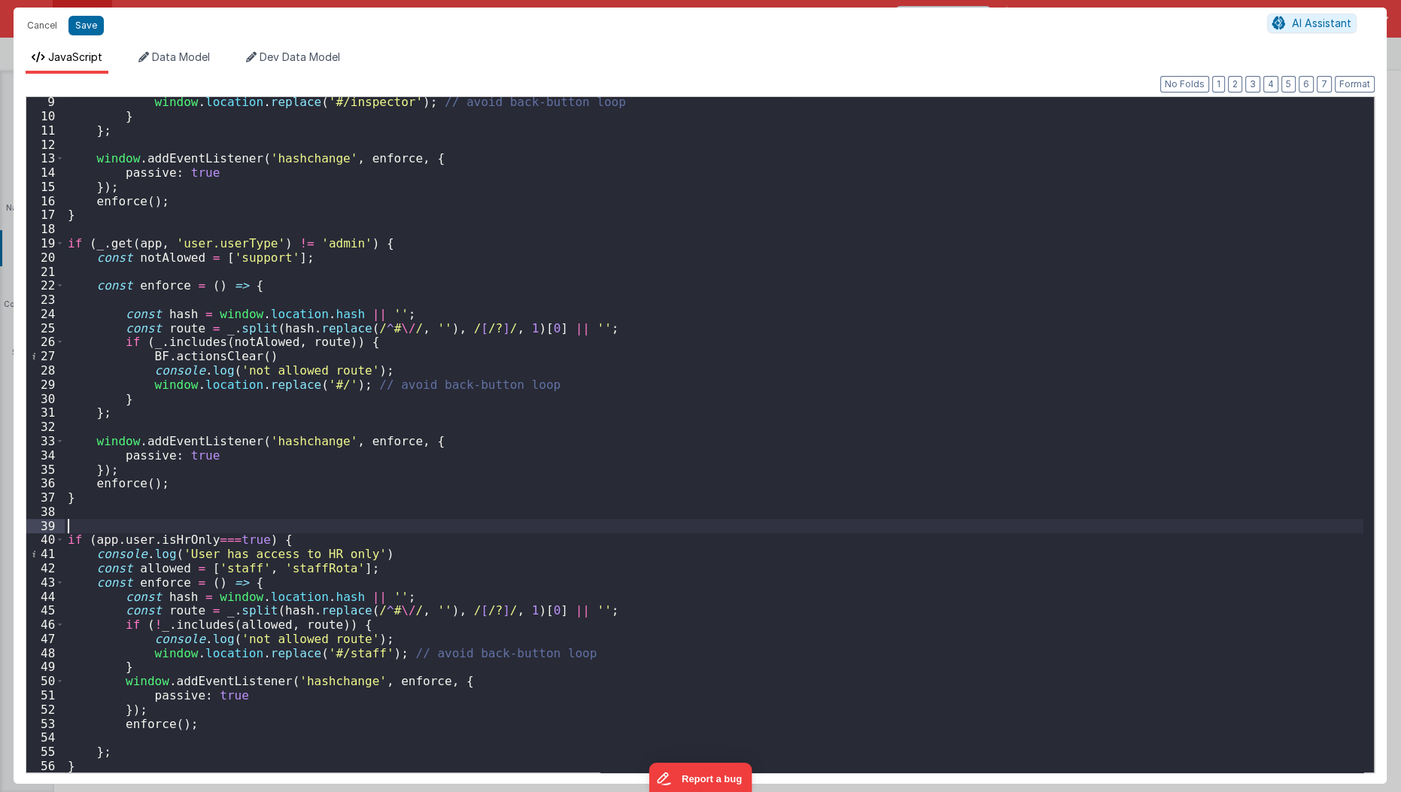
click at [82, 519] on div "window . location . replace ( '#/inspector' ) ; // avoid back-button loop } } ;…" at bounding box center [714, 447] width 1299 height 705
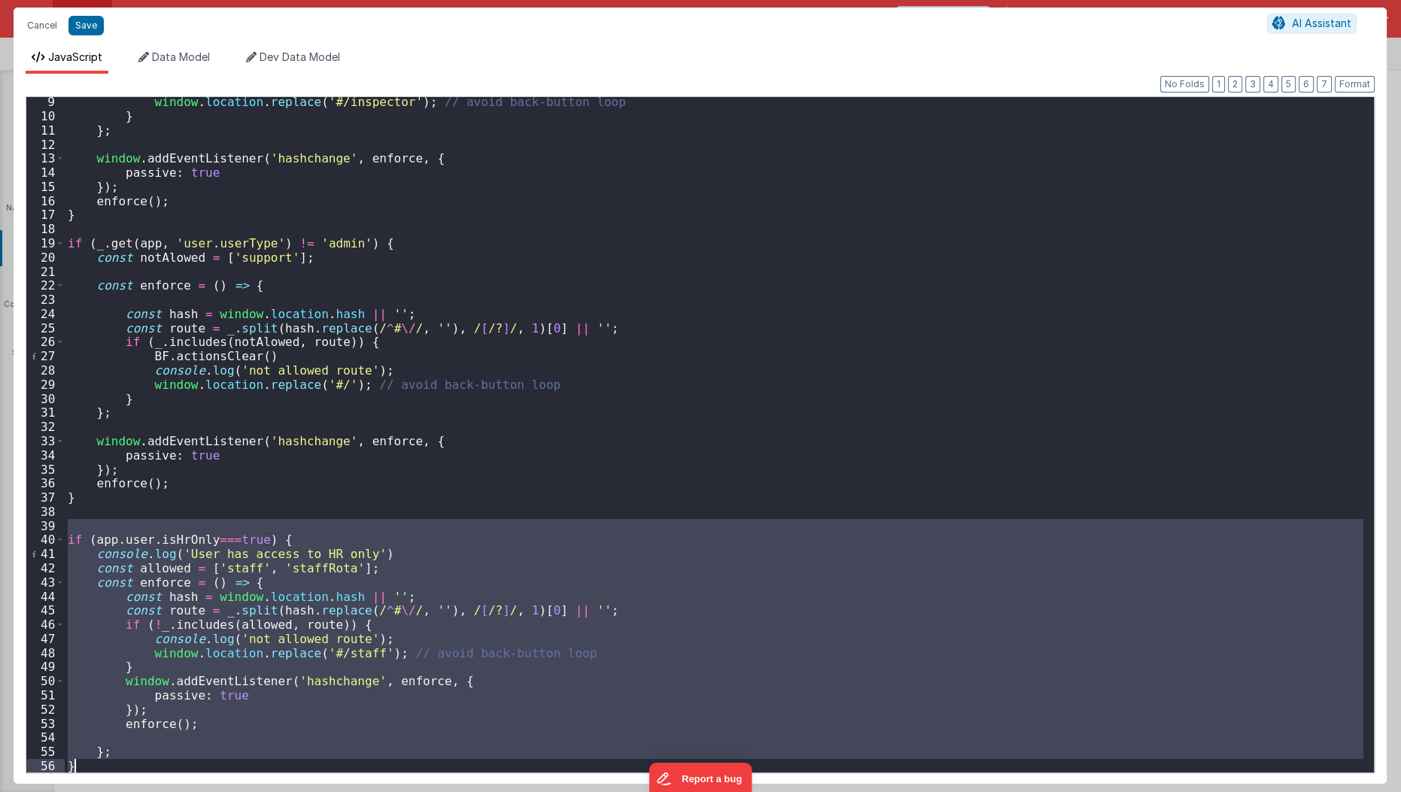
drag, startPoint x: 142, startPoint y: 526, endPoint x: 133, endPoint y: 792, distance: 266.5
click at [133, 792] on html "Cancel Save AI Assistant JavaScript Data Model Dev Data Model Format 7 6 5 4 3 …" at bounding box center [700, 396] width 1401 height 792
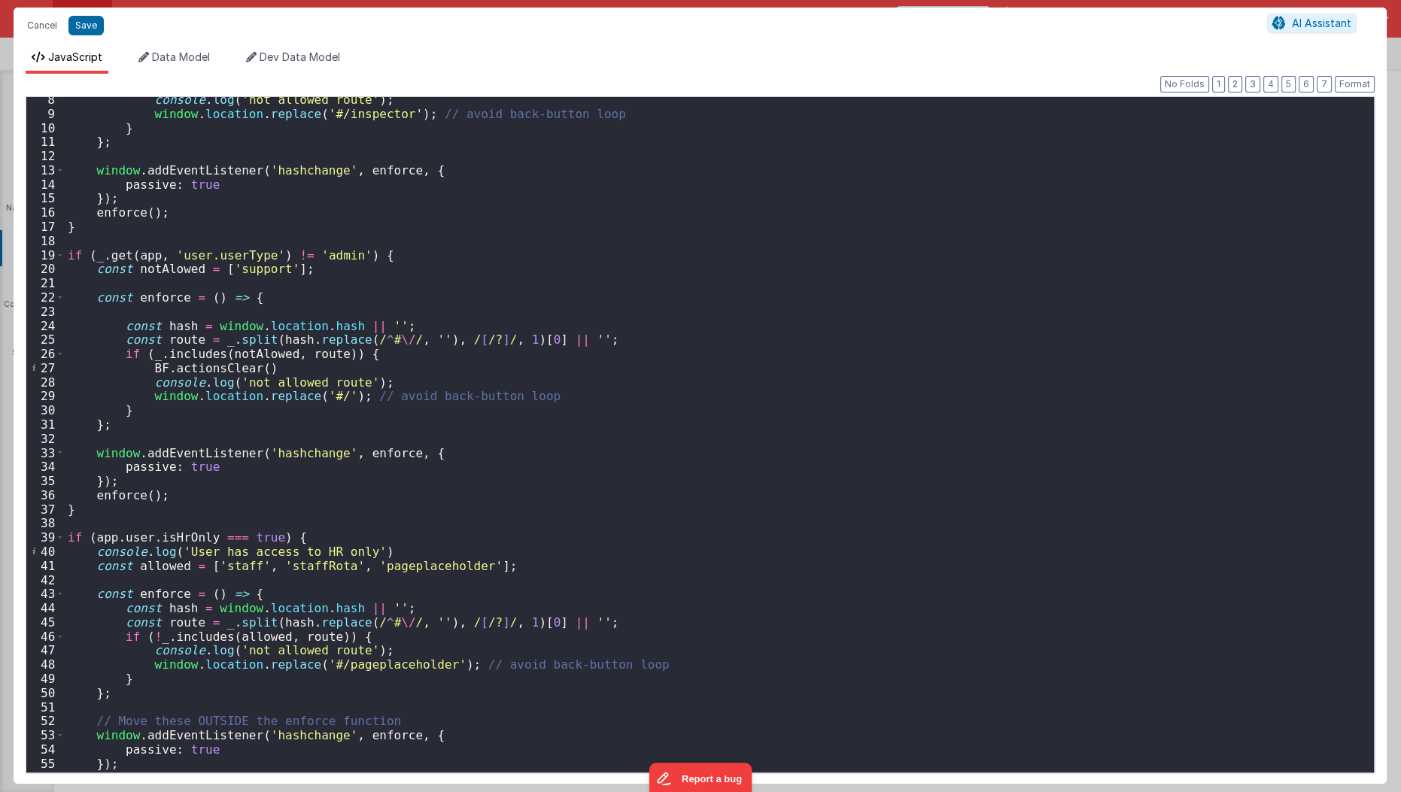
scroll to position [129, 0]
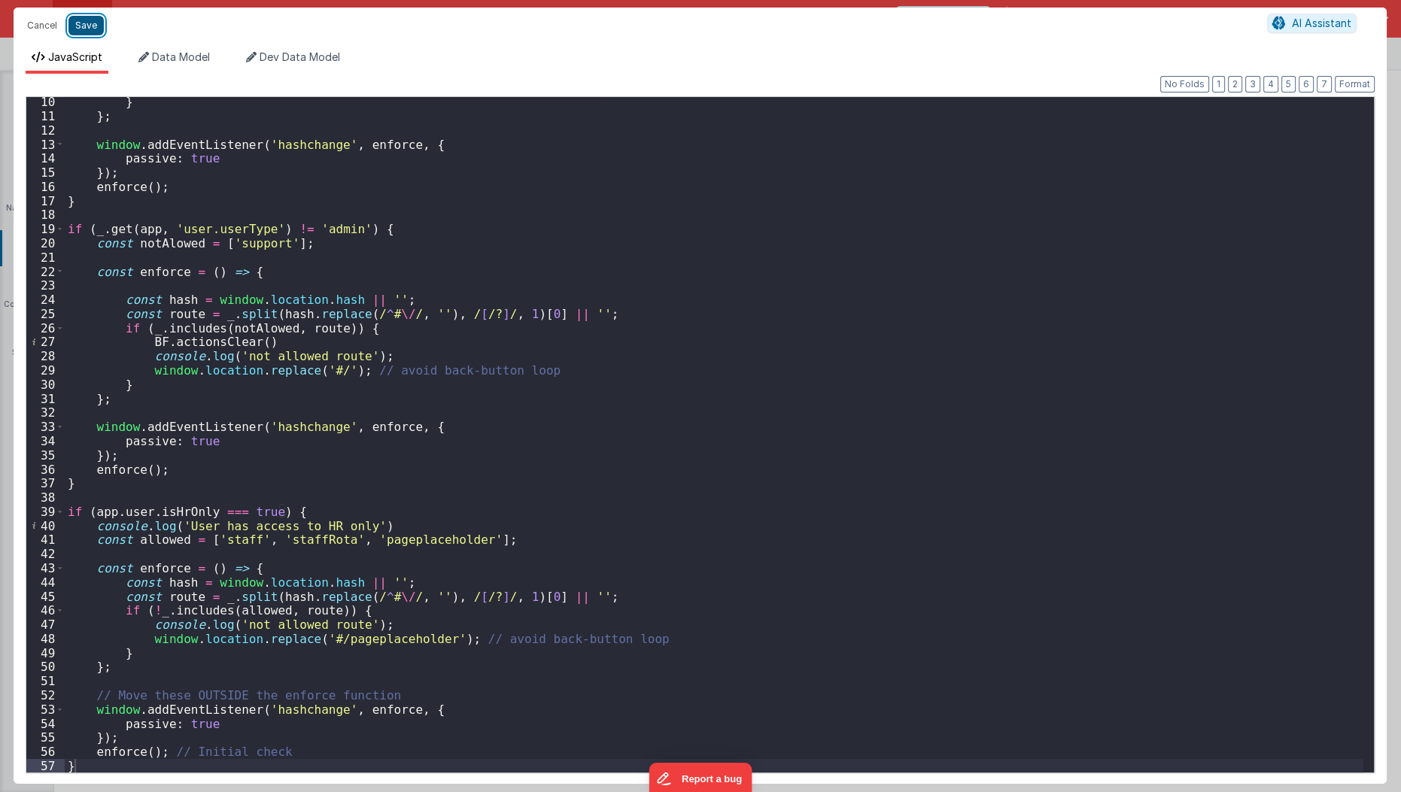
click at [84, 29] on button "Save" at bounding box center [85, 26] width 35 height 20
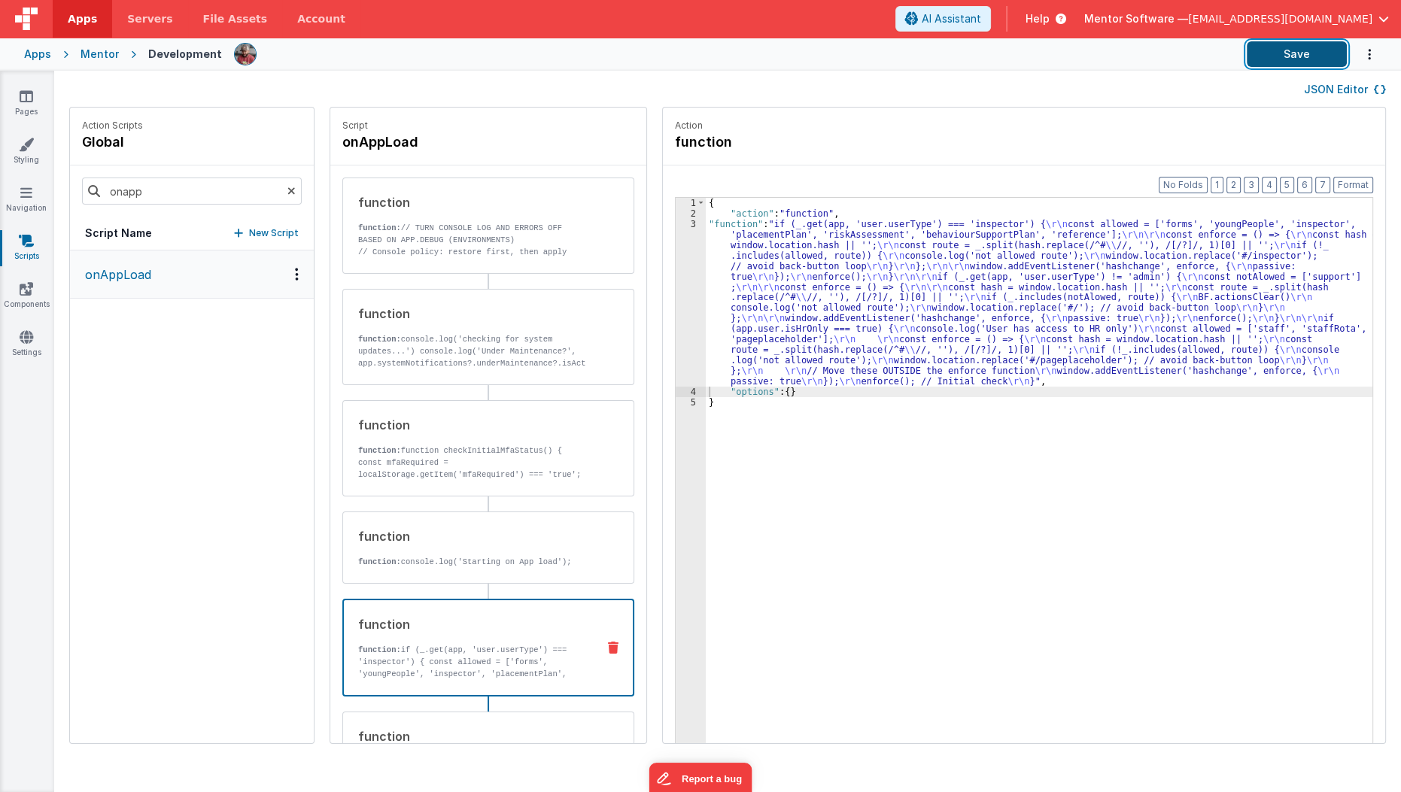
click at [1263, 47] on button "Save" at bounding box center [1297, 54] width 100 height 26
click at [776, 295] on div "{ "action" : "function" , "function" : "if (_.get(app, 'user.userType') === 'in…" at bounding box center [1048, 505] width 685 height 614
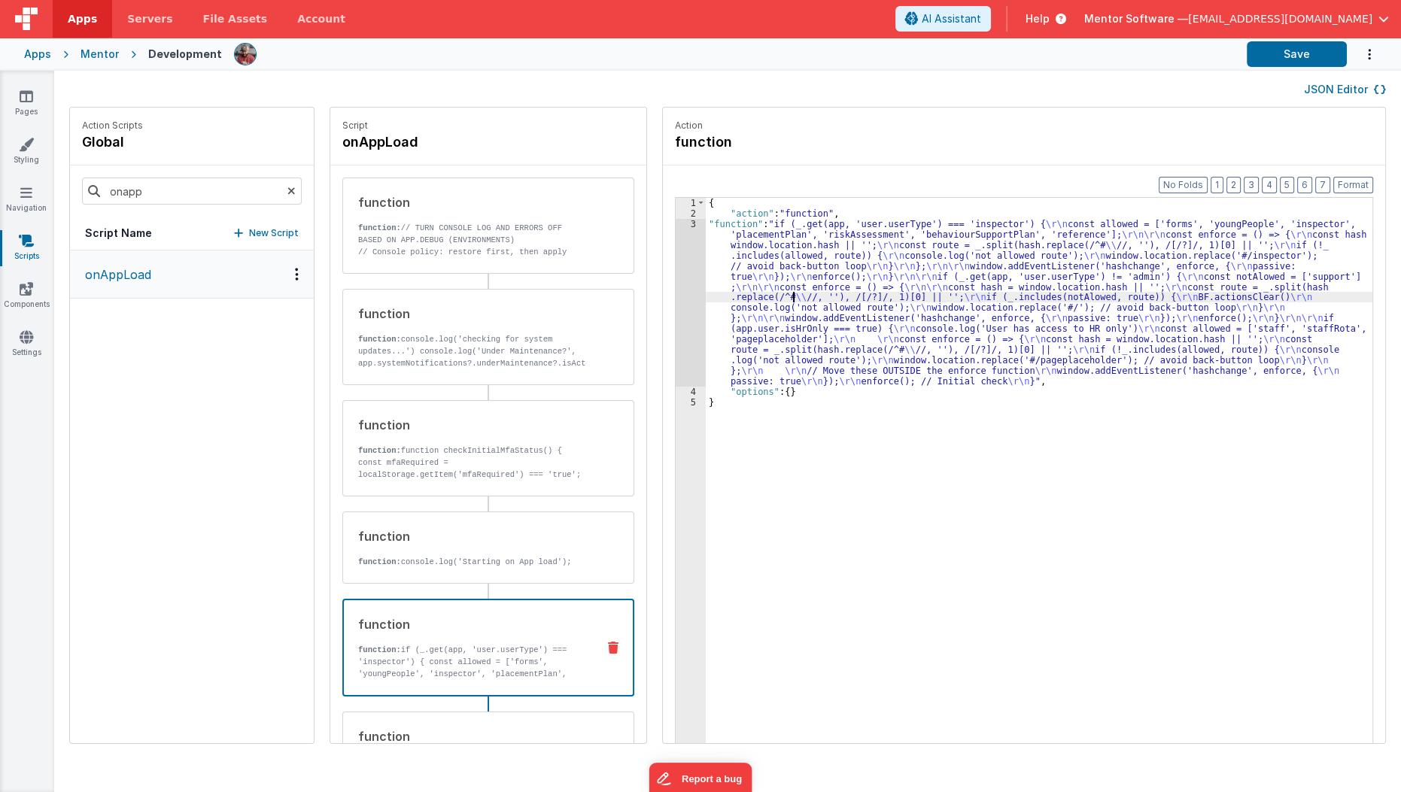
click at [676, 333] on div "3" at bounding box center [691, 303] width 30 height 168
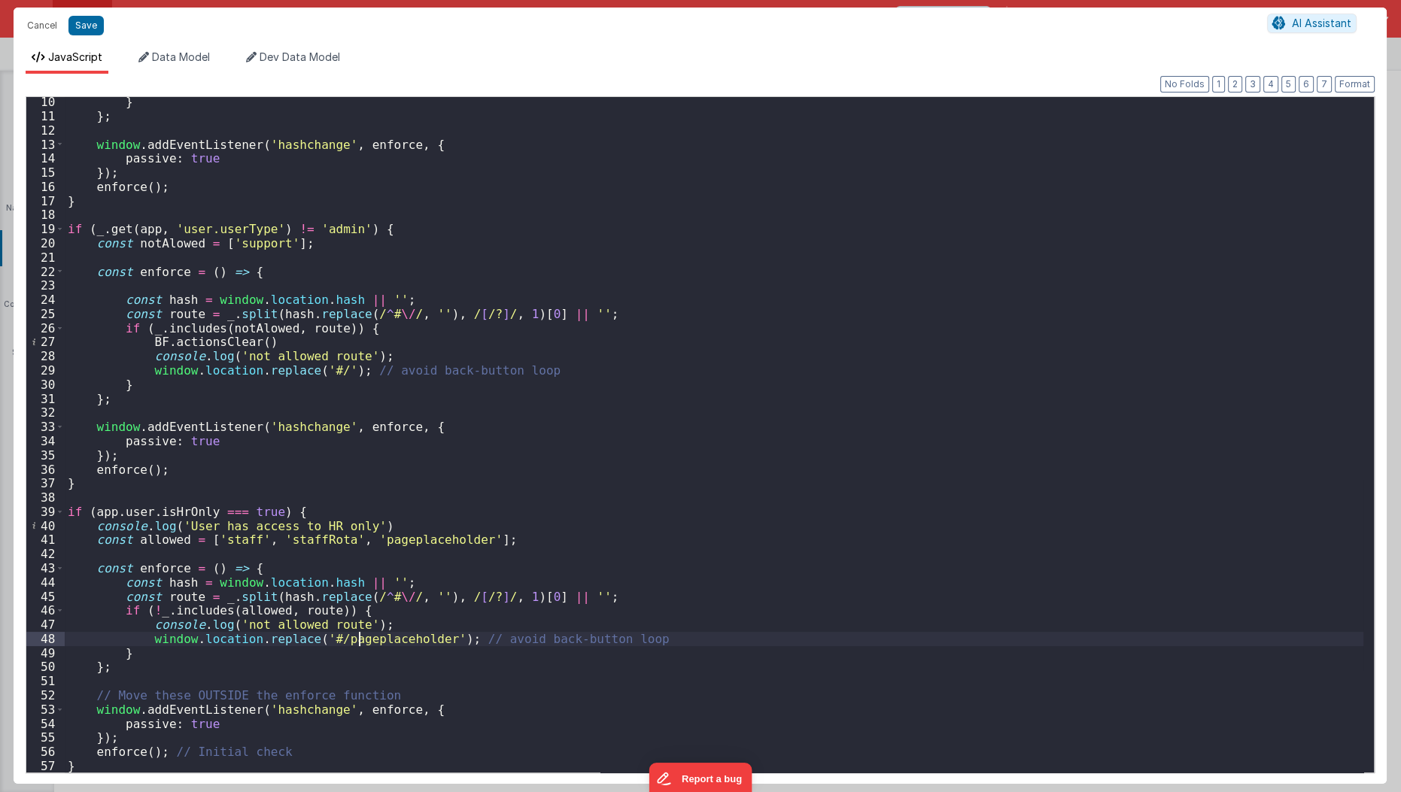
click at [357, 634] on div "} } ; window . addEventListener ( 'hashchange' , enforce , { passive : true }) …" at bounding box center [714, 447] width 1299 height 705
click at [357, 637] on div "} } ; window . addEventListener ( 'hashchange' , enforce , { passive : true }) …" at bounding box center [714, 447] width 1299 height 705
click at [87, 29] on button "Save" at bounding box center [85, 26] width 35 height 20
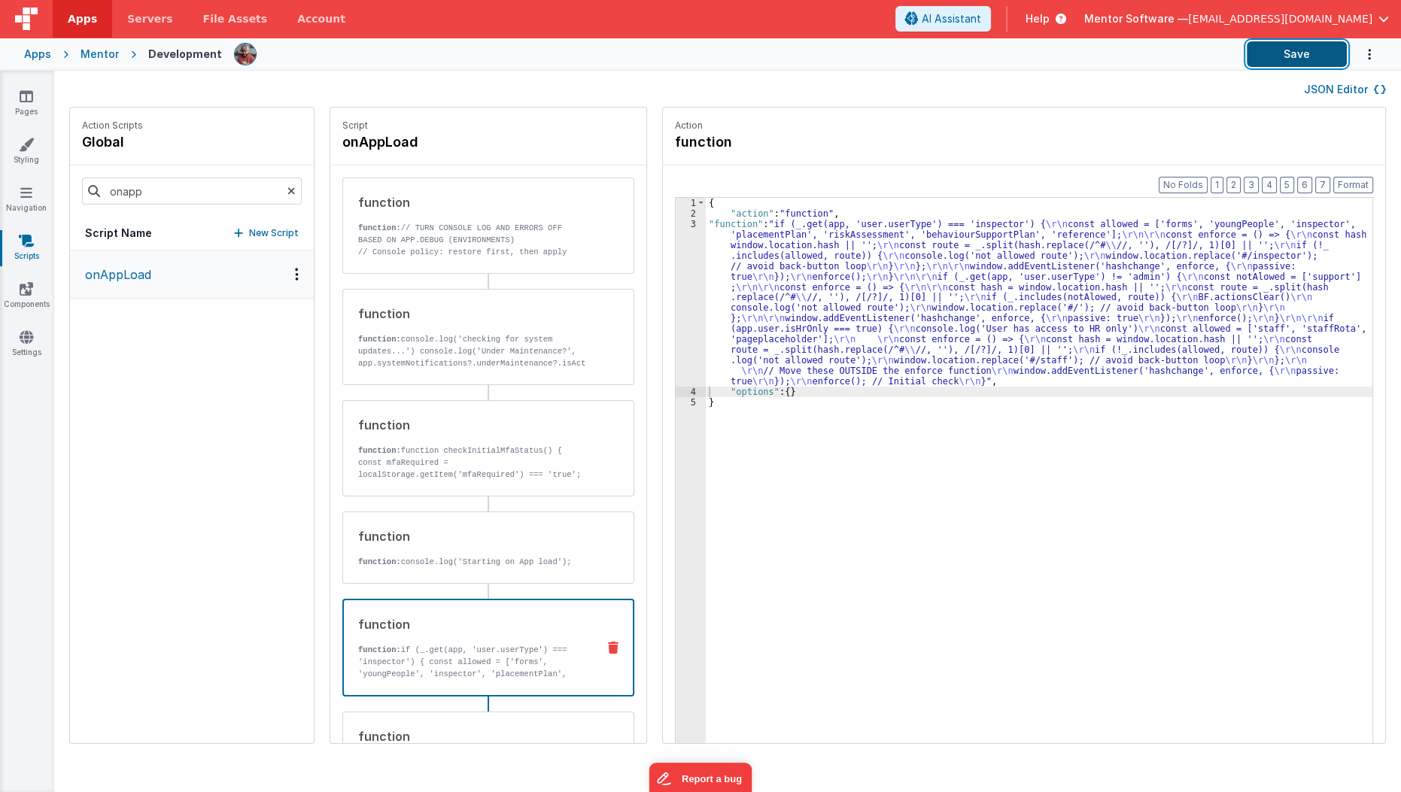
click at [1293, 47] on button "Save" at bounding box center [1297, 54] width 100 height 26
click at [124, 183] on input "onapp" at bounding box center [192, 191] width 220 height 27
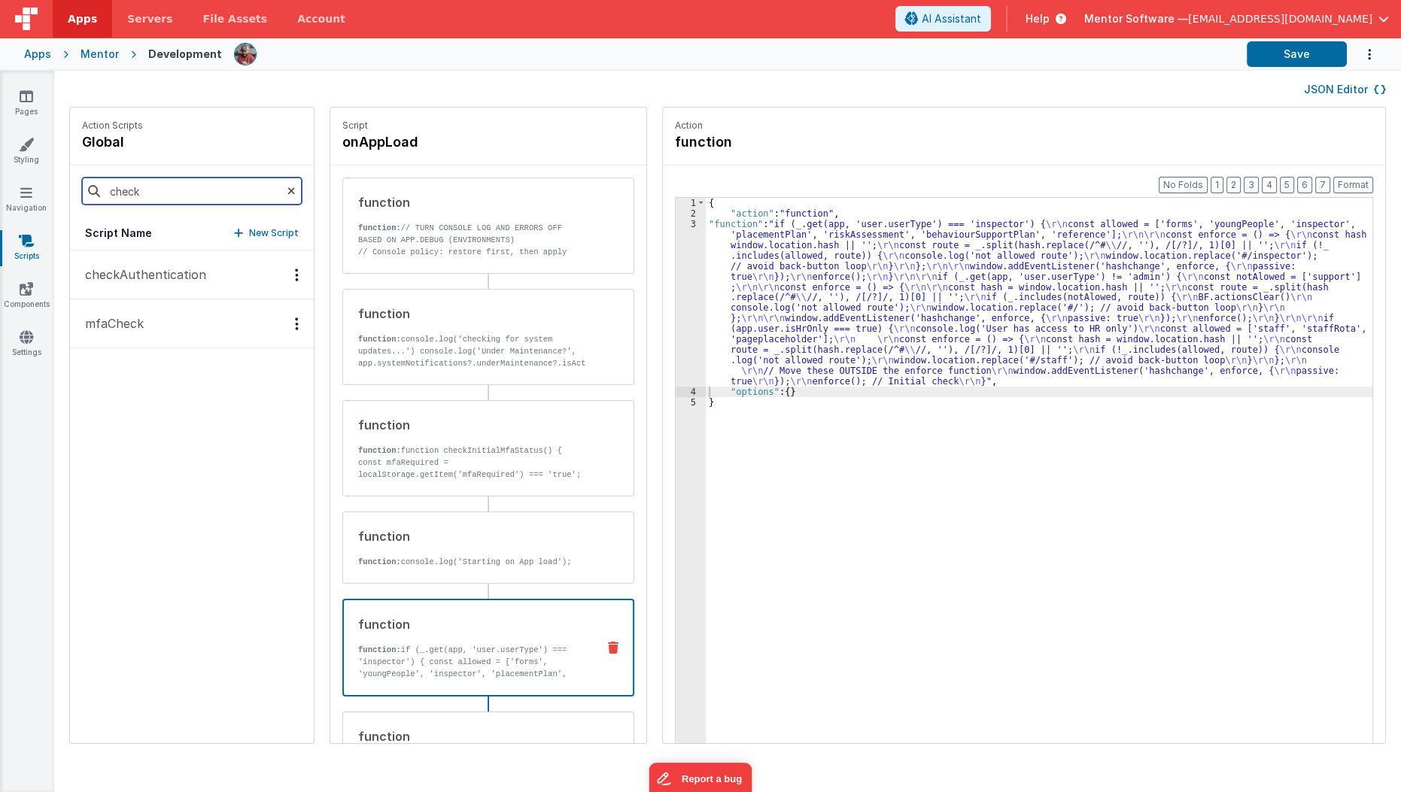
type input "check"
click at [118, 277] on p "checkAuthentication" at bounding box center [141, 275] width 130 height 18
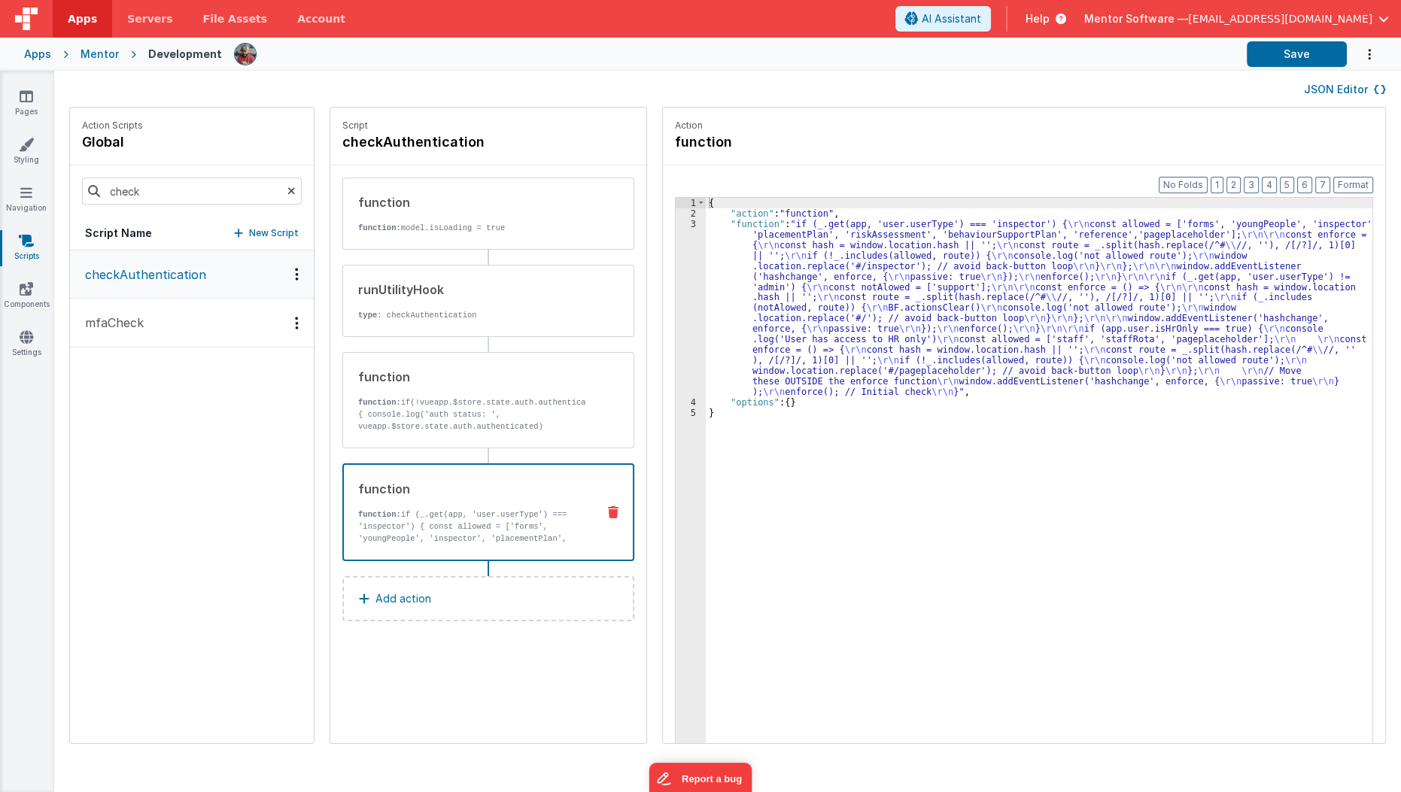
click at [508, 533] on p "function: if (_.get(app, 'user.userType') === 'inspector') { const allowed = ['…" at bounding box center [471, 539] width 226 height 60
click at [737, 348] on div "{ "action" : "function" , "function" : "if (_.get(app, 'user.userType') === 'in…" at bounding box center [1048, 505] width 685 height 614
click at [676, 359] on div "3" at bounding box center [691, 308] width 30 height 178
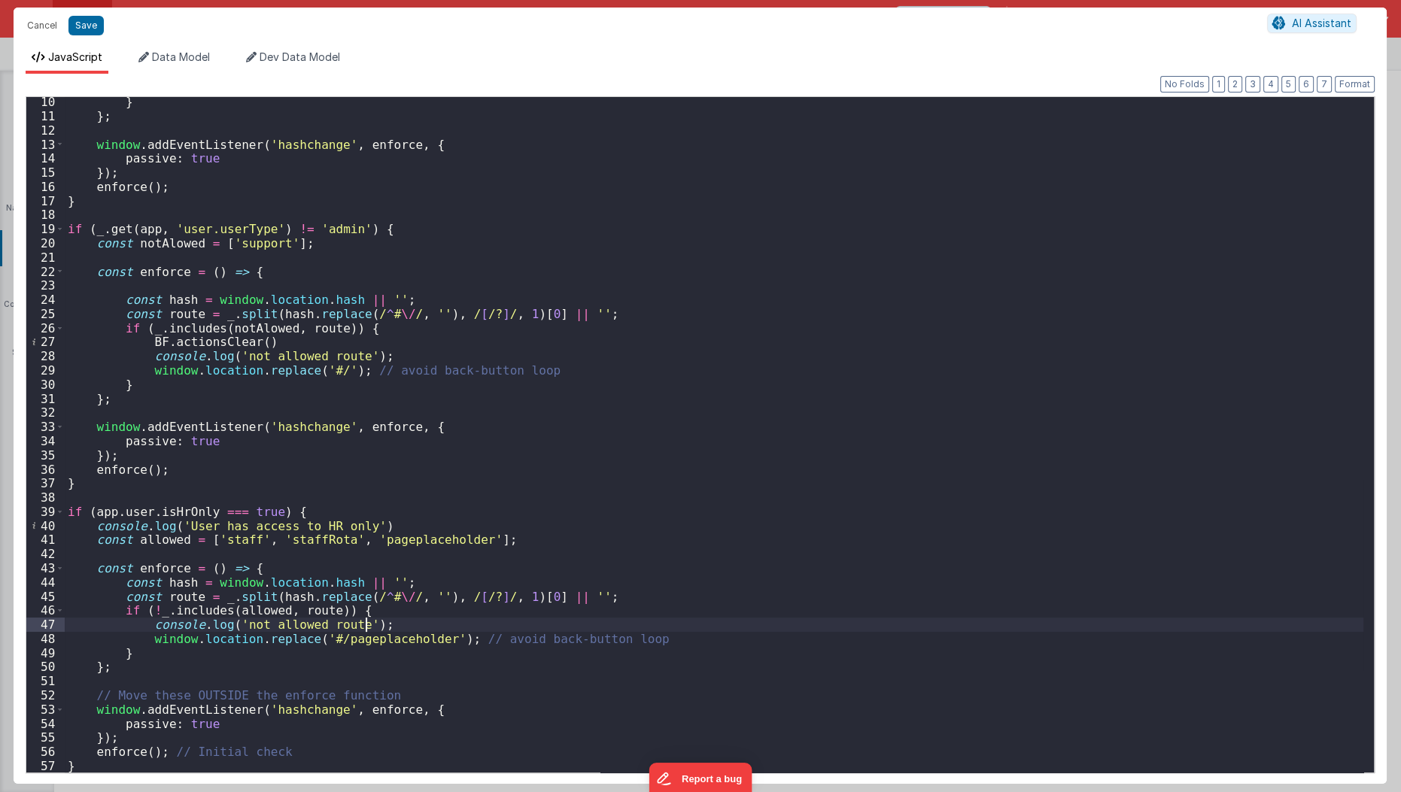
click at [386, 629] on div "} } ; window . addEventListener ( 'hashchange' , enforce , { passive : true }) …" at bounding box center [714, 447] width 1299 height 705
click at [380, 643] on div "} } ; window . addEventListener ( 'hashchange' , enforce , { passive : true }) …" at bounding box center [714, 447] width 1299 height 705
click at [84, 31] on button "Save" at bounding box center [85, 26] width 35 height 20
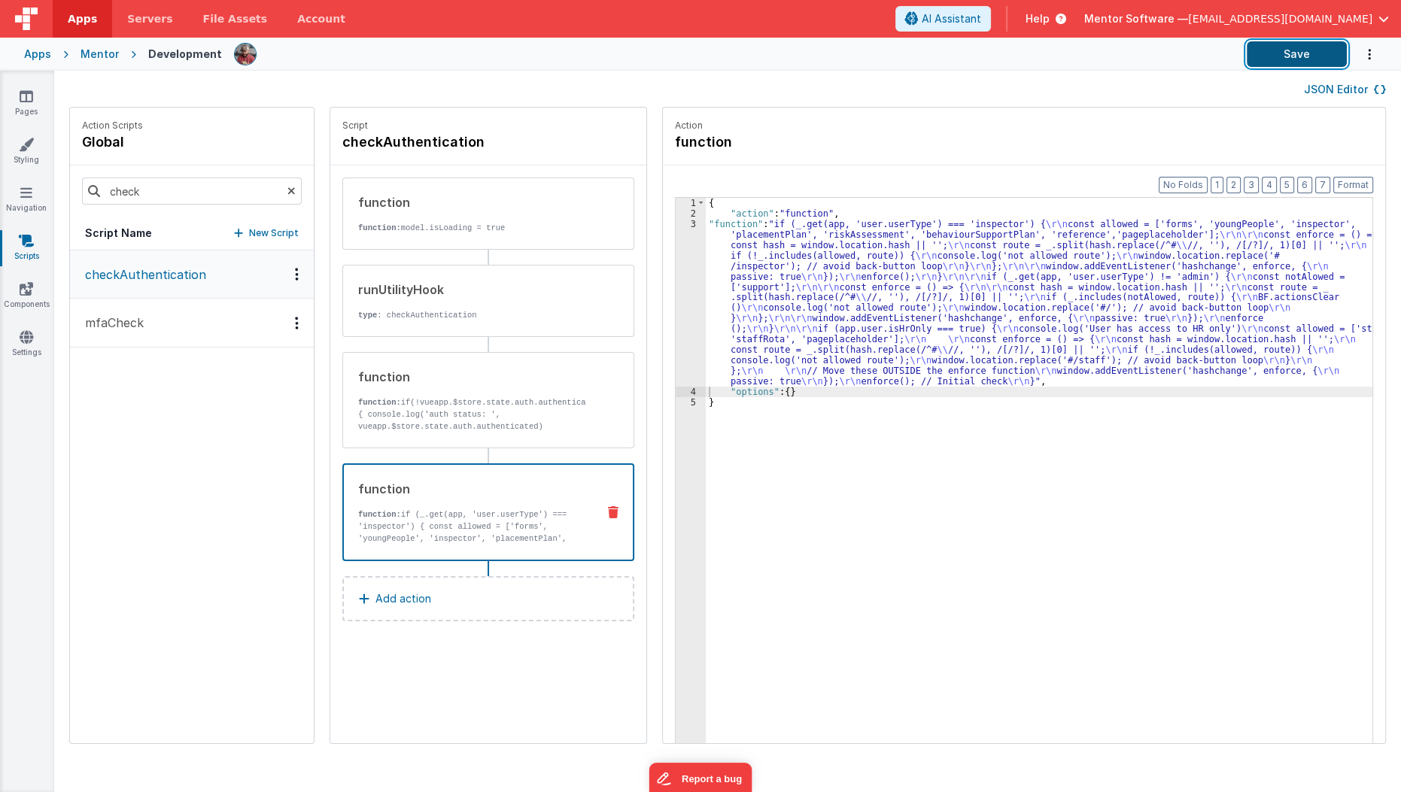
click at [1275, 44] on button "Save" at bounding box center [1297, 54] width 100 height 26
click at [25, 336] on icon at bounding box center [27, 337] width 14 height 15
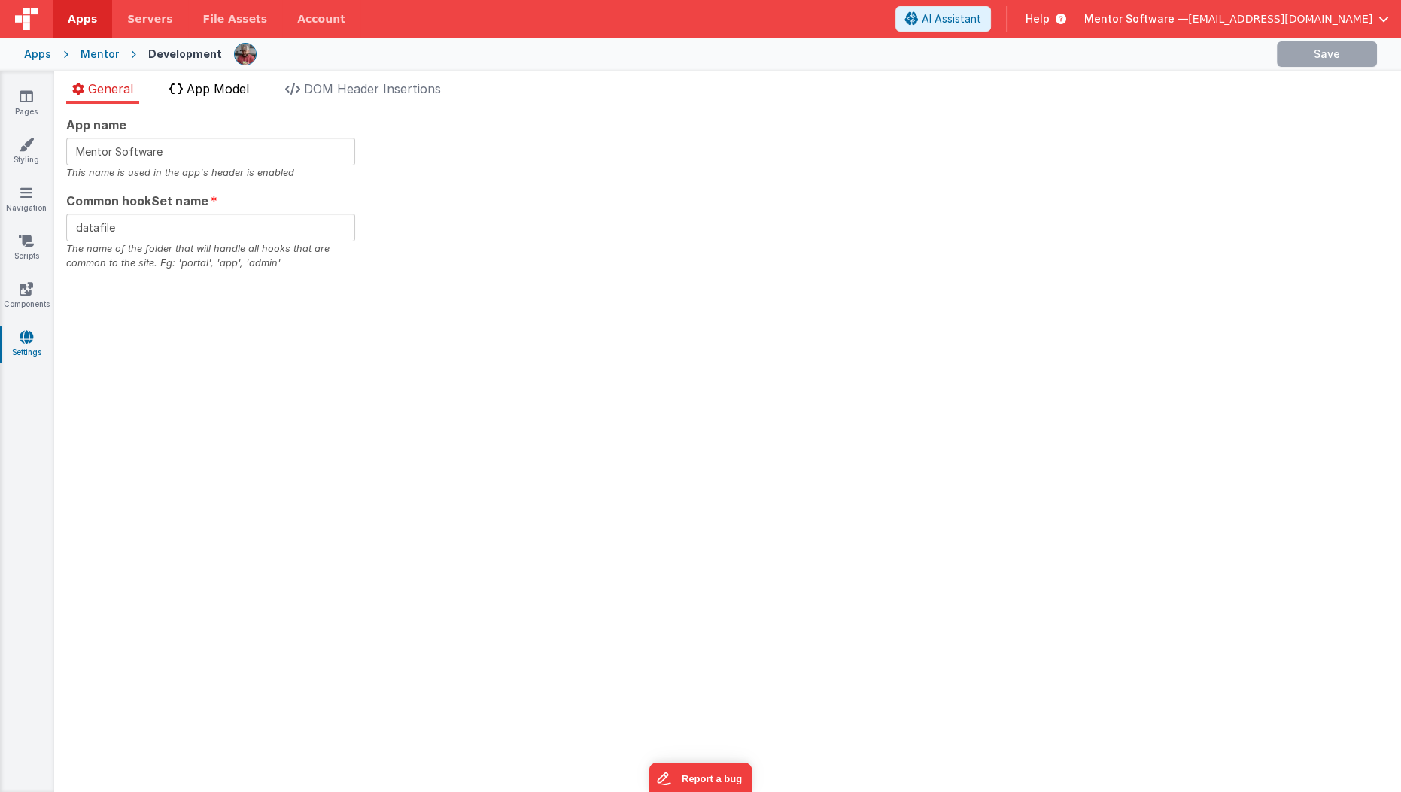
click at [217, 102] on li "App Model" at bounding box center [209, 92] width 92 height 24
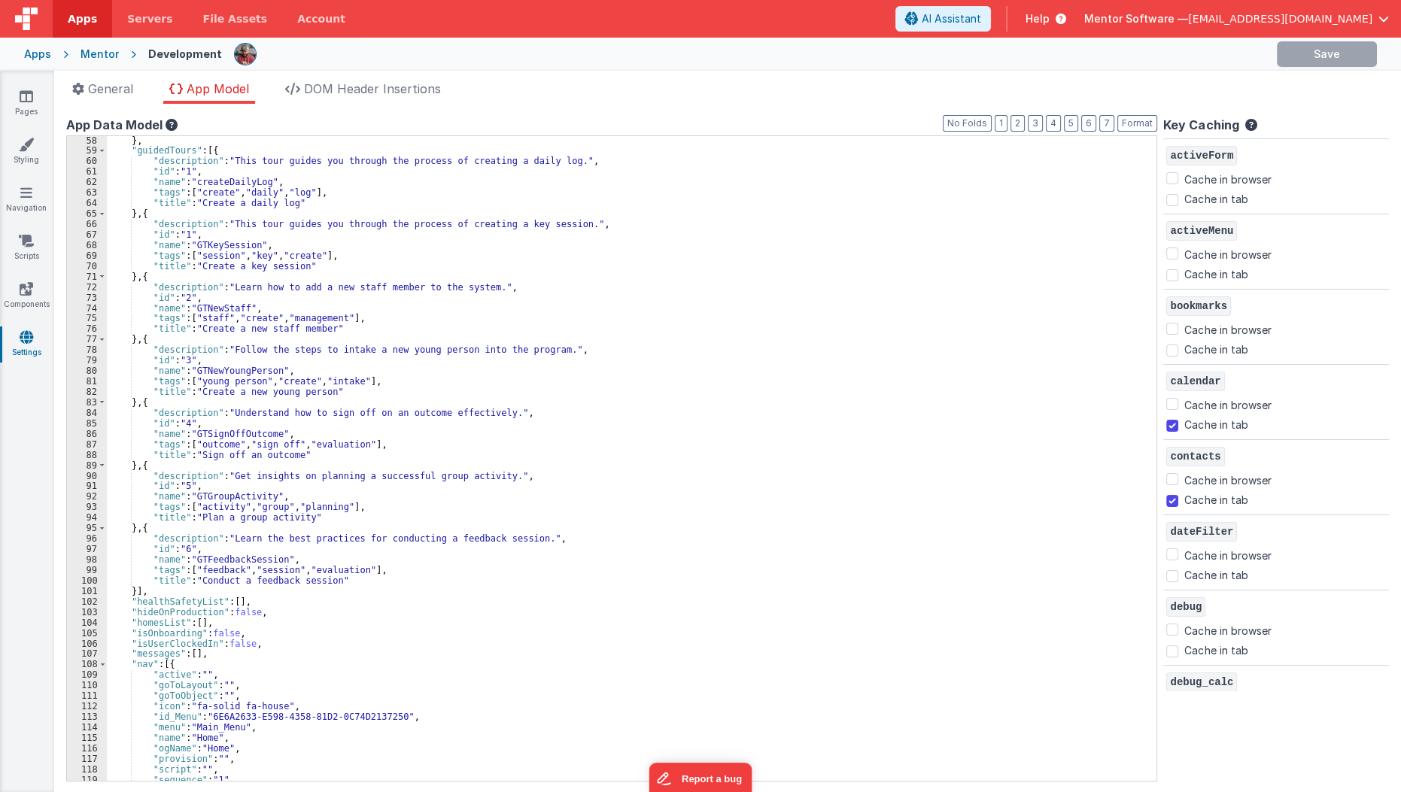
scroll to position [719, 0]
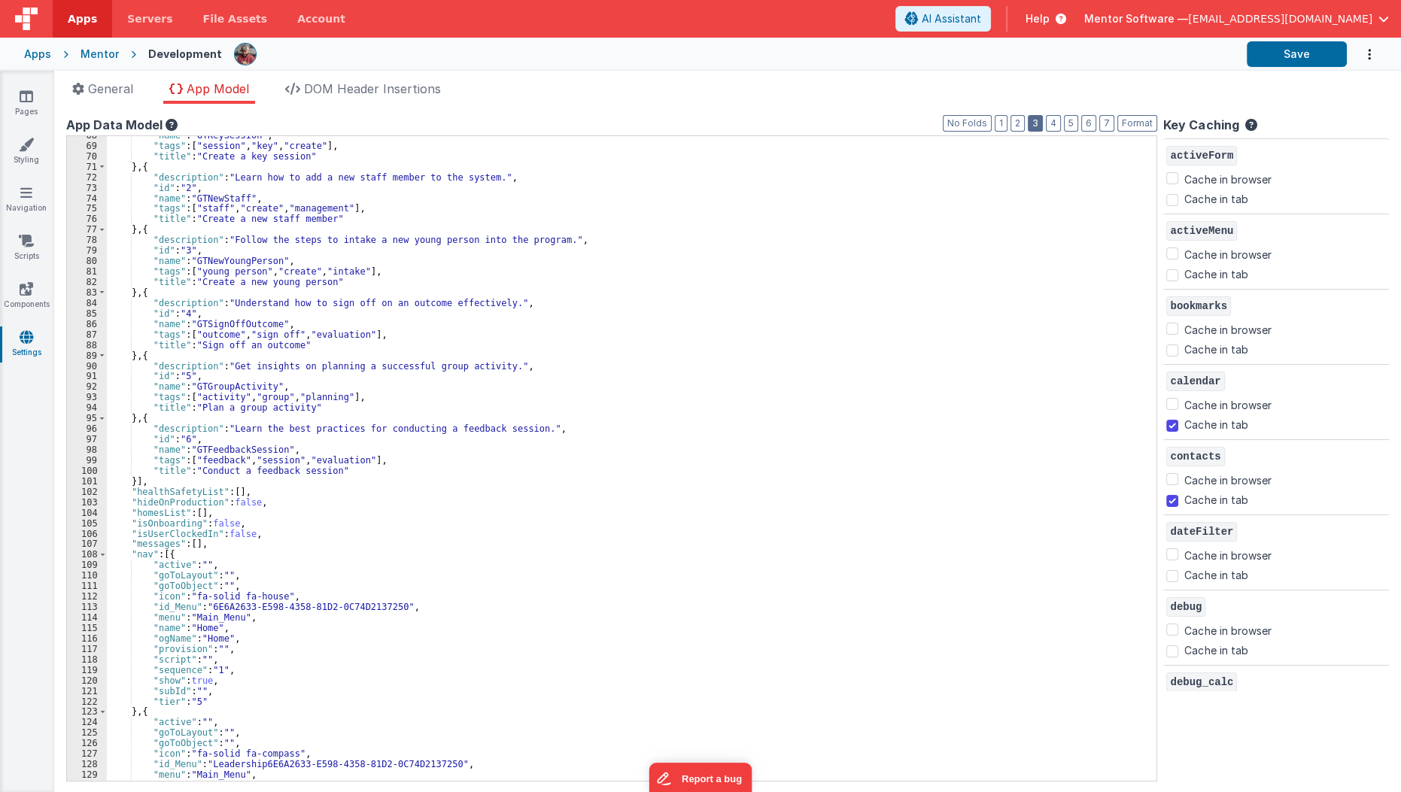
click at [1043, 120] on button "3" at bounding box center [1035, 123] width 15 height 17
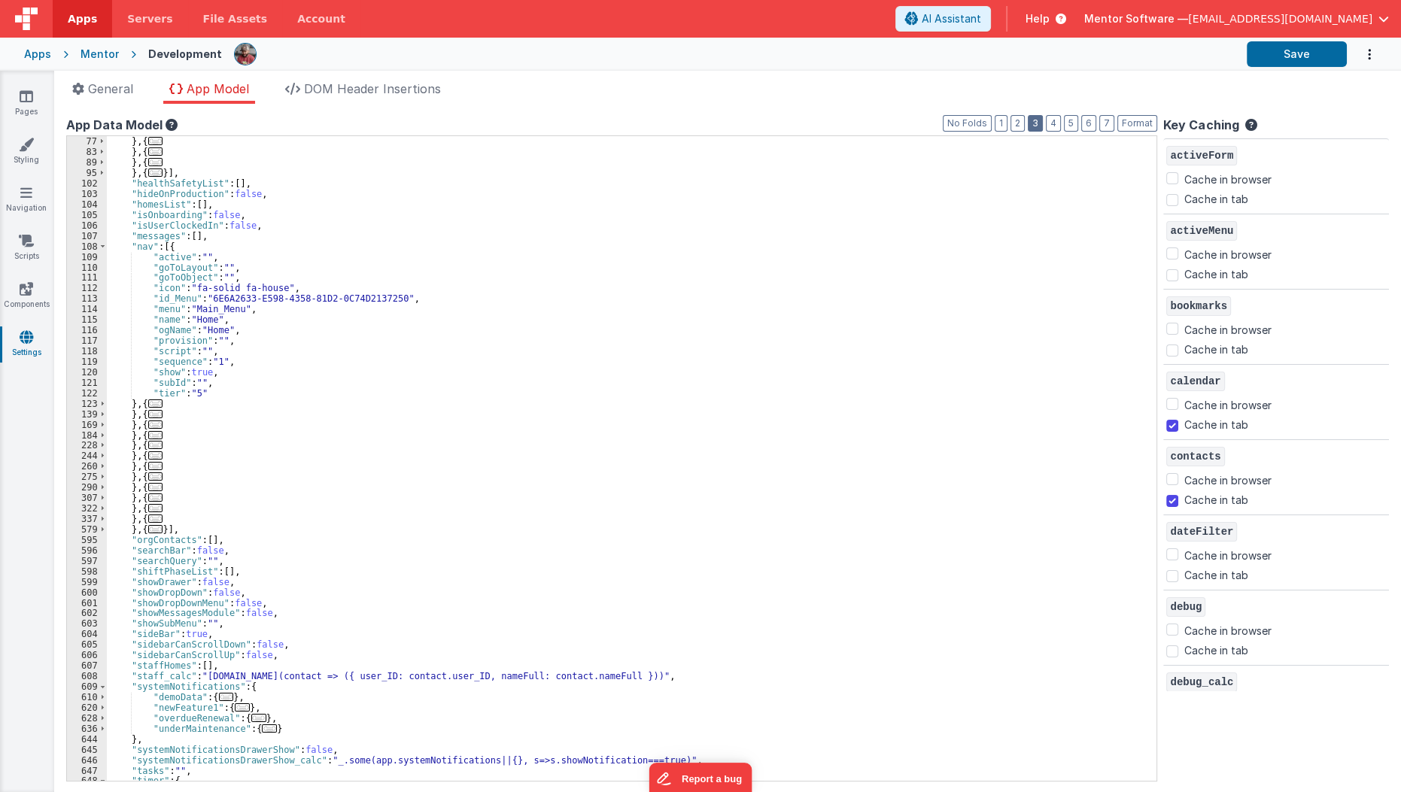
scroll to position [467, 0]
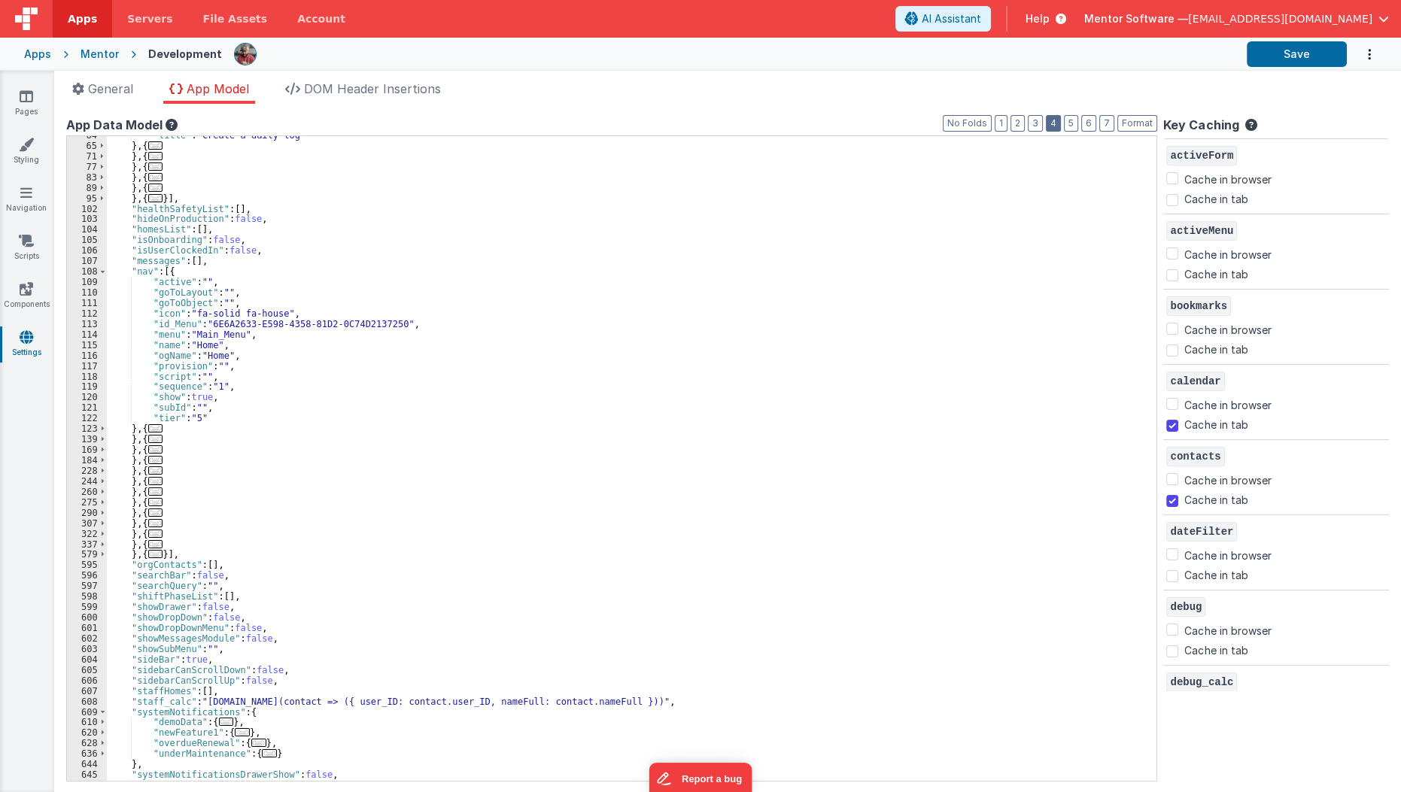
click at [1061, 120] on button "4" at bounding box center [1053, 123] width 15 height 17
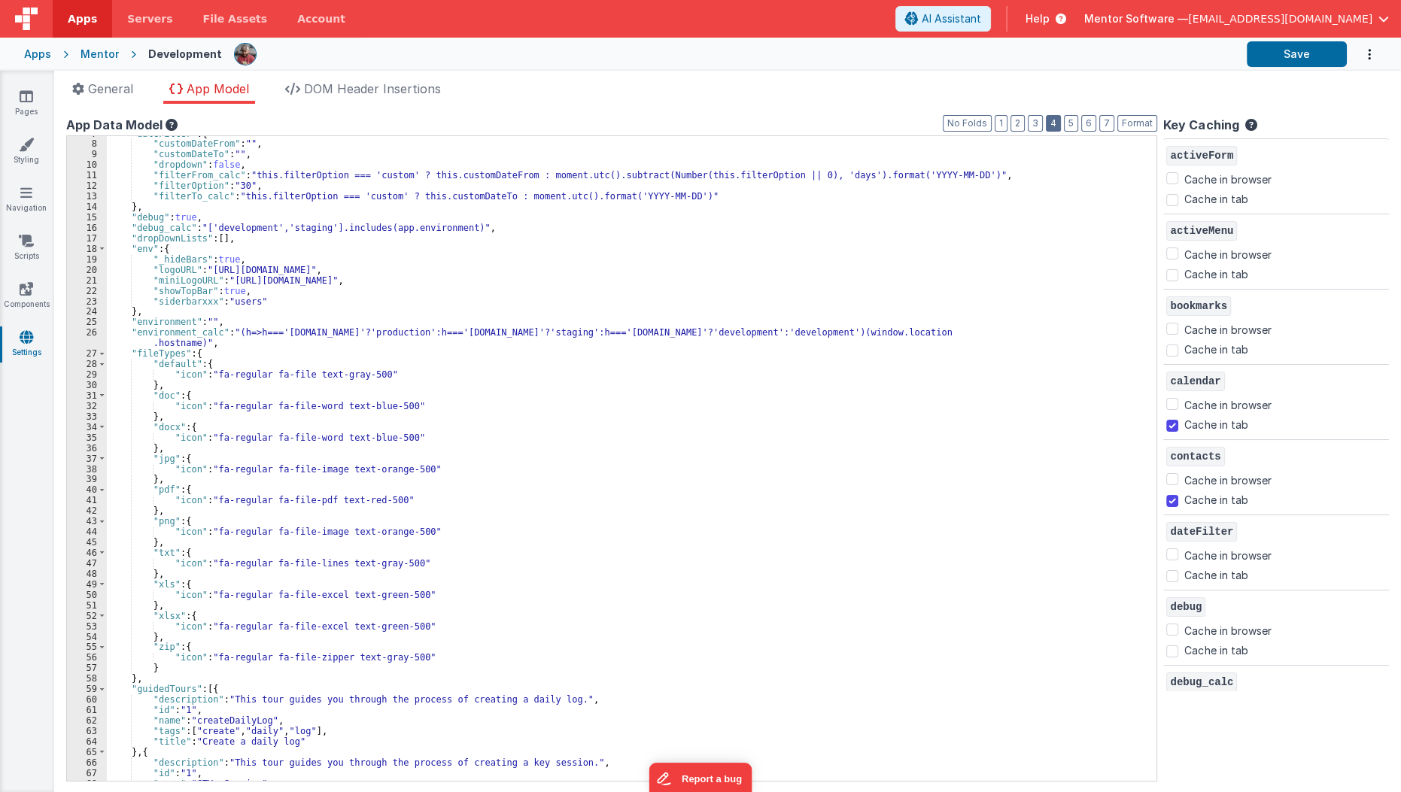
scroll to position [0, 0]
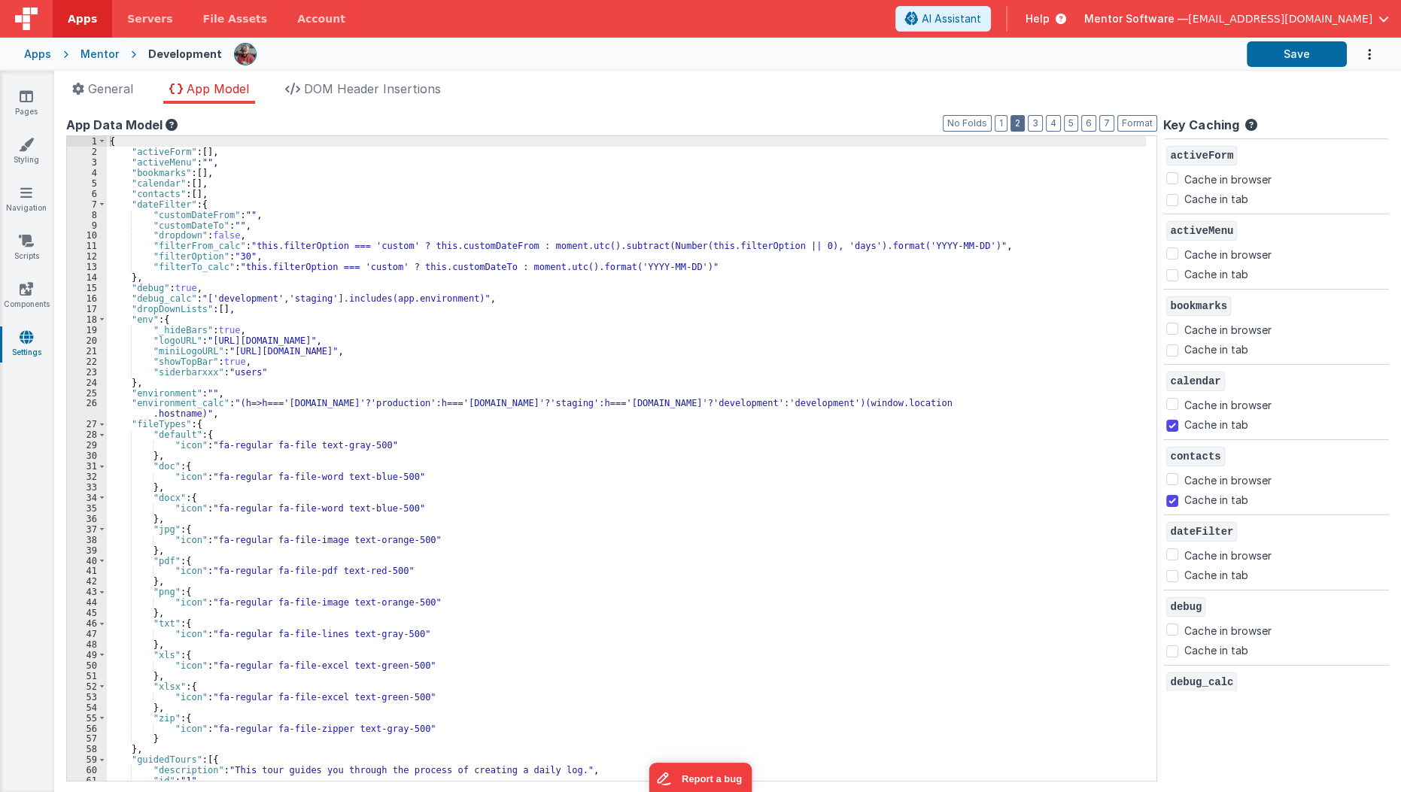
click at [1025, 120] on button "2" at bounding box center [1017, 123] width 14 height 17
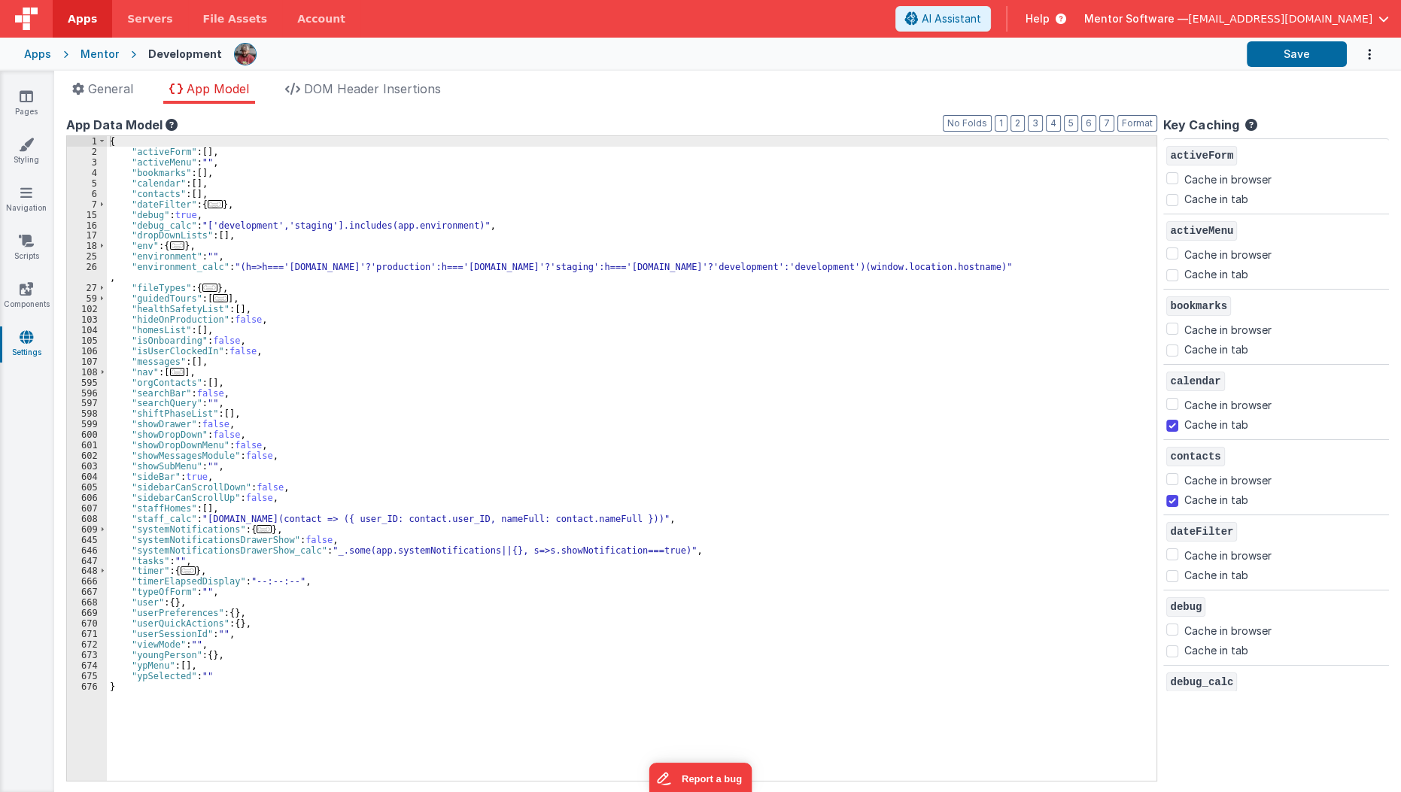
click at [740, 268] on div "{ "activeForm" : [ ] , "activeMenu" : "" , "bookmarks" : [ ] , "calendar" : [ ]…" at bounding box center [636, 469] width 1059 height 667
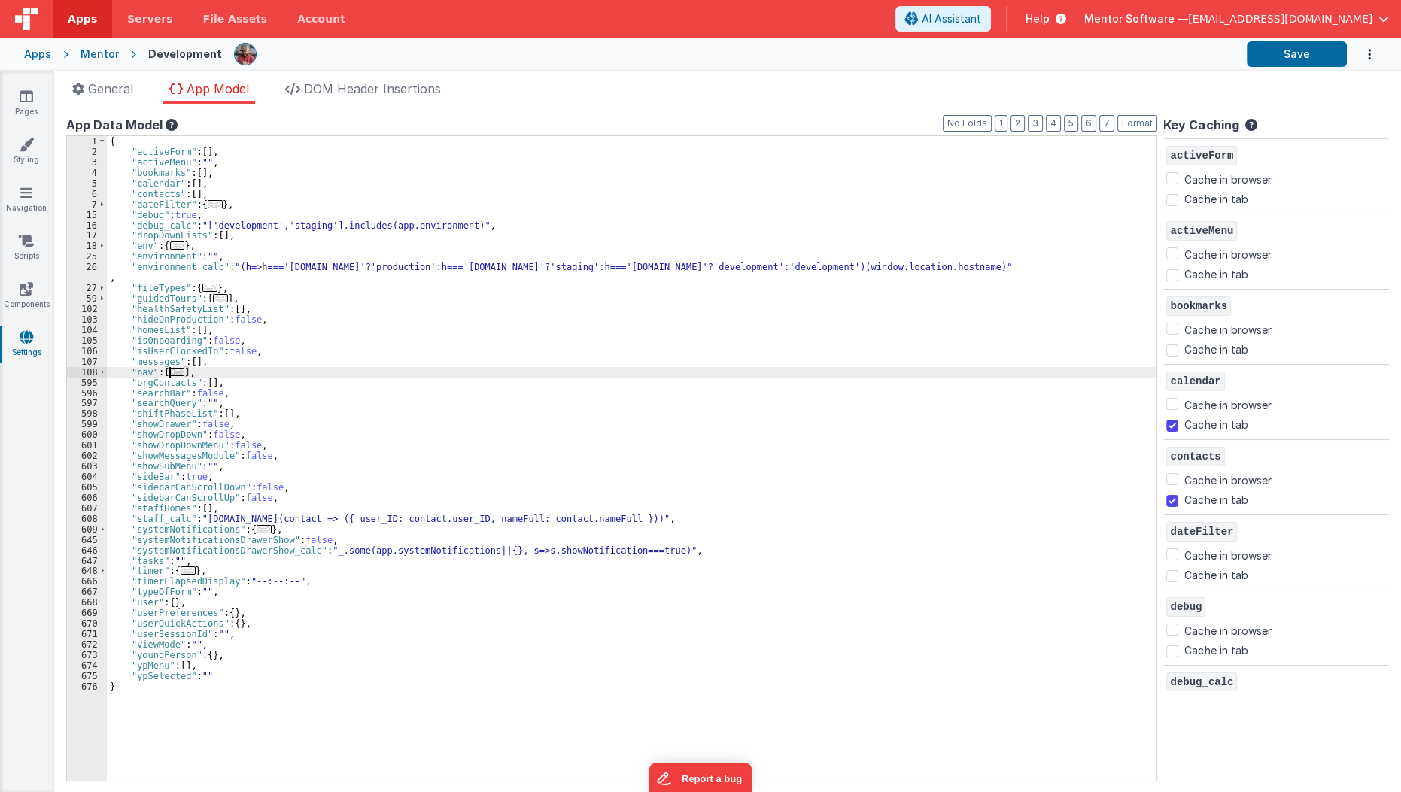
click at [178, 373] on span "..." at bounding box center [177, 372] width 15 height 8
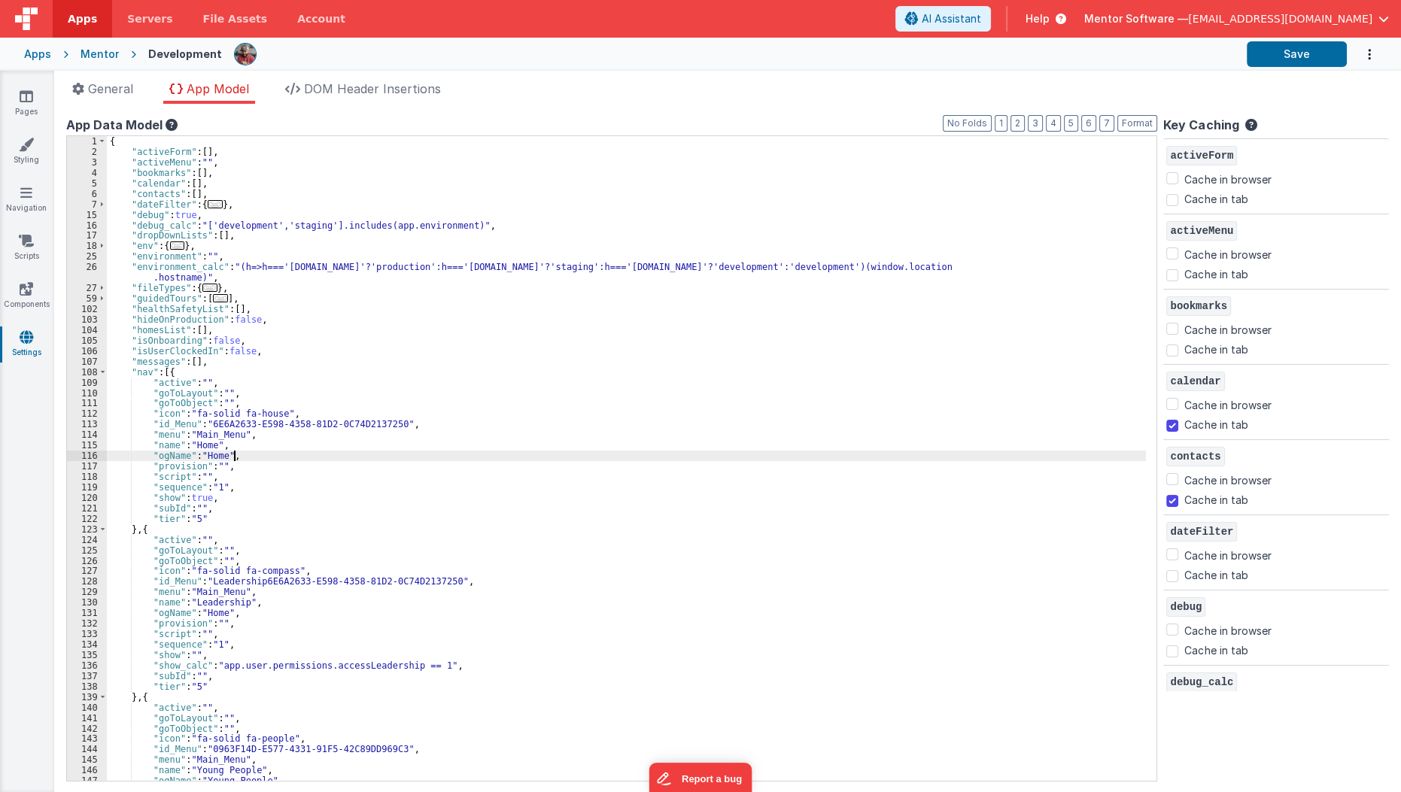
click at [326, 452] on div "{ "activeForm" : [ ] , "activeMenu" : "" , "bookmarks" : [ ] , "calendar" : [ ]…" at bounding box center [631, 469] width 1048 height 667
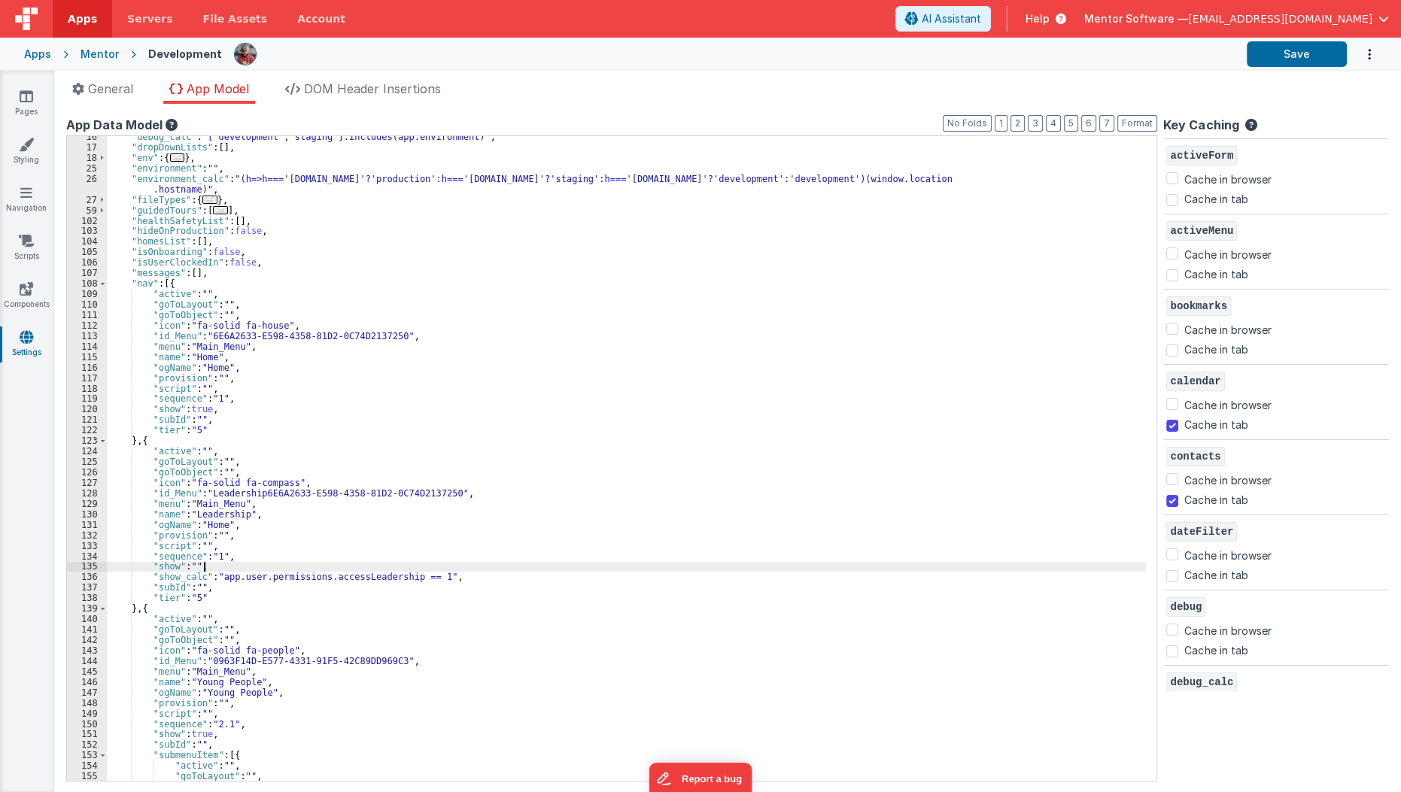
click at [263, 563] on div ""debug_calc" : "['development','staging'].includes(app.environment)" , "dropDow…" at bounding box center [631, 465] width 1048 height 667
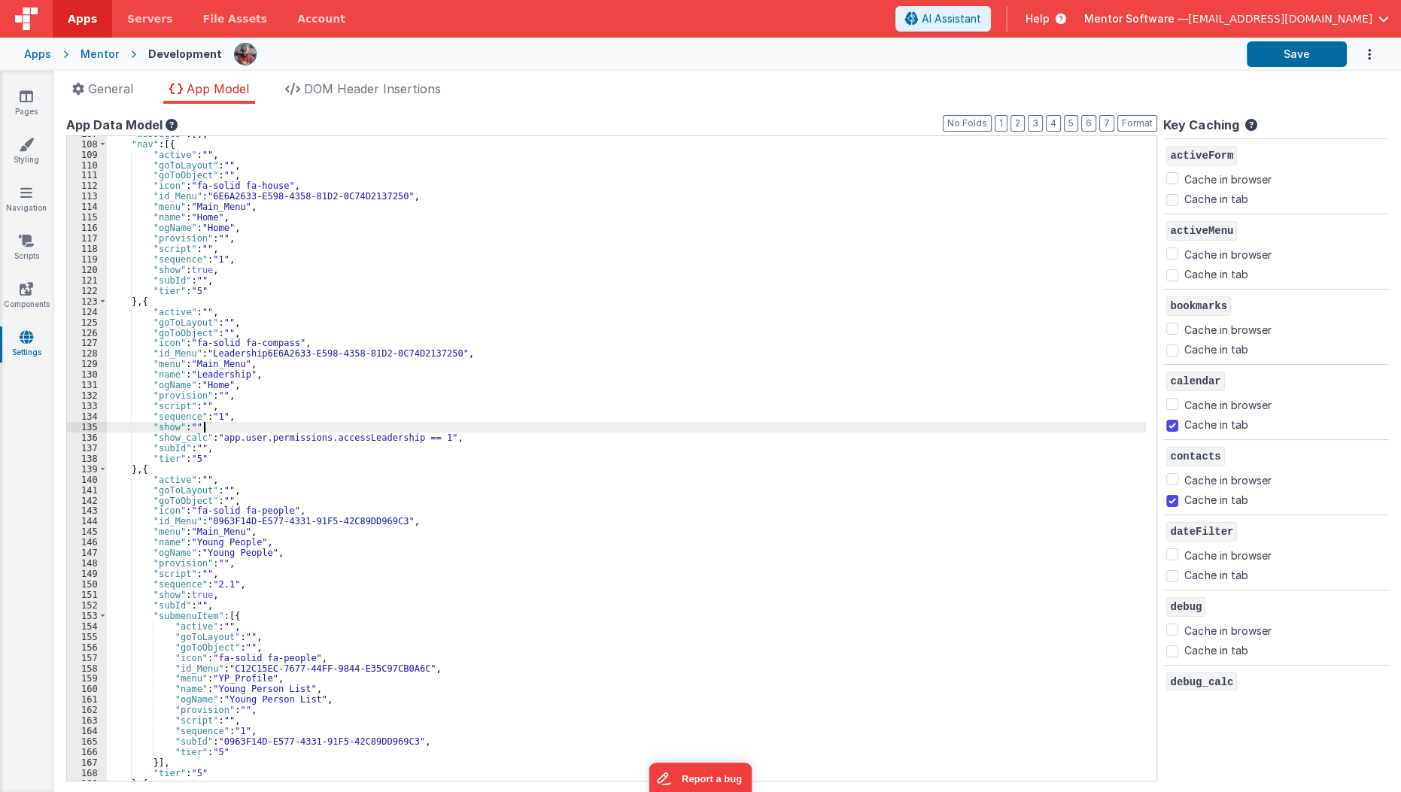
scroll to position [228, 0]
click at [427, 433] on div ""messages" : [ ] , "nav" : [{ "active" : "" , "goToLayout" : "" , "goToObject" …" at bounding box center [631, 462] width 1048 height 667
click at [435, 438] on div ""messages" : [ ] , "nav" : [{ "active" : "" , "goToLayout" : "" , "goToObject" …" at bounding box center [631, 462] width 1048 height 667
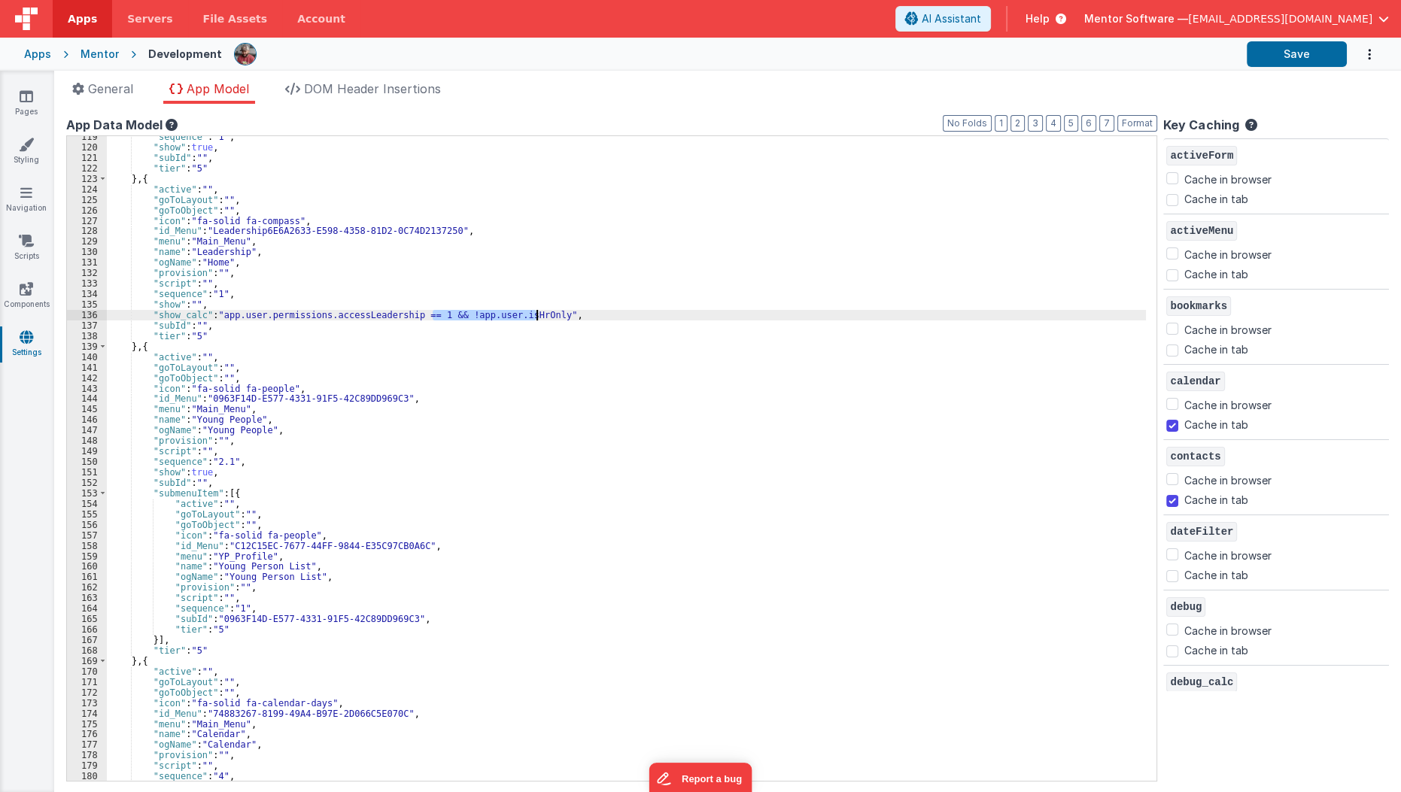
scroll to position [351, 0]
click at [301, 582] on div ""sequence" : "1" , "show" : true , "subId" : "" , "tier" : "5" } , { "active" :…" at bounding box center [631, 465] width 1048 height 667
click at [273, 480] on div ""sequence" : "1" , "show" : true , "subId" : "" , "tier" : "5" } , { "active" :…" at bounding box center [631, 465] width 1048 height 667
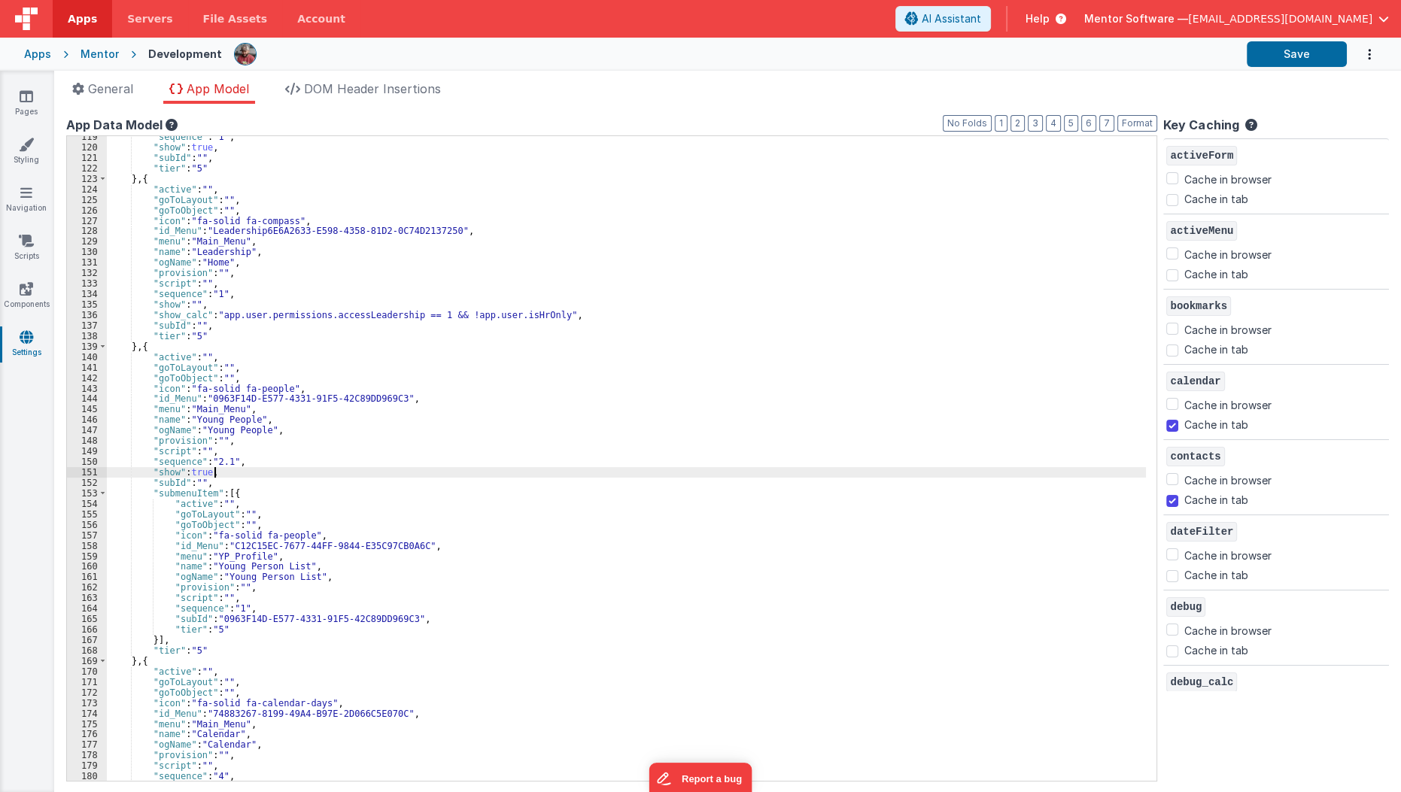
click at [284, 473] on div ""sequence" : "1" , "show" : true , "subId" : "" , "tier" : "5" } , { "active" :…" at bounding box center [631, 465] width 1048 height 667
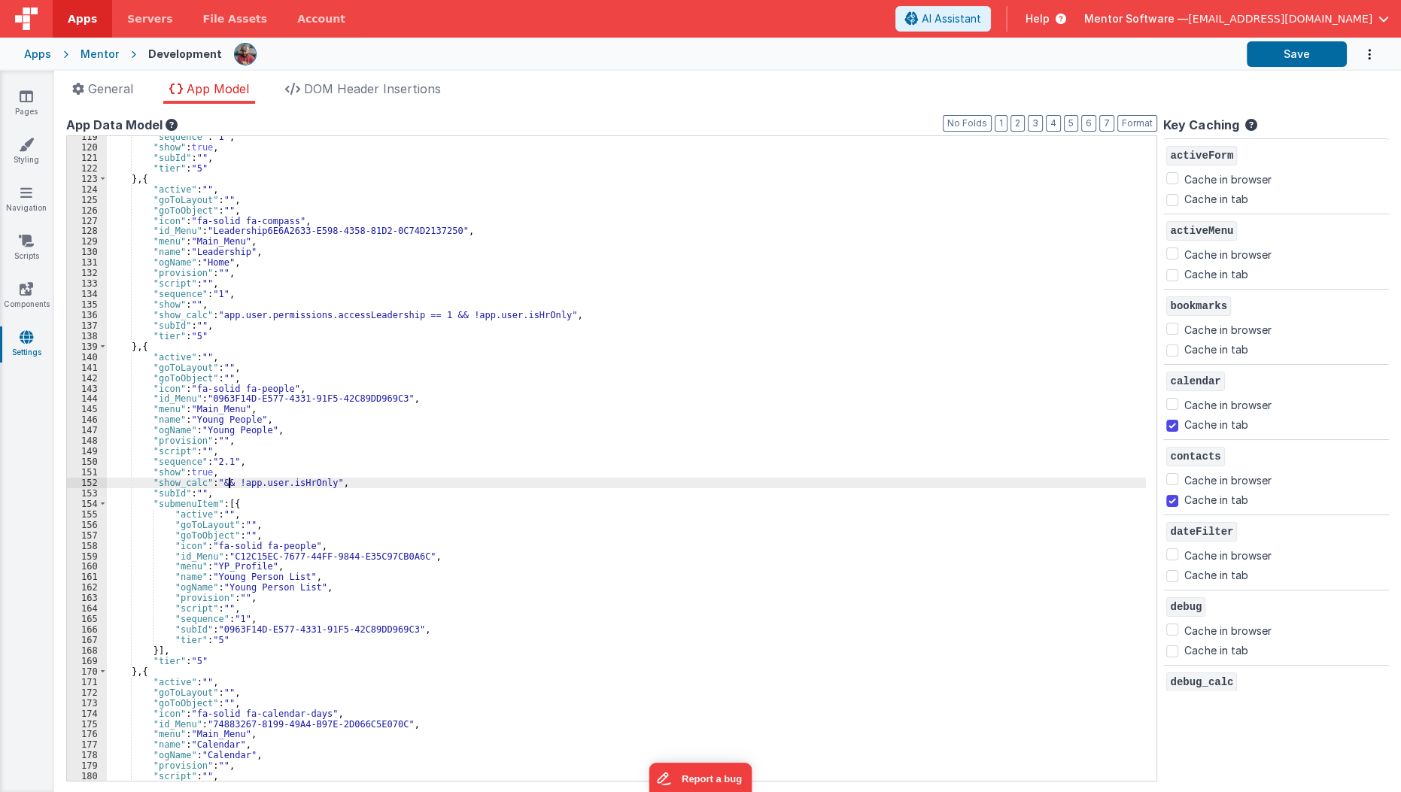
click at [229, 477] on div ""sequence" : "1" , "show" : true , "subId" : "" , "tier" : "5" } , { "active" :…" at bounding box center [631, 465] width 1048 height 667
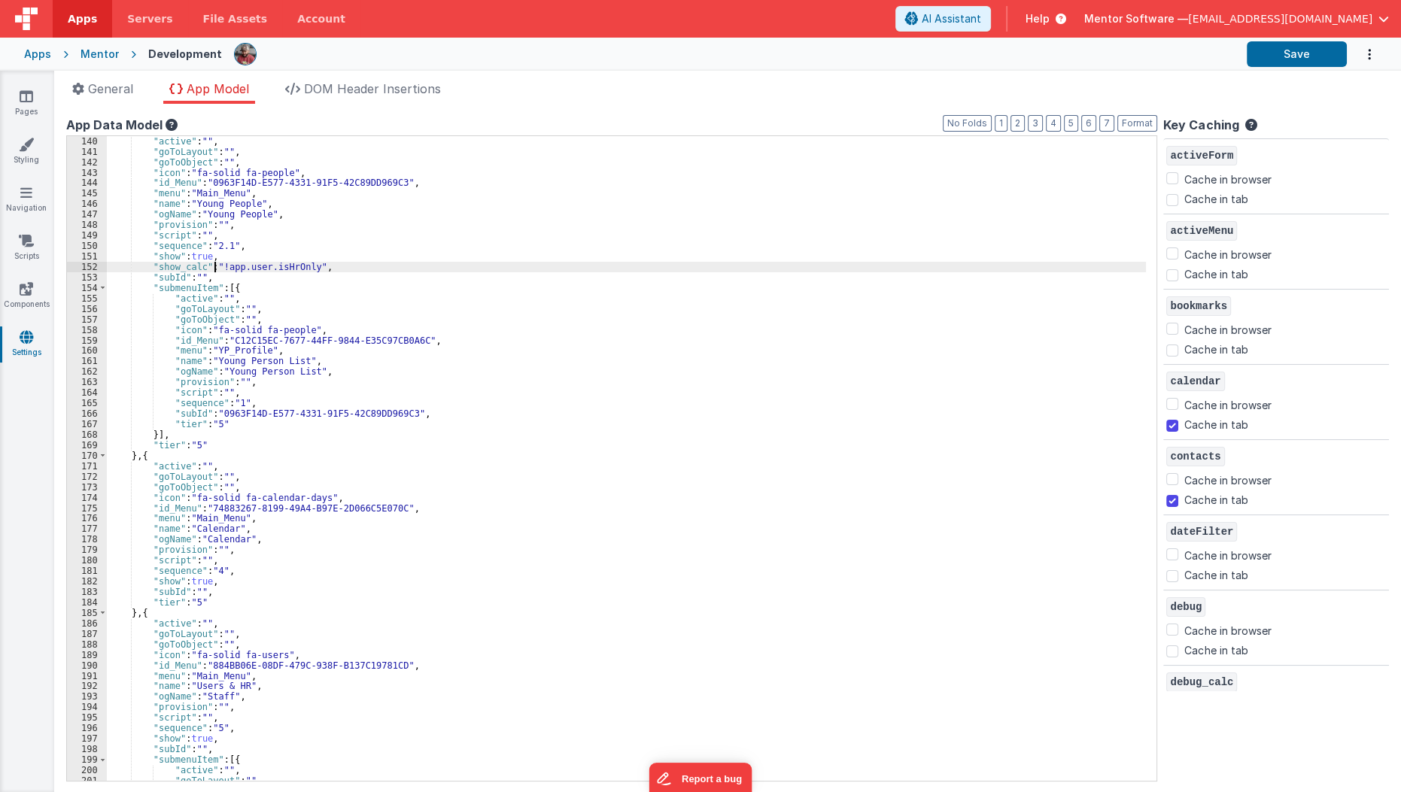
scroll to position [566, 0]
click at [256, 539] on div ""active" : "" , "goToLayout" : "" , "goToObject" : "" , "icon" : "fa-solid fa-p…" at bounding box center [631, 469] width 1048 height 667
click at [243, 590] on div ""active" : "" , "goToLayout" : "" , "goToObject" : "" , "icon" : "fa-solid fa-p…" at bounding box center [631, 469] width 1048 height 667
click at [146, 258] on div ""active" : "" , "goToLayout" : "" , "goToObject" : "" , "icon" : "fa-solid fa-p…" at bounding box center [631, 469] width 1048 height 667
click at [147, 267] on div ""active" : "" , "goToLayout" : "" , "goToObject" : "" , "icon" : "fa-solid fa-p…" at bounding box center [631, 469] width 1048 height 667
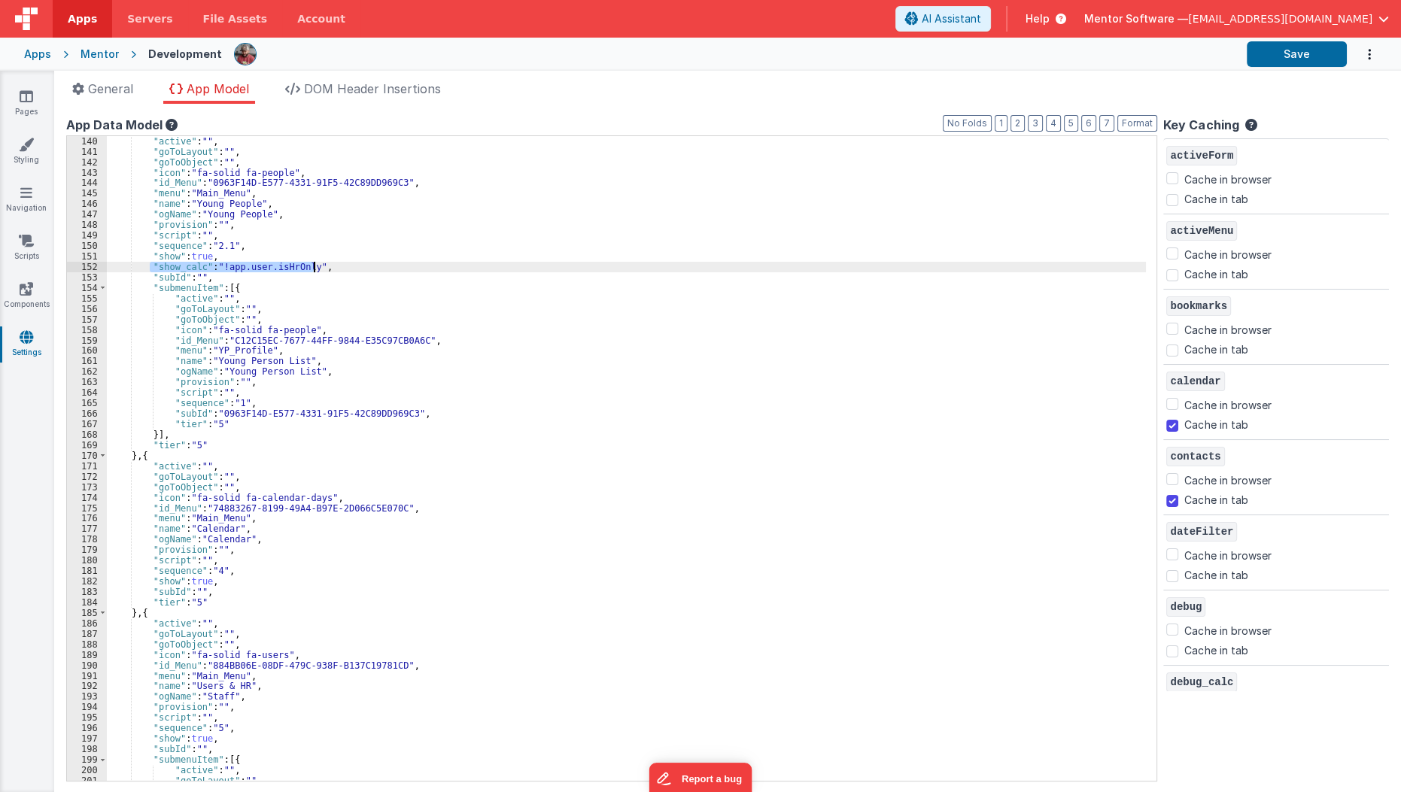
click at [254, 570] on div ""active" : "" , "goToLayout" : "" , "goToObject" : "" , "icon" : "fa-solid fa-p…" at bounding box center [631, 469] width 1048 height 667
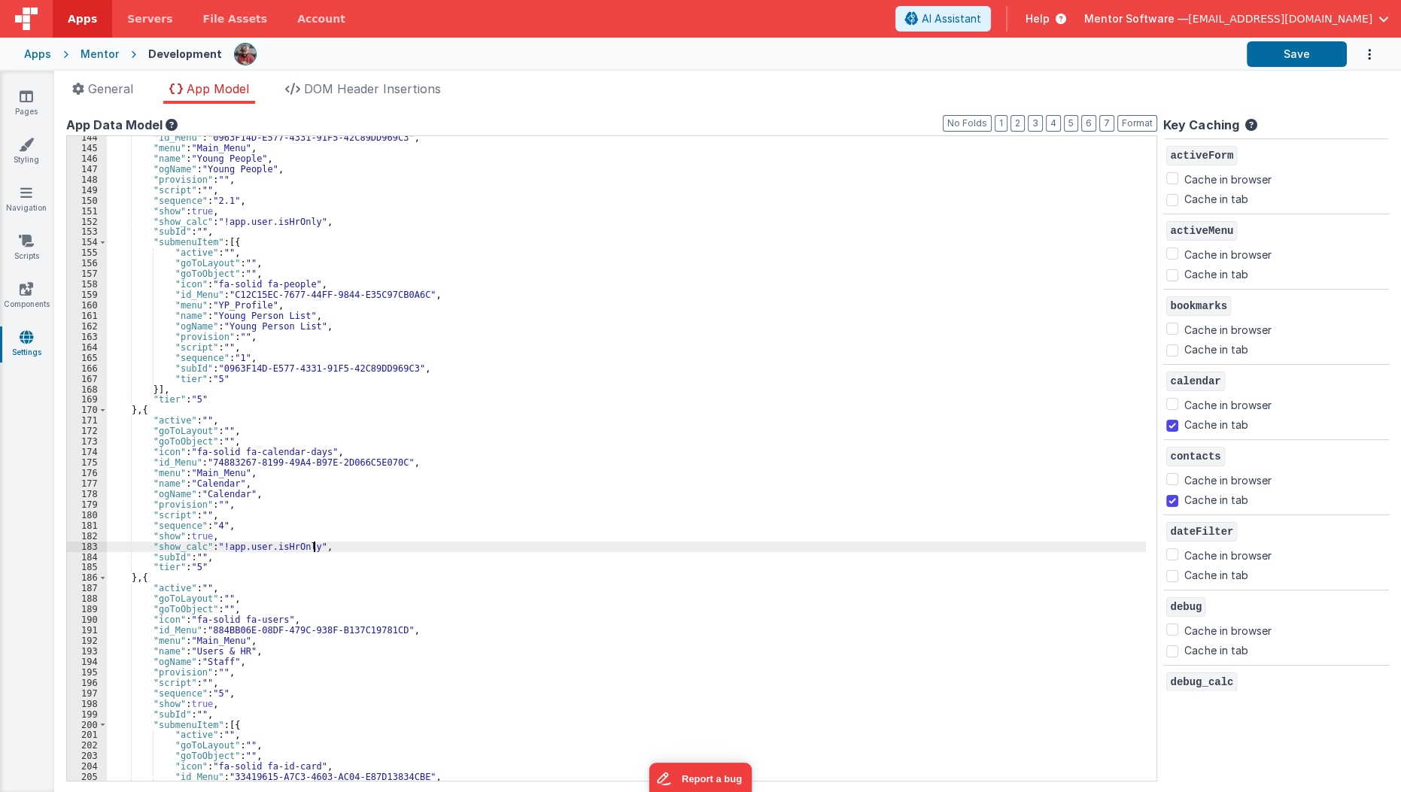
scroll to position [529, 0]
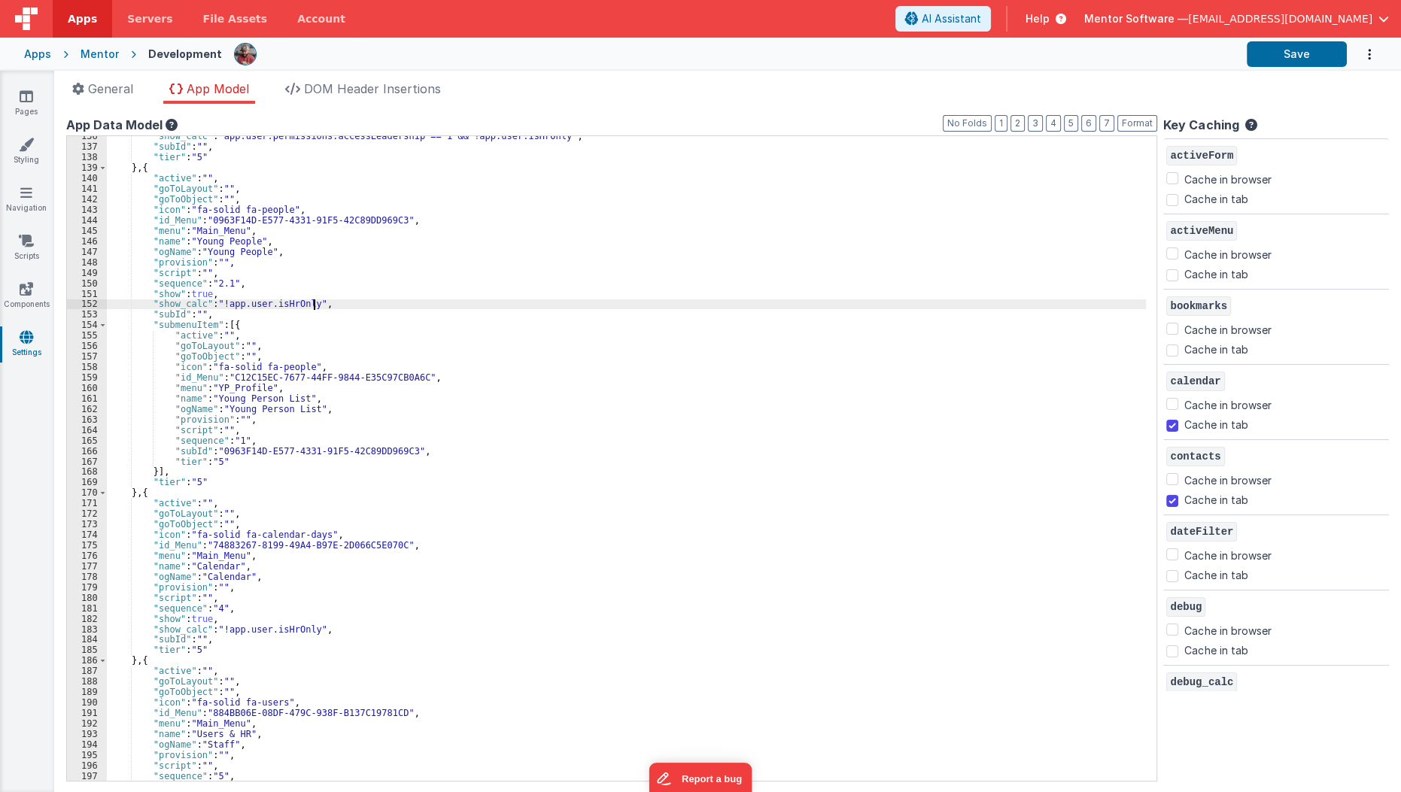
click at [344, 301] on div ""show_calc" : "app.user.permissions.accessLeadership == 1 && !app.user.isHrOnly…" at bounding box center [631, 464] width 1048 height 667
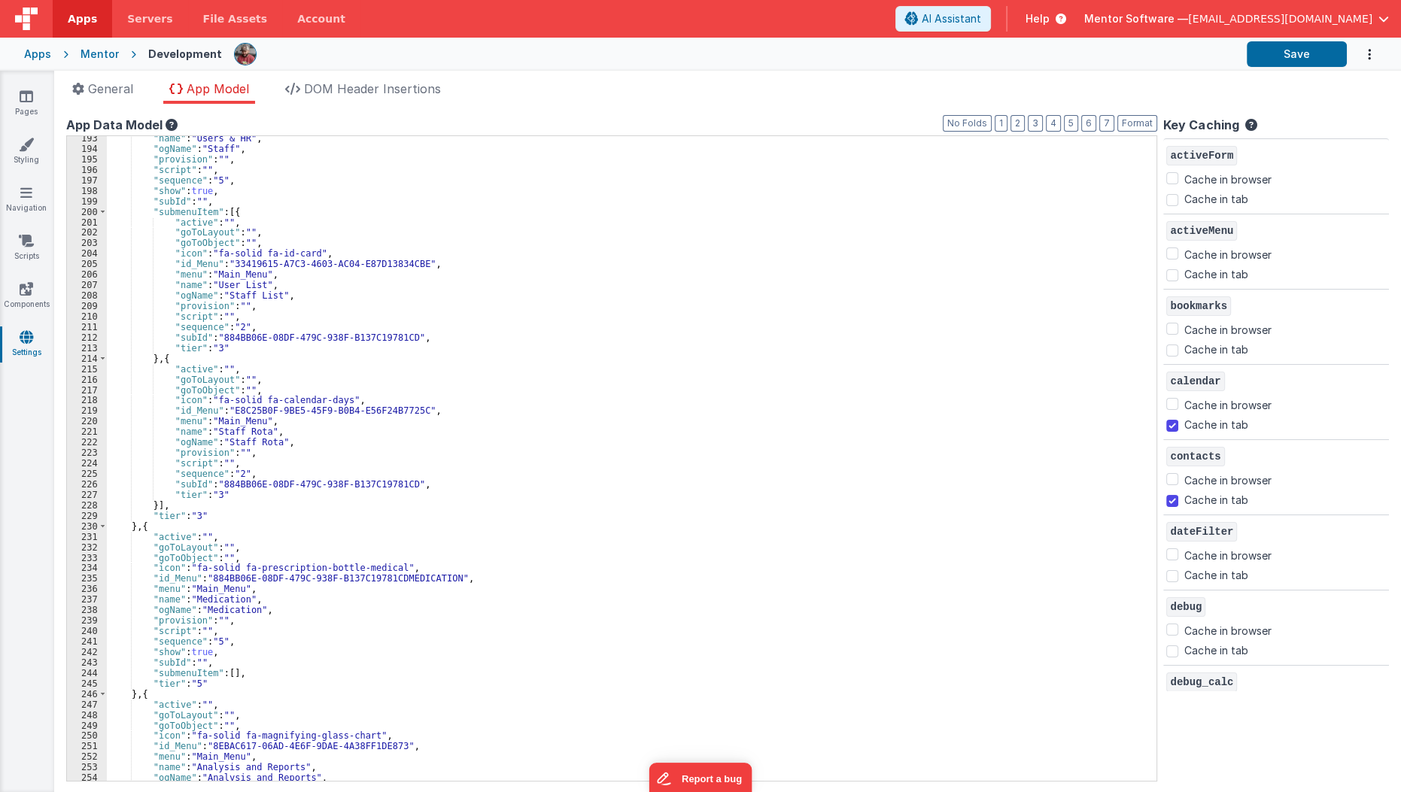
scroll to position [1143, 0]
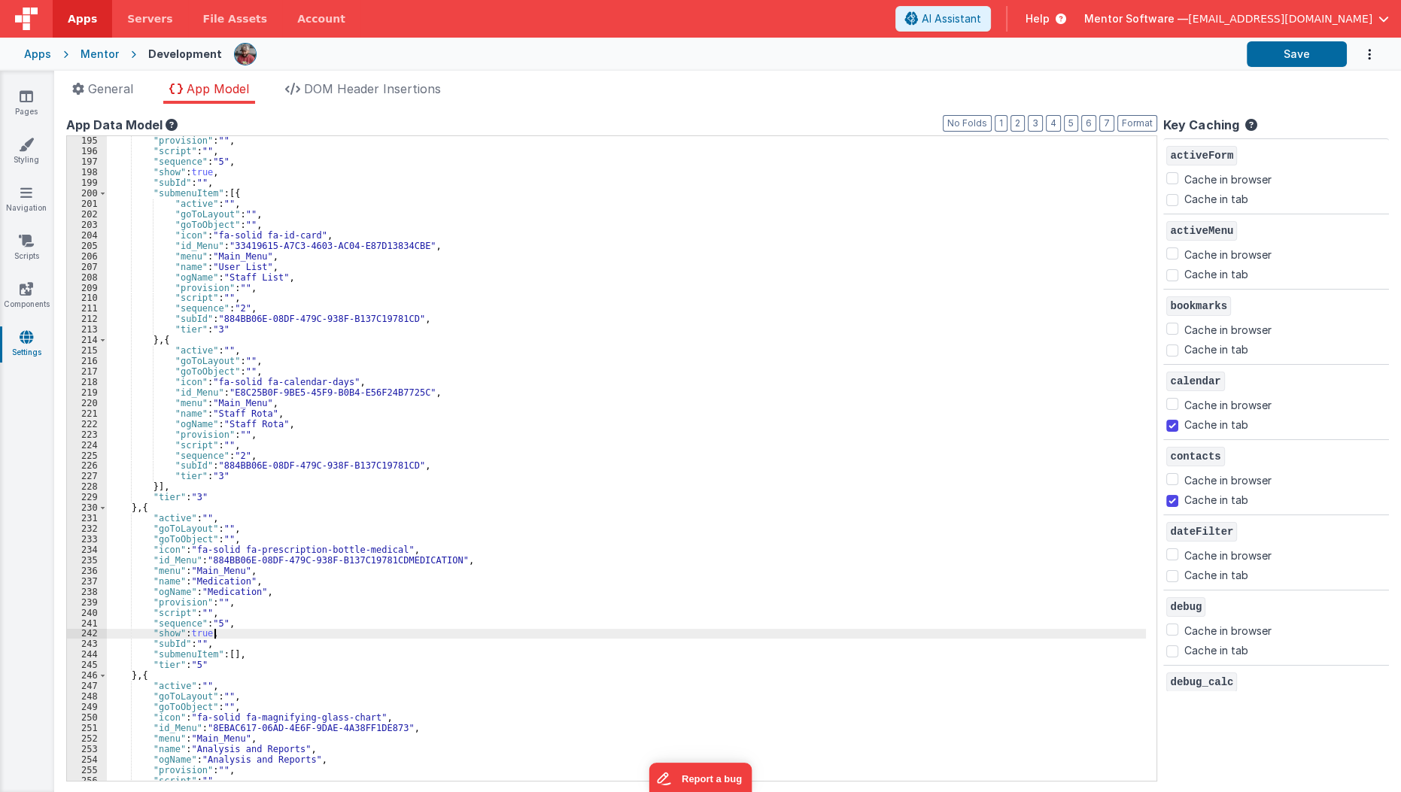
click at [278, 631] on div ""provision" : "" , "script" : "" , "sequence" : "5" , "show" : true , "subId" :…" at bounding box center [631, 468] width 1048 height 667
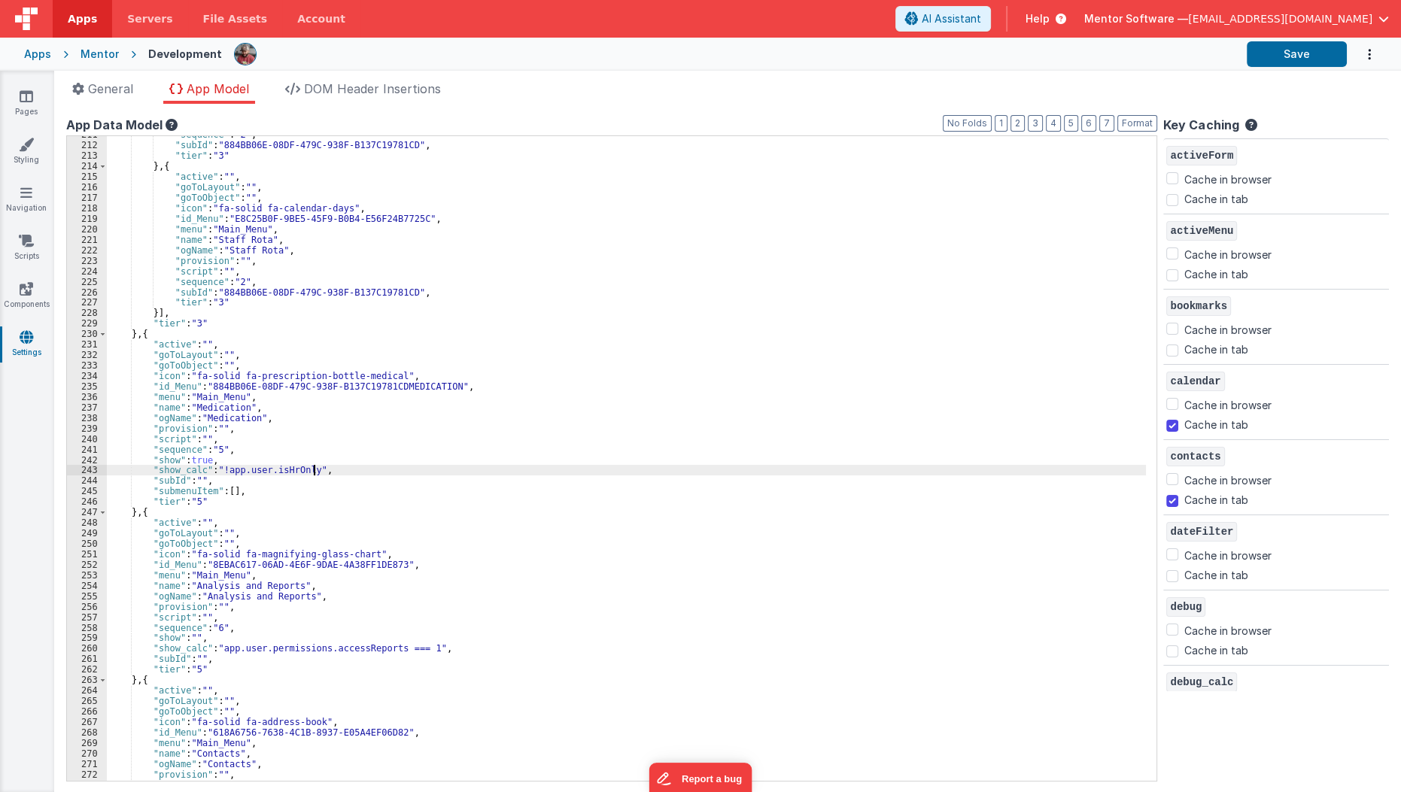
scroll to position [1317, 0]
click at [278, 631] on div ""sequence" : "2" , "subId" : "884BB06E-08DF-479C-938F-B137C19781CD" , "tier" : …" at bounding box center [631, 462] width 1048 height 667
click at [276, 643] on div ""sequence" : "2" , "subId" : "884BB06E-08DF-479C-938F-B137C19781CD" , "tier" : …" at bounding box center [631, 462] width 1048 height 667
click at [216, 472] on div ""sequence" : "2" , "subId" : "884BB06E-08DF-479C-938F-B137C19781CD" , "tier" : …" at bounding box center [631, 462] width 1048 height 667
click at [418, 653] on div ""sequence" : "2" , "subId" : "884BB06E-08DF-479C-938F-B137C19781CD" , "tier" : …" at bounding box center [631, 462] width 1048 height 667
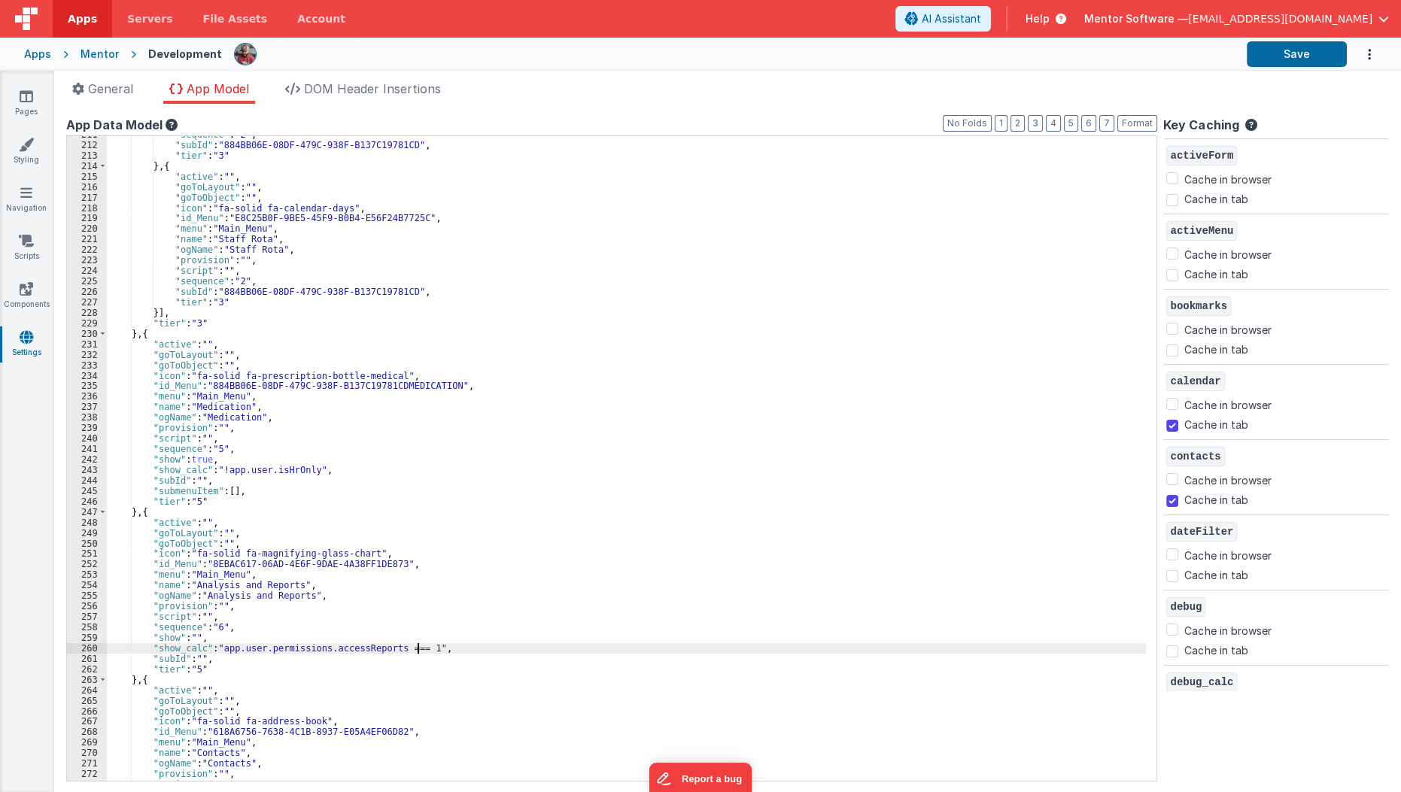
click at [418, 647] on div ""sequence" : "2" , "subId" : "884BB06E-08DF-479C-938F-B137C19781CD" , "tier" : …" at bounding box center [631, 462] width 1048 height 667
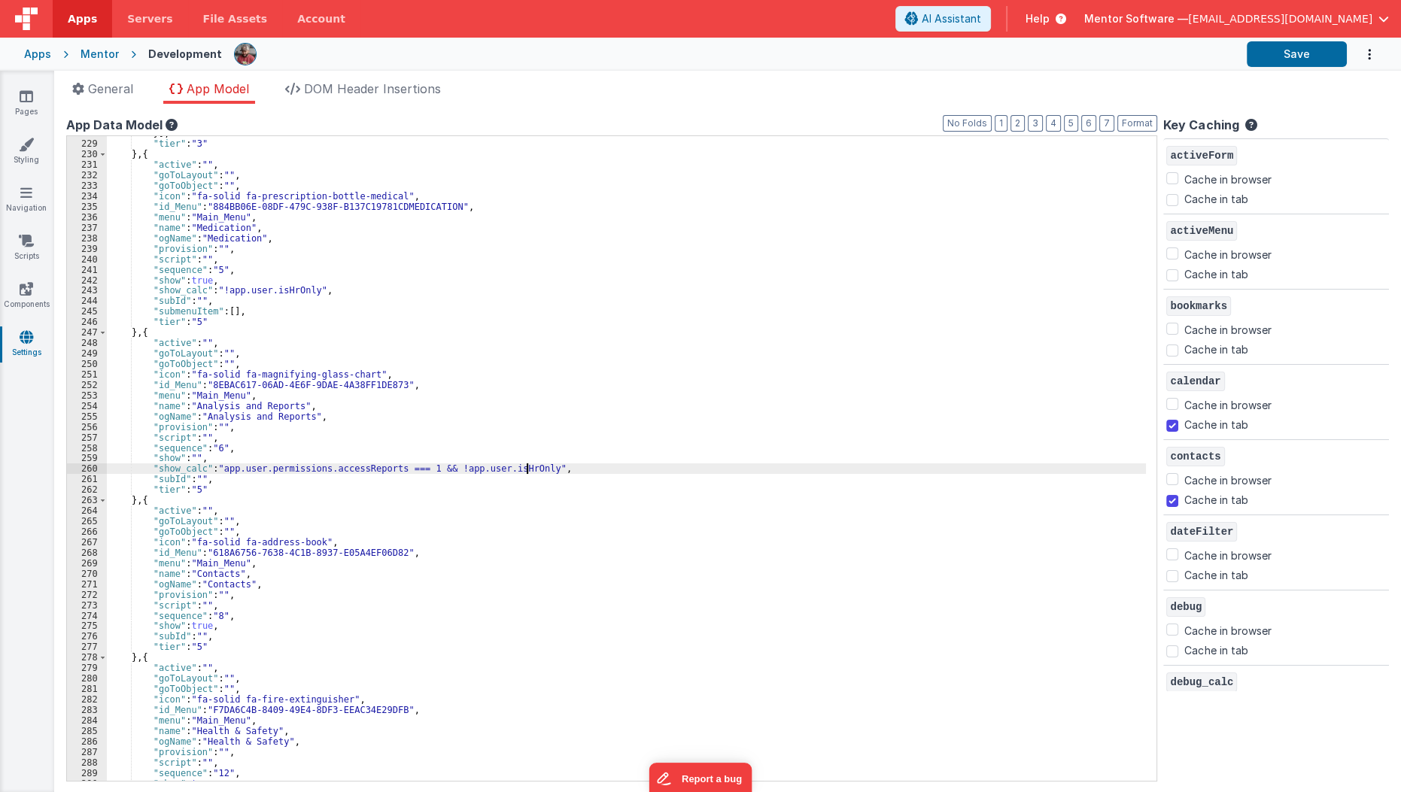
scroll to position [1497, 0]
click at [261, 618] on div "}] , "tier" : "3" } , { "active" : "" , "goToLayout" : "" , "goToObject" : "" ,…" at bounding box center [631, 461] width 1048 height 667
click at [266, 595] on div "}] , "tier" : "3" } , { "active" : "" , "goToLayout" : "" , "goToObject" : "" ,…" at bounding box center [631, 461] width 1048 height 667
click at [261, 618] on div "}] , "tier" : "3" } , { "active" : "" , "goToLayout" : "" , "goToObject" : "" ,…" at bounding box center [631, 461] width 1048 height 667
click at [259, 631] on div "}] , "tier" : "3" } , { "active" : "" , "goToLayout" : "" , "goToObject" : "" ,…" at bounding box center [631, 461] width 1048 height 667
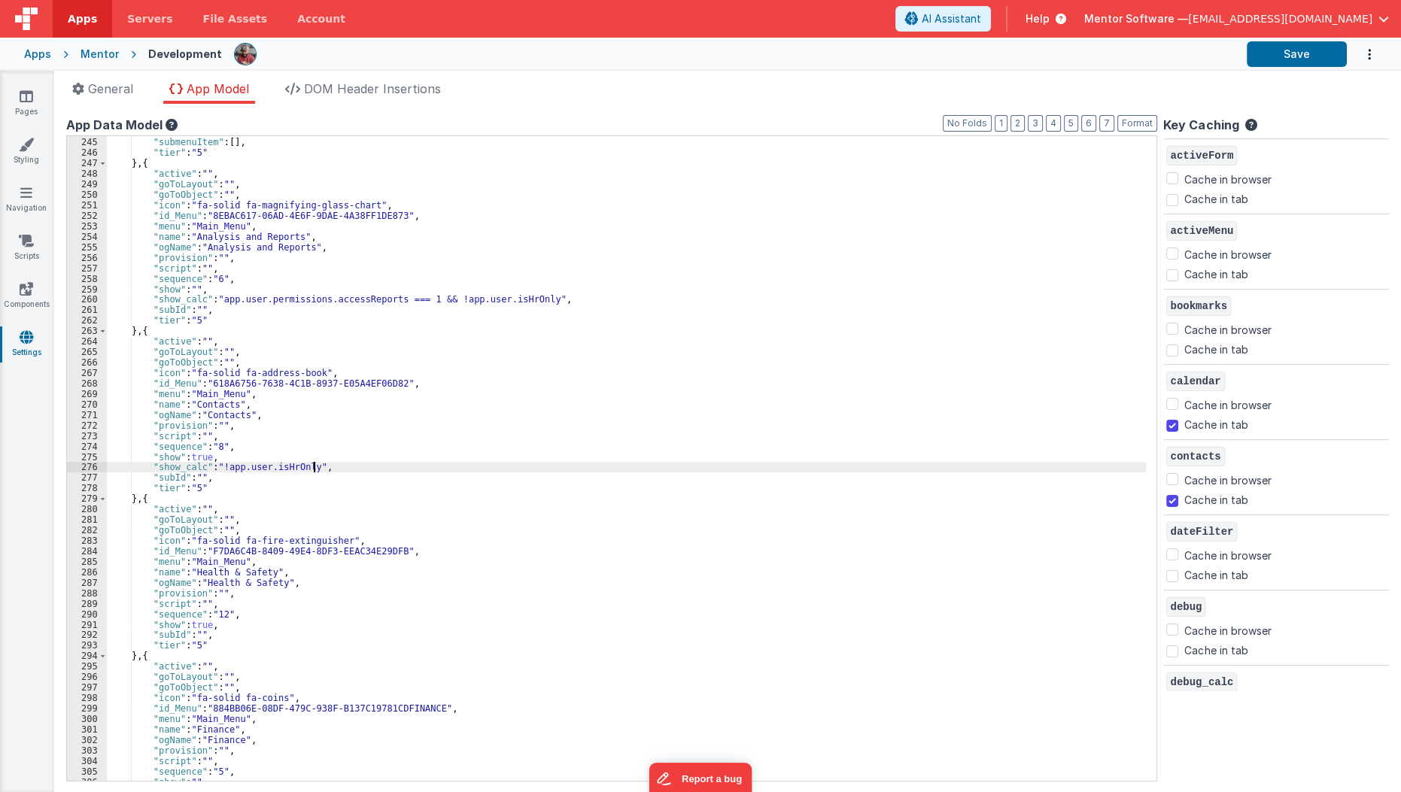
scroll to position [1667, 0]
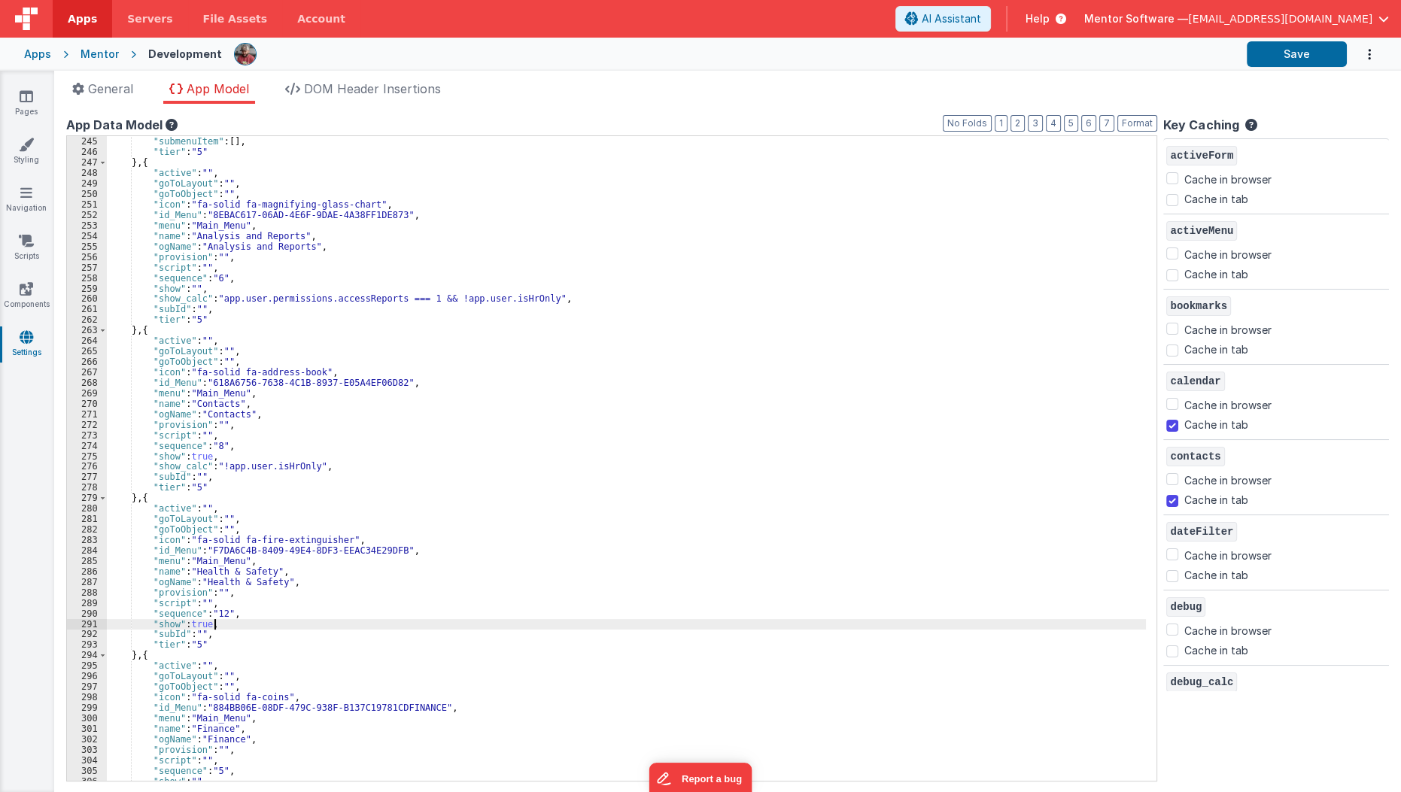
click at [252, 623] on div ""subId" : "" , "submenuItem" : [ ] , "tier" : "5" } , { "active" : "" , "goToLa…" at bounding box center [631, 459] width 1048 height 667
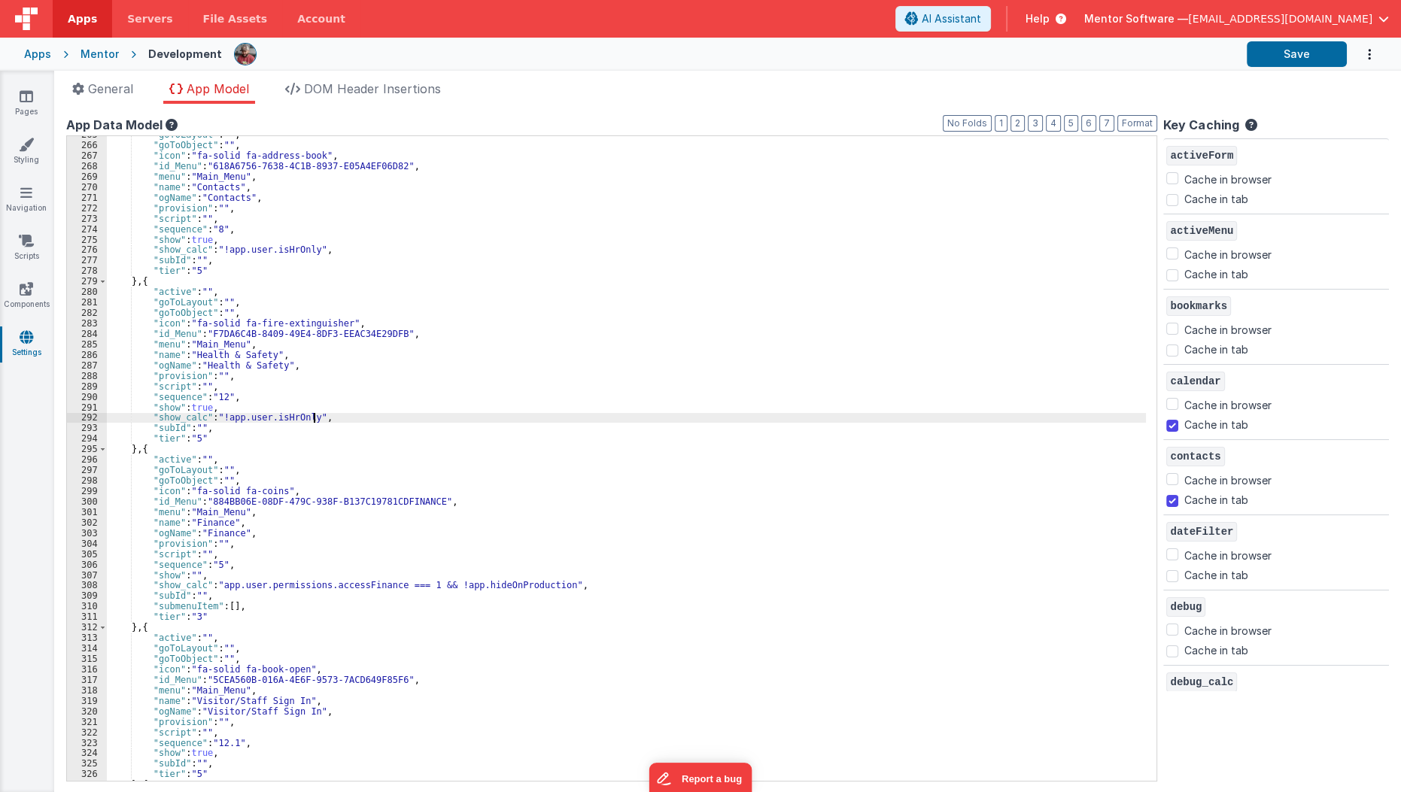
scroll to position [1884, 0]
click at [538, 585] on div ""goToLayout" : "" , "goToObject" : "" , "icon" : "fa-solid fa-address-book" , "…" at bounding box center [631, 462] width 1048 height 667
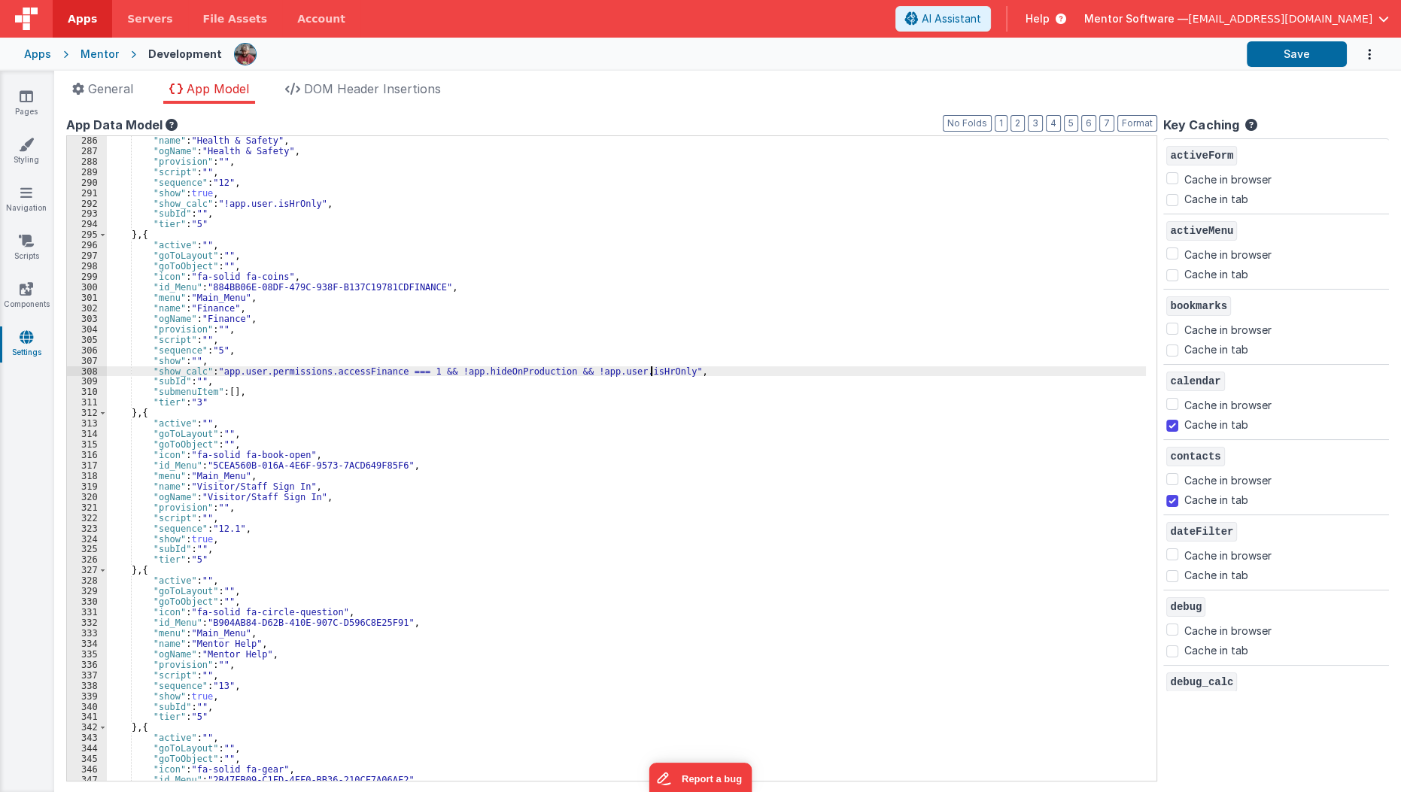
scroll to position [2099, 0]
click at [458, 556] on div ""name" : "Health & Safety" , "ogName" : "Health & Safety" , "provision" : "" , …" at bounding box center [631, 467] width 1048 height 667
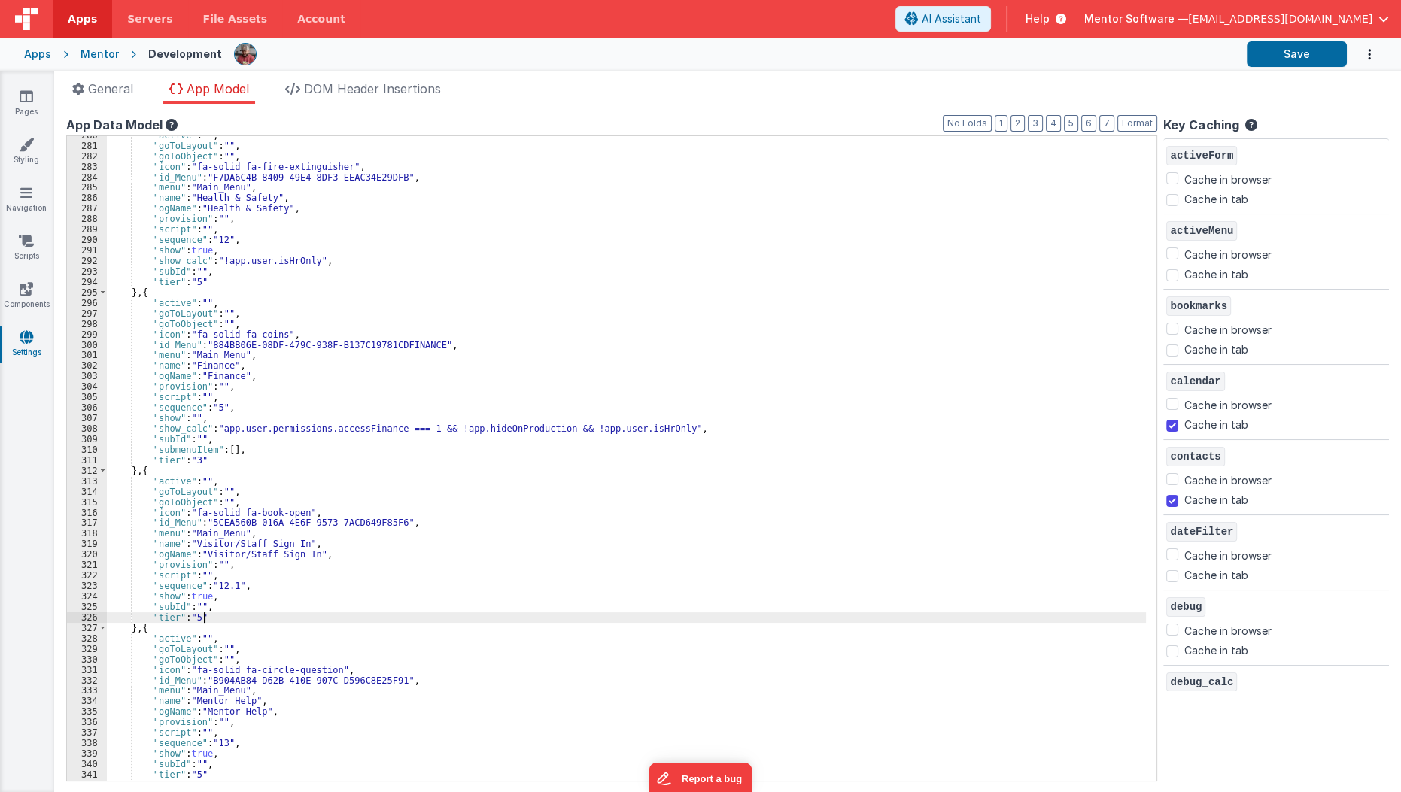
scroll to position [2040, 0]
click at [458, 556] on div ""active" : "" , "goToLayout" : "" , "goToObject" : "" , "icon" : "fa-solid fa-f…" at bounding box center [631, 463] width 1048 height 667
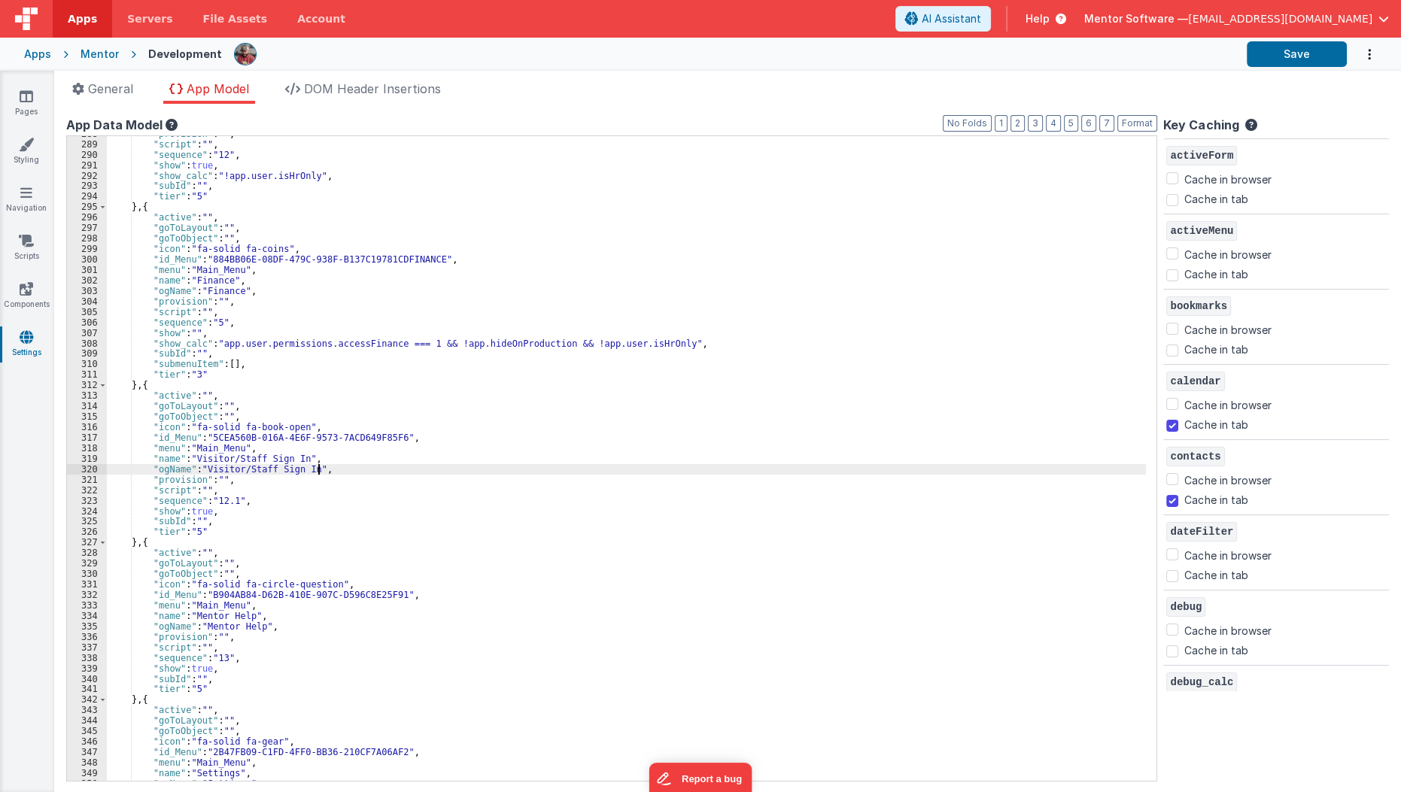
scroll to position [2159, 0]
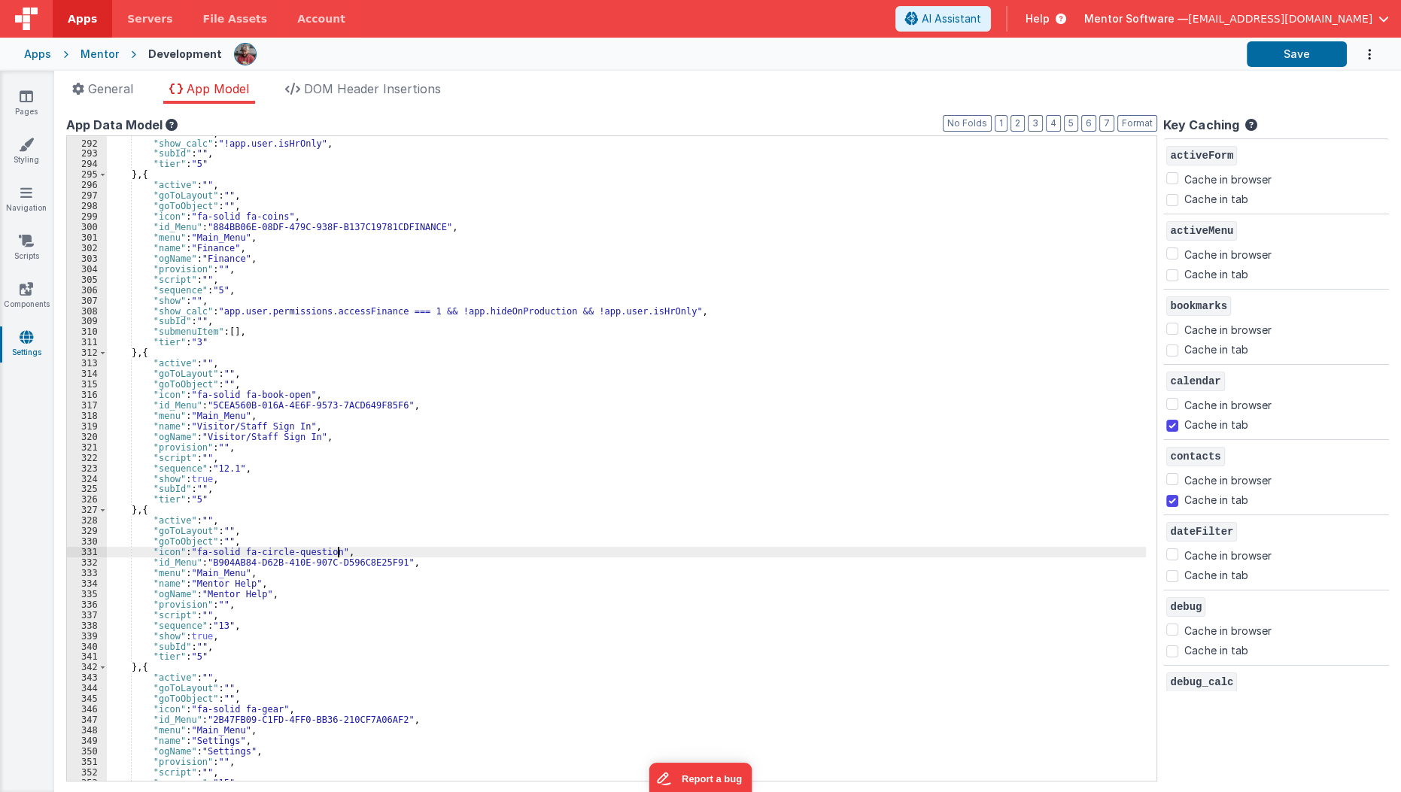
click at [458, 556] on div ""show" : true , "show_calc" : "!app.user.isHrOnly" , "subId" : "" , "tier" : "5…" at bounding box center [631, 461] width 1048 height 667
click at [357, 442] on div ""show" : true , "show_calc" : "!app.user.isHrOnly" , "subId" : "" , "tier" : "5…" at bounding box center [631, 461] width 1048 height 667
click at [345, 471] on div ""show" : true , "show_calc" : "!app.user.isHrOnly" , "subId" : "" , "tier" : "5…" at bounding box center [631, 461] width 1048 height 667
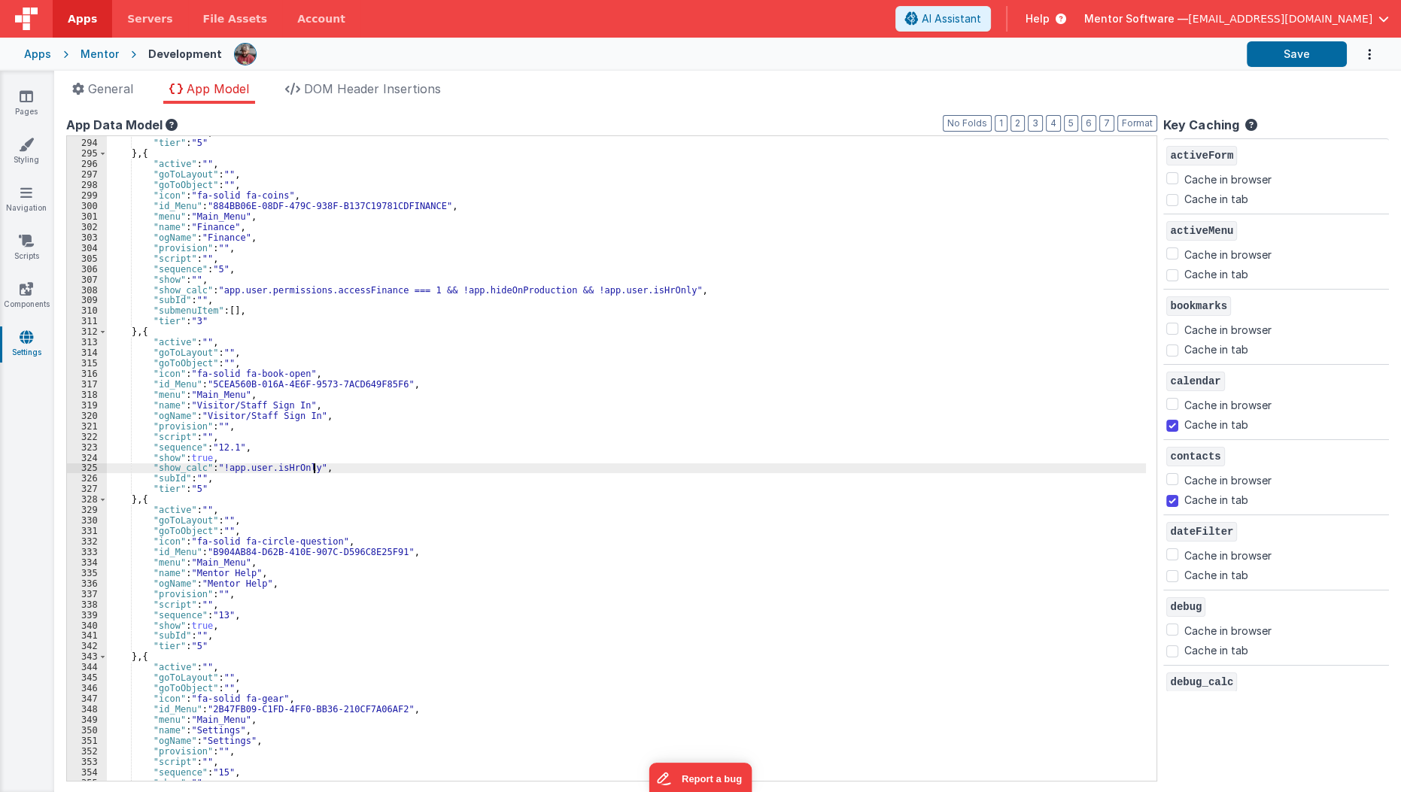
scroll to position [2192, 0]
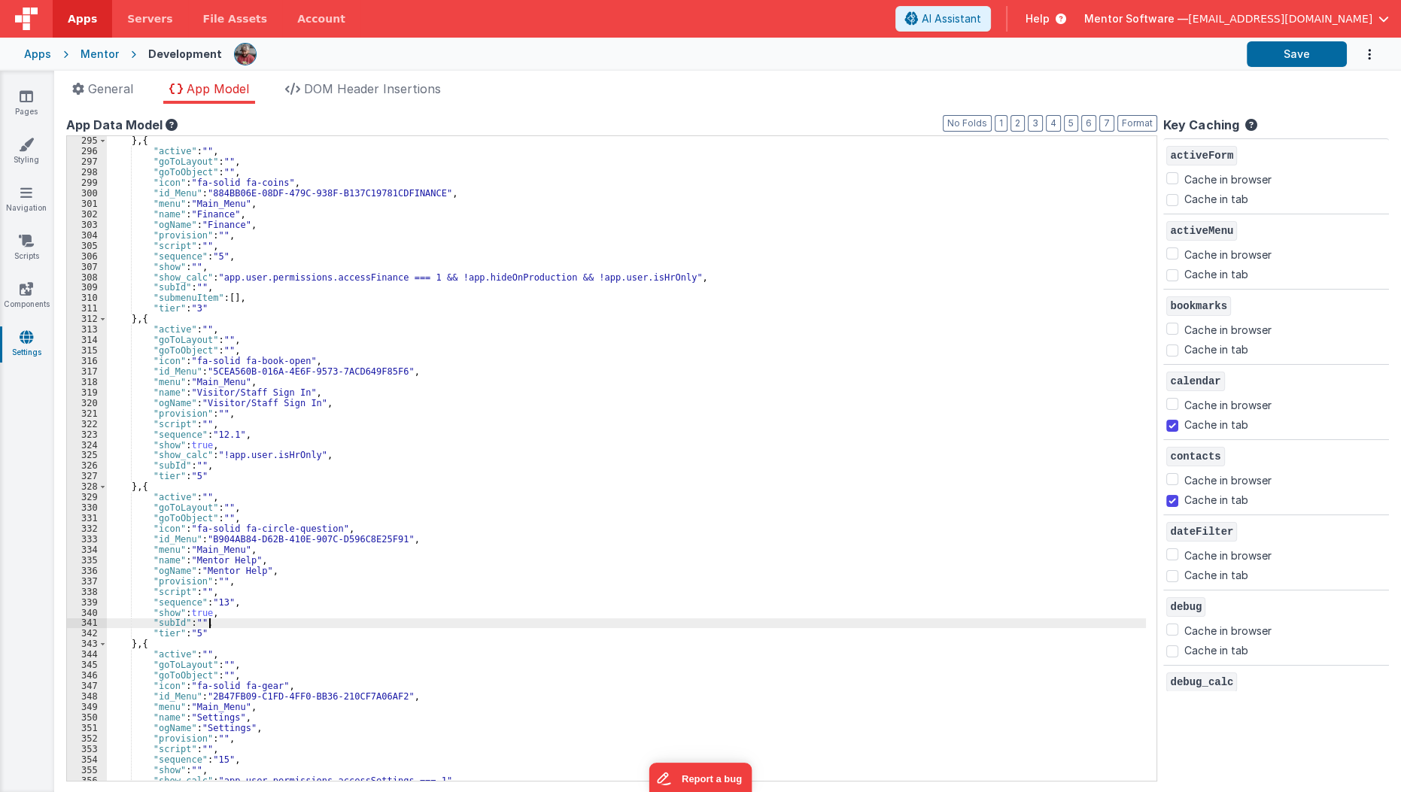
click at [334, 620] on div "} , { "active" : "" , "goToLayout" : "" , "goToObject" : "" , "icon" : "fa-soli…" at bounding box center [631, 468] width 1048 height 667
click at [337, 614] on div "} , { "active" : "" , "goToLayout" : "" , "goToObject" : "" , "icon" : "fa-soli…" at bounding box center [631, 468] width 1048 height 667
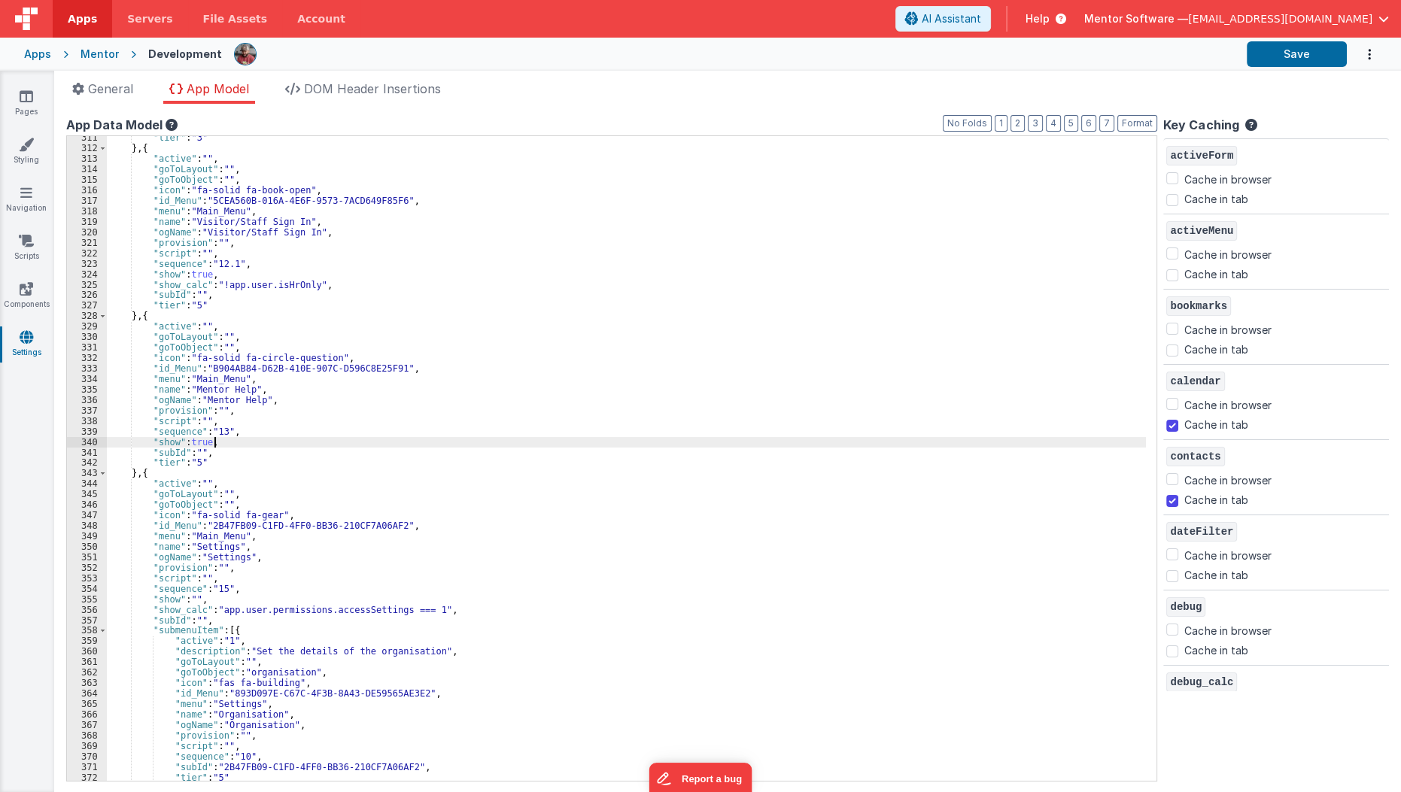
scroll to position [2363, 0]
click at [318, 575] on div ""tier" : "3" } , { "active" : "" , "goToLayout" : "" , "goToObject" : "" , "ico…" at bounding box center [631, 465] width 1048 height 667
click at [439, 604] on div ""tier" : "3" } , { "active" : "" , "goToLayout" : "" , "goToObject" : "" , "ico…" at bounding box center [631, 462] width 1048 height 667
click at [431, 506] on div ""tier" : "3" } , { "active" : "" , "goToLayout" : "" , "goToObject" : "" , "ico…" at bounding box center [631, 462] width 1048 height 667
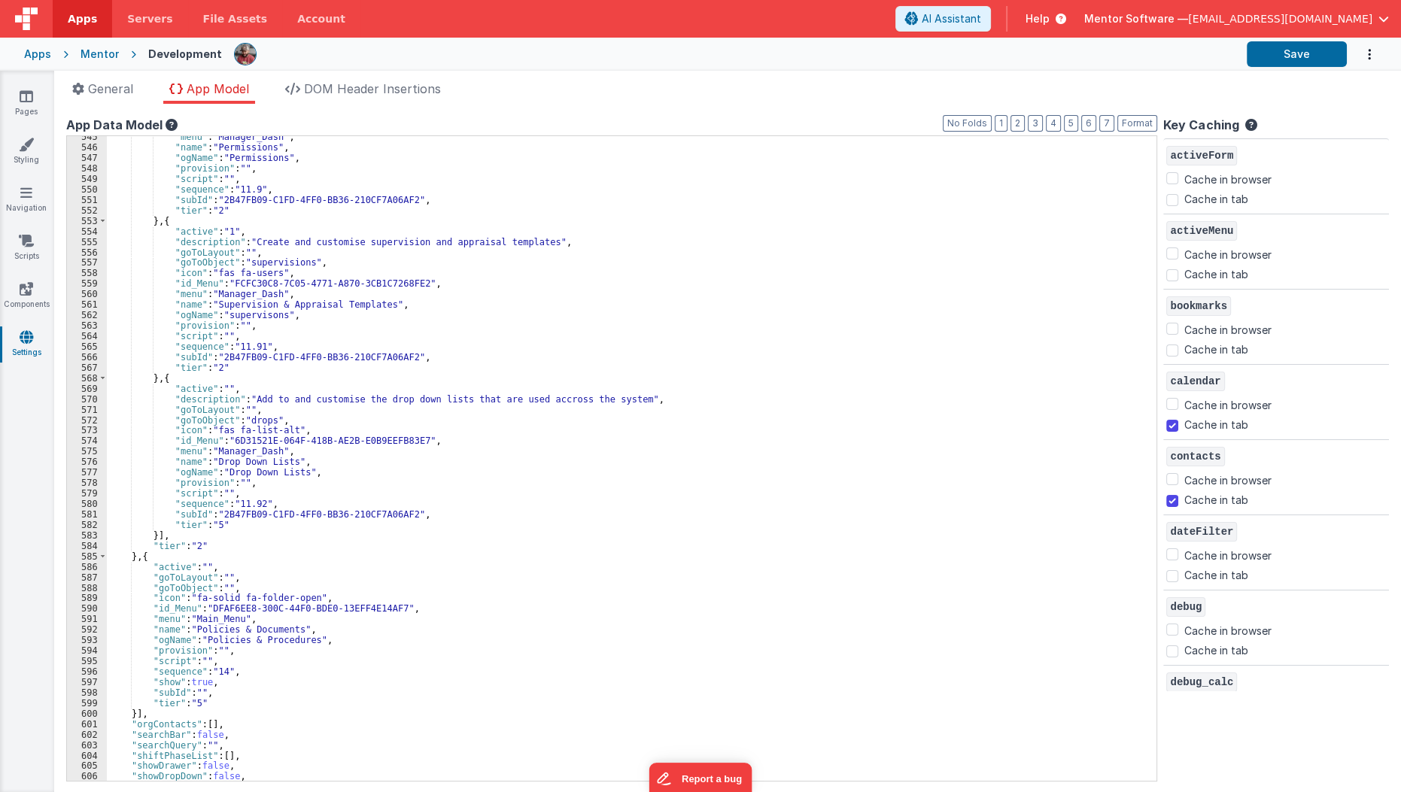
scroll to position [4818, 0]
click at [309, 660] on div ""menu" : "Manager_Dash" , "name" : "Permissions" , "ogName" : "Permissions" , "…" at bounding box center [631, 465] width 1048 height 667
click at [299, 670] on div ""menu" : "Manager_Dash" , "name" : "Permissions" , "ogName" : "Permissions" , "…" at bounding box center [631, 465] width 1048 height 667
click at [297, 676] on div ""menu" : "Manager_Dash" , "name" : "Permissions" , "ogName" : "Permissions" , "…" at bounding box center [631, 465] width 1048 height 667
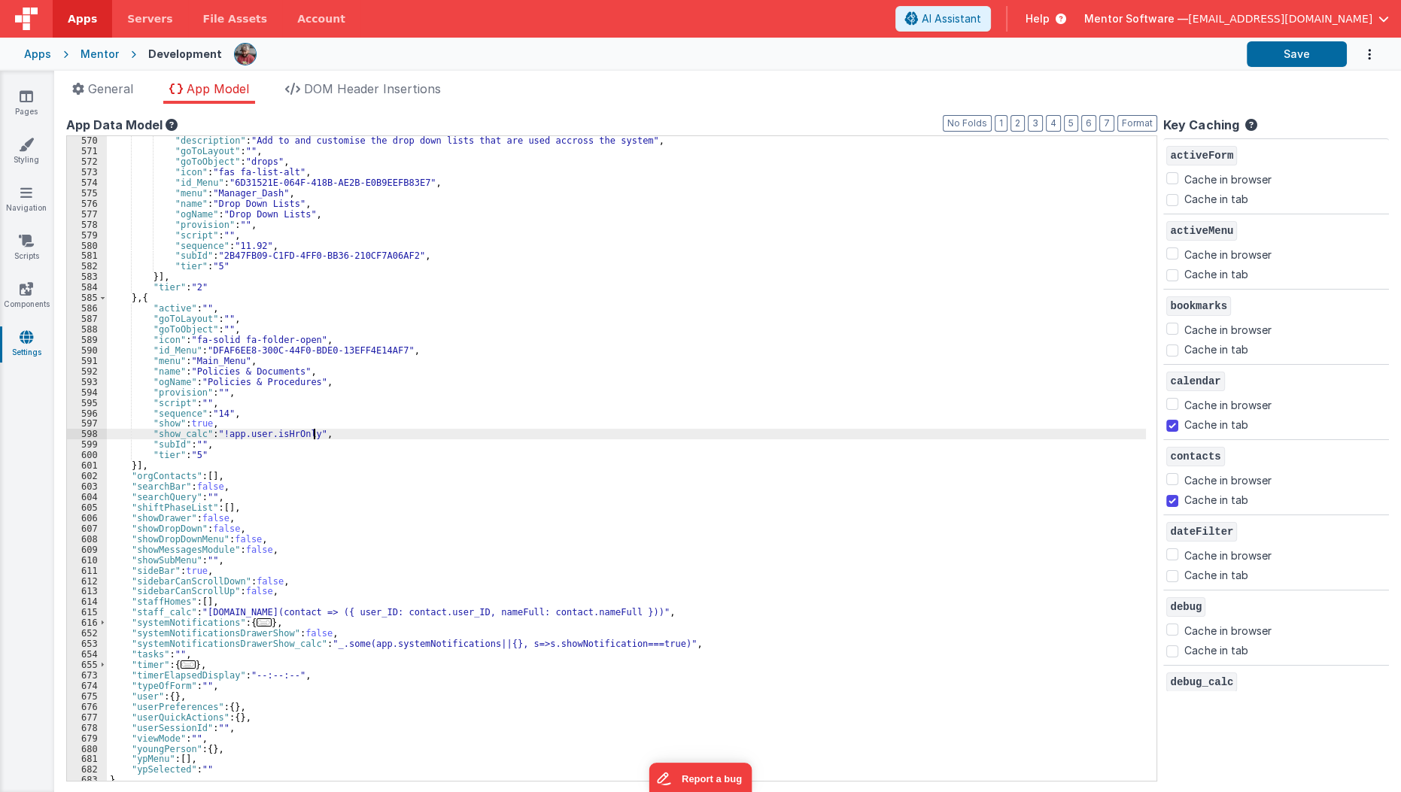
scroll to position [5080, 0]
click at [1270, 51] on button "Save" at bounding box center [1297, 54] width 100 height 26
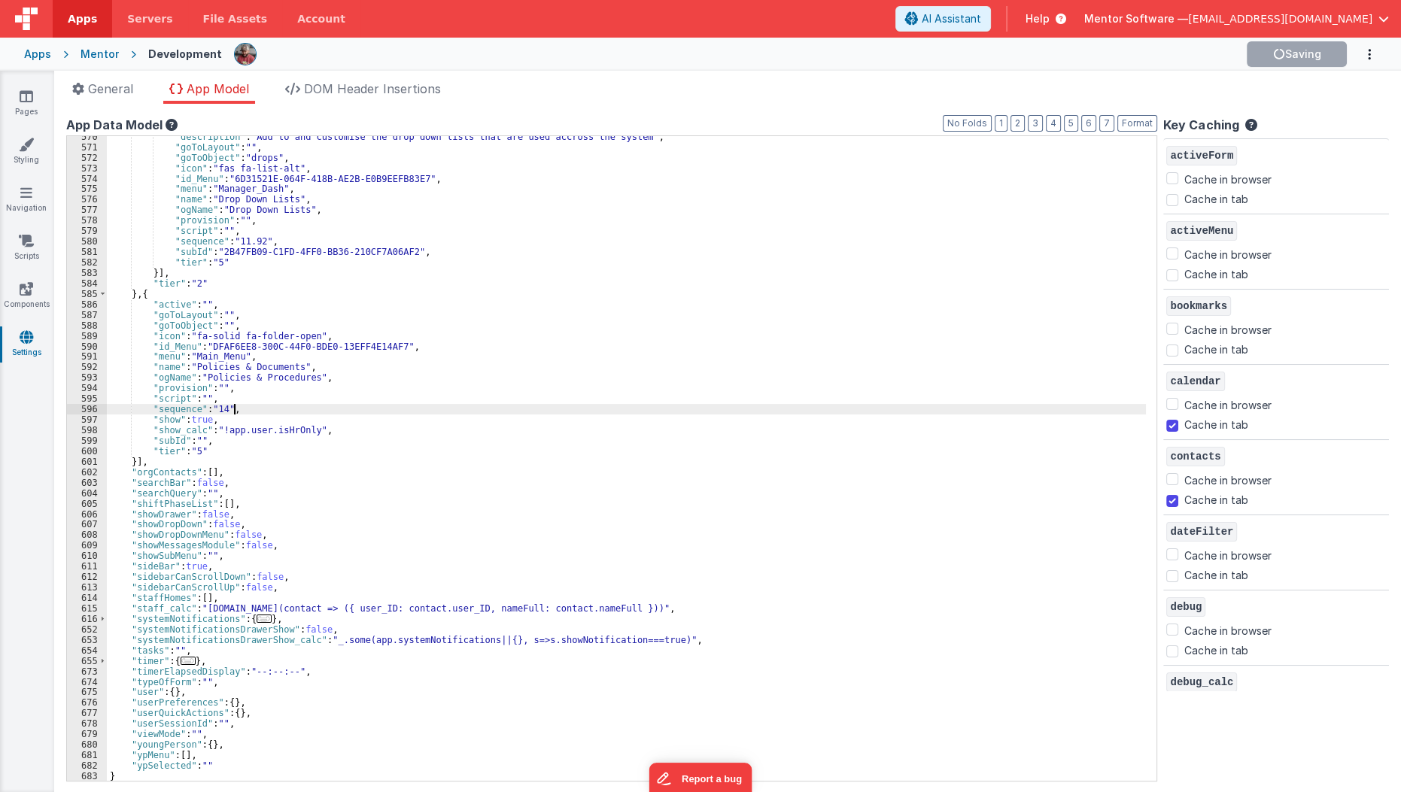
click at [711, 407] on div ""description" : "Add to and customise the drop down lists that are used accross…" at bounding box center [631, 465] width 1048 height 667
click at [1317, 58] on button "Save" at bounding box center [1297, 54] width 100 height 26
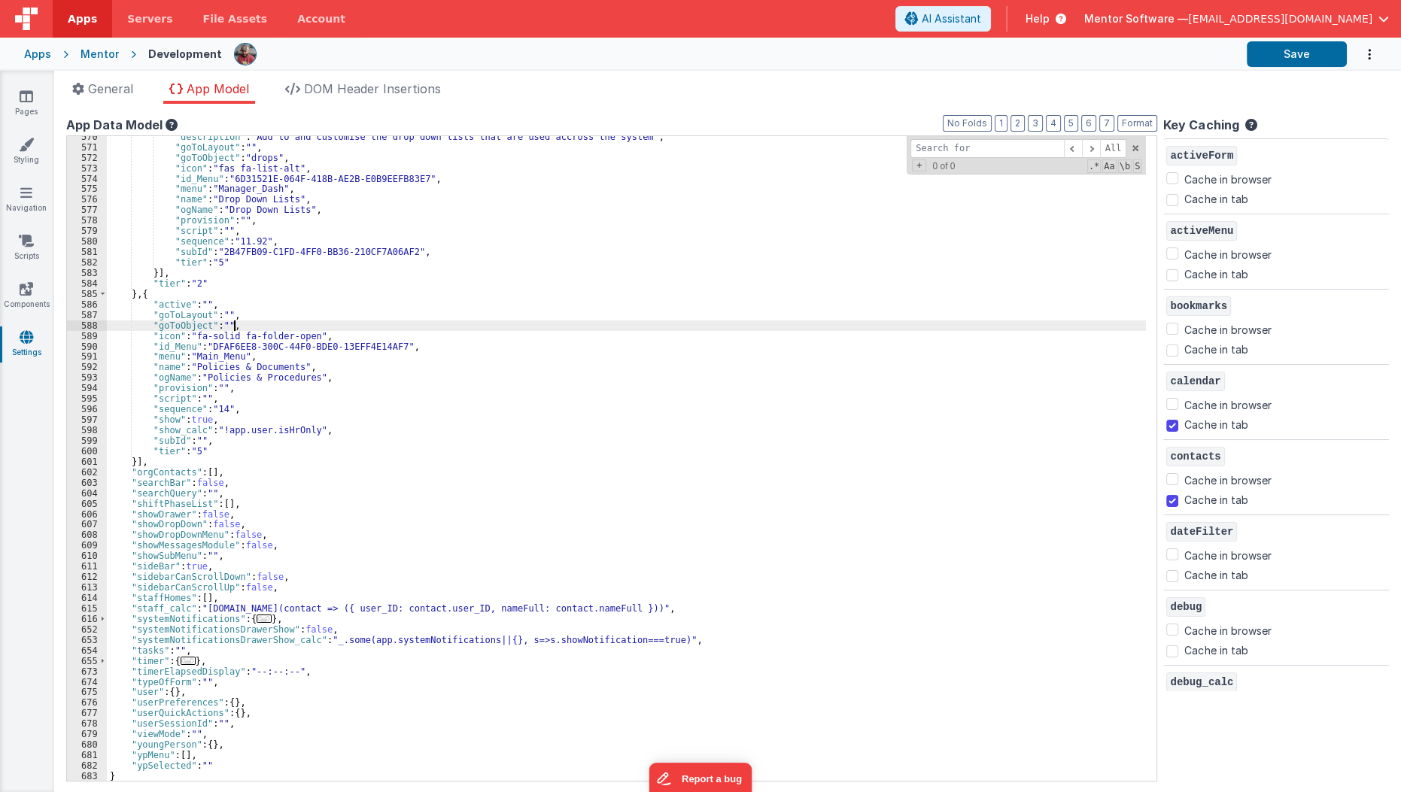
click at [388, 328] on div ""description" : "Add to and customise the drop down lists that are used accross…" at bounding box center [631, 465] width 1048 height 667
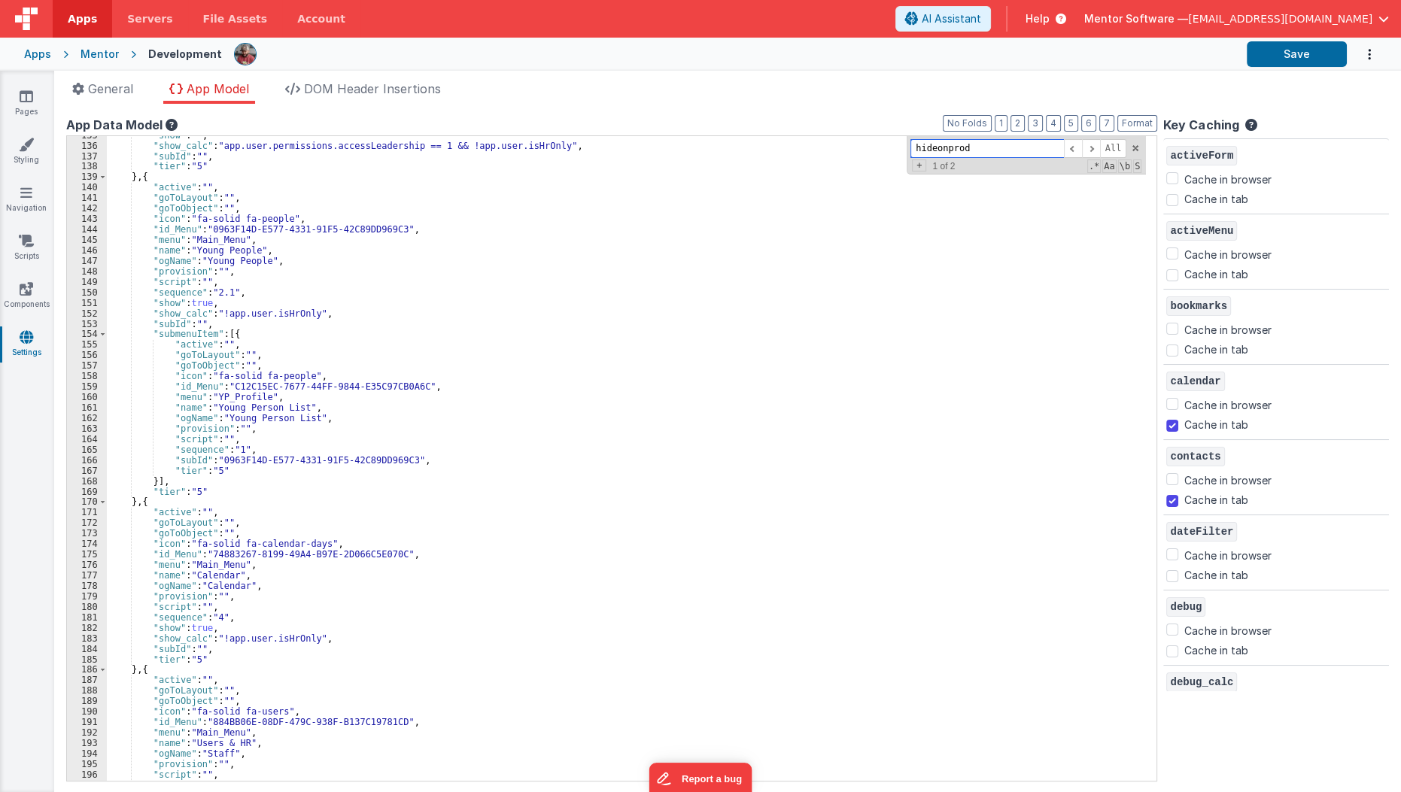
scroll to position [1422, 0]
type input "hideonprod"
click at [27, 93] on icon at bounding box center [27, 96] width 14 height 15
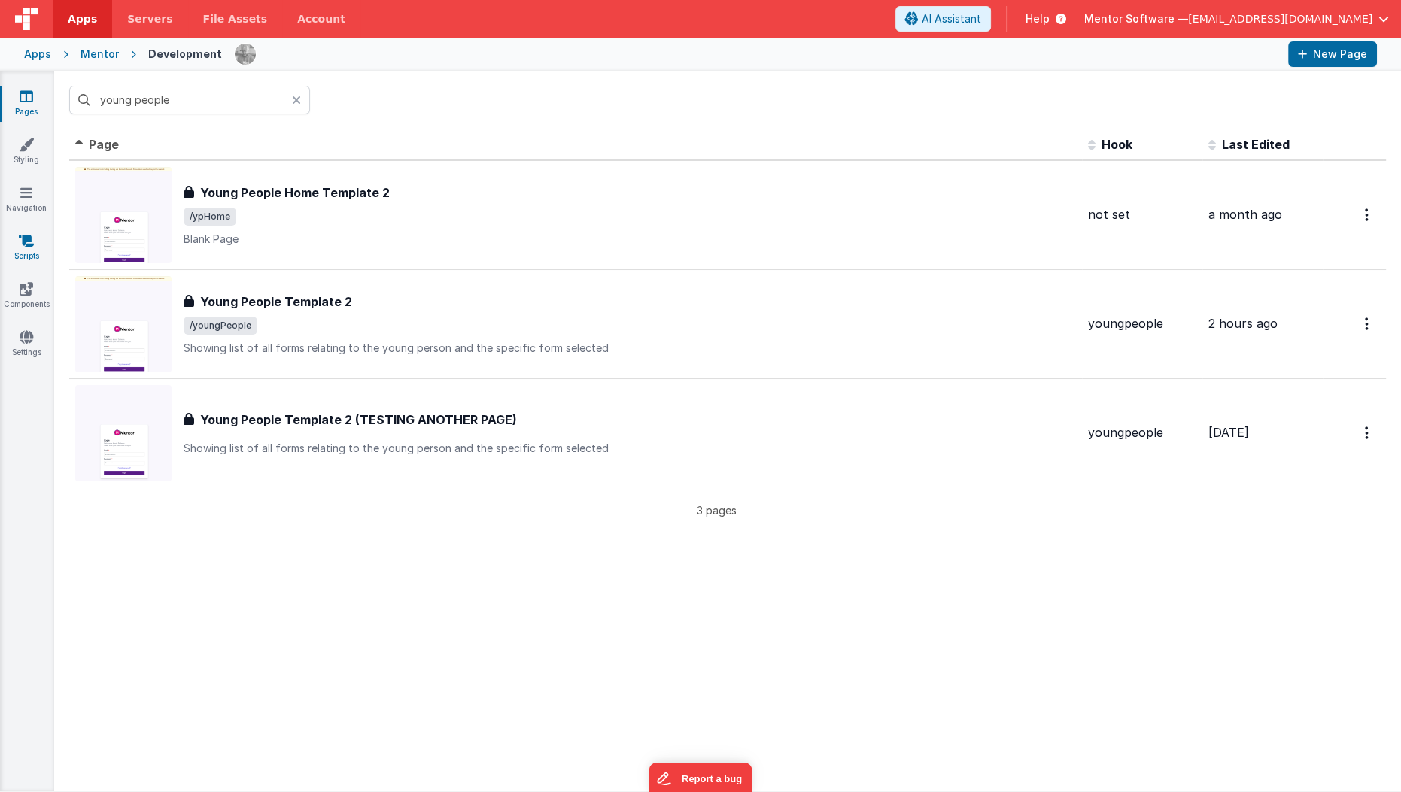
click at [20, 241] on icon at bounding box center [26, 240] width 15 height 15
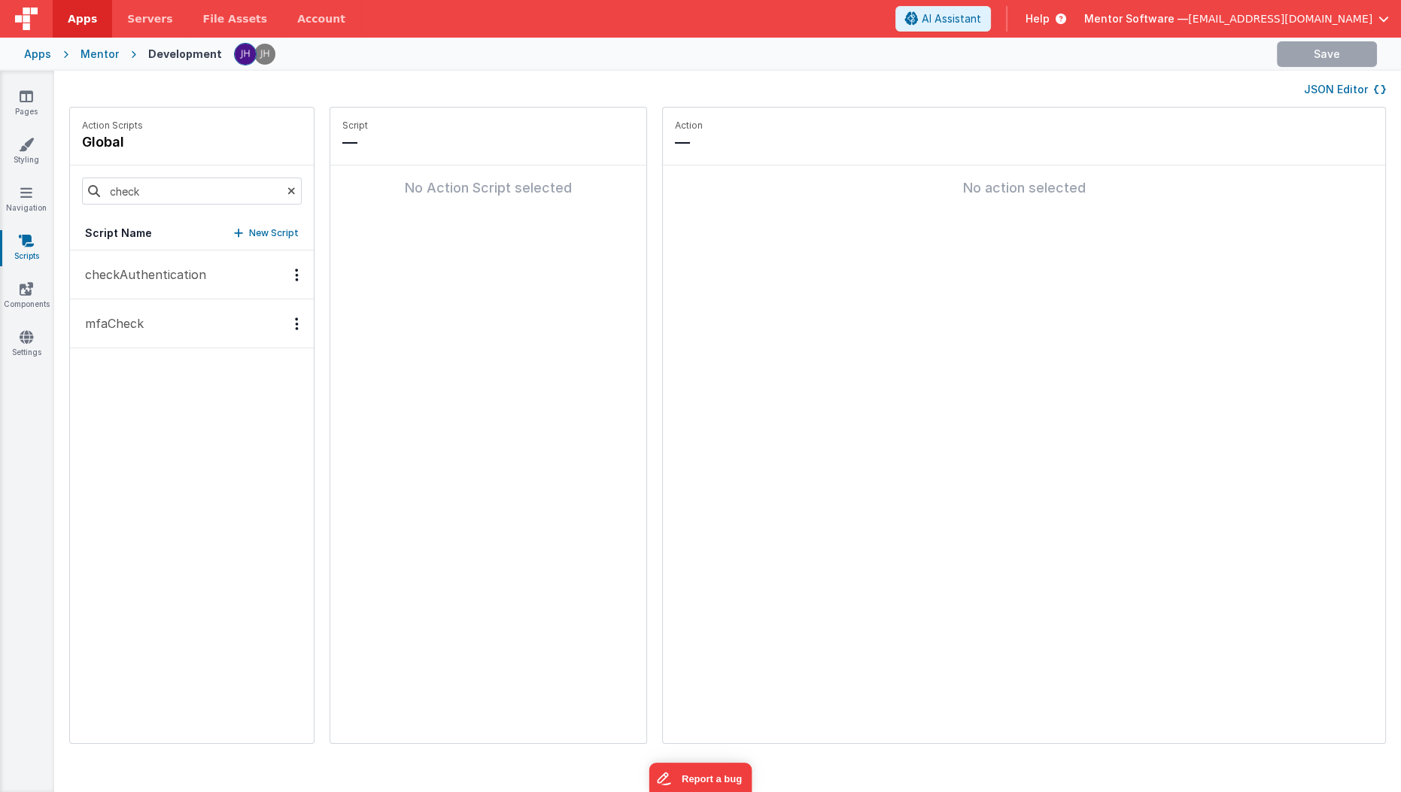
click at [165, 271] on p "checkAuthentication" at bounding box center [141, 275] width 130 height 18
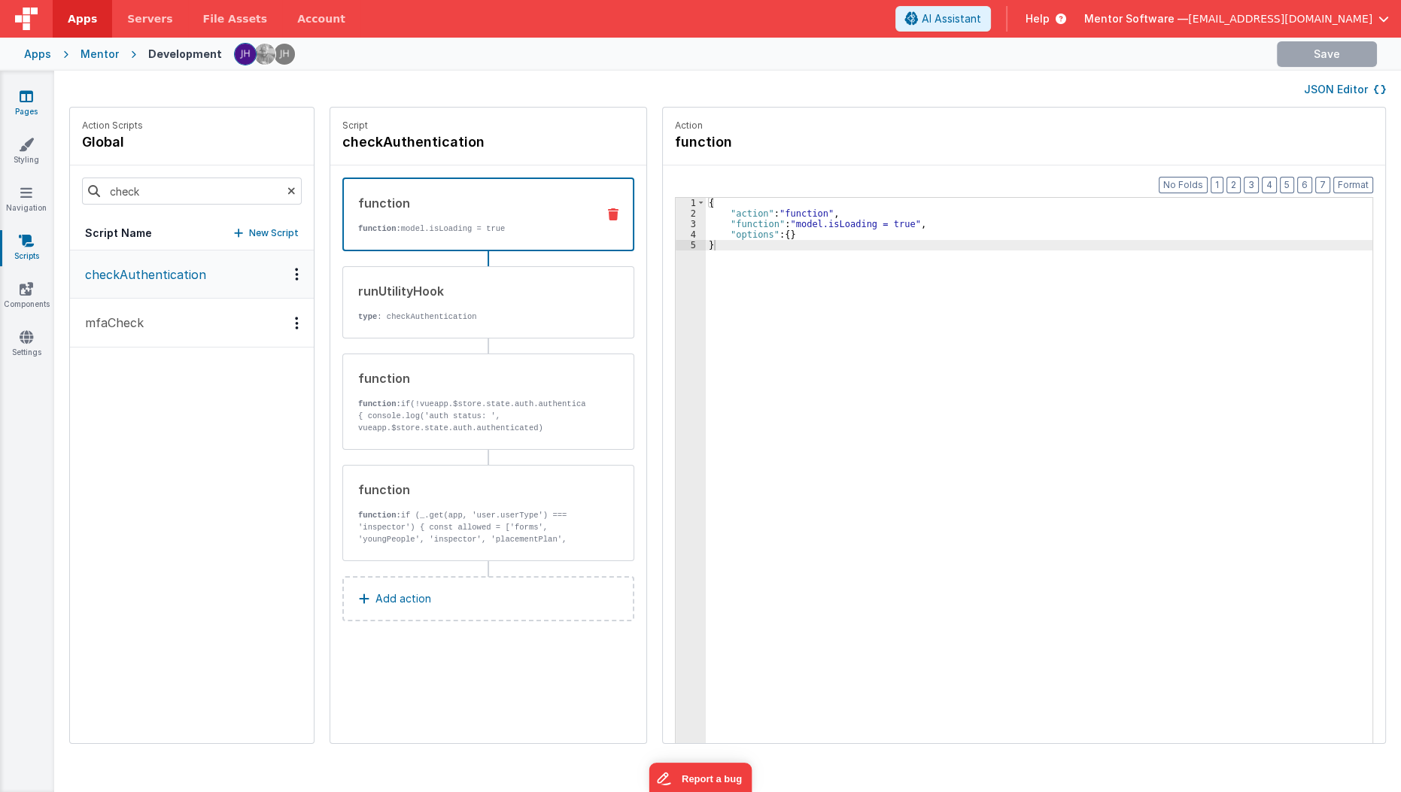
click at [38, 99] on link "Pages" at bounding box center [26, 104] width 54 height 30
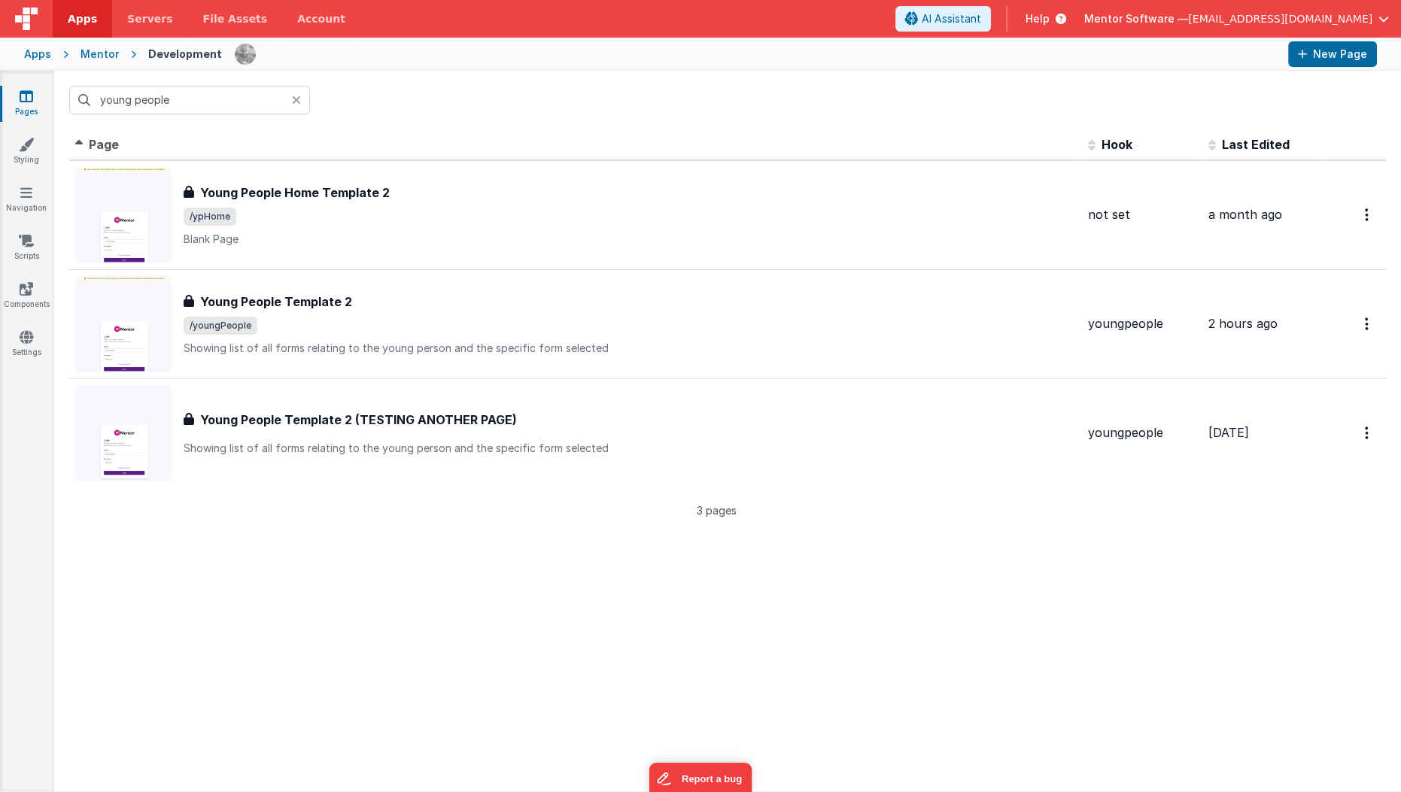
click at [26, 114] on link "Pages" at bounding box center [26, 104] width 54 height 30
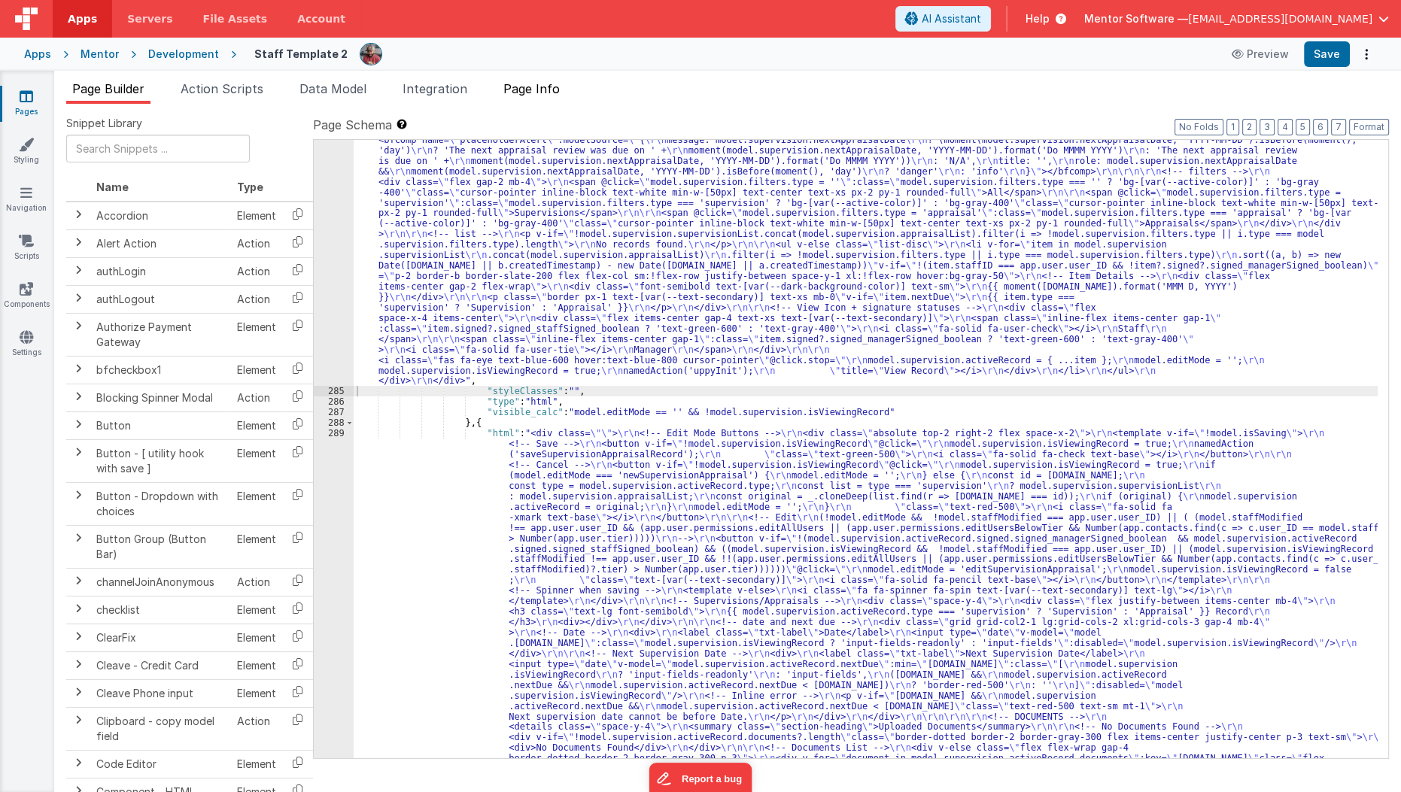
scroll to position [14898, 0]
click at [504, 82] on li "Page Info" at bounding box center [531, 92] width 68 height 24
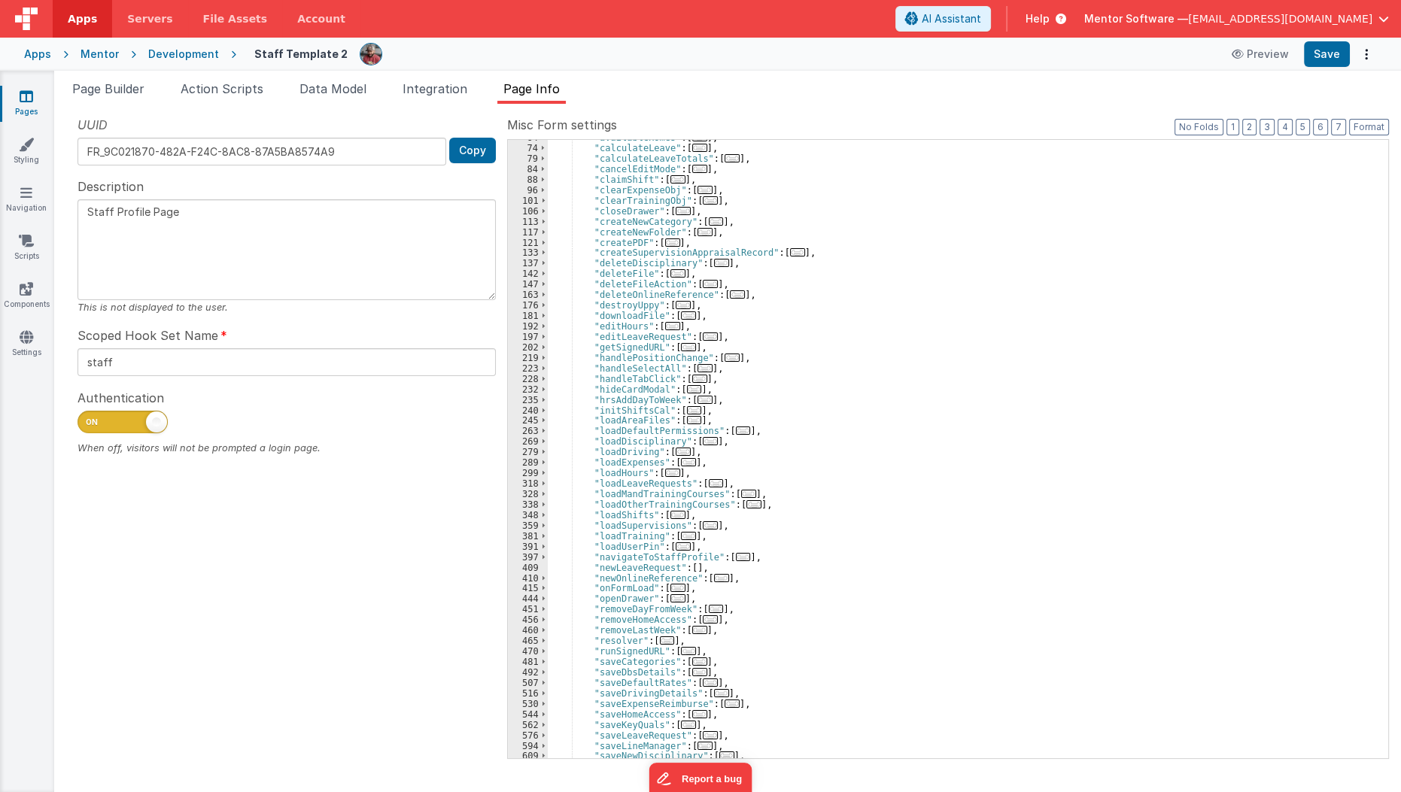
scroll to position [351, 0]
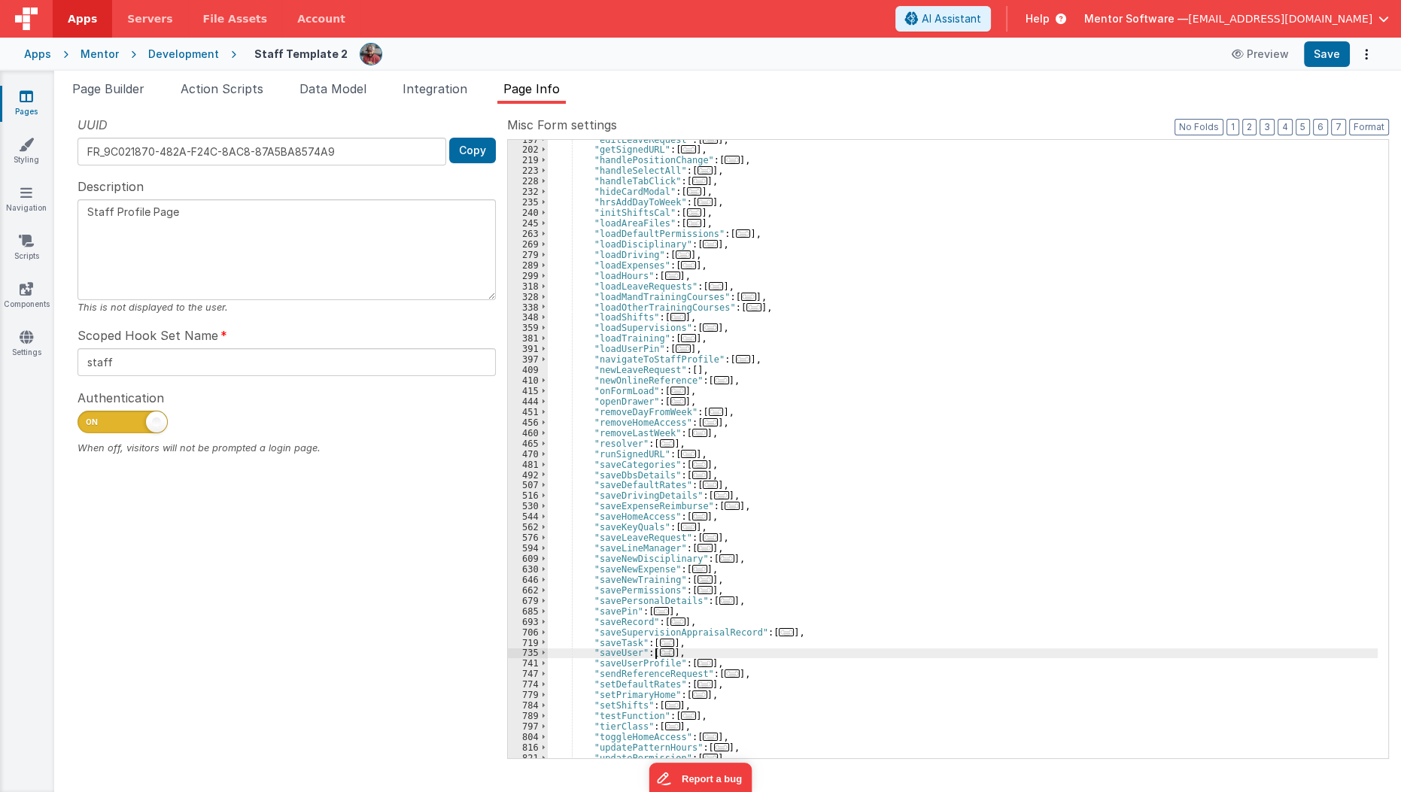
click at [661, 654] on span "..." at bounding box center [667, 653] width 15 height 8
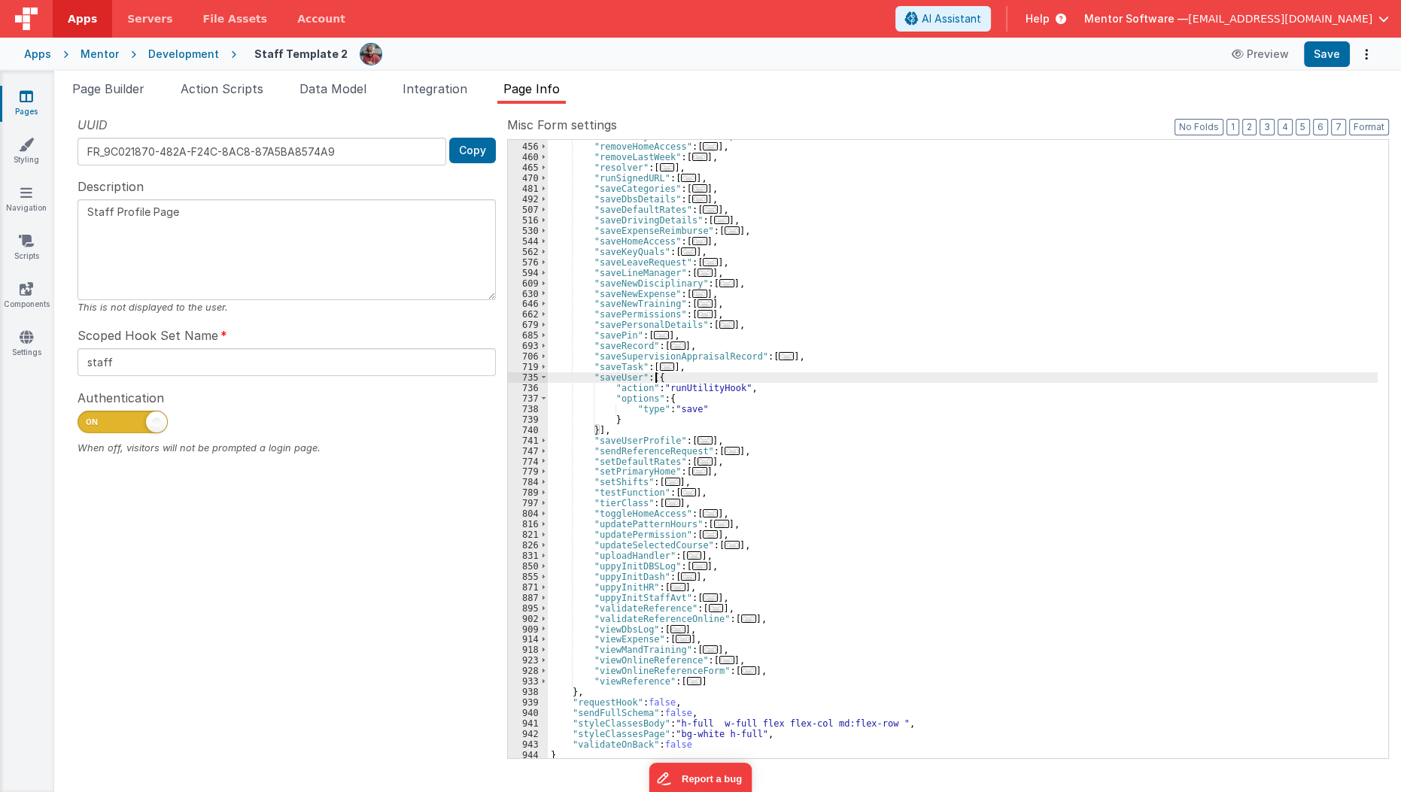
scroll to position [627, 0]
click at [812, 410] on div ""removeDayFromWeek" : [ ... ] , "removeHomeAccess" : [ ... ] , "removeLastWeek"…" at bounding box center [963, 451] width 831 height 640
click at [27, 344] on link "Settings" at bounding box center [26, 345] width 54 height 30
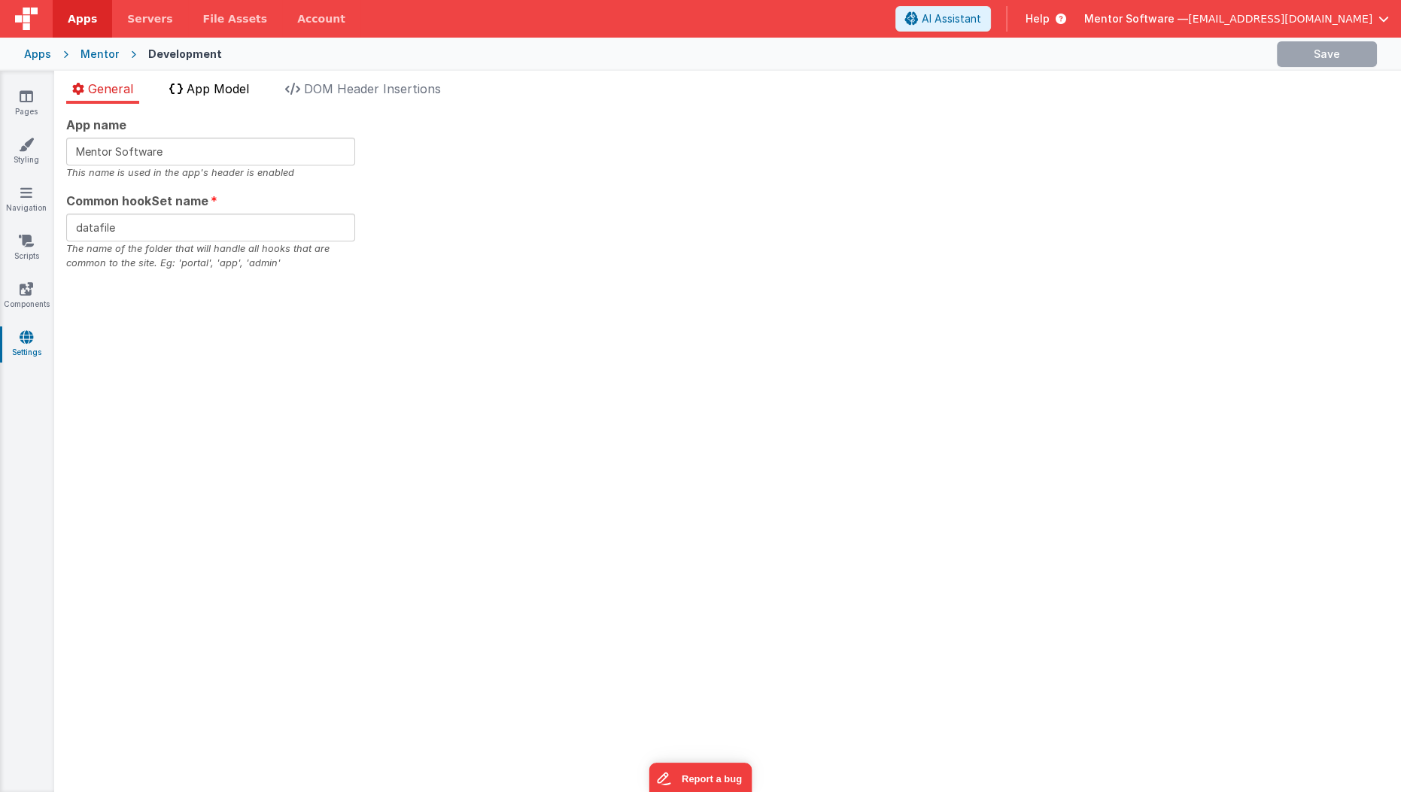
click at [220, 97] on li "App Model" at bounding box center [209, 92] width 92 height 24
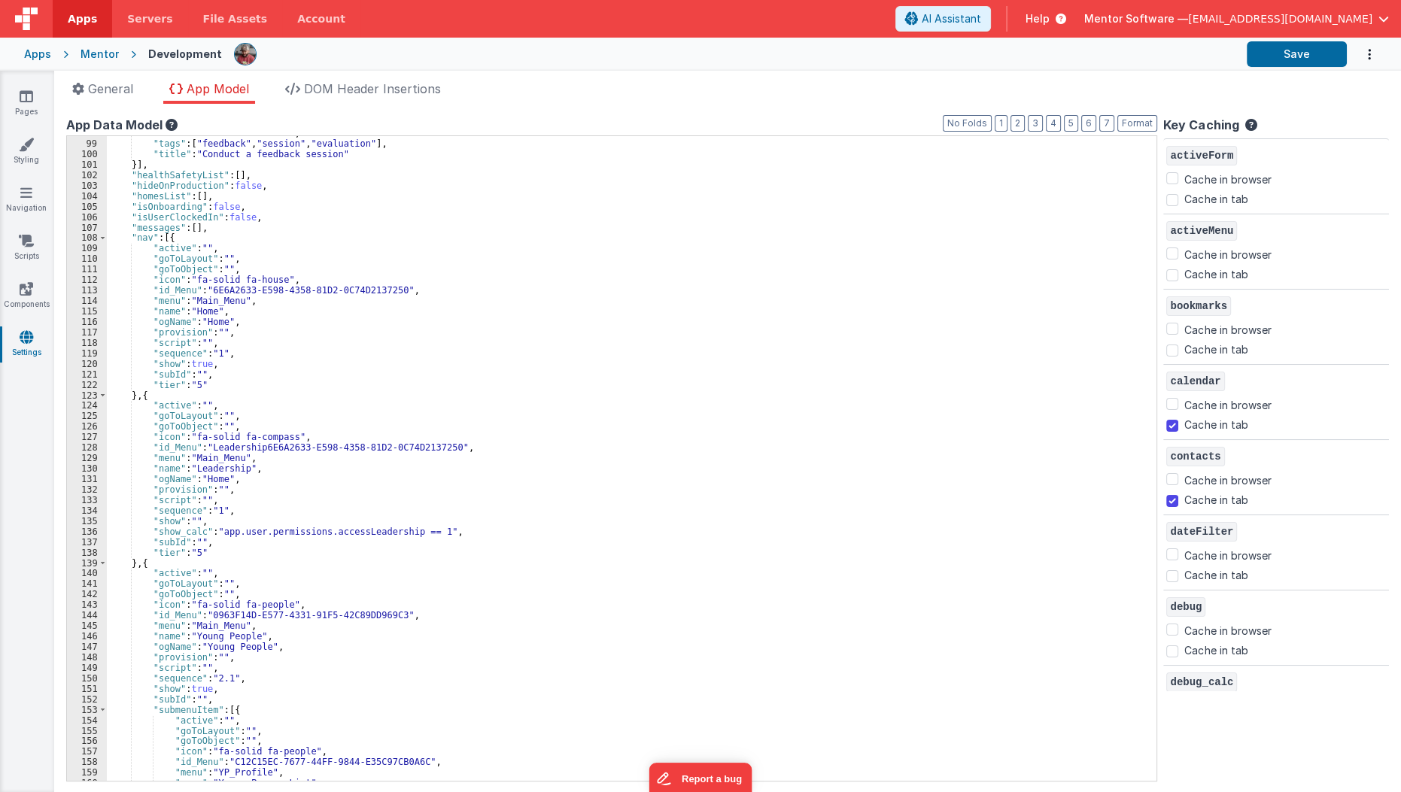
scroll to position [1035, 0]
click at [196, 366] on div ""name" : "GTFeedbackSession" , "tags" : [ "feedback" , "session" , "evaluation"…" at bounding box center [631, 461] width 1048 height 667
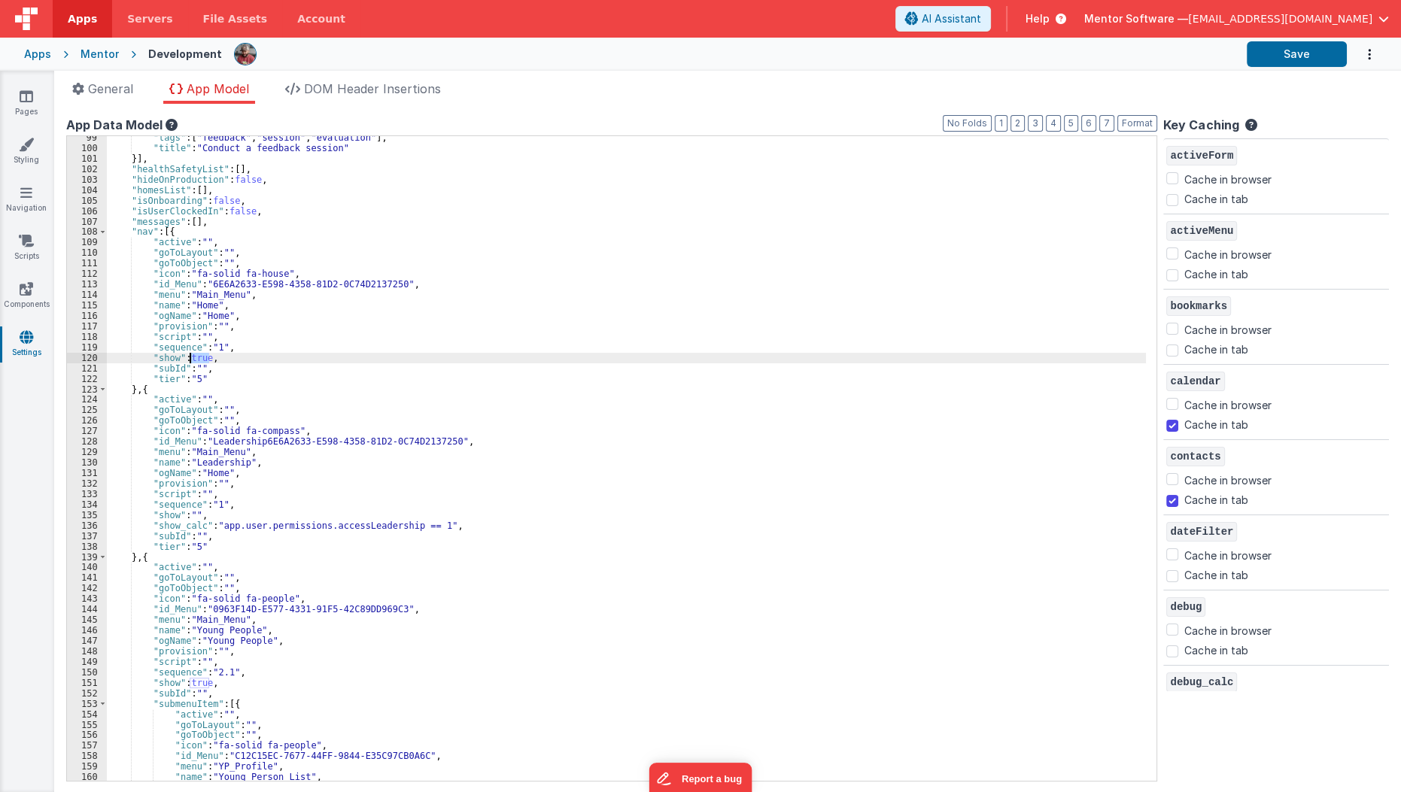
scroll to position [1191, 0]
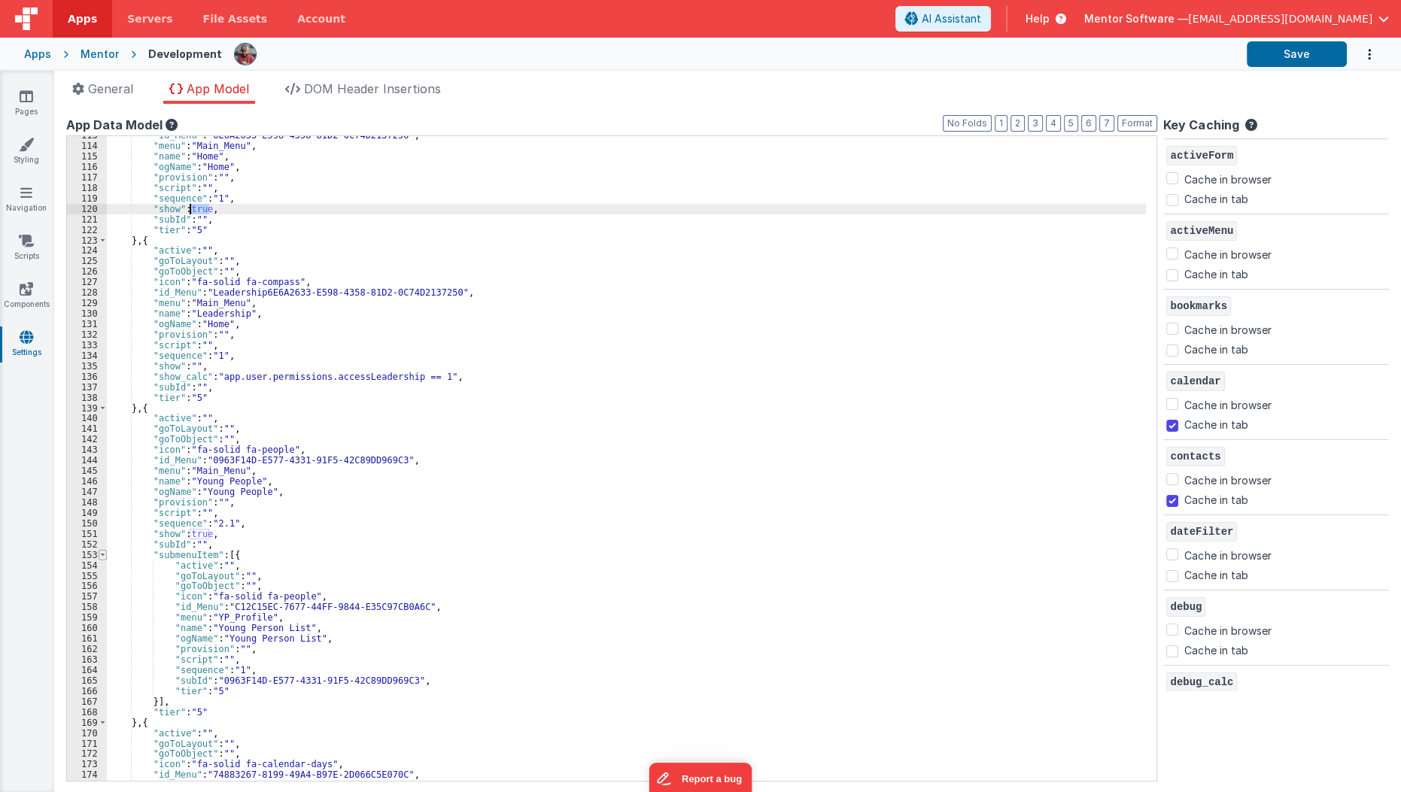
click at [100, 554] on span at bounding box center [103, 555] width 8 height 11
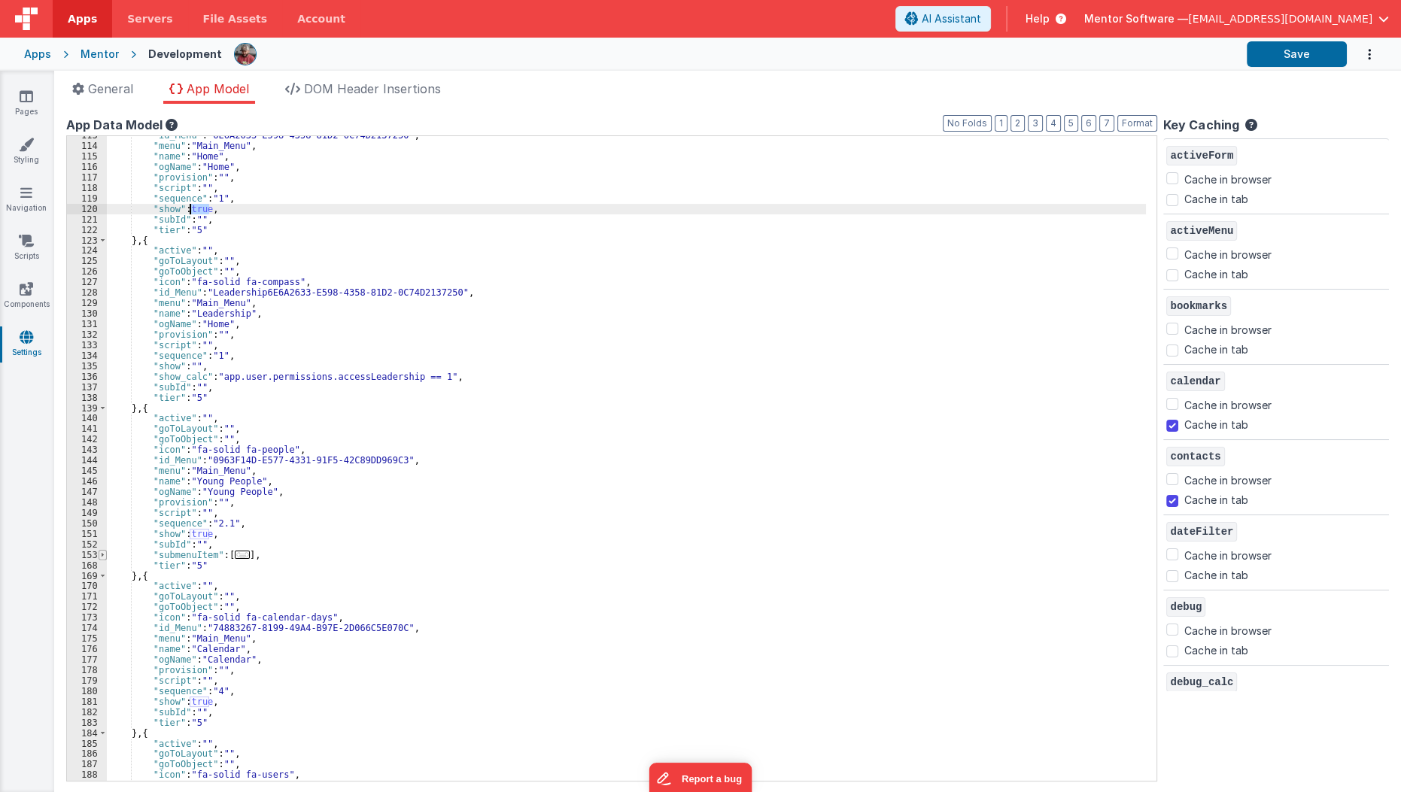
click at [100, 554] on span at bounding box center [103, 555] width 8 height 11
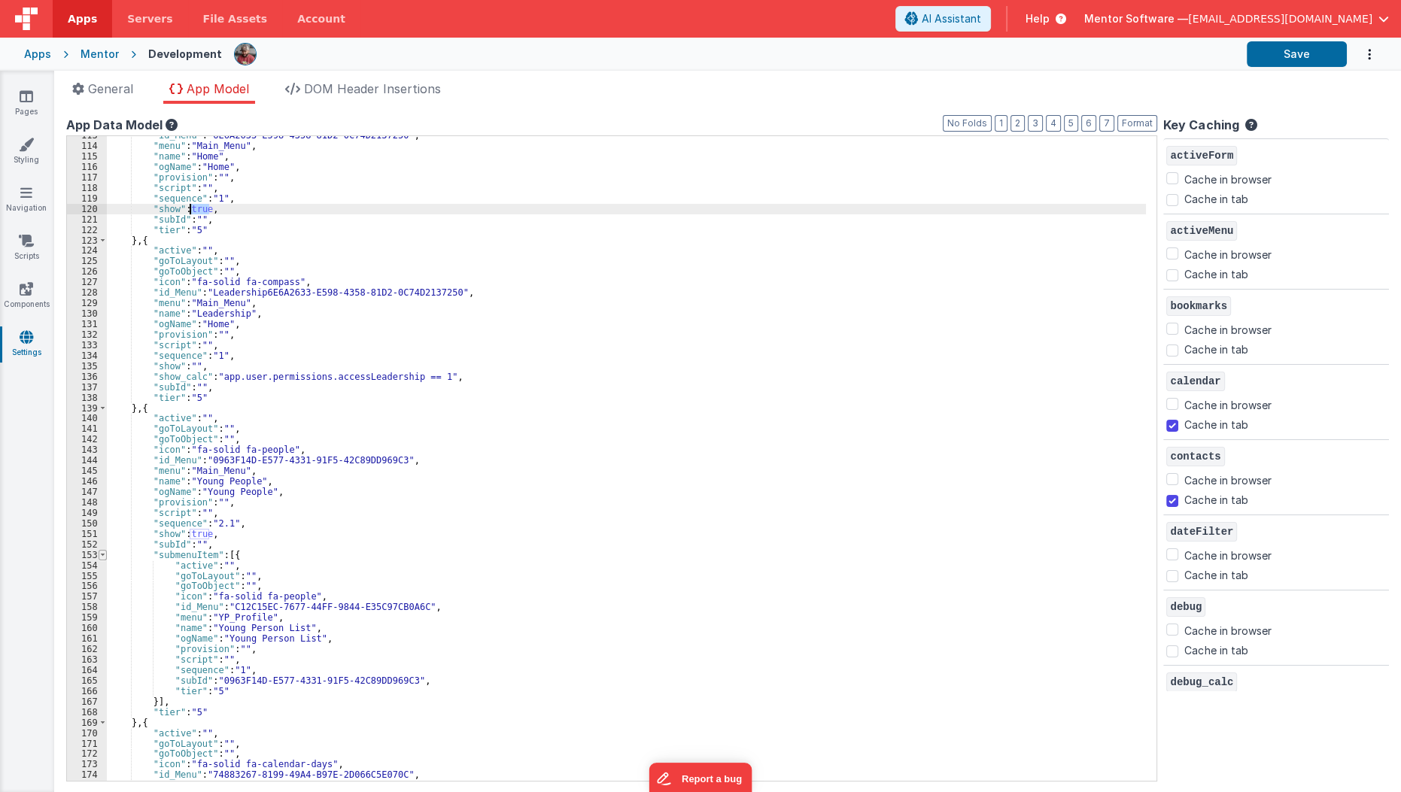
click at [100, 552] on span at bounding box center [103, 555] width 8 height 11
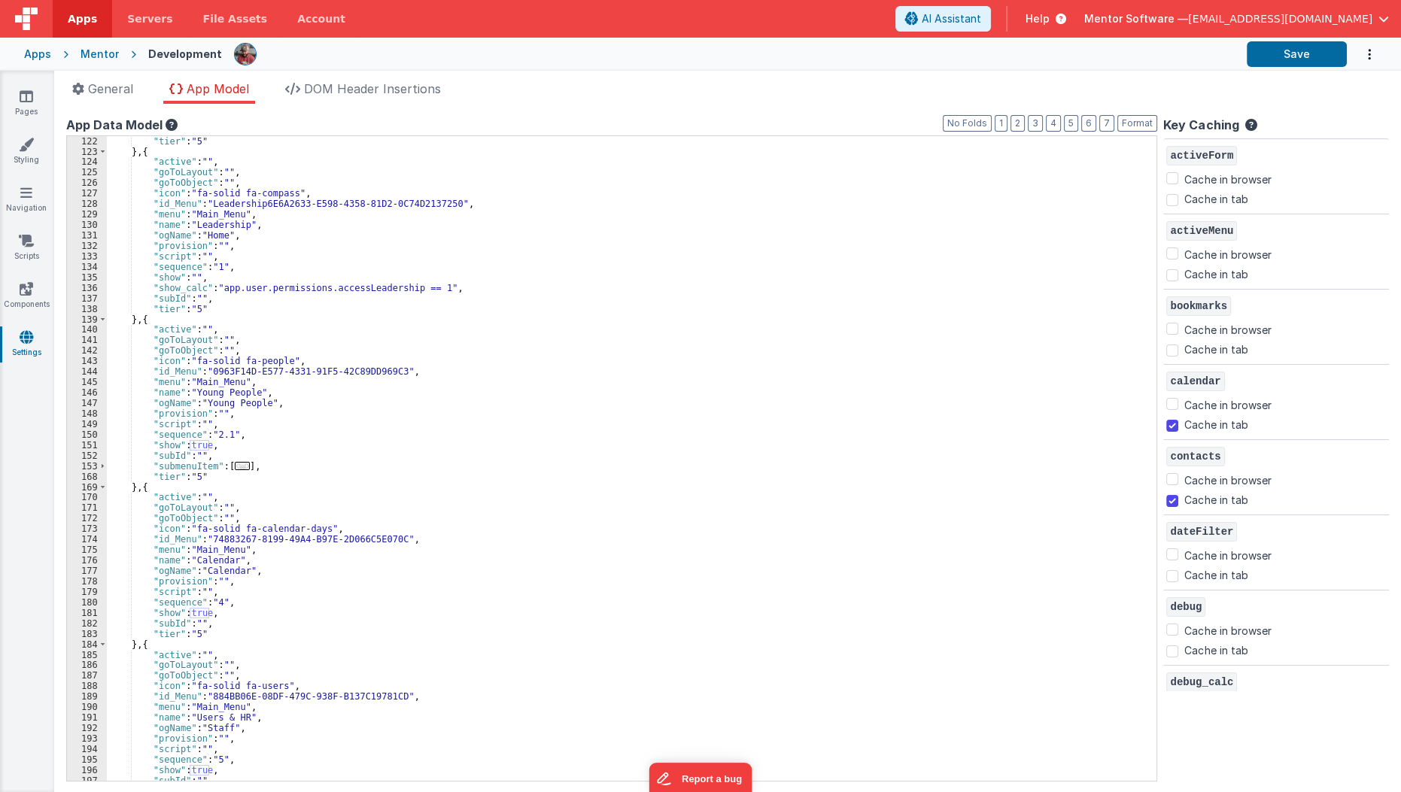
scroll to position [1280, 0]
click at [24, 93] on icon at bounding box center [27, 96] width 14 height 15
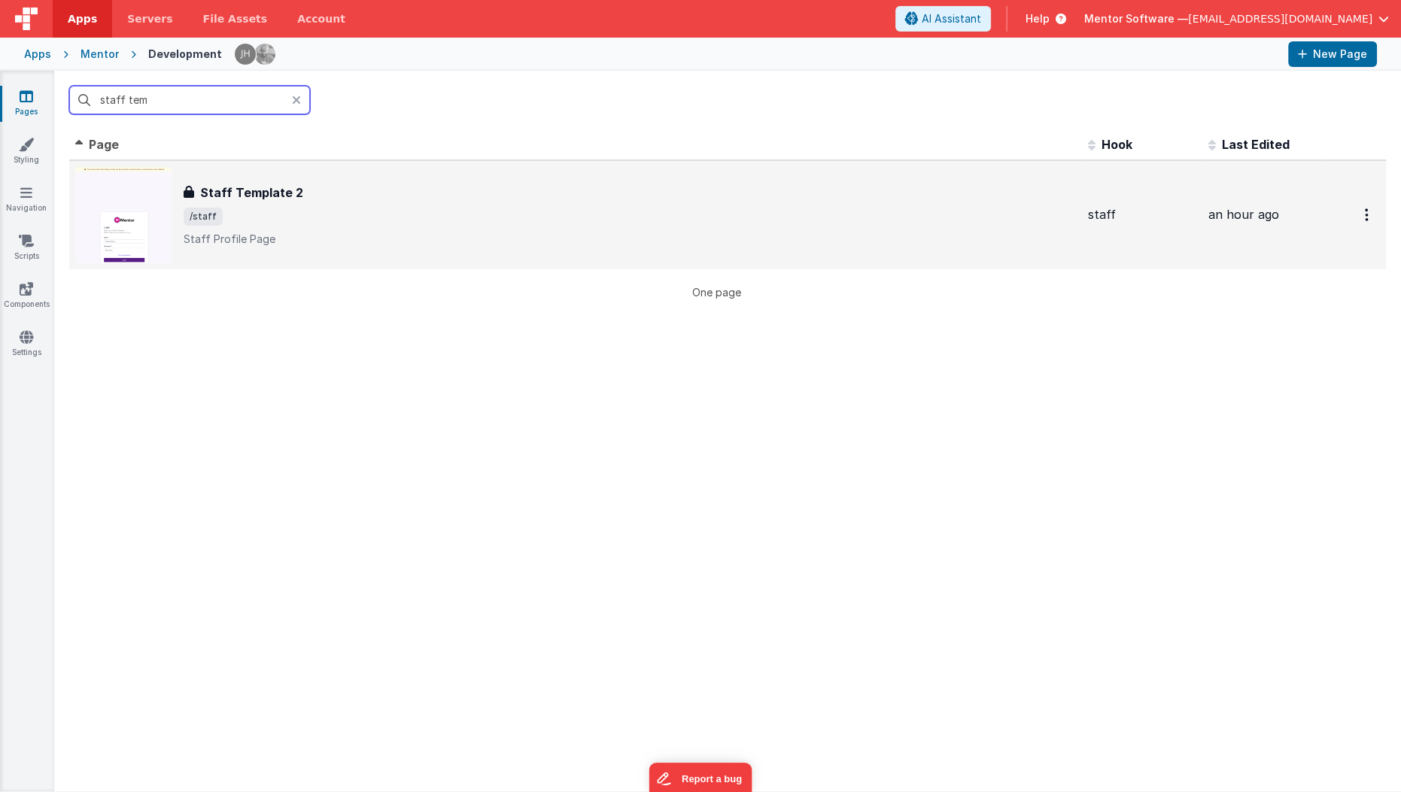
type input "staff tem"
click at [276, 212] on span "/staff" at bounding box center [630, 217] width 892 height 18
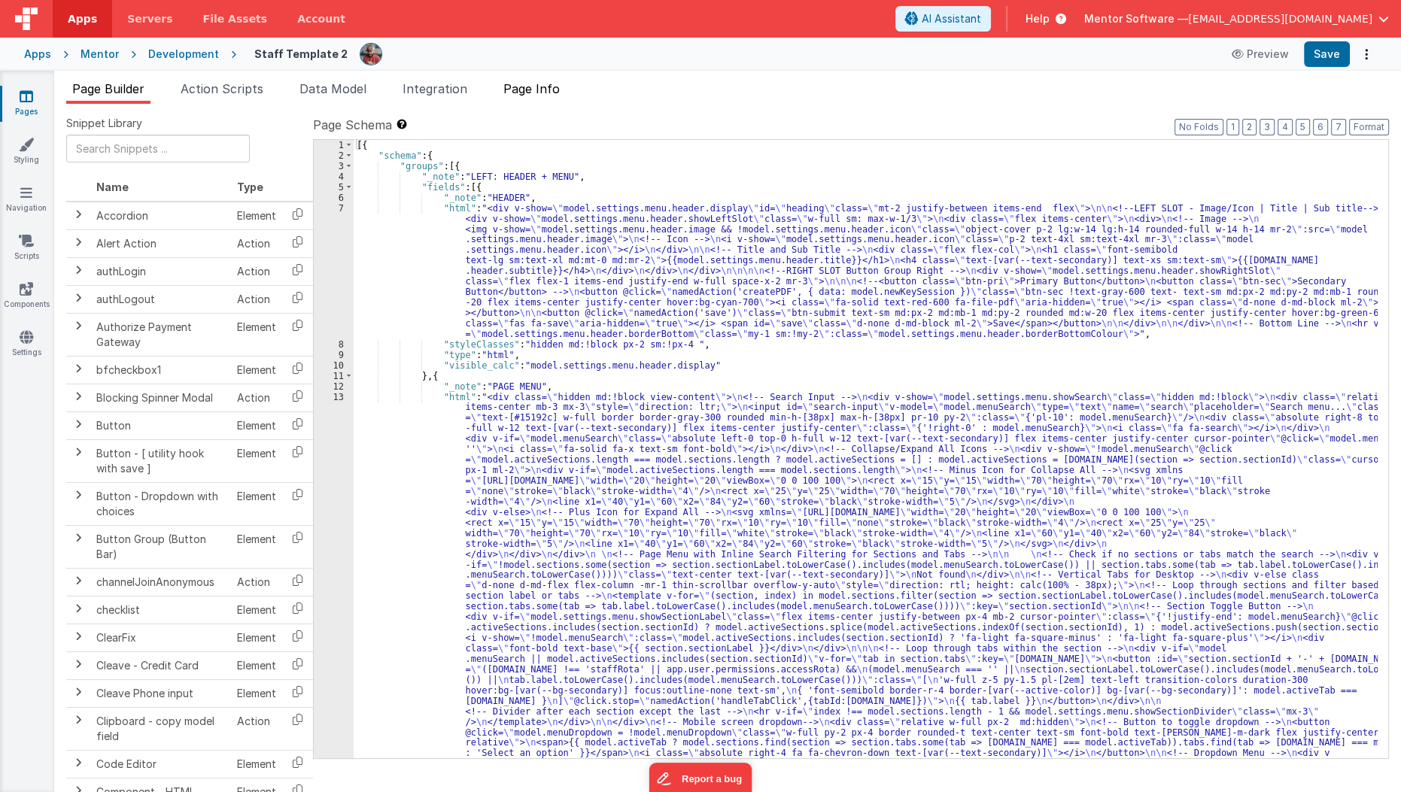
click at [537, 94] on span "Page Info" at bounding box center [531, 88] width 56 height 15
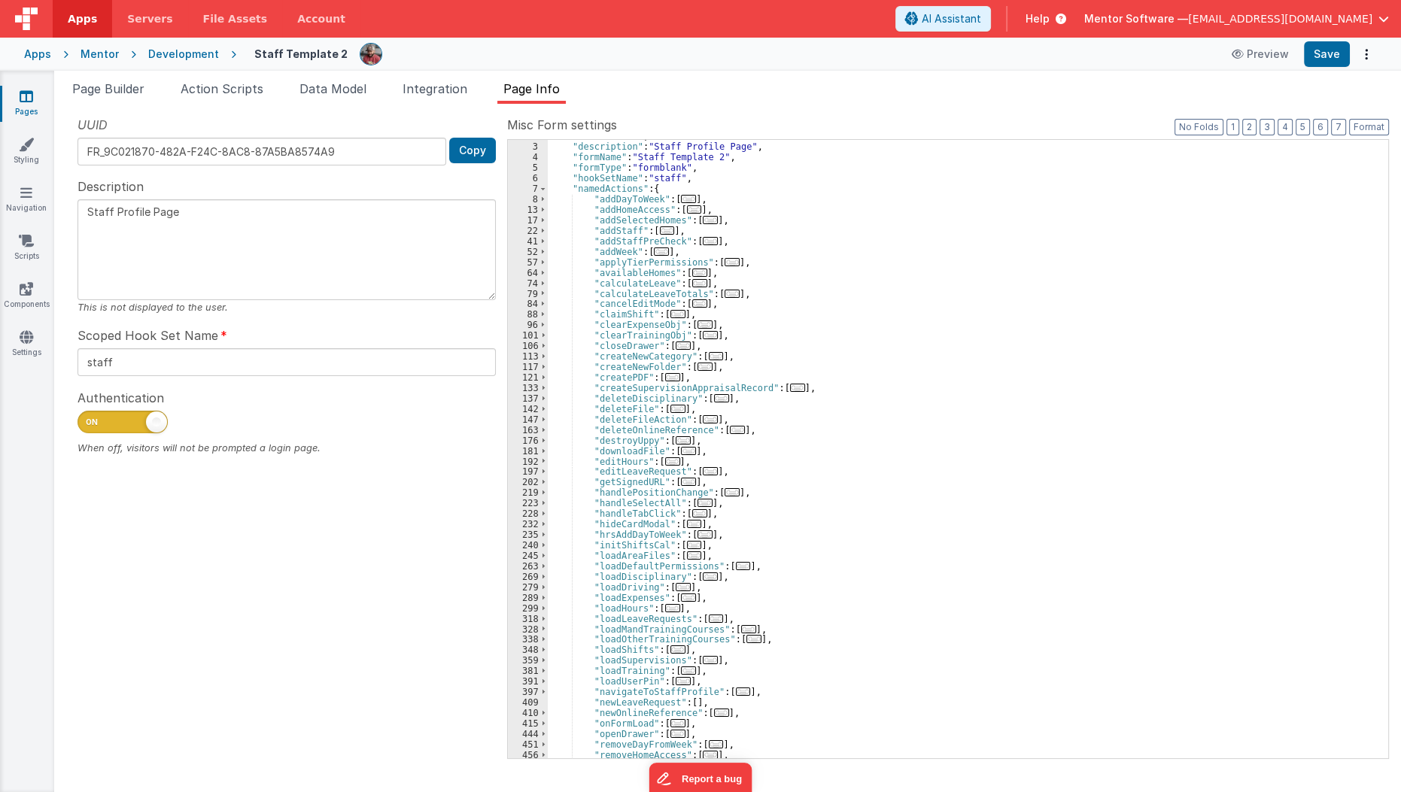
scroll to position [59, 0]
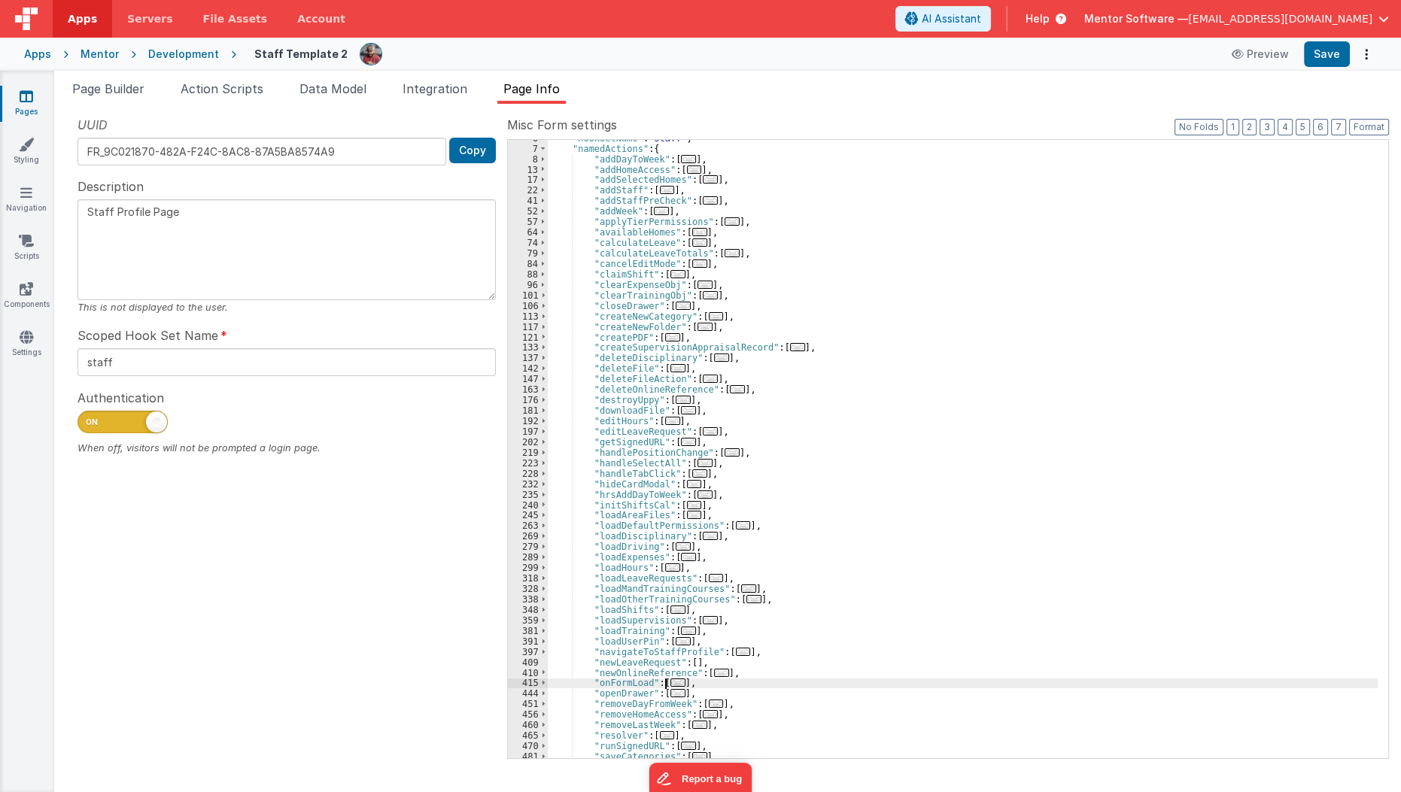
click at [670, 681] on span "..." at bounding box center [677, 683] width 15 height 8
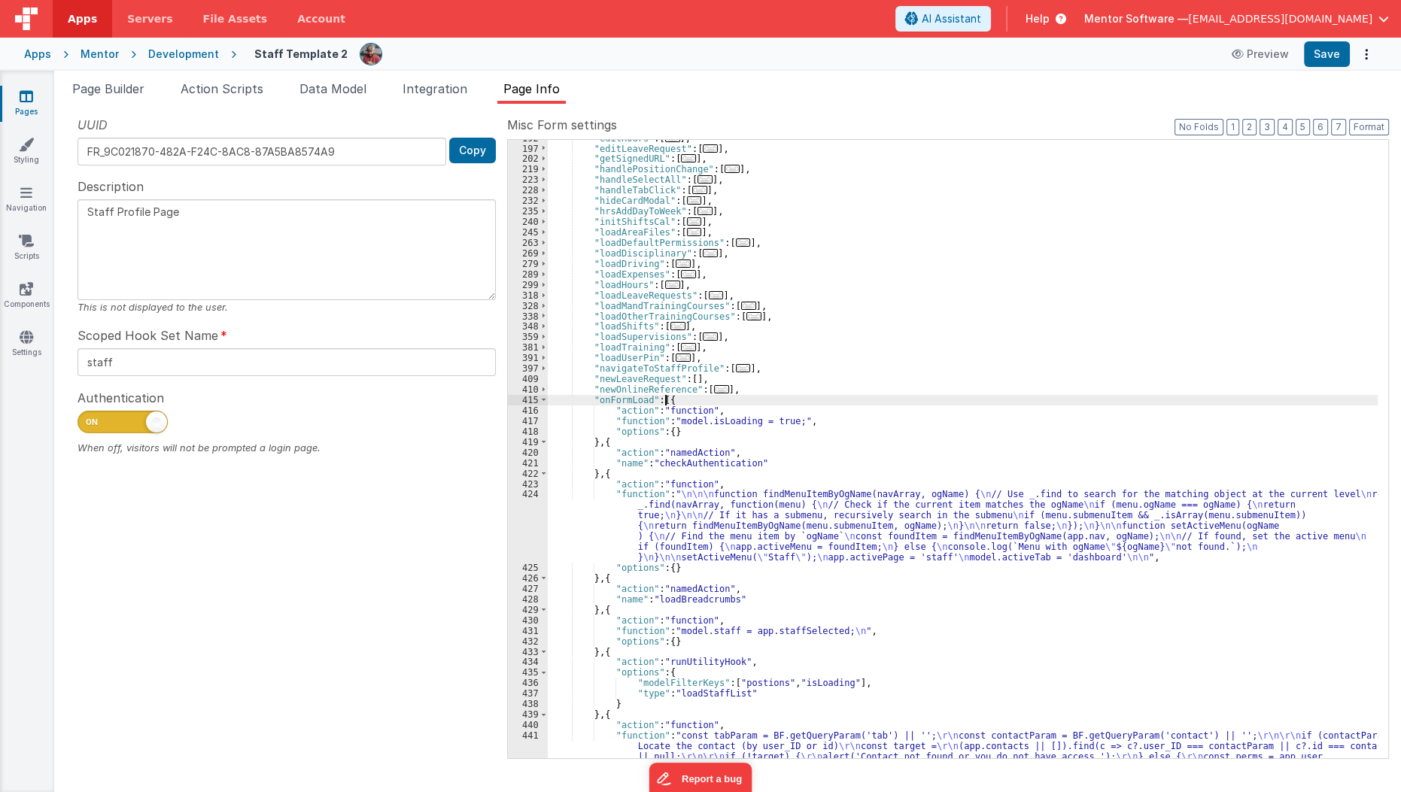
scroll to position [342, 0]
click at [606, 527] on div ""editHours" : [ ... ] , "editLeaveRequest" : [ ... ] , "getSignedURL" : [ ... ]…" at bounding box center [963, 500] width 831 height 734
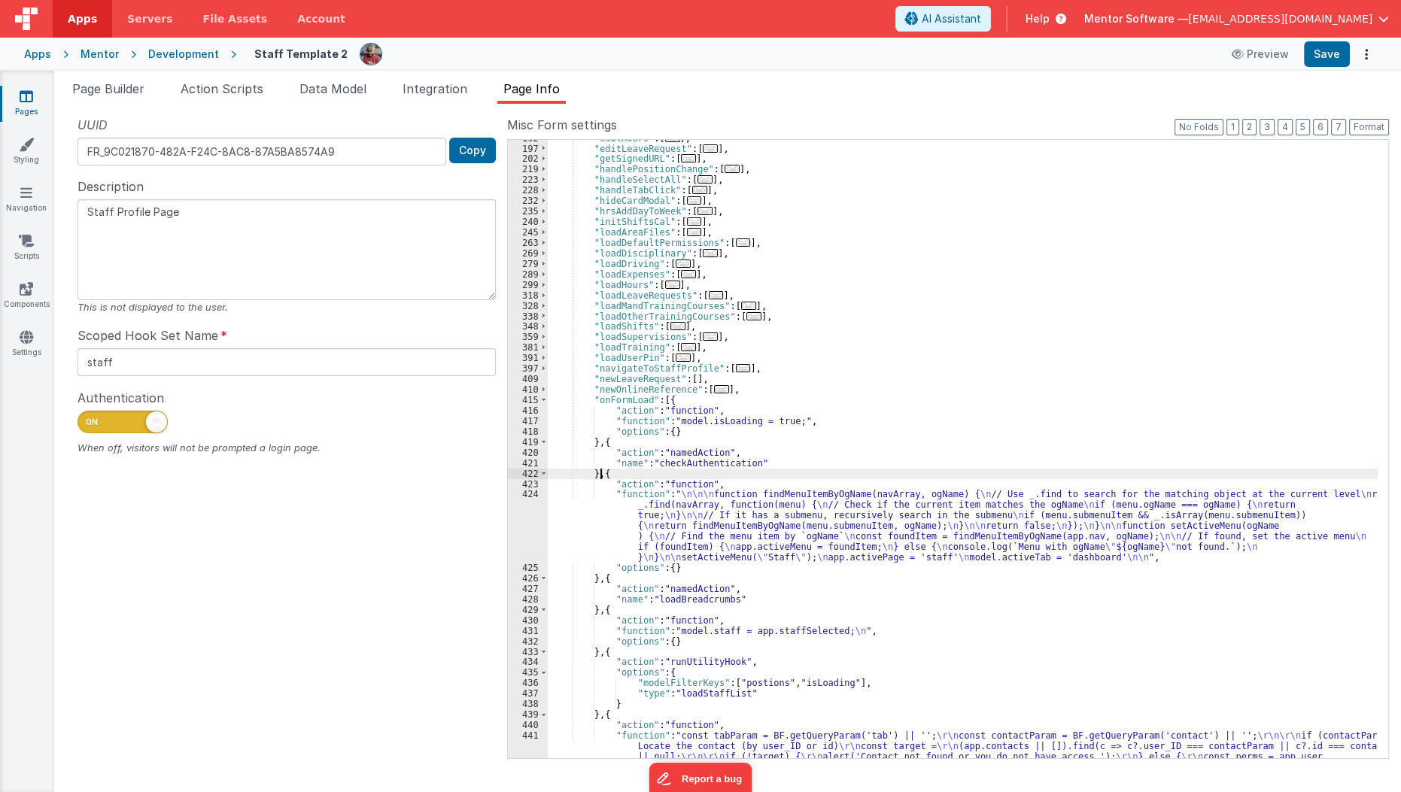
click at [601, 477] on div ""editHours" : [ ... ] , "editLeaveRequest" : [ ... ] , "getSignedURL" : [ ... ]…" at bounding box center [963, 500] width 831 height 734
click at [606, 440] on div ""editHours" : [ ... ] , "editLeaveRequest" : [ ... ] , "getSignedURL" : [ ... ]…" at bounding box center [963, 500] width 831 height 734
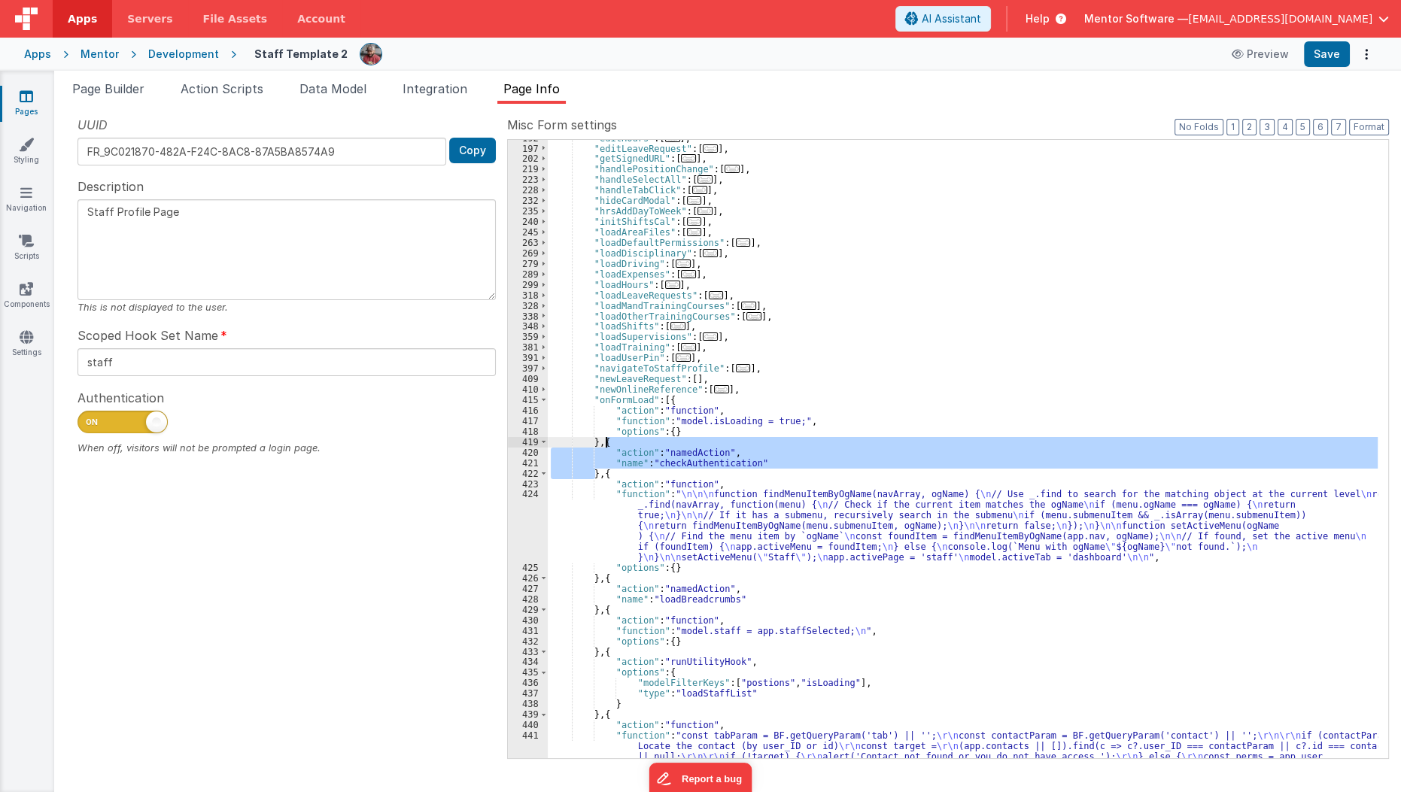
click at [606, 440] on div ""editHours" : [ ... ] , "editLeaveRequest" : [ ... ] , "getSignedURL" : [ ... ]…" at bounding box center [963, 500] width 831 height 734
click at [607, 472] on div ""editHours" : [ ... ] , "editLeaveRequest" : [ ... ] , "getSignedURL" : [ ... ]…" at bounding box center [963, 500] width 831 height 734
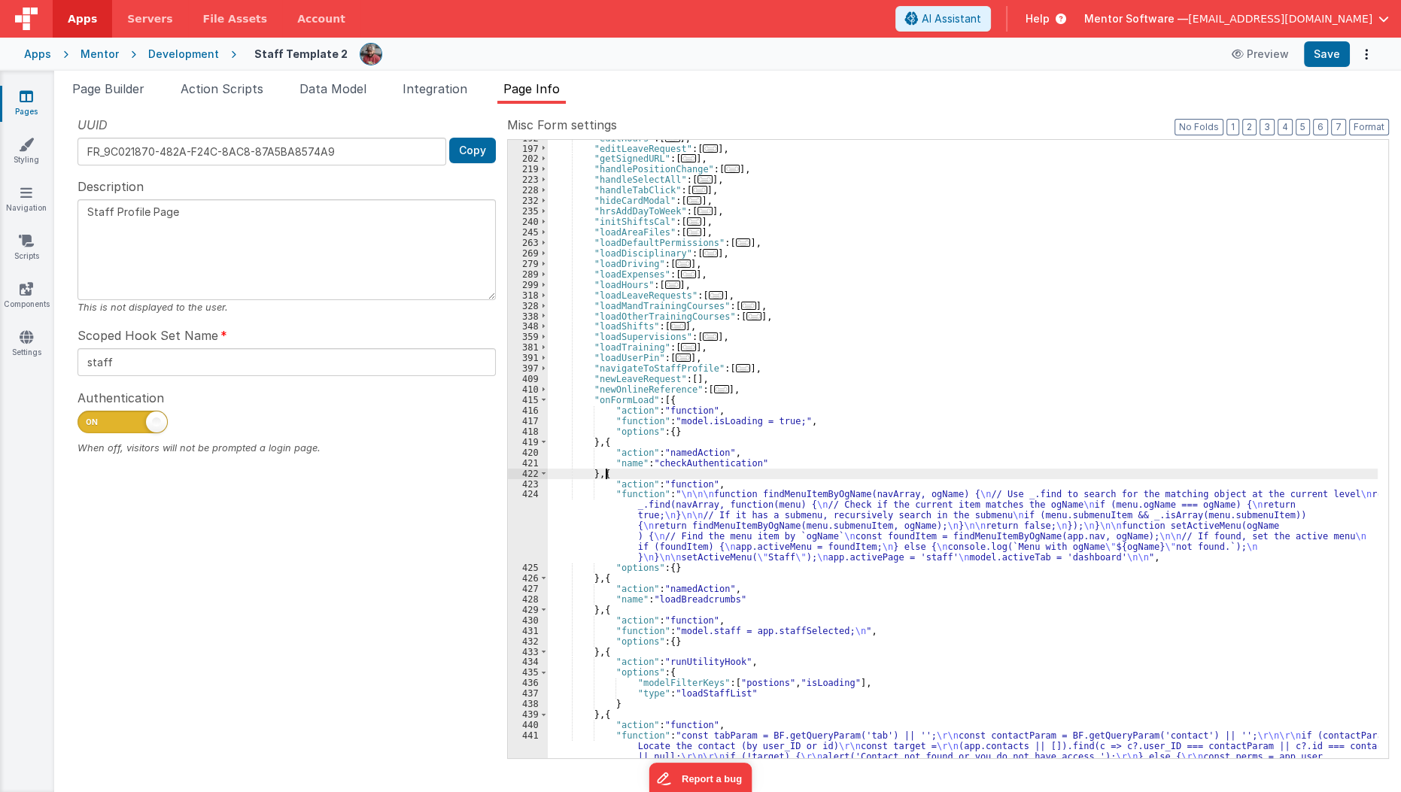
click at [607, 472] on div ""editHours" : [ ... ] , "editLeaveRequest" : [ ... ] , "getSignedURL" : [ ... ]…" at bounding box center [963, 500] width 831 height 734
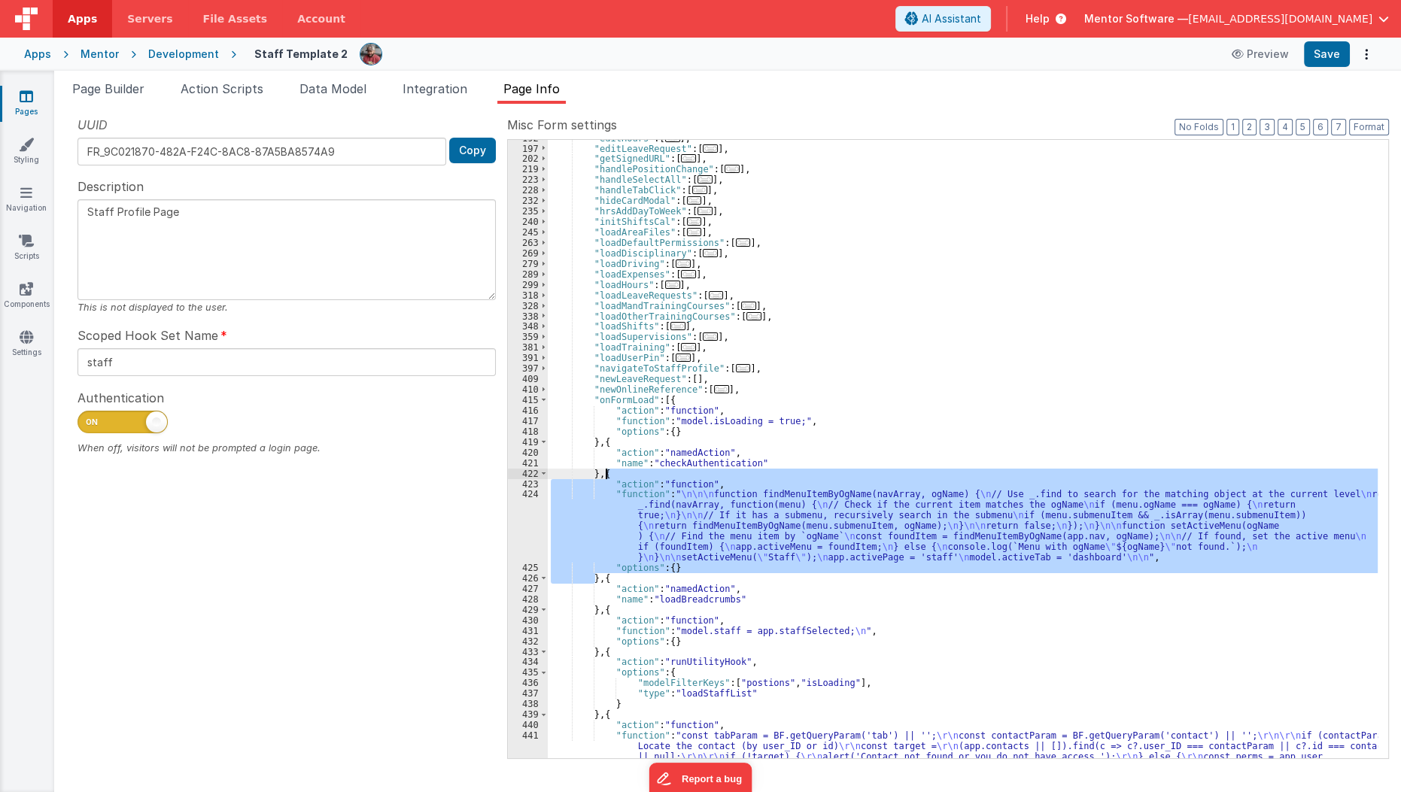
click at [607, 472] on div ""editHours" : [ ... ] , "editLeaveRequest" : [ ... ] , "getSignedURL" : [ ... ]…" at bounding box center [963, 449] width 830 height 618
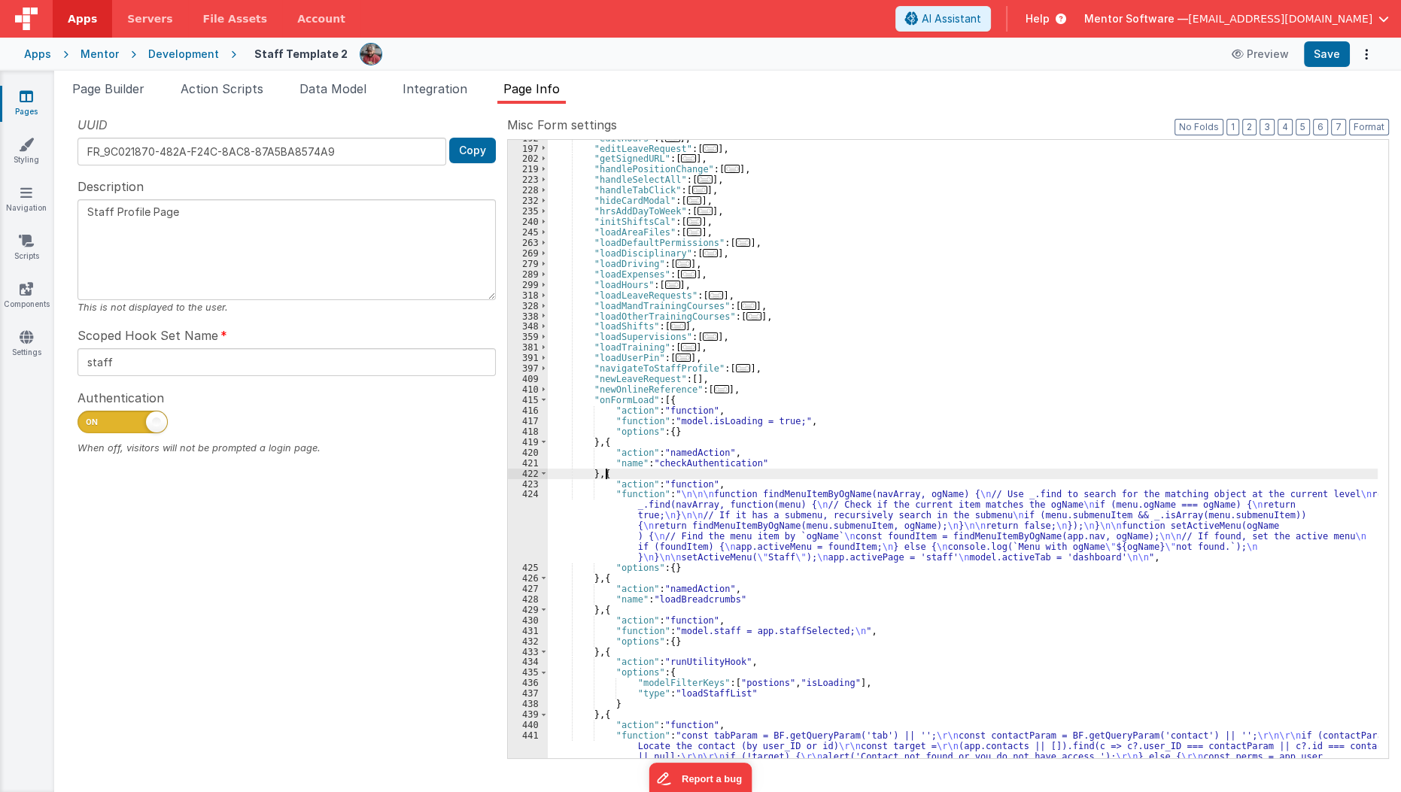
paste textarea
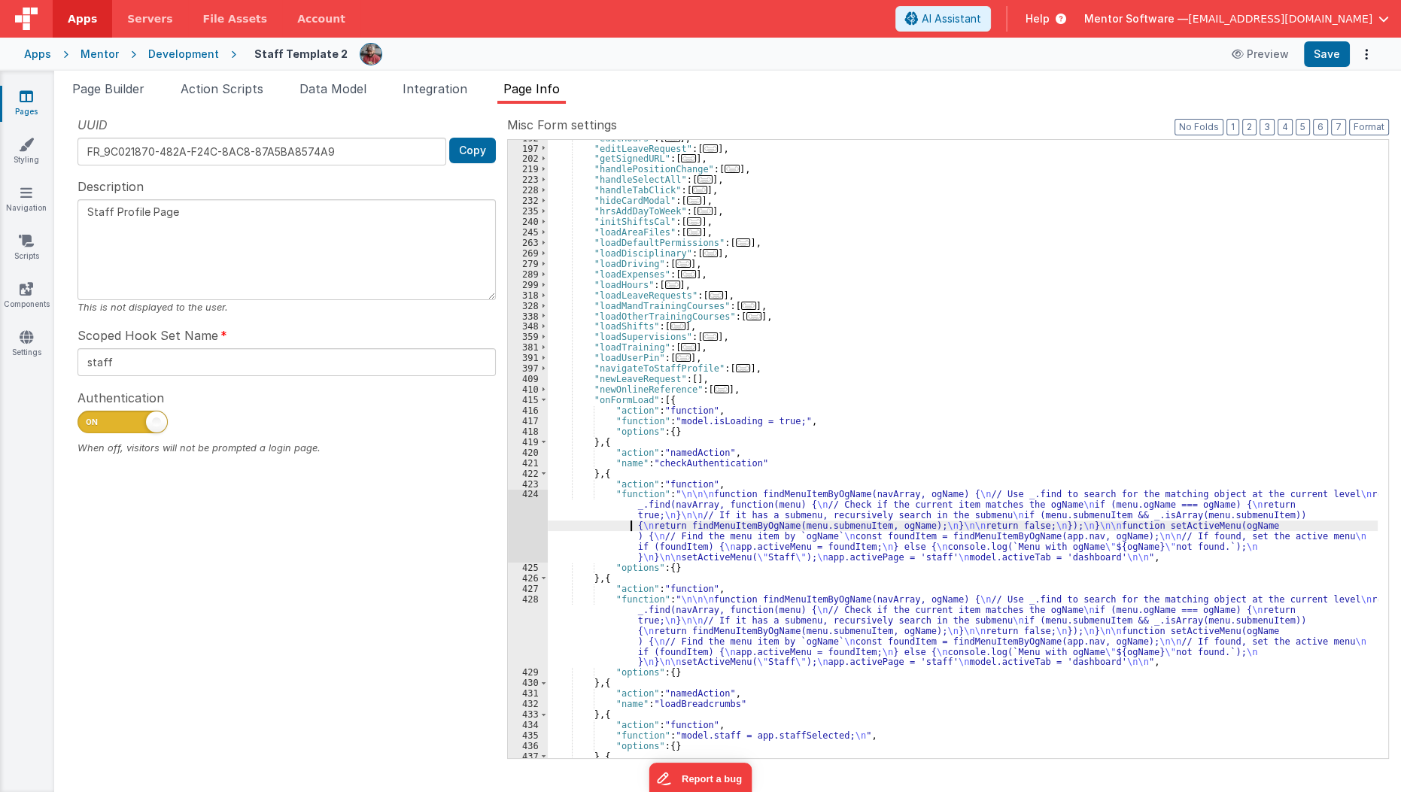
click at [598, 524] on div ""editHours" : [ ... ] , "editLeaveRequest" : [ ... ] , "getSignedURL" : [ ... ]…" at bounding box center [963, 453] width 831 height 640
click at [505, 544] on div "UUID FR_9C021870-482A-F24C-8AC8-87A5BA8574A9 Copy Description Staff Profile Pag…" at bounding box center [286, 437] width 441 height 642
click at [527, 542] on div "424" at bounding box center [528, 526] width 40 height 74
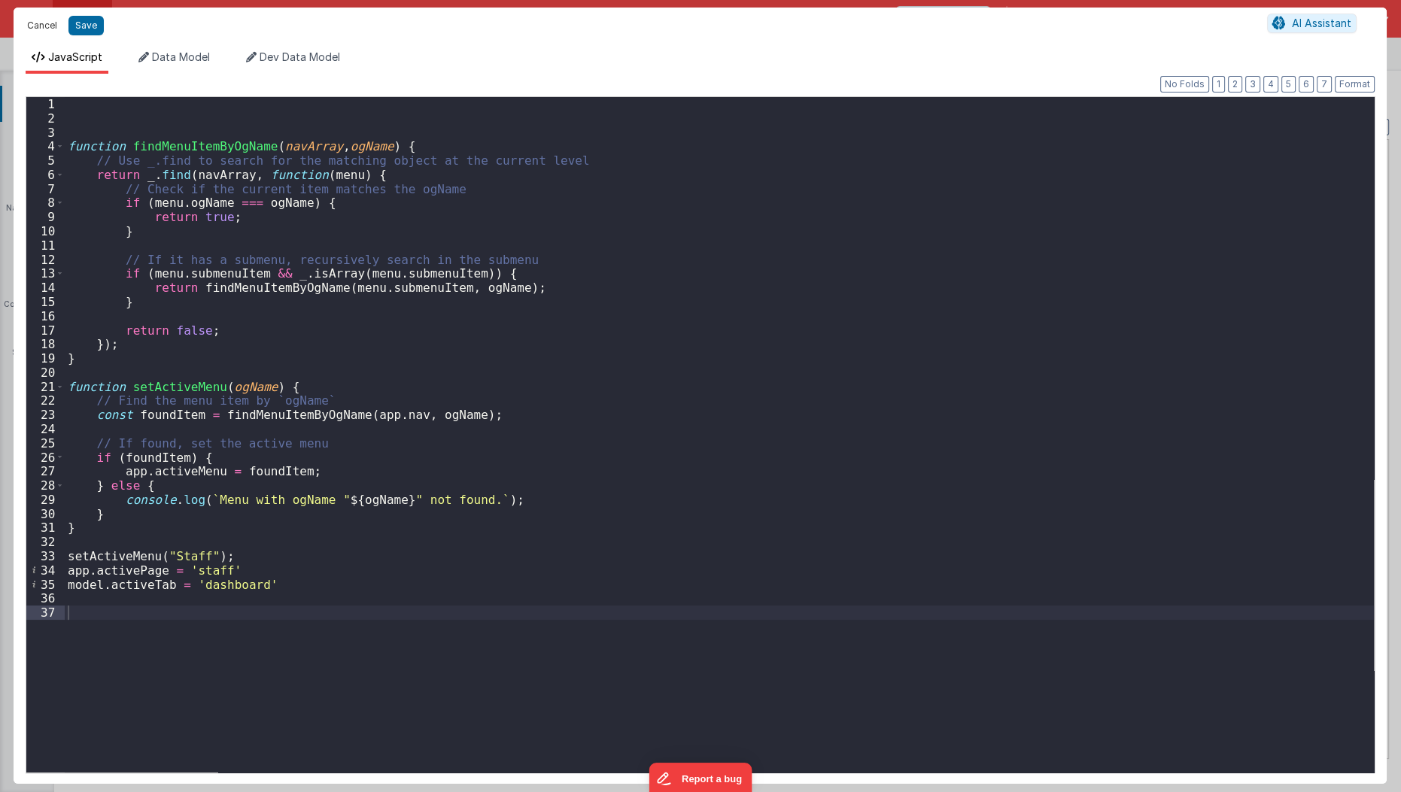
scroll to position [342, 0]
click at [39, 26] on button "Cancel" at bounding box center [42, 25] width 45 height 21
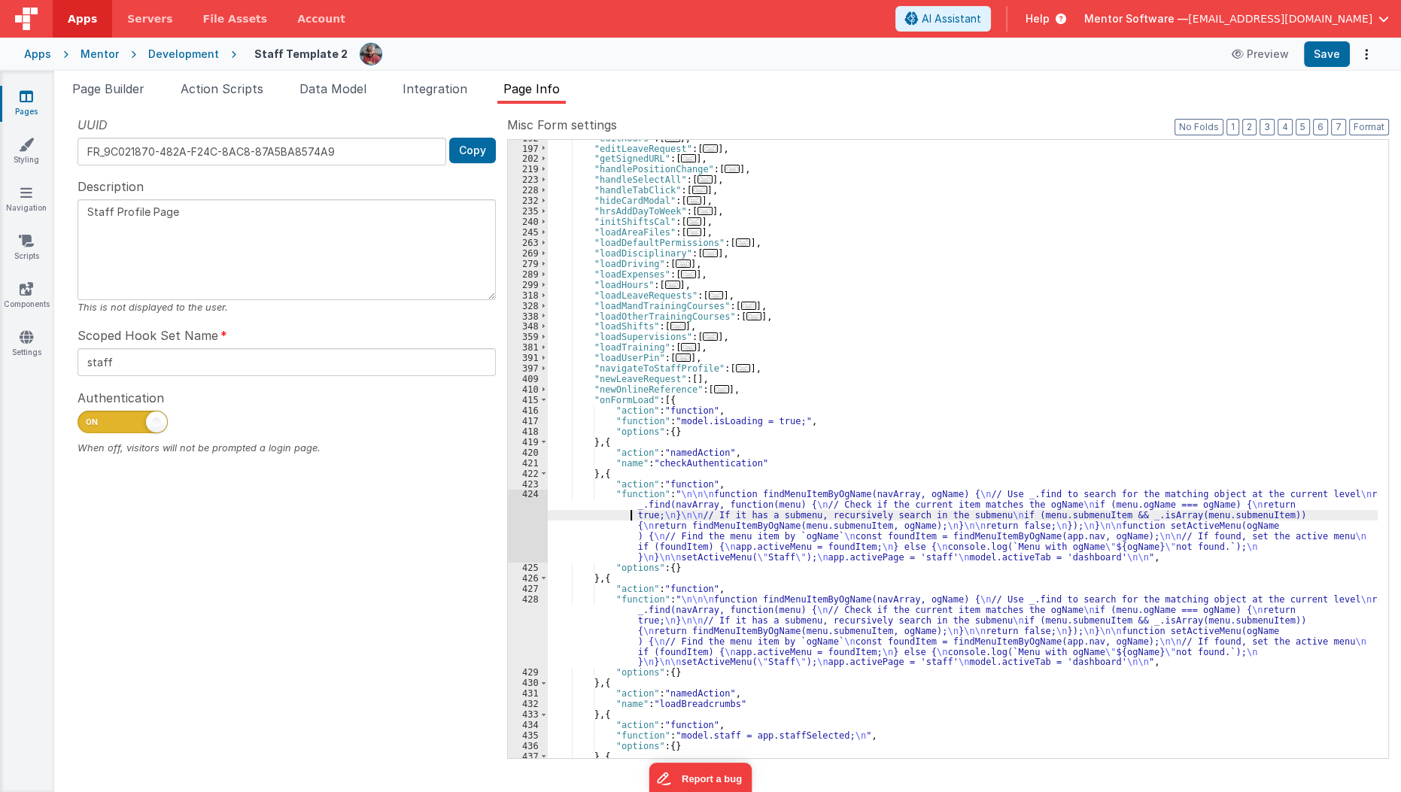
click at [624, 512] on div ""editHours" : [ ... ] , "editLeaveRequest" : [ ... ] , "getSignedURL" : [ ... ]…" at bounding box center [963, 453] width 831 height 640
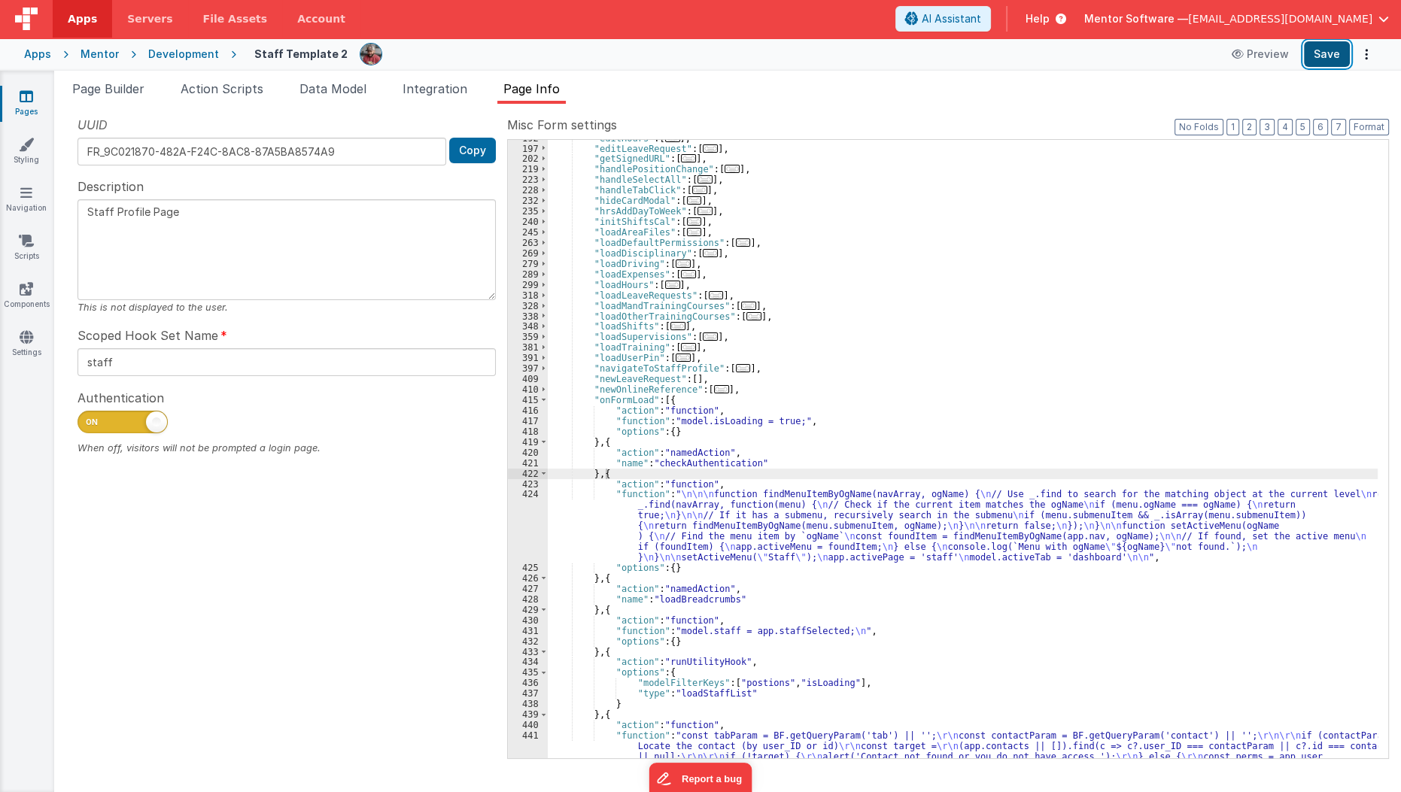
click at [1321, 64] on button "Save" at bounding box center [1327, 54] width 46 height 26
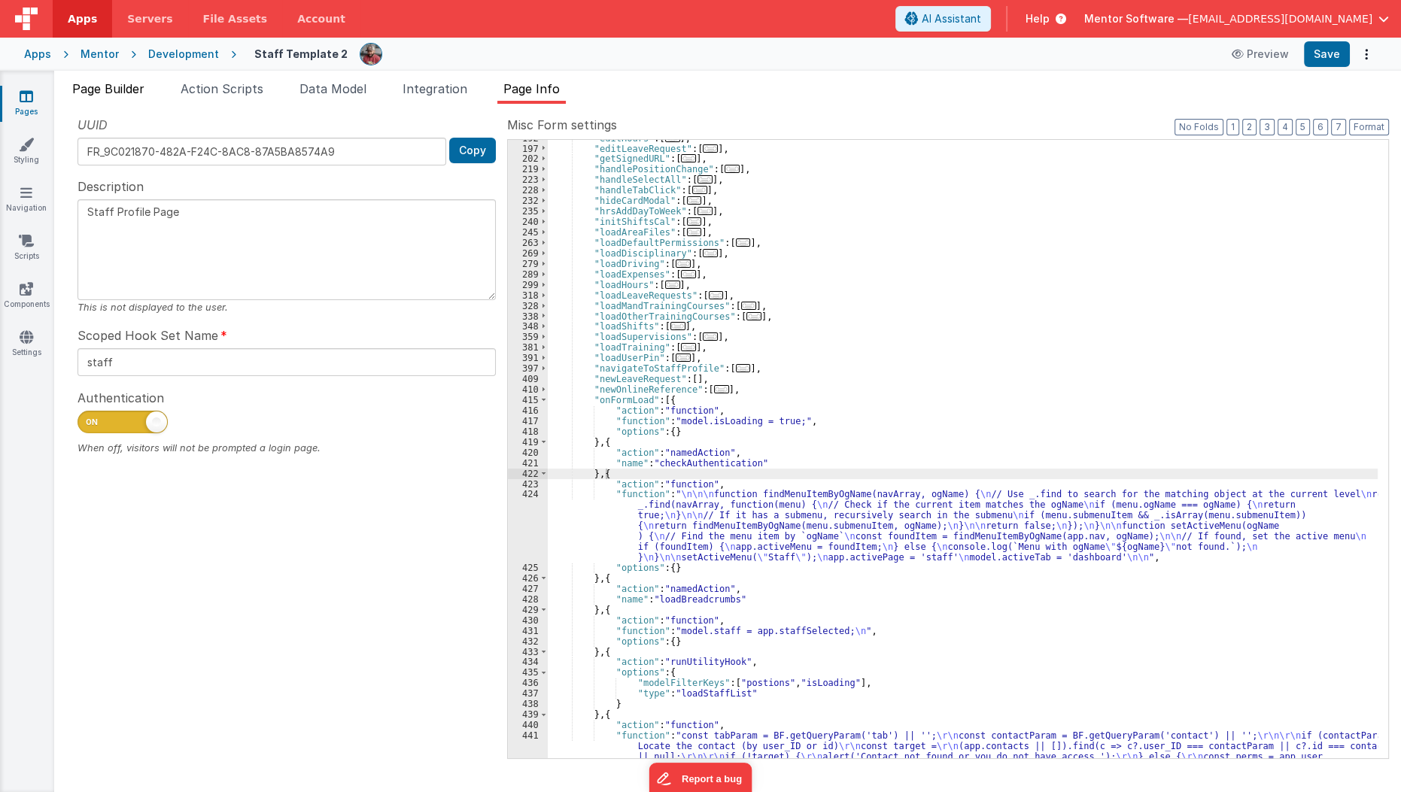
click at [127, 89] on span "Page Builder" at bounding box center [108, 88] width 72 height 15
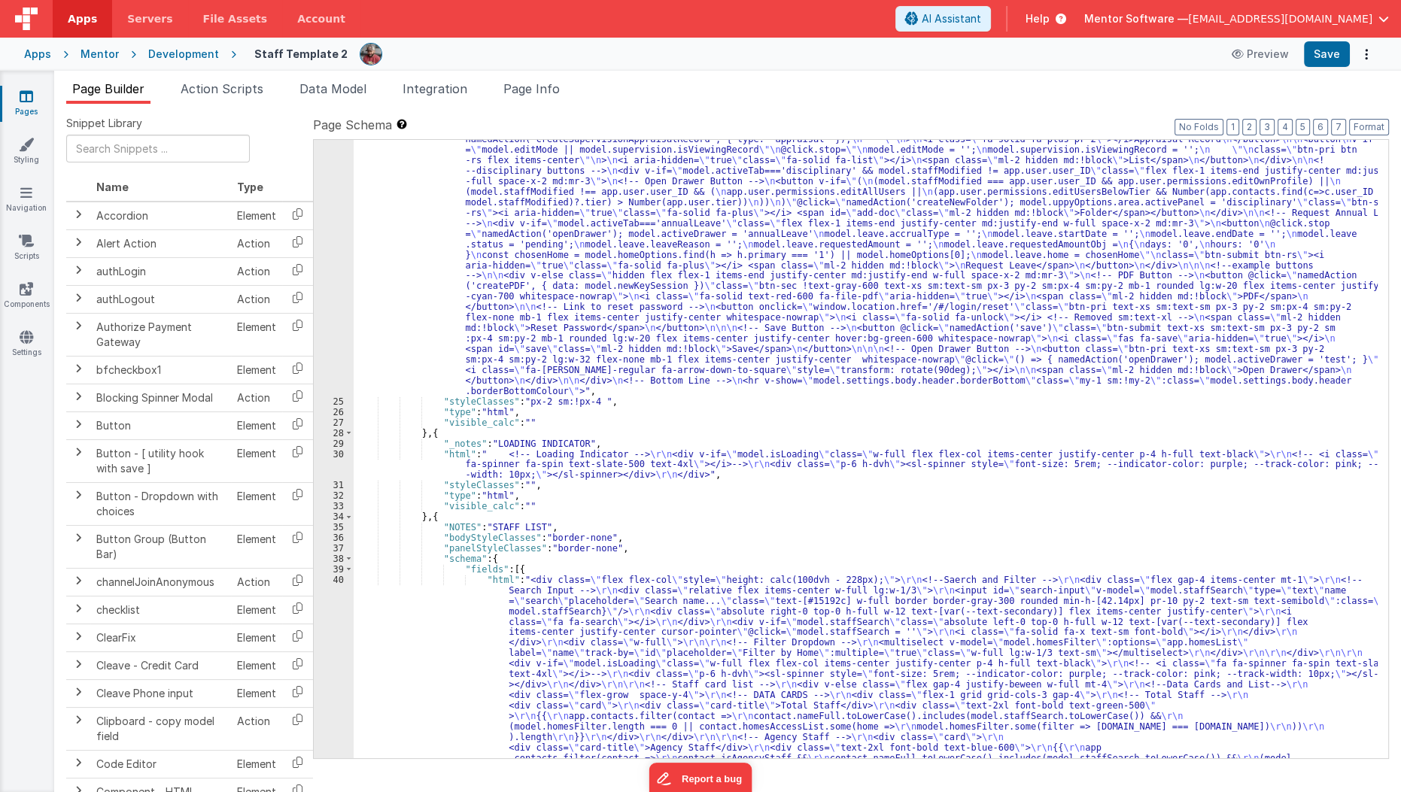
scroll to position [1396, 0]
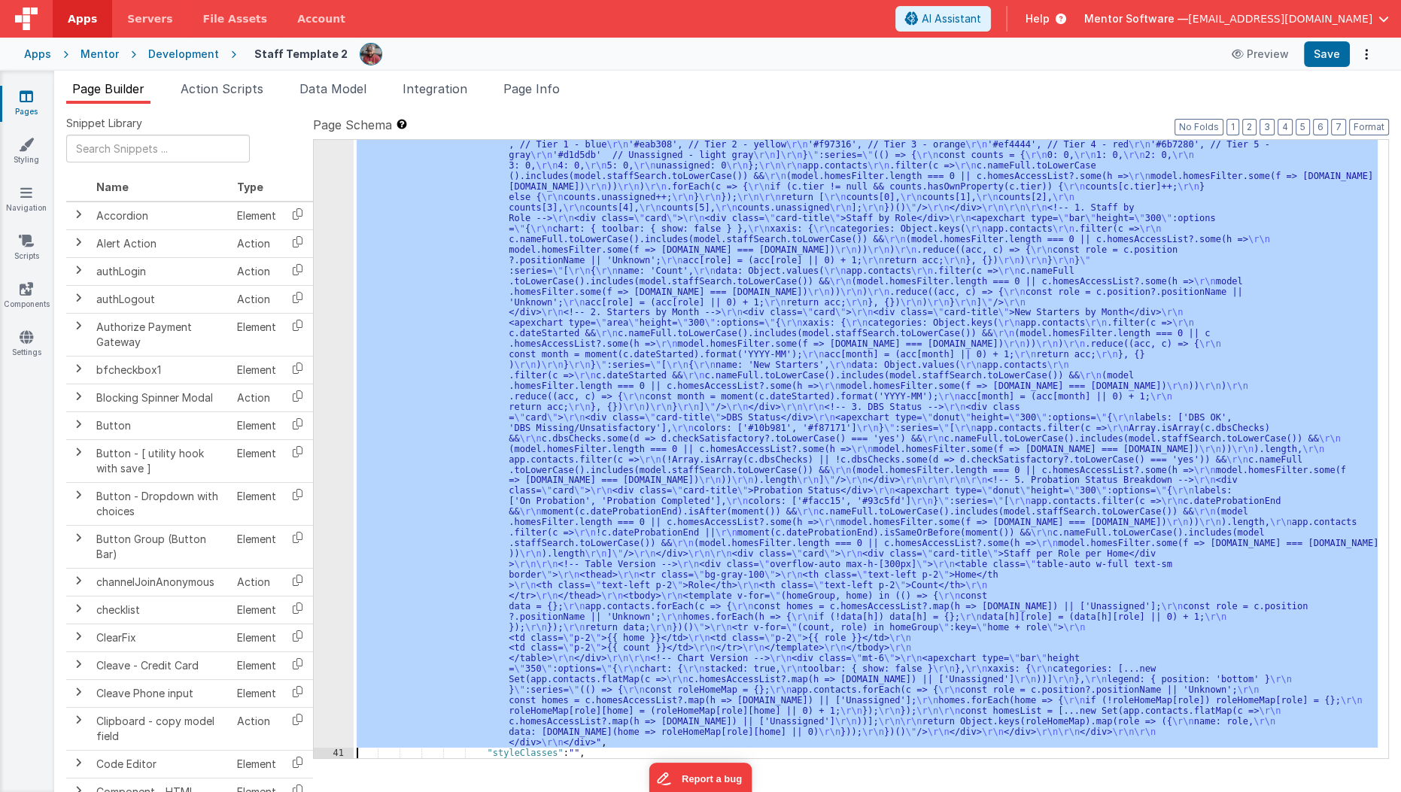
scroll to position [2423, 0]
click at [321, 637] on div "40 41 42 43 44 45 46 47 48 49 50 51 52 53 54 55 56 57 58 59 60 61 62 63 64 65 6…" at bounding box center [334, 344] width 40 height 2066
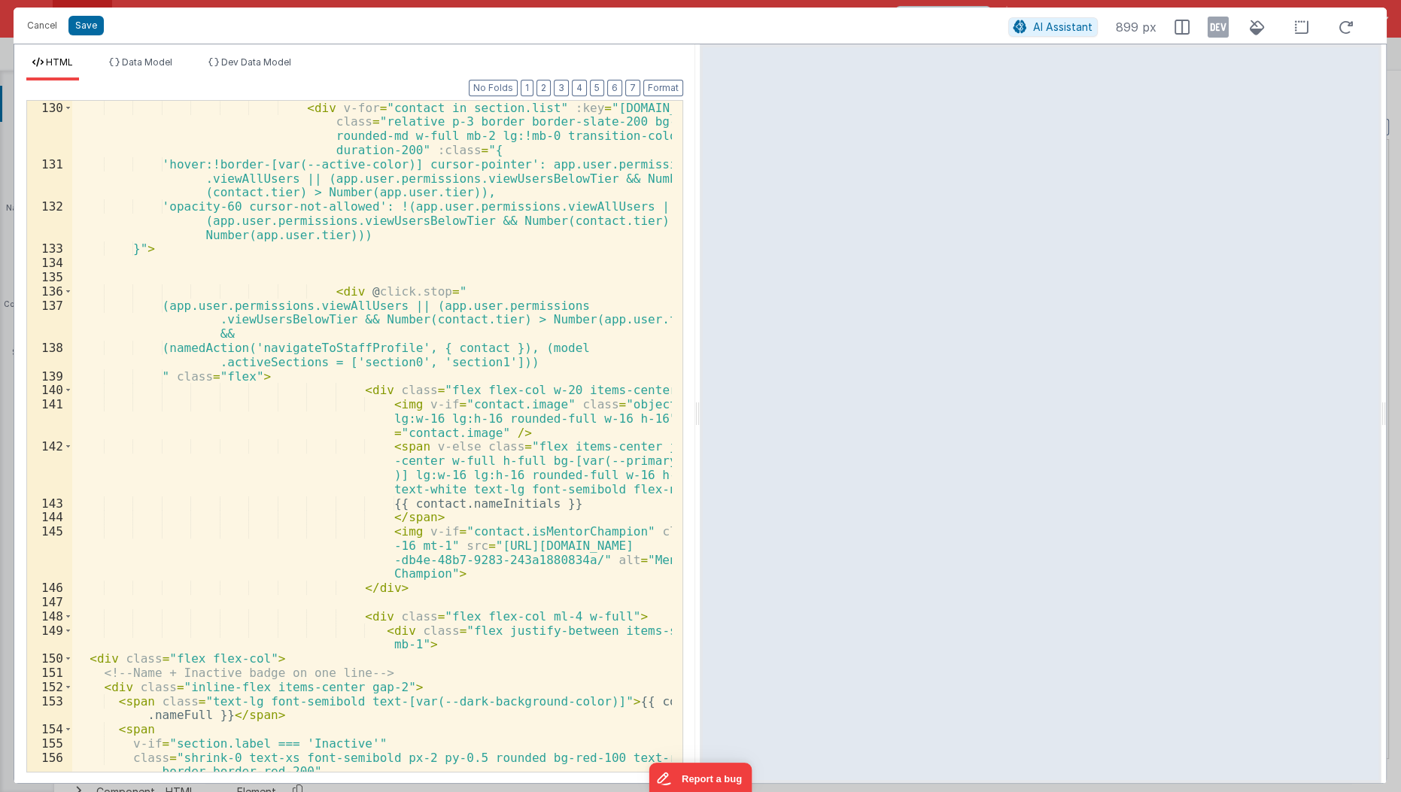
scroll to position [2182, 0]
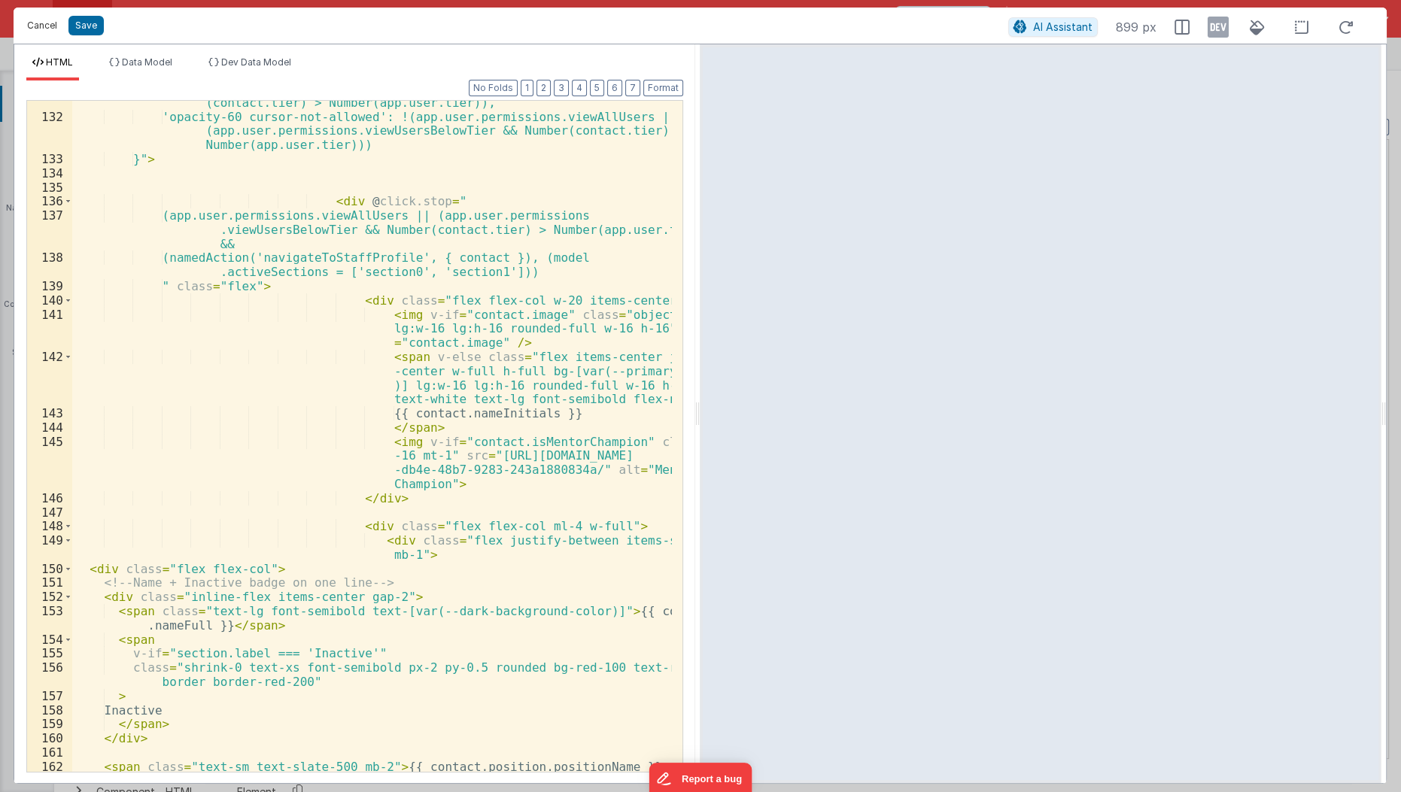
click at [38, 25] on button "Cancel" at bounding box center [42, 25] width 45 height 21
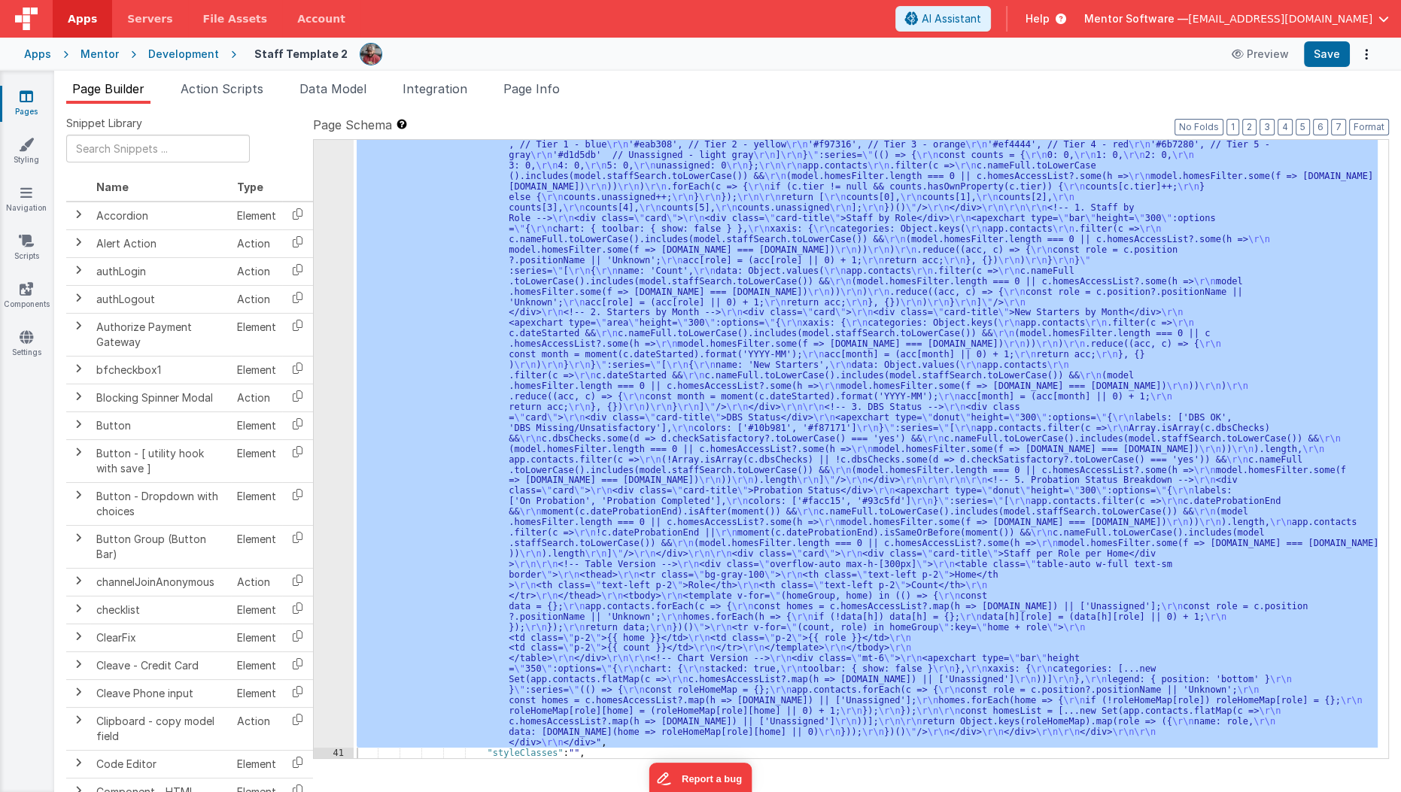
click at [29, 100] on icon at bounding box center [27, 96] width 14 height 15
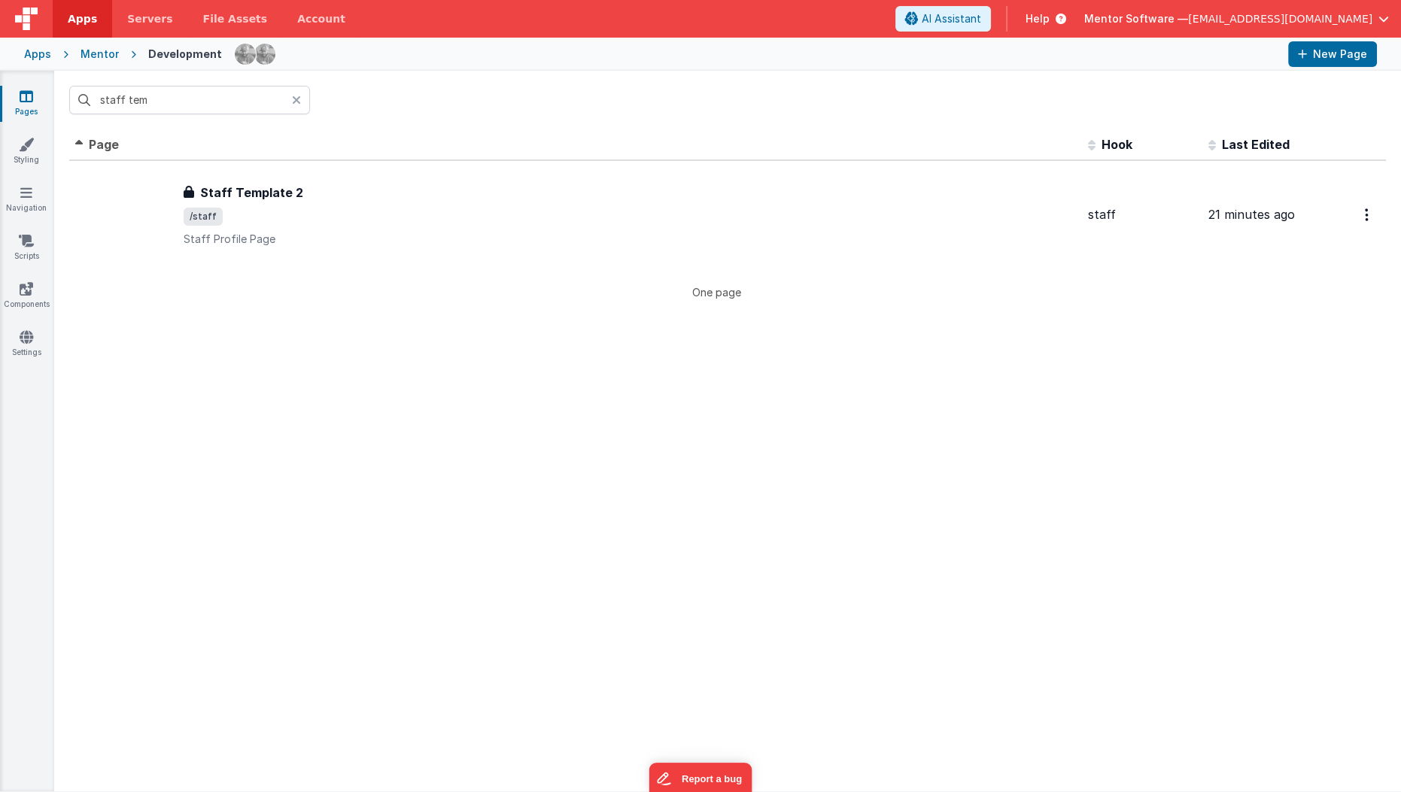
click at [23, 229] on div "Pages Styling Navigation Scripts Components Settings" at bounding box center [27, 431] width 54 height 721
click at [24, 239] on icon at bounding box center [26, 240] width 15 height 15
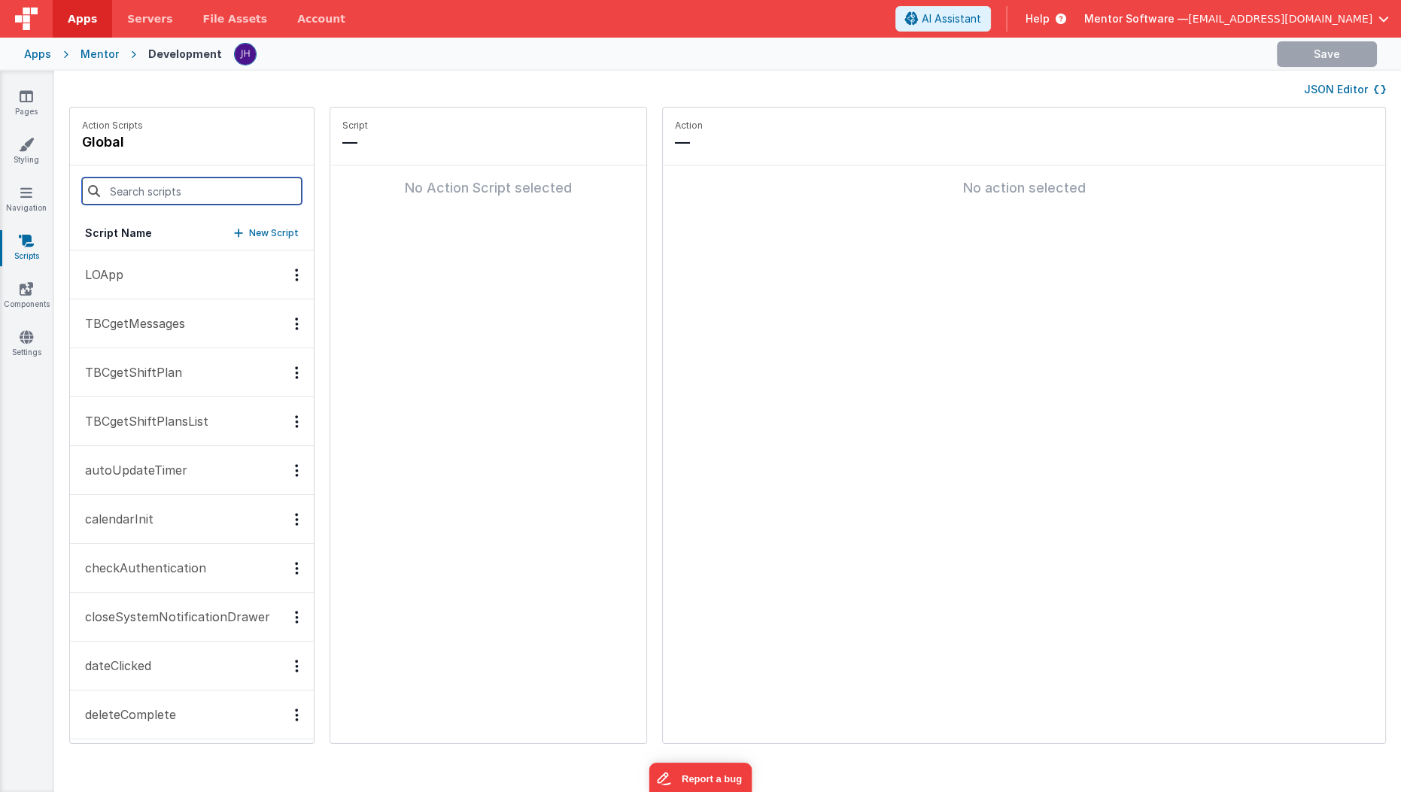
click at [198, 184] on input at bounding box center [192, 191] width 220 height 27
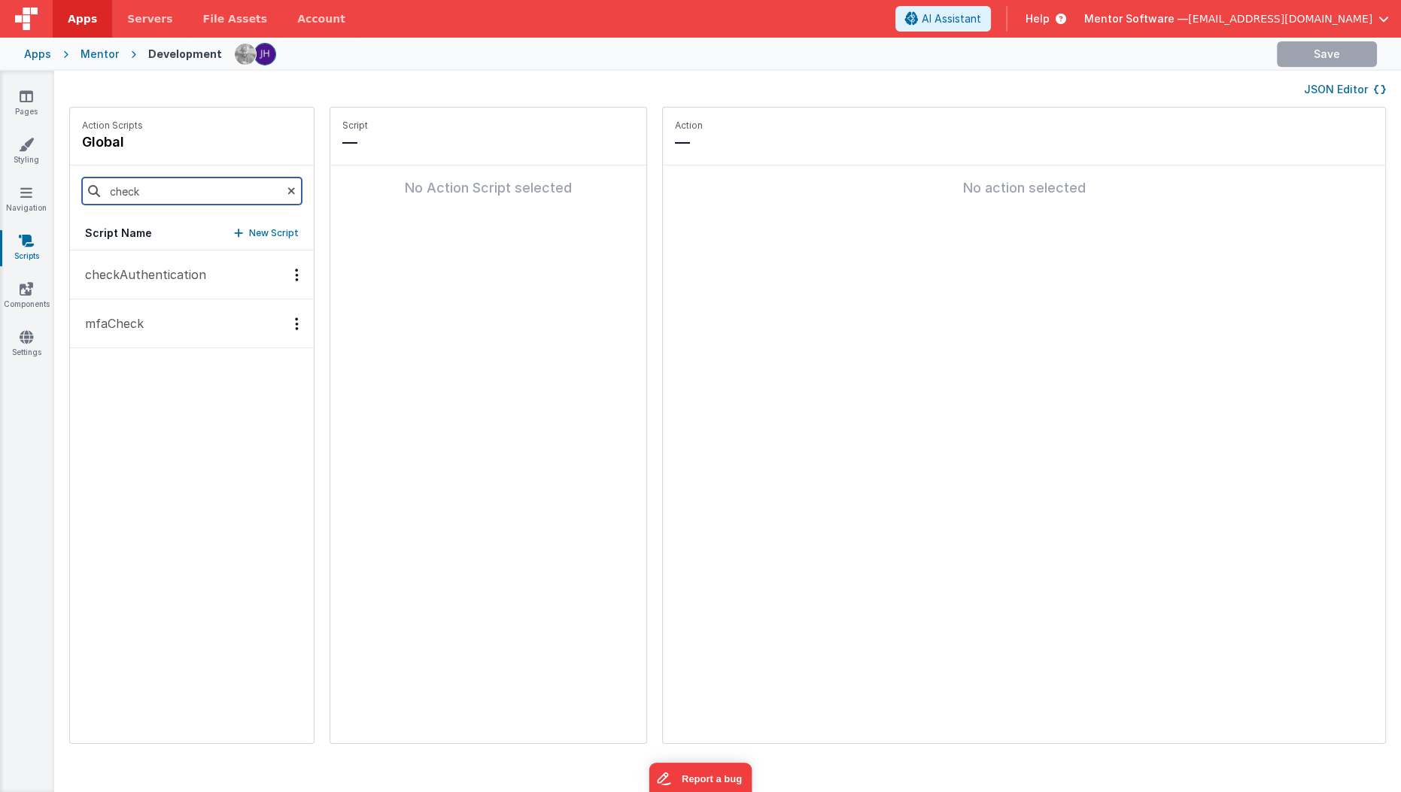
type input "check"
click at [188, 268] on p "checkAuthentication" at bounding box center [141, 275] width 130 height 18
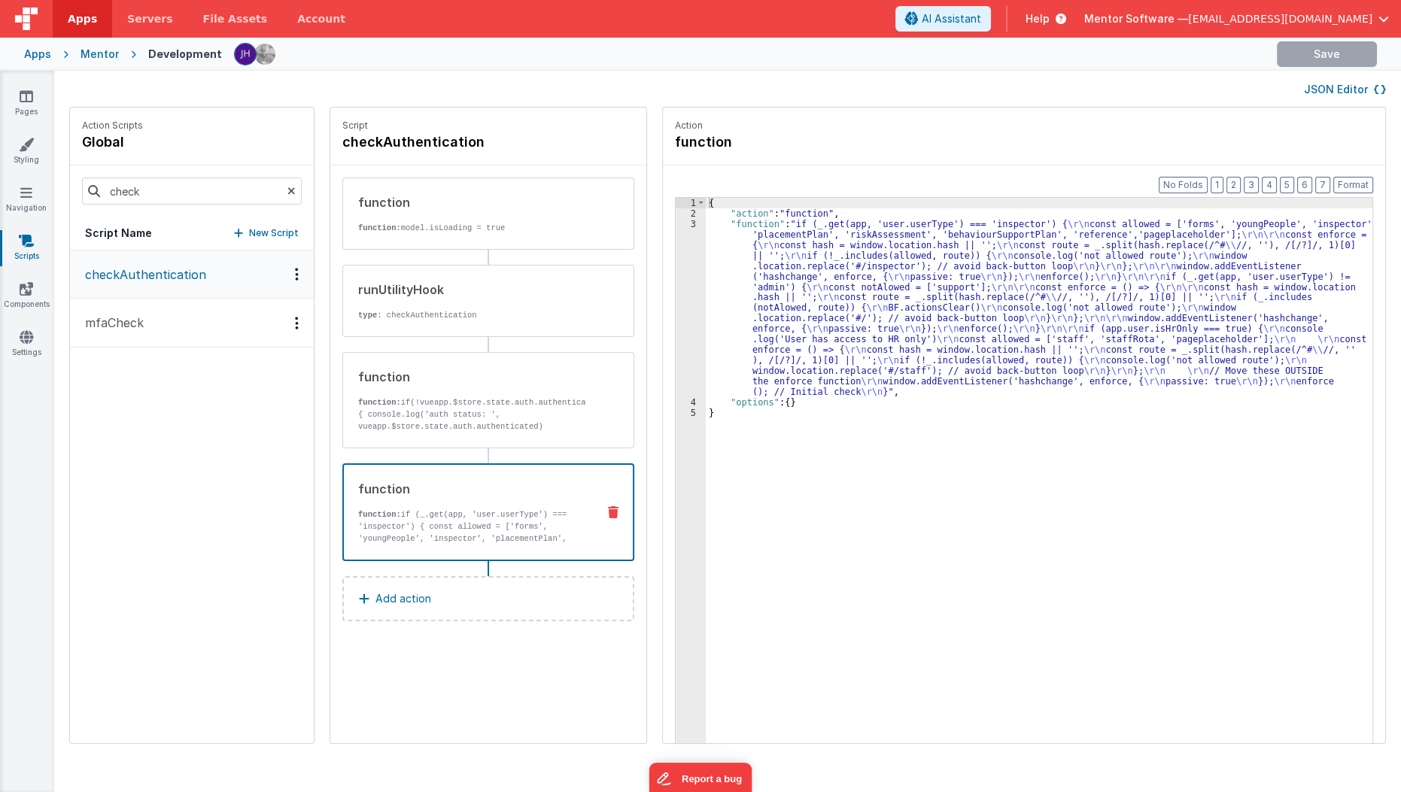
click at [455, 511] on p "function: if (_.get(app, 'user.userType') === 'inspector') { const allowed = ['…" at bounding box center [471, 539] width 226 height 60
click at [481, 527] on p "function: if (_.get(app, 'user.userType') === 'inspector') { const allowed = ['…" at bounding box center [471, 539] width 226 height 60
click at [804, 342] on div "{ "action" : "function" , "function" : "if (_.get(app, 'user.userType') === 'in…" at bounding box center [1048, 505] width 685 height 614
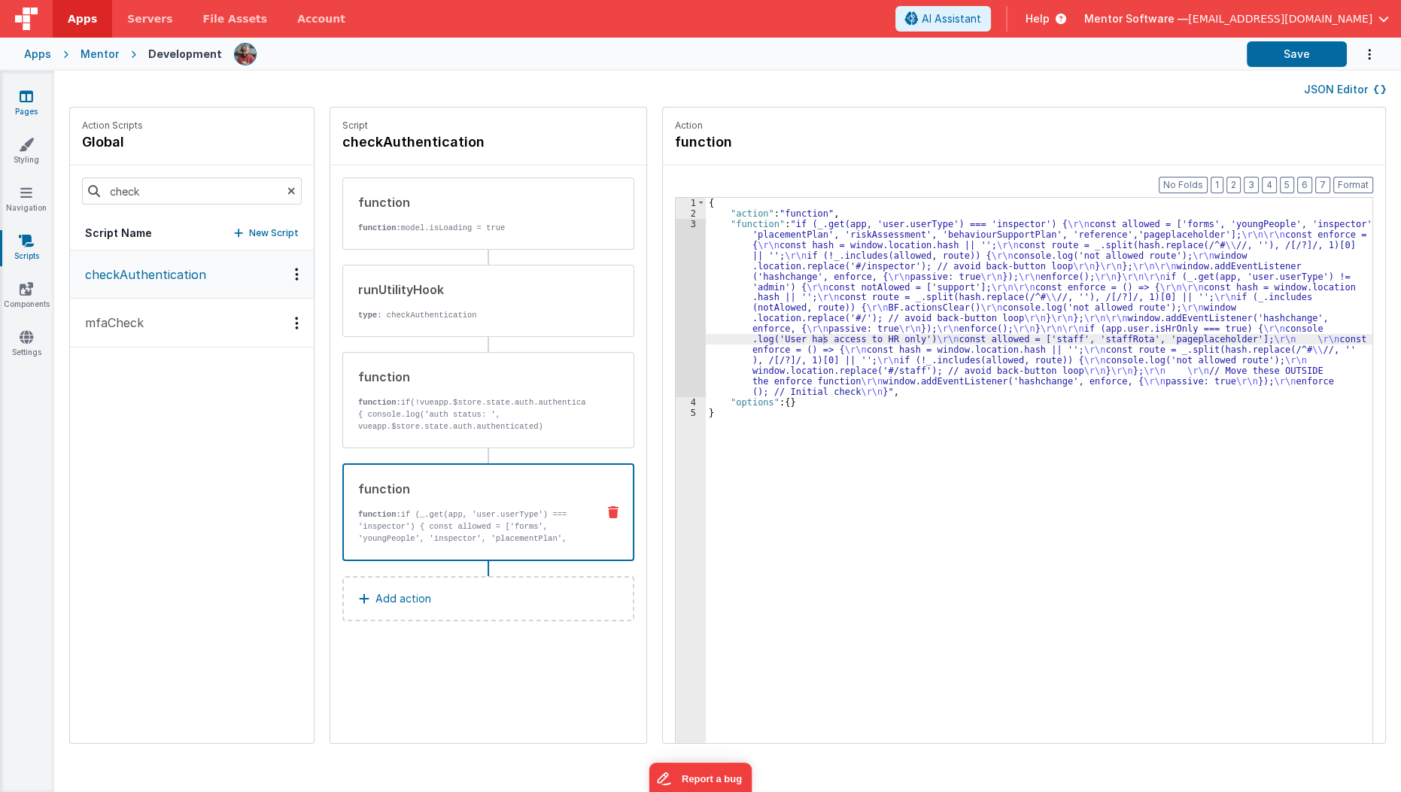
click at [23, 99] on icon at bounding box center [27, 96] width 14 height 15
